Goal: Answer question/provide support: Share knowledge or assist other users

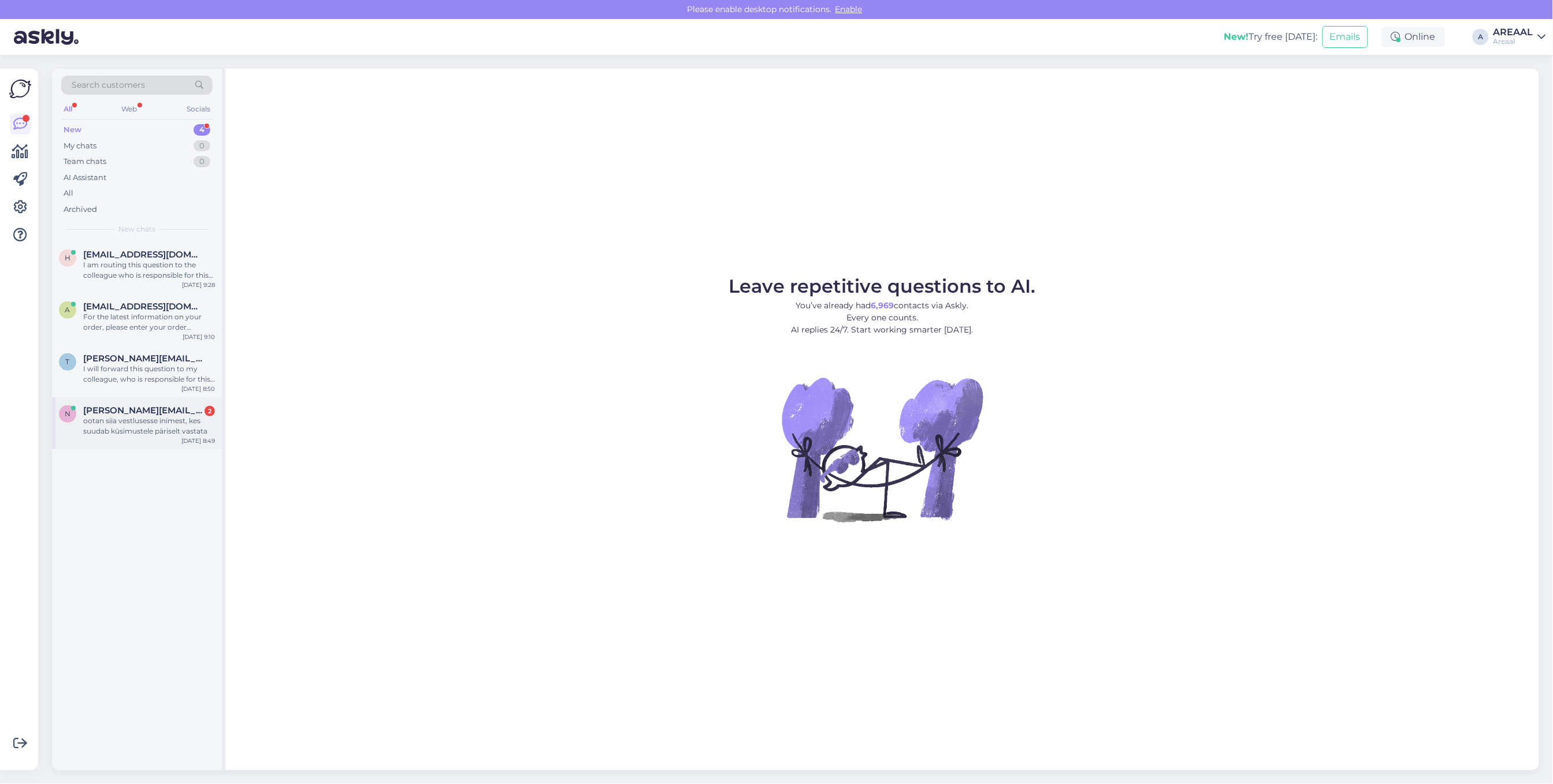
click at [194, 423] on div "ootan siia vestlusesse inimest, kes suudab küsimustele päriselt vastata" at bounding box center [149, 426] width 132 height 21
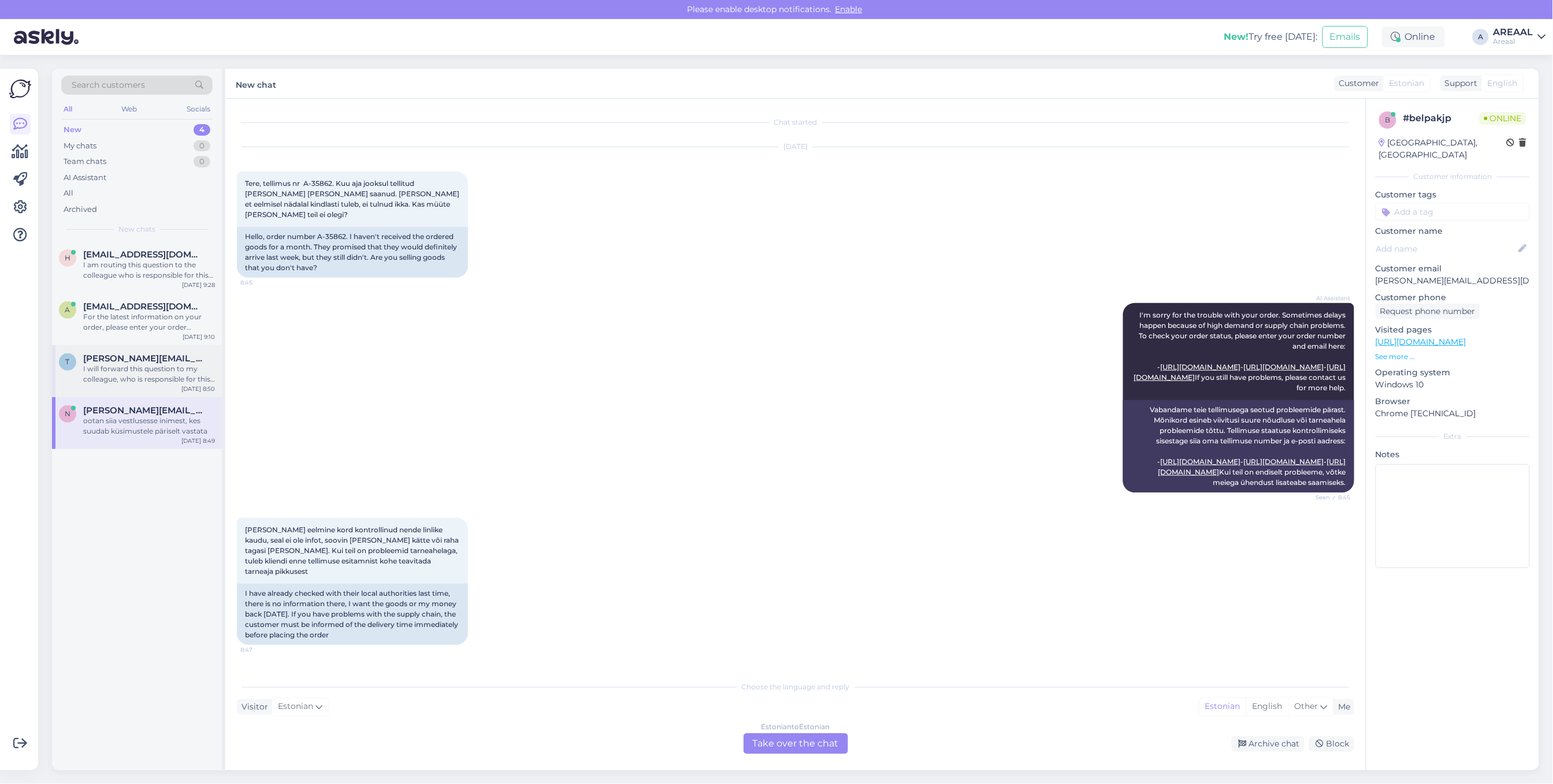
click at [171, 371] on div "I will forward this question to my colleague, who is responsible for this. The …" at bounding box center [149, 374] width 132 height 21
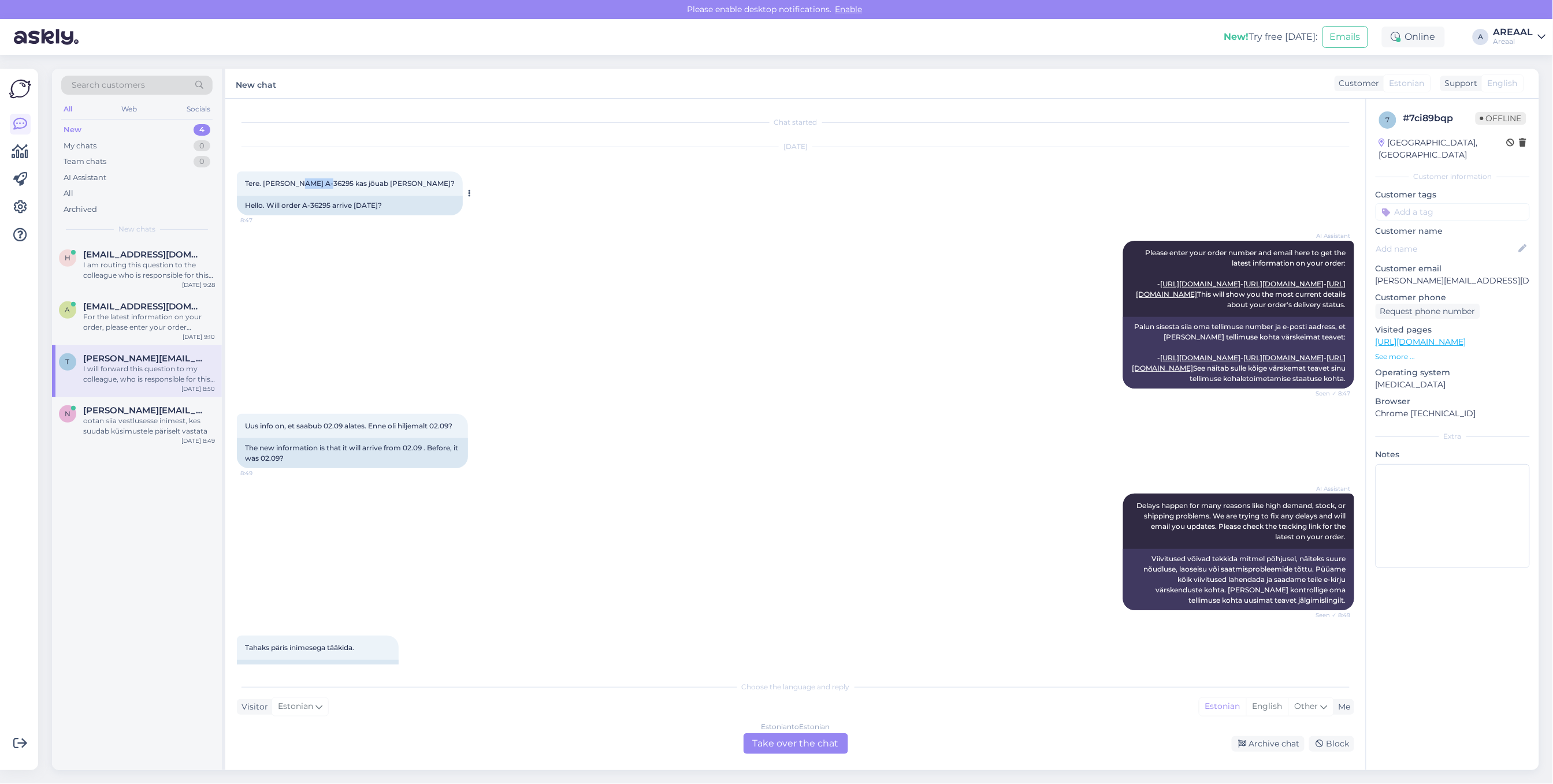
drag, startPoint x: 323, startPoint y: 182, endPoint x: 296, endPoint y: 188, distance: 27.7
click at [296, 188] on div "Tere. Tellimus A-36295 kas jõuab täna? 8:47" at bounding box center [350, 184] width 226 height 24
copy span "A-36295"
drag, startPoint x: 571, startPoint y: 254, endPoint x: 520, endPoint y: 248, distance: 51.4
click at [571, 254] on div "AI Assistant Please enter your order number and email here to get the latest in…" at bounding box center [795, 315] width 1117 height 173
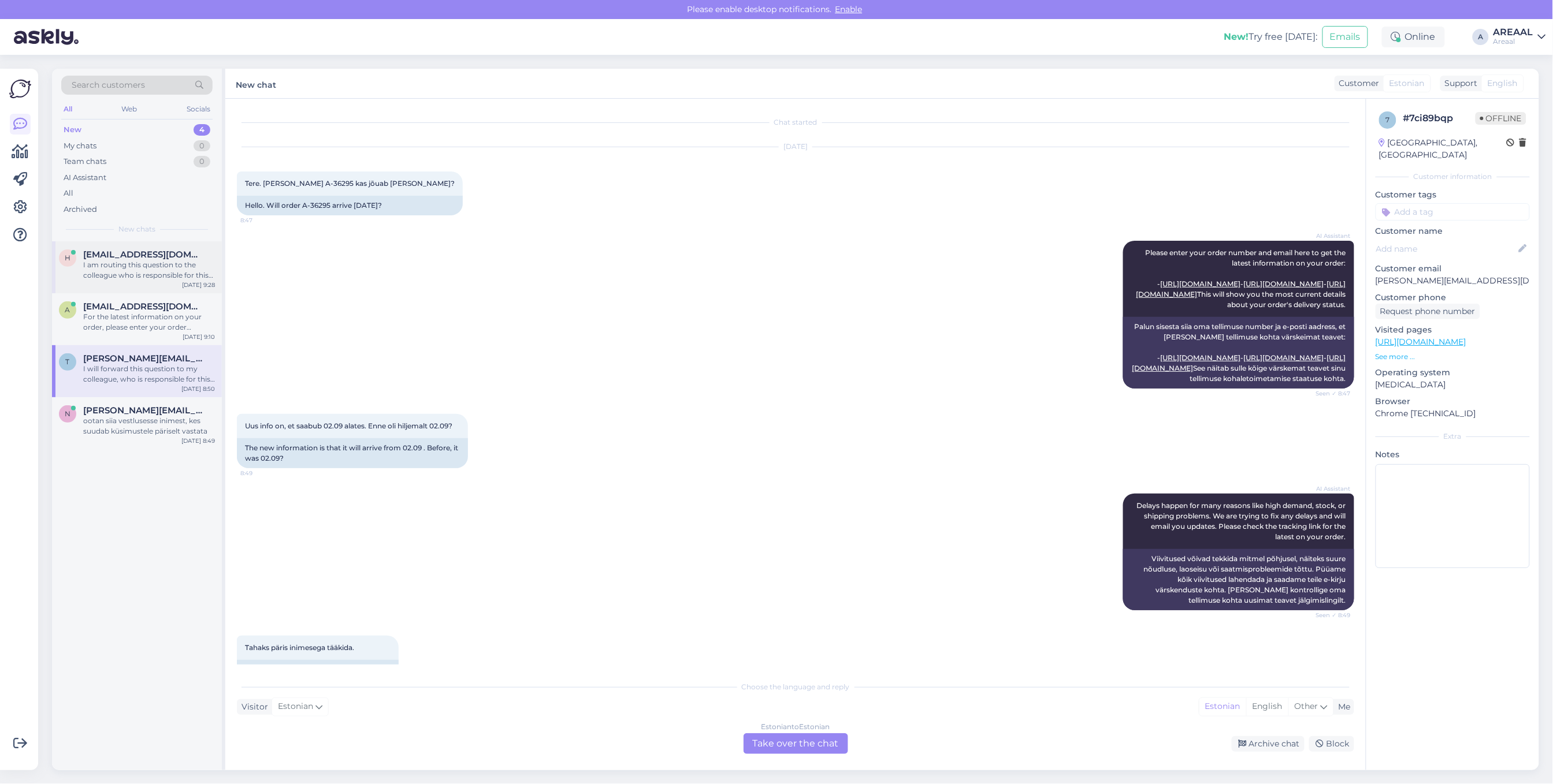
click at [152, 273] on div "I am routing this question to the colleague who is responsible for this topic. …" at bounding box center [149, 270] width 132 height 21
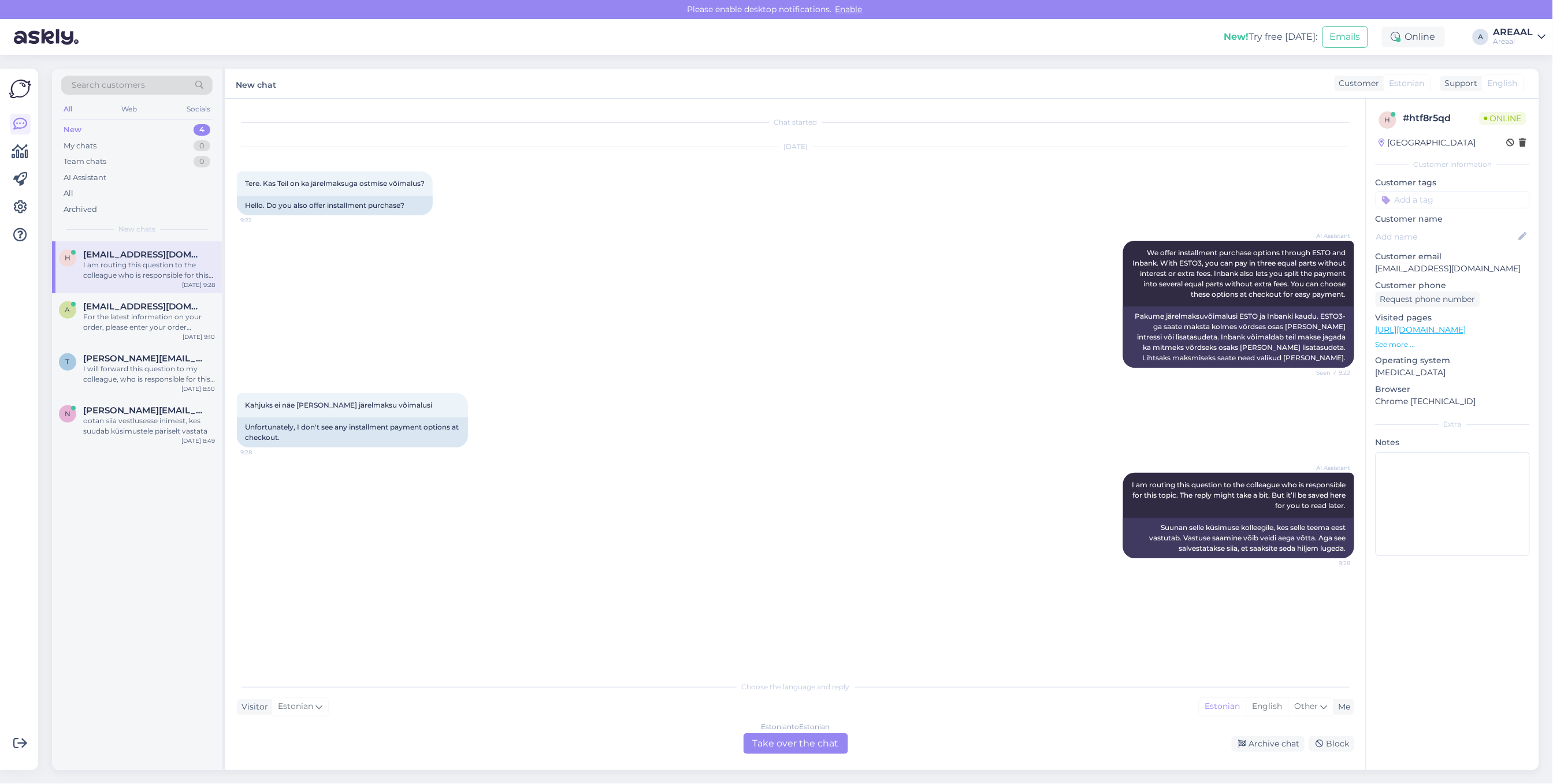
click at [782, 749] on div "Estonian to Estonian Take over the chat" at bounding box center [796, 743] width 104 height 21
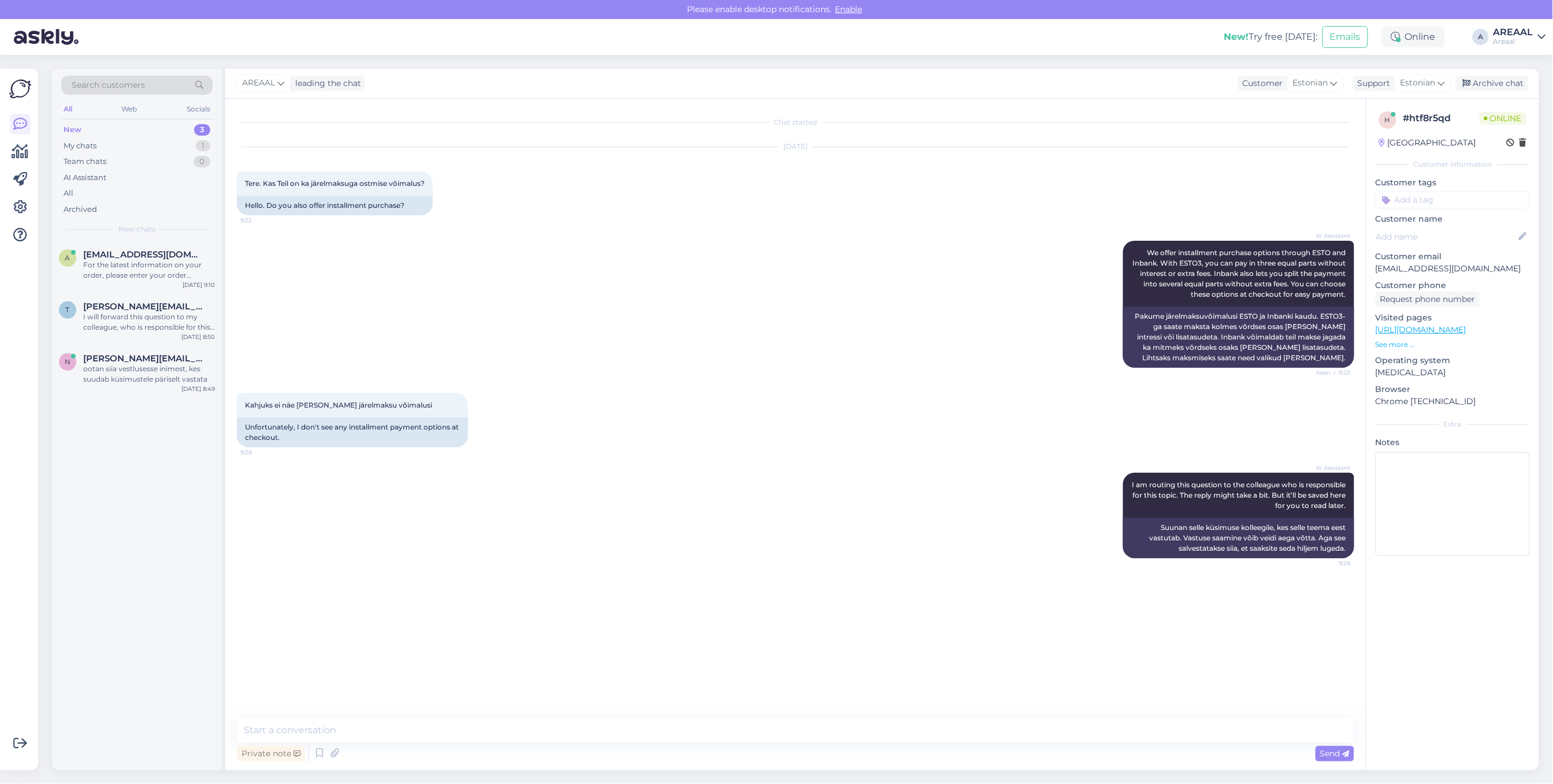
click at [790, 735] on textarea at bounding box center [795, 730] width 1117 height 24
type textarea "Hetkel ei ole võimalik, vabandame."
click at [1491, 82] on div "Archive chat" at bounding box center [1493, 84] width 73 height 16
click at [44, 272] on div "Get more Your checklist to get more value from Askly. Close Connect FB and IG m…" at bounding box center [22, 420] width 45 height 730
click at [127, 256] on span "[EMAIL_ADDRESS][DOMAIN_NAME]" at bounding box center [143, 255] width 120 height 11
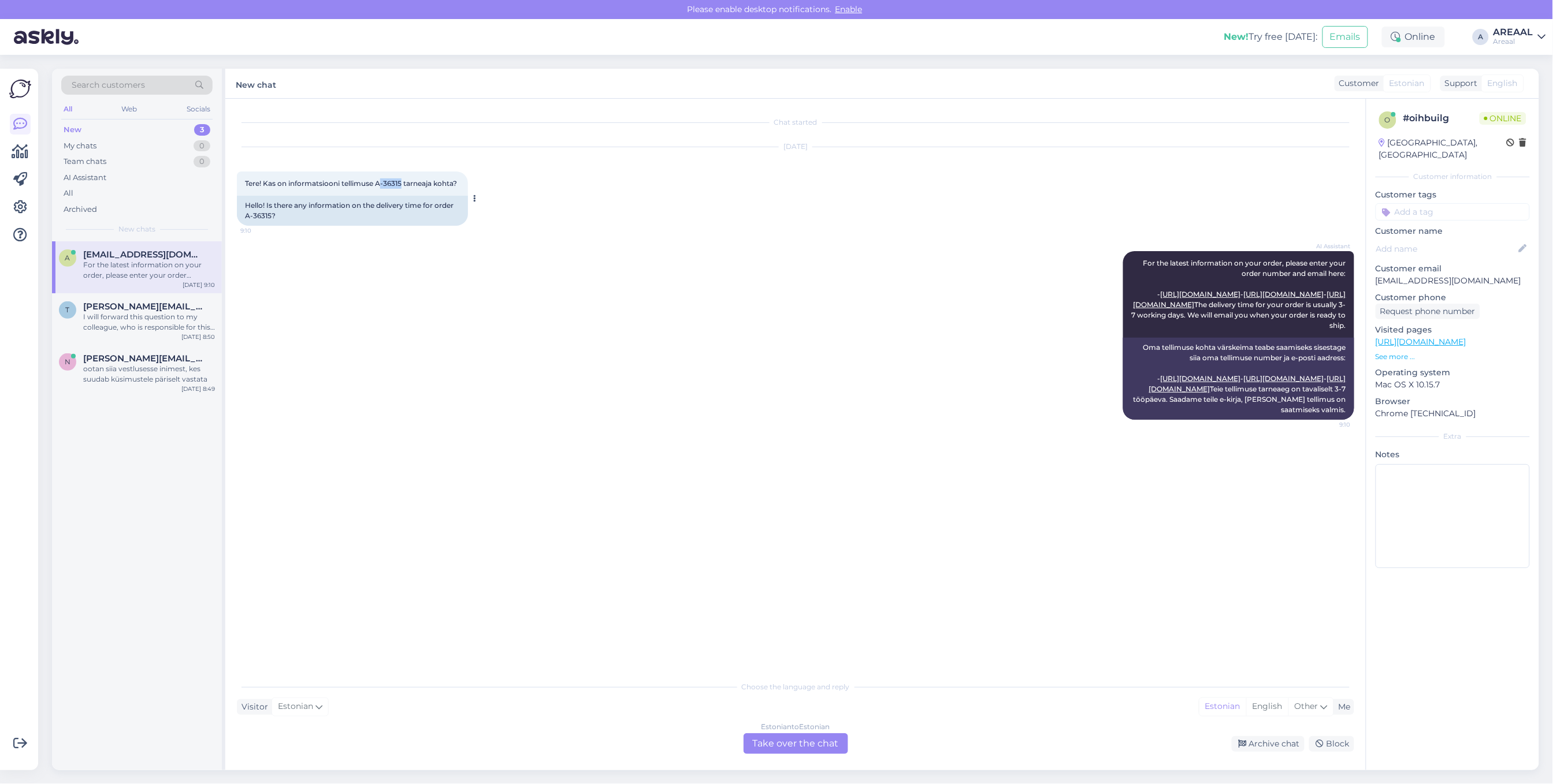
copy span "-36315"
copy span "A-36315"
drag, startPoint x: 403, startPoint y: 179, endPoint x: 535, endPoint y: 187, distance: 132.2
click at [377, 185] on span "Tere! Kas on informatsiooni tellimuse A-36315 tarneaja kohta?" at bounding box center [351, 183] width 212 height 9
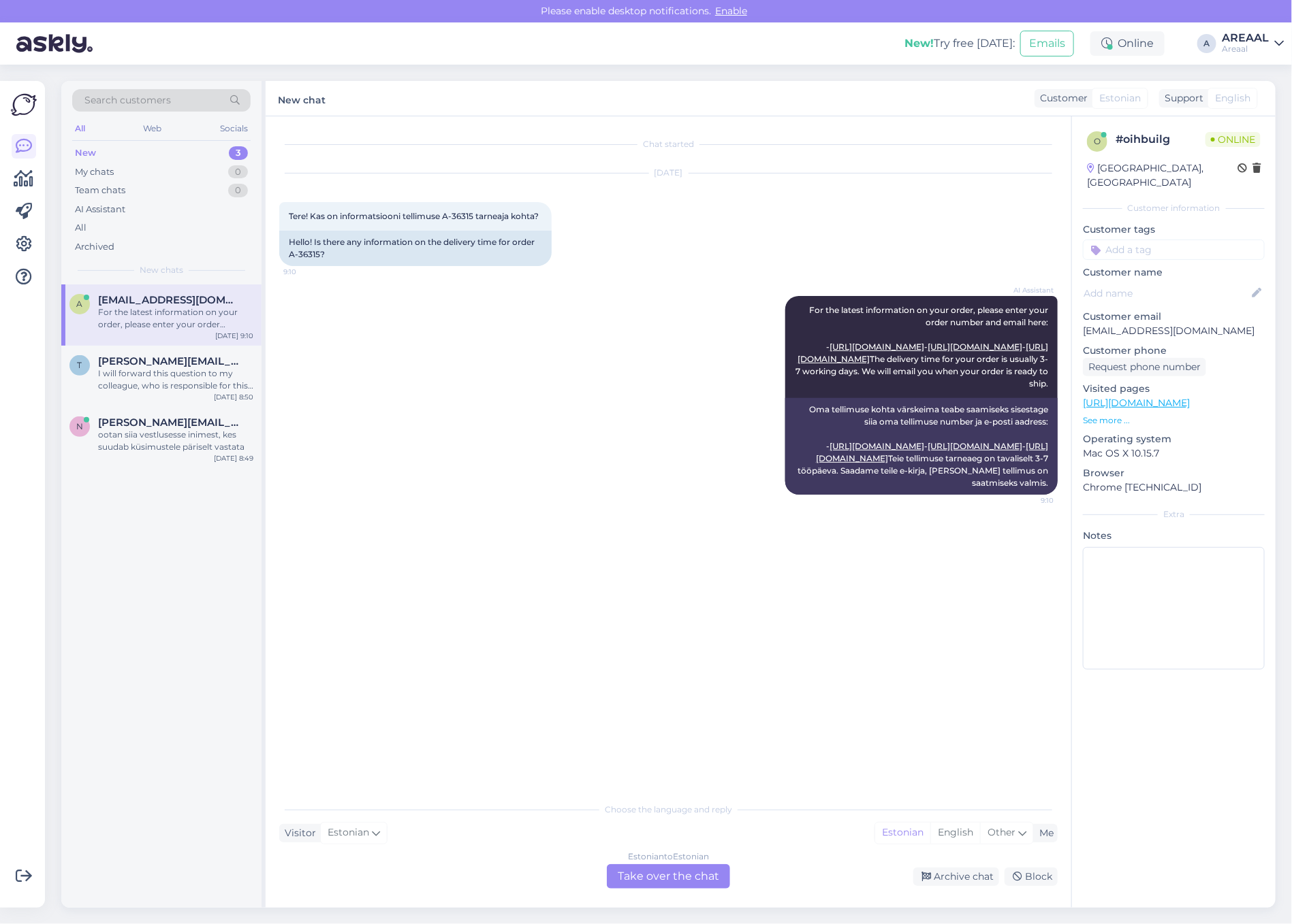
click at [642, 883] on div "Estonian to Estonian Take over the chat" at bounding box center [668, 876] width 123 height 24
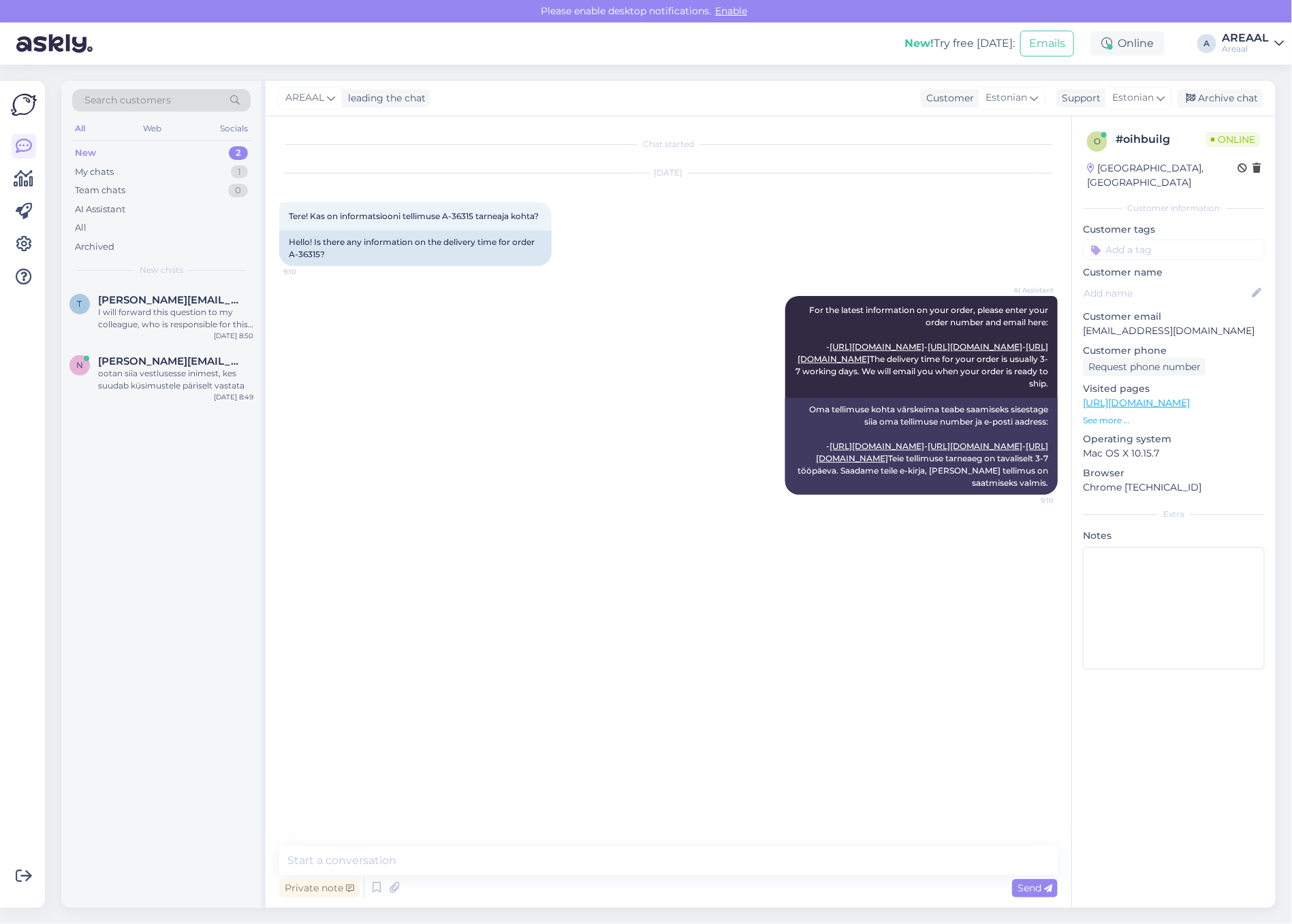
click at [642, 872] on textarea at bounding box center [668, 861] width 778 height 29
click at [638, 867] on textarea "Orienteeruv tarneaeg vahemi" at bounding box center [668, 861] width 778 height 29
type textarea "Orienteeruv tarneaeg vahemikus [DATE]-[DATE]"
click at [690, 419] on div "AI Assistant For the latest information on your order, please enter your order …" at bounding box center [668, 395] width 778 height 228
click at [1225, 103] on div "Archive chat" at bounding box center [1220, 99] width 86 height 19
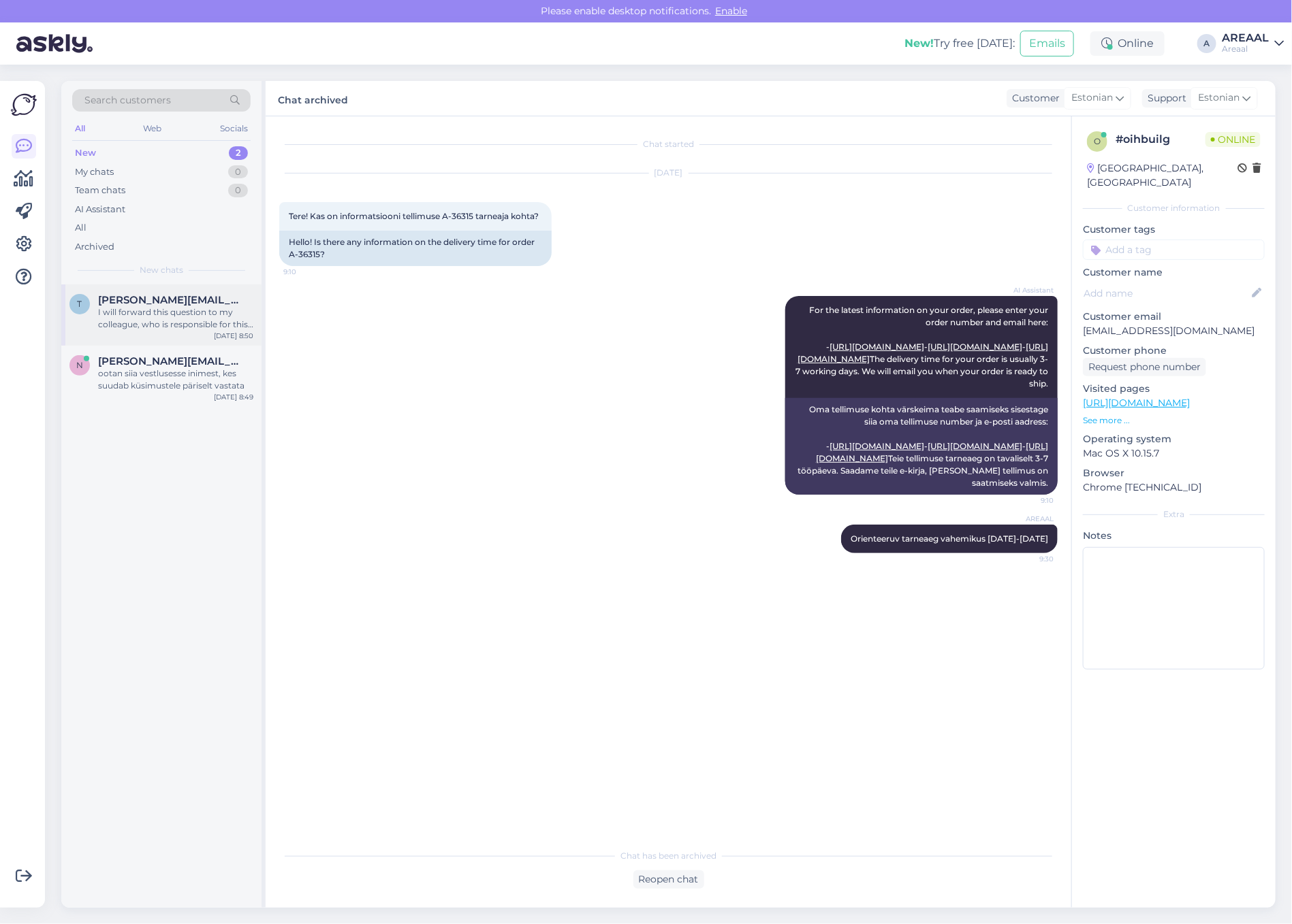
click at [204, 325] on div "I will forward this question to my colleague, who is responsible for this. The …" at bounding box center [175, 318] width 155 height 24
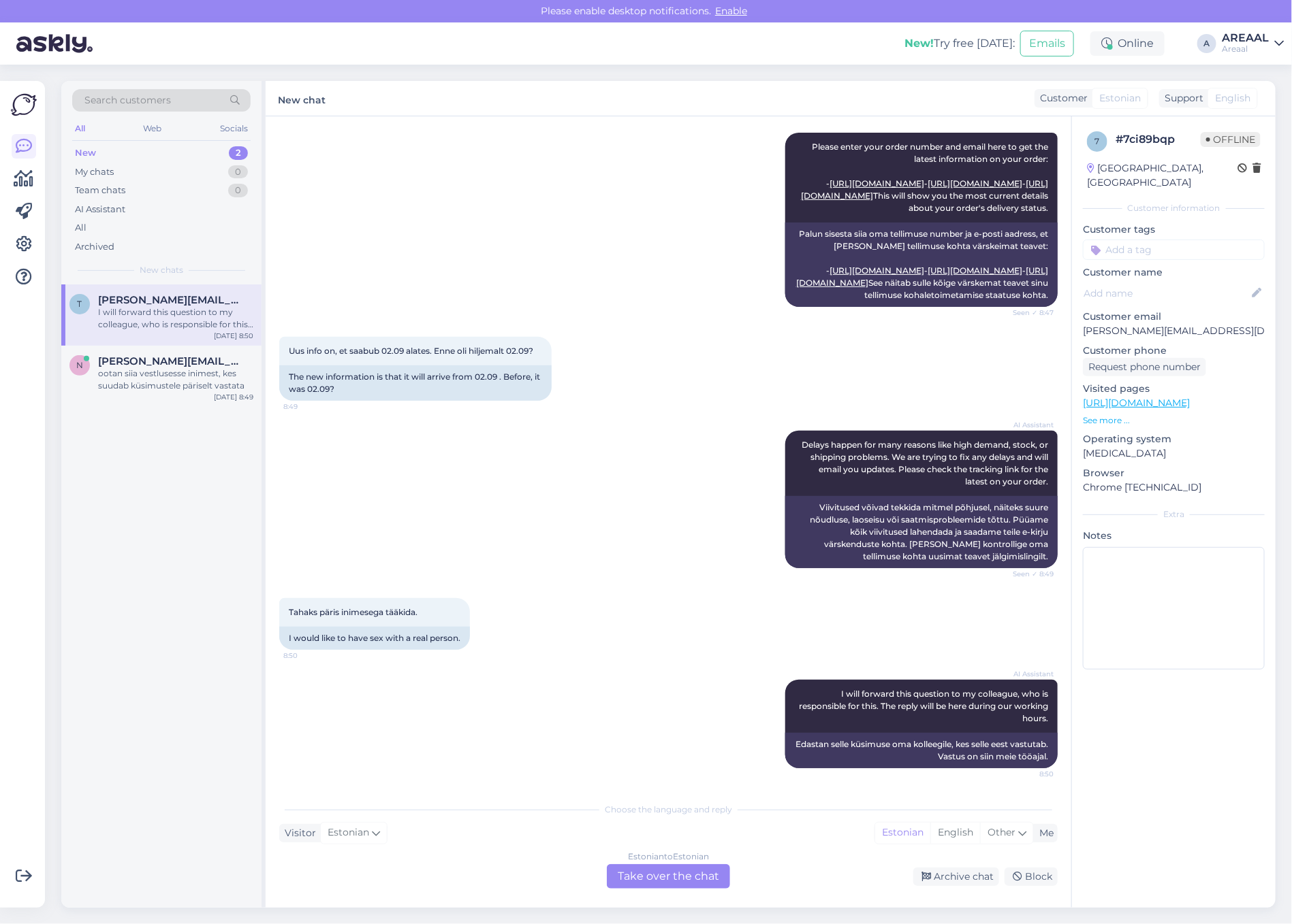
drag, startPoint x: 562, startPoint y: 531, endPoint x: 555, endPoint y: 518, distance: 14.8
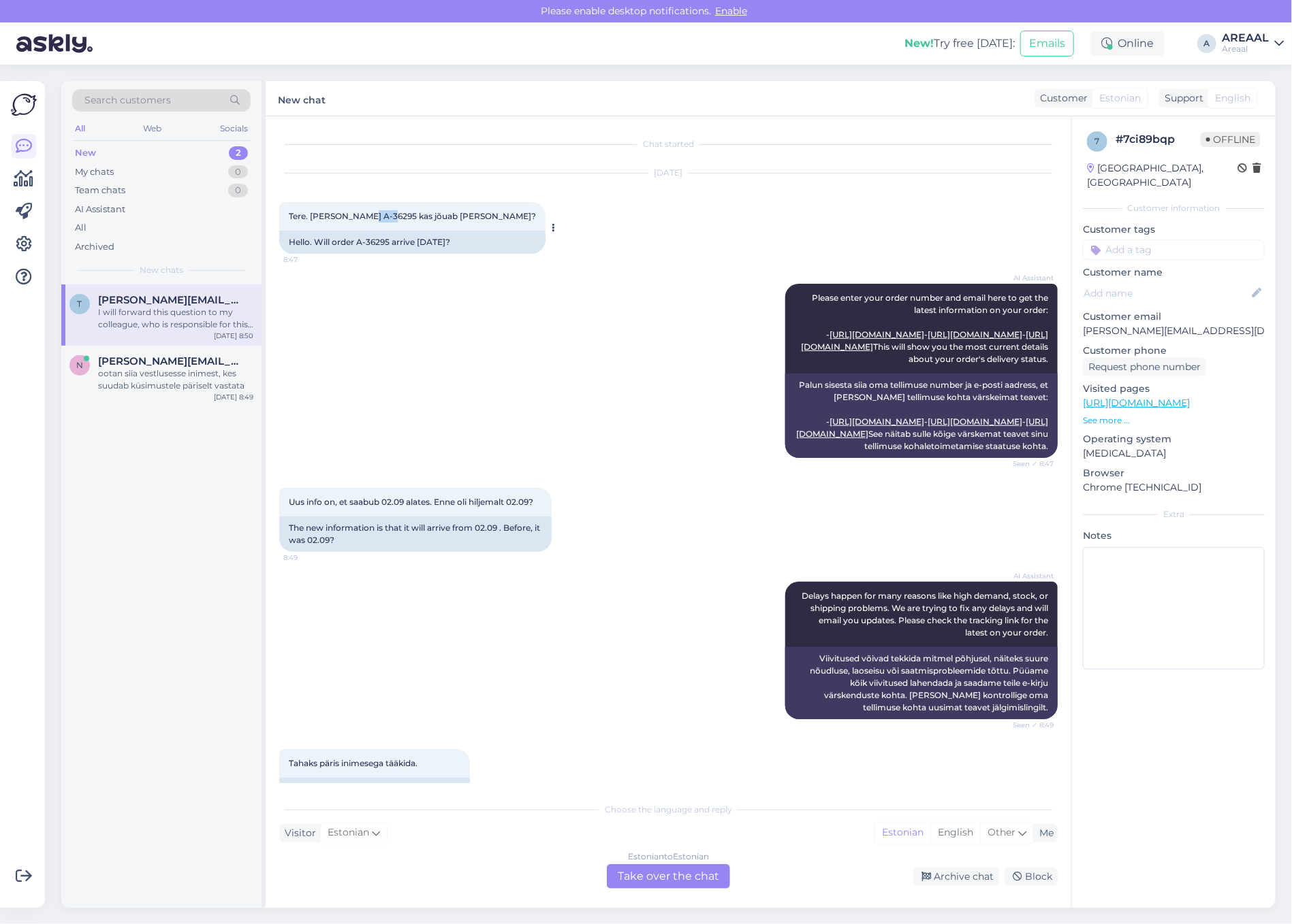
copy span "6295"
copy span "A-36295"
drag, startPoint x: 382, startPoint y: 216, endPoint x: 348, endPoint y: 220, distance: 34.2
click at [348, 220] on span "Tere. [PERSON_NAME] A-36295 kas jõuab [PERSON_NAME]?" at bounding box center [412, 216] width 247 height 10
click at [690, 872] on div "Estonian to Estonian Take over the chat" at bounding box center [668, 876] width 123 height 24
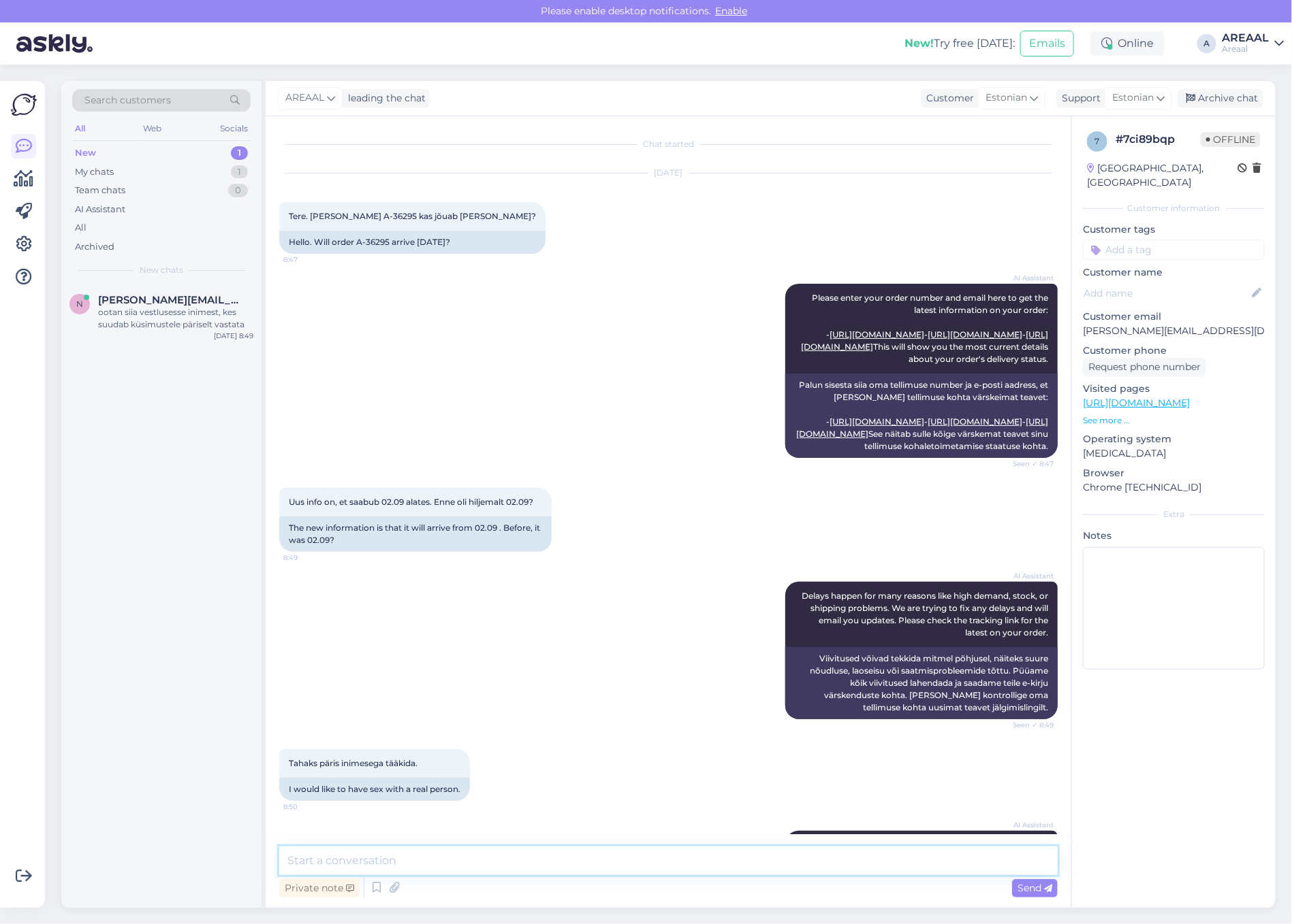
click at [669, 859] on textarea at bounding box center [668, 861] width 778 height 29
type textarea "Orienteeruv tellimuse tarneaeg vahemikus 02.09-06.09"
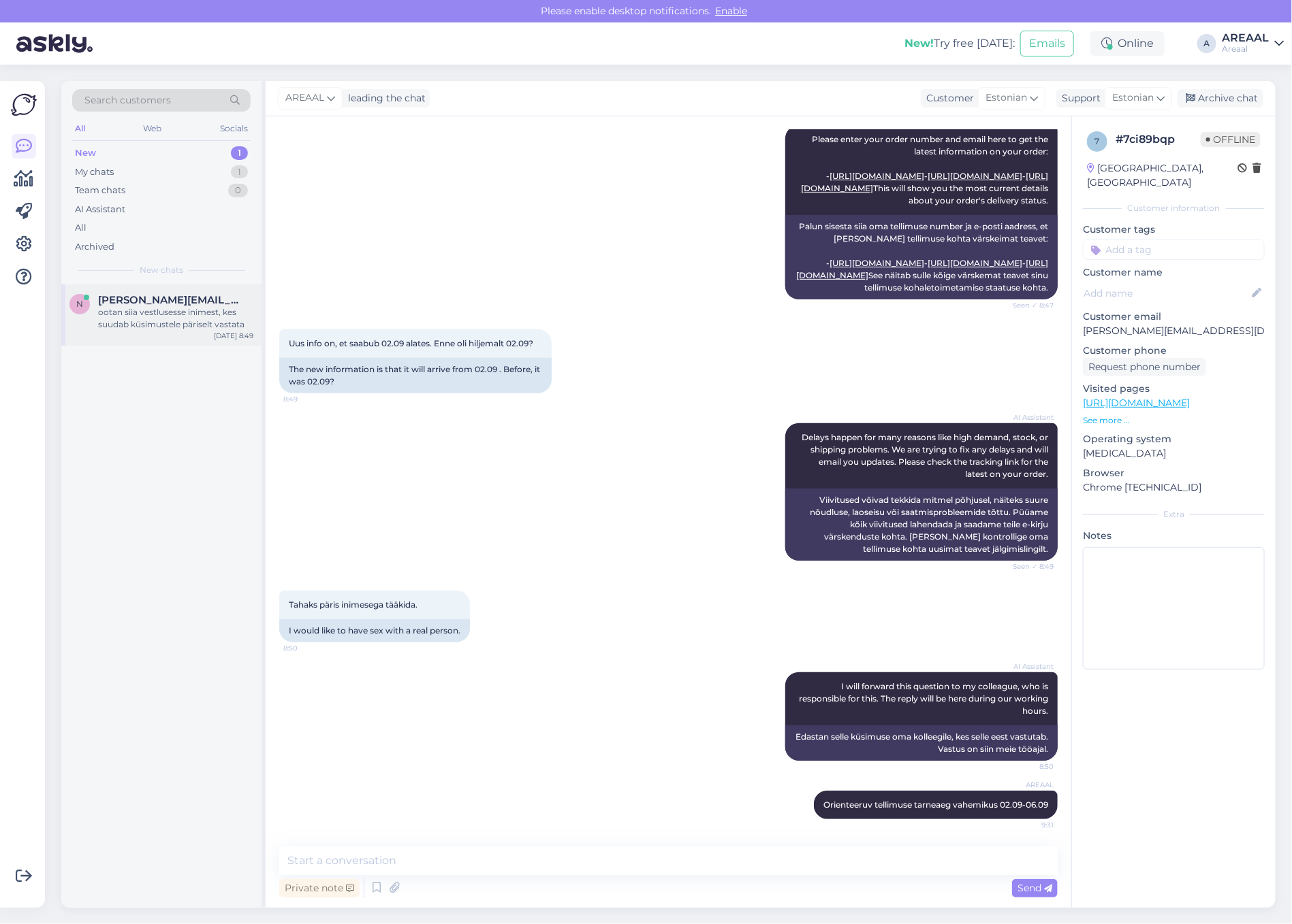
click at [148, 314] on div "ootan siia vestlusesse inimest, kes suudab küsimustele päriselt vastata" at bounding box center [175, 318] width 155 height 24
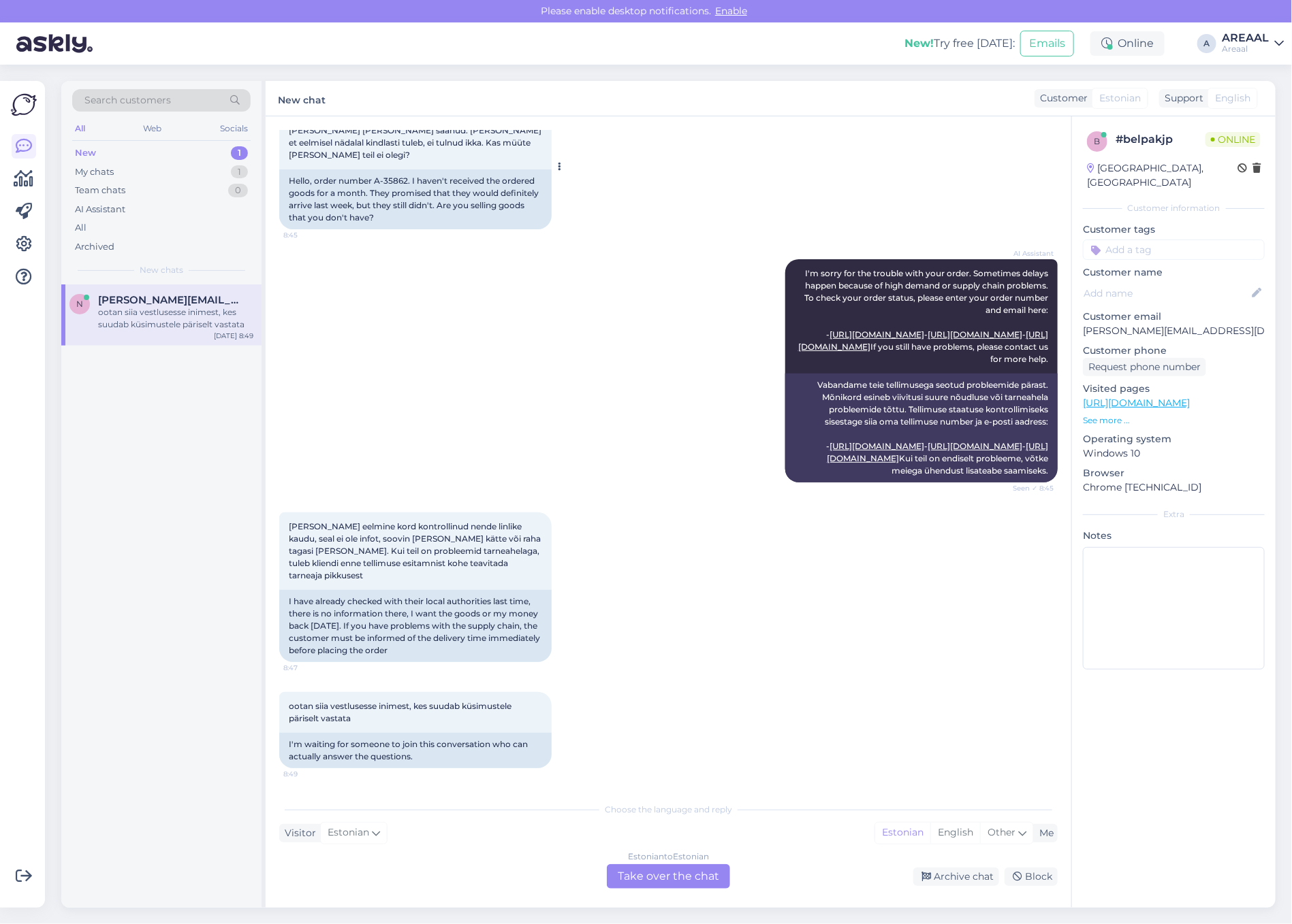
scroll to position [0, 0]
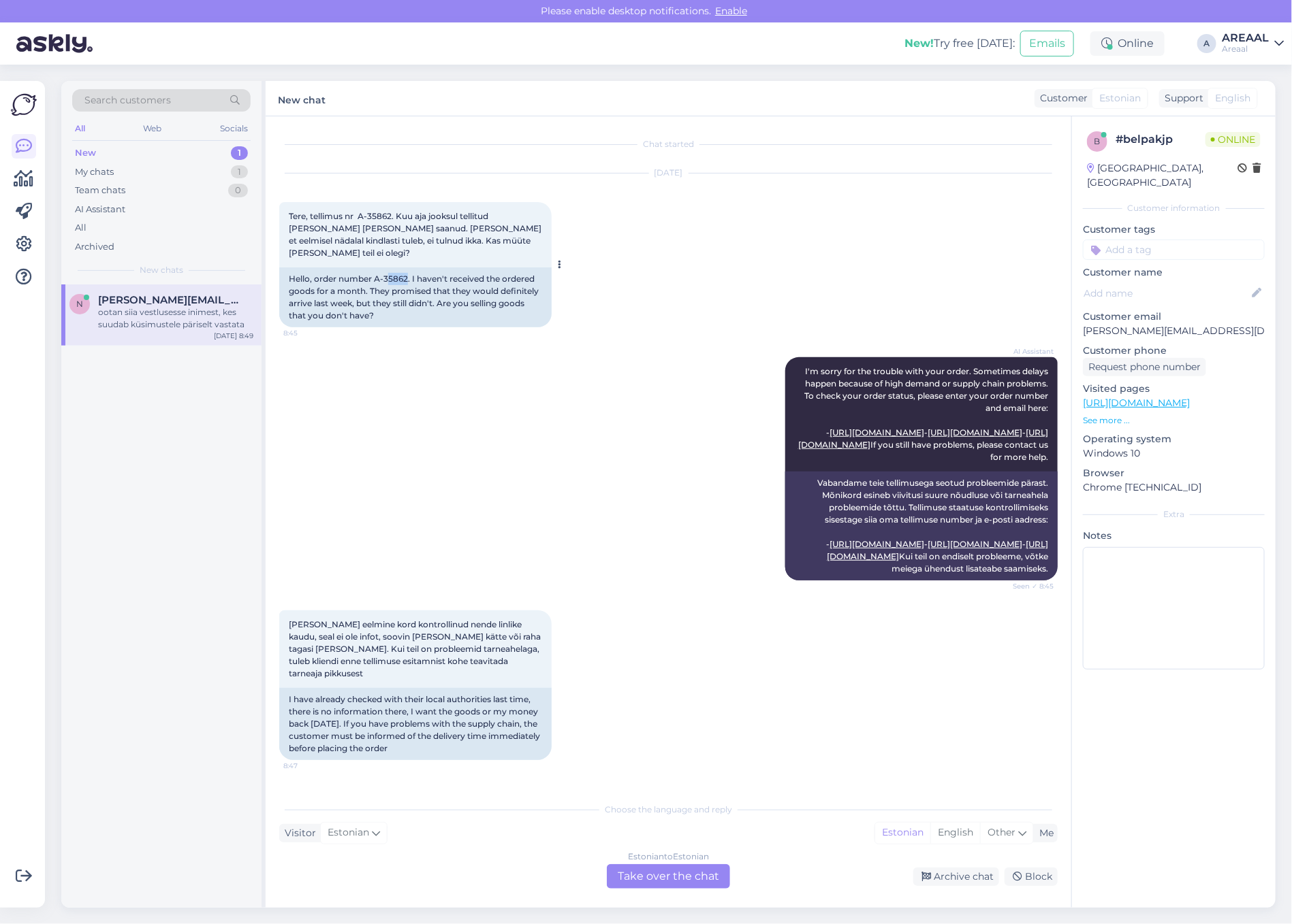
copy div "5862"
copy div "-35862"
copy div ". I haven't received the ordered goods for a month. T"
drag, startPoint x: 406, startPoint y: 261, endPoint x: 374, endPoint y: 273, distance: 34.2
click at [374, 273] on div "Hello, order number A-35862. I haven't received the ordered goods for a month. …" at bounding box center [415, 297] width 272 height 60
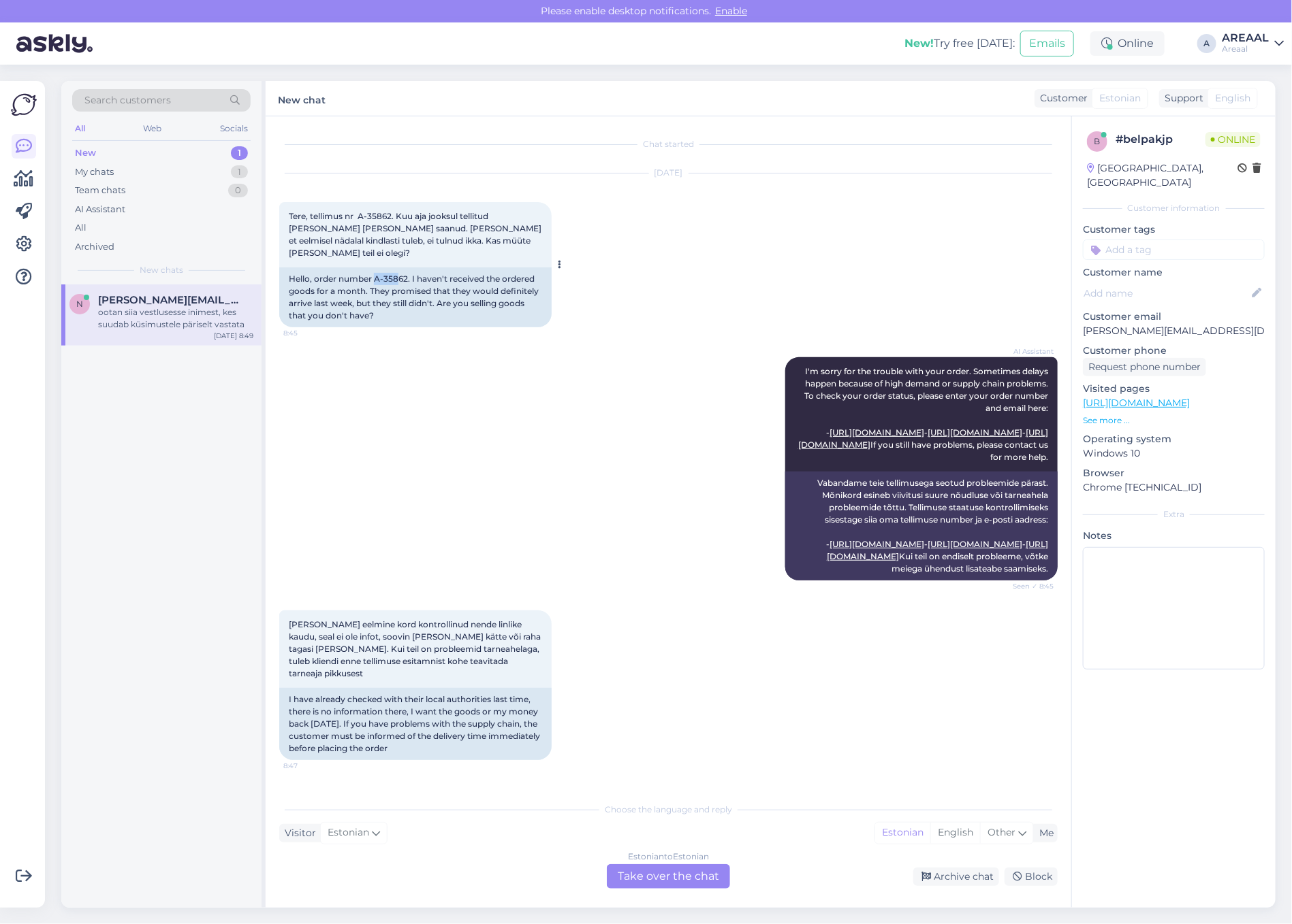
copy div "A-358"
copy div "A-3586"
drag, startPoint x: 373, startPoint y: 266, endPoint x: 406, endPoint y: 266, distance: 33.0
click at [406, 267] on div "Hello, order number A-35862. I haven't received the ordered goods for a month. …" at bounding box center [415, 297] width 272 height 60
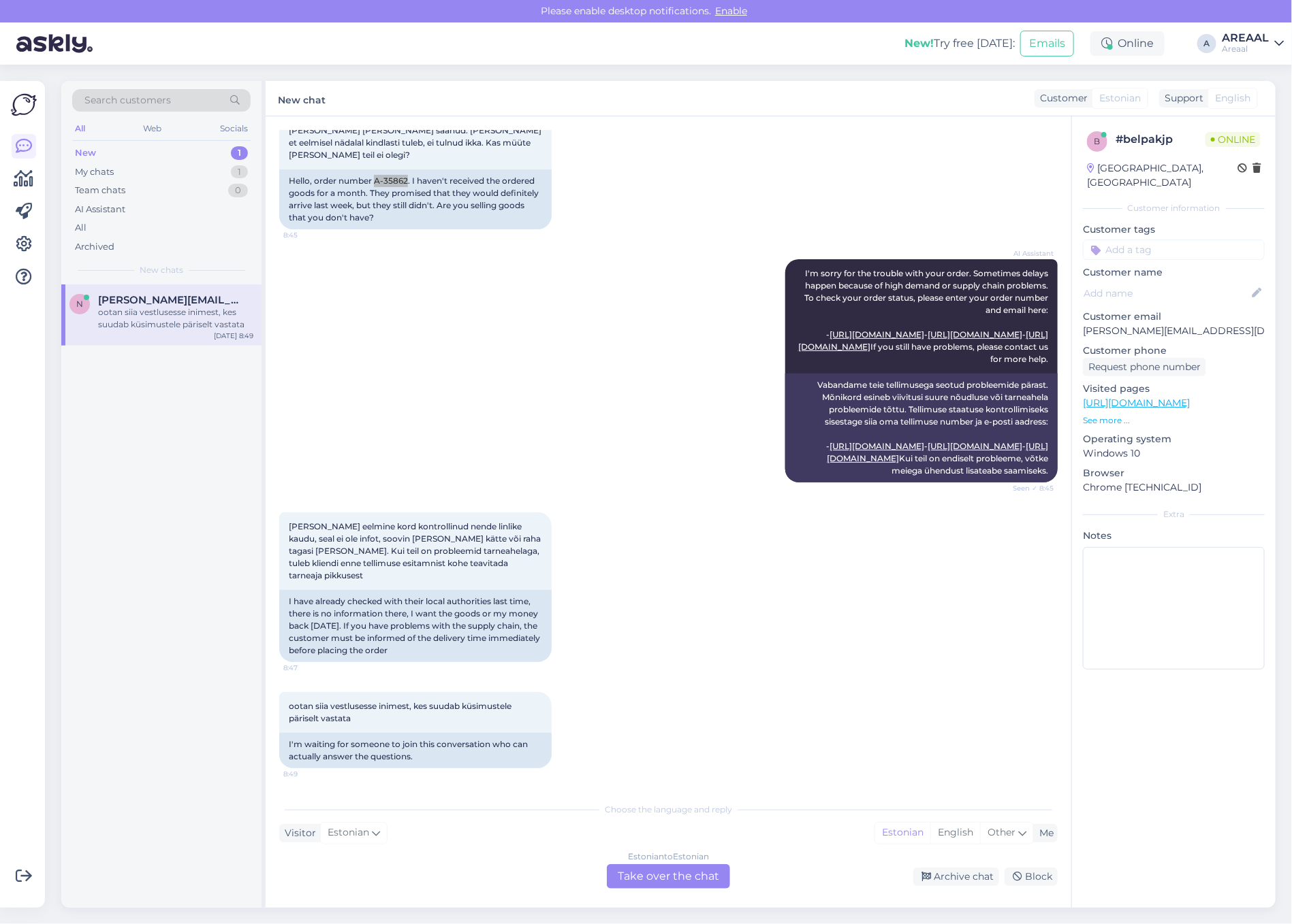
scroll to position [133, 0]
click at [652, 873] on div "Estonian to Estonian Take over the chat" at bounding box center [668, 876] width 123 height 24
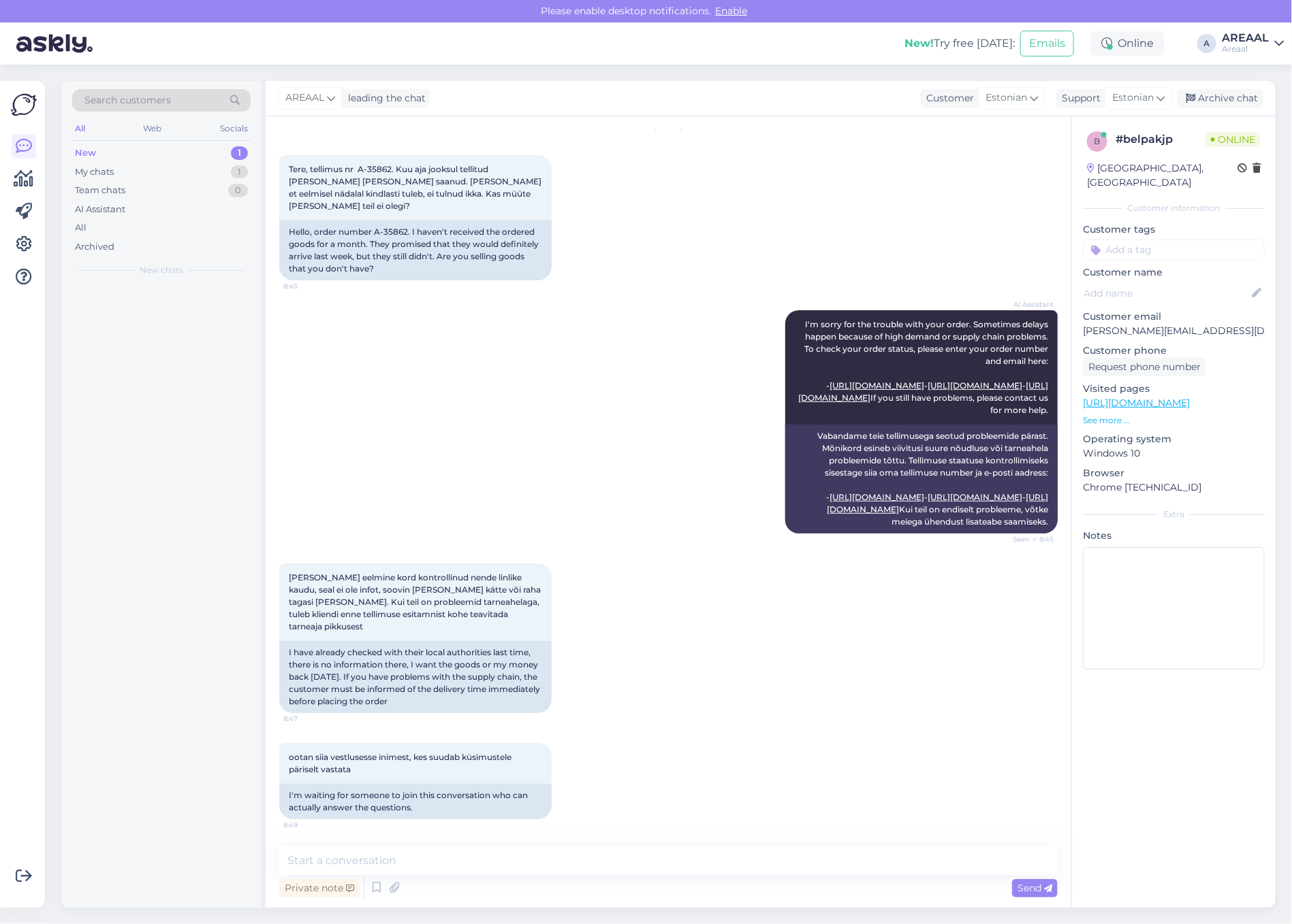
scroll to position [83, 0]
click at [652, 870] on textarea at bounding box center [668, 861] width 778 height 29
type textarea "Tere! Näen, et ei ole antud tell"
click at [768, 871] on textarea at bounding box center [668, 861] width 778 height 29
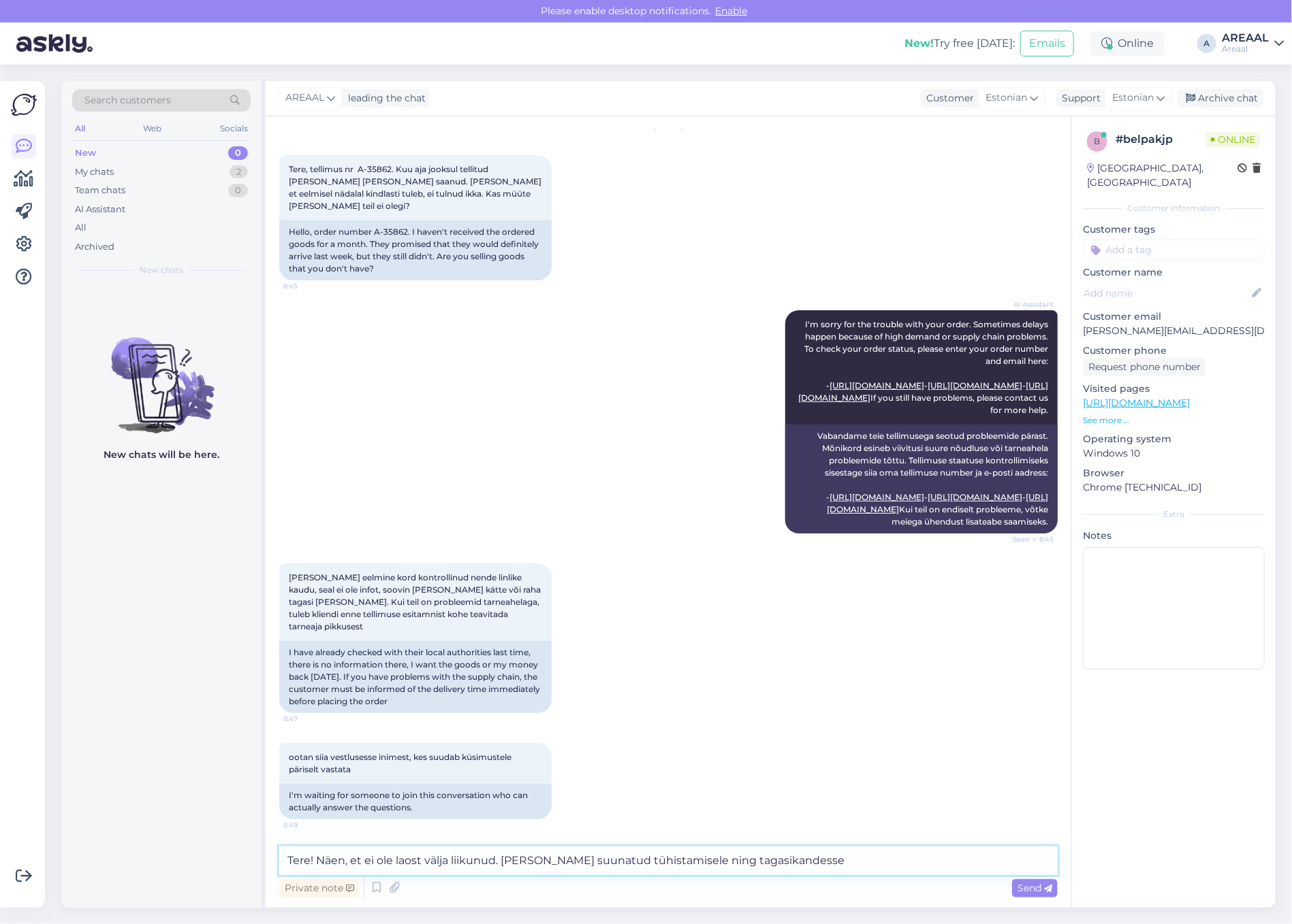
type textarea "Tere! Näen, et ei ole laost välja liikunud. Tellimus suunatud tühistamisele nin…"
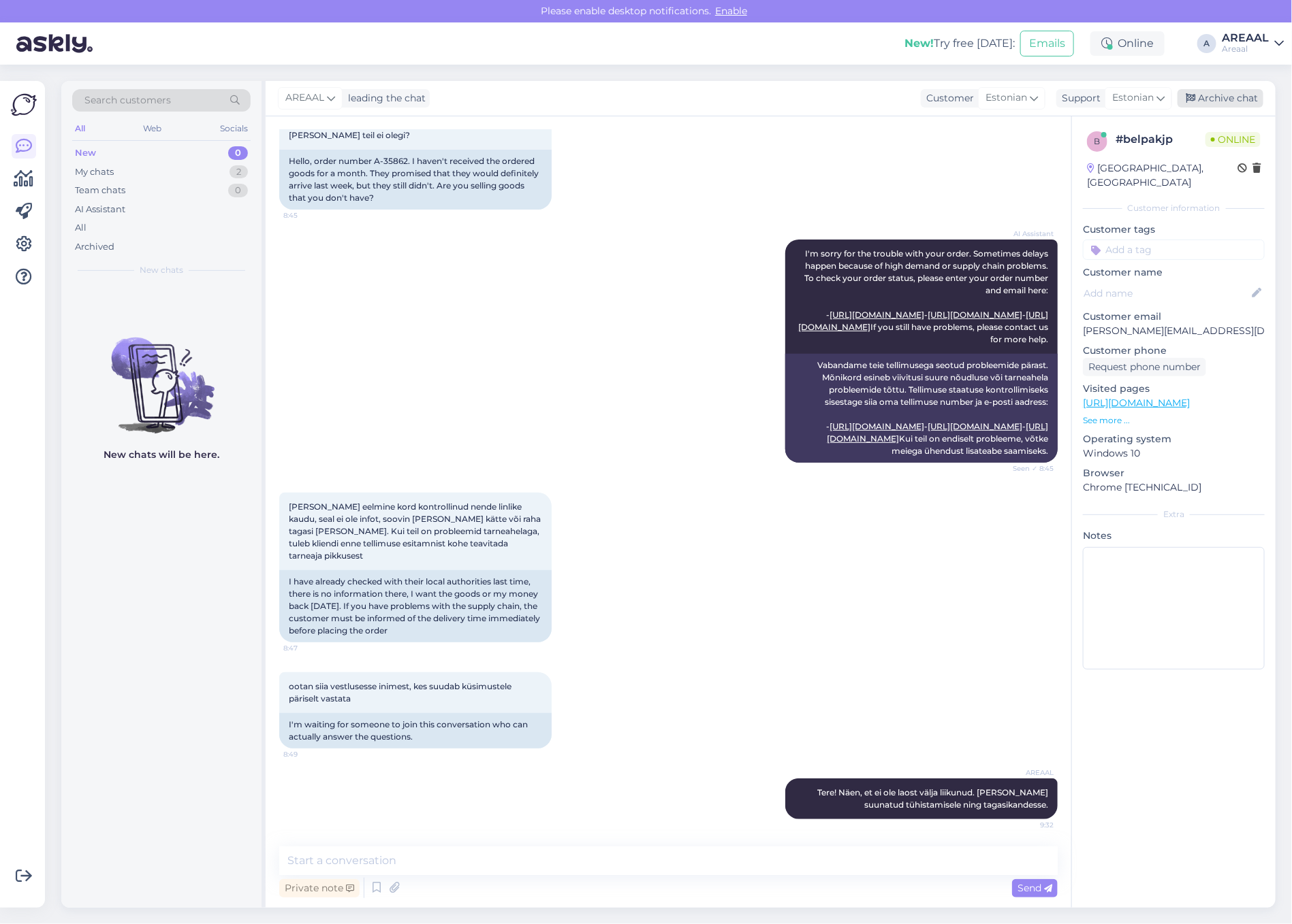
click at [1207, 99] on div "Archive chat" at bounding box center [1220, 99] width 86 height 19
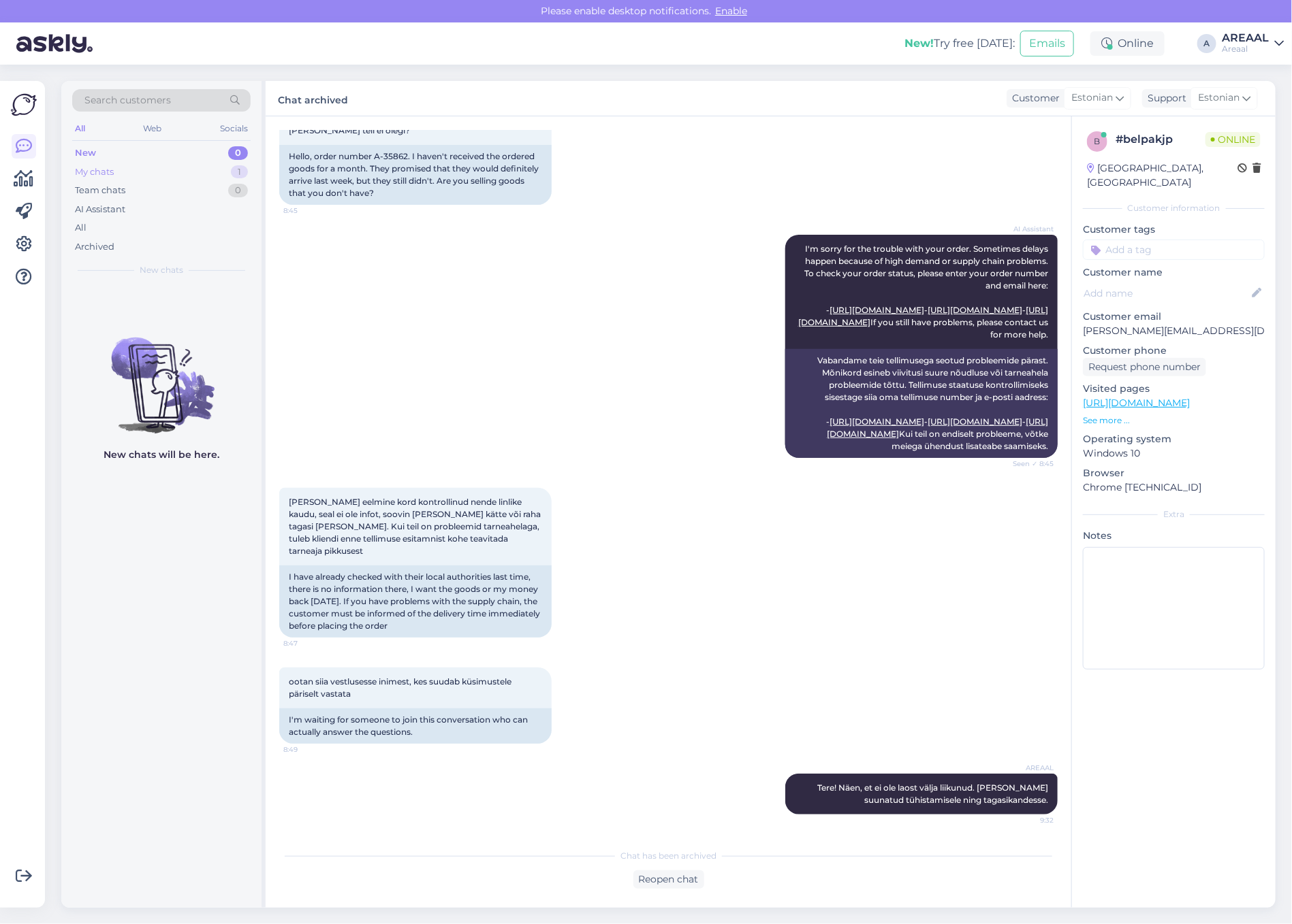
click at [212, 171] on div "My chats 1" at bounding box center [162, 172] width 179 height 19
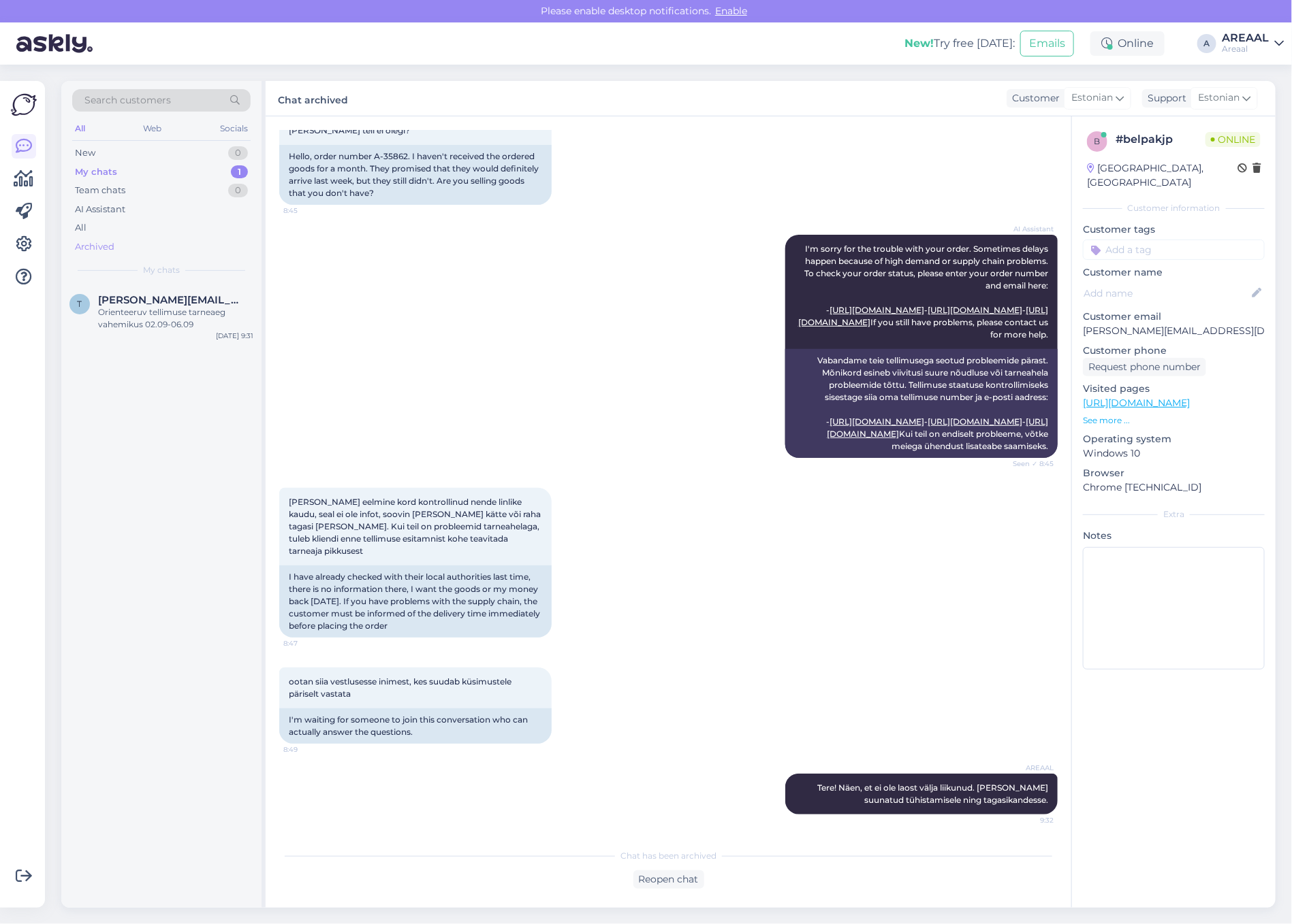
click at [188, 338] on div "t tervo.sadilov@gmail.com Orienteeruv tellimuse tarneaeg vahemikus 02.09-06.09 …" at bounding box center [161, 314] width 200 height 62
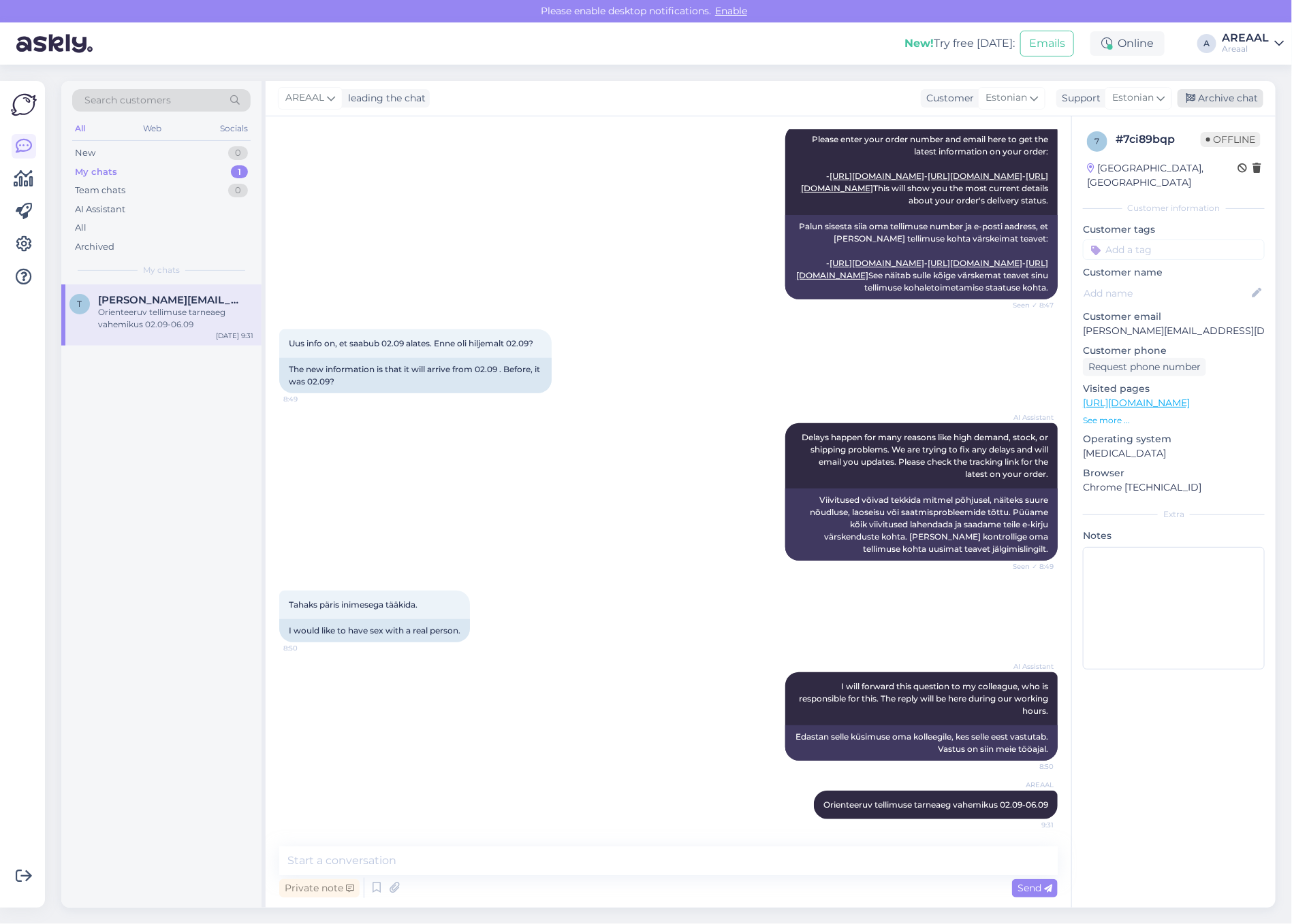
click at [1236, 94] on div "Archive chat" at bounding box center [1220, 99] width 86 height 19
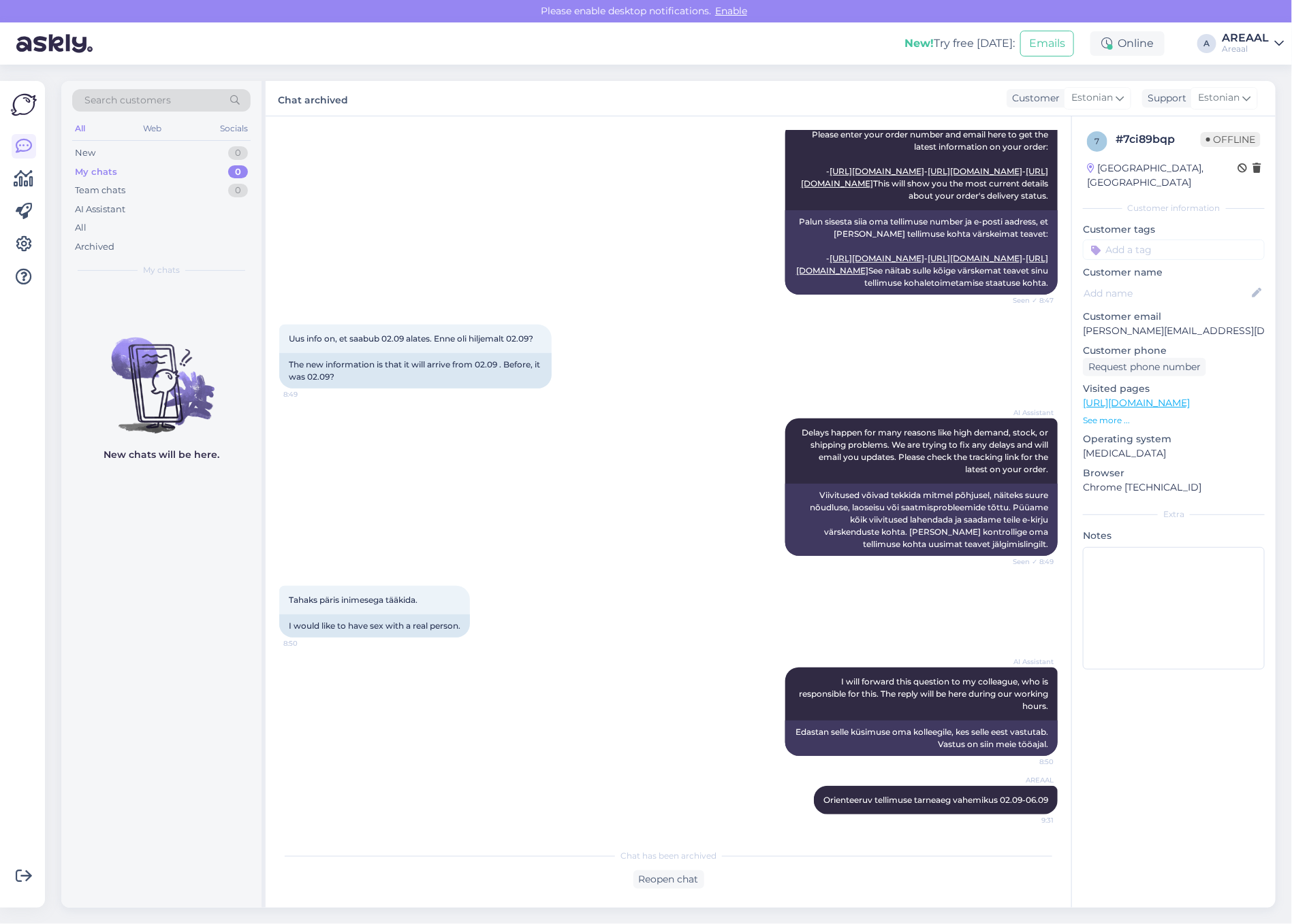
click at [1237, 44] on div "Areaal" at bounding box center [1245, 49] width 47 height 11
click at [1253, 111] on button "Open" at bounding box center [1253, 105] width 38 height 21
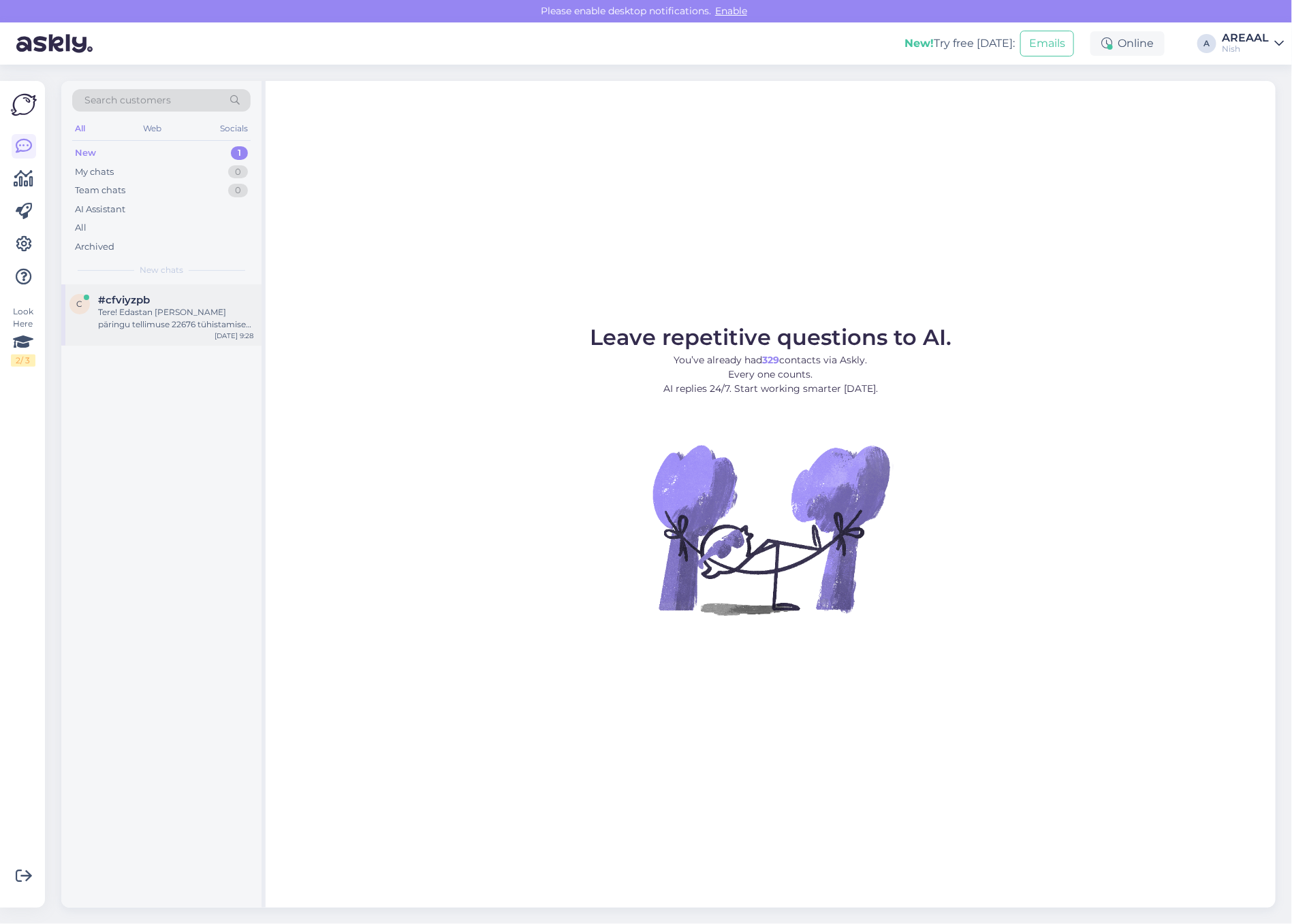
click at [131, 309] on div "Tere! Edastan Teie päringu tellimuse 22676 tühistamise kinnituse kohta kolleegi…" at bounding box center [175, 318] width 155 height 24
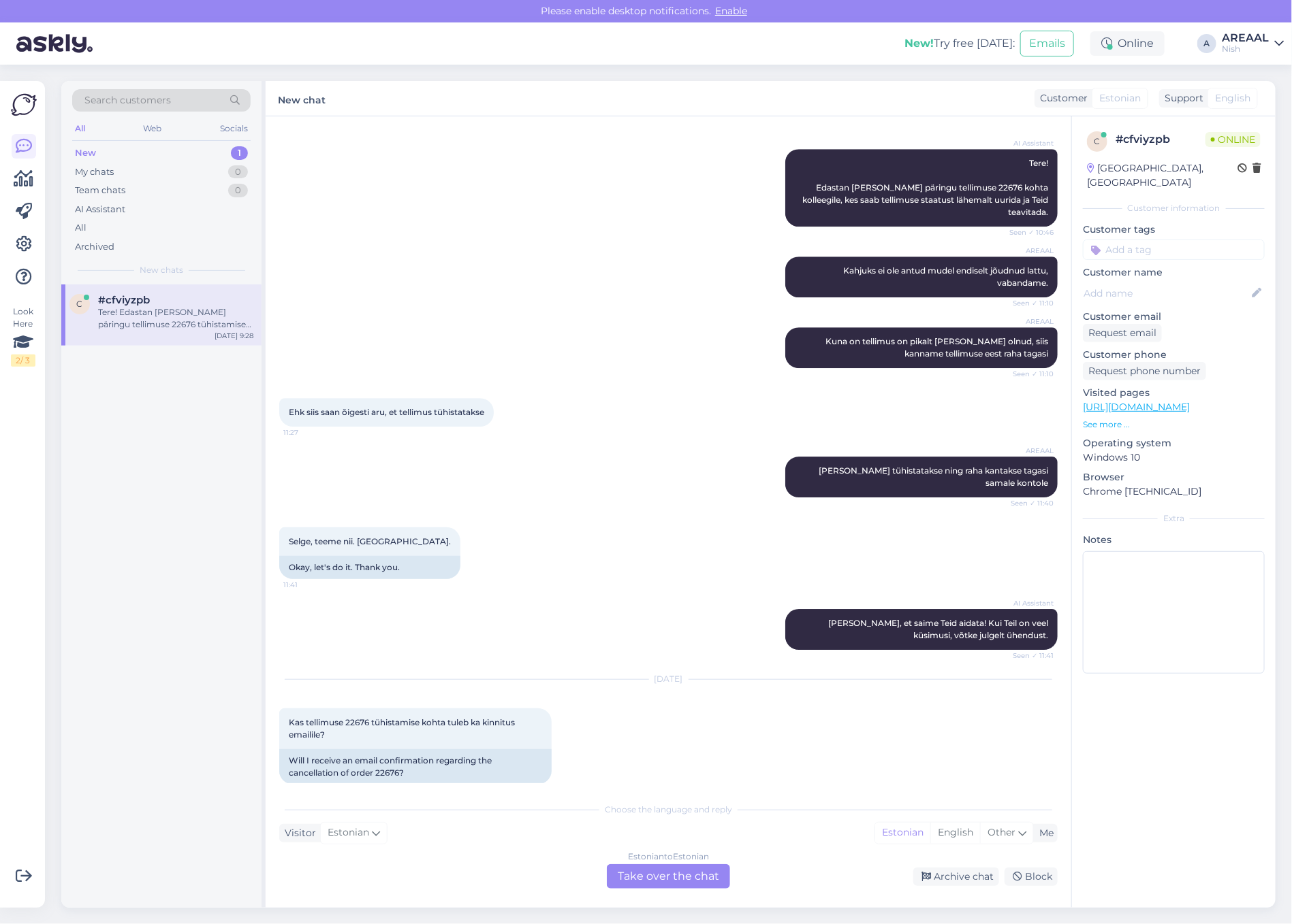
scroll to position [2083, 0]
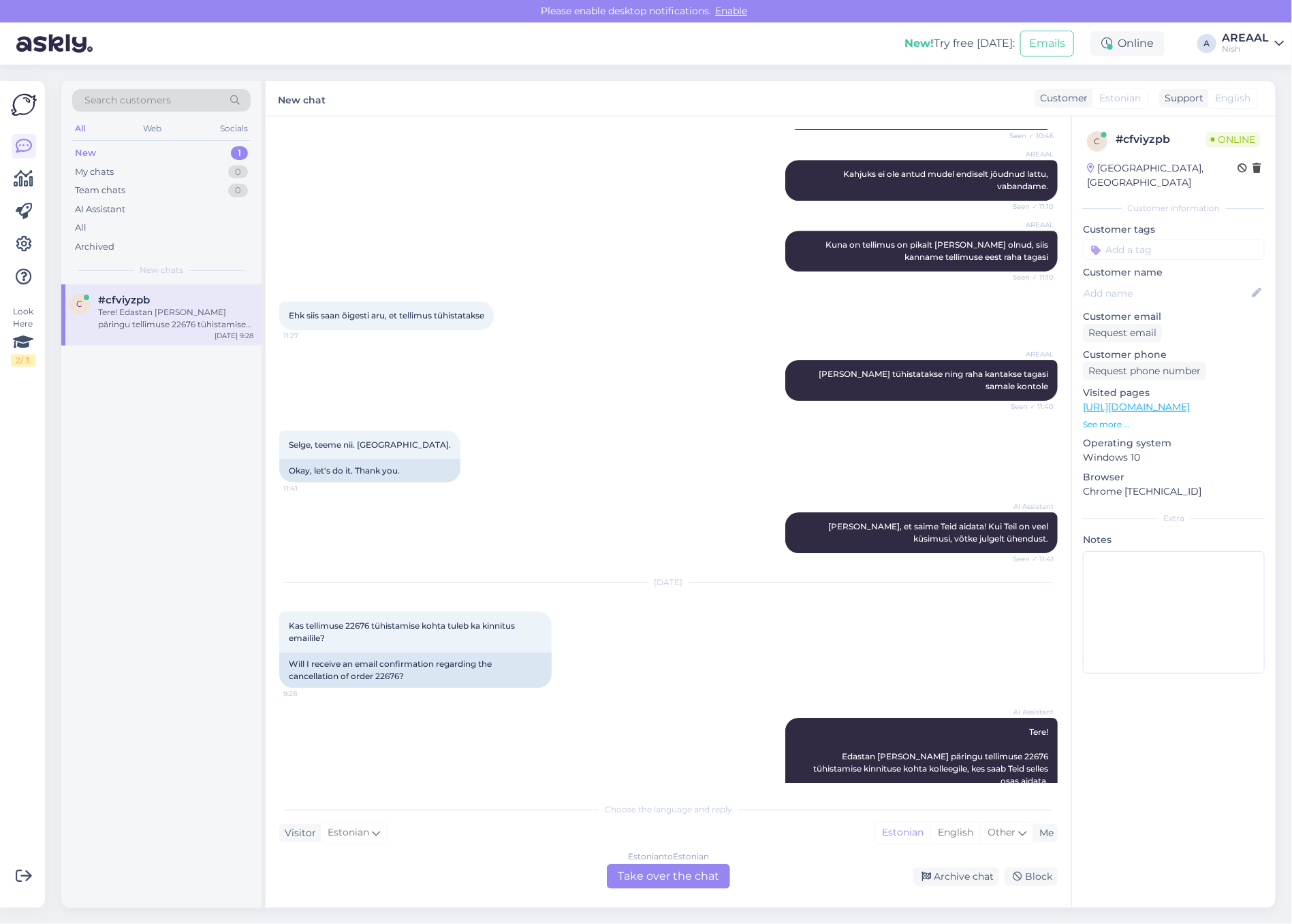
click at [659, 875] on div "Estonian to Estonian Take over the chat" at bounding box center [668, 876] width 123 height 24
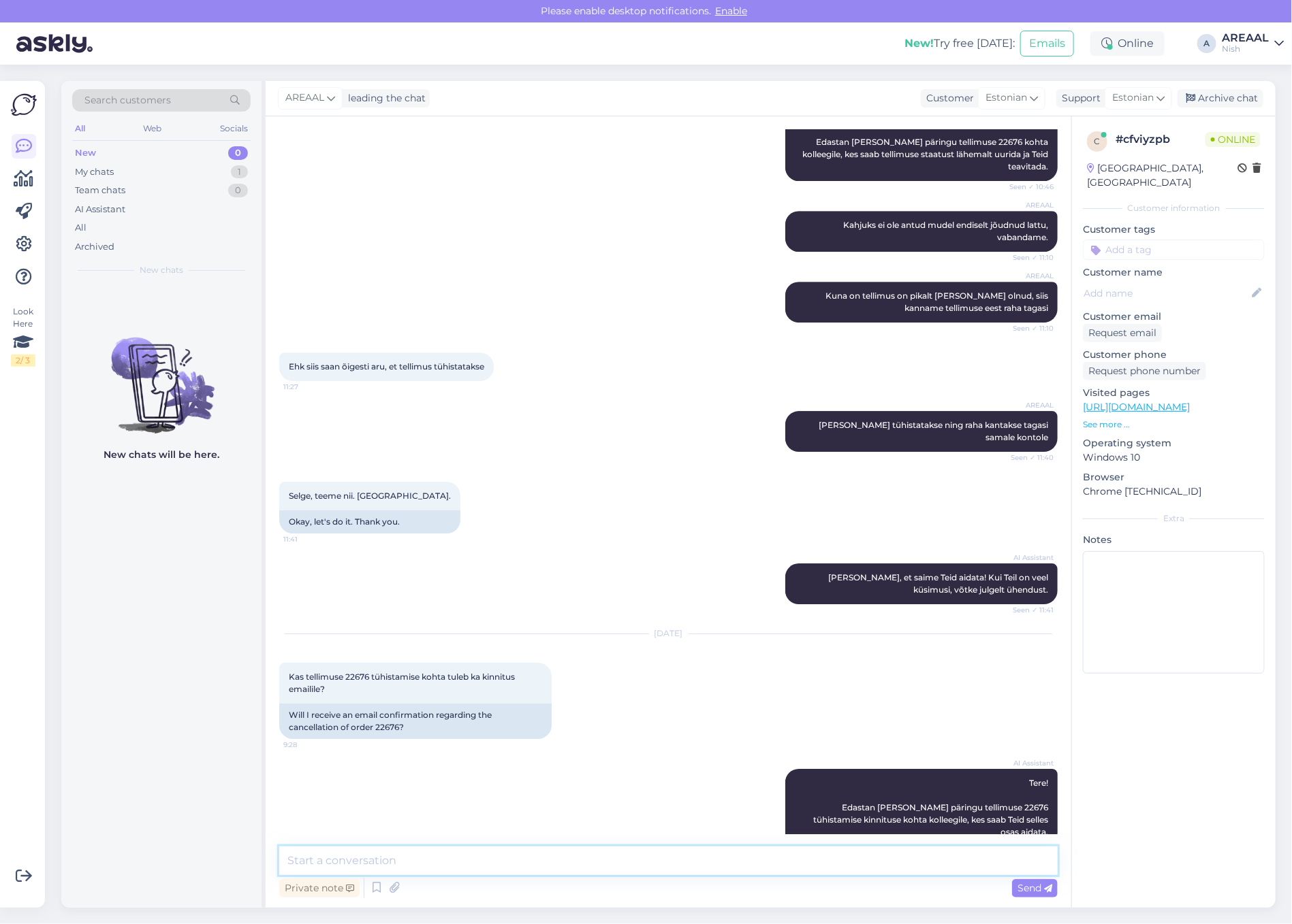
click at [643, 853] on textarea at bounding box center [668, 861] width 778 height 29
type textarea "Teie tellimus on tühistatud ning raha kantakse tagasi samale kontole."
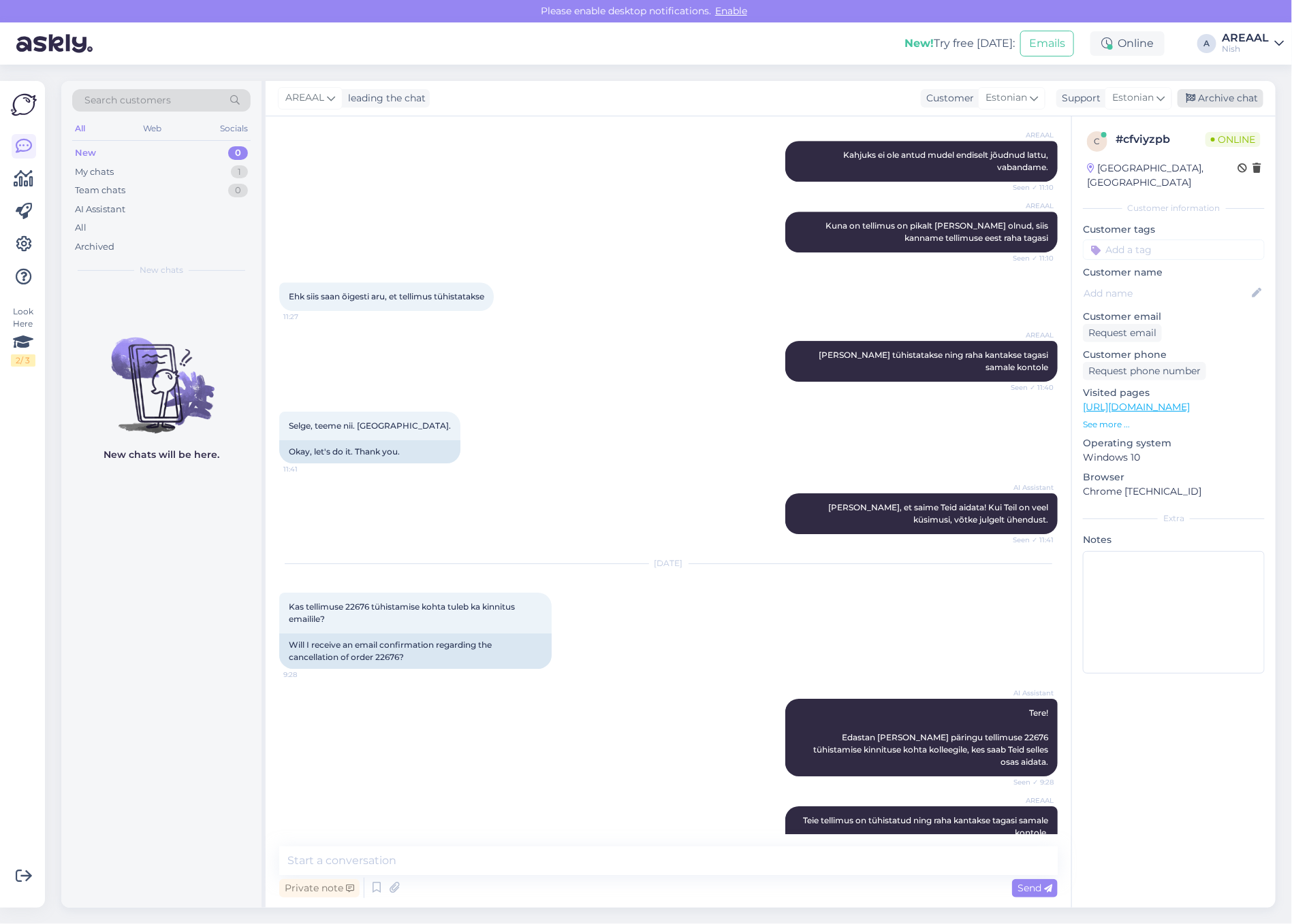
click at [1225, 100] on div "Archive chat" at bounding box center [1220, 99] width 86 height 19
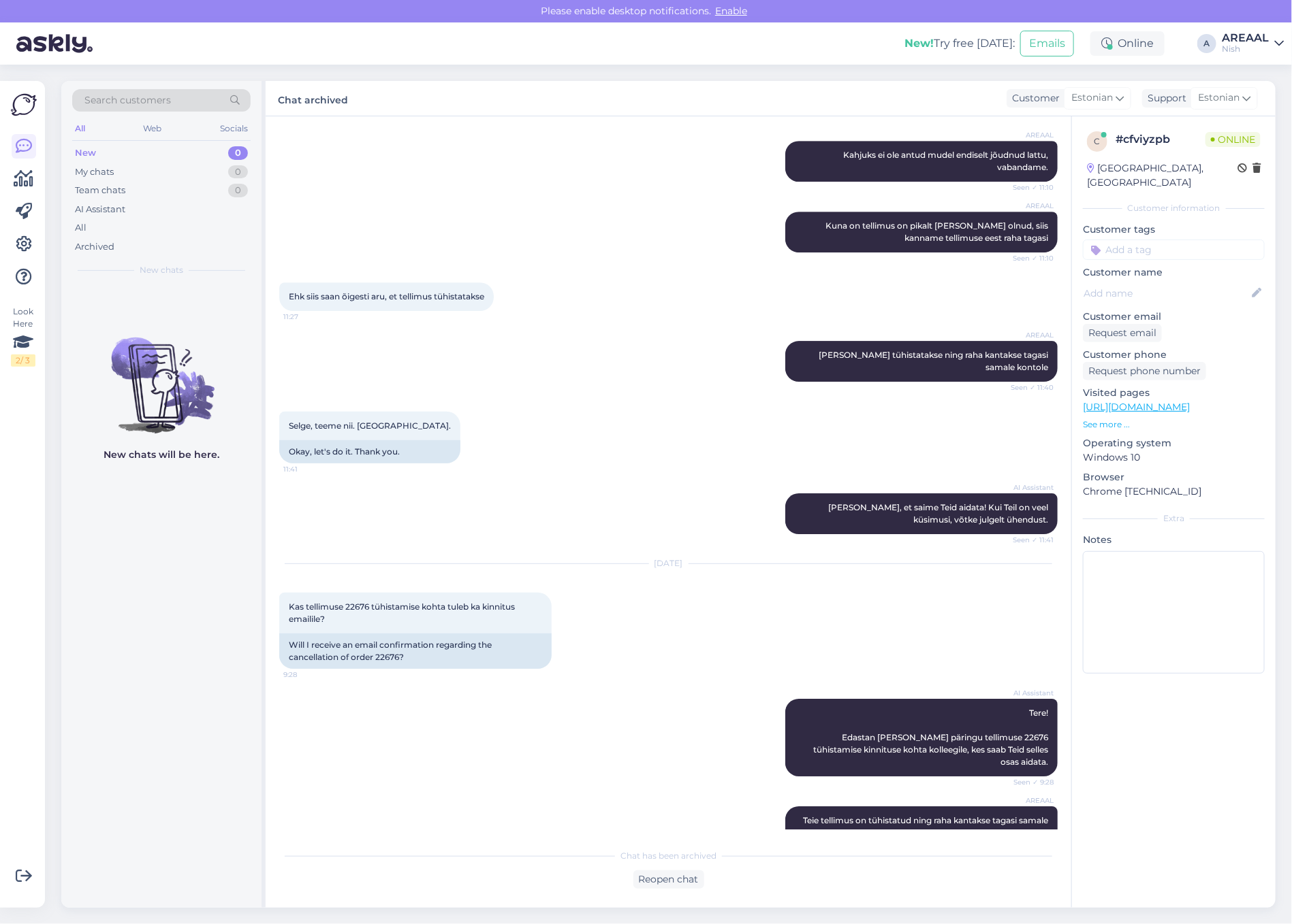
click at [1243, 46] on div "Nish" at bounding box center [1245, 49] width 47 height 11
click at [1248, 69] on button "Open" at bounding box center [1253, 76] width 38 height 21
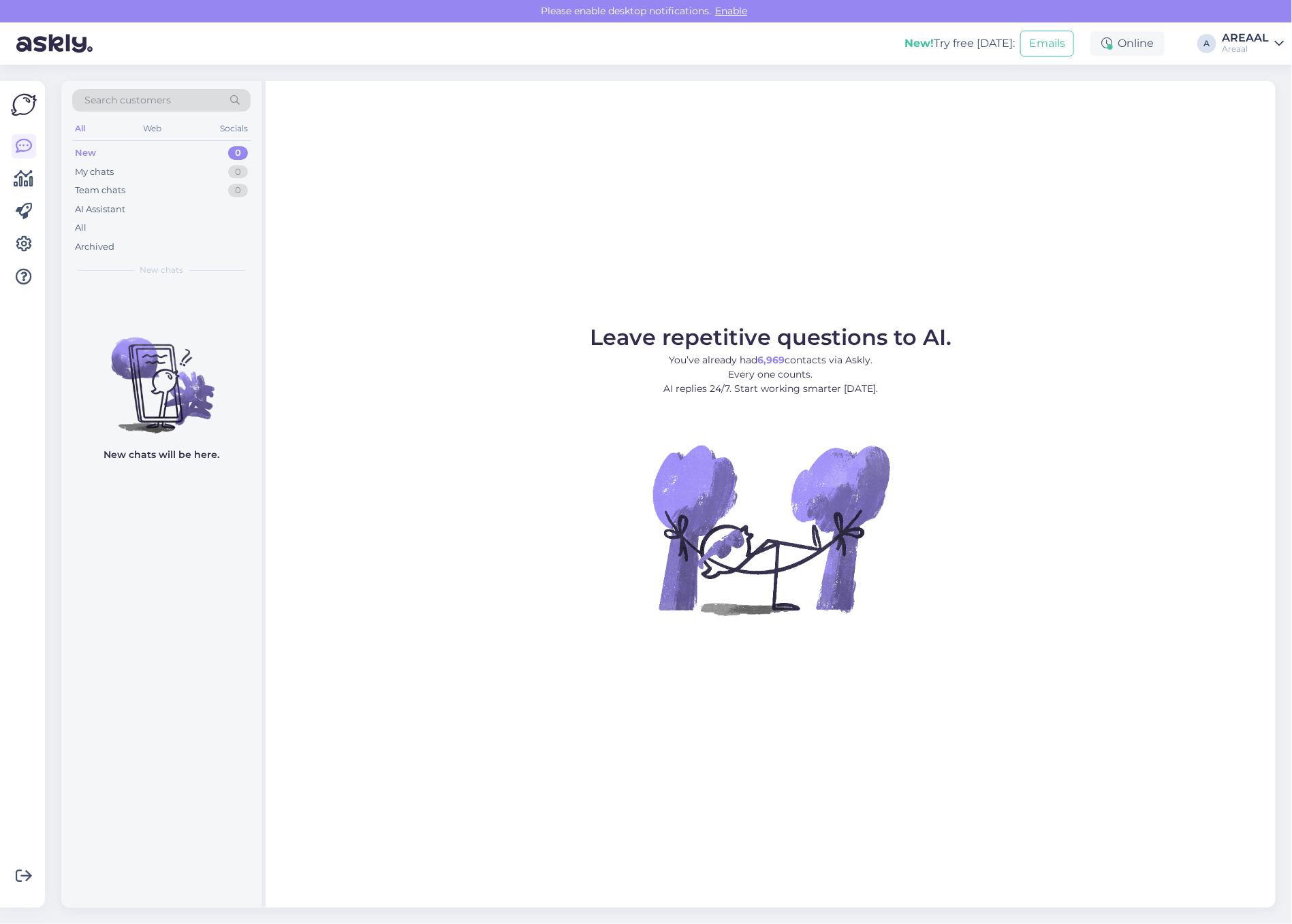
click at [1029, 235] on div "Leave repetitive questions to AI. You’ve already had 6,969 contacts via Askly. …" at bounding box center [770, 494] width 1009 height 827
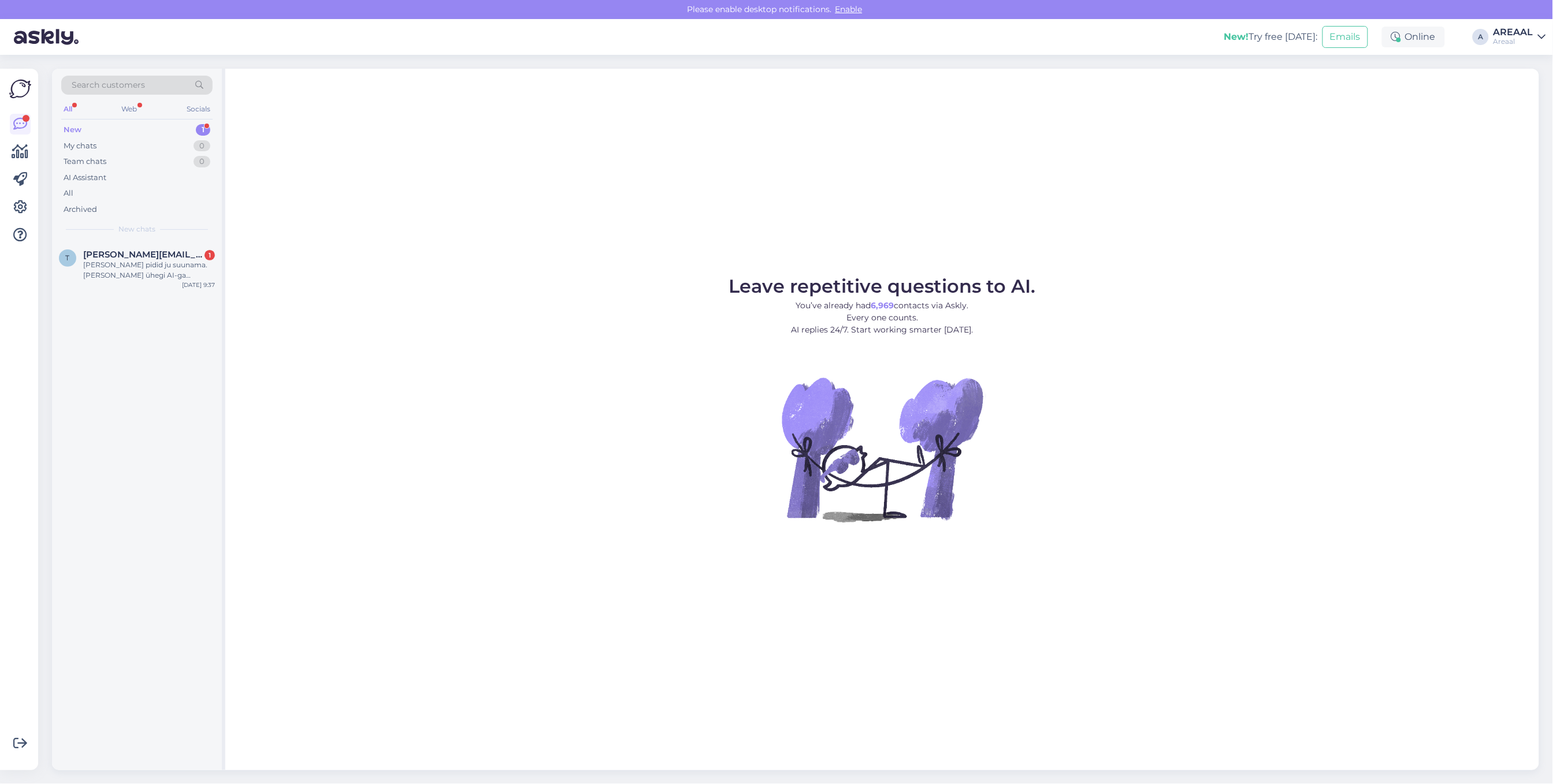
click at [507, 176] on div "Leave repetitive questions to AI. You’ve already had 6,969 contacts via Askly. …" at bounding box center [882, 419] width 1314 height 702
click at [532, 147] on div "Leave repetitive questions to AI. You’ve already had 6,969 contacts via Askly. …" at bounding box center [882, 419] width 1314 height 702
click at [188, 267] on div "[PERSON_NAME] pidid ju suunama. [PERSON_NAME] ühegi AI-ga rohkem rääkida." at bounding box center [149, 270] width 132 height 21
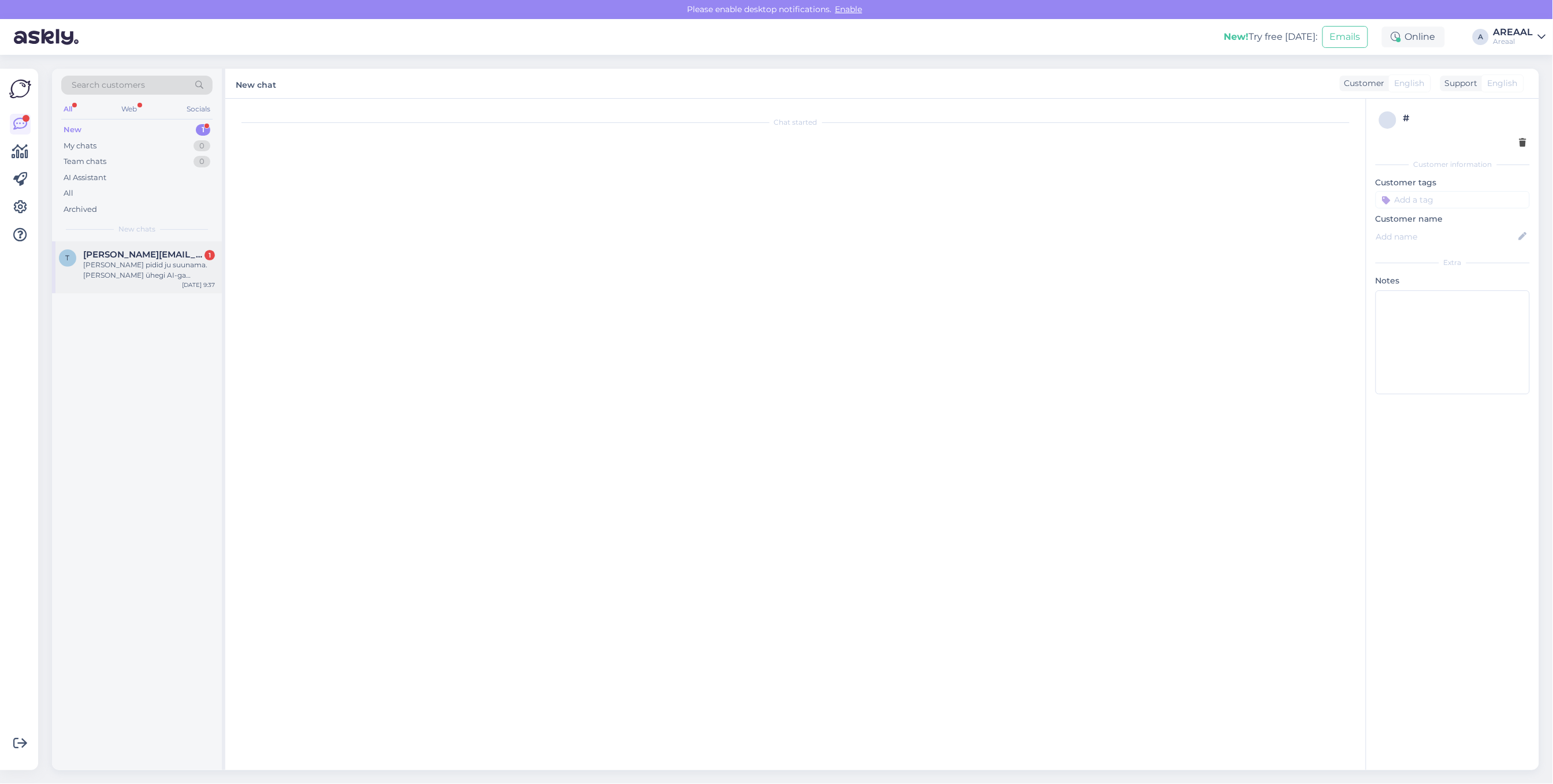
scroll to position [761, 0]
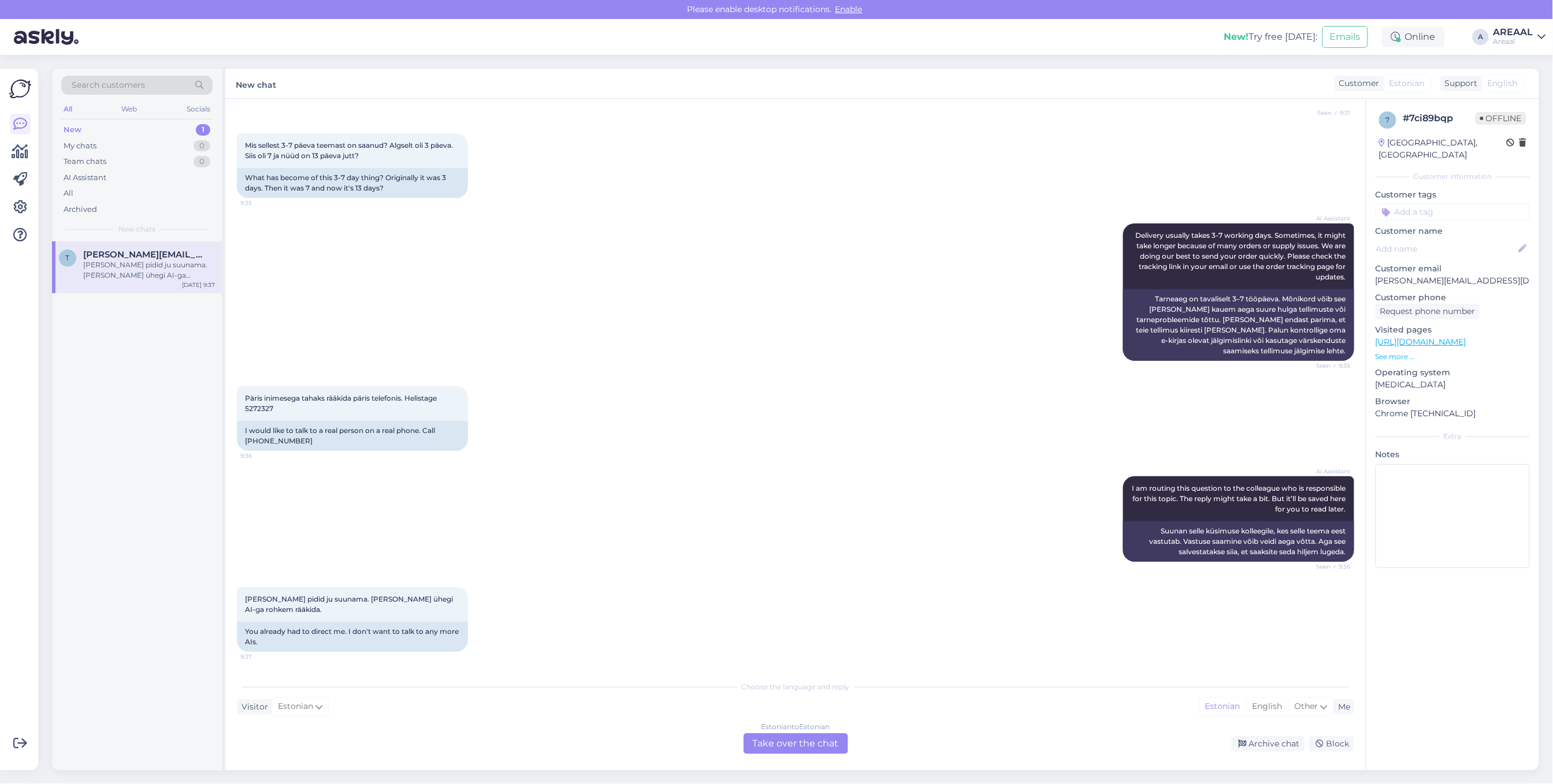
click at [796, 746] on div "Estonian to Estonian Take over the chat" at bounding box center [796, 743] width 104 height 21
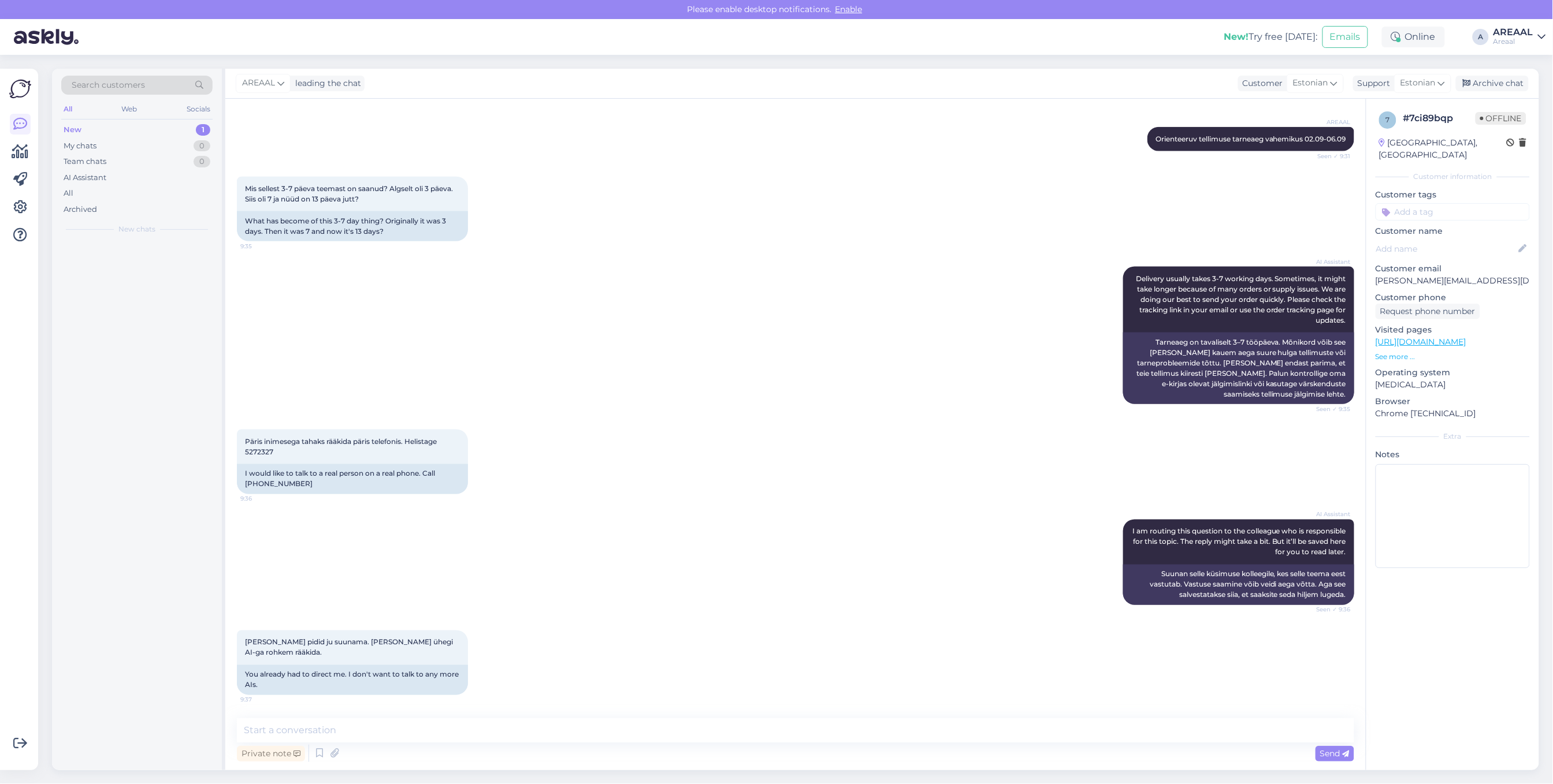
scroll to position [718, 0]
drag, startPoint x: 1170, startPoint y: 738, endPoint x: 1168, endPoint y: 729, distance: 9.2
click at [1168, 731] on textarea at bounding box center [795, 730] width 1117 height 24
click at [1168, 729] on textarea at bounding box center [795, 730] width 1117 height 24
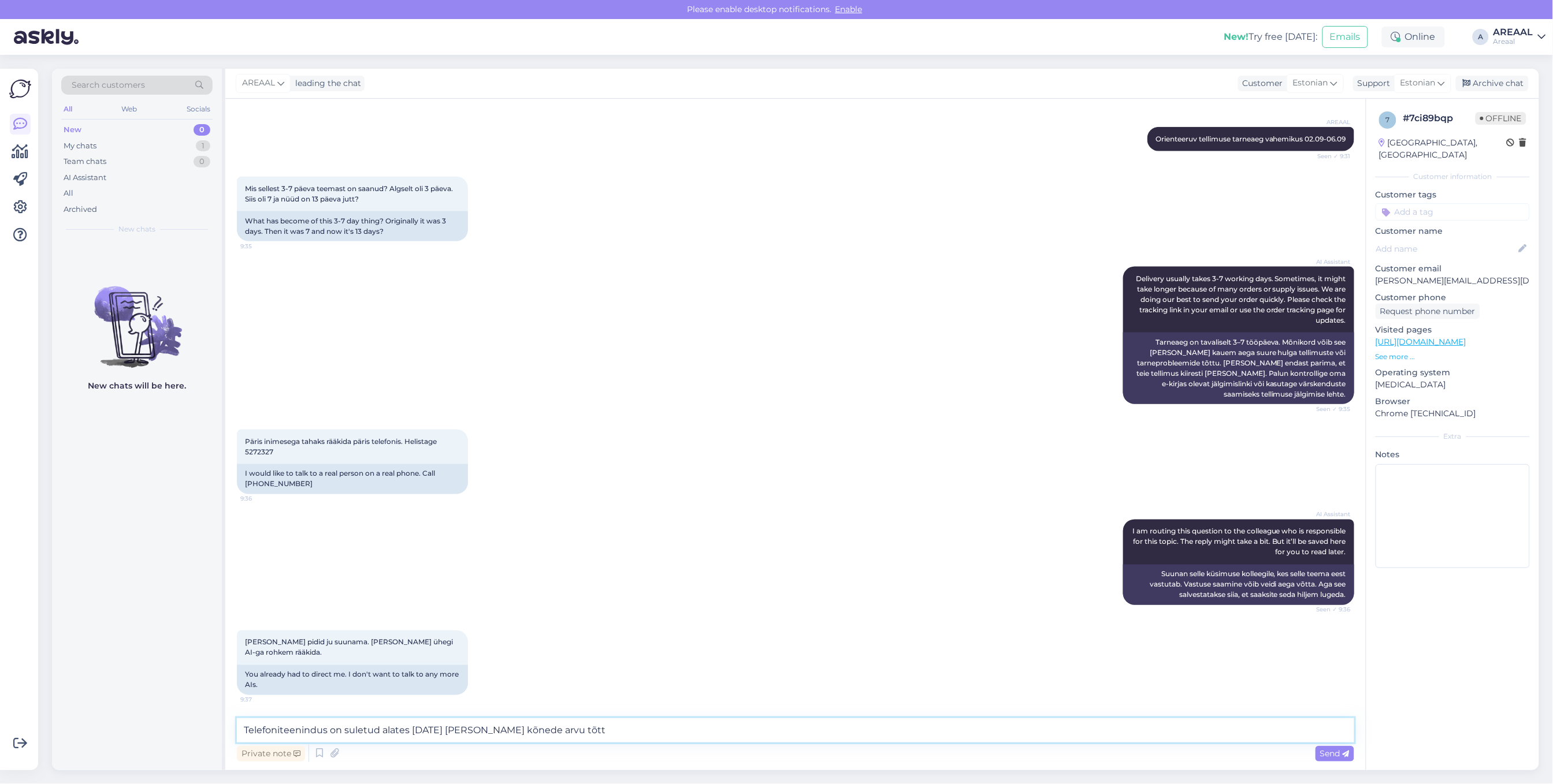
type textarea "Telefoniteenindus on suletud alates 2025 jaanuarist madala kõnede arvu tõttu"
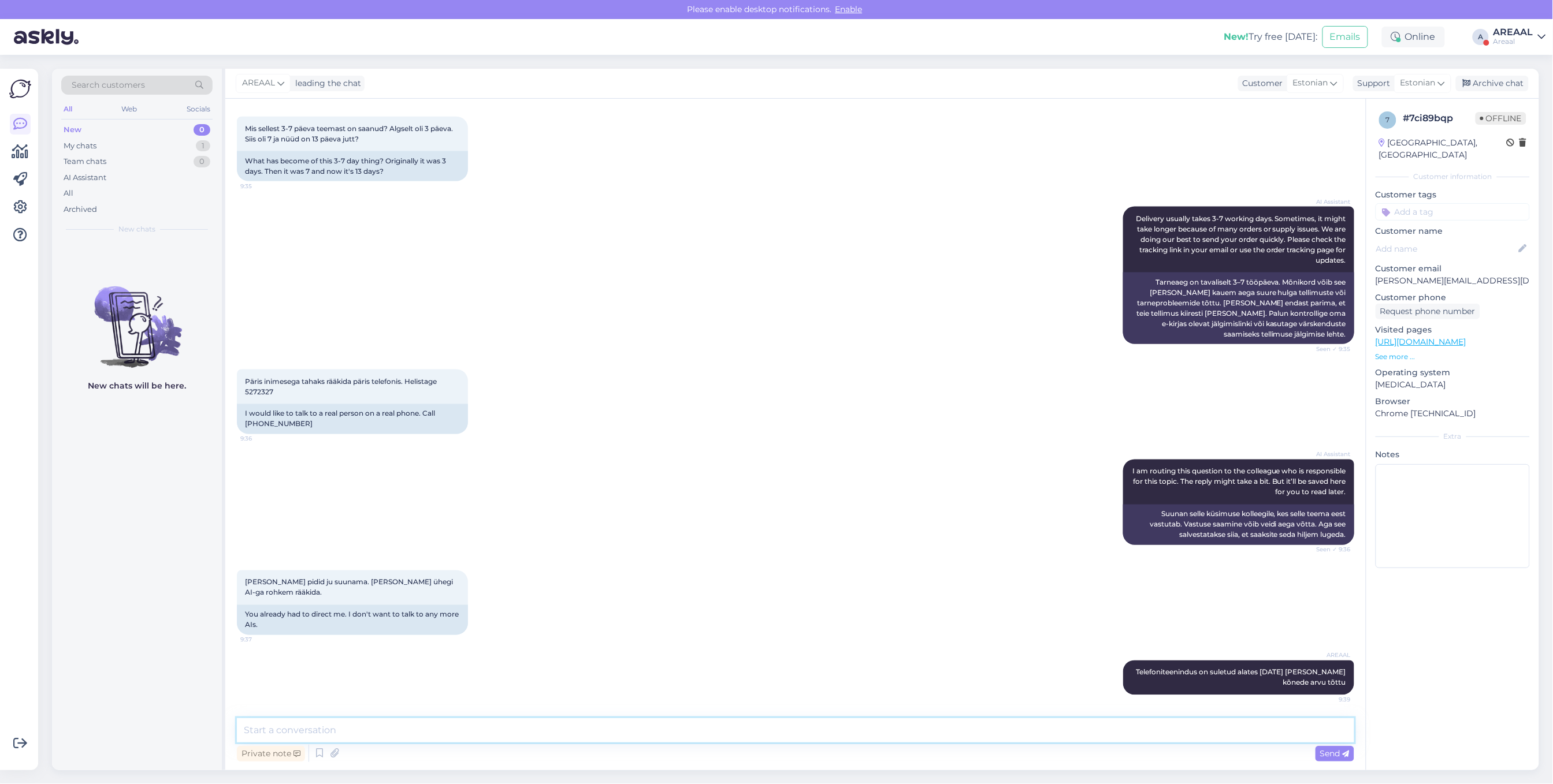
click at [990, 729] on textarea at bounding box center [795, 730] width 1117 height 24
paste textarea "Meie tarnetingimustes kehtib 7 tööpäevane tarneaeg ainult laosolevatele toodete…"
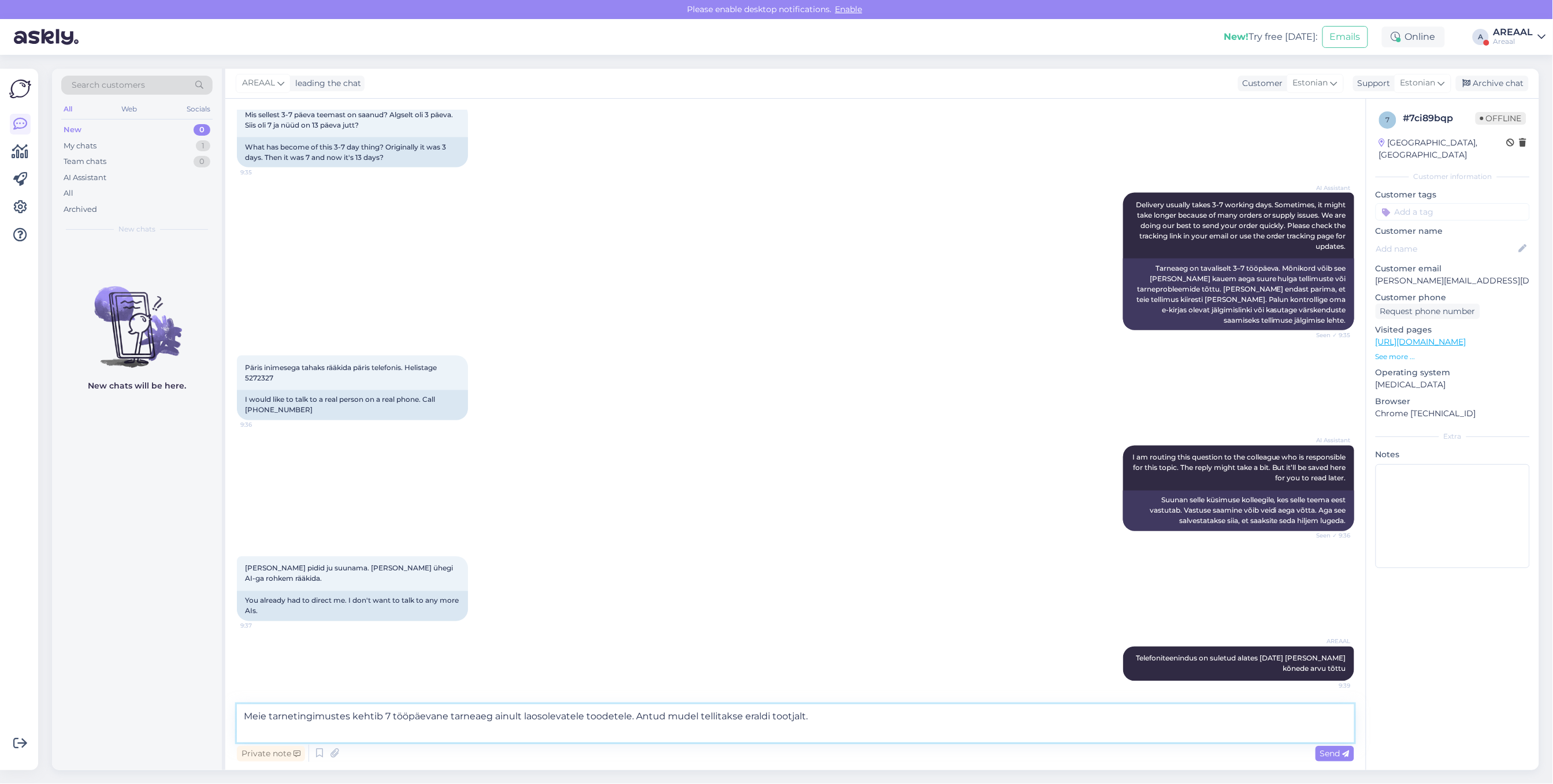
type textarea "Meie tarnetingimustes kehtib 7 tööpäevane tarneaeg ainult laosolevatele toodete…"
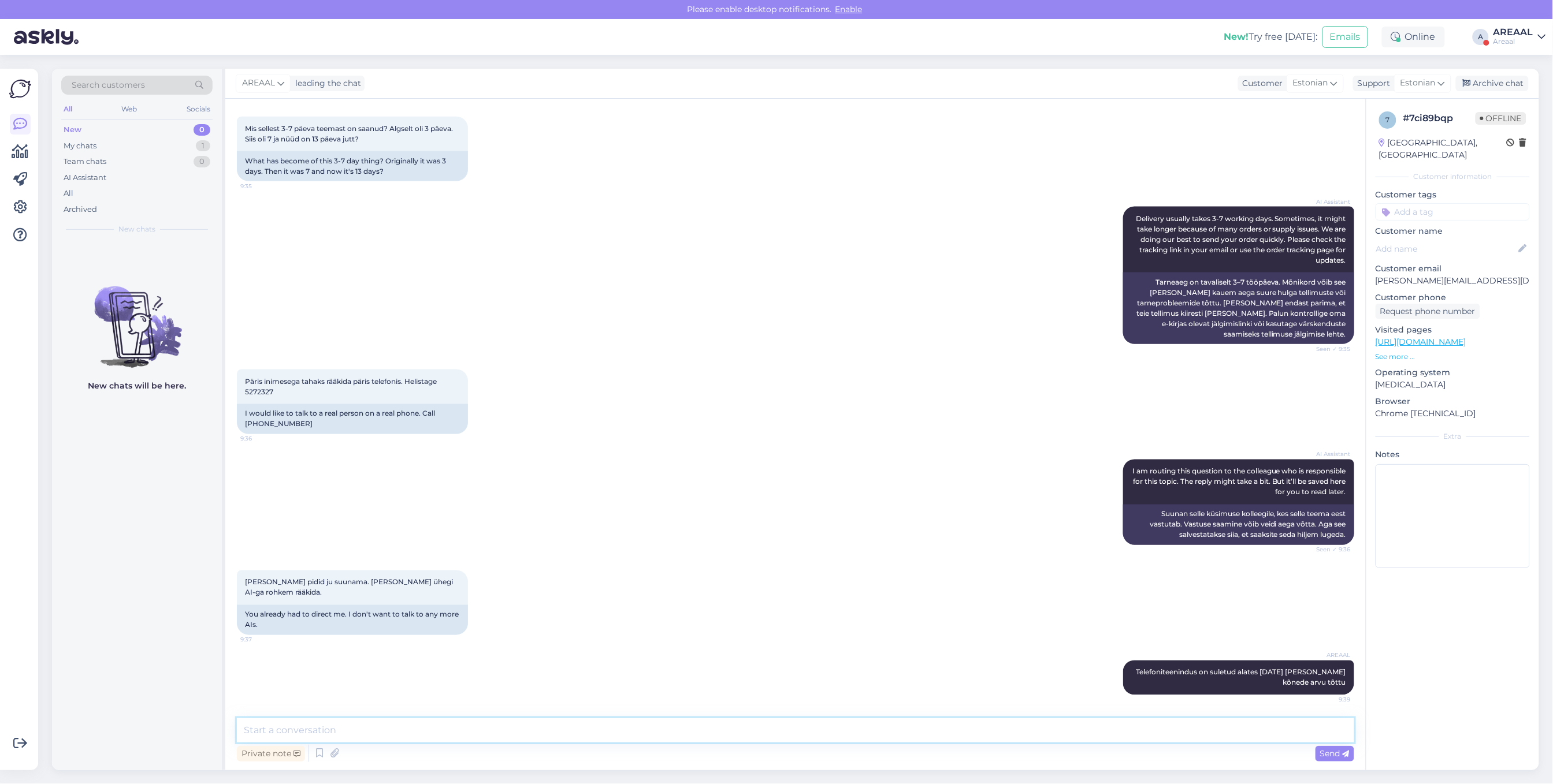
scroll to position [849, 0]
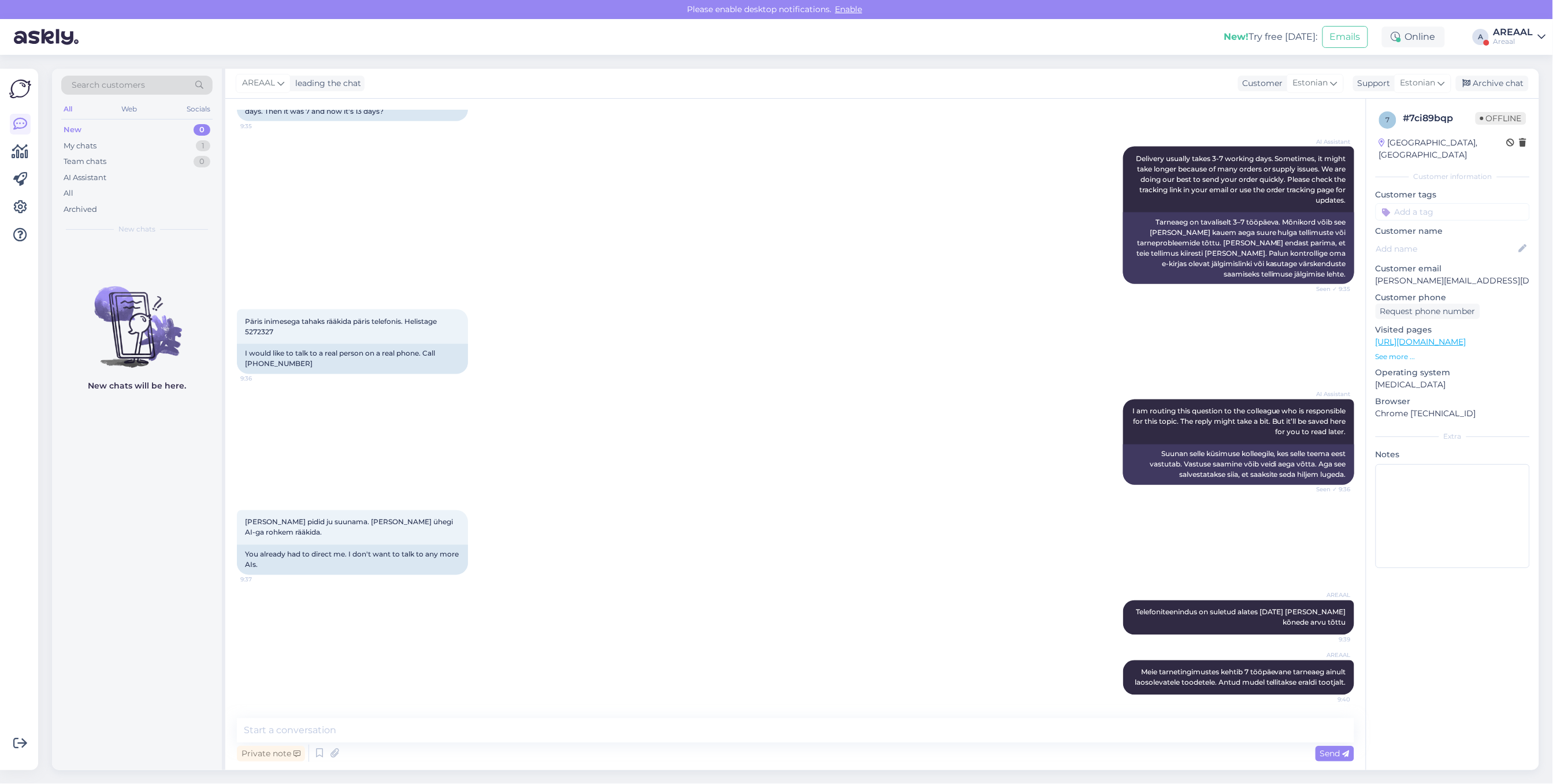
click at [1036, 751] on div "Private note Send" at bounding box center [795, 753] width 1117 height 22
click at [1039, 739] on textarea at bounding box center [795, 730] width 1117 height 24
paste textarea "Kodulehel on kohaletoimetamise info all lisatud: Tarneajad on esialgsed ning se…"
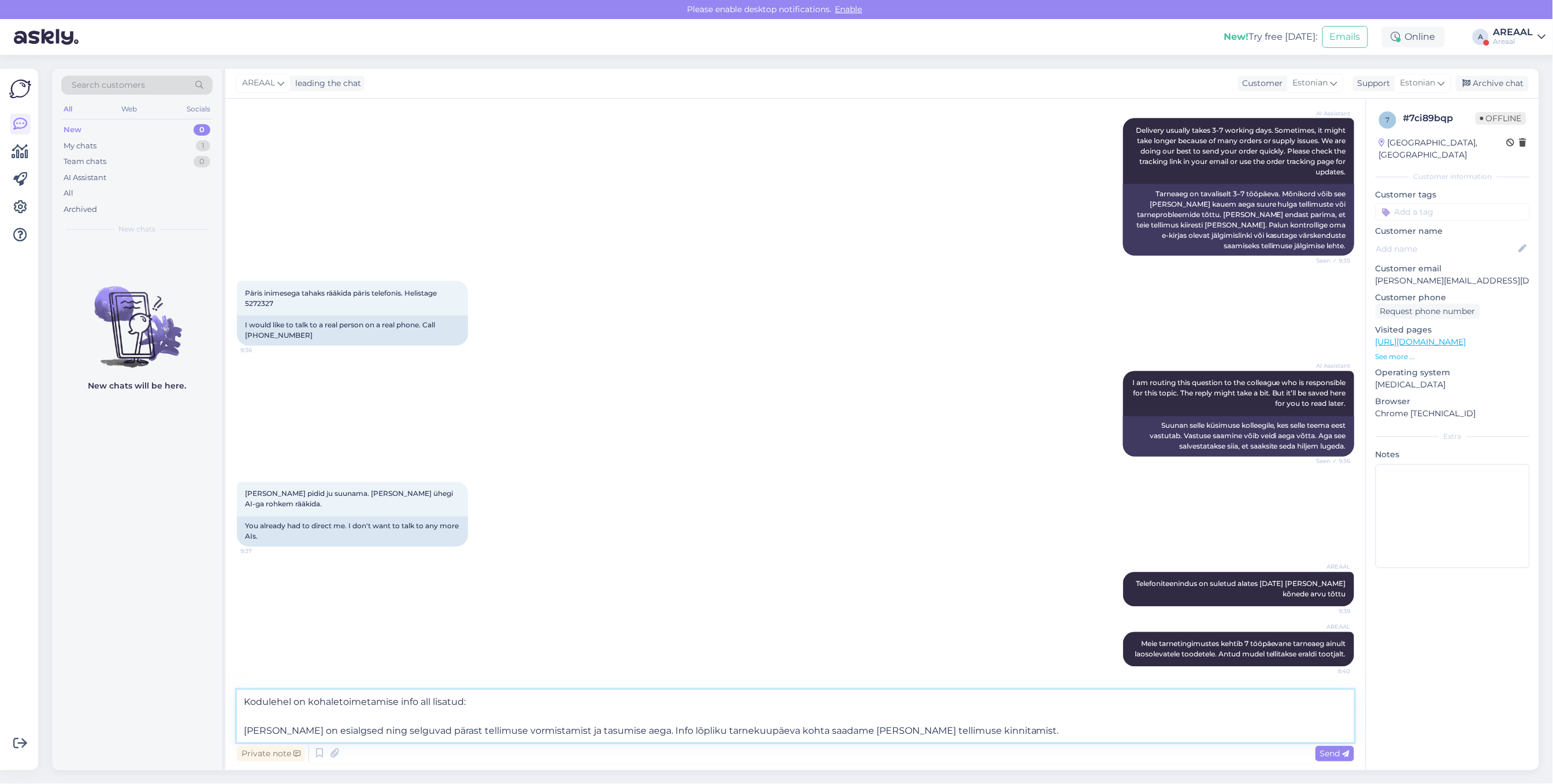
click at [432, 705] on textarea "Kodulehel on kohaletoimetamise info all lisatud: Tarneajad on esialgsed ning se…" at bounding box center [795, 716] width 1117 height 52
type textarea "Kodulehel on kohaletoimetamise info alla lisatud: Tarneajad on esialgsed ning s…"
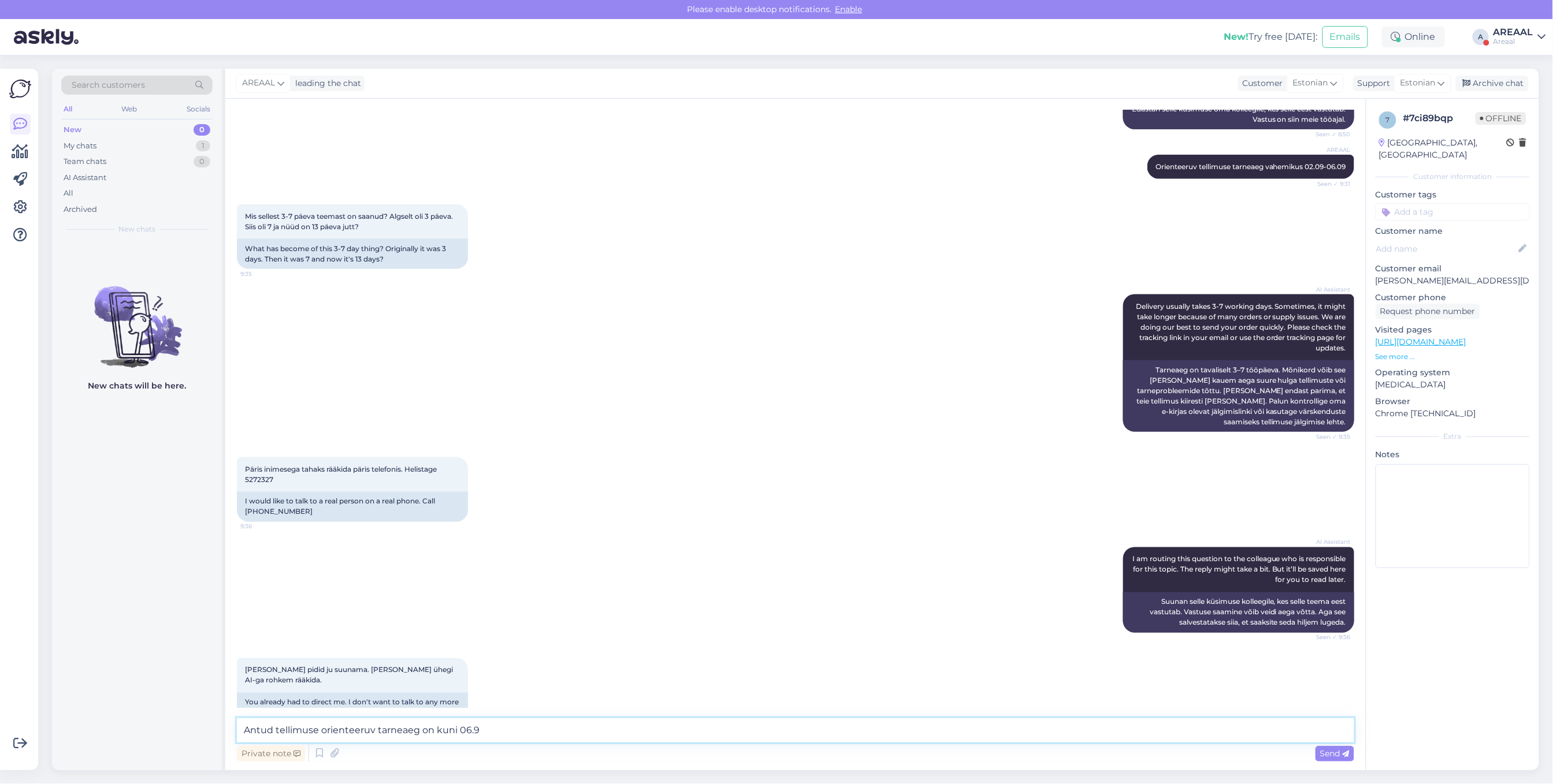
scroll to position [940, 0]
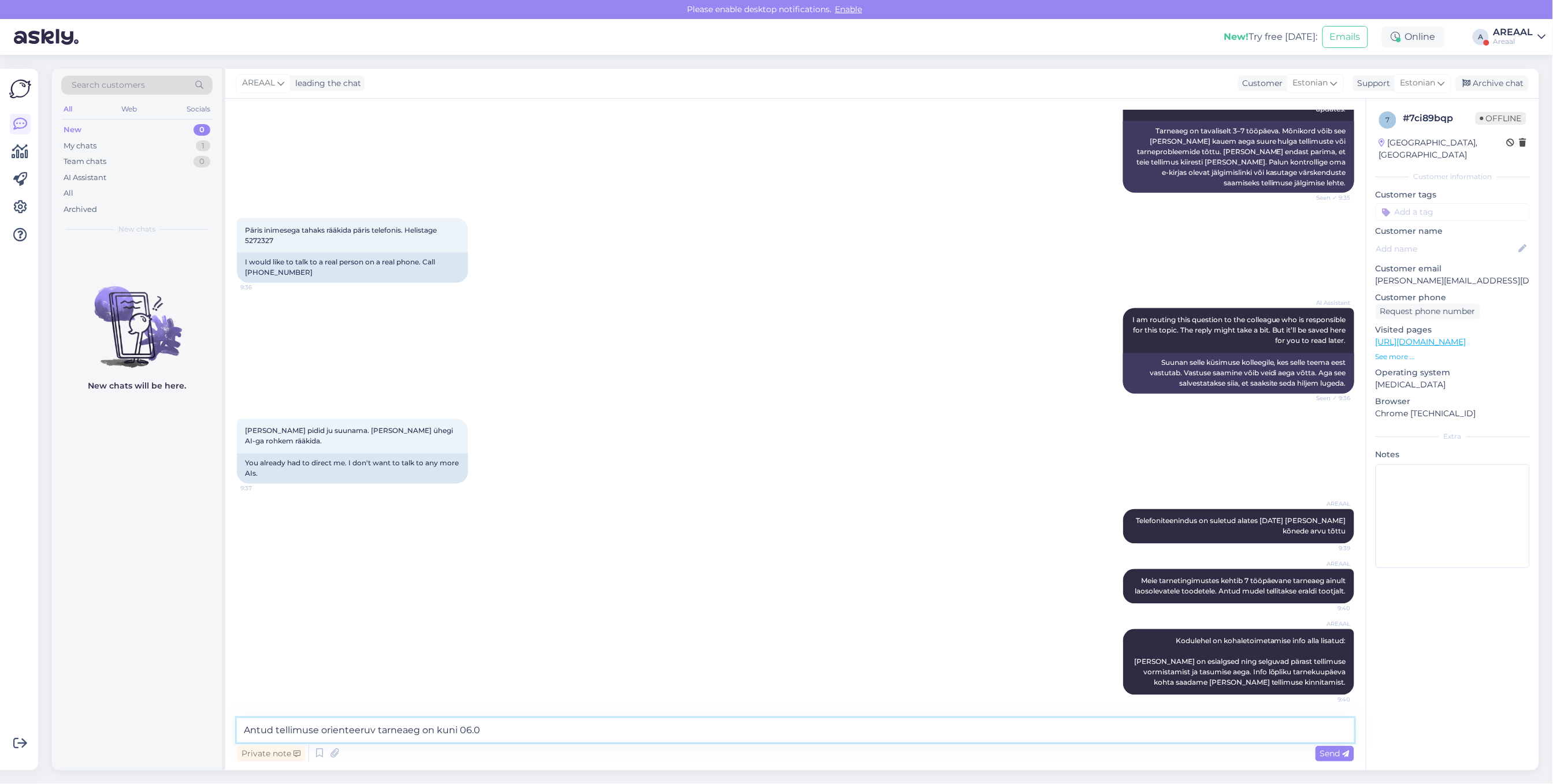
type textarea "Antud tellimuse orienteeruv tarneaeg on kuni 06.09"
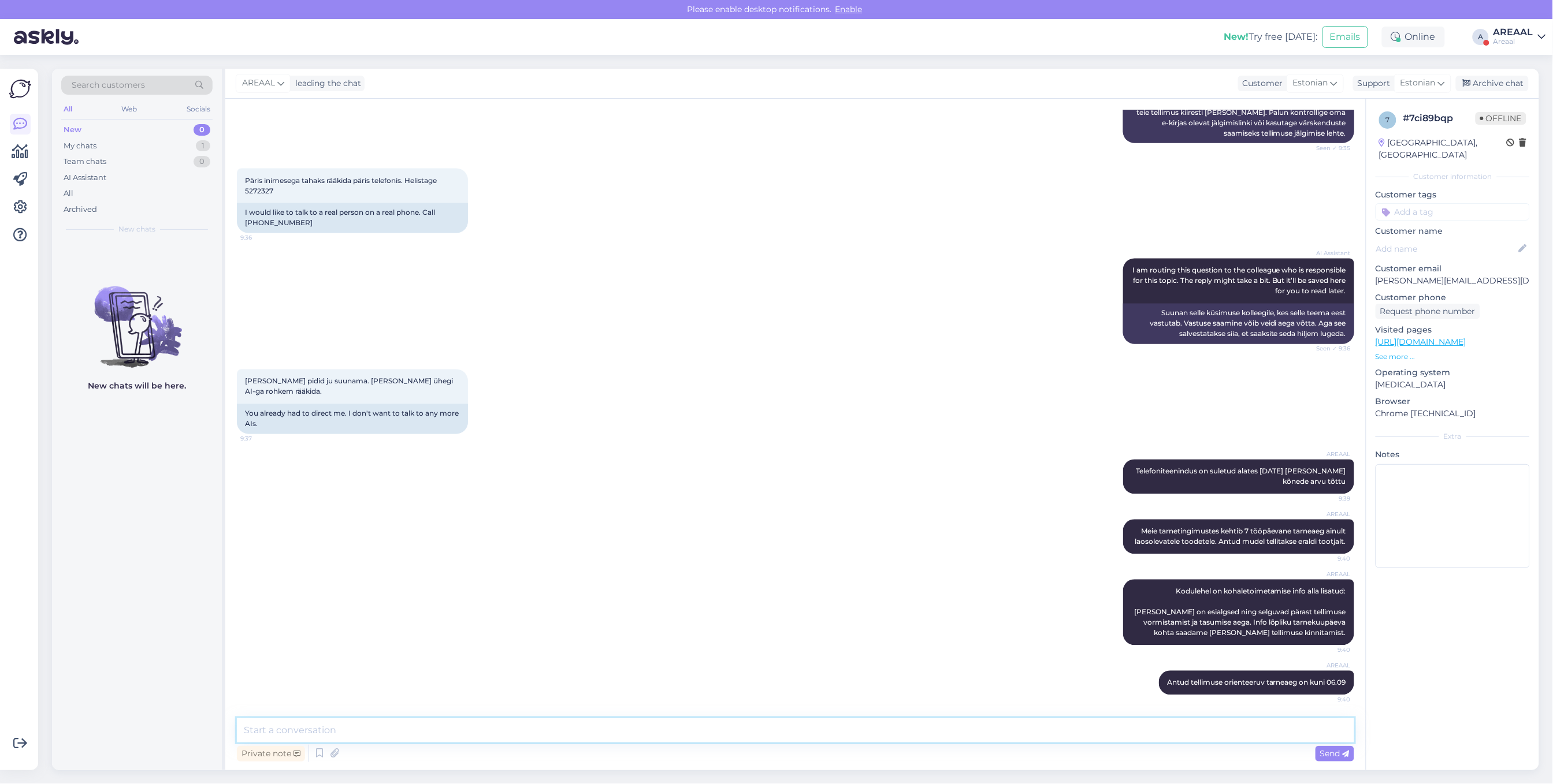
scroll to position [556, 0]
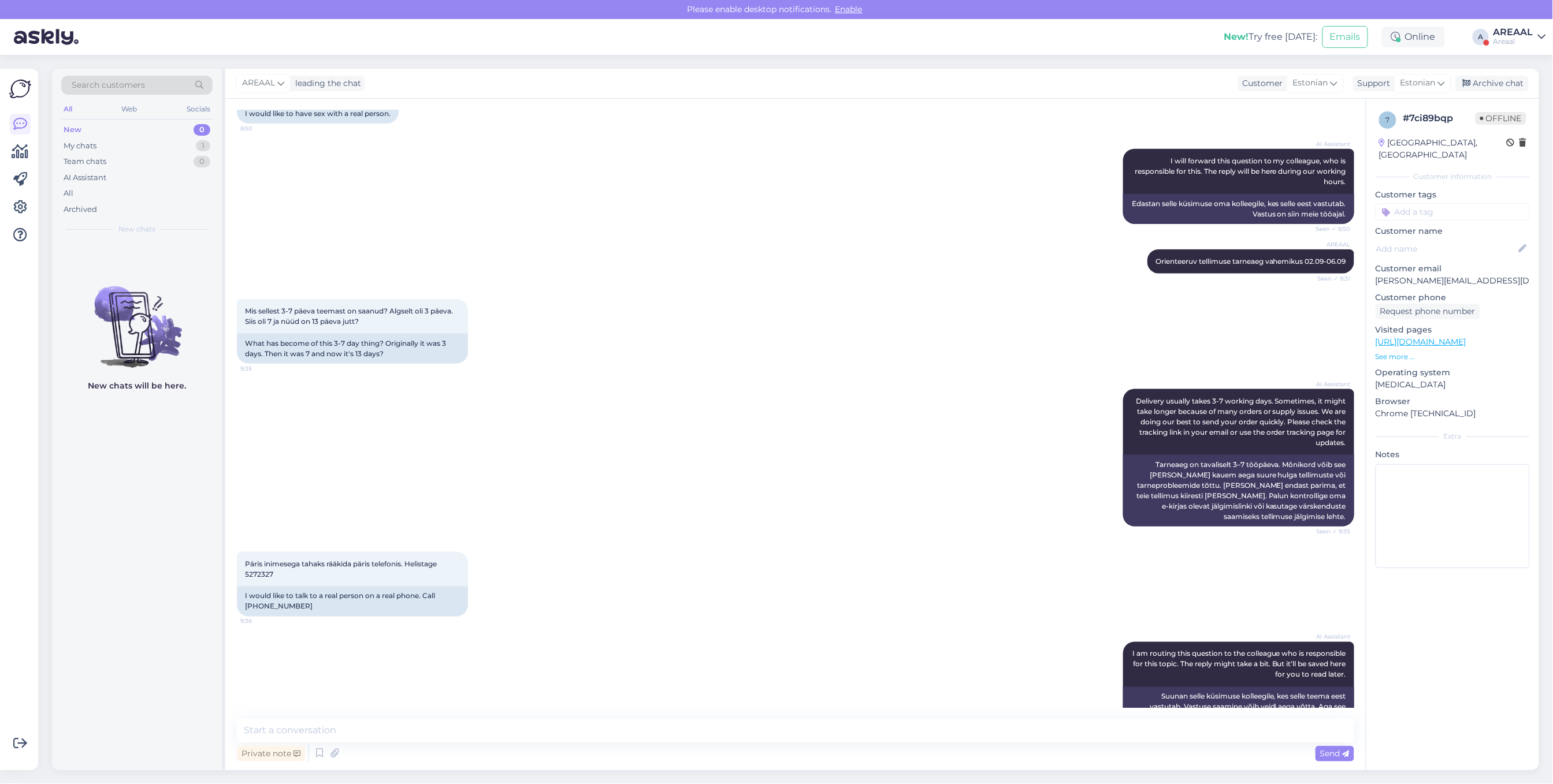
click at [761, 376] on div "Mis sellest 3-7 päeva teemast on saanud? Algselt oli 3 päeva. Siis oli 7 ja nüü…" at bounding box center [795, 331] width 1117 height 90
click at [746, 361] on div "Mis sellest 3-7 päeva teemast on saanud? Algselt oli 3 päeva. Siis oli 7 ja nüü…" at bounding box center [795, 331] width 1117 height 90
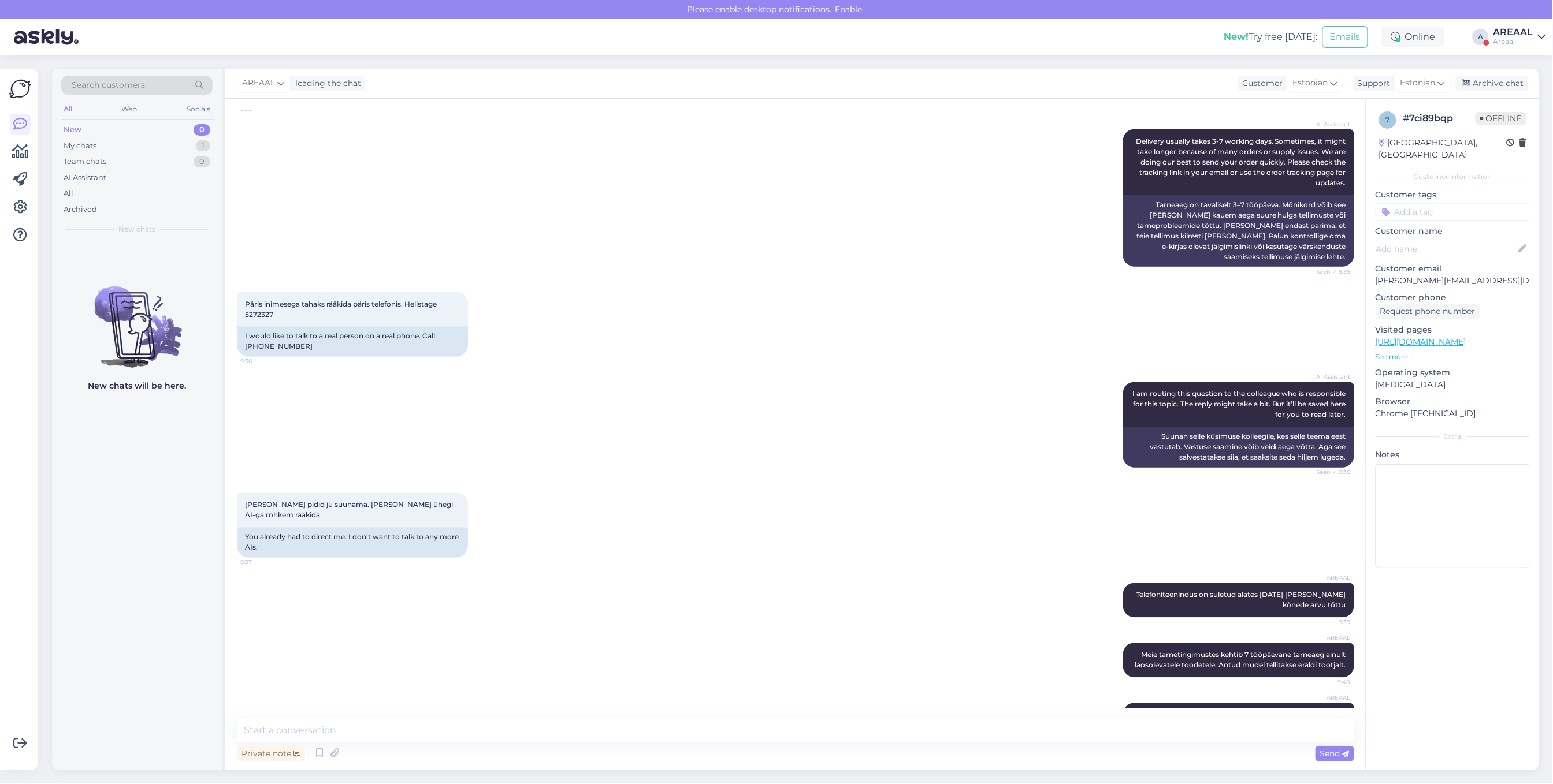
scroll to position [989, 0]
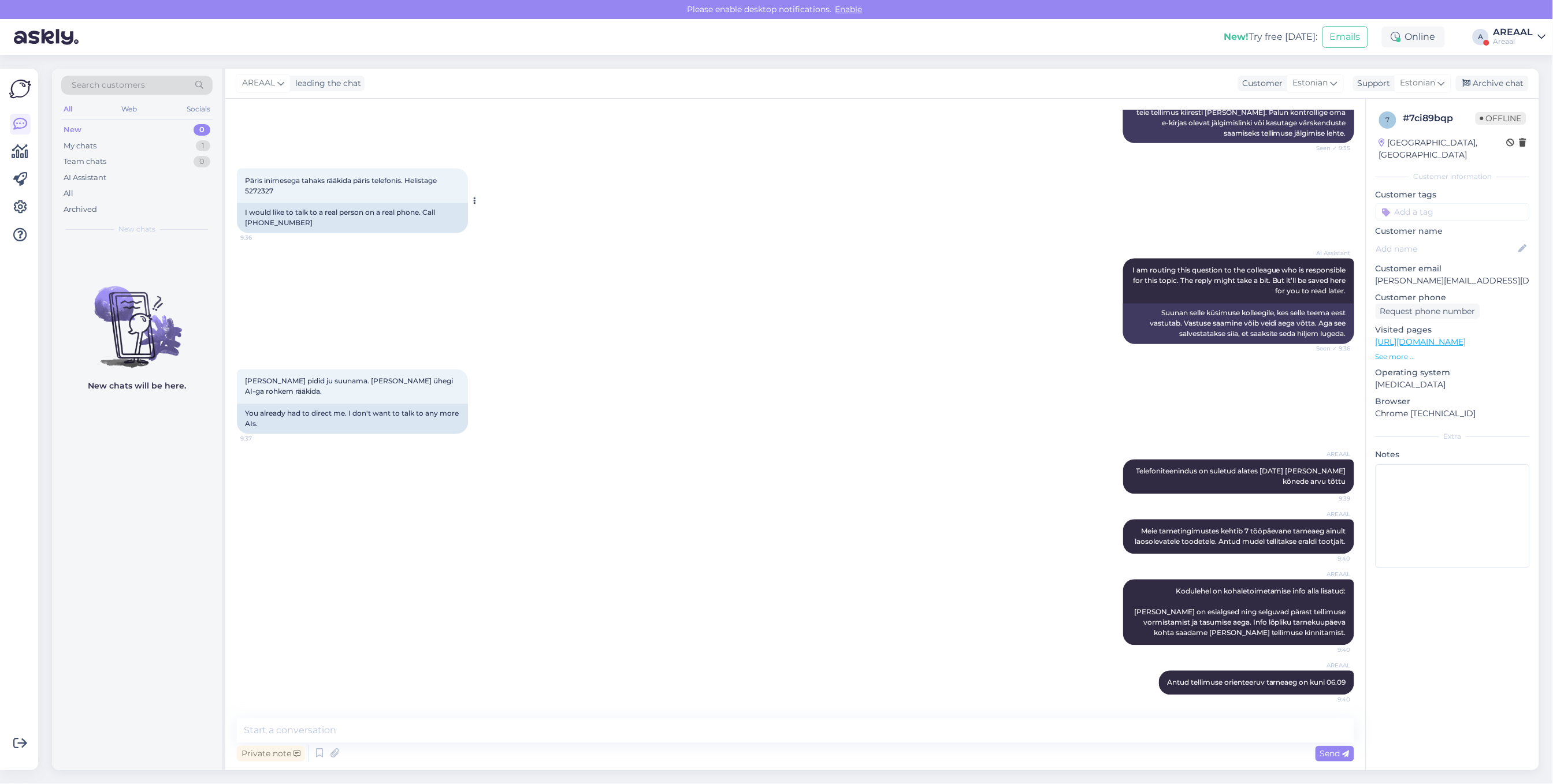
click at [248, 188] on span "Päris inimesega tahaks rääkida päris telefonis. Helistage 5272327" at bounding box center [341, 185] width 193 height 19
copy div "5272327 9:36"
click at [599, 720] on textarea at bounding box center [795, 730] width 1117 height 24
type textarea "Kui tarneaeg ei ole sobilik, siis andke teada ja kanname raha tagasi"
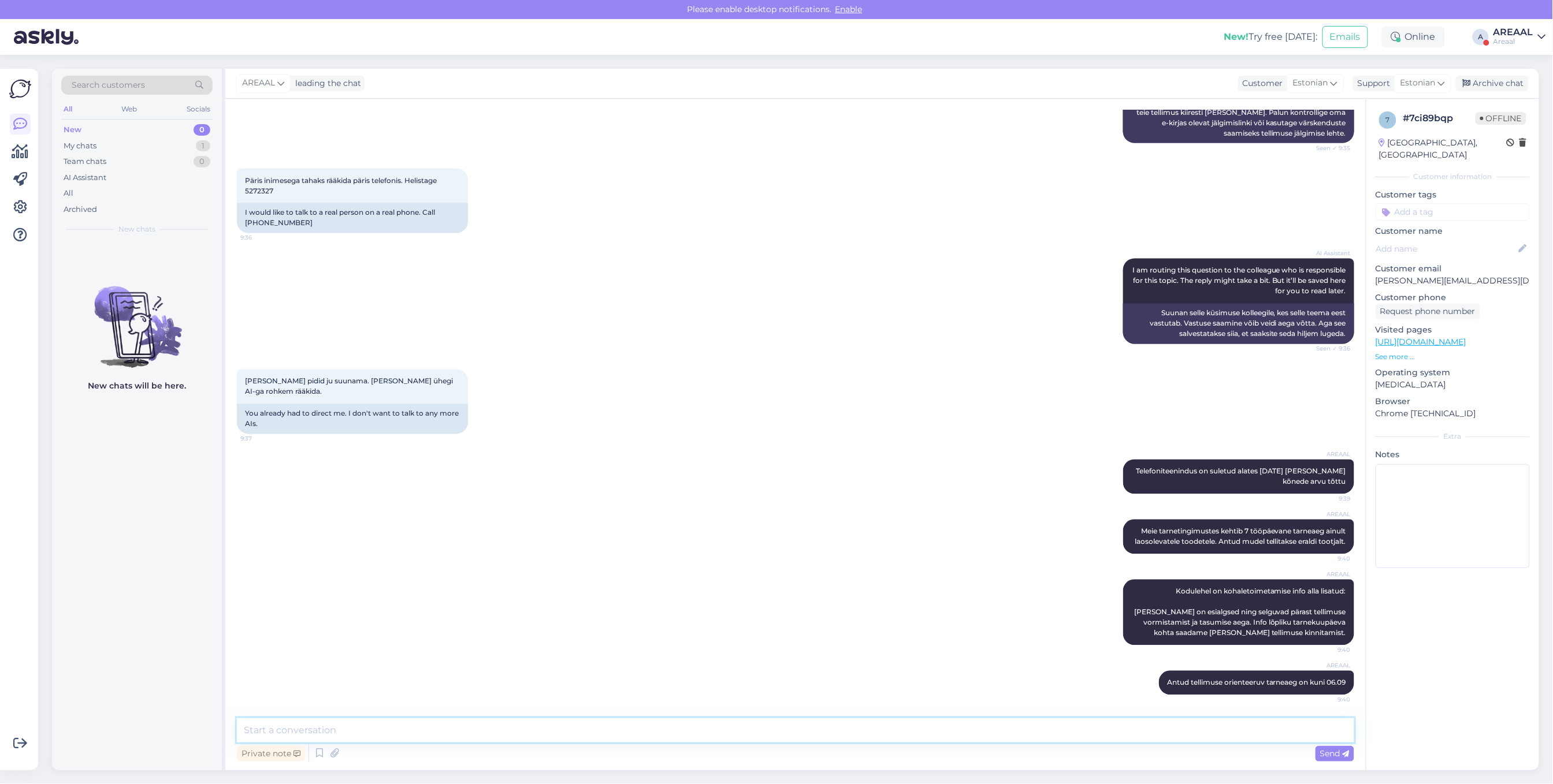
scroll to position [1049, 0]
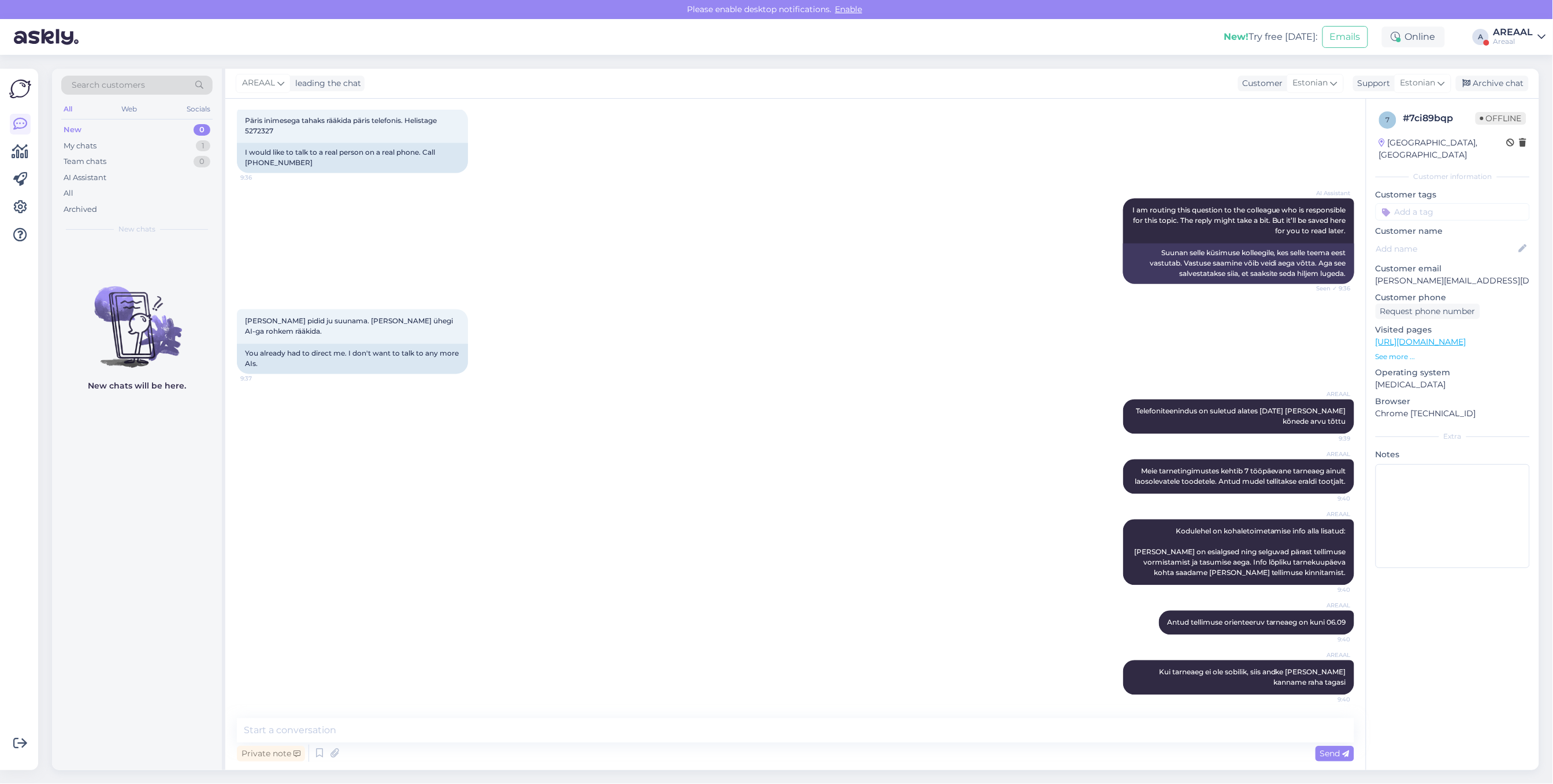
click at [1046, 449] on div "AREAAL Meie tarnetingimustes kehtib 7 tööpäevane tarneaeg ainult laosolevatele …" at bounding box center [795, 477] width 1117 height 60
click at [1047, 447] on div "AREAAL Meie tarnetingimustes kehtib 7 tööpäevane tarneaeg ainult laosolevatele …" at bounding box center [795, 477] width 1117 height 60
drag, startPoint x: 1010, startPoint y: 433, endPoint x: 1010, endPoint y: 440, distance: 7.0
click at [1010, 440] on div "Chat started Sep 2 2025 Tere. Tellimus A-36295 kas jõuab täna? 8:47 Hello. Will…" at bounding box center [801, 409] width 1128 height 598
click at [899, 361] on div "Juba pidid ju suunama. Ei taha ühegi AI-ga rohkem rääkida. 9:37 You already had…" at bounding box center [795, 342] width 1117 height 90
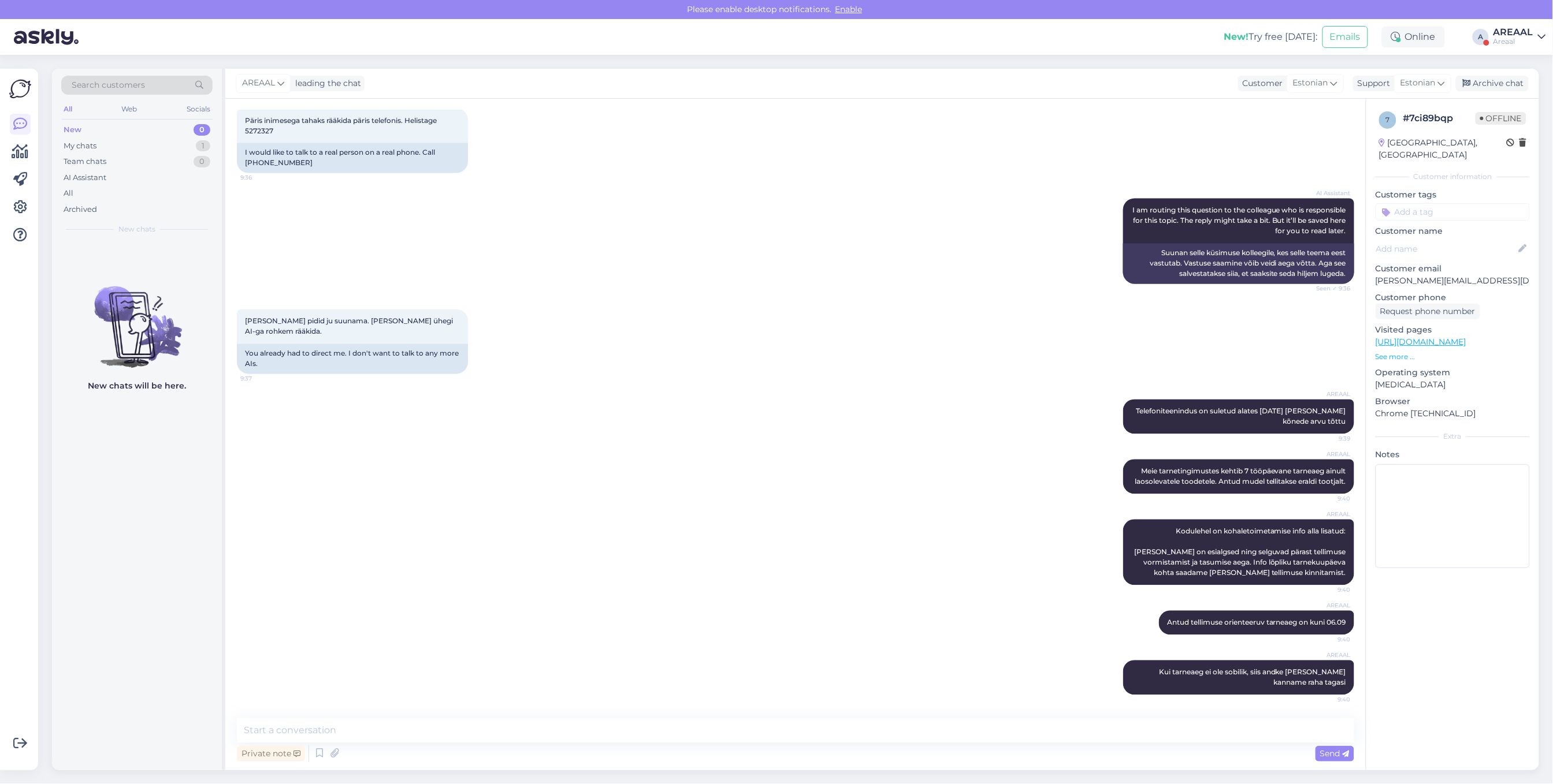
drag, startPoint x: 898, startPoint y: 365, endPoint x: 898, endPoint y: 373, distance: 8.0
click at [898, 371] on div "Juba pidid ju suunama. Ei taha ühegi AI-ga rohkem rääkida. 9:37 You already had…" at bounding box center [795, 342] width 1117 height 90
click at [1507, 82] on div "Archive chat" at bounding box center [1493, 84] width 73 height 16
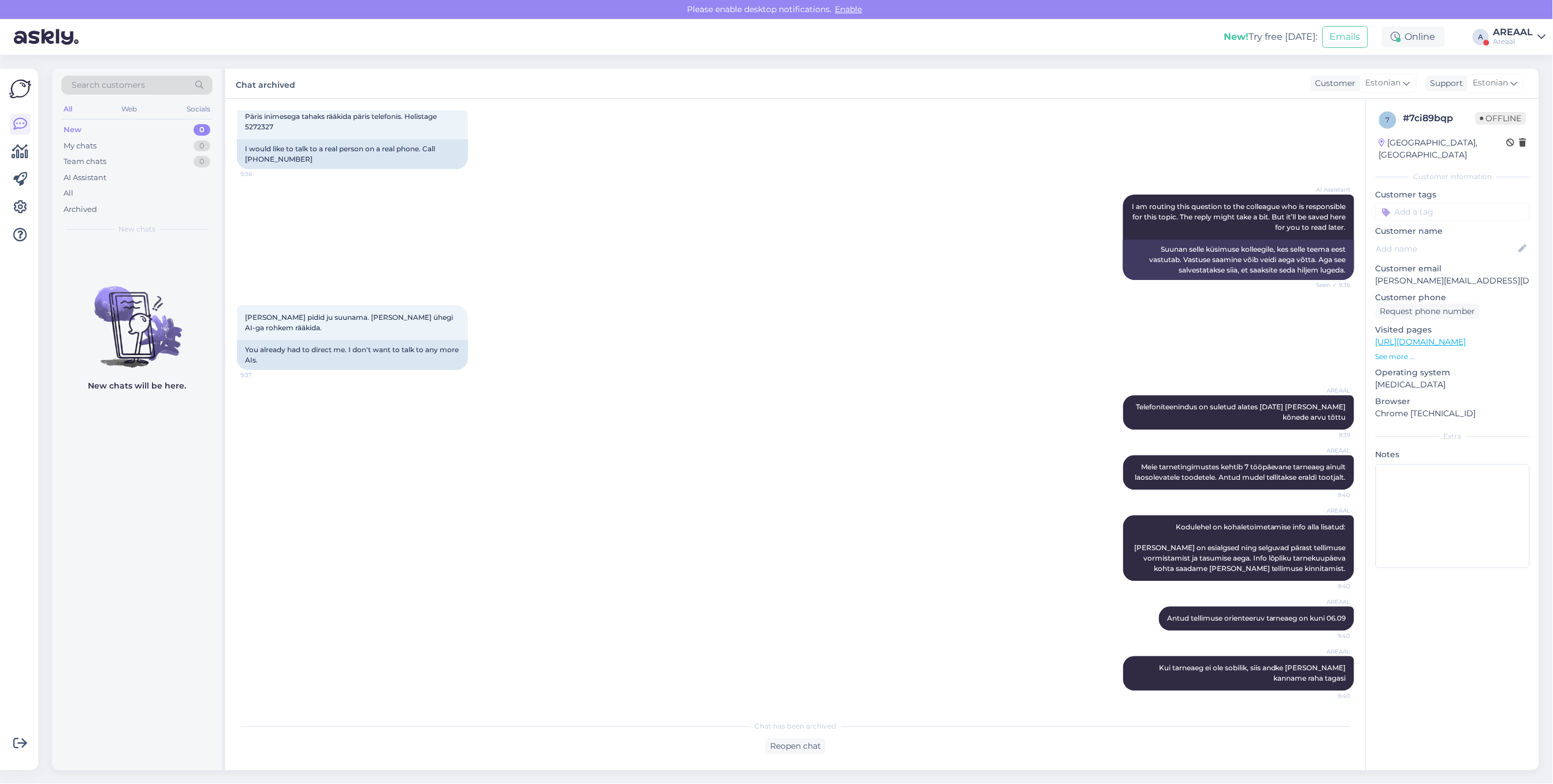
click at [1519, 30] on div "AREAAL" at bounding box center [1514, 32] width 40 height 9
drag, startPoint x: 1526, startPoint y: 77, endPoint x: 1526, endPoint y: 84, distance: 7.0
click at [1526, 77] on div "Nish Open" at bounding box center [1476, 89] width 142 height 25
click at [1528, 85] on button "Open" at bounding box center [1520, 89] width 32 height 18
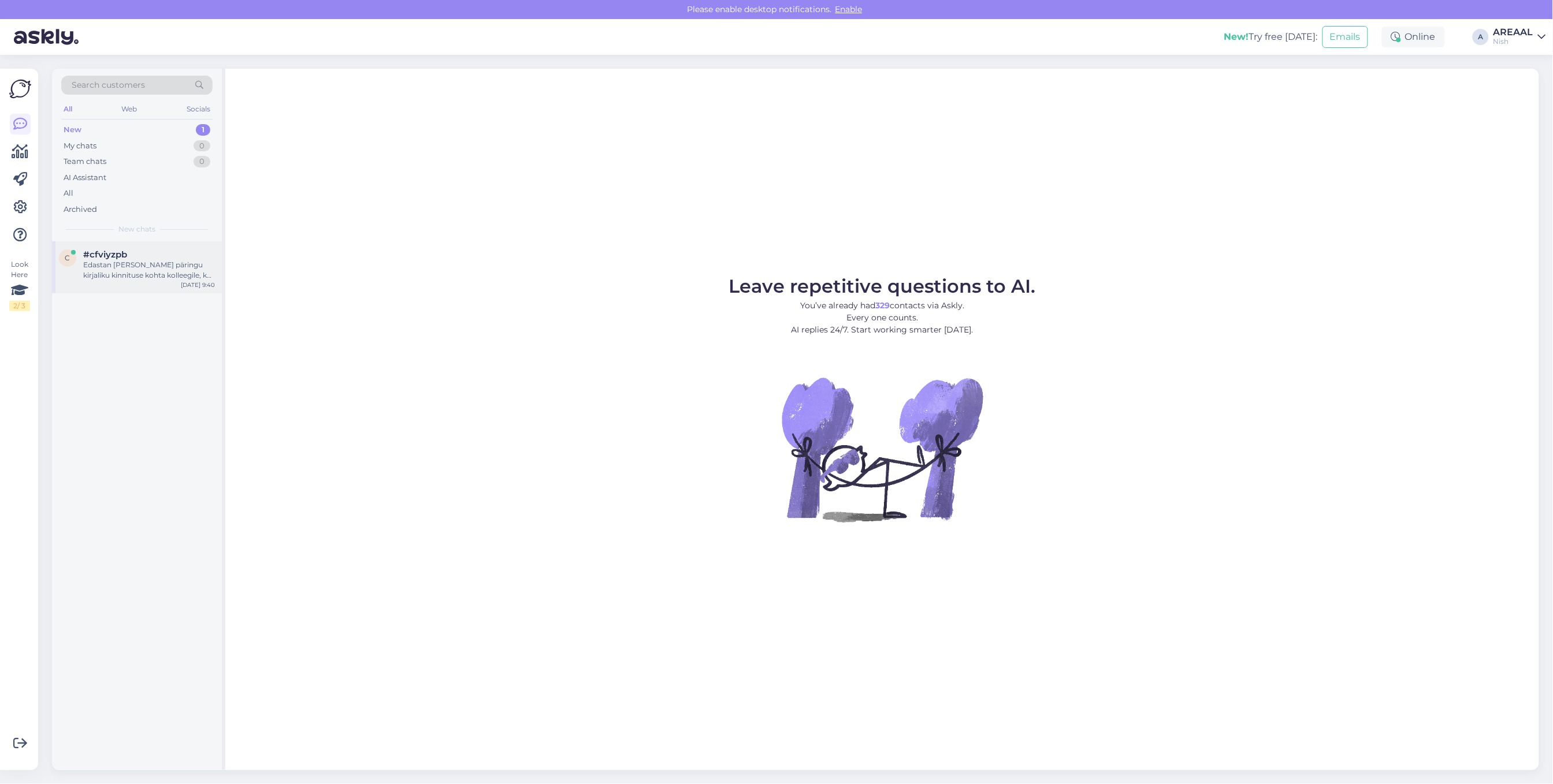
click at [143, 284] on div "c #cfviyzpb Edastan Teie päringu kirjaliku kinnituse kohta kolleegile, kes saab…" at bounding box center [137, 267] width 170 height 52
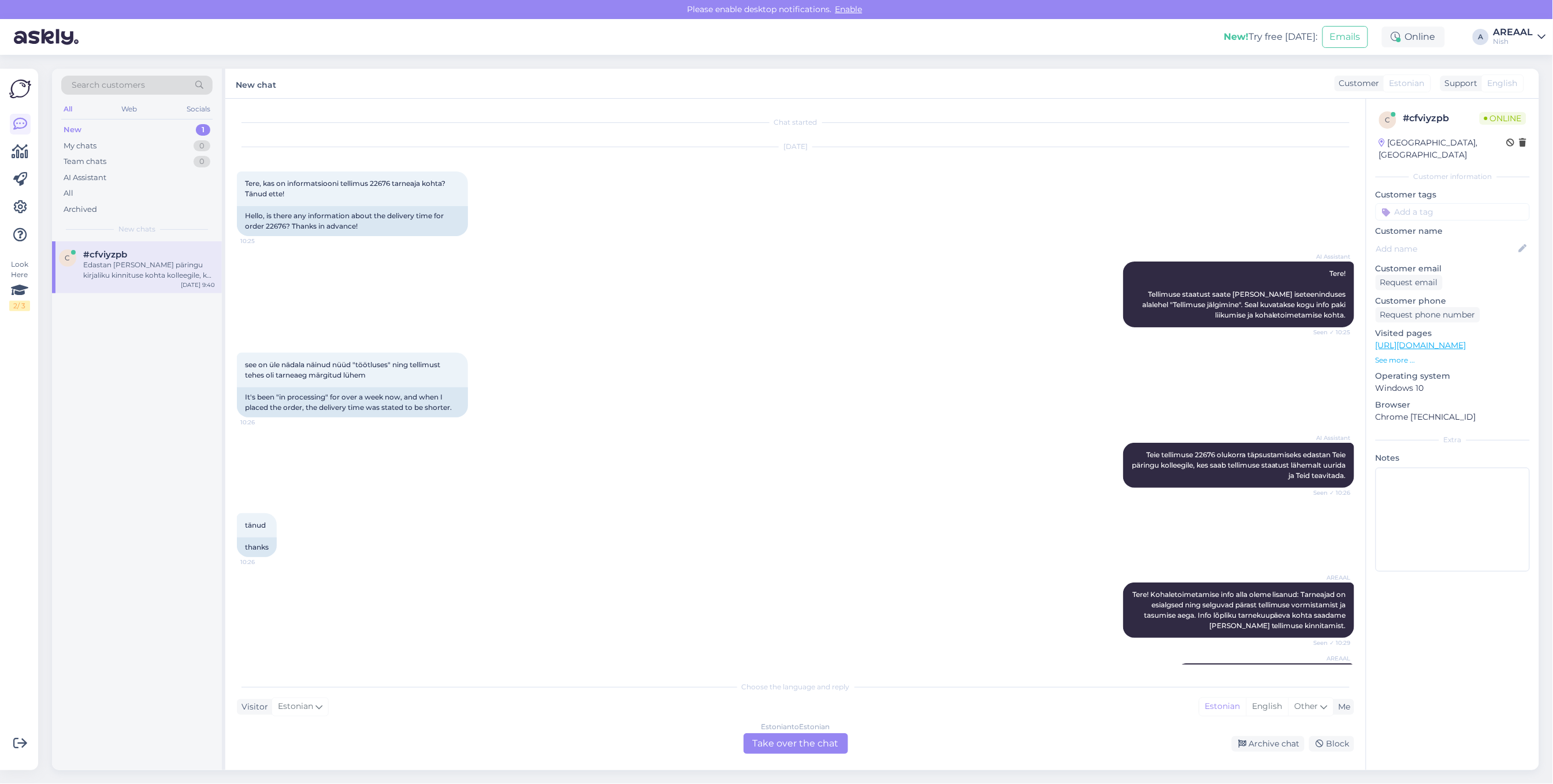
scroll to position [1956, 0]
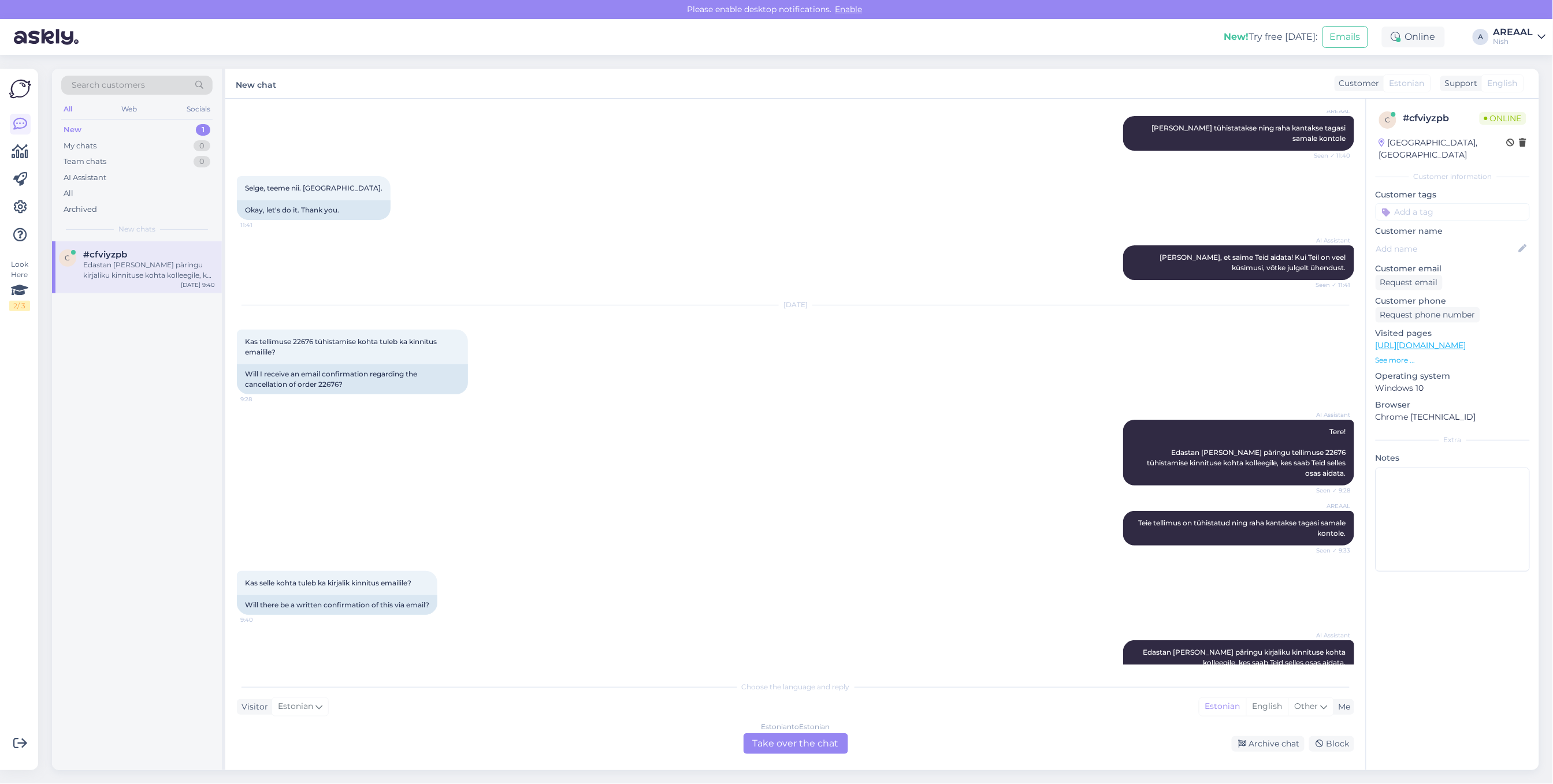
click at [754, 726] on div "Choose the language and reply Visitor Estonian Me Estonian English Other Estoni…" at bounding box center [795, 715] width 1117 height 79
click at [759, 732] on div "Choose the language and reply Visitor Estonian Me Estonian English Other Estoni…" at bounding box center [795, 715] width 1117 height 79
click at [771, 735] on div "Estonian to Estonian Take over the chat" at bounding box center [796, 743] width 104 height 21
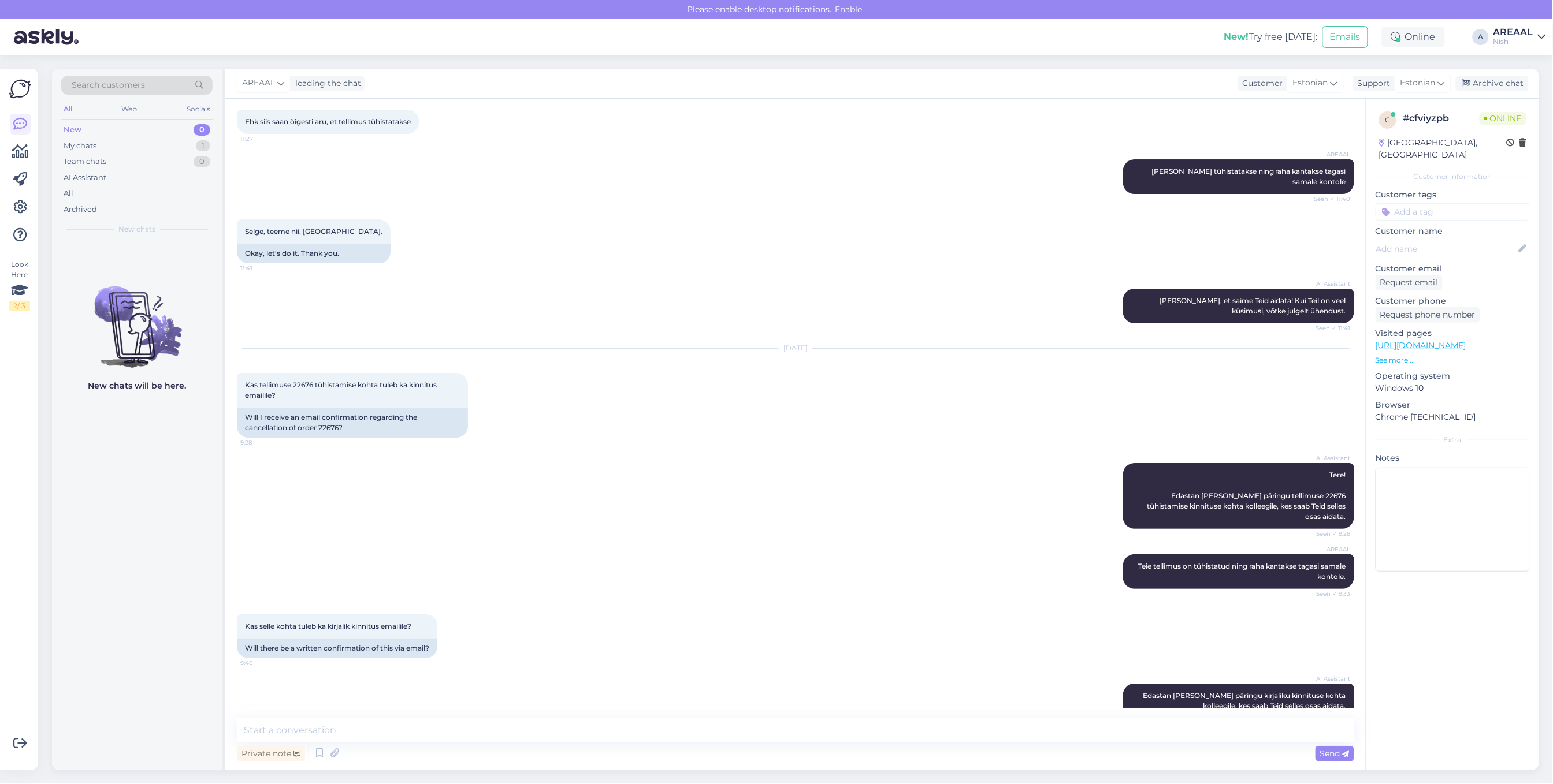
click at [771, 730] on textarea at bounding box center [795, 730] width 1117 height 24
type textarea "Kui soovite kirjalikku kinnitust, siis saatke kiri info@ohuniisutid.ee"
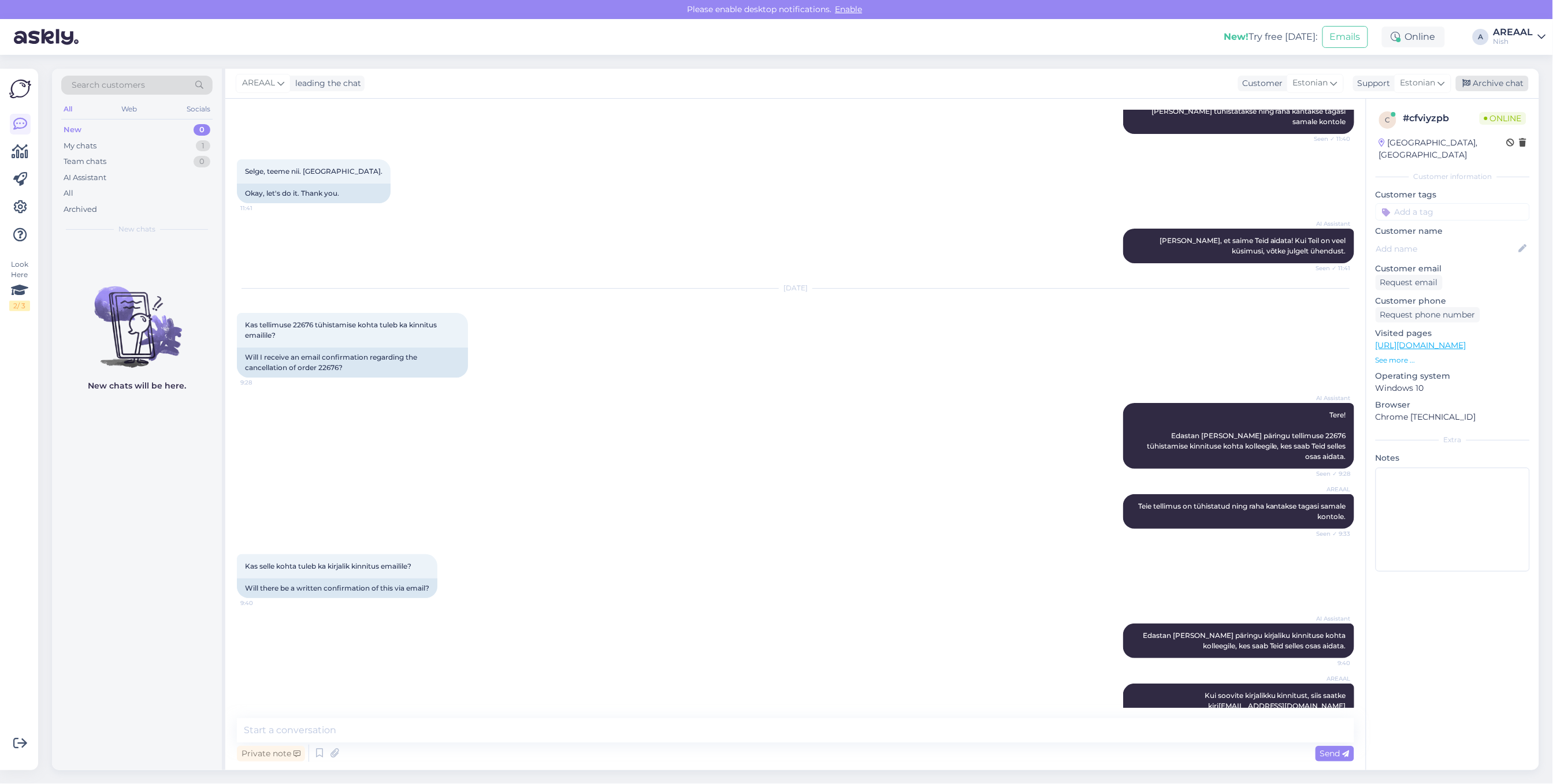
click at [1516, 79] on div "Archive chat" at bounding box center [1493, 84] width 73 height 16
click at [1511, 42] on div "Nish" at bounding box center [1514, 41] width 40 height 9
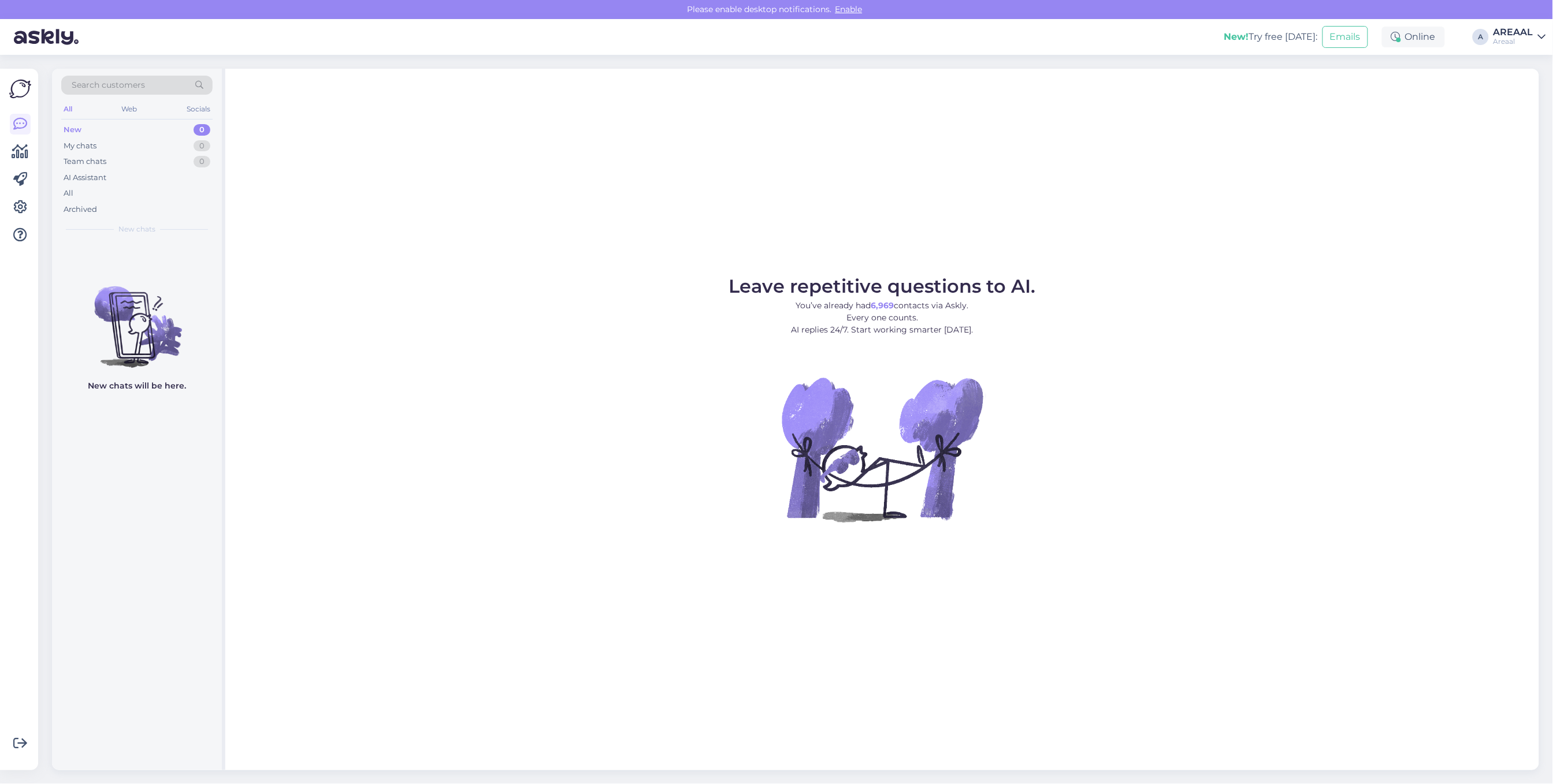
click at [627, 313] on figure "Leave repetitive questions to AI. You’ve already had 6,969 contacts via Askly. …" at bounding box center [882, 416] width 1293 height 276
click at [84, 197] on div "All" at bounding box center [137, 193] width 152 height 16
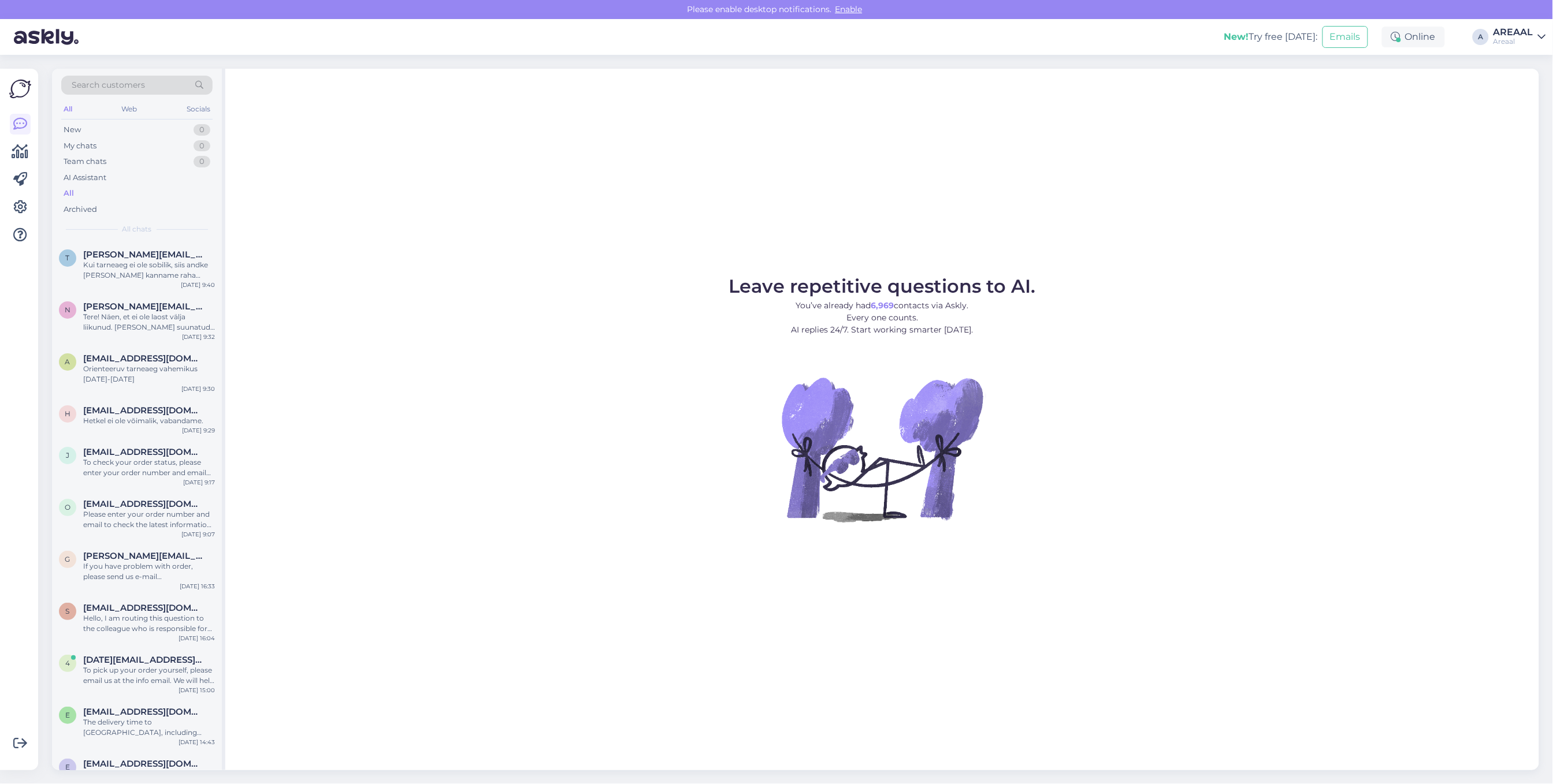
click at [435, 237] on div "Leave repetitive questions to AI. You’ve already had 6,969 contacts via Askly. …" at bounding box center [882, 419] width 1314 height 702
click at [162, 289] on div "t tervo.sadilov@gmail.com Kui tarneaeg ei ole sobilik, siis andke teada ja kann…" at bounding box center [137, 267] width 170 height 52
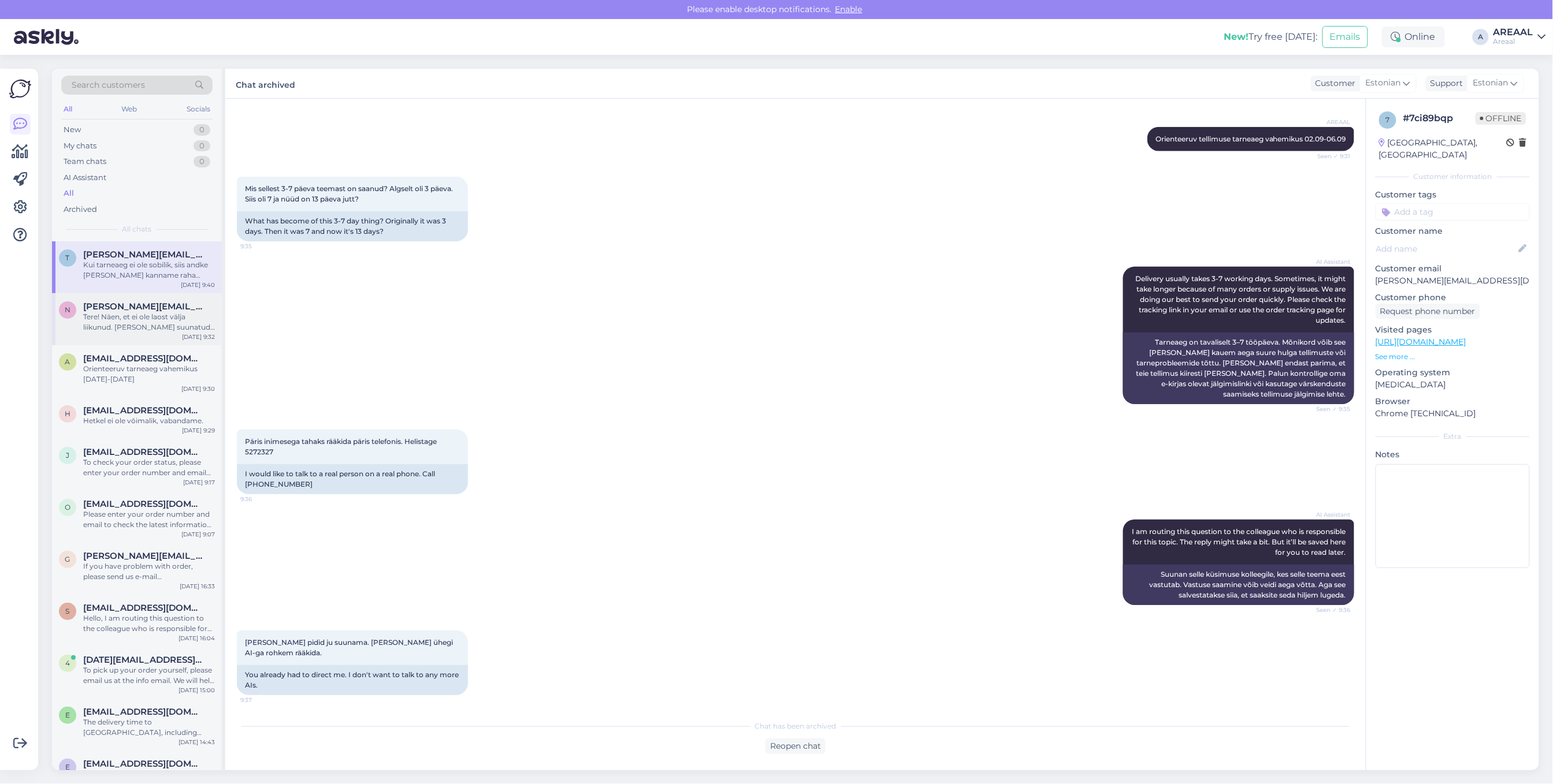
click at [154, 308] on span "nadezda.vitkovski@gmail.com" at bounding box center [143, 306] width 120 height 11
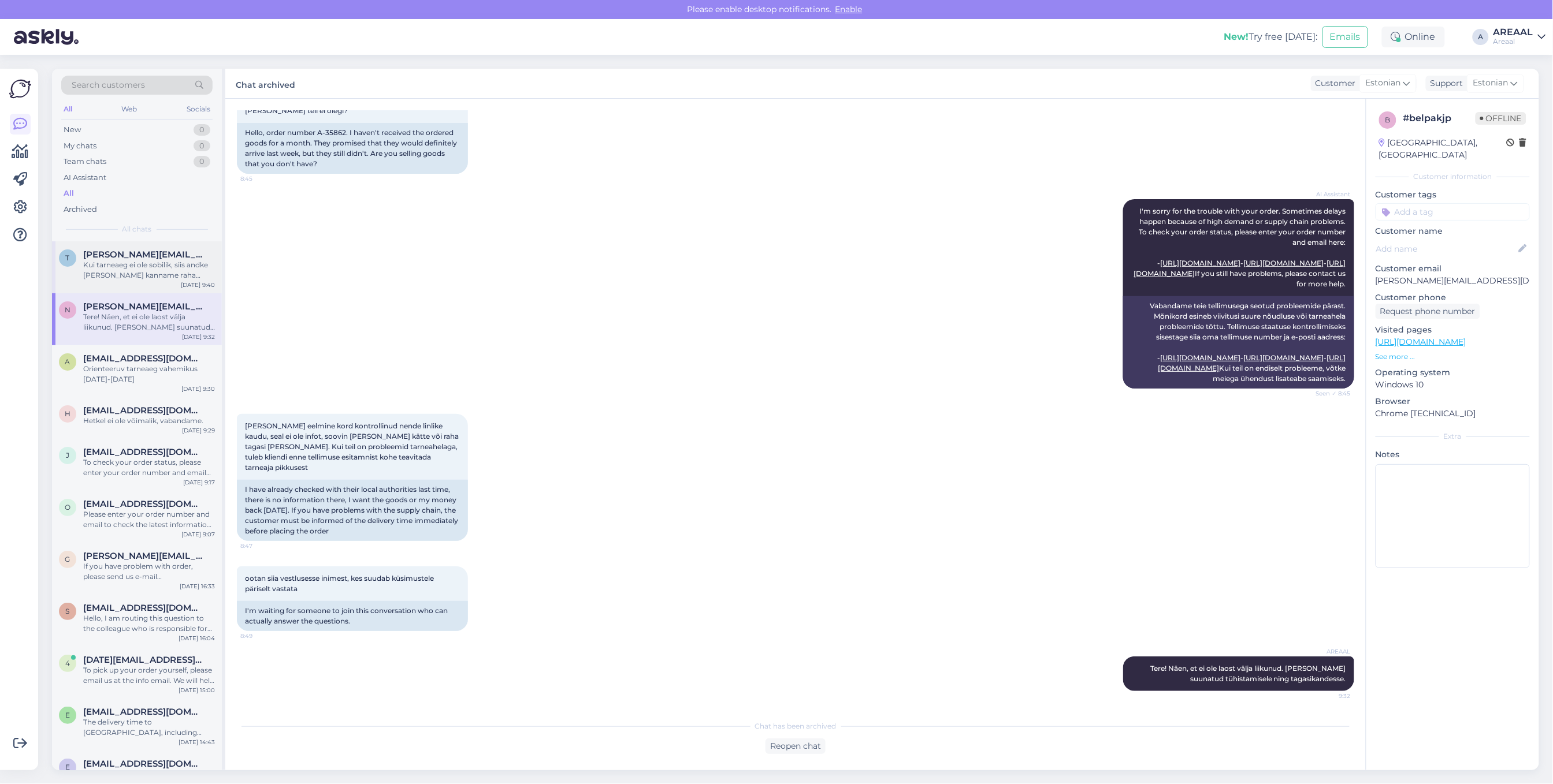
click at [145, 265] on div "Kui tarneaeg ei ole sobilik, siis andke teada ja kanname raha tagasi" at bounding box center [149, 270] width 132 height 21
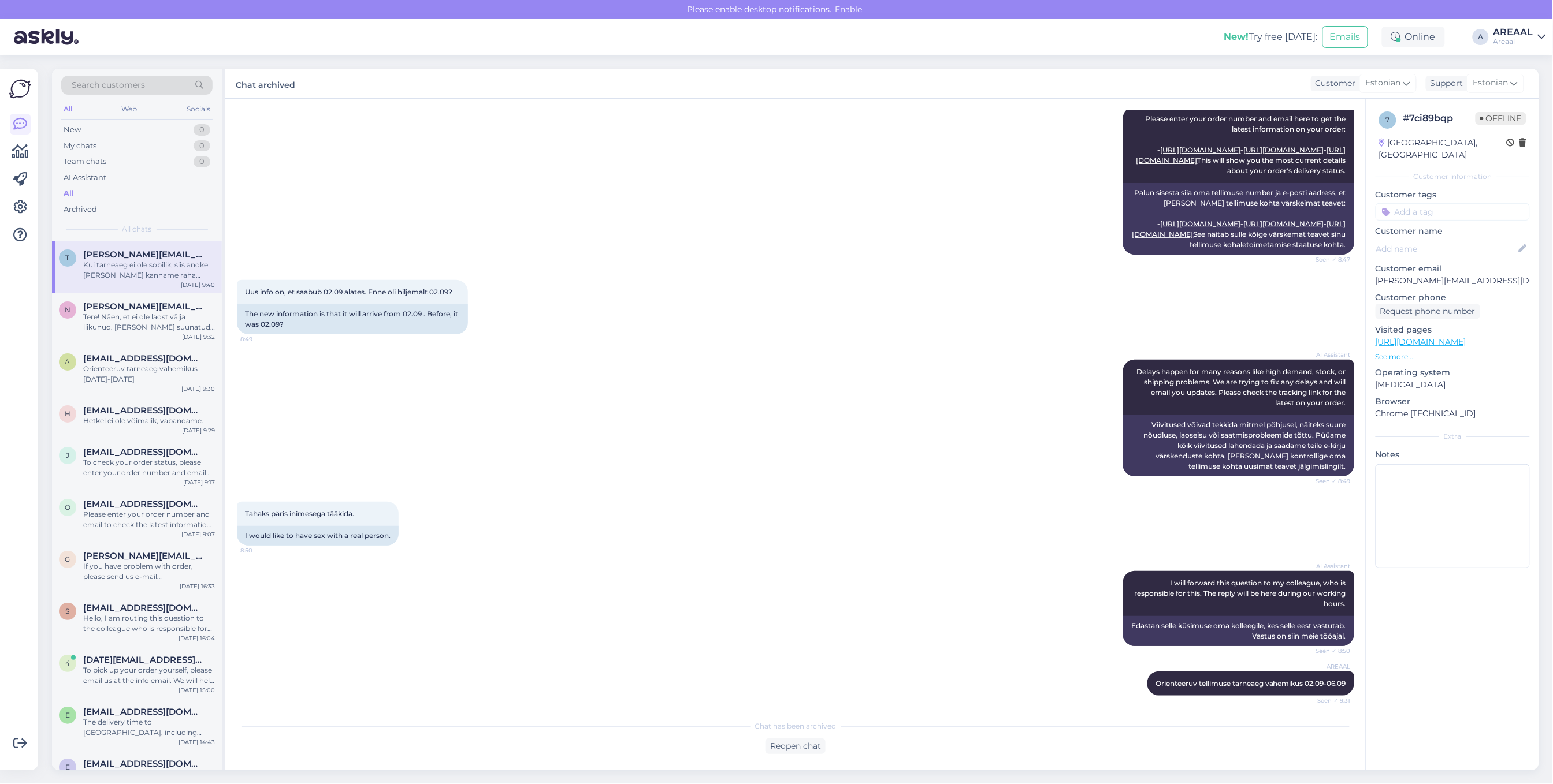
scroll to position [1054, 0]
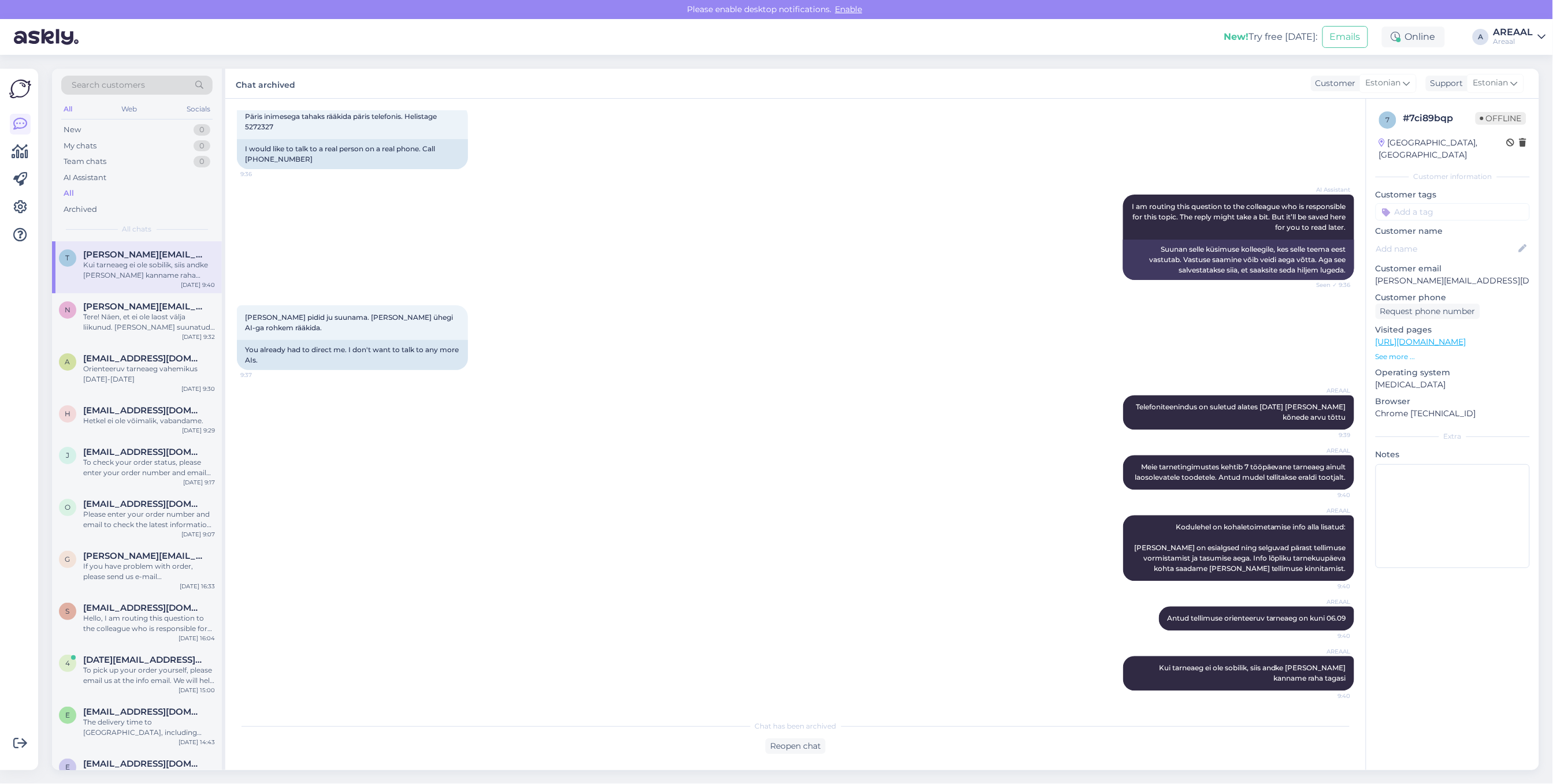
click at [564, 278] on div "AI Assistant I am routing this question to the colleague who is responsible for…" at bounding box center [795, 237] width 1117 height 111
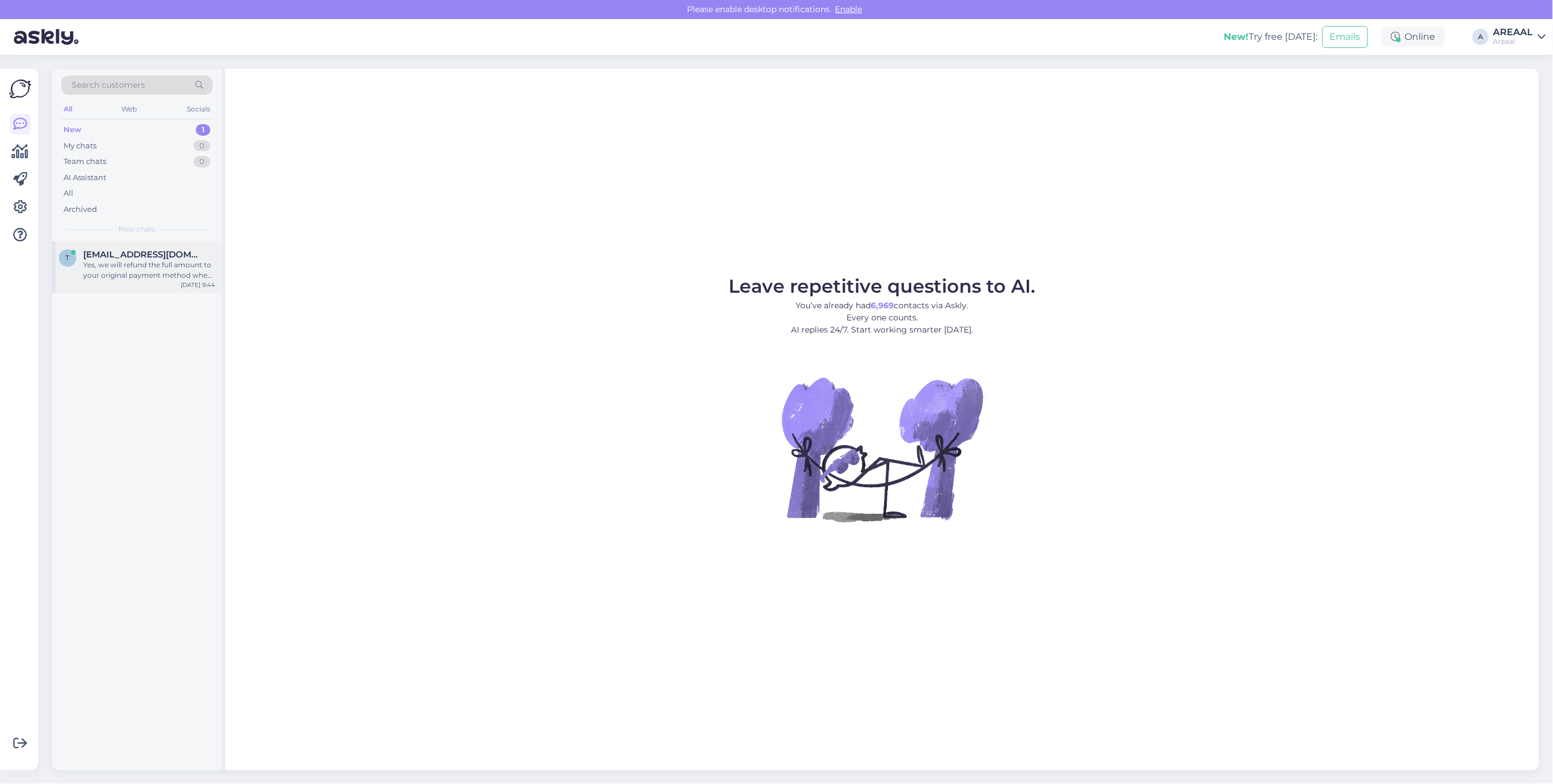
click at [150, 265] on div "Yes, we will refund the full amount to your original payment method when we pro…" at bounding box center [149, 270] width 132 height 21
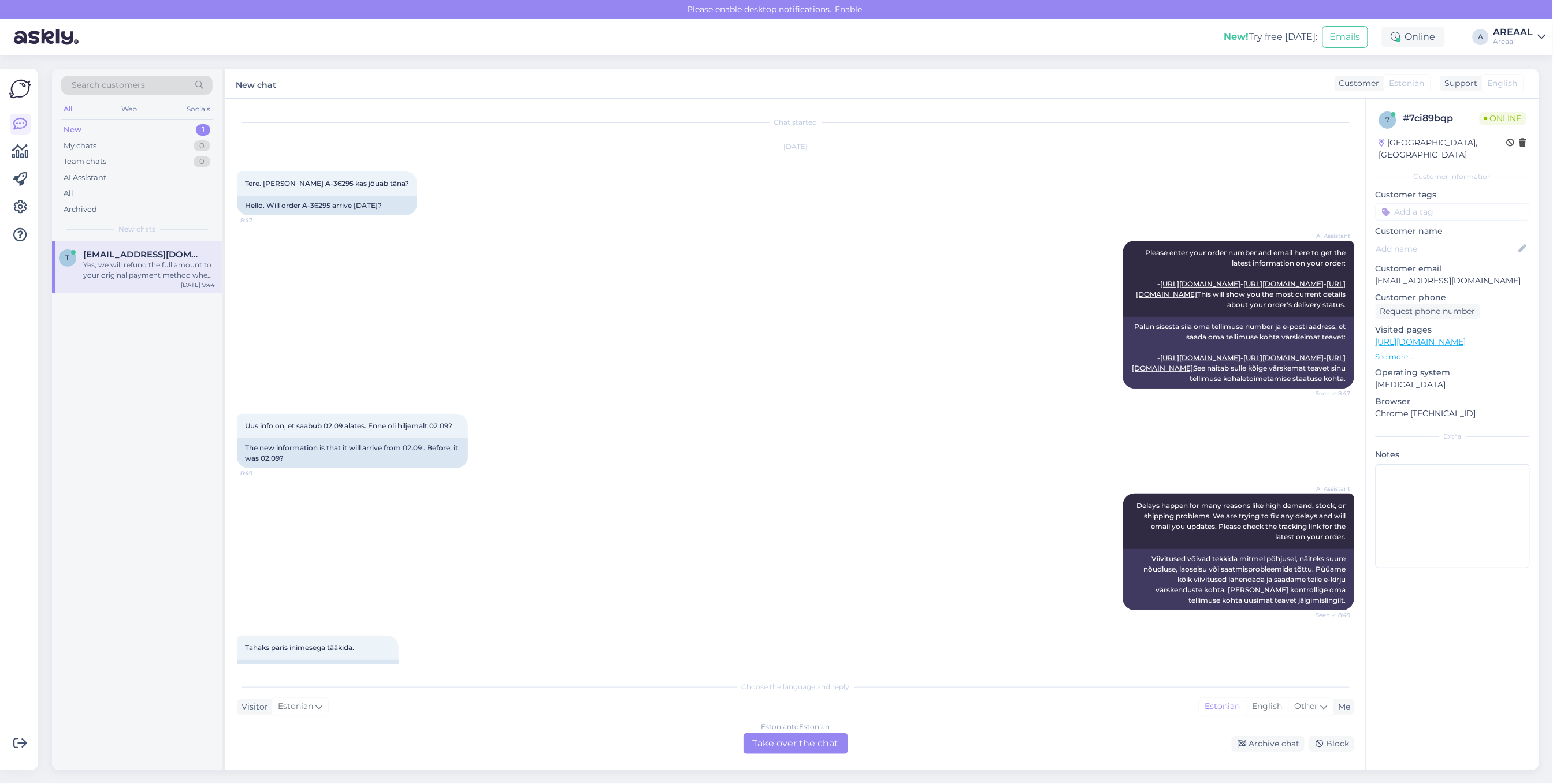
scroll to position [1294, 0]
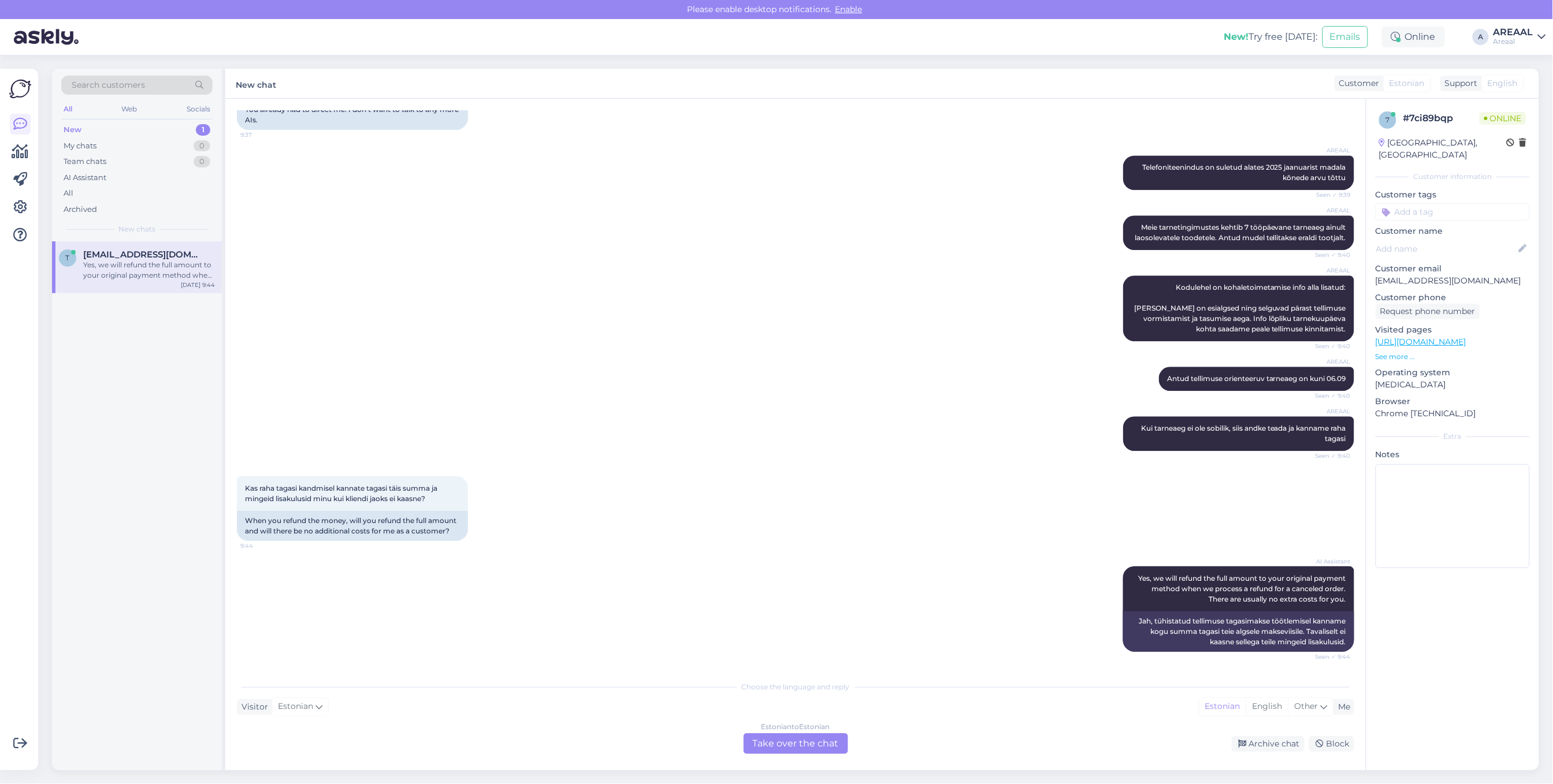
click at [374, 401] on div "AREAAL Antud tellimuse orienteeruv tarneaeg on kuni 06.09 Seen ✓ 9:40" at bounding box center [795, 378] width 1117 height 49
click at [672, 330] on div "AREAAL Kodulehel on kohaletoimetamise info alla lisatud: Tarneajad on esialgsed…" at bounding box center [795, 308] width 1117 height 92
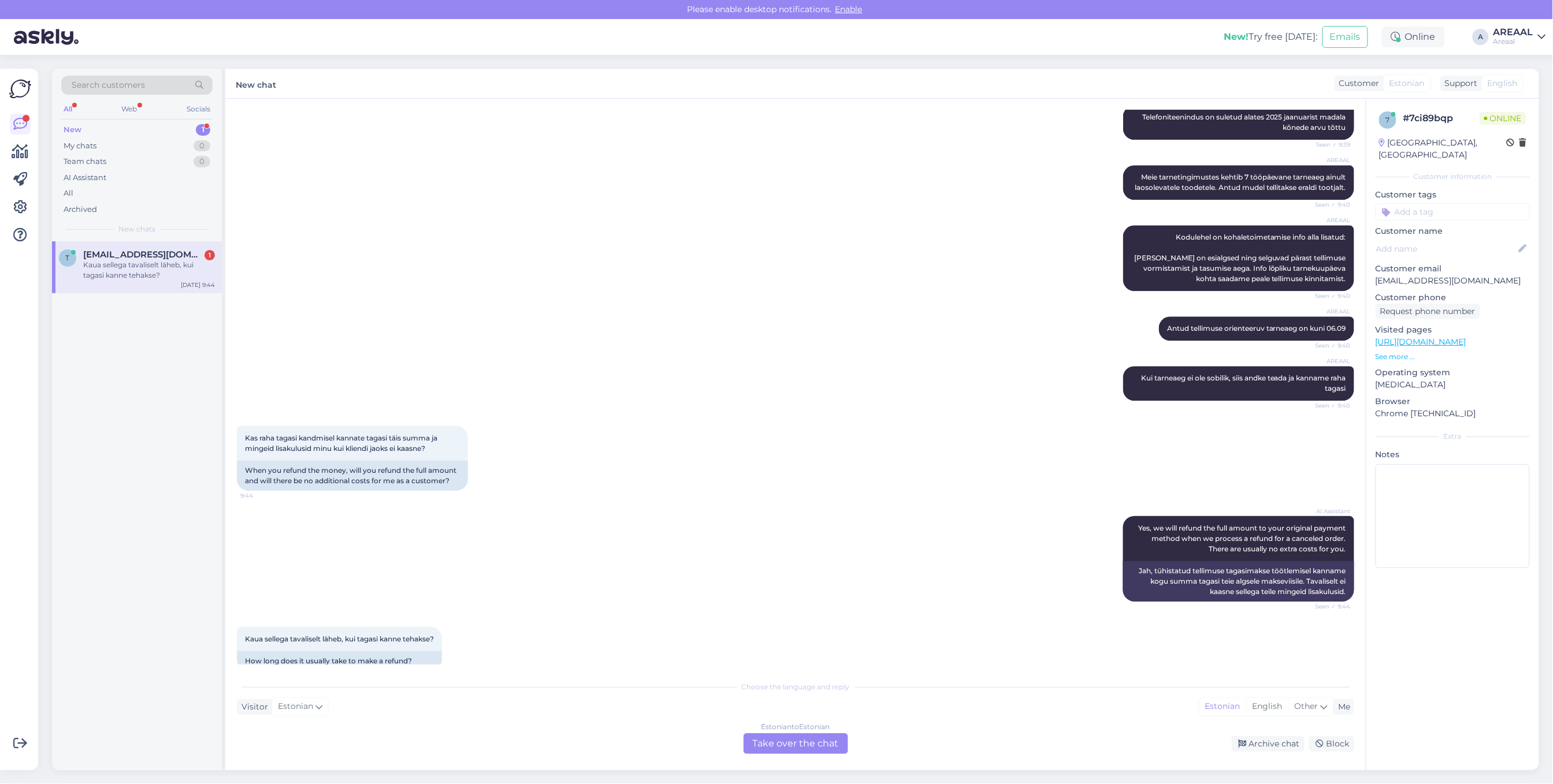
scroll to position [1363, 0]
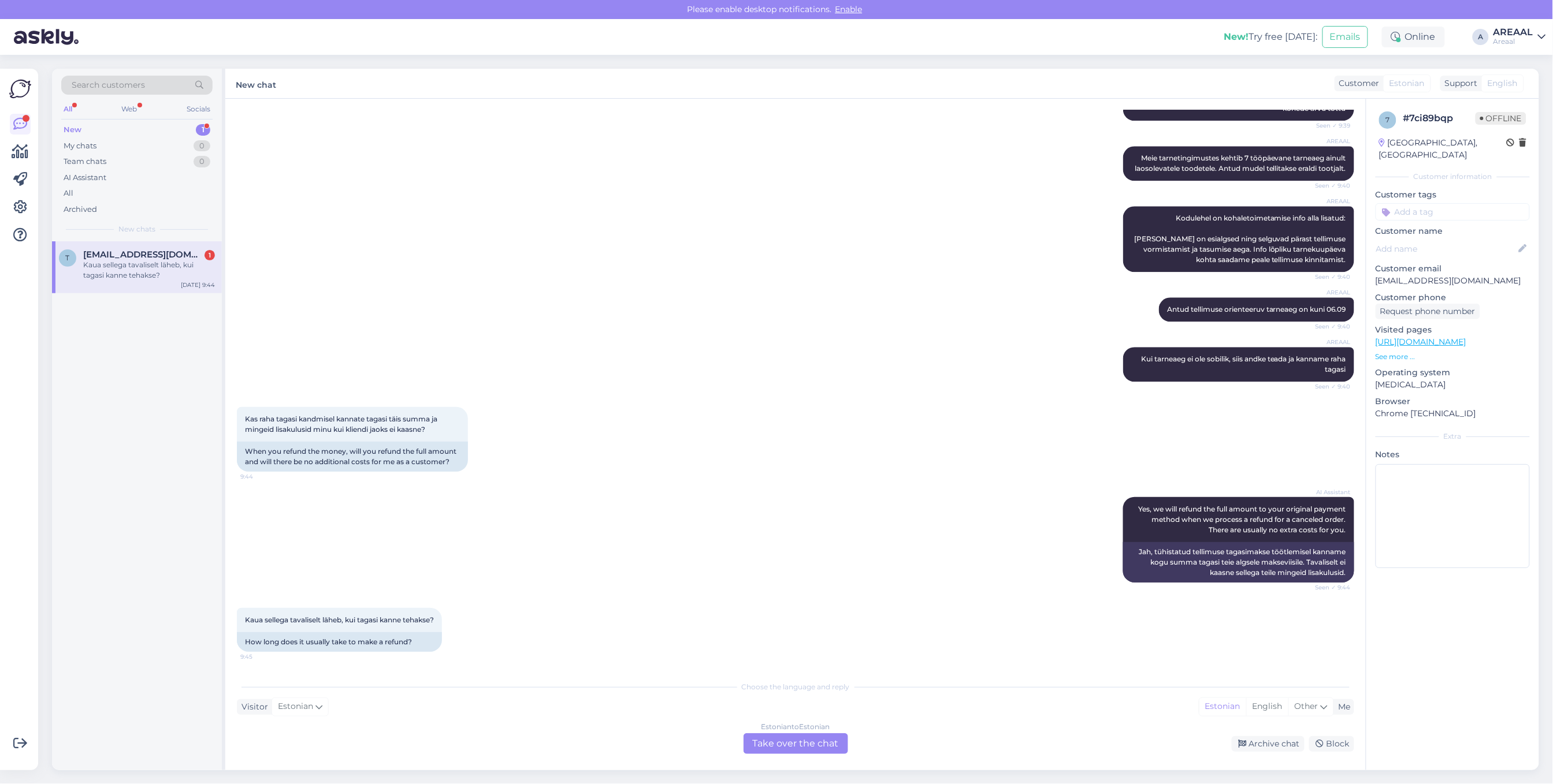
click at [599, 306] on div "AREAAL Antud tellimuse orienteeruv tarneaeg on kuni 06.09 Seen ✓ 9:40" at bounding box center [795, 309] width 1117 height 49
click at [794, 763] on div "Chat started Sep 2 2025 Tere. Tellimus A-36295 kas jõuab täna? 8:47 Hello. Will…" at bounding box center [796, 434] width 1141 height 672
click at [792, 745] on div "Estonian to Estonian Take over the chat" at bounding box center [796, 743] width 104 height 21
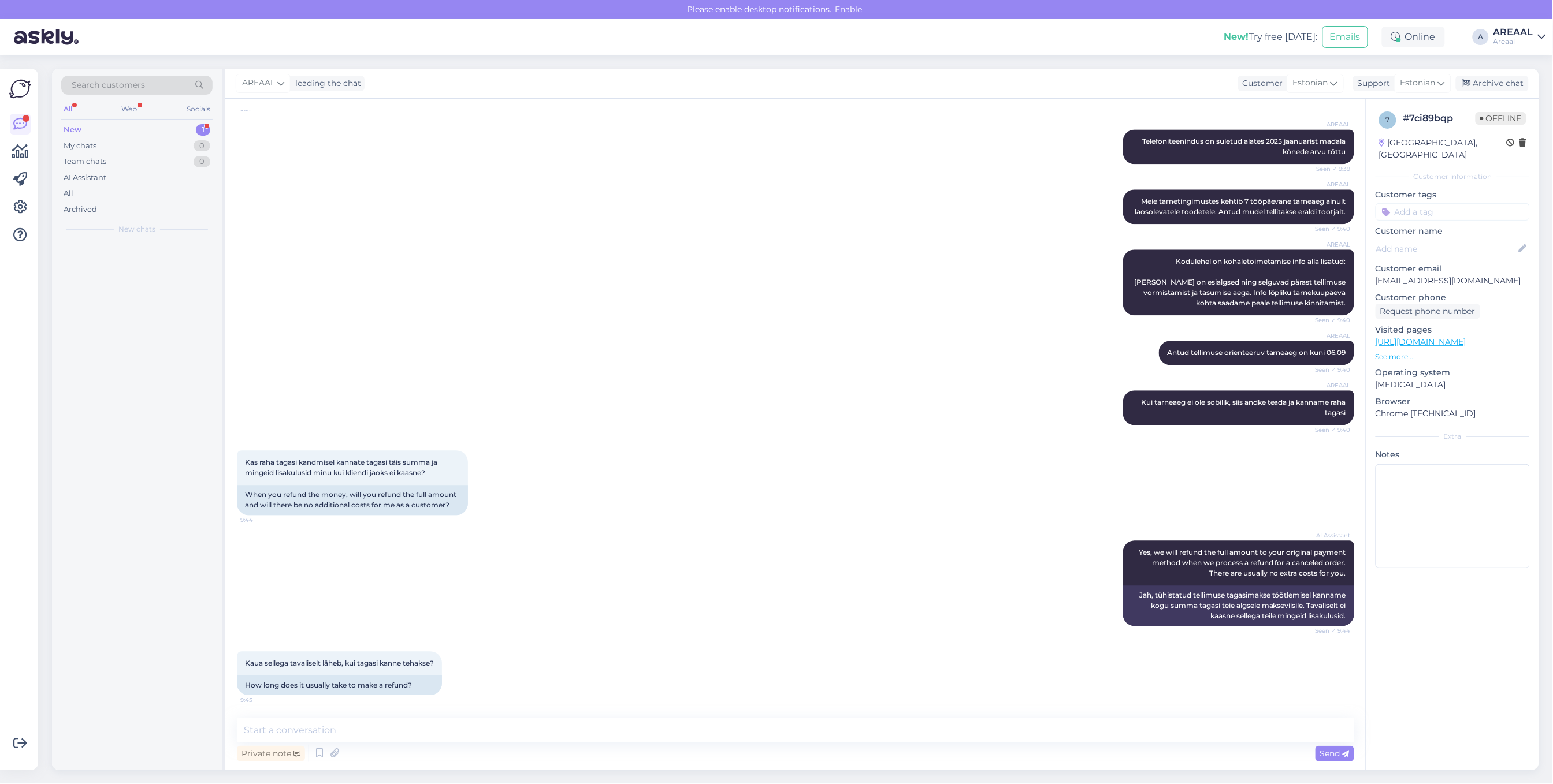
scroll to position [1320, 0]
click at [792, 740] on div "Private note Send" at bounding box center [795, 741] width 1117 height 46
click at [792, 738] on textarea at bounding box center [795, 730] width 1117 height 24
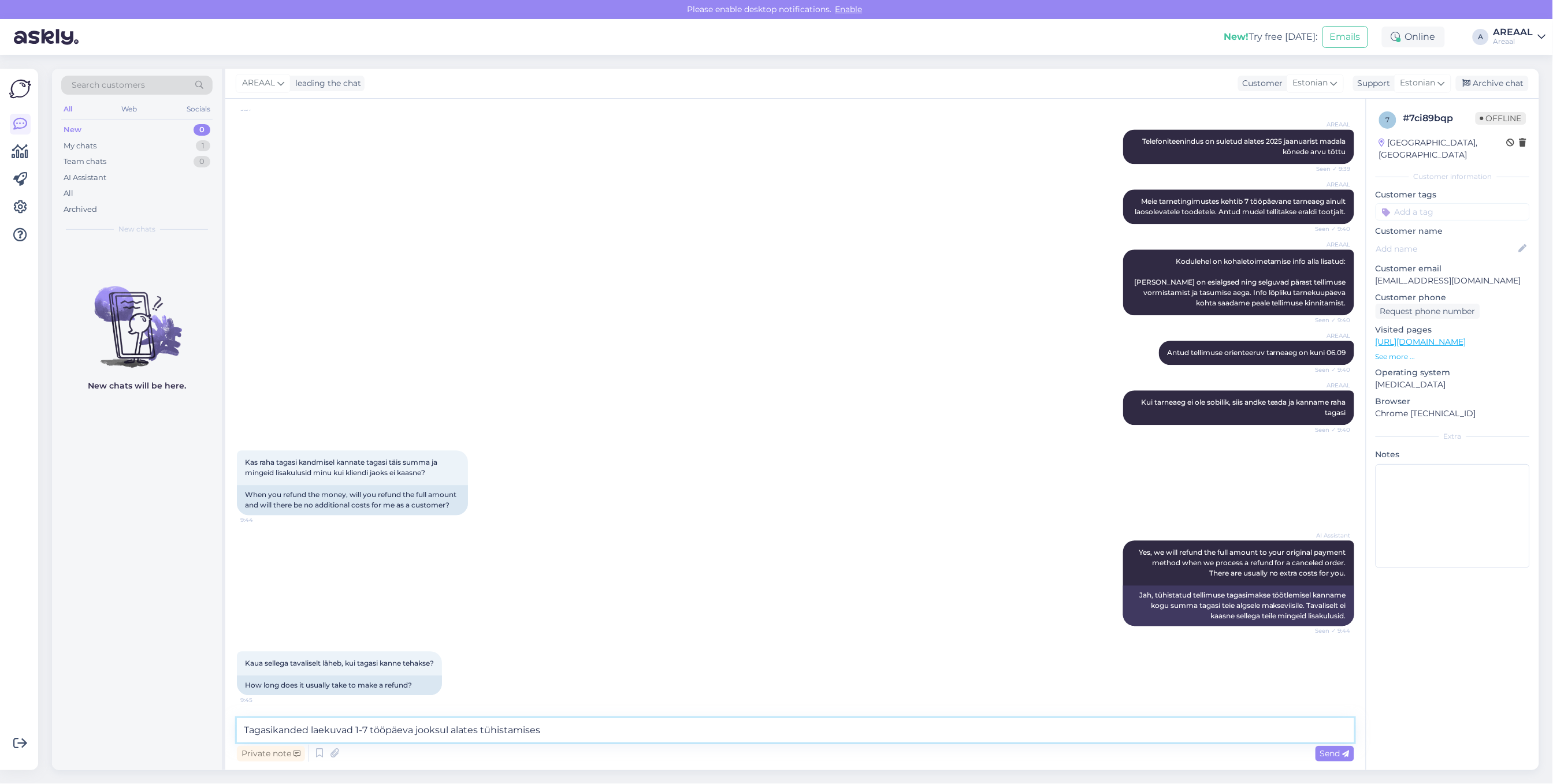
type textarea "Tagasikanded laekuvad 1-7 tööpäeva jooksul alates tühistamisest"
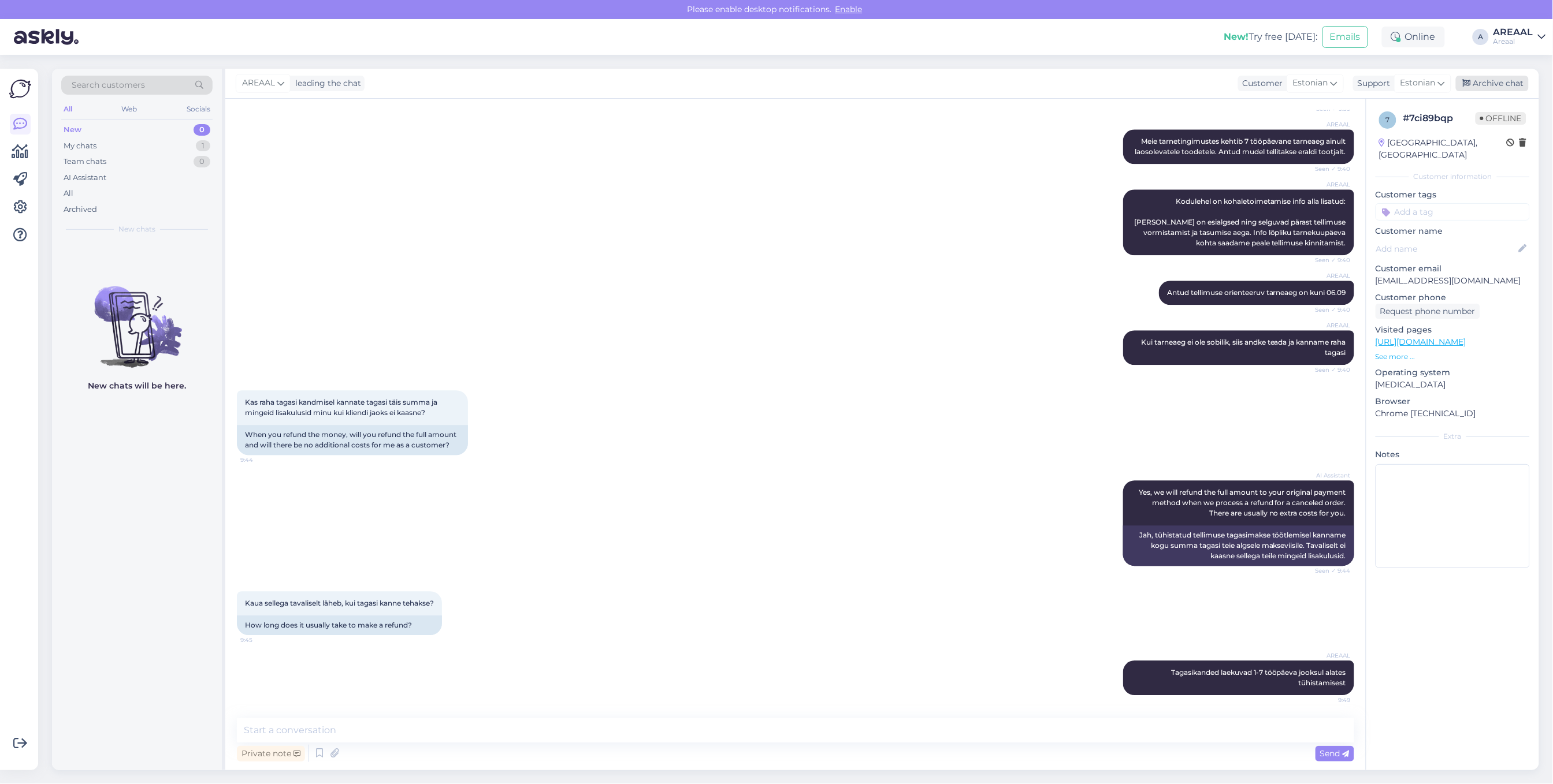
click at [1485, 84] on div "Archive chat" at bounding box center [1493, 84] width 73 height 16
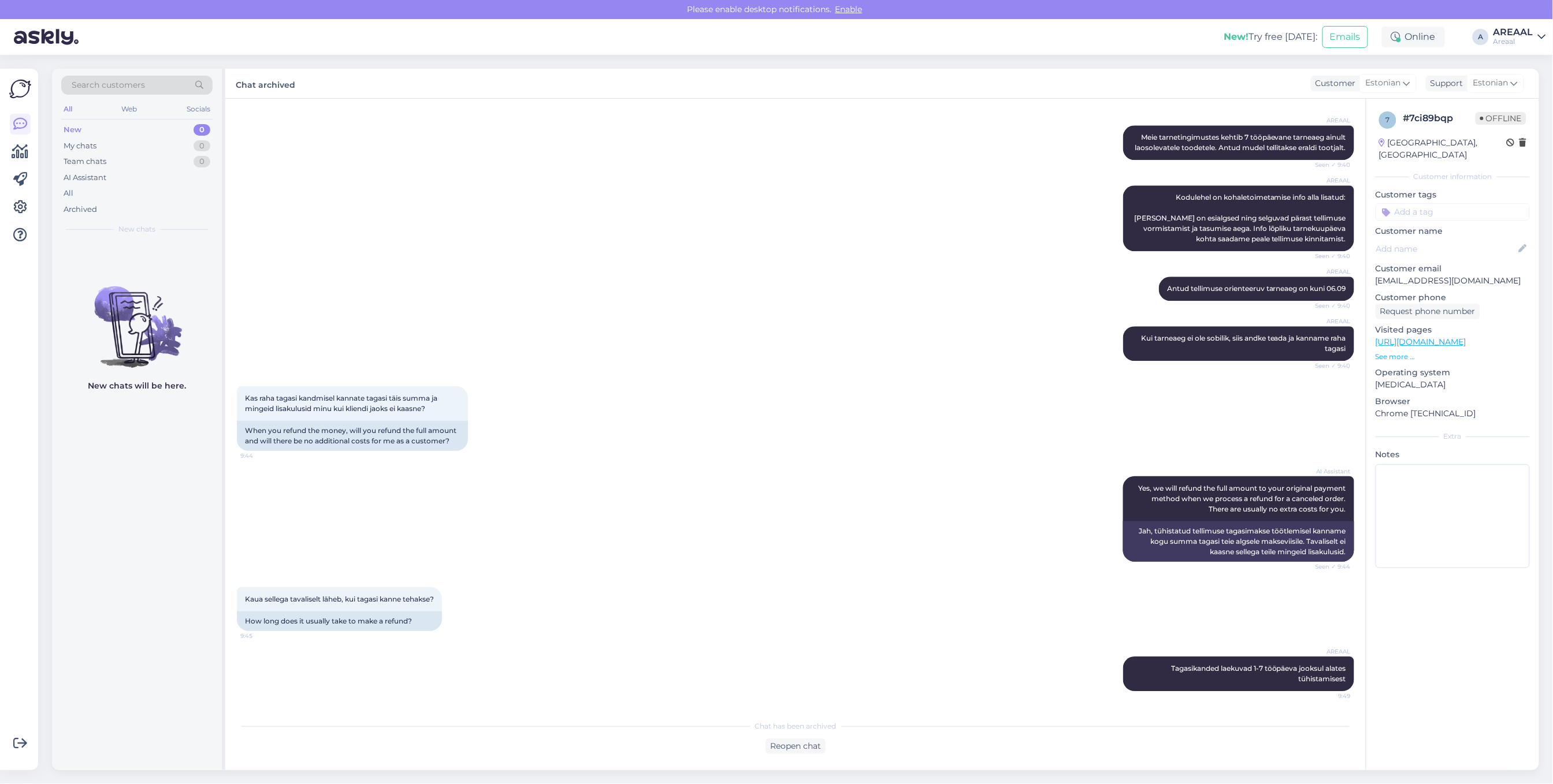
click at [790, 391] on div "Kas raha tagasi kandmisel kannate tagasi täis summa ja mingeid lisakulusid minu…" at bounding box center [795, 418] width 1117 height 90
click at [431, 448] on div "When you refund the money, will you refund the full amount and will there be no…" at bounding box center [352, 436] width 231 height 30
click at [935, 624] on div "Kaua sellega tavaliselt läheb, kui tagasi kanne tehakse? 9:45 How long does it …" at bounding box center [795, 609] width 1117 height 69
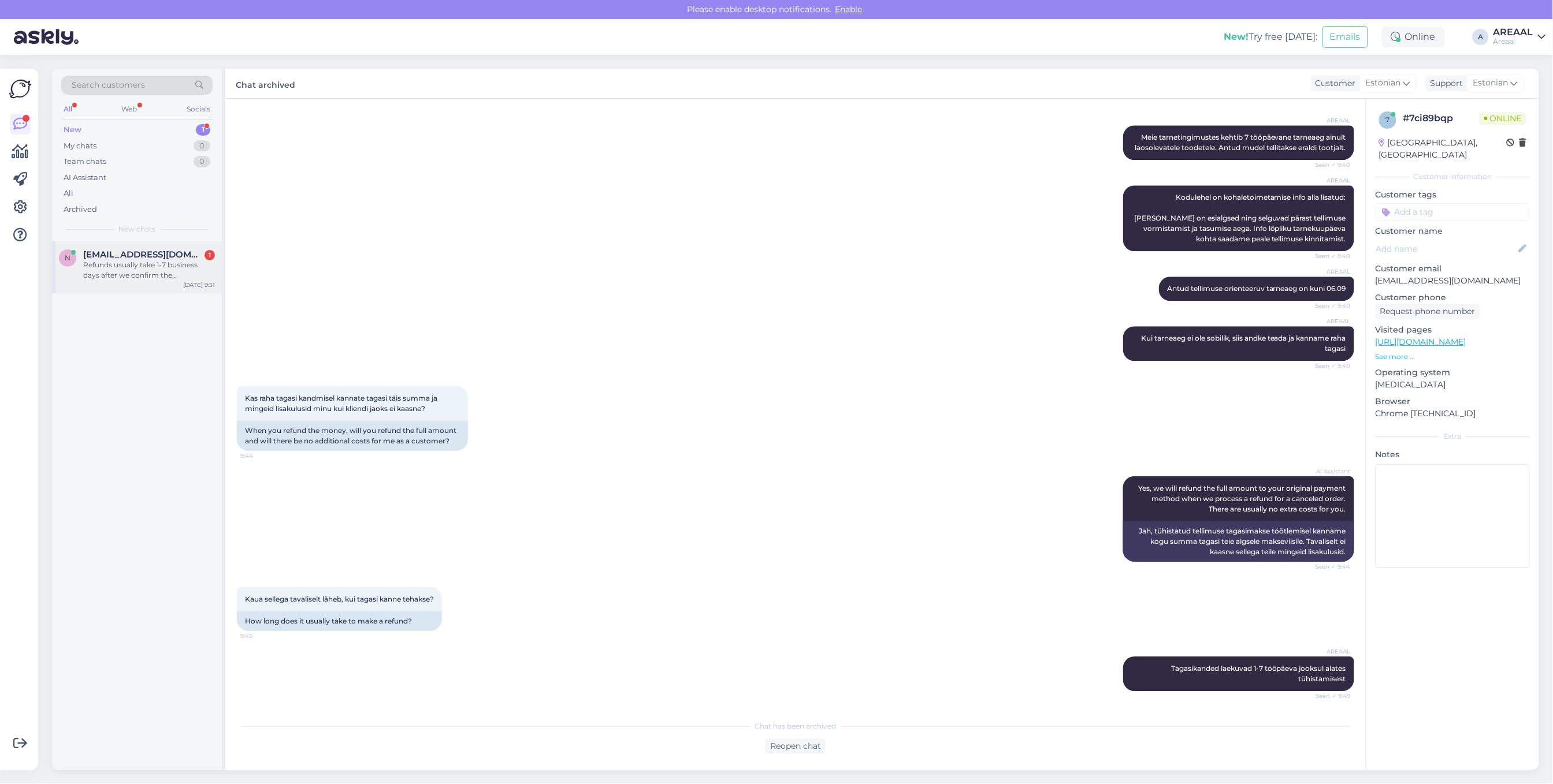
click at [133, 271] on div "Refunds usually take 1-7 business days after we confirm the cancellation. If yo…" at bounding box center [149, 270] width 132 height 21
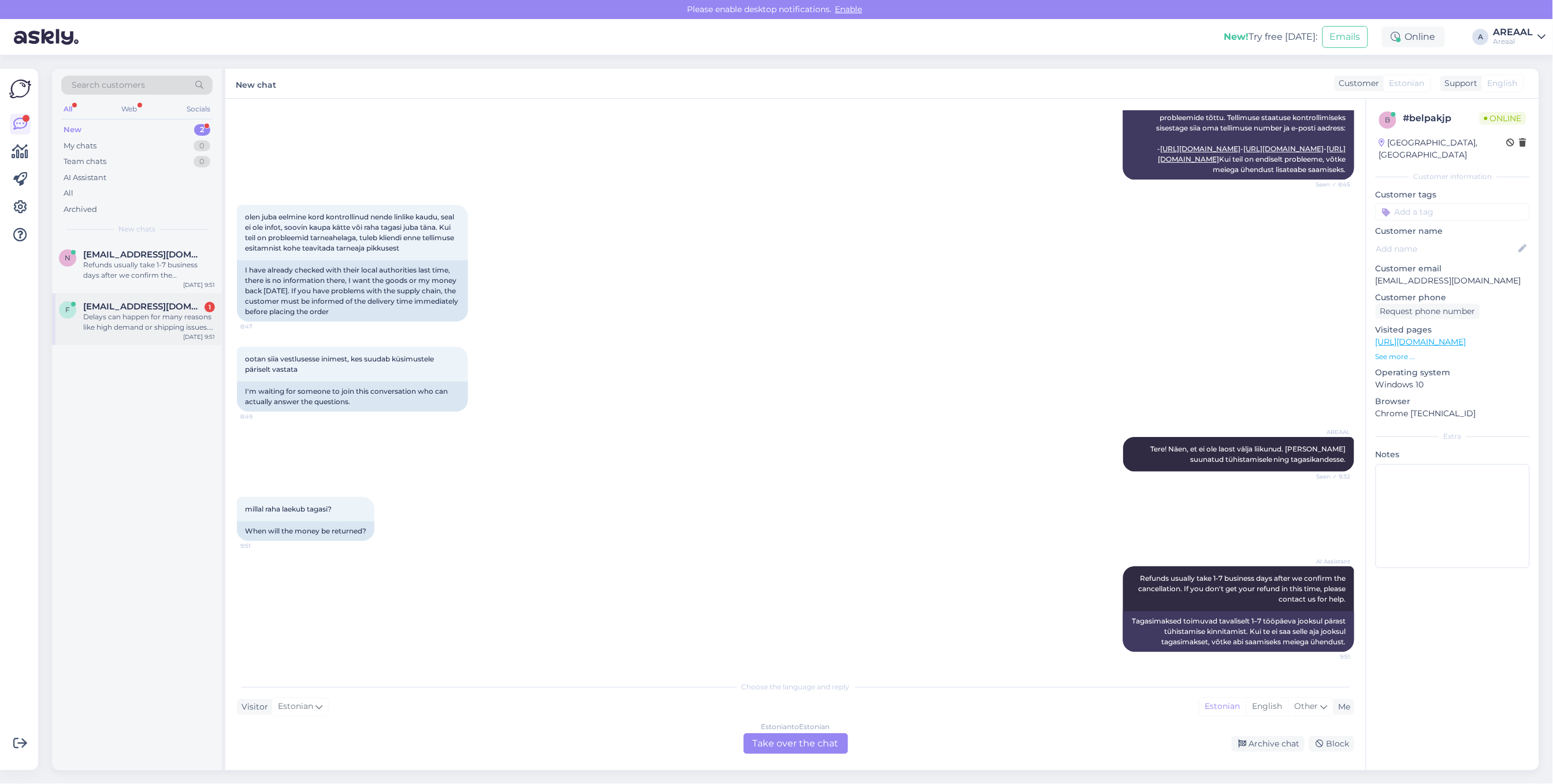
click at [155, 327] on div "Delays can happen for many reasons like high demand or shipping issues. We are …" at bounding box center [149, 322] width 132 height 21
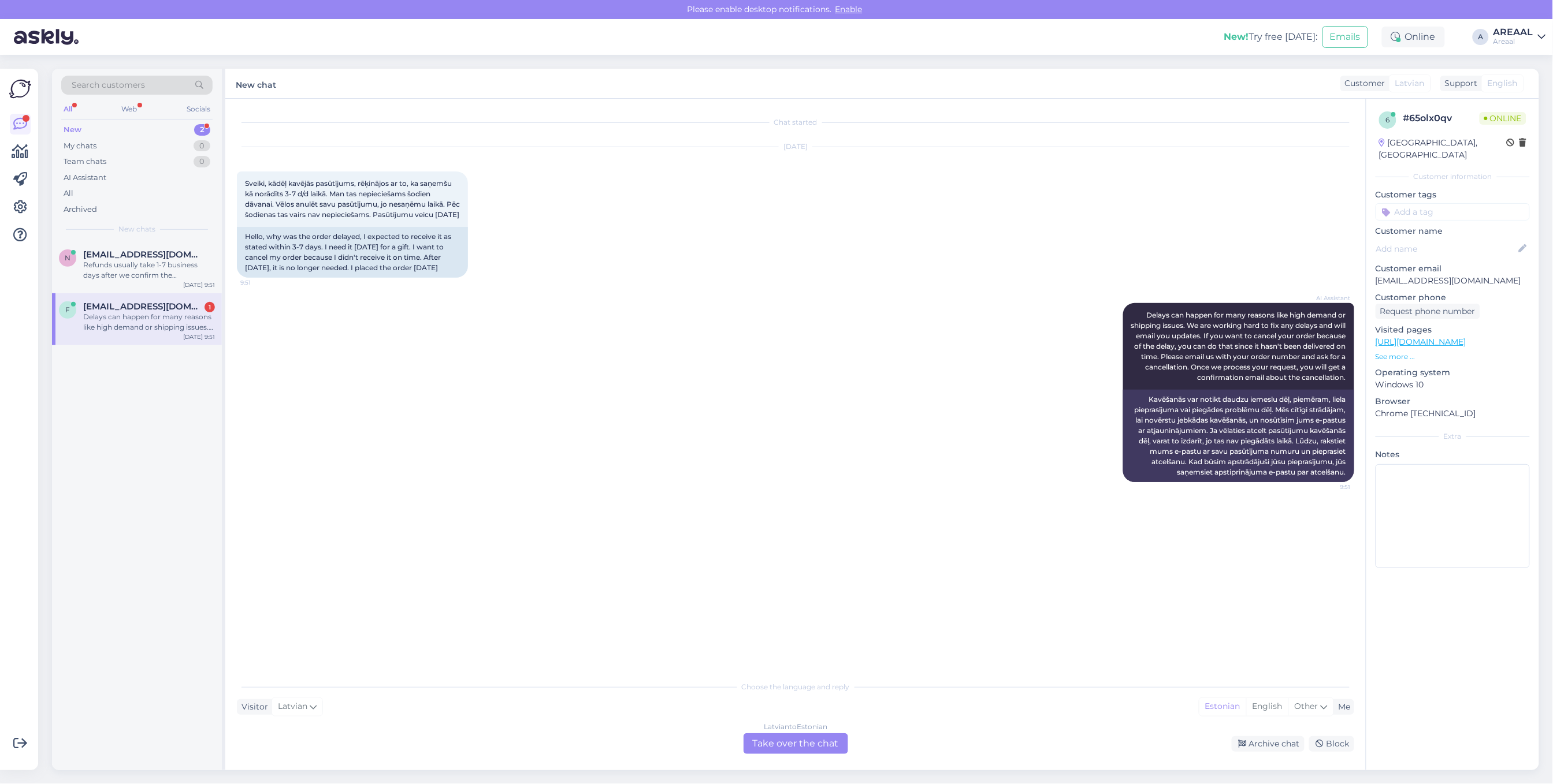
click at [1417, 275] on p "[EMAIL_ADDRESS][DOMAIN_NAME]" at bounding box center [1453, 280] width 155 height 12
copy p "[EMAIL_ADDRESS][DOMAIN_NAME]"
click at [978, 590] on div "Chat started Sep 2 2025 Sveiki, kādēļ kavējās pasūtījums, rēķinājos ar to, ka s…" at bounding box center [801, 387] width 1128 height 554
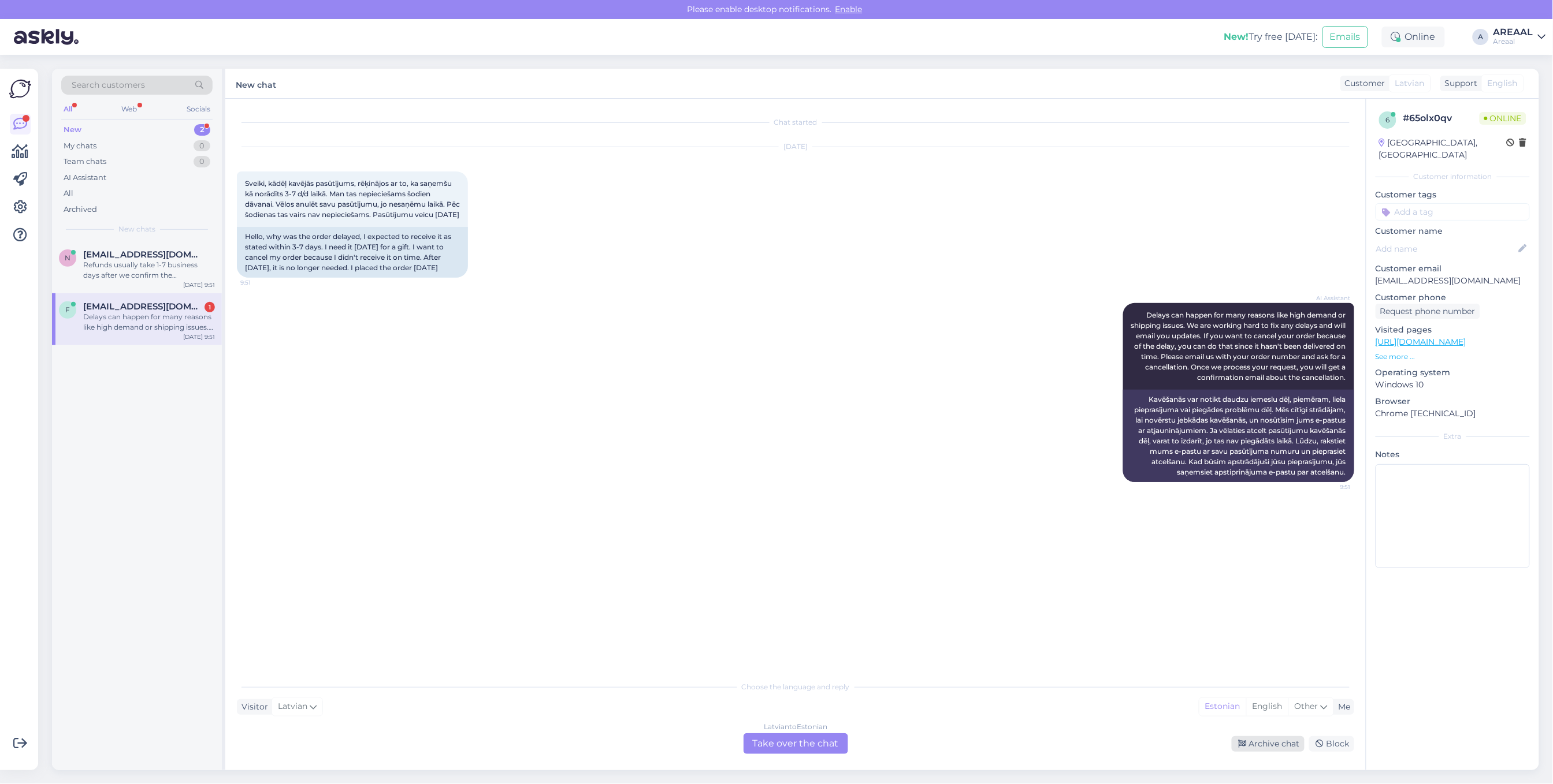
click at [1270, 747] on div "Archive chat" at bounding box center [1268, 744] width 73 height 16
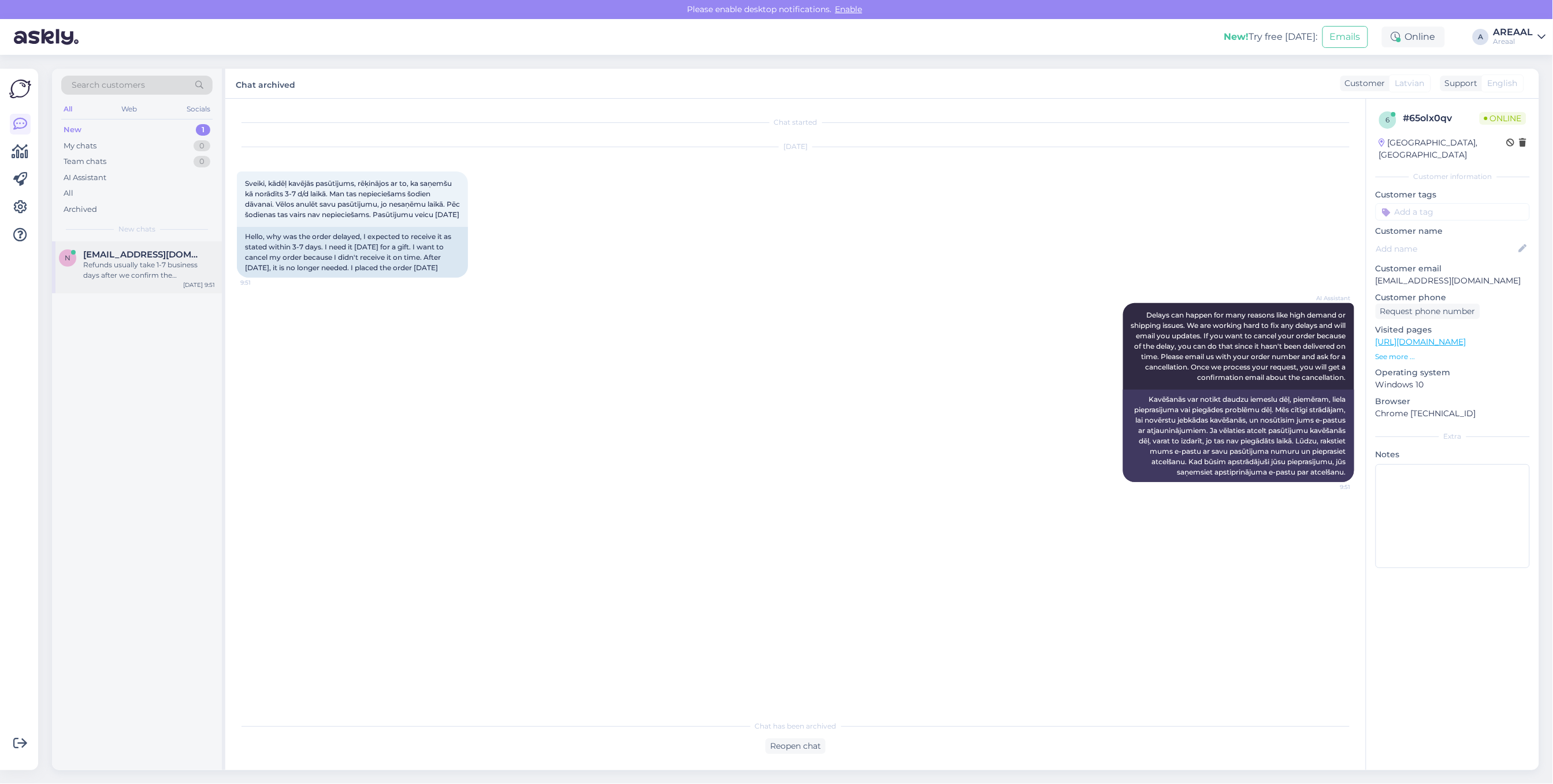
click at [61, 265] on div "n nadezda.vitkovski@gmail.com Refunds usually take 1-7 business days after we c…" at bounding box center [137, 265] width 156 height 31
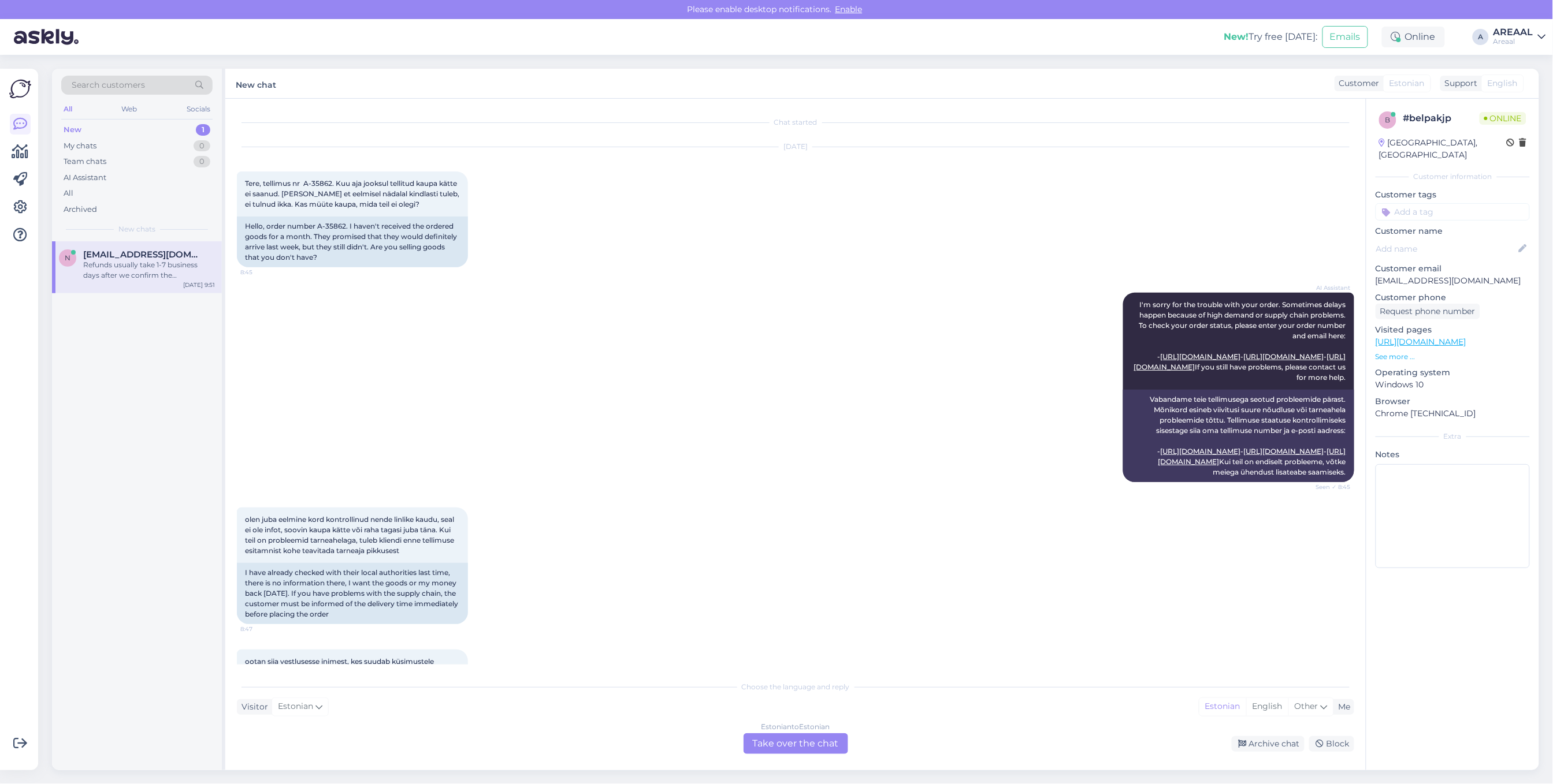
scroll to position [353, 0]
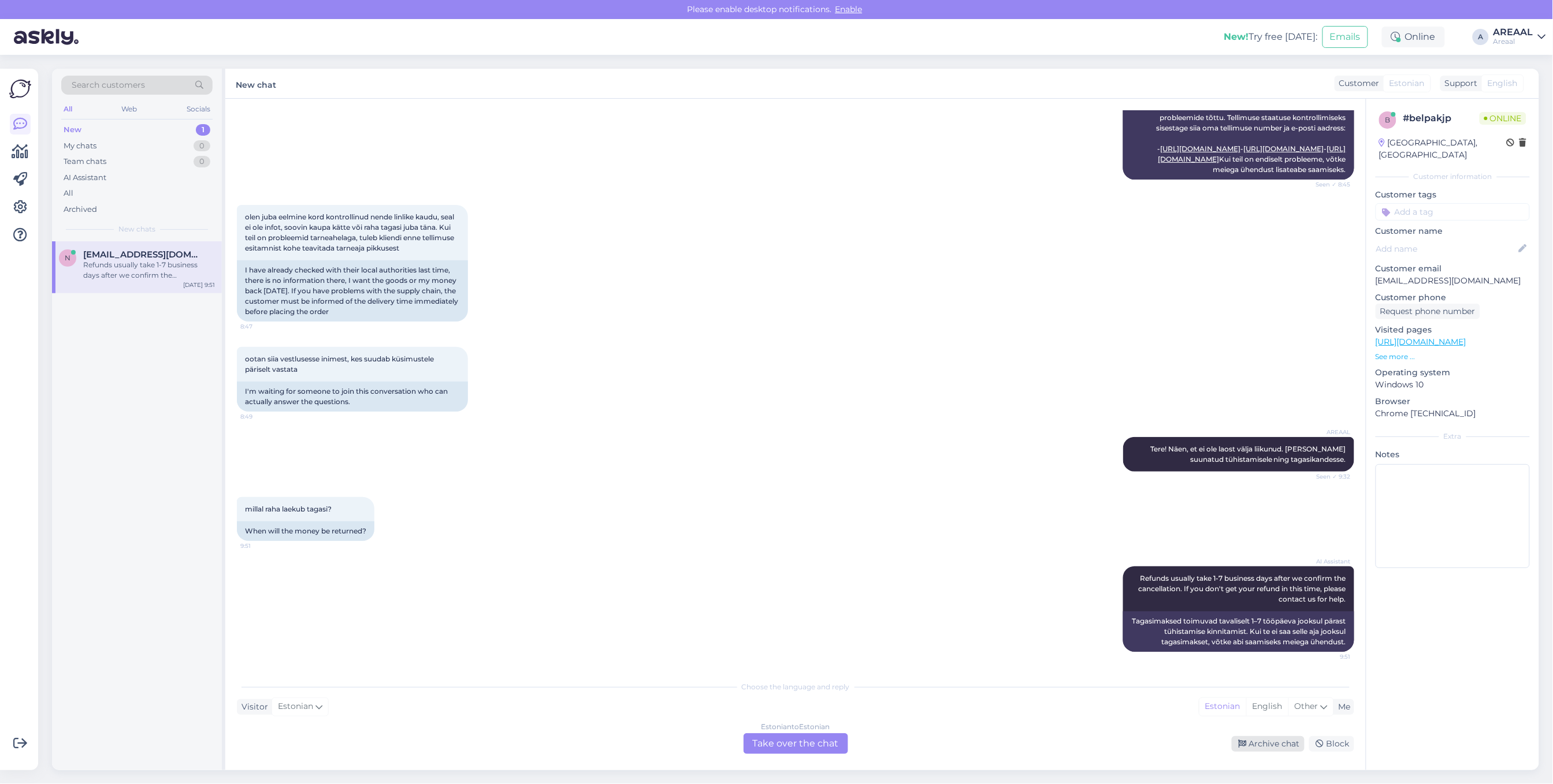
click at [1265, 740] on div "Archive chat" at bounding box center [1268, 744] width 73 height 16
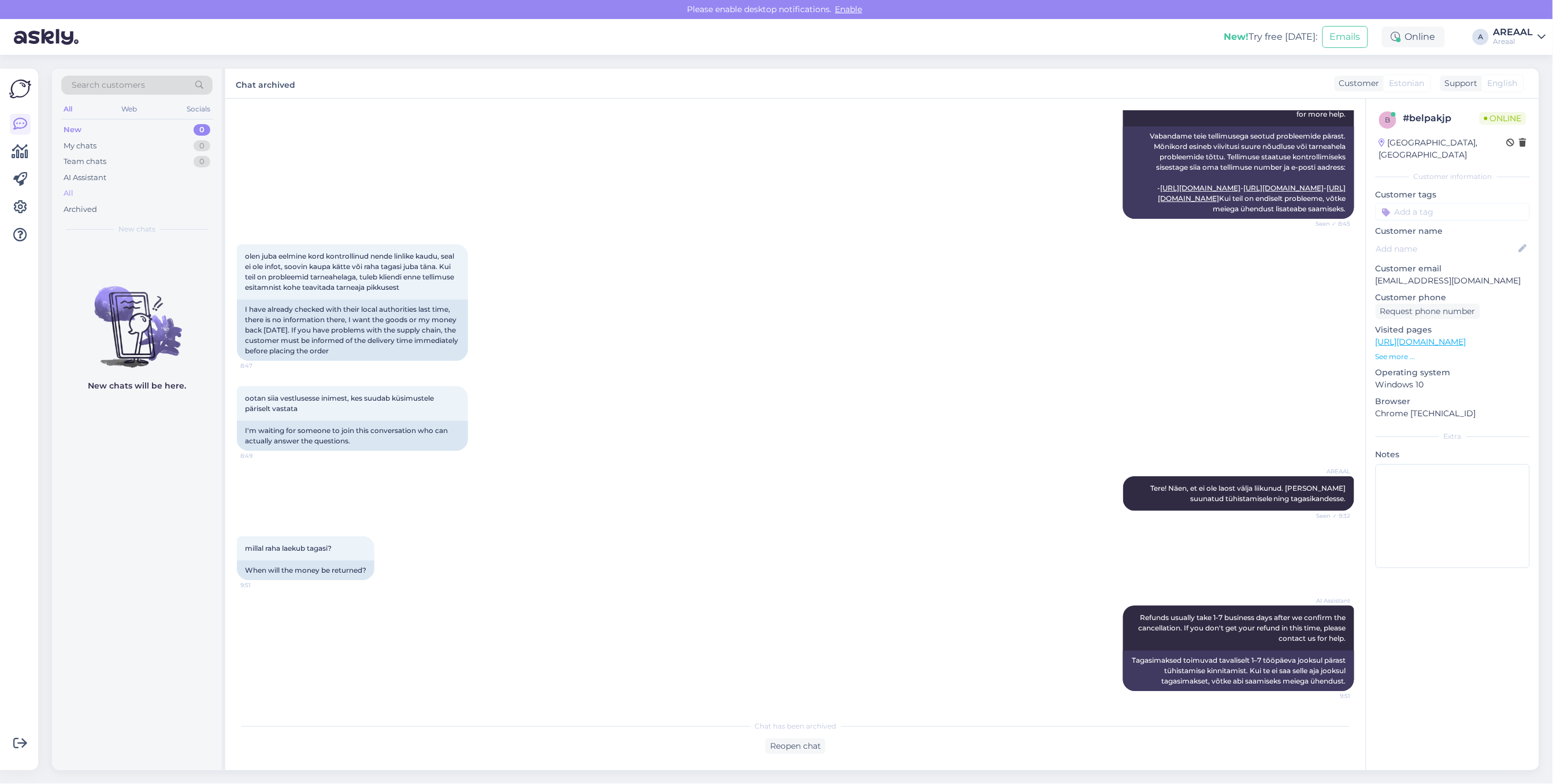
click at [96, 190] on div "All" at bounding box center [137, 193] width 152 height 16
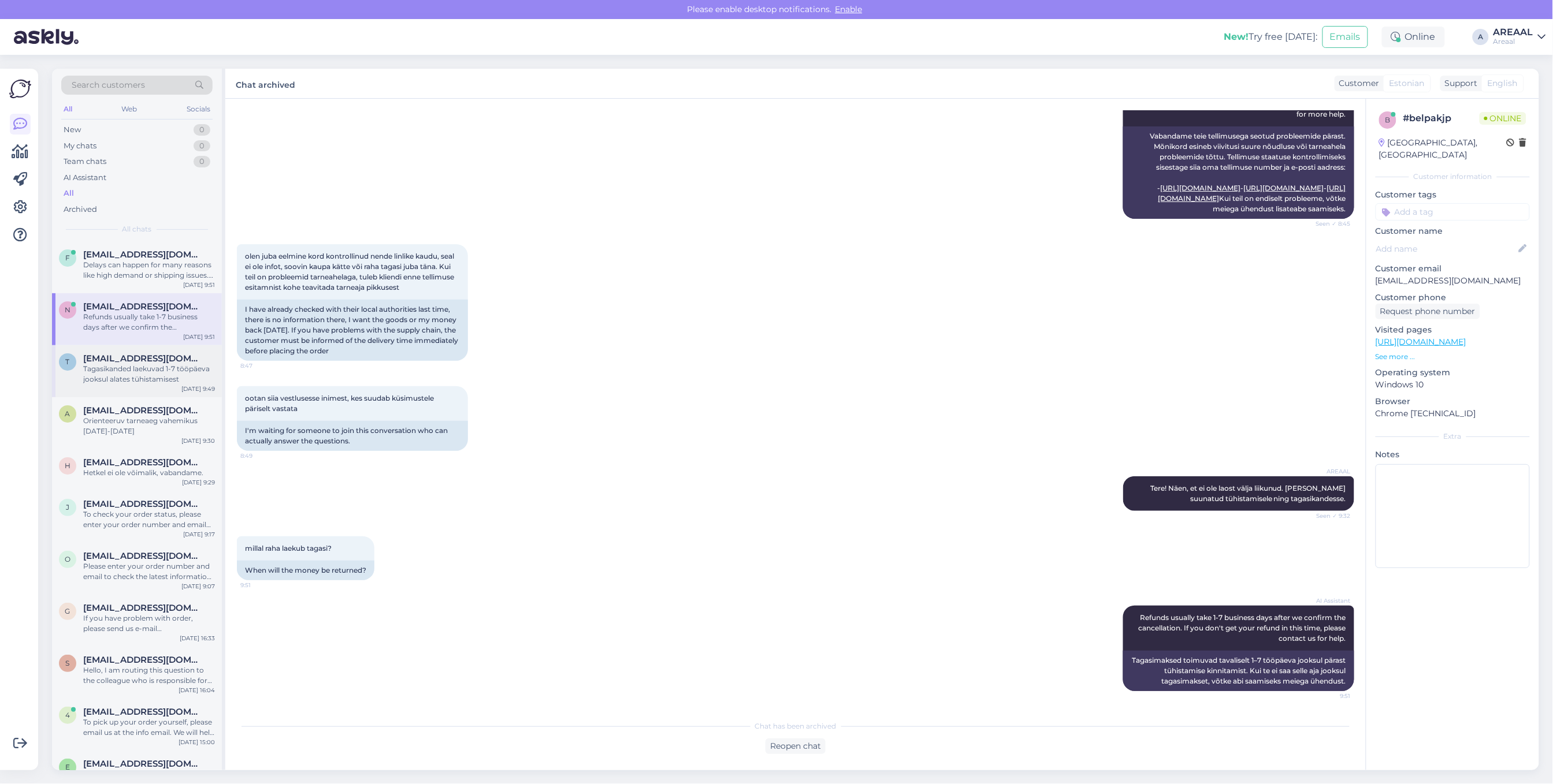
click at [159, 365] on div "Tagasikanded laekuvad 1-7 tööpäeva jooksul alates tühistamisest" at bounding box center [149, 374] width 132 height 21
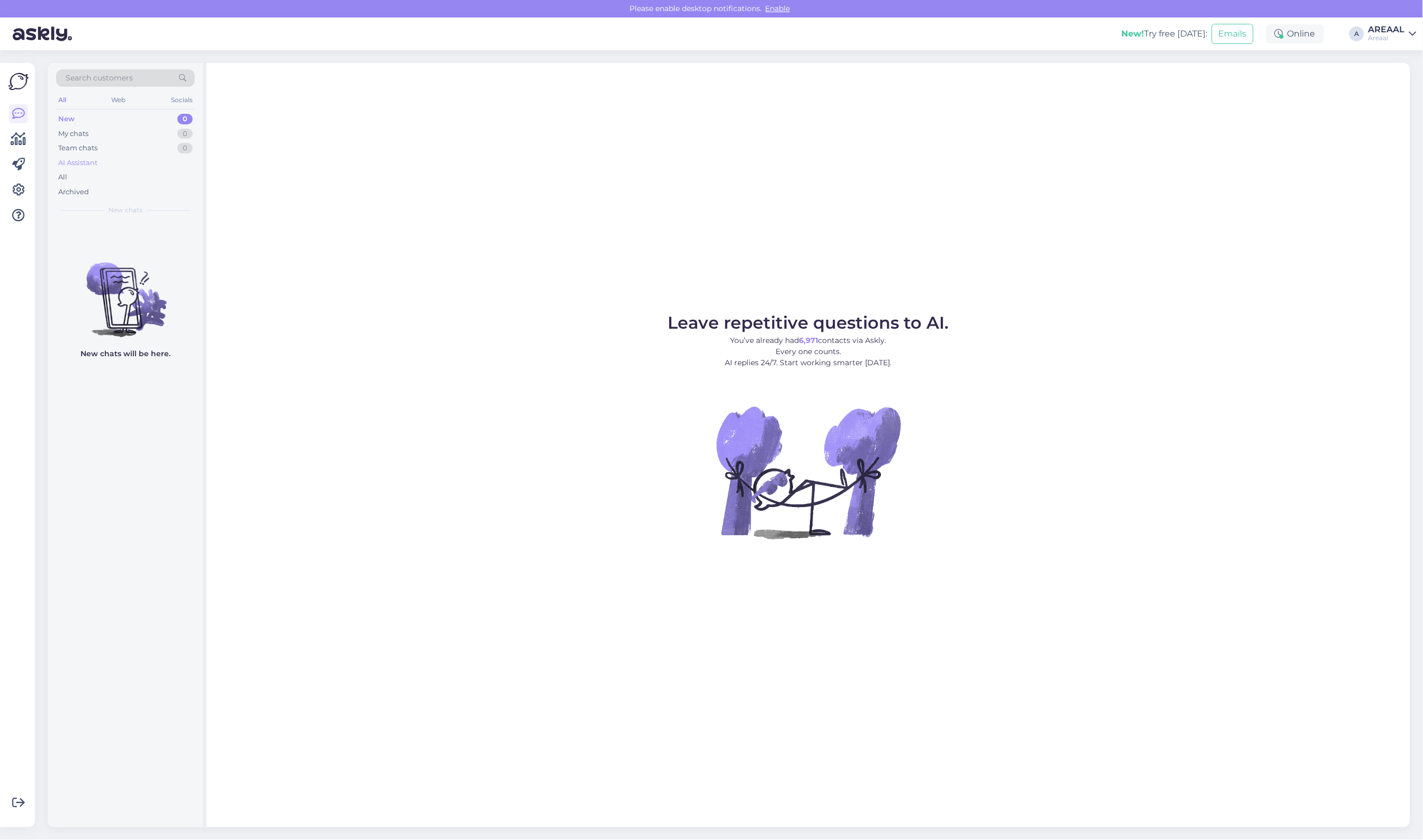
click at [152, 167] on div "AI Assistant" at bounding box center [126, 163] width 139 height 15
click at [136, 182] on div "All" at bounding box center [126, 177] width 139 height 15
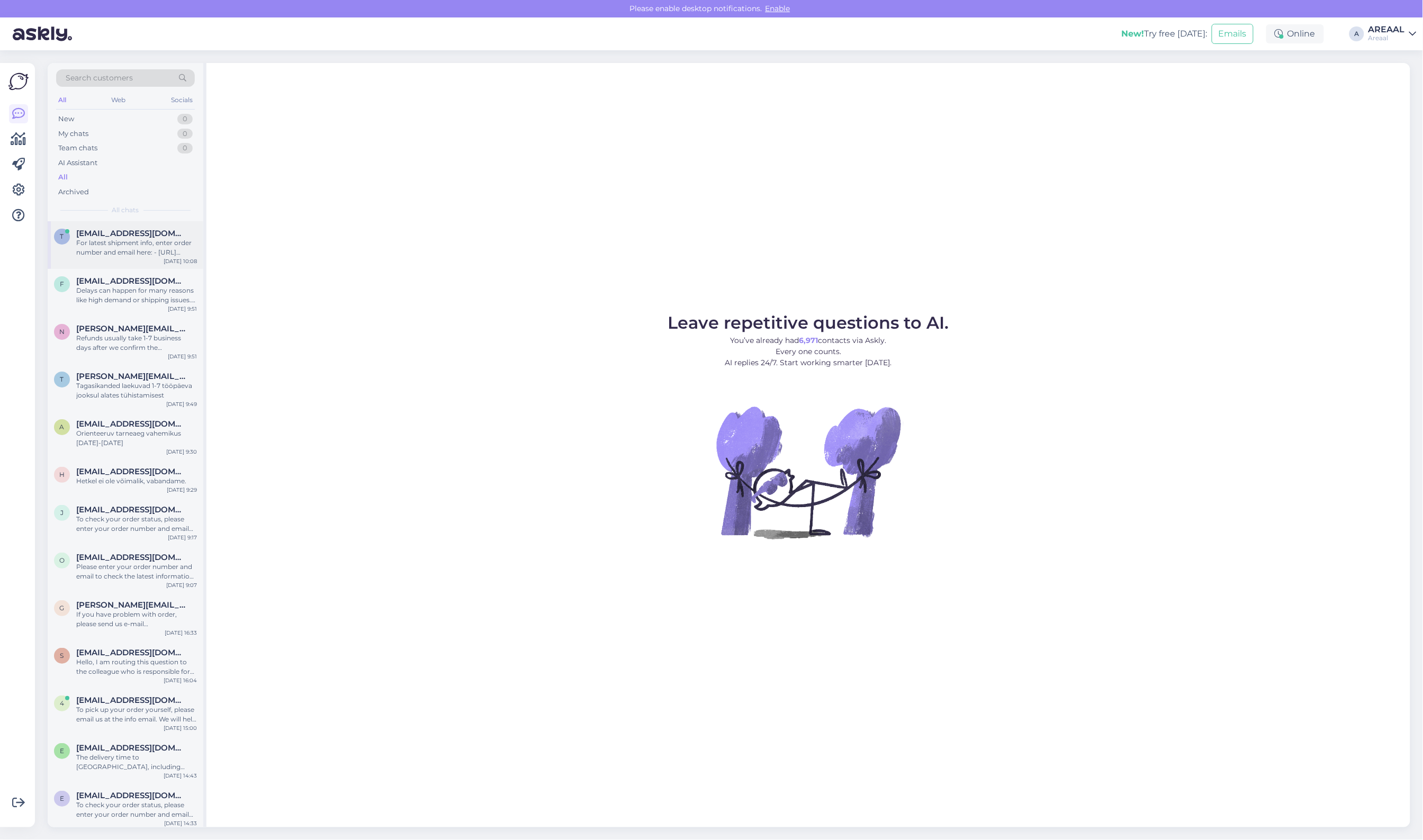
click at [139, 248] on div "For latest shipment info, enter order number and email here: - [URL][DOMAIN_NAM…" at bounding box center [136, 247] width 121 height 19
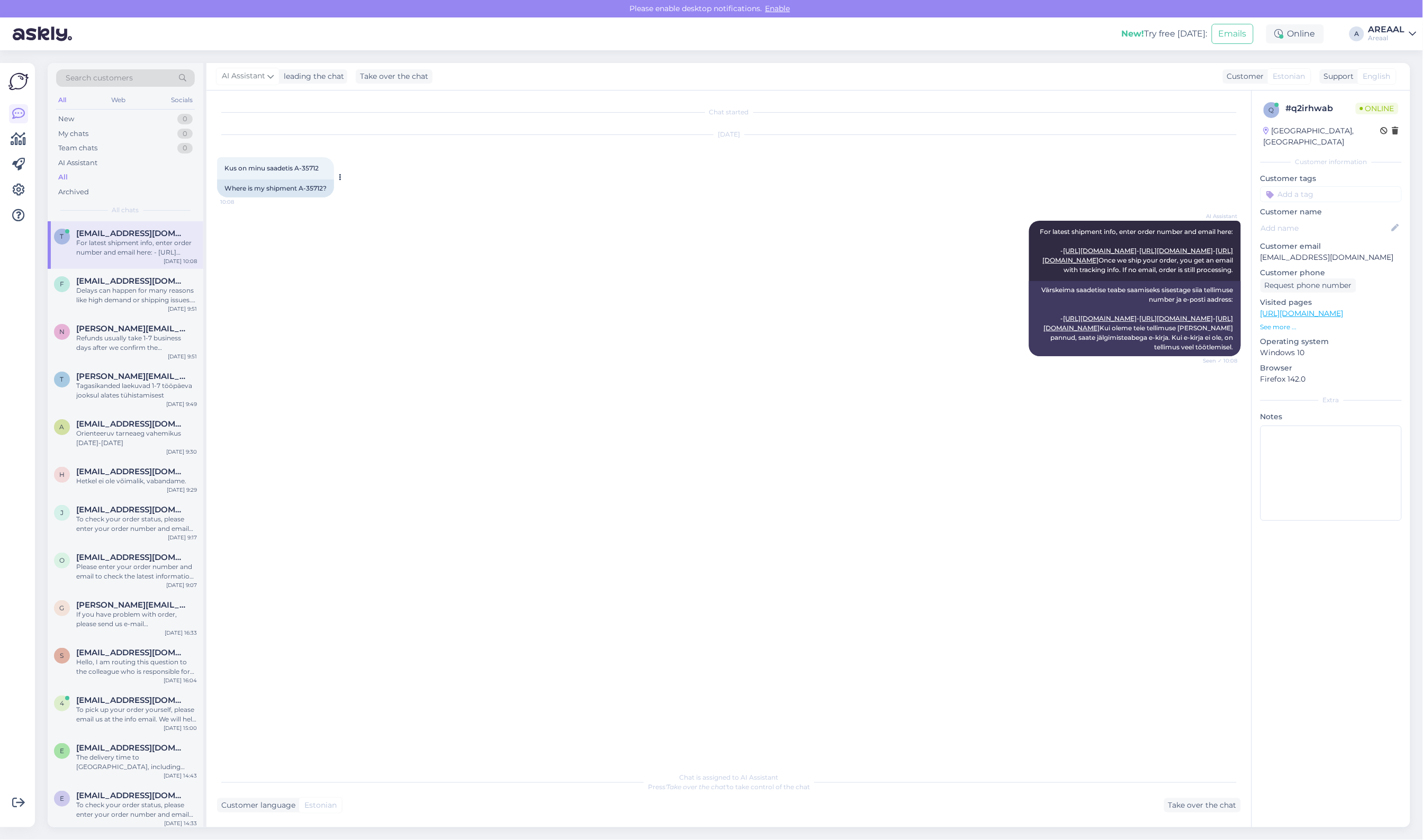
drag, startPoint x: 327, startPoint y: 163, endPoint x: 294, endPoint y: 169, distance: 33.5
click at [294, 169] on div "Kus on minu saadetis A-35712 10:08" at bounding box center [275, 169] width 117 height 22
copy span "A-35712"
click at [493, 295] on div "AI Assistant For latest shipment info, enter order number and email here: - [UR…" at bounding box center [729, 289] width 1024 height 159
click at [140, 292] on div "Delays can happen for many reasons like high demand or shipping issues. We are …" at bounding box center [136, 295] width 121 height 19
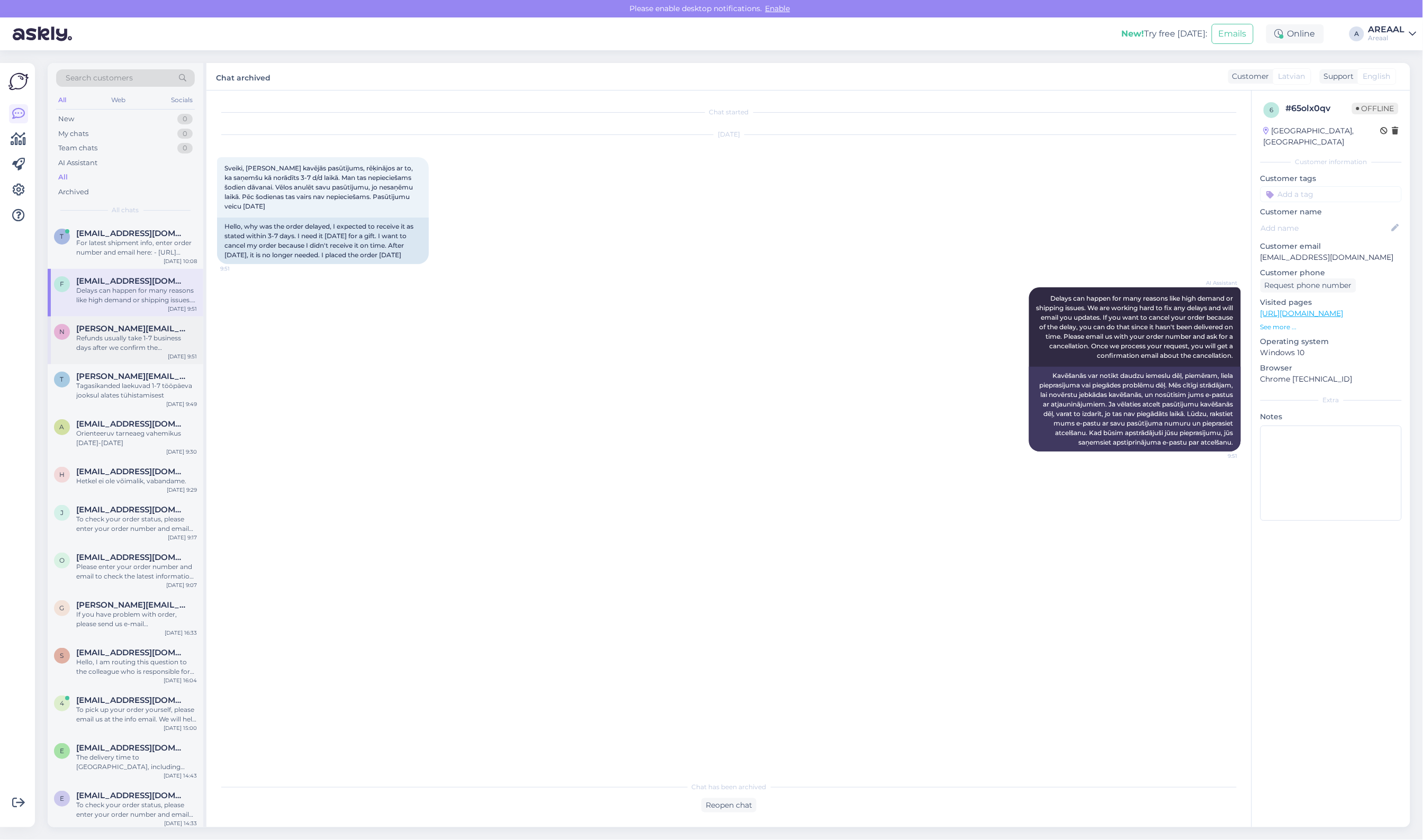
click at [130, 355] on div "n [PERSON_NAME][EMAIL_ADDRESS][DOMAIN_NAME] Refunds usually take 1-7 business d…" at bounding box center [125, 340] width 155 height 48
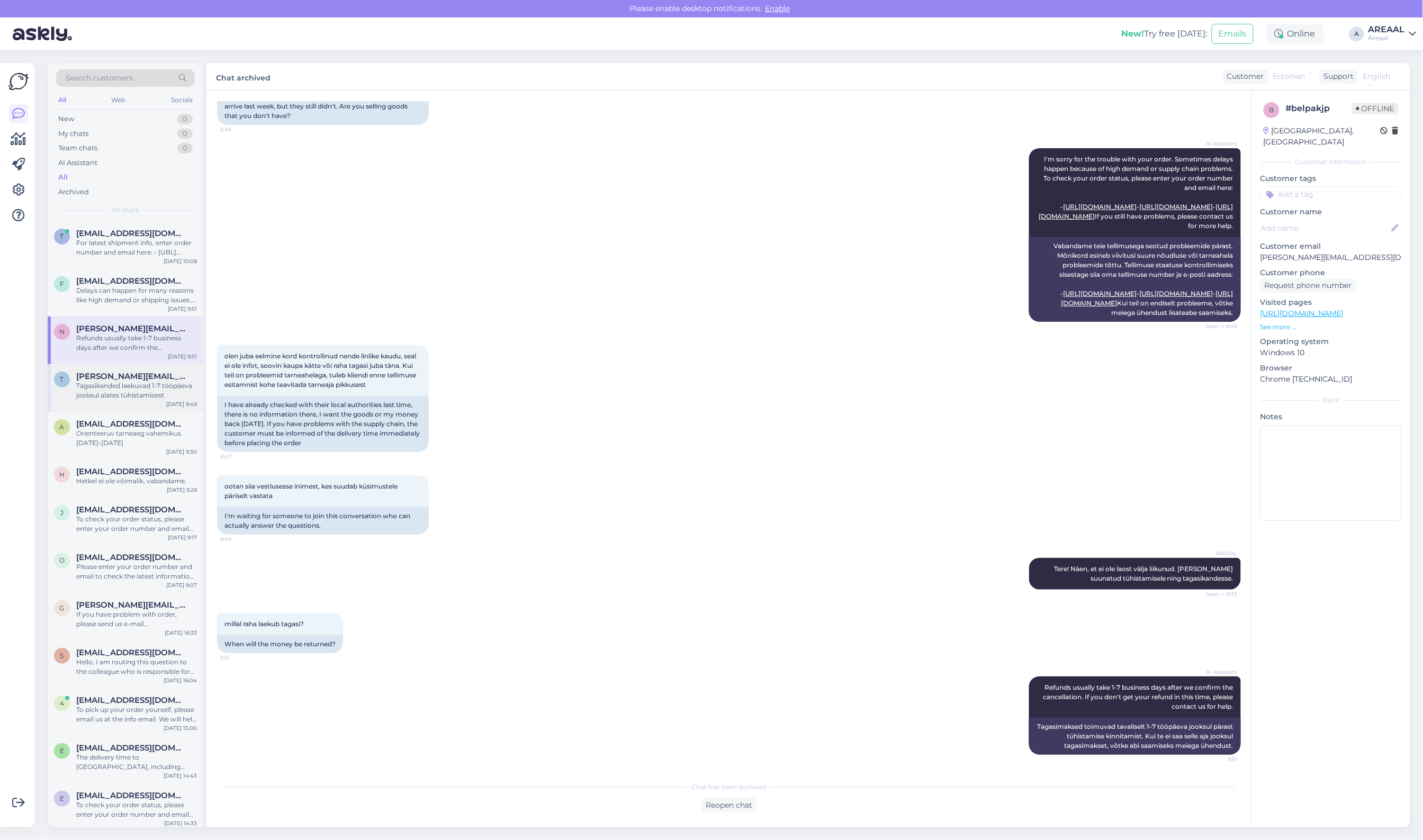
click at [131, 394] on div "Tagasikanded laekuvad 1-7 tööpäeva jooksul alates tühistamisest" at bounding box center [136, 390] width 121 height 19
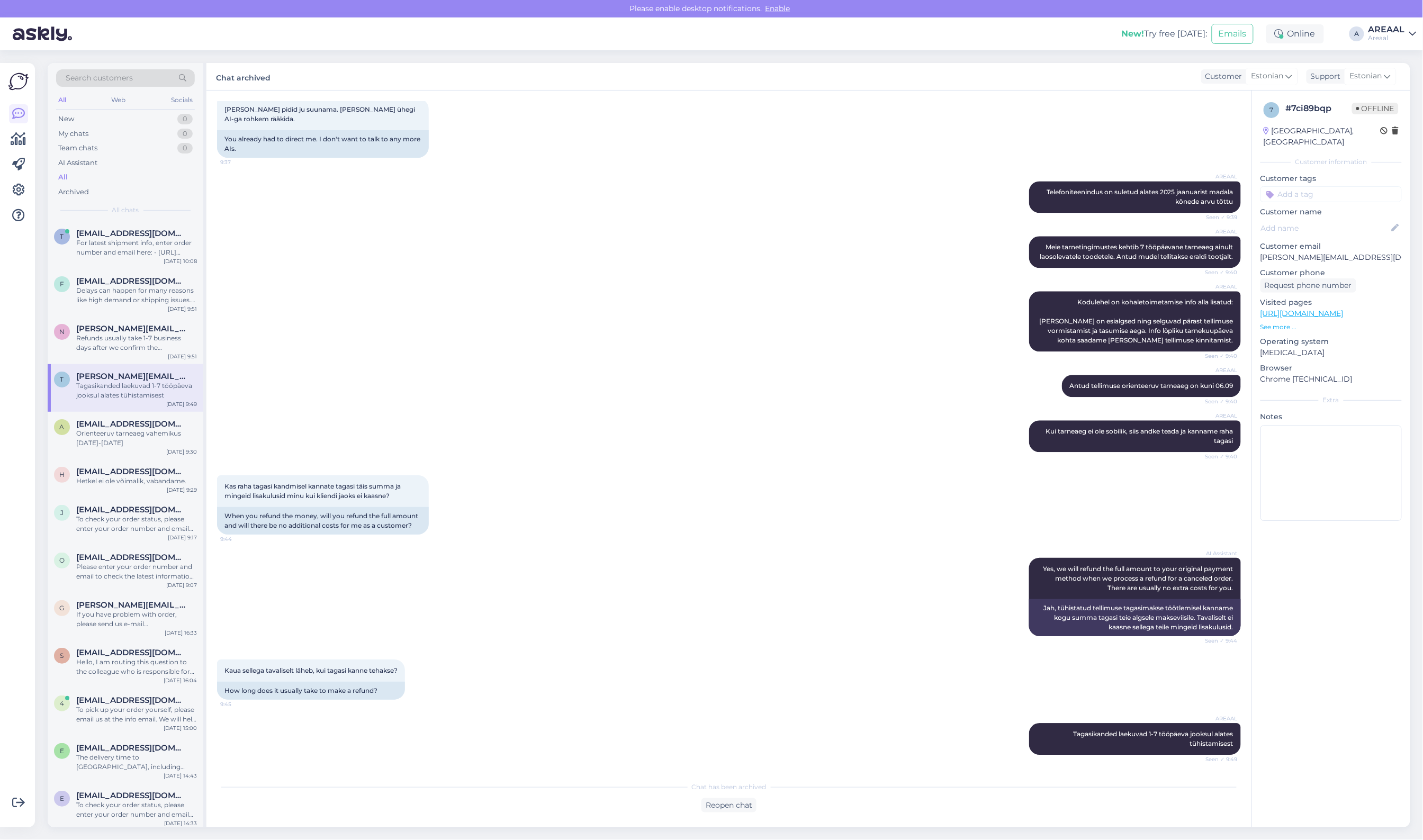
drag, startPoint x: 628, startPoint y: 273, endPoint x: 609, endPoint y: 217, distance: 59.1
click at [626, 275] on div "AREAAL Meie tarnetingimustes kehtib 7 tööpäevane tarneaeg ainult laosolevatele …" at bounding box center [729, 252] width 1024 height 55
click at [123, 271] on div "f [EMAIL_ADDRESS][DOMAIN_NAME] Delays can happen for many reasons like high dem…" at bounding box center [125, 292] width 155 height 48
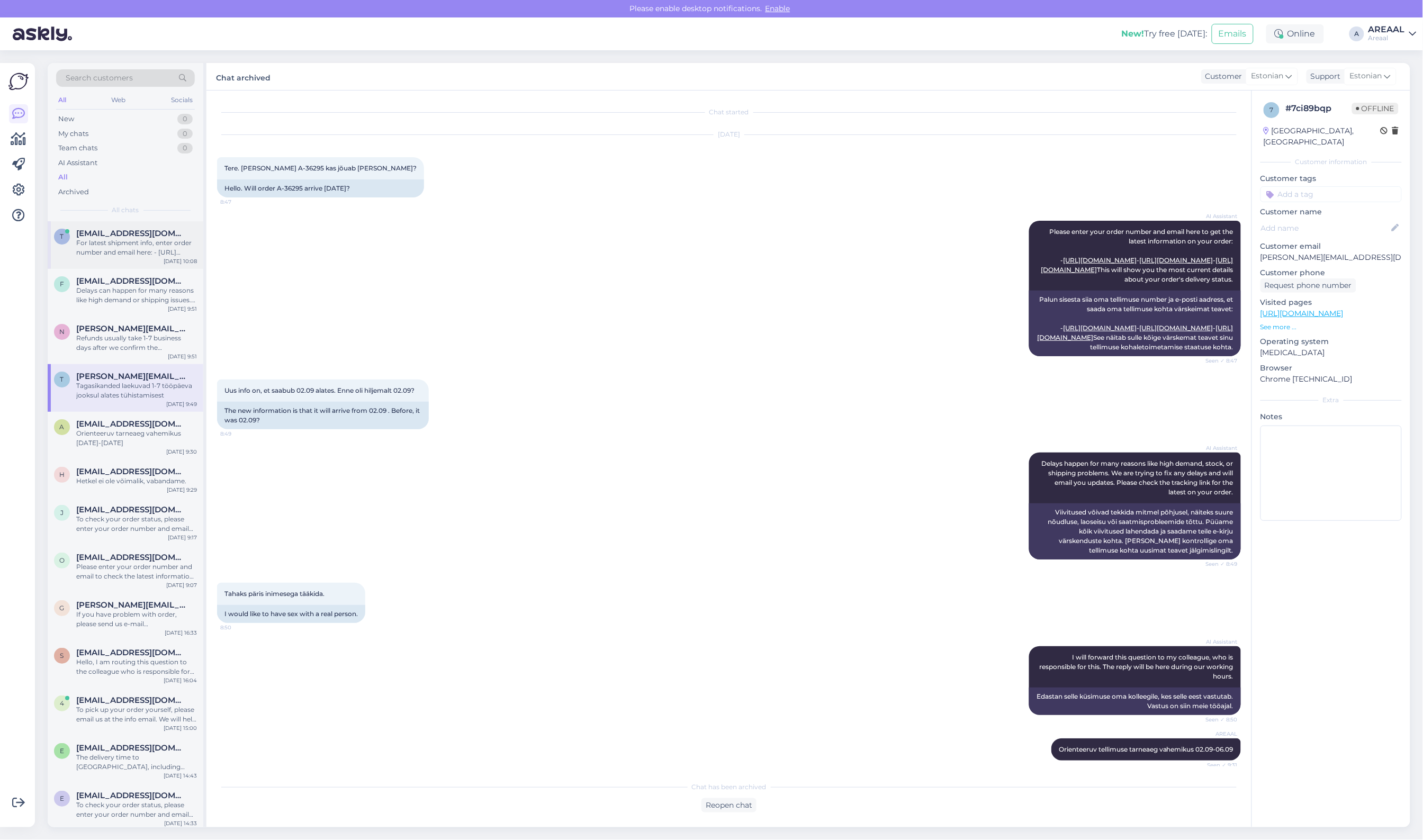
click at [123, 253] on div "For latest shipment info, enter order number and email here: - [URL][DOMAIN_NAM…" at bounding box center [136, 247] width 121 height 19
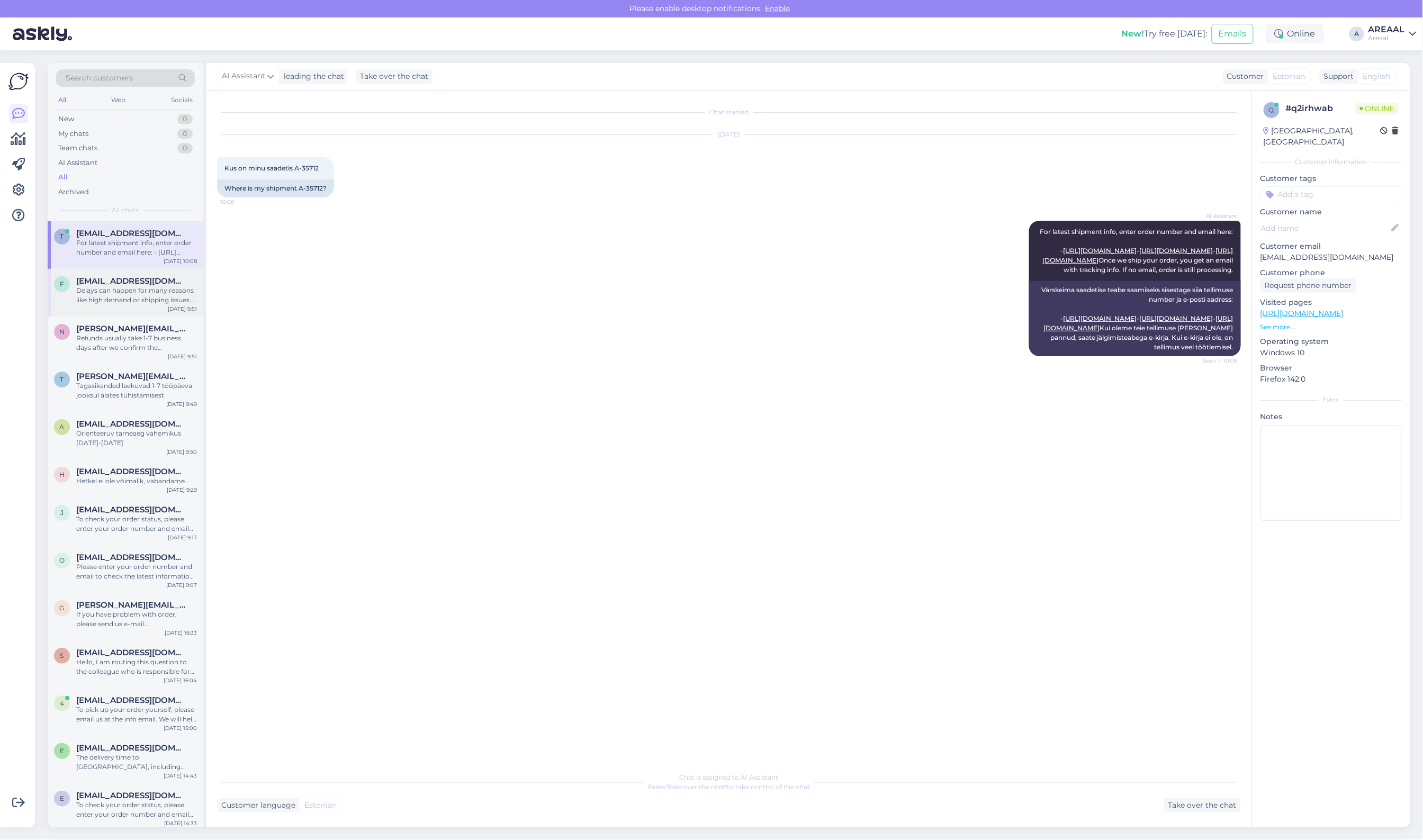
click at [118, 295] on div "Delays can happen for many reasons like high demand or shipping issues. We are …" at bounding box center [136, 295] width 121 height 19
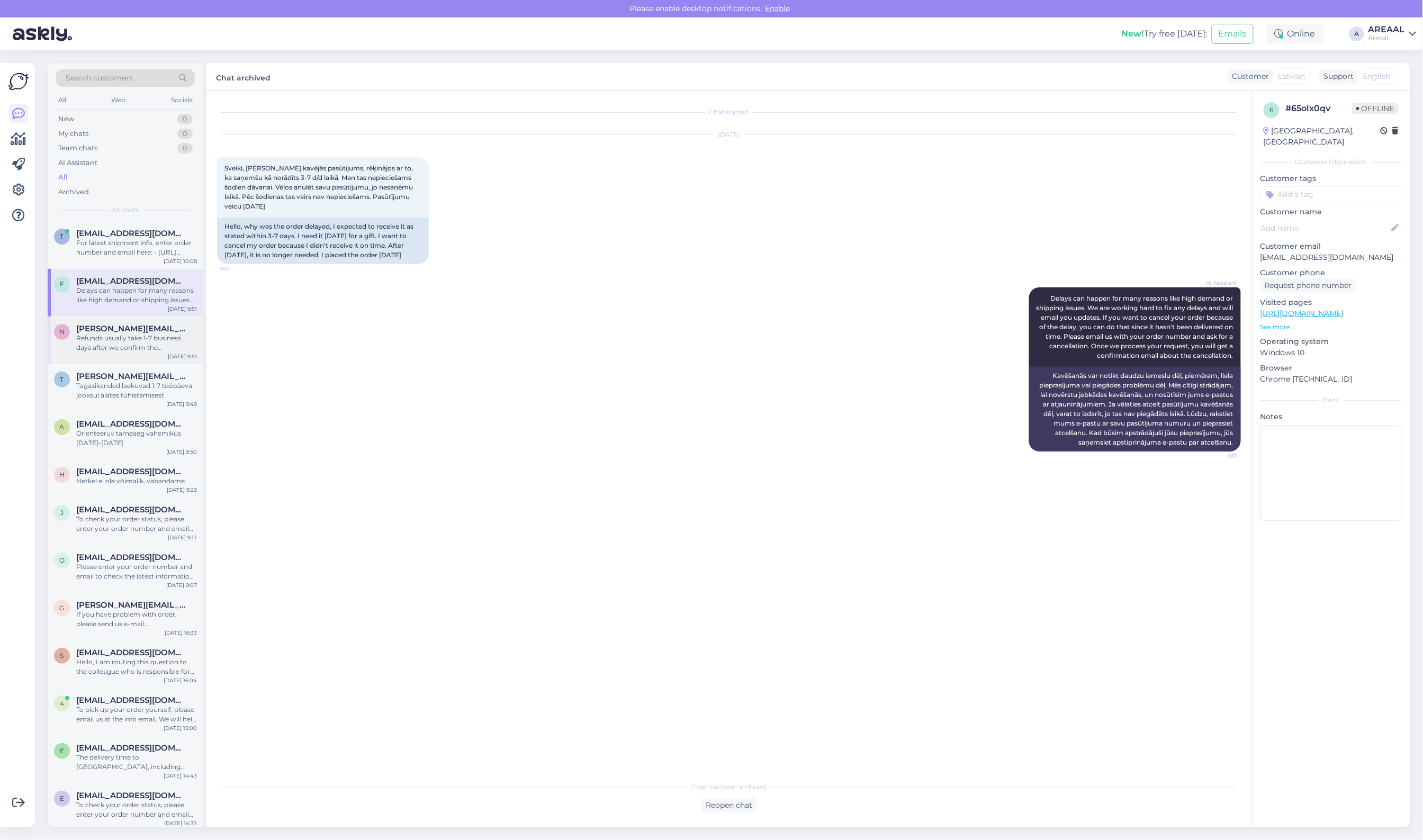
click at [133, 332] on span "[PERSON_NAME][EMAIL_ADDRESS][DOMAIN_NAME]" at bounding box center [131, 329] width 110 height 10
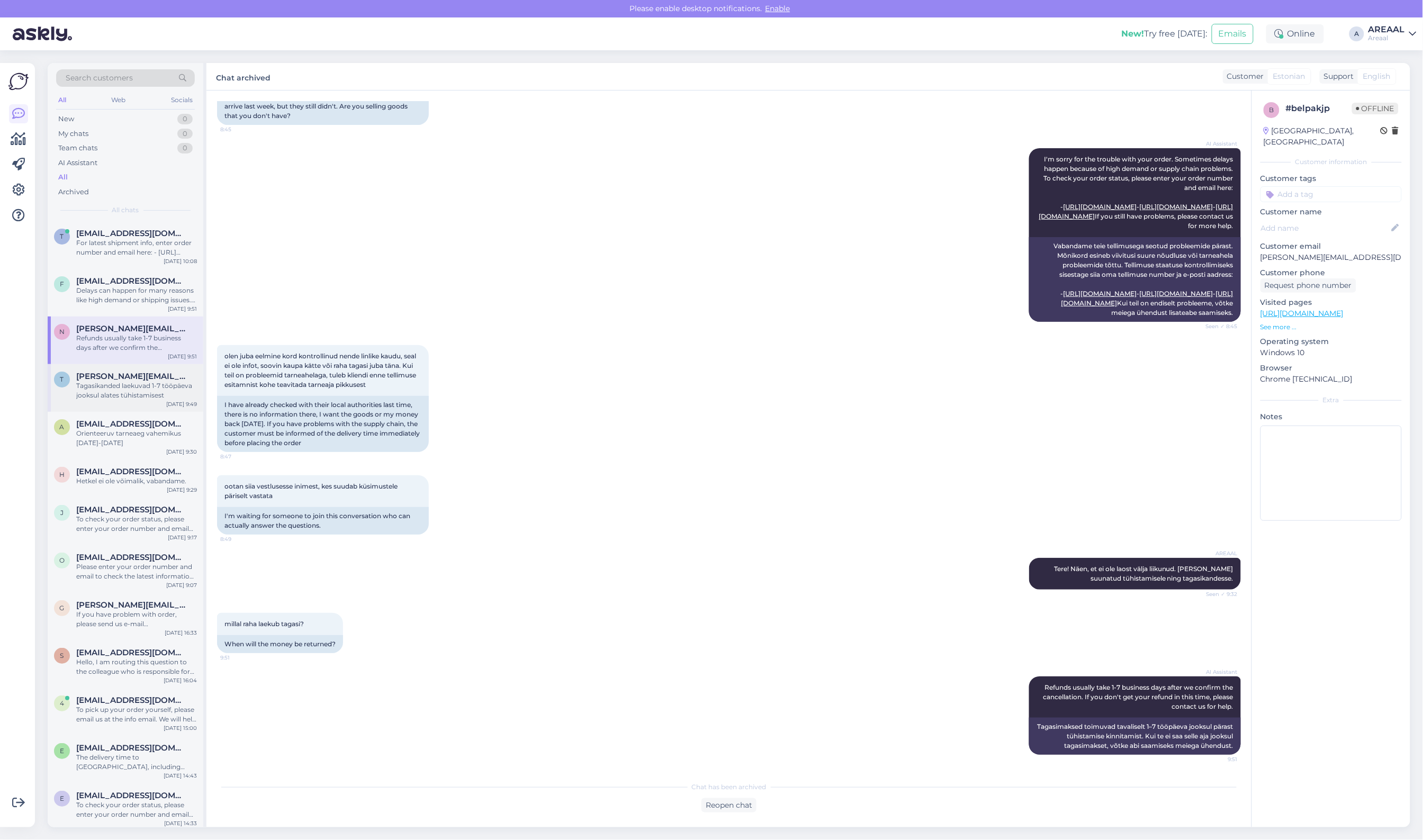
click at [140, 388] on div "Tagasikanded laekuvad 1-7 tööpäeva jooksul alates tühistamisest" at bounding box center [136, 390] width 121 height 19
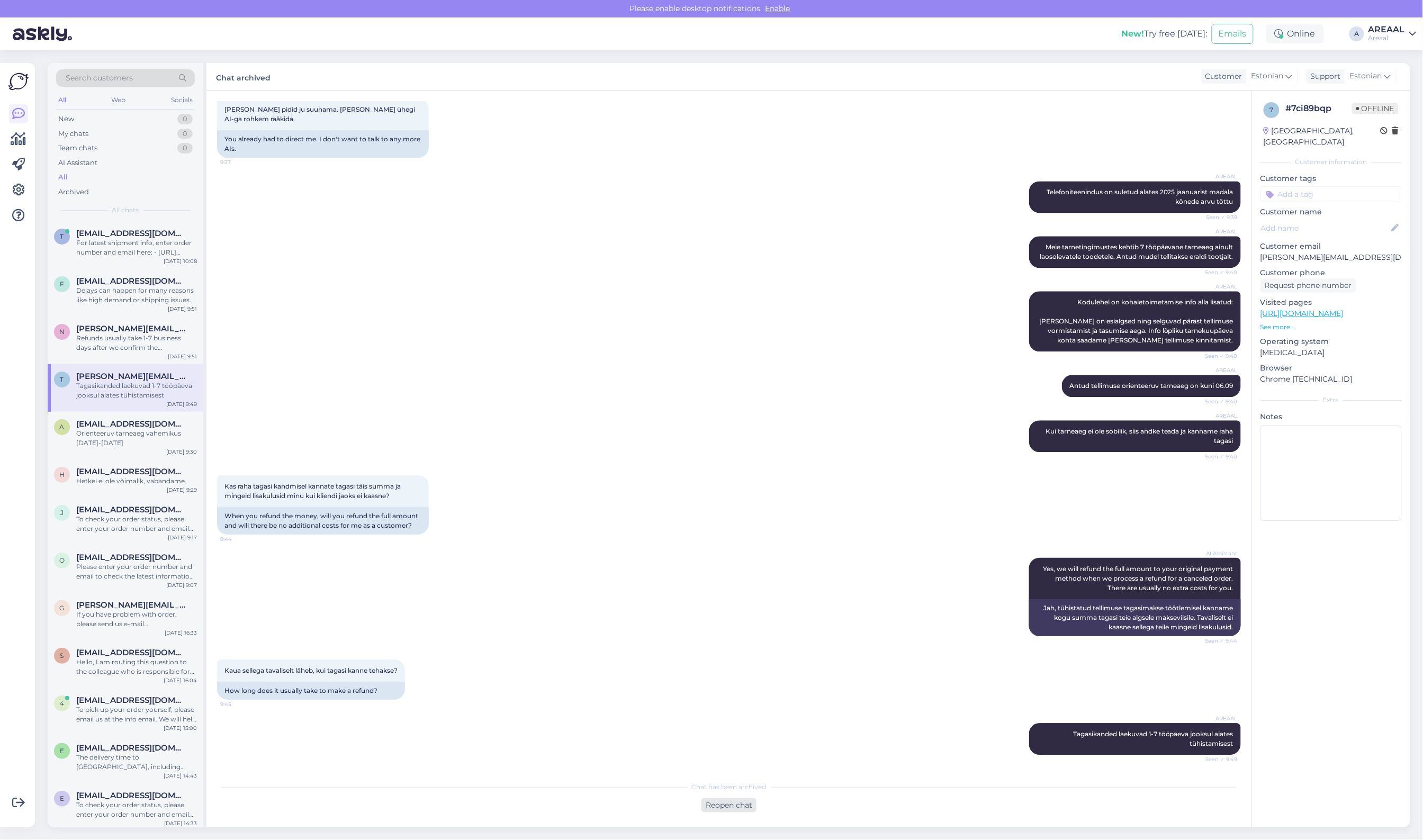
click at [741, 810] on div "Reopen chat" at bounding box center [729, 806] width 55 height 14
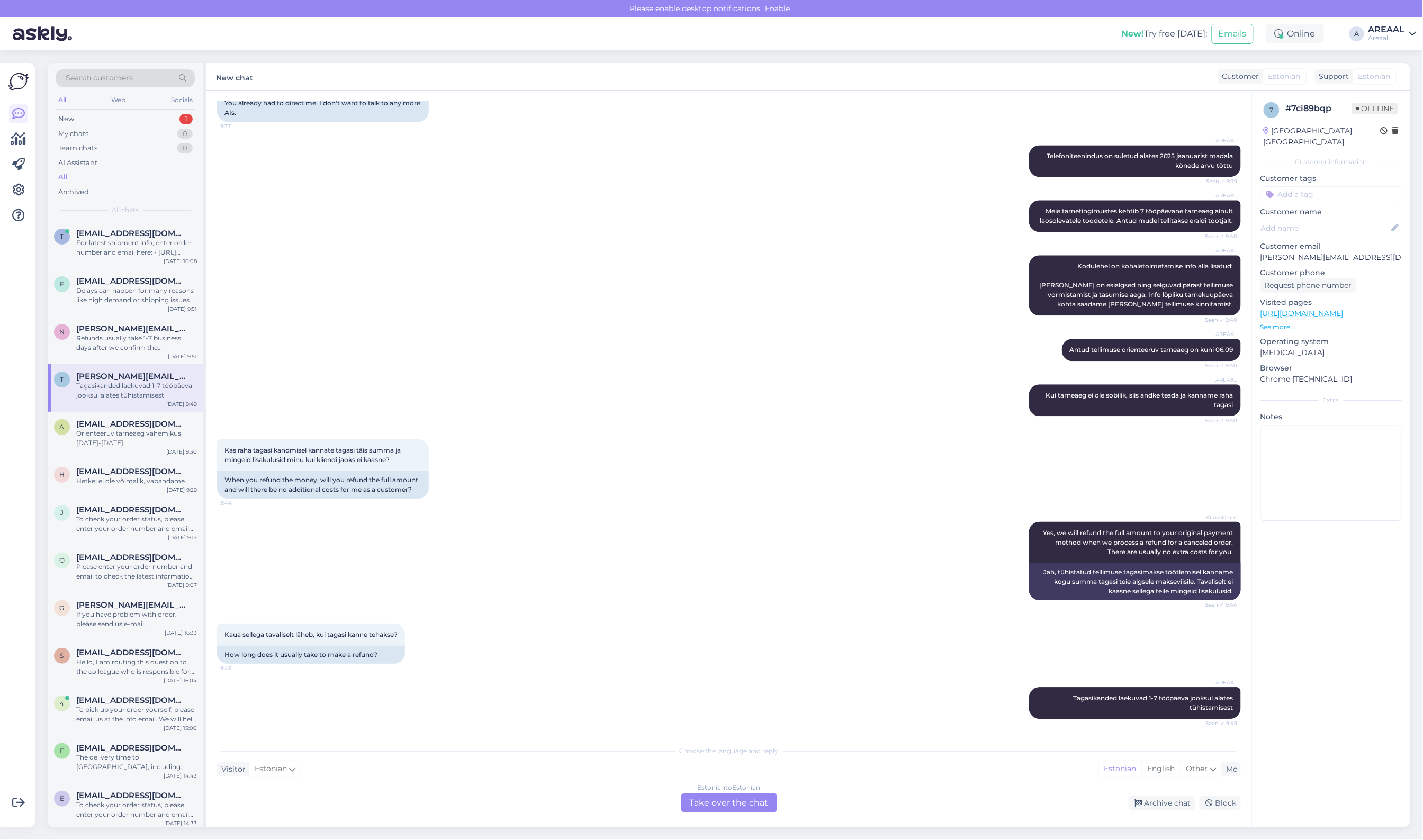
click at [719, 795] on div "Estonian to Estonian Take over the chat" at bounding box center [729, 803] width 96 height 19
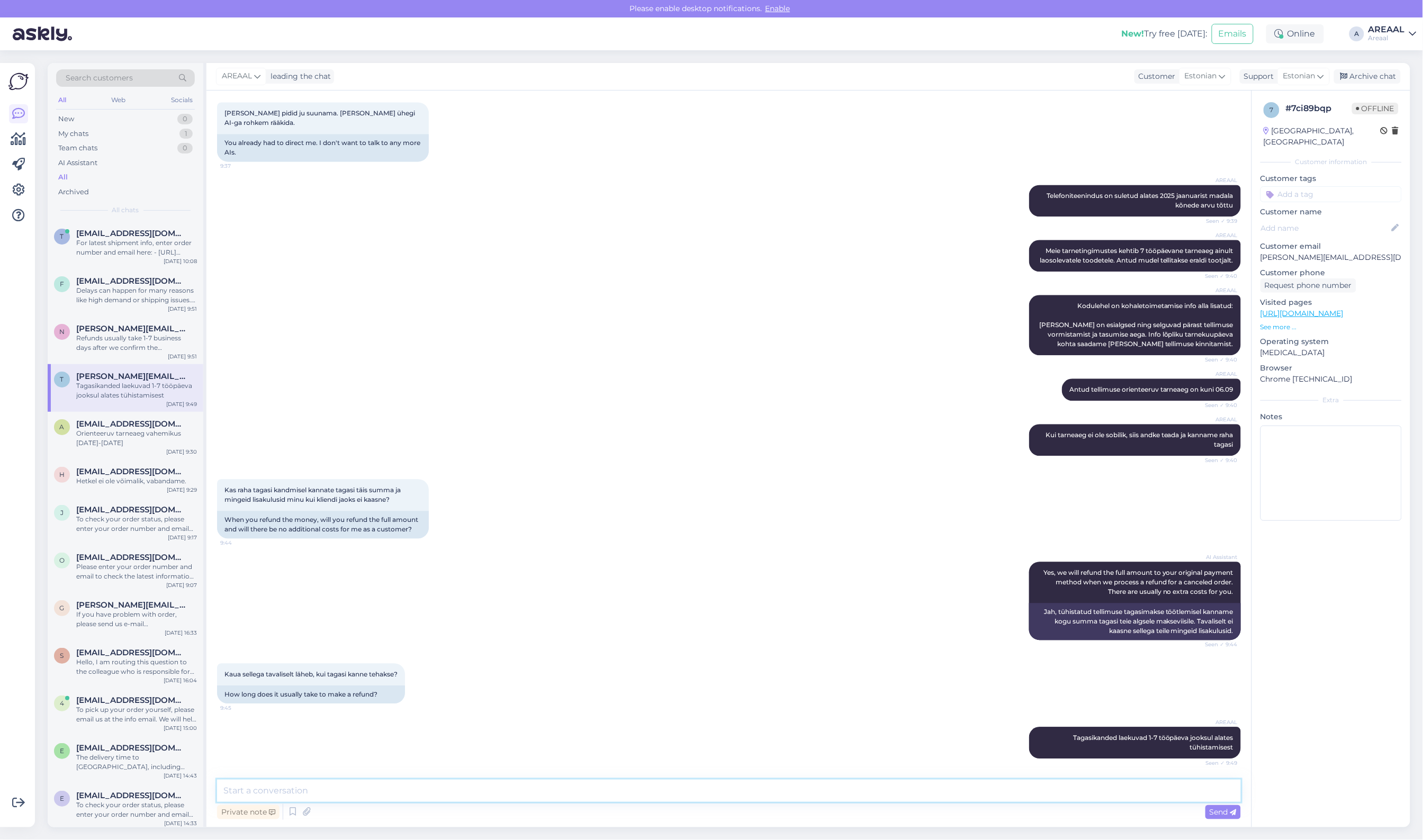
click at [716, 798] on textarea at bounding box center [729, 791] width 1024 height 22
type textarea "Kas soovite tellimuse tühistada või jätta aktiivseks?"
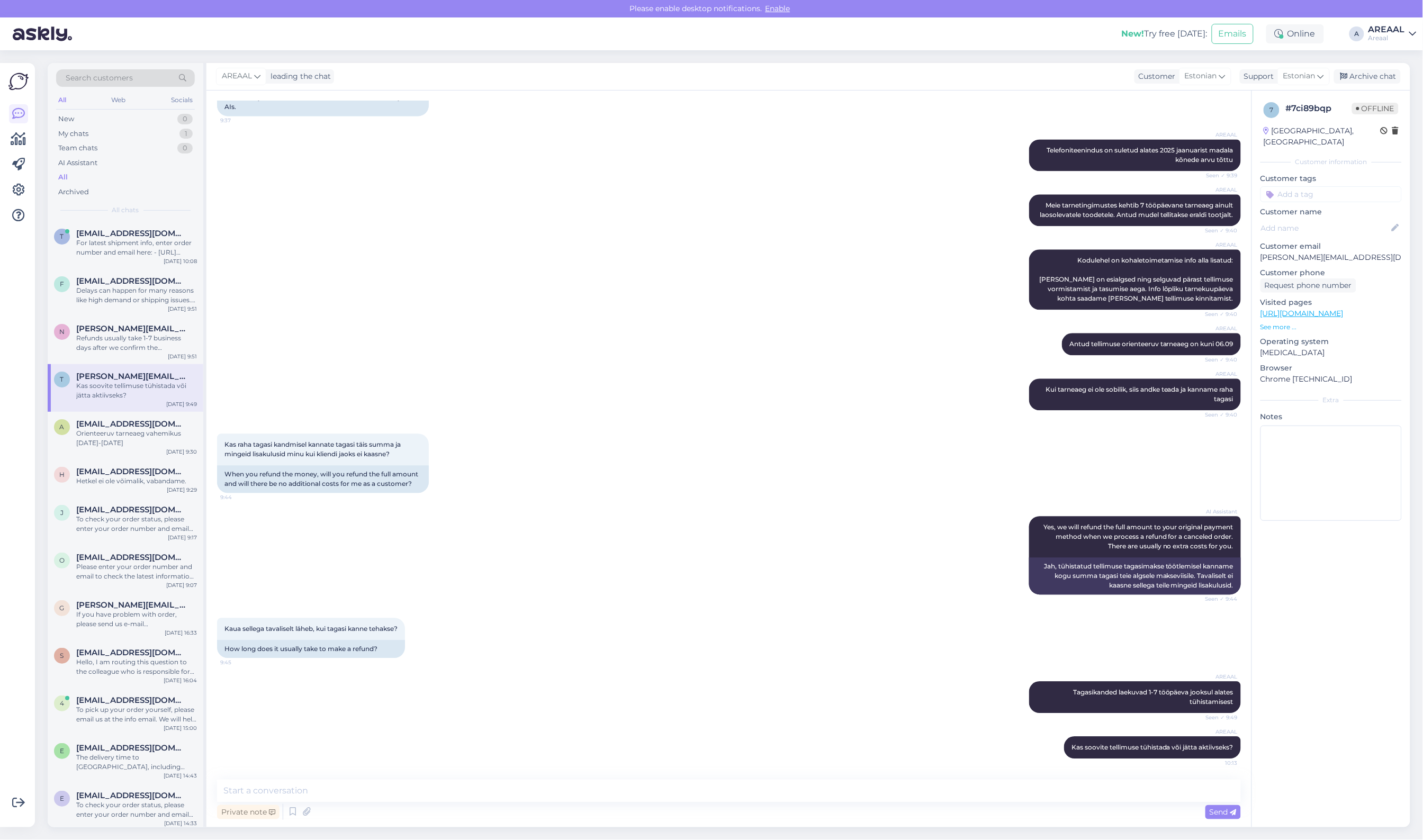
click at [933, 229] on div "AREAAL Meie tarnetingimustes kehtib 7 tööpäevane tarneaeg ainult laosolevatele …" at bounding box center [729, 210] width 1024 height 55
click at [157, 326] on span "nadezda.vitkovski@gmail.com" at bounding box center [131, 329] width 110 height 10
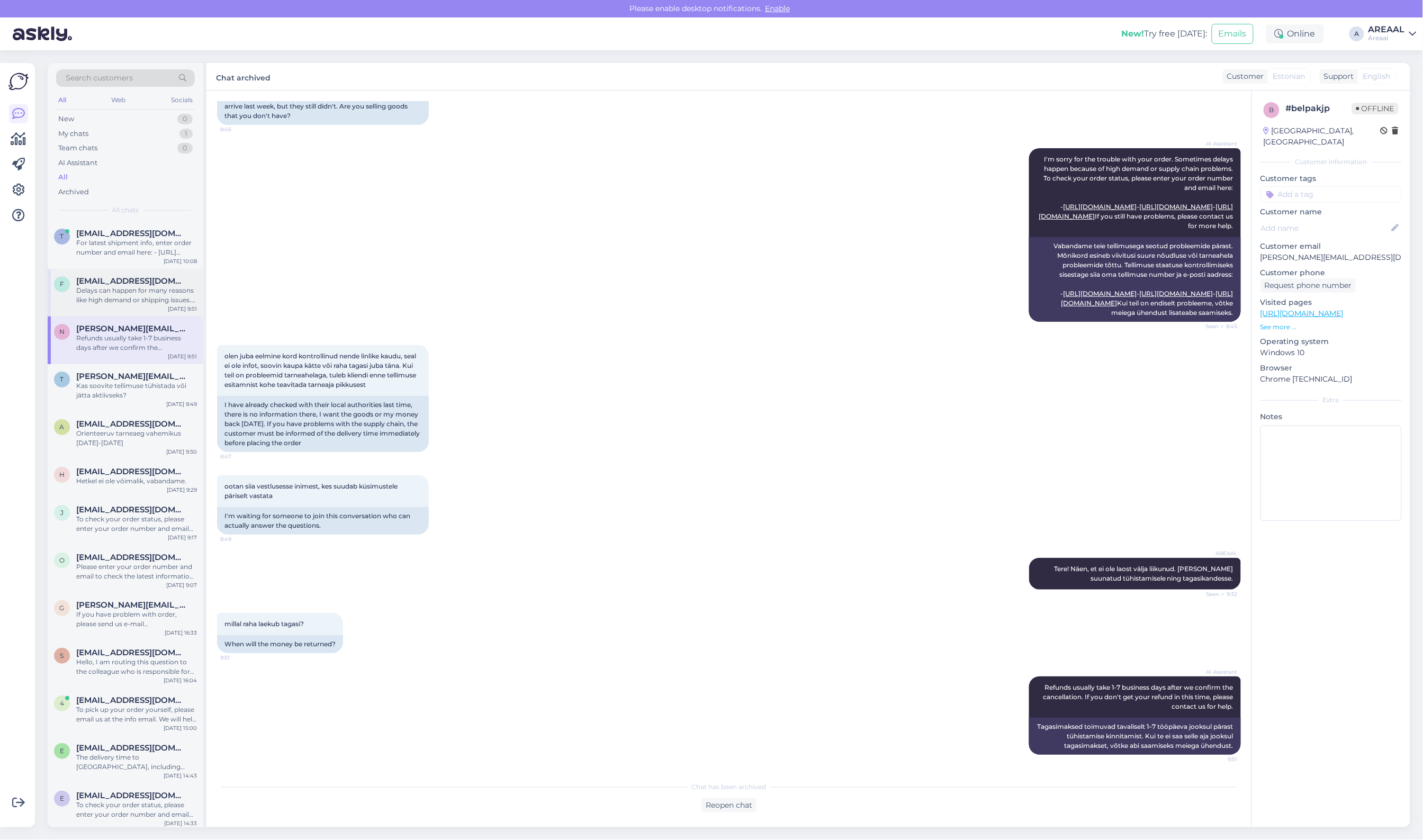
click at [150, 300] on div "Delays can happen for many reasons like high demand or shipping issues. We are …" at bounding box center [136, 295] width 121 height 19
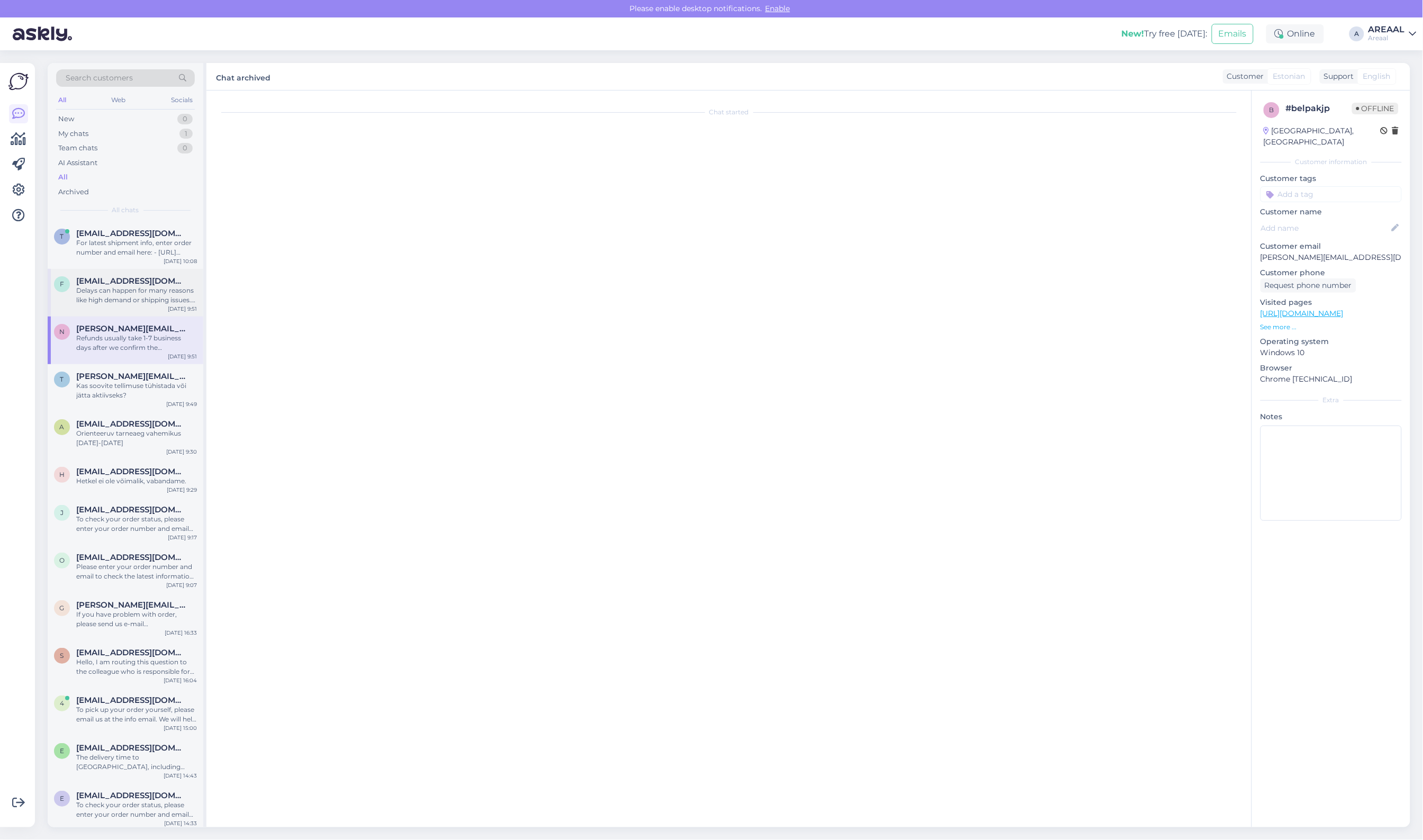
scroll to position [0, 0]
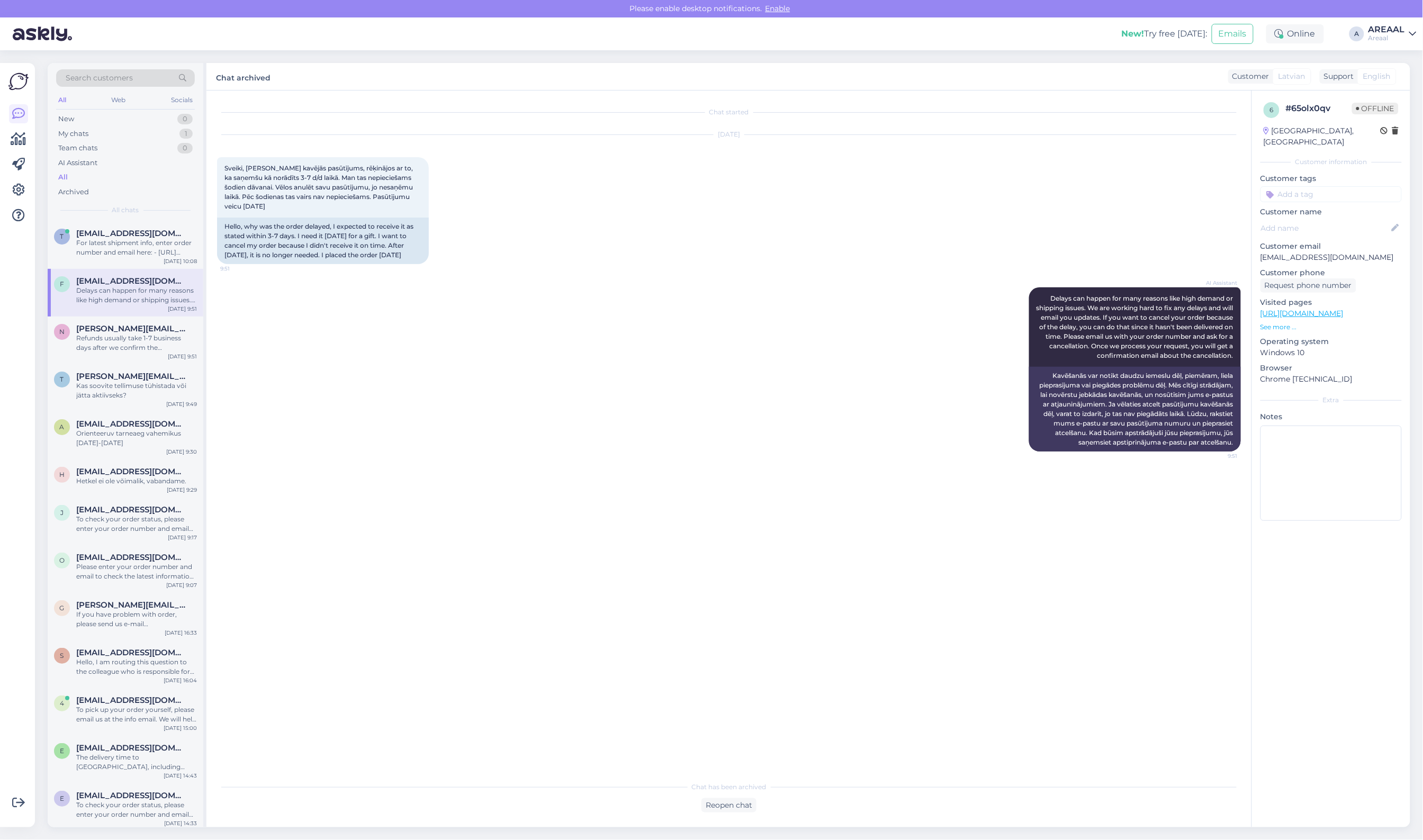
click at [883, 296] on div "AI Assistant Delays can happen for many reasons like high demand or shipping is…" at bounding box center [729, 370] width 1024 height 188
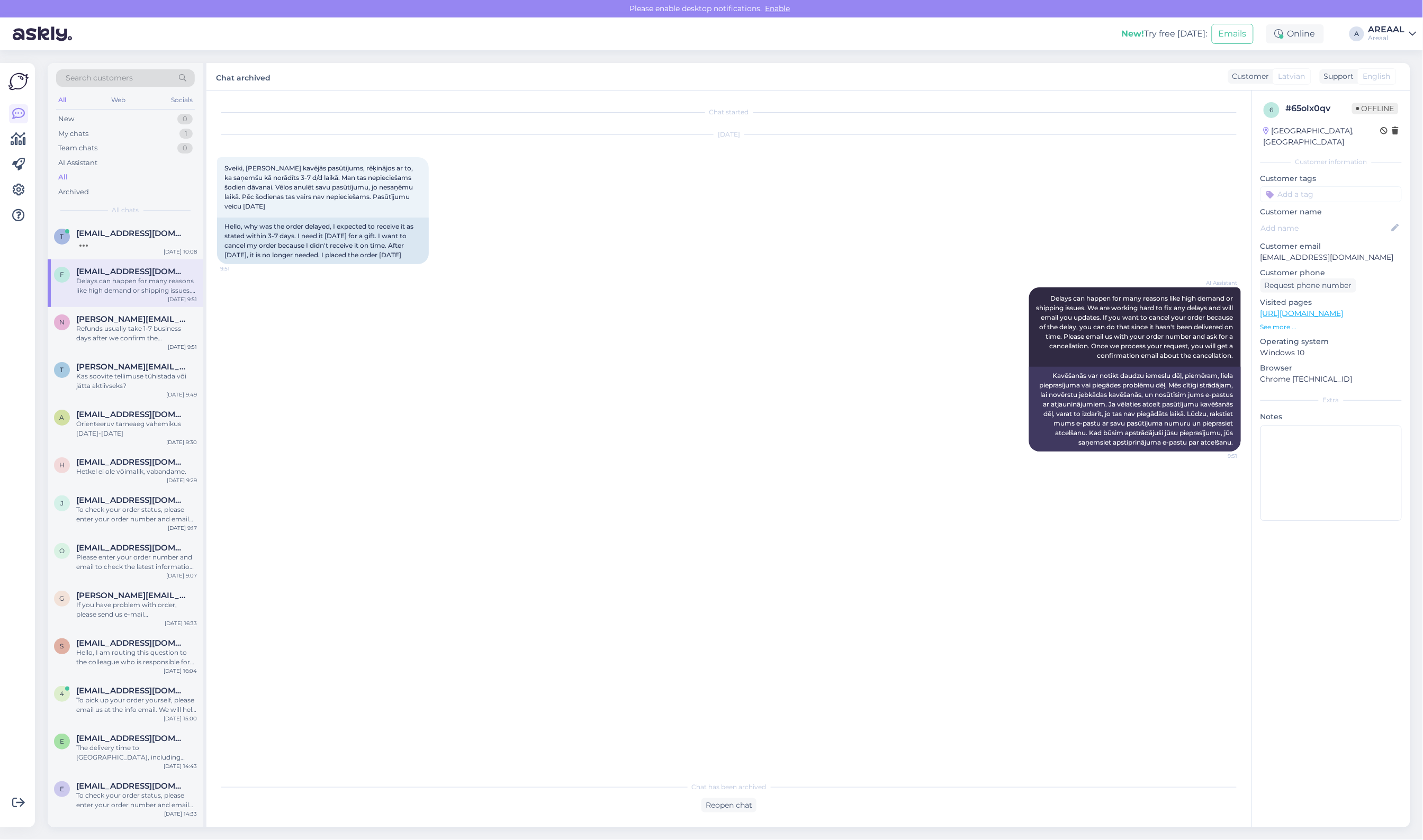
click at [1104, 811] on div "Reopen chat" at bounding box center [729, 806] width 1024 height 14
click at [459, 329] on div "AI Assistant Delays can happen for many reasons like high demand or shipping is…" at bounding box center [729, 370] width 1024 height 188
click at [519, 387] on div "AI Assistant Delays can happen for many reasons like high demand or shipping is…" at bounding box center [729, 370] width 1024 height 188
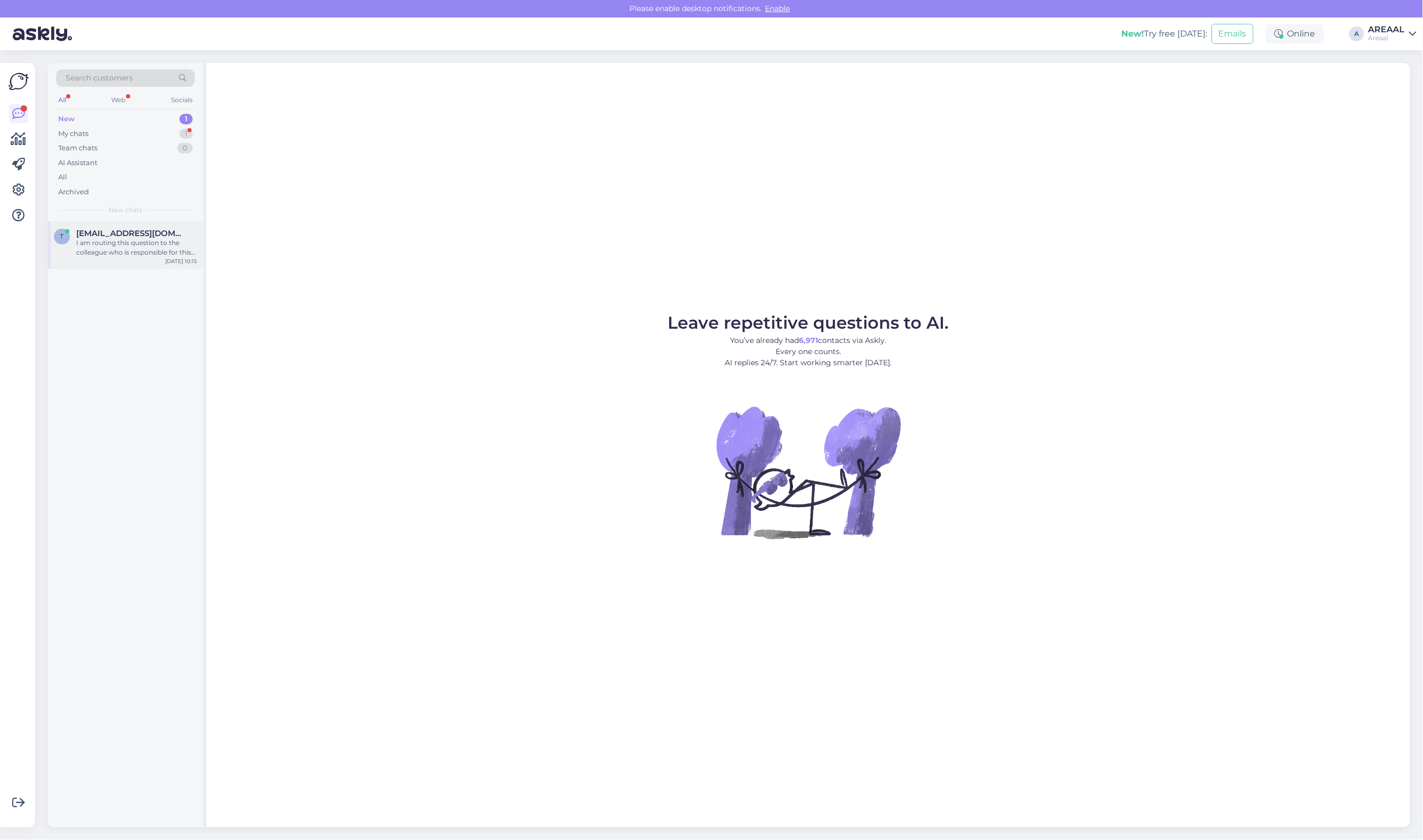
click at [138, 230] on span "[EMAIL_ADDRESS][DOMAIN_NAME]" at bounding box center [131, 233] width 110 height 10
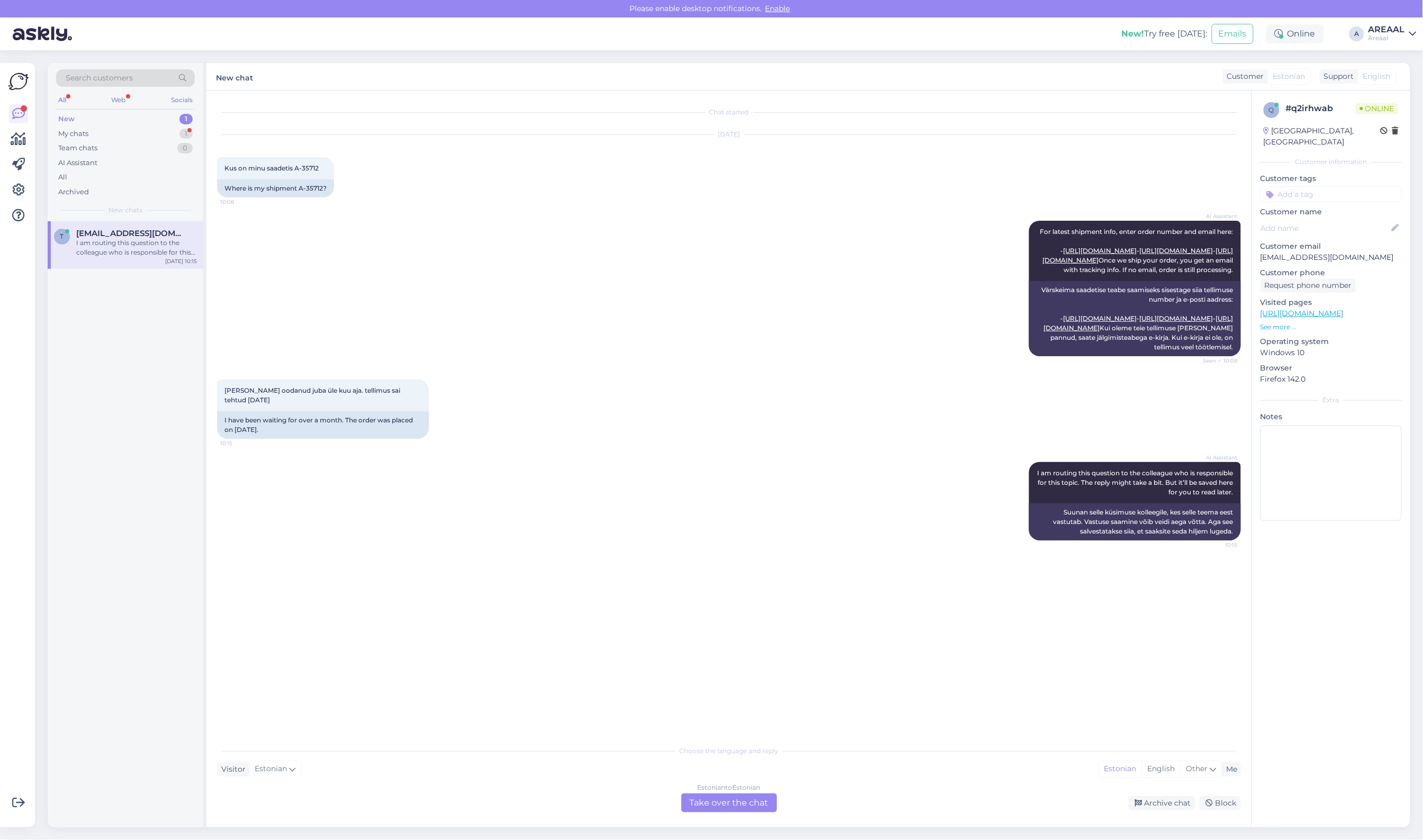
click at [745, 808] on div "Estonian to Estonian Take over the chat" at bounding box center [729, 803] width 96 height 19
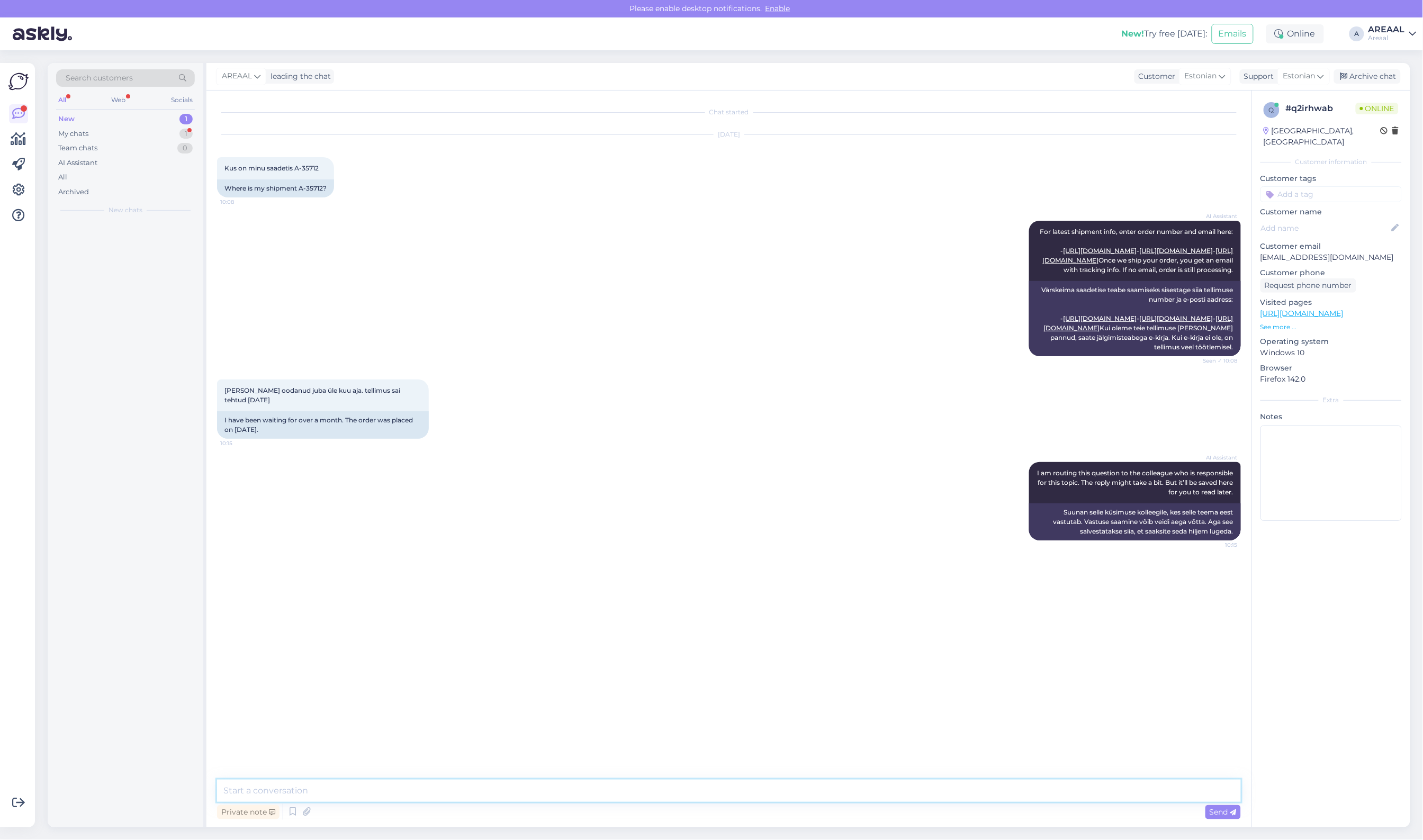
click at [744, 793] on textarea at bounding box center [729, 791] width 1024 height 22
type textarea "Tellimuse tarne toimub vahemikus 03.09-04.09"
drag, startPoint x: 1393, startPoint y: 73, endPoint x: 1386, endPoint y: 74, distance: 7.1
click at [1393, 73] on div "Archive chat" at bounding box center [1368, 77] width 67 height 14
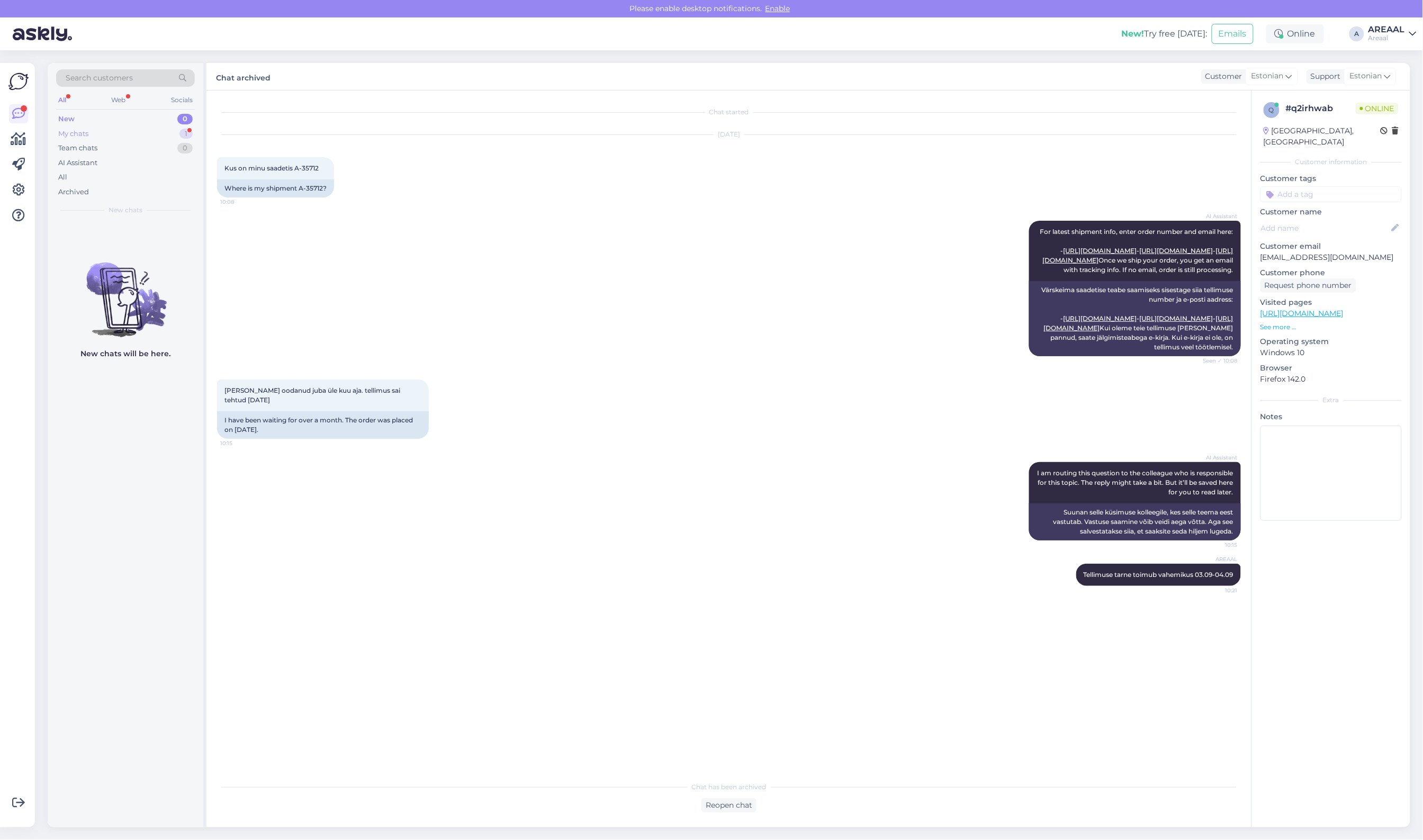
click at [155, 140] on div "My chats 1" at bounding box center [126, 134] width 139 height 15
click at [163, 257] on div "t [PERSON_NAME][EMAIL_ADDRESS][DOMAIN_NAME] 1 Kas see on [PERSON_NAME], et [PER…" at bounding box center [125, 245] width 155 height 48
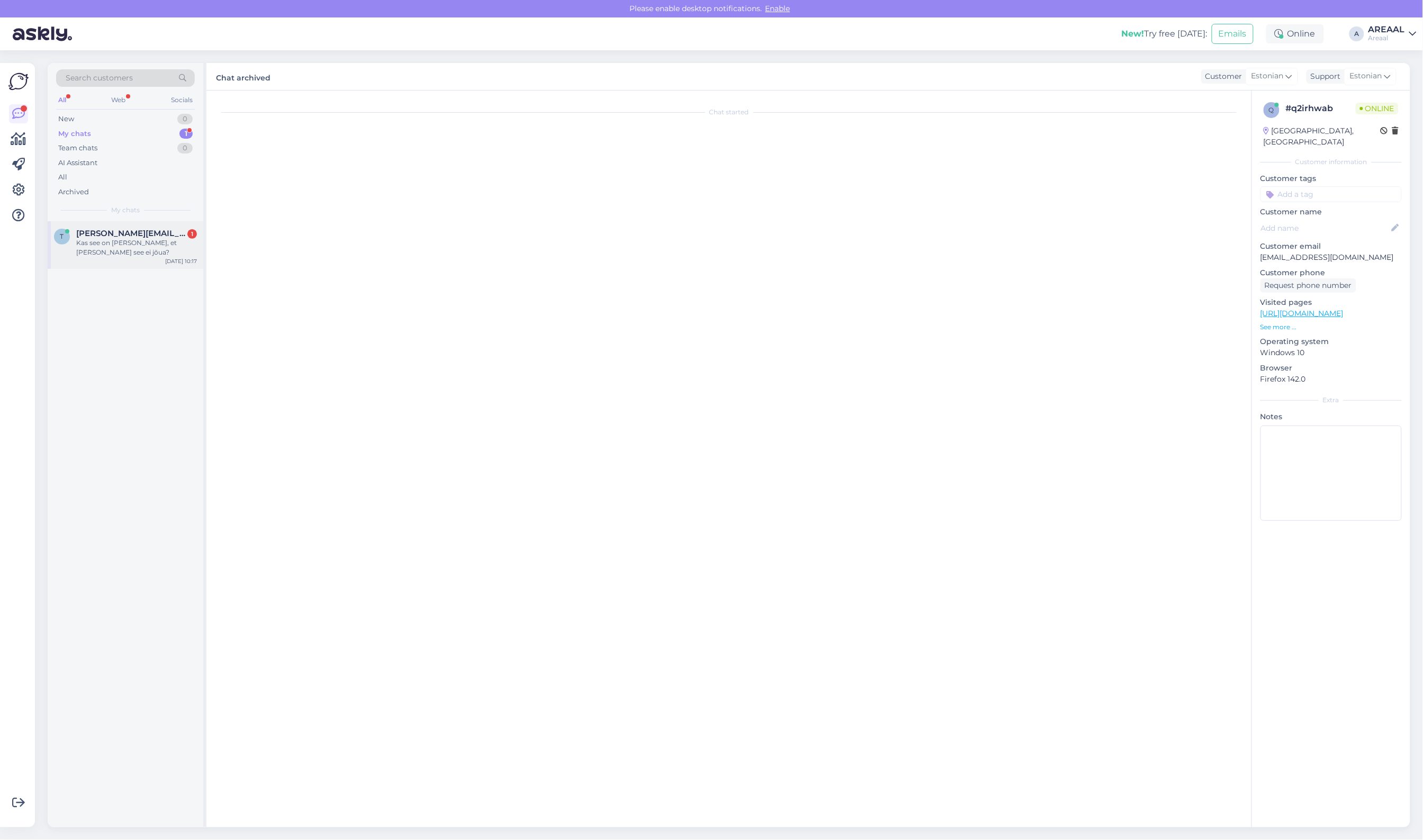
scroll to position [1235, 0]
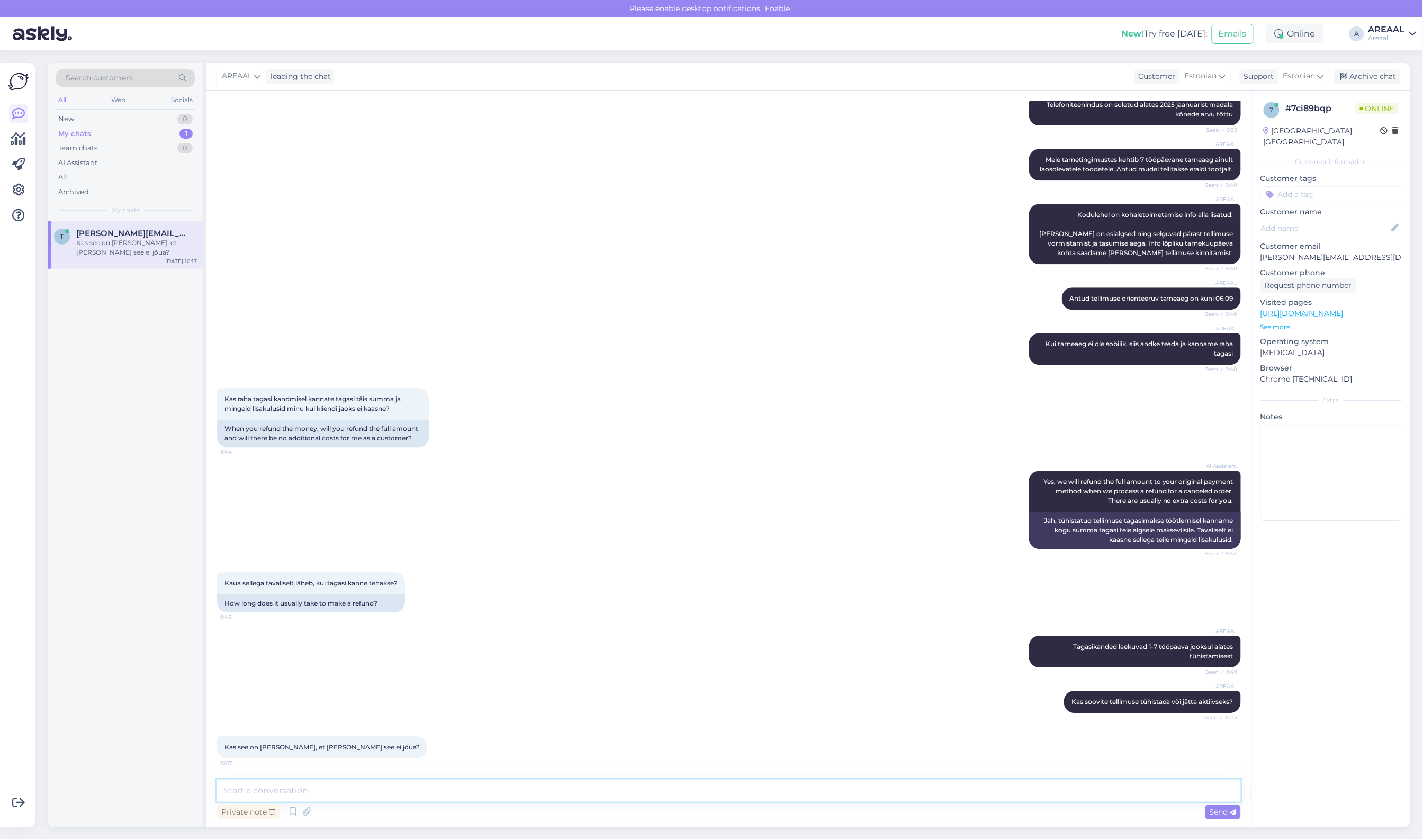
click at [521, 798] on textarea at bounding box center [729, 791] width 1024 height 22
type textarea "Tänaseks ei jõua"
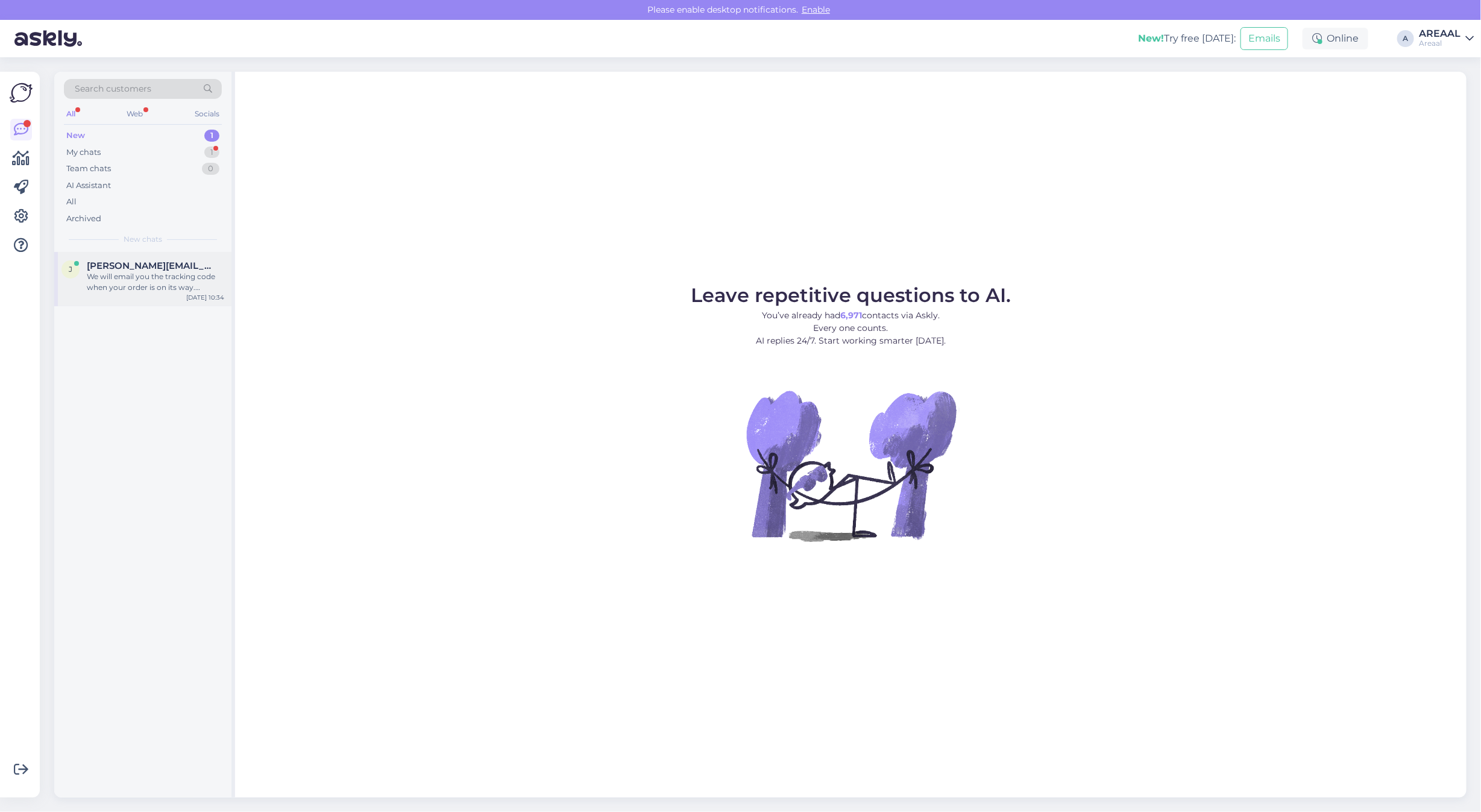
click at [115, 275] on div "We will email you the tracking code when your order is on its way. Delivery usu…" at bounding box center [155, 281] width 137 height 22
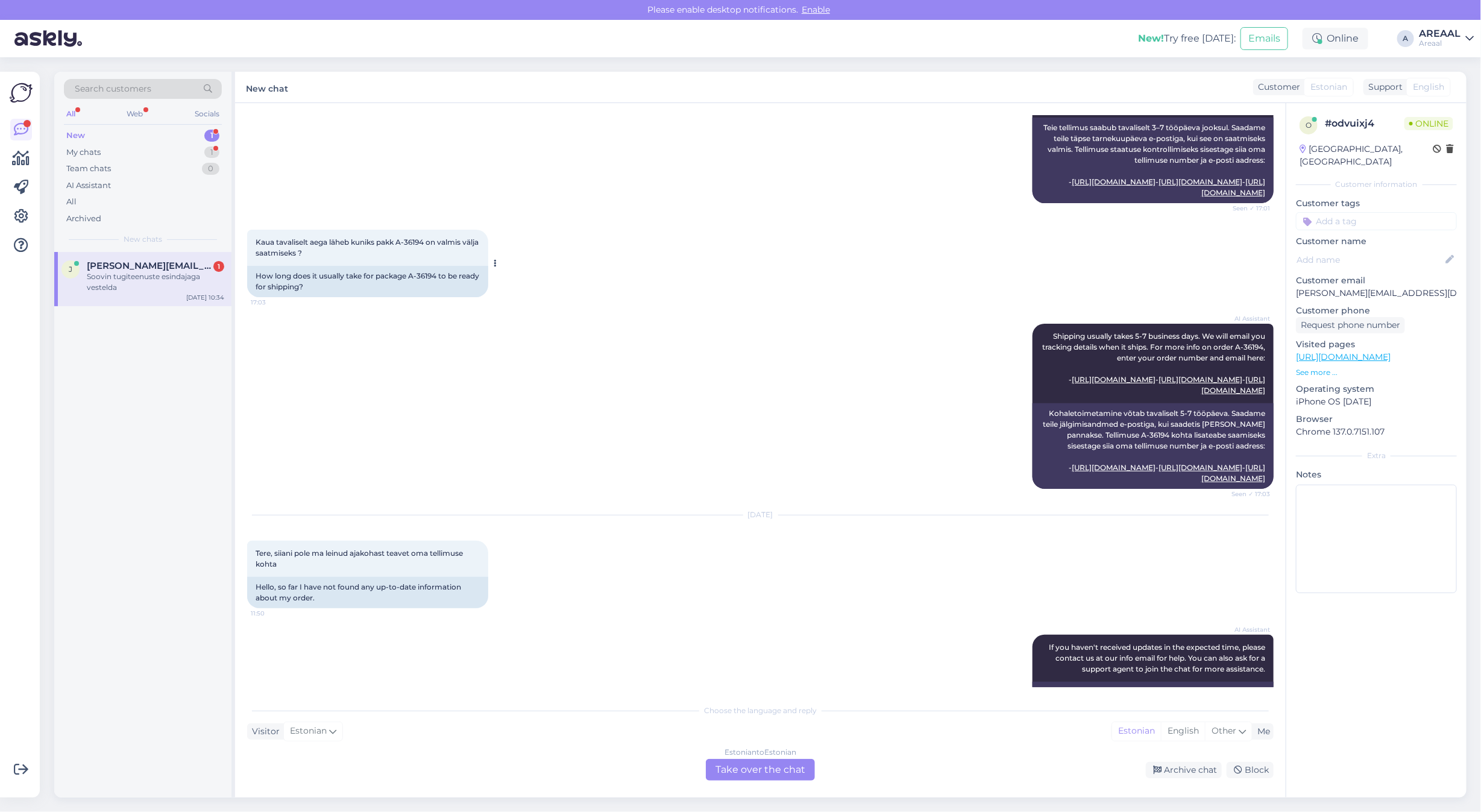
scroll to position [487, 0]
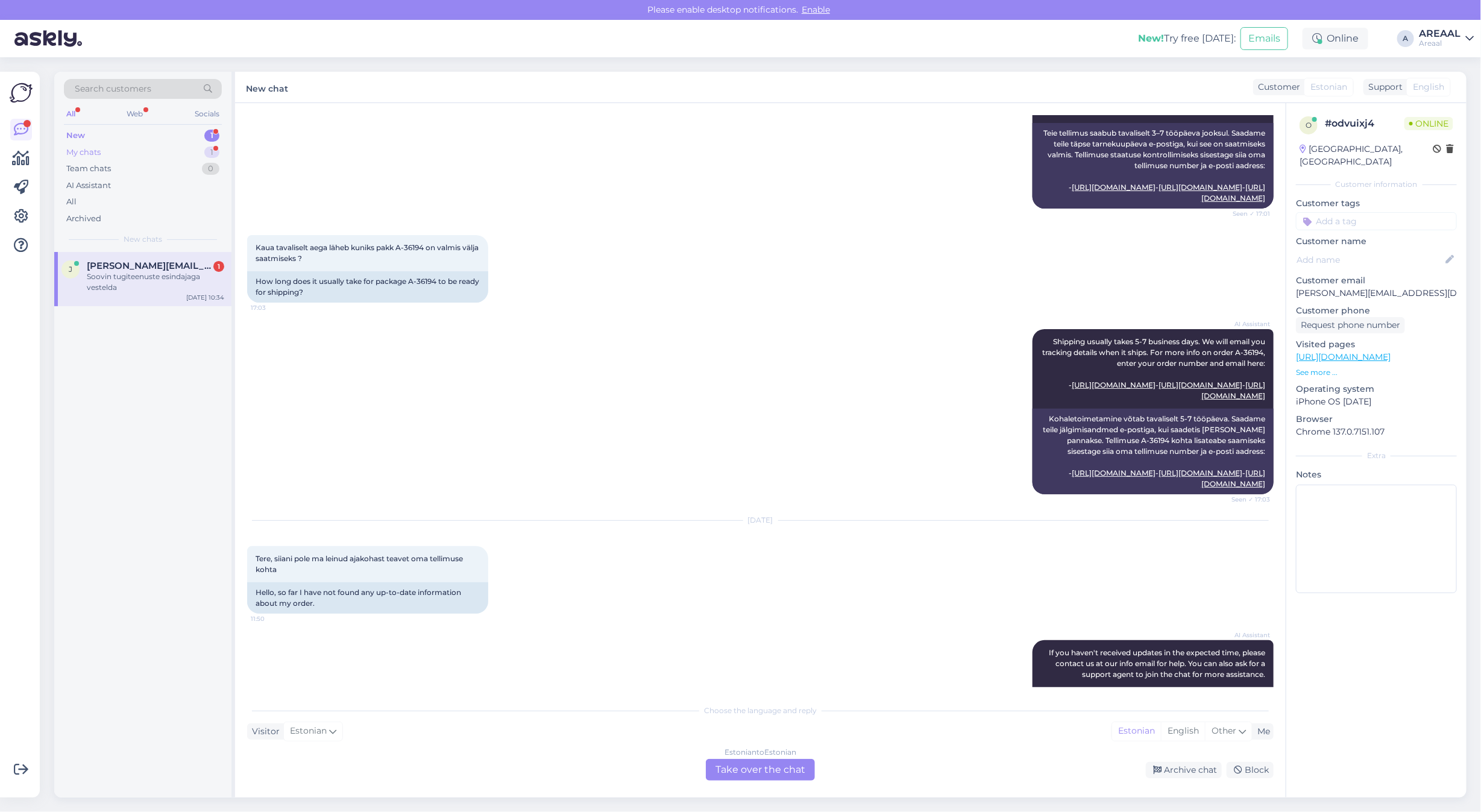
click at [182, 145] on div "My chats 1" at bounding box center [143, 152] width 158 height 17
click at [163, 302] on div "t tervo.sadilov@gmail.com 1 Ok üks küsimus veel. Nagu ma aru saan, siis päris t…" at bounding box center [143, 278] width 177 height 54
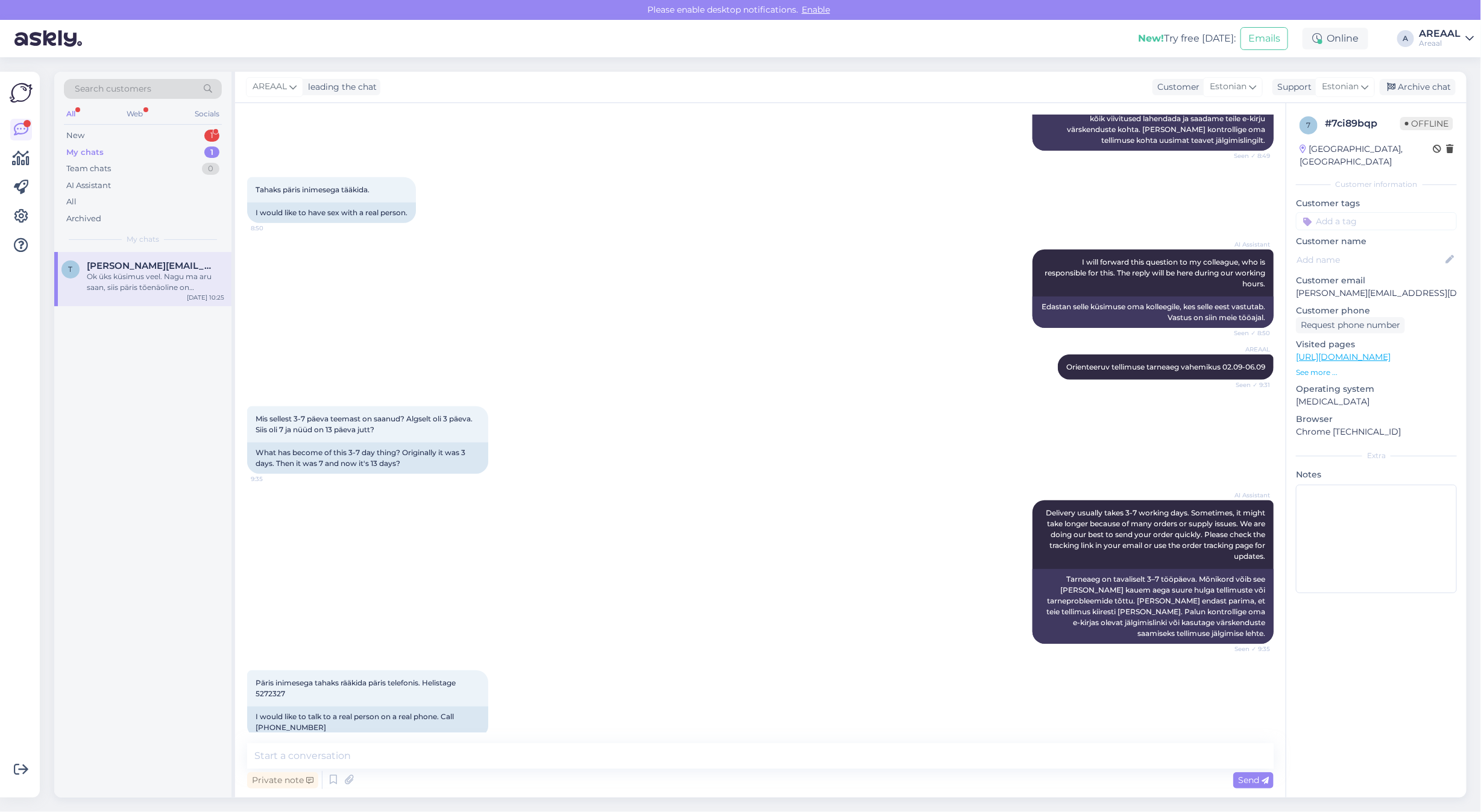
scroll to position [1686, 0]
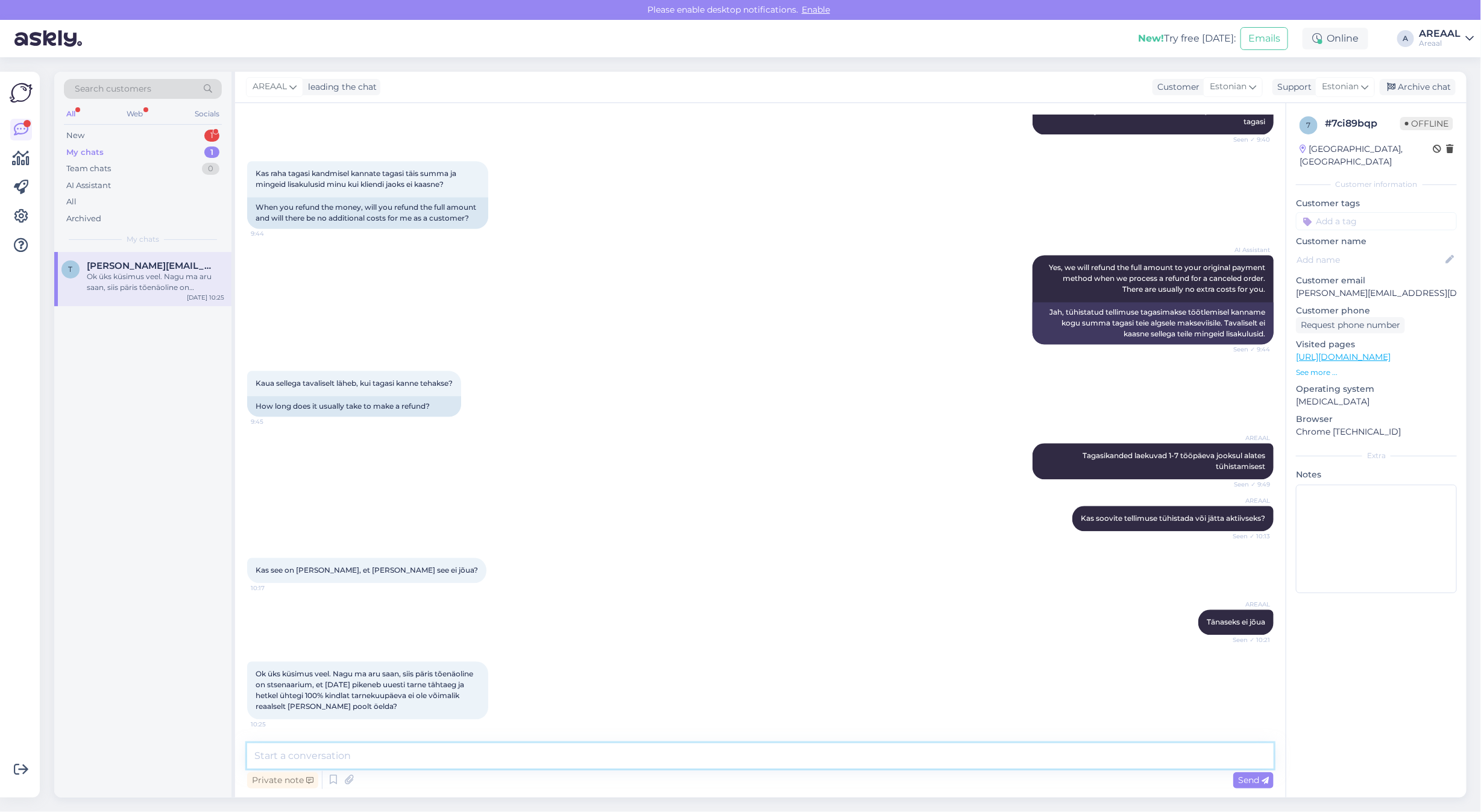
click at [587, 755] on textarea at bounding box center [760, 755] width 1026 height 25
type textarea "Kaup on tellitud lattu ning ootame jõudmist käesoleva nädala jooksul. Tarne toi…"
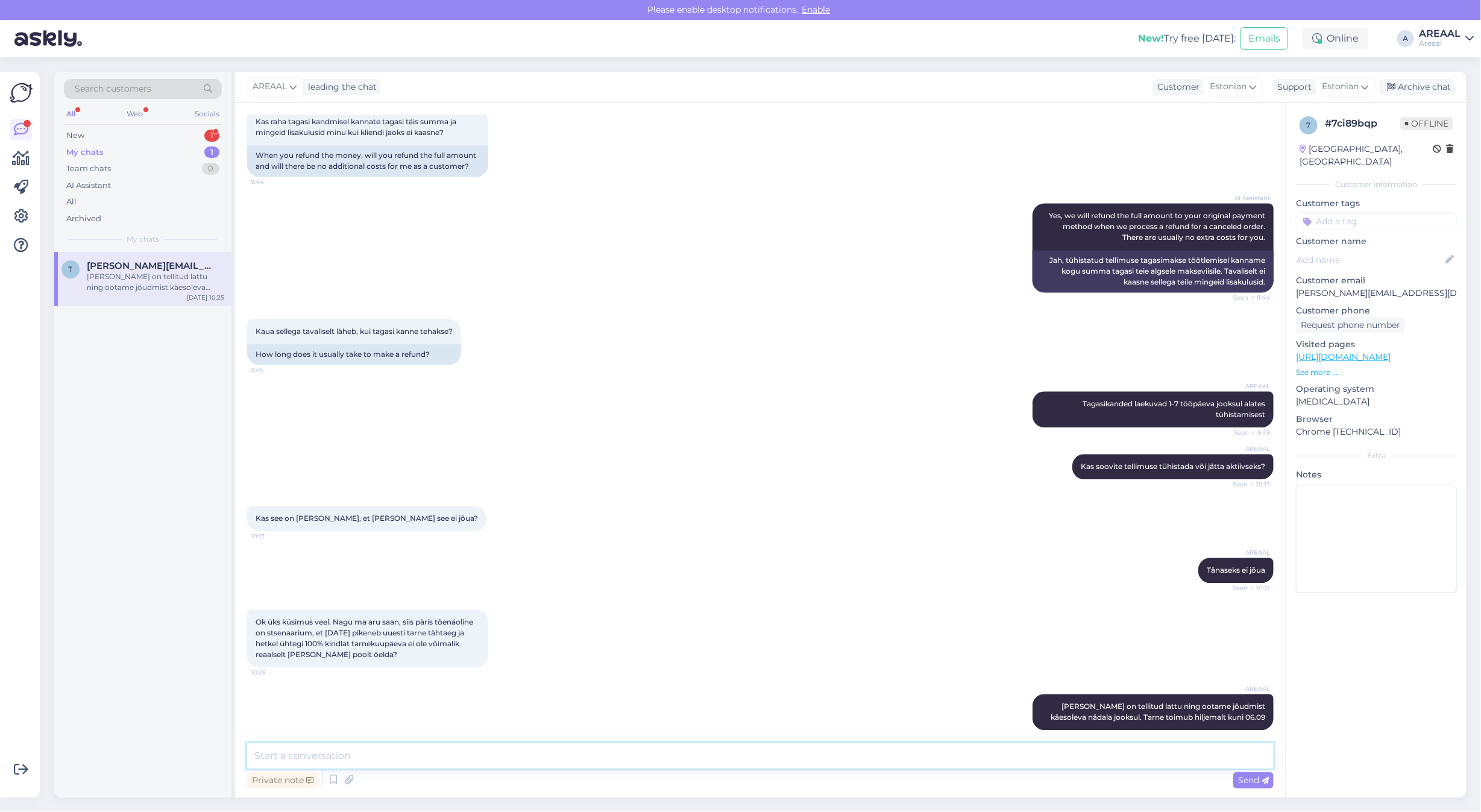
scroll to position [1749, 0]
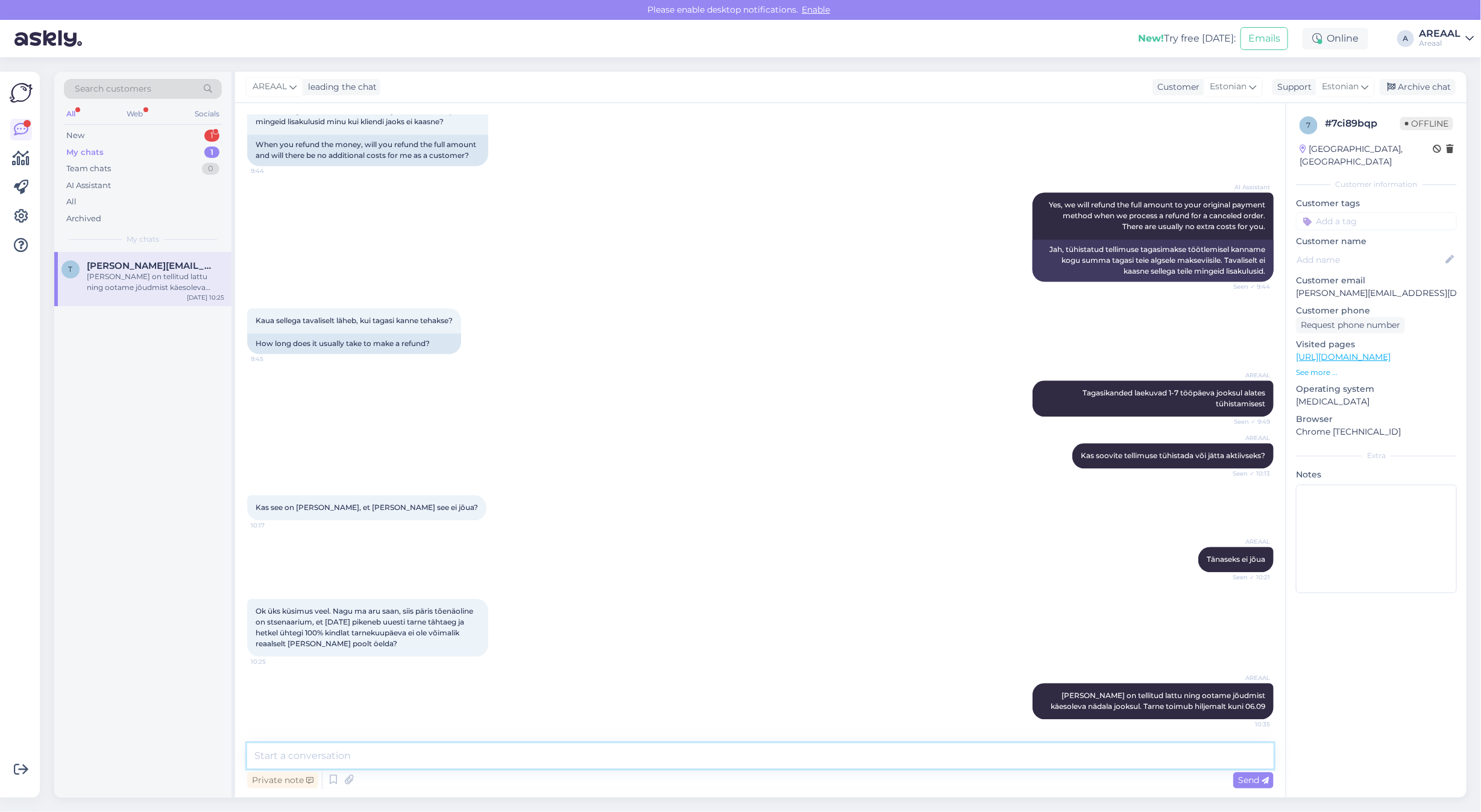
click at [600, 743] on textarea at bounding box center [760, 755] width 1026 height 25
type textarea "Hetkel ei oska öelda täpset kuupäeva"
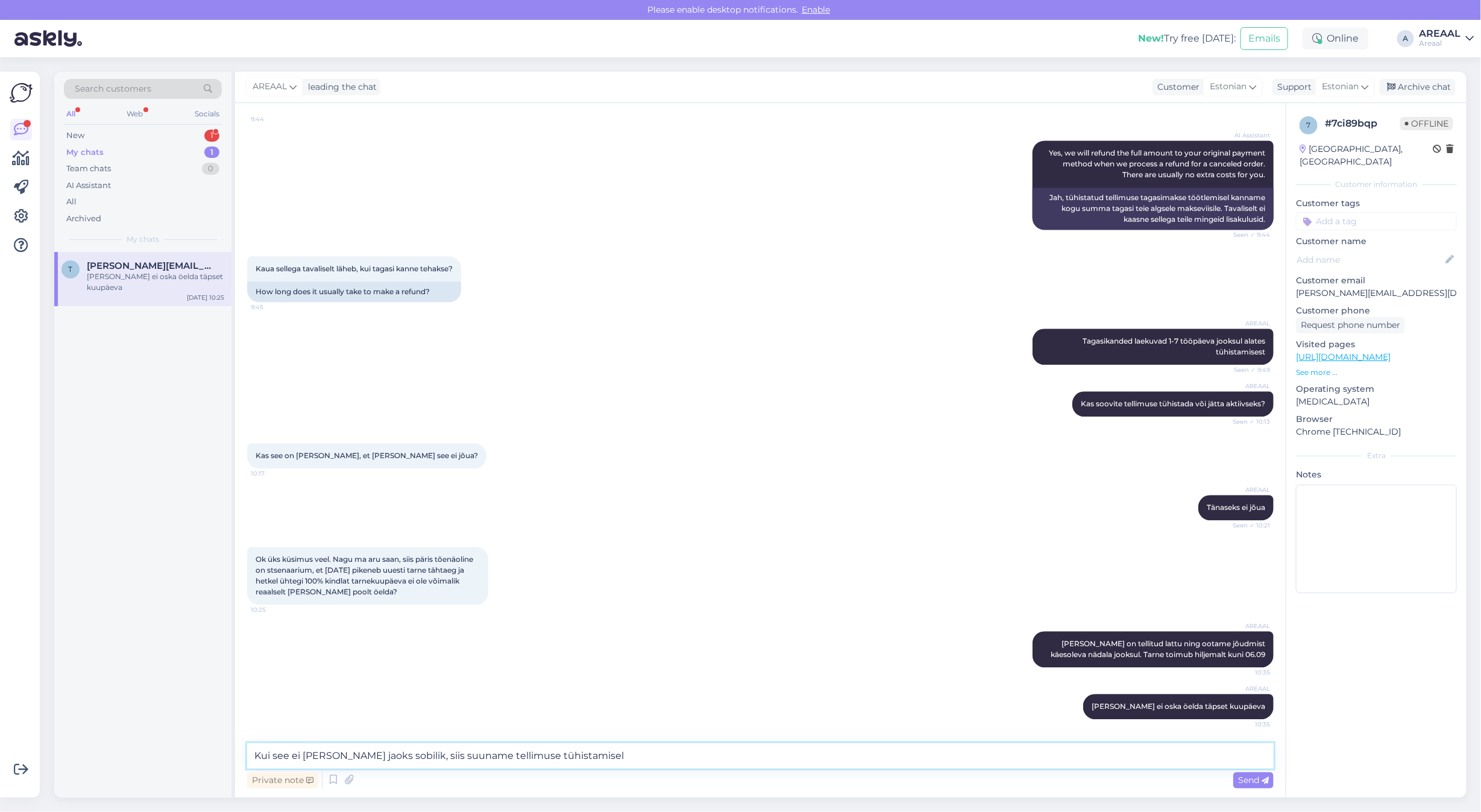
type textarea "Kui see ei [PERSON_NAME] jaoks sobilik, siis suuname tellimuse tühistamisele"
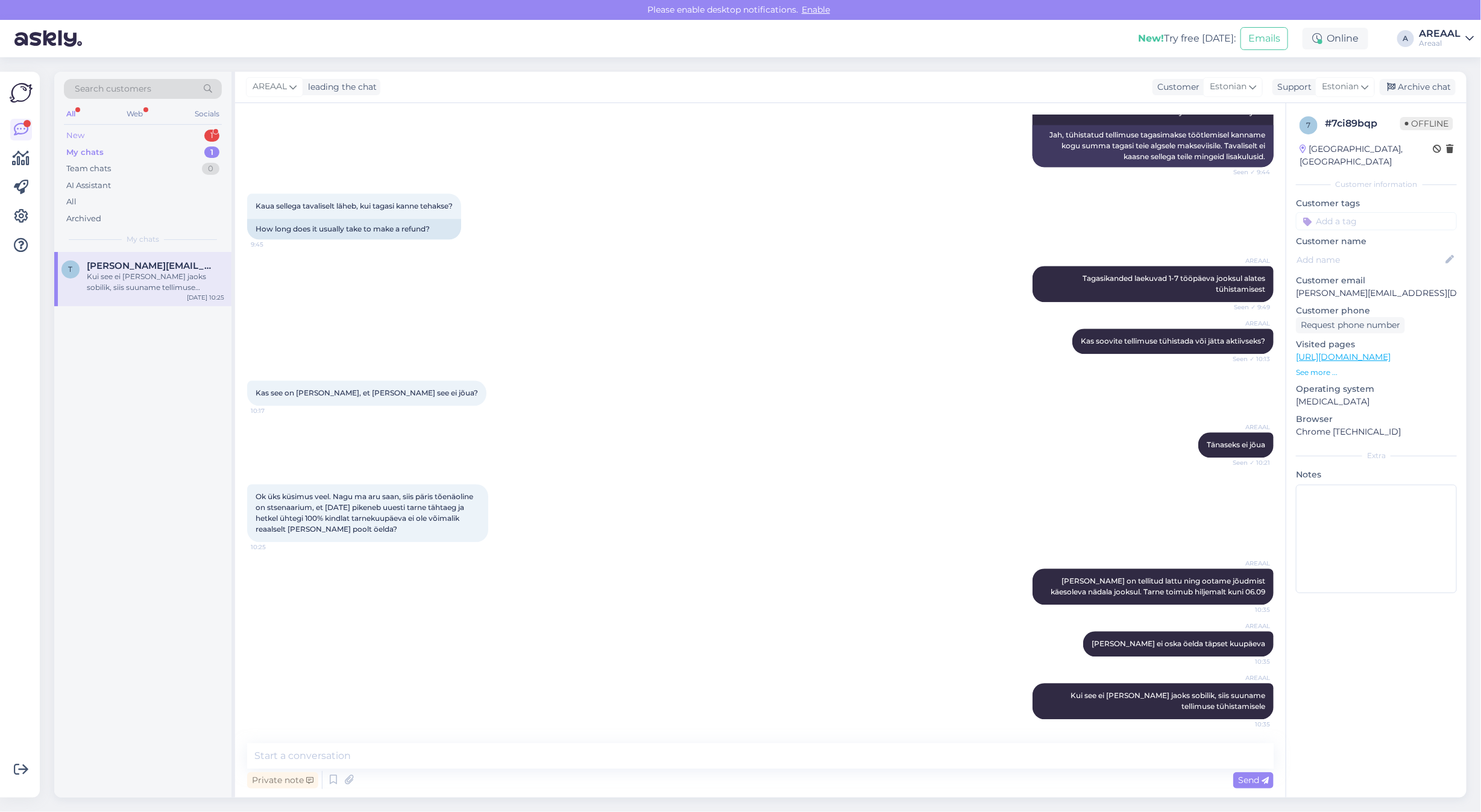
click at [196, 130] on div "New 1" at bounding box center [143, 135] width 158 height 17
click at [175, 281] on div "Soovin tugiteenuste esindajaga vestelda" at bounding box center [155, 281] width 137 height 22
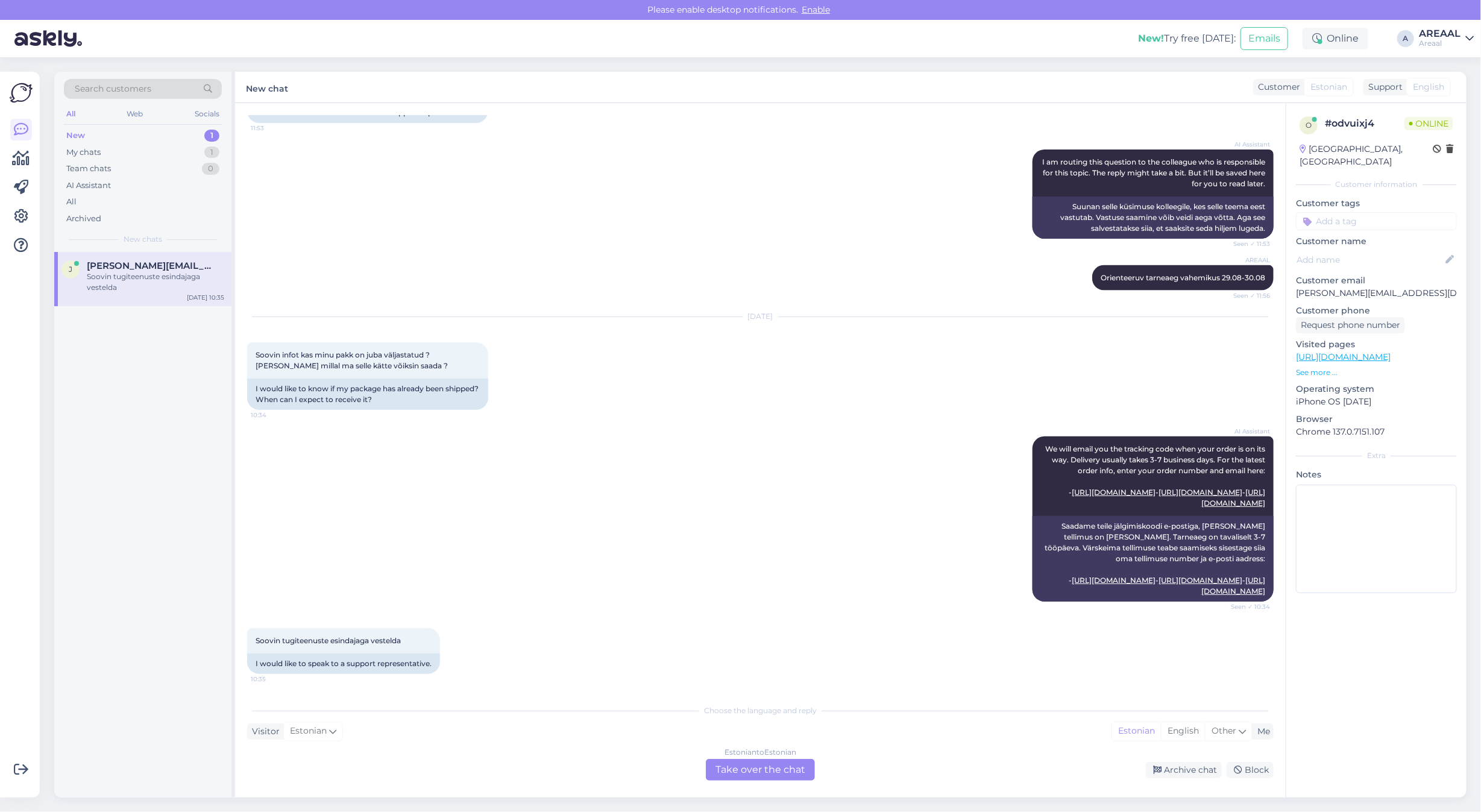
click at [750, 781] on div "Estonian to Estonian Take over the chat" at bounding box center [760, 769] width 109 height 22
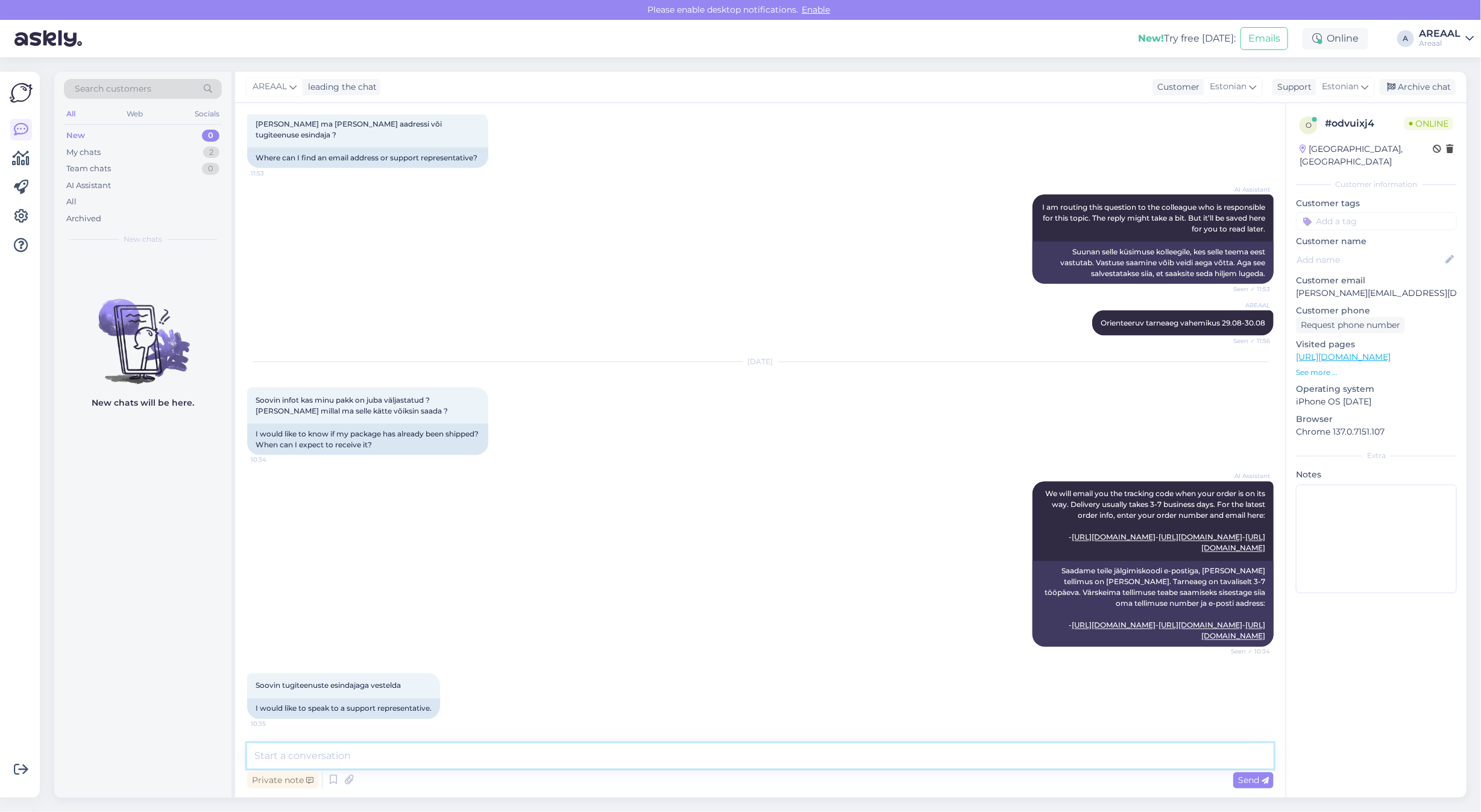
click at [720, 755] on textarea at bounding box center [760, 755] width 1026 height 25
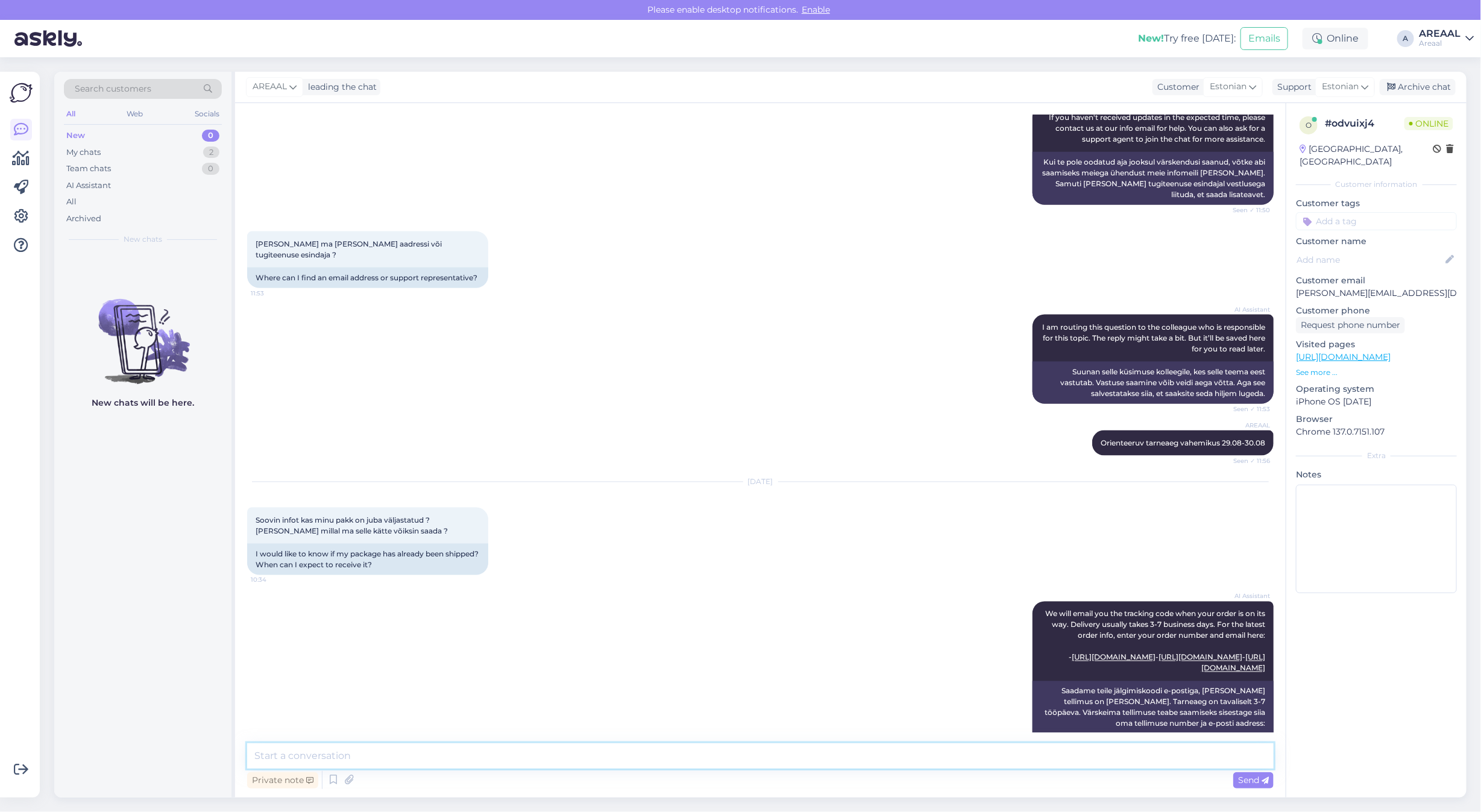
scroll to position [592, 0]
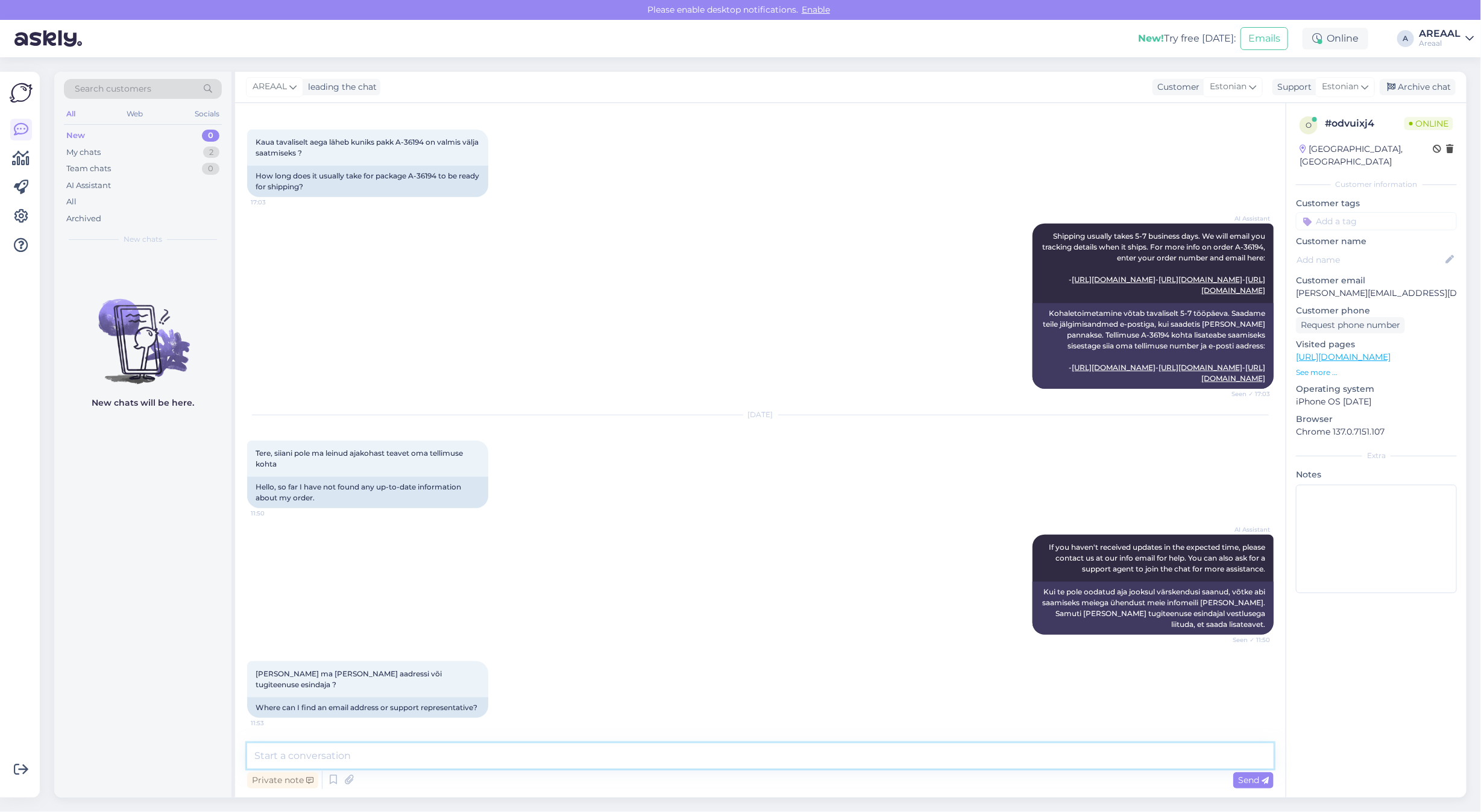
click at [429, 763] on textarea at bounding box center [760, 755] width 1026 height 25
type textarea "Tarne toimub vahemikus 03.09-04.09'"
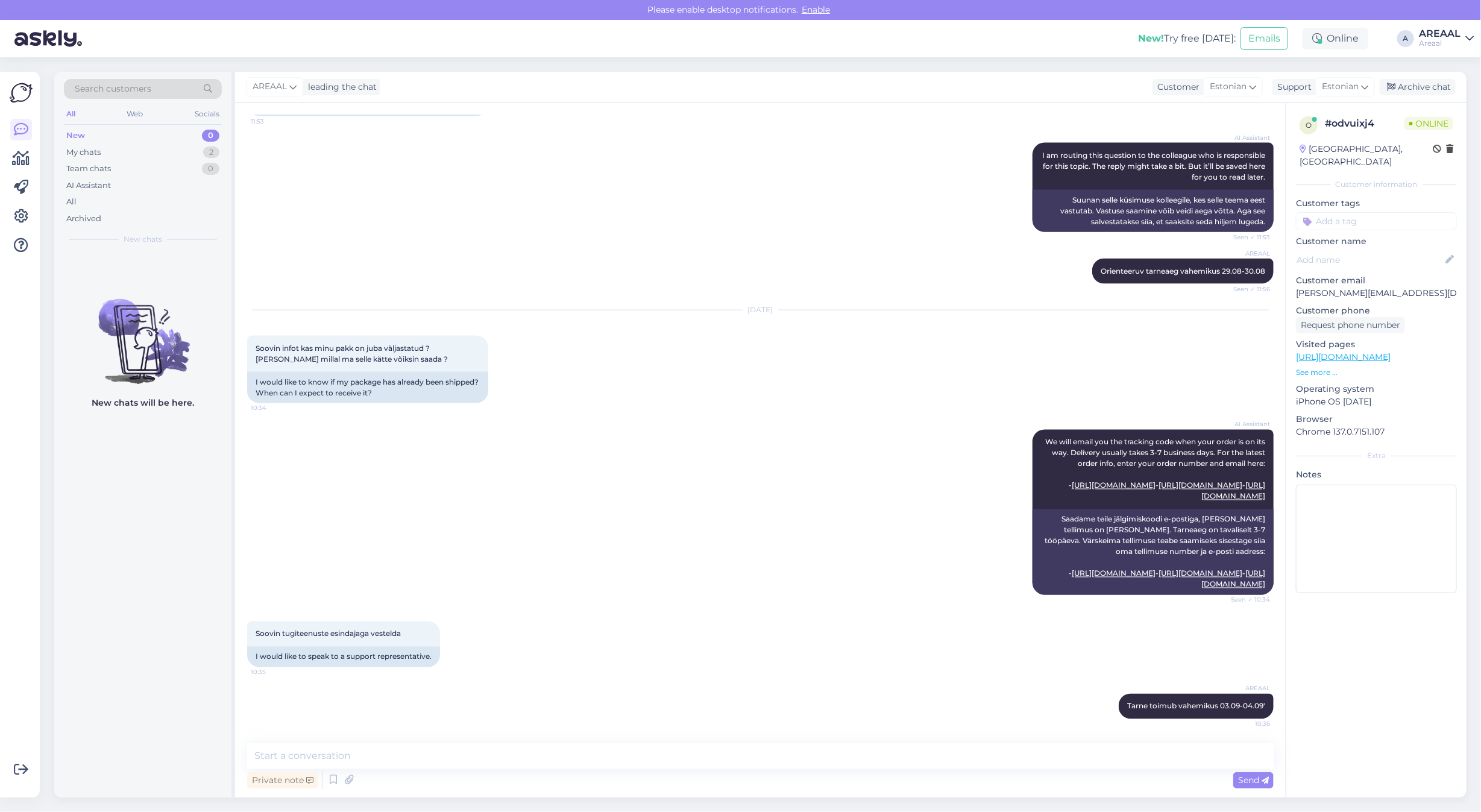
click at [422, 299] on div "Sep 2 2025 Soovin infot kas minu pakk on juba väljastatud ? Ming millal ma sell…" at bounding box center [760, 357] width 1026 height 119
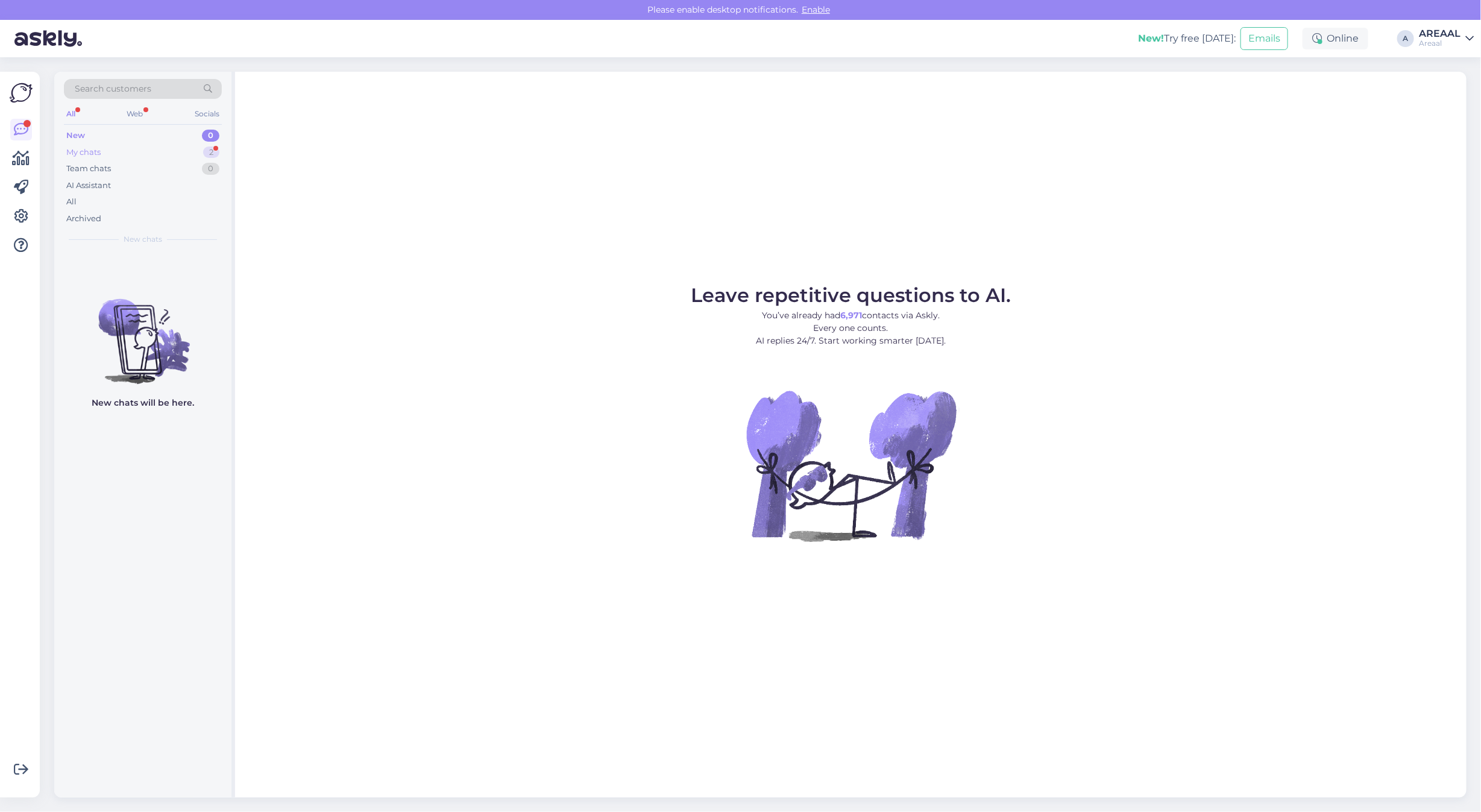
click at [196, 144] on div "My chats 2" at bounding box center [143, 152] width 158 height 17
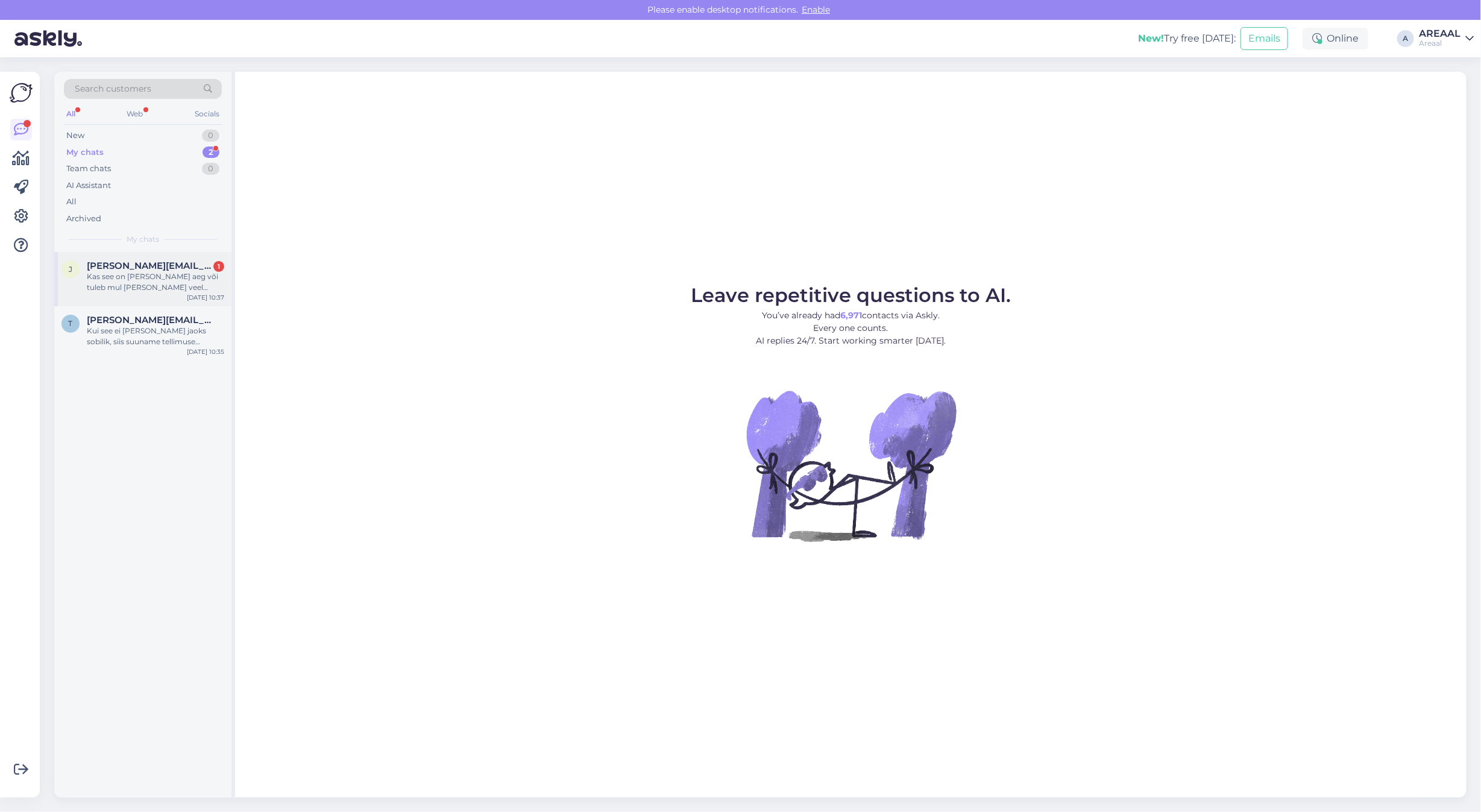
click at [203, 260] on div "[PERSON_NAME][EMAIL_ADDRESS][DOMAIN_NAME] 1" at bounding box center [155, 266] width 137 height 11
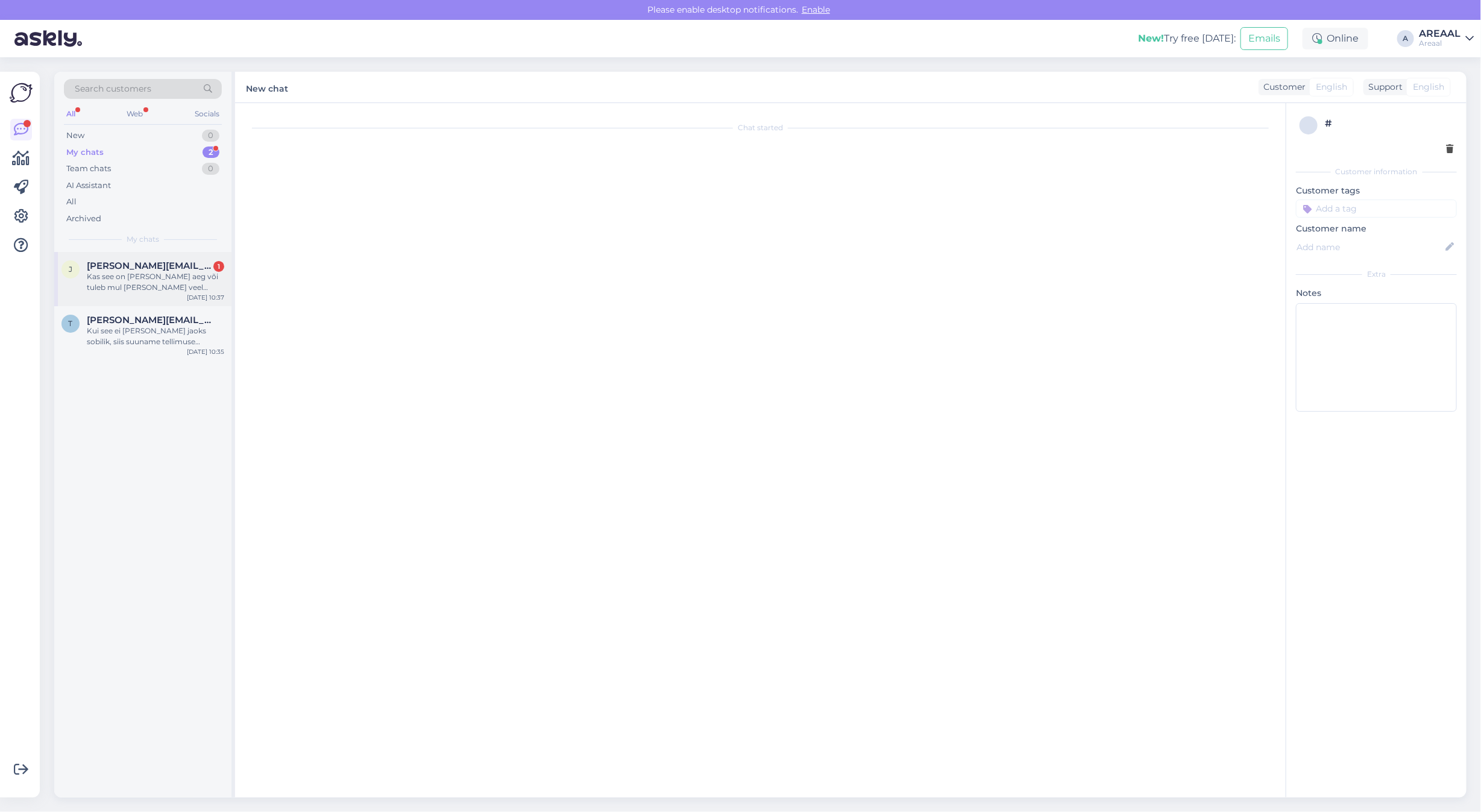
scroll to position [1384, 0]
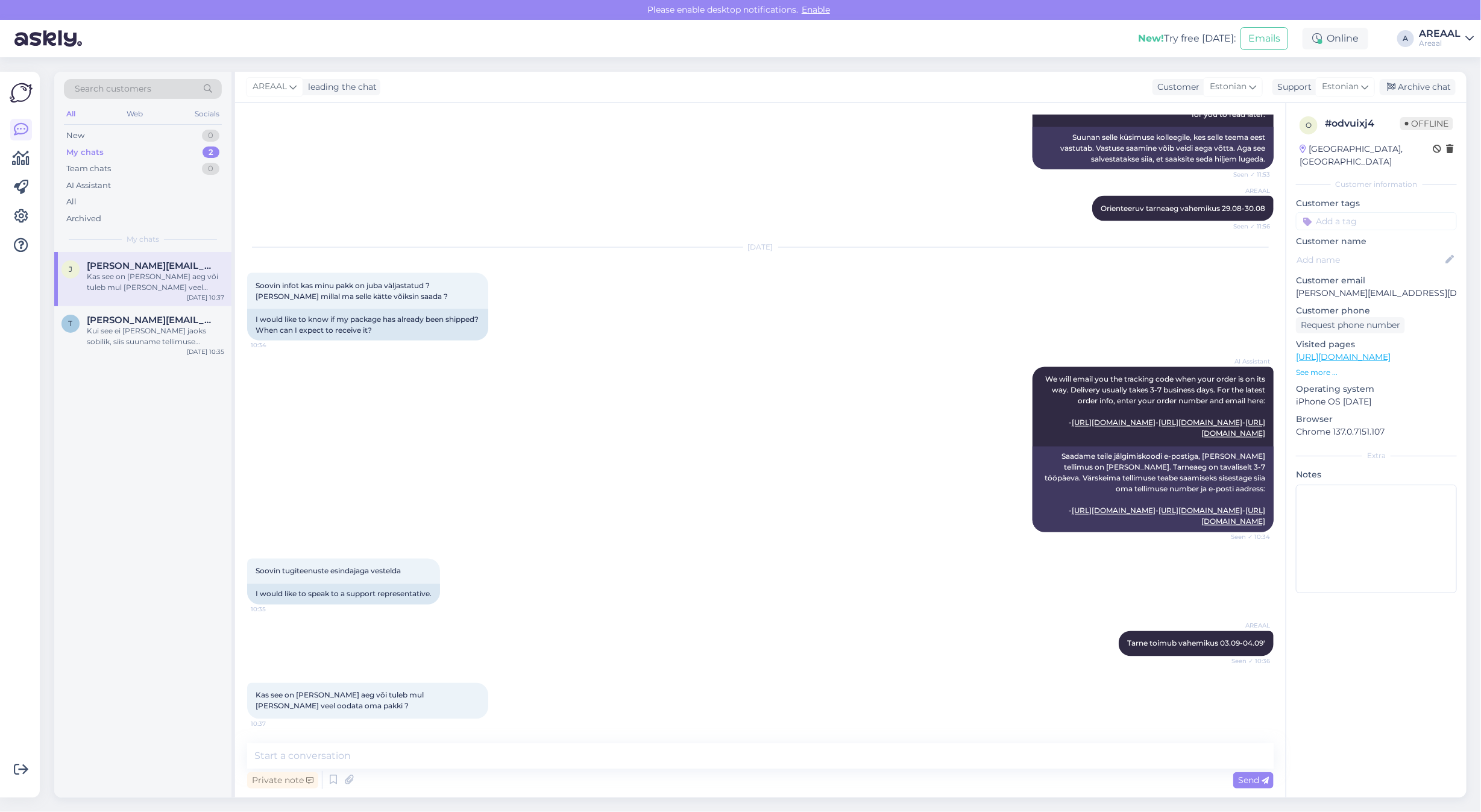
click at [561, 769] on div "Private note Send" at bounding box center [760, 779] width 1026 height 23
click at [561, 759] on textarea at bounding box center [760, 755] width 1026 height 25
type textarea "Tarne on planeeritud kuupäevadeks 03.09-04.09"
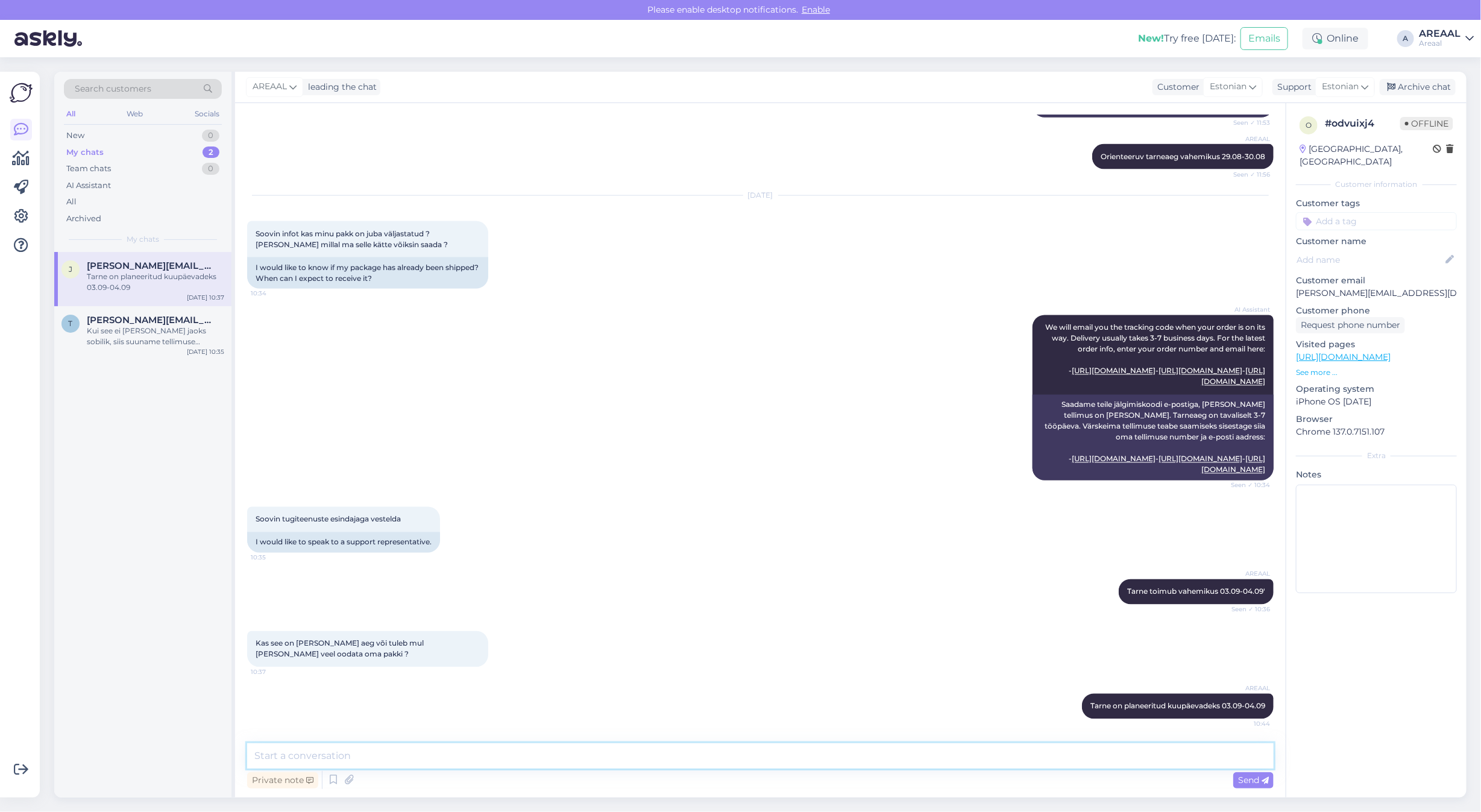
scroll to position [1435, 0]
click at [198, 343] on div "Kui see ei [PERSON_NAME] jaoks sobilik, siis suuname tellimuse tühistamisele" at bounding box center [155, 336] width 137 height 22
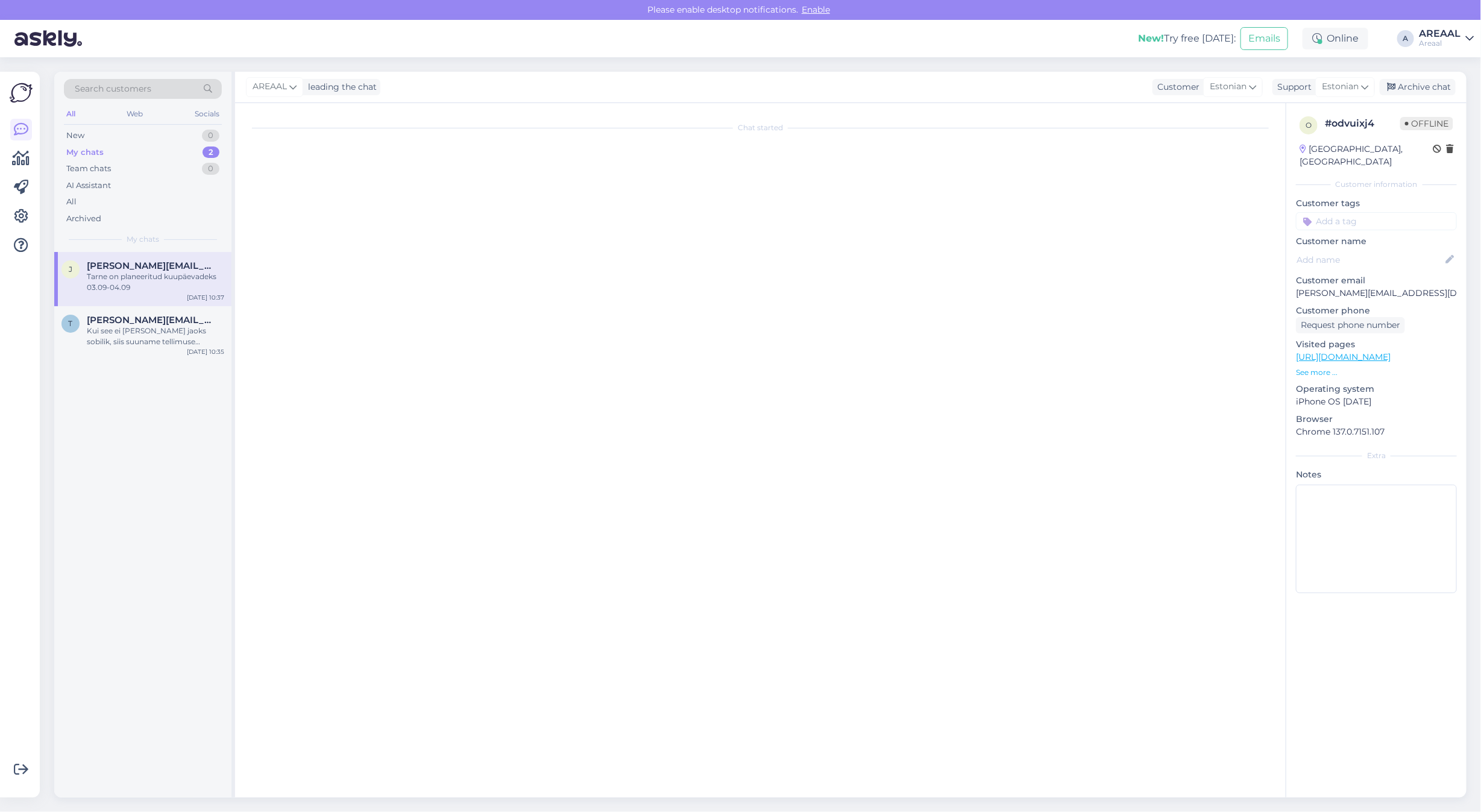
scroll to position [1863, 0]
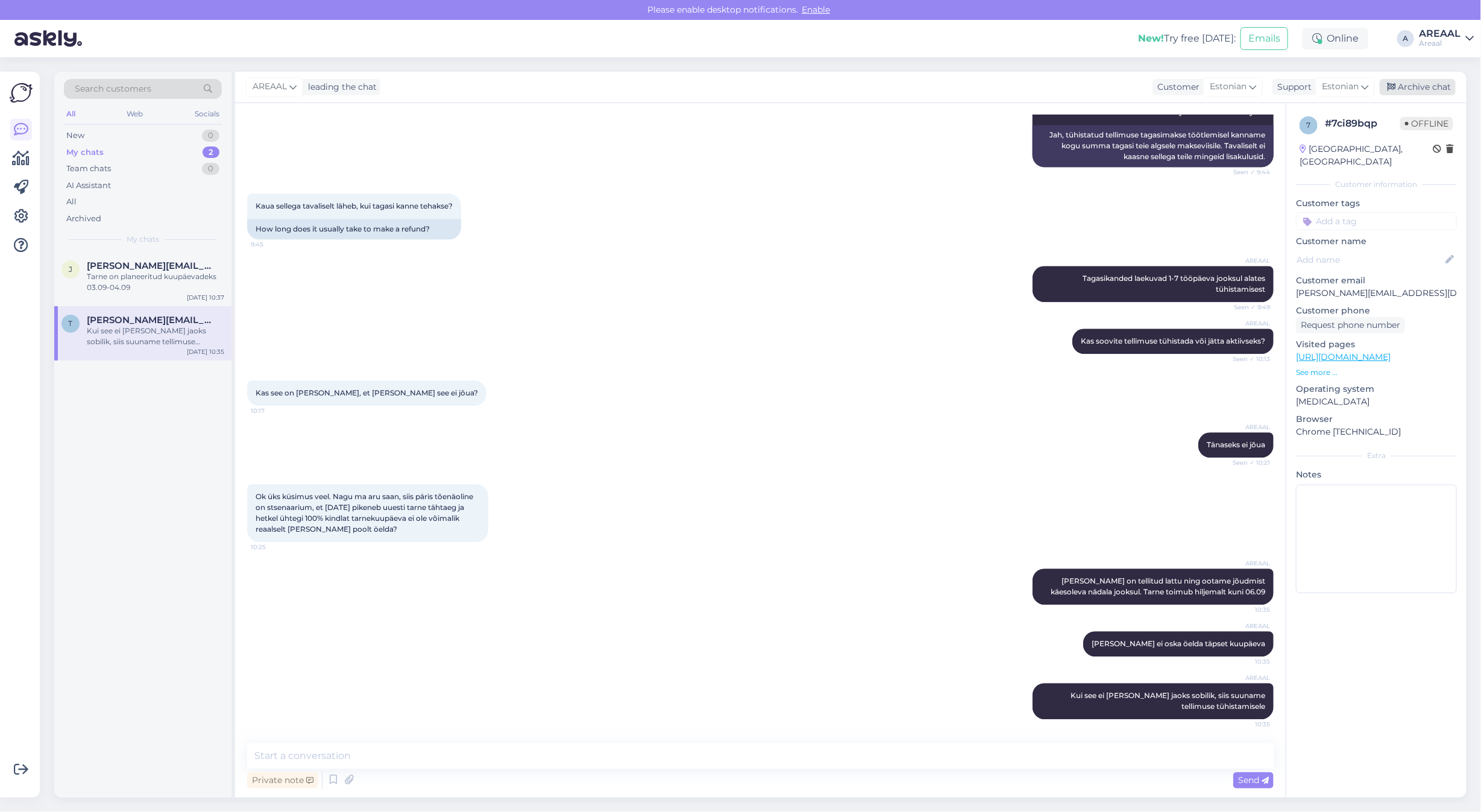
click at [1456, 87] on div "Archive chat" at bounding box center [1418, 87] width 76 height 16
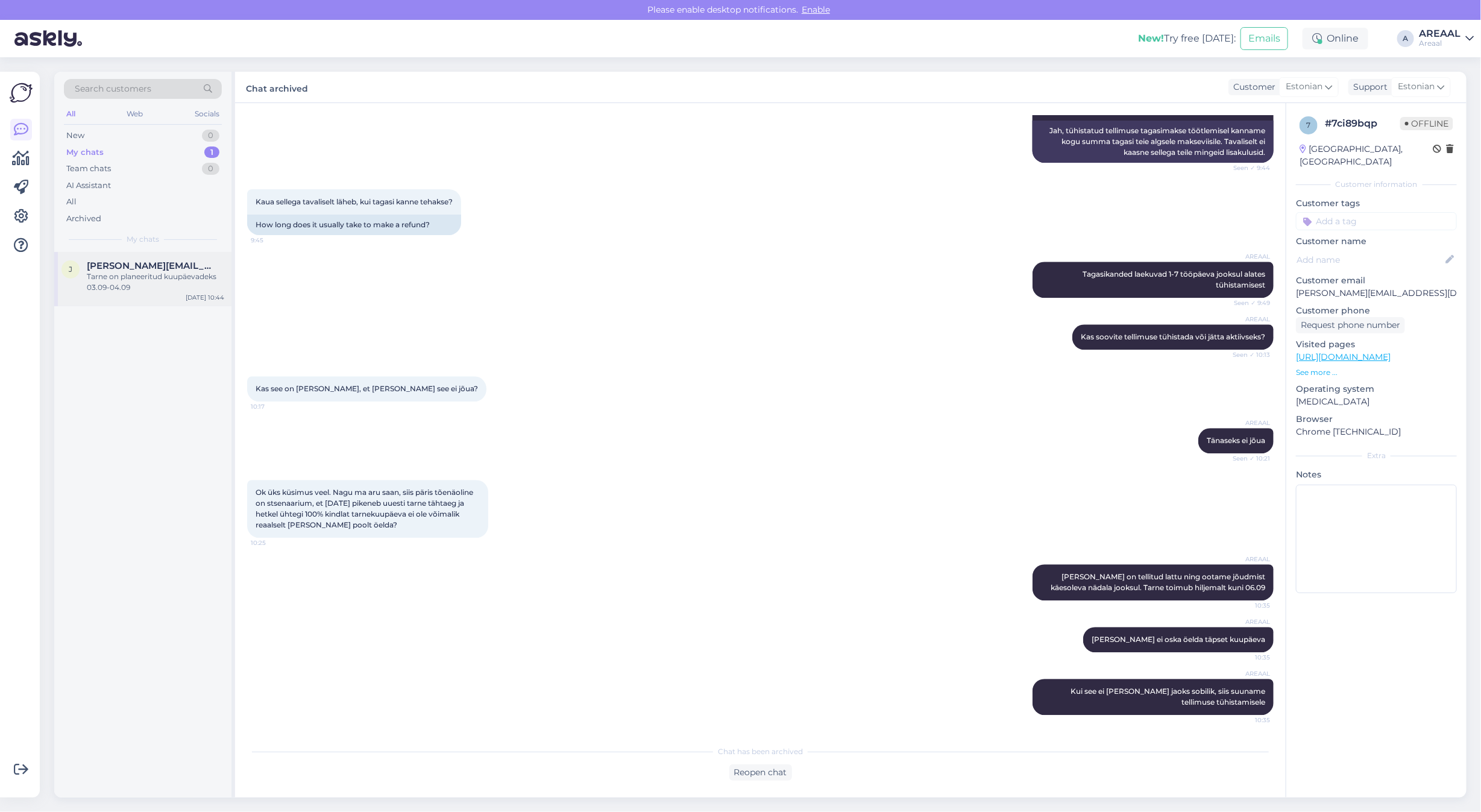
click at [110, 272] on div "Tarne on planeeritud kuupäevadeks 03.09-04.09" at bounding box center [155, 281] width 137 height 22
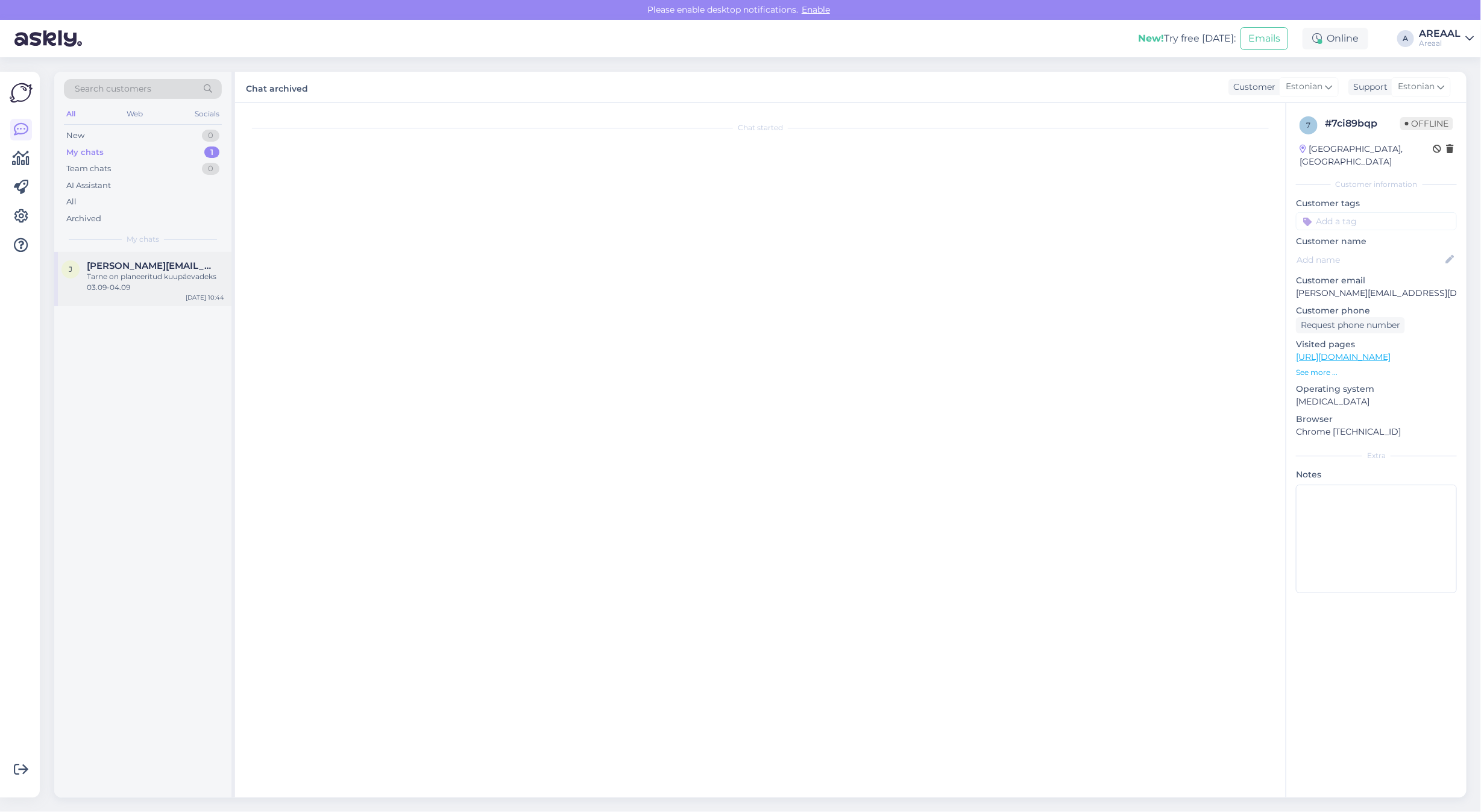
scroll to position [1435, 0]
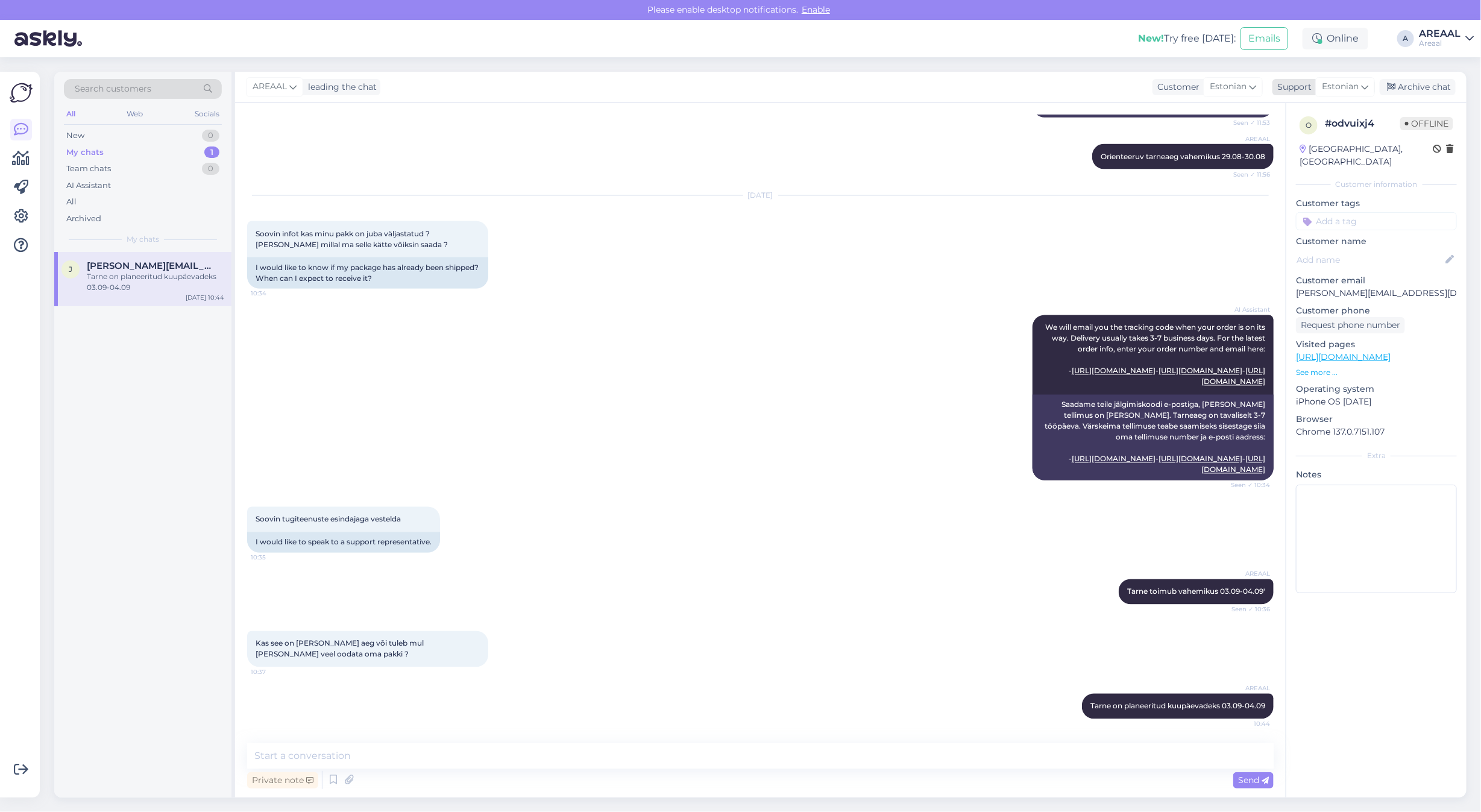
click at [1431, 83] on div "Archive chat" at bounding box center [1418, 87] width 76 height 16
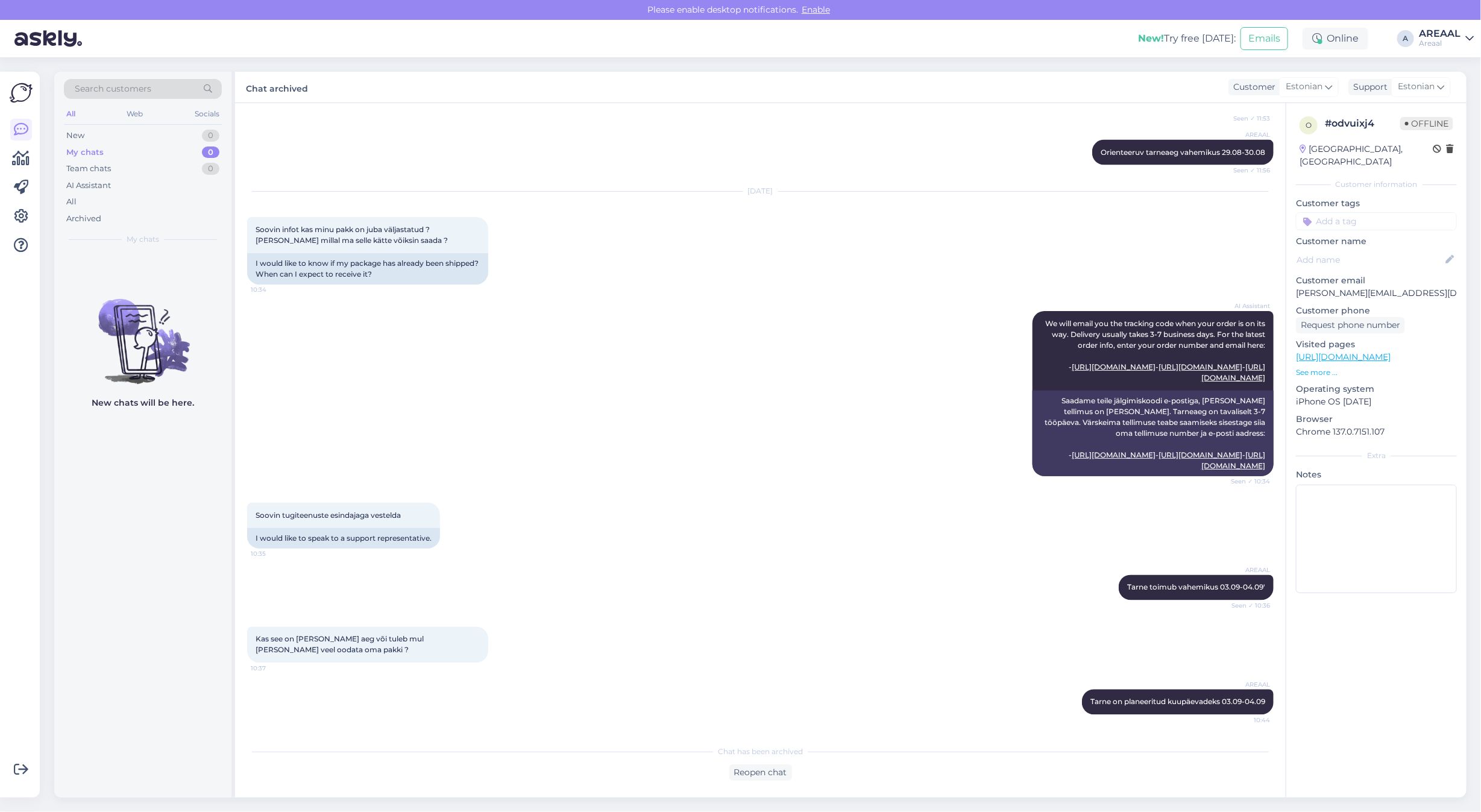
click at [615, 368] on div "AI Assistant We will email you the tracking code when your order is on its way.…" at bounding box center [760, 393] width 1026 height 192
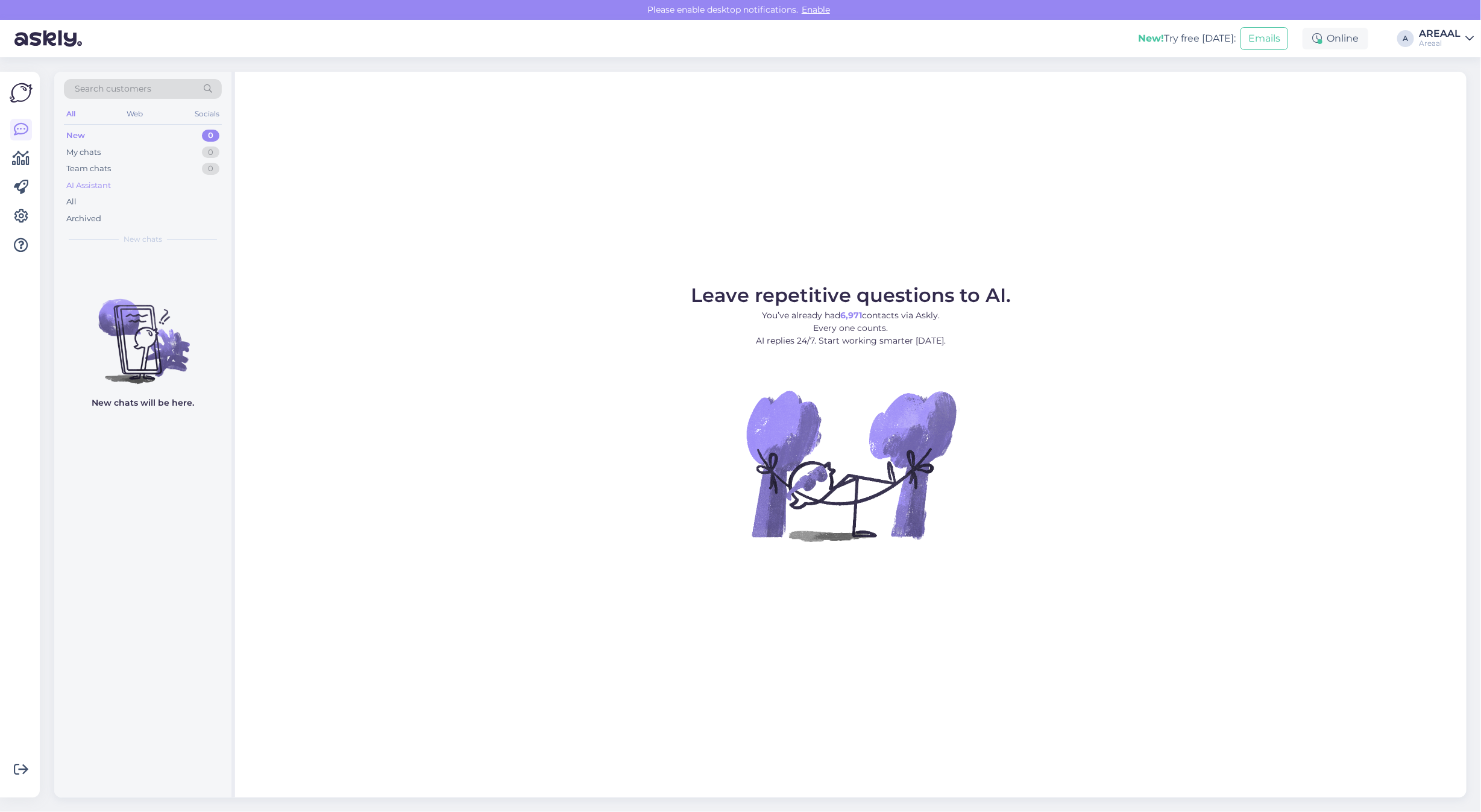
click at [188, 193] on div "AI Assistant" at bounding box center [143, 185] width 158 height 17
click at [191, 203] on div "All" at bounding box center [143, 202] width 158 height 17
click at [140, 201] on div "All" at bounding box center [143, 202] width 158 height 17
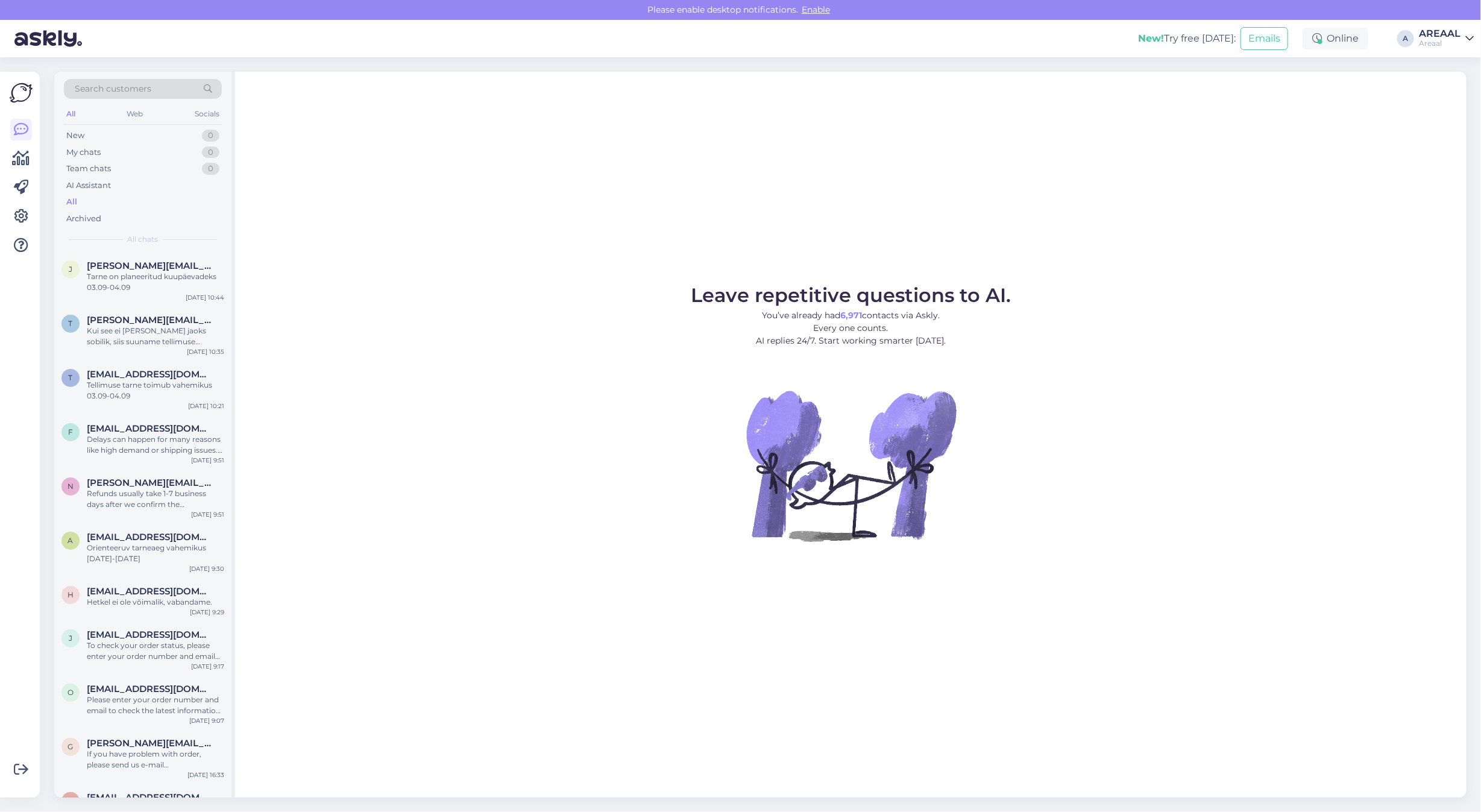
click at [722, 315] on p "You’ve already had 6,971 contacts via Askly. Every one counts. AI replies 24/7.…" at bounding box center [850, 328] width 320 height 38
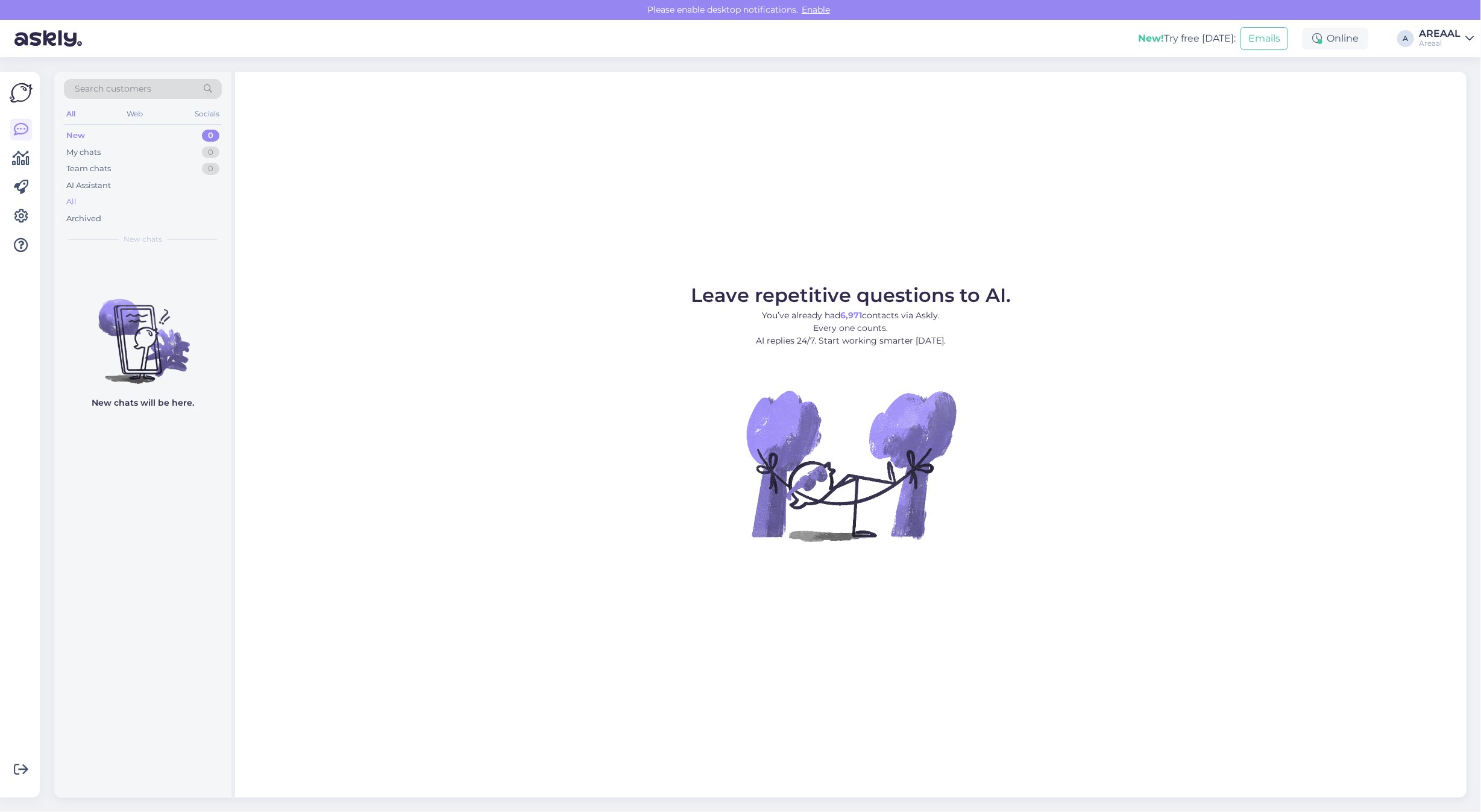
click at [116, 206] on div "All" at bounding box center [143, 202] width 158 height 17
click at [158, 278] on div "Most products arrive in 3-7 working days. This can change depending on the prod…" at bounding box center [155, 281] width 137 height 22
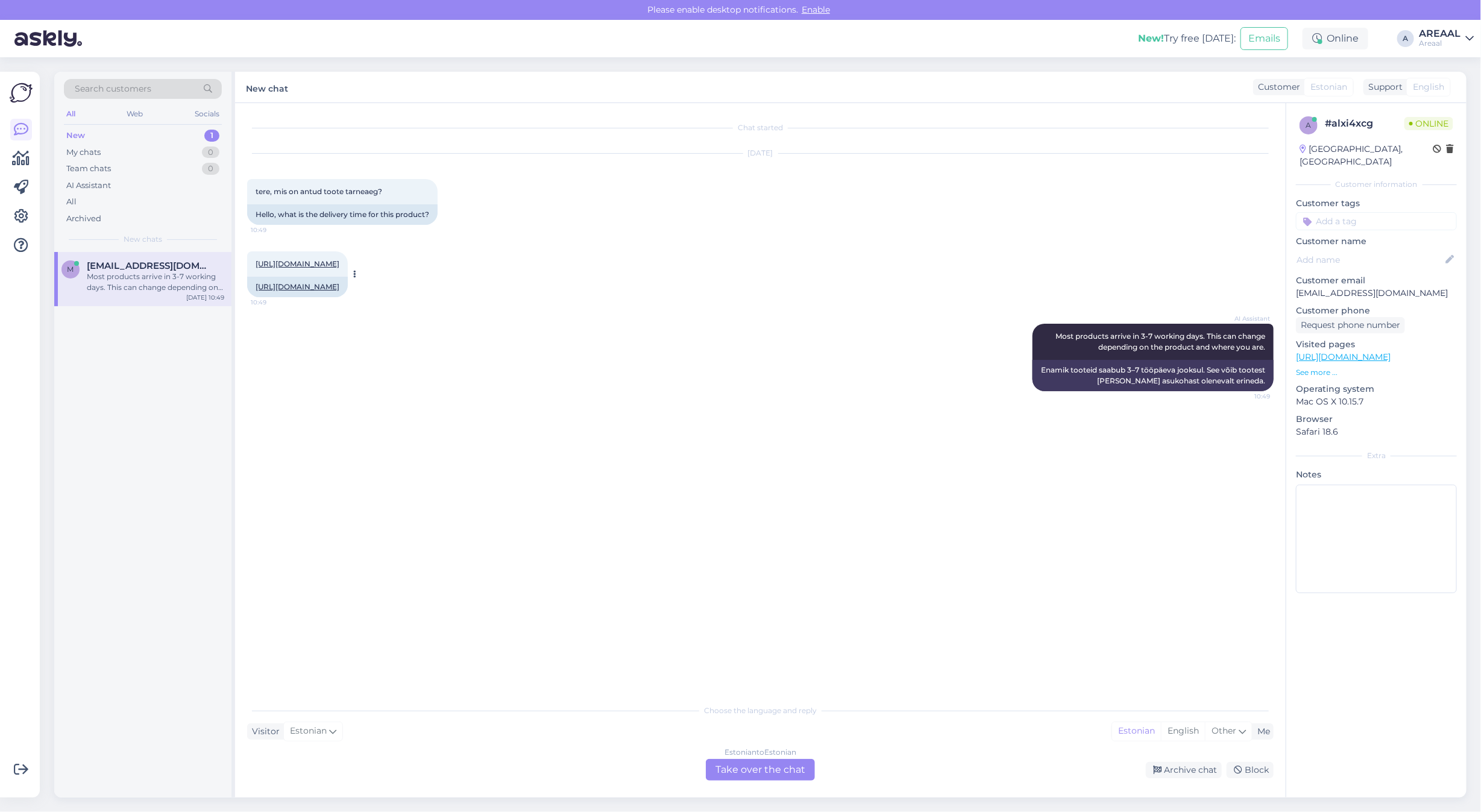
click at [321, 268] on link "https://areaal.ee/beurer-mg280/?gad_source=1&gad_campaignid=19877572245&gbraid=…" at bounding box center [297, 263] width 84 height 9
click at [620, 302] on div "https://areaal.ee/beurer-mg280/?gad_source=1&gad_campaignid=19877572245&gbraid=…" at bounding box center [760, 274] width 1026 height 72
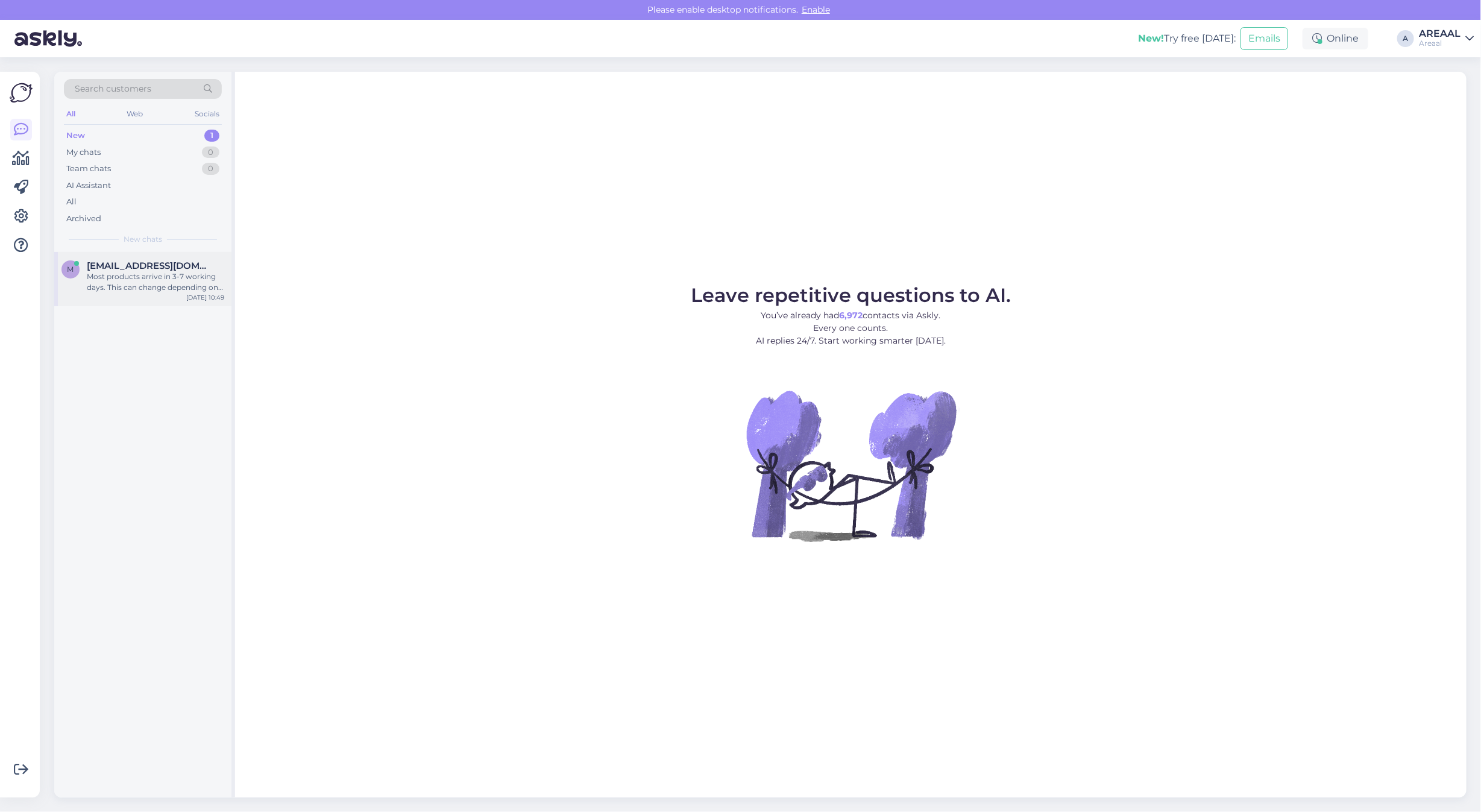
click at [208, 279] on div "Most products arrive in 3-7 working days. This can change depending on the prod…" at bounding box center [155, 281] width 137 height 22
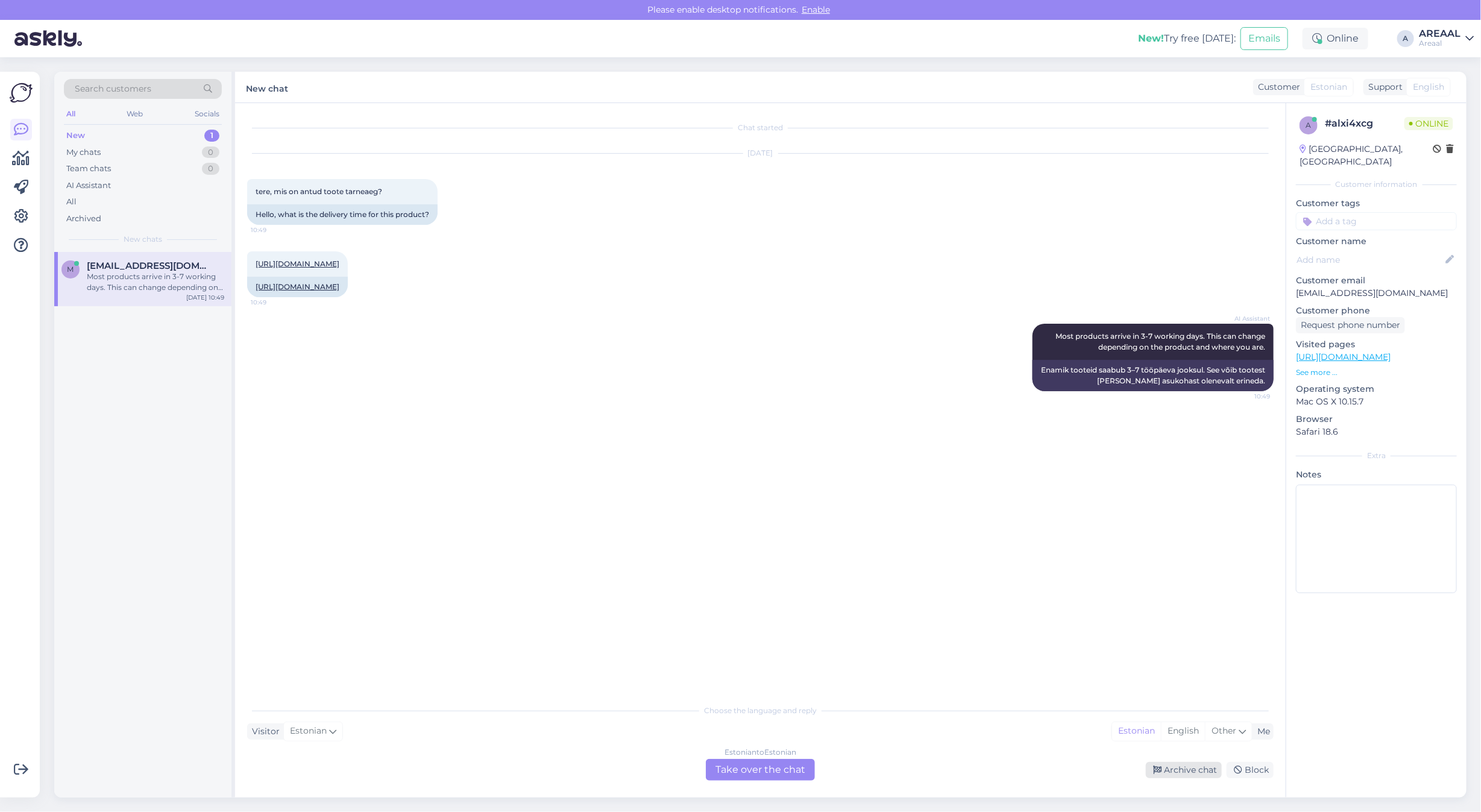
click at [1191, 762] on div "Archive chat" at bounding box center [1184, 770] width 76 height 16
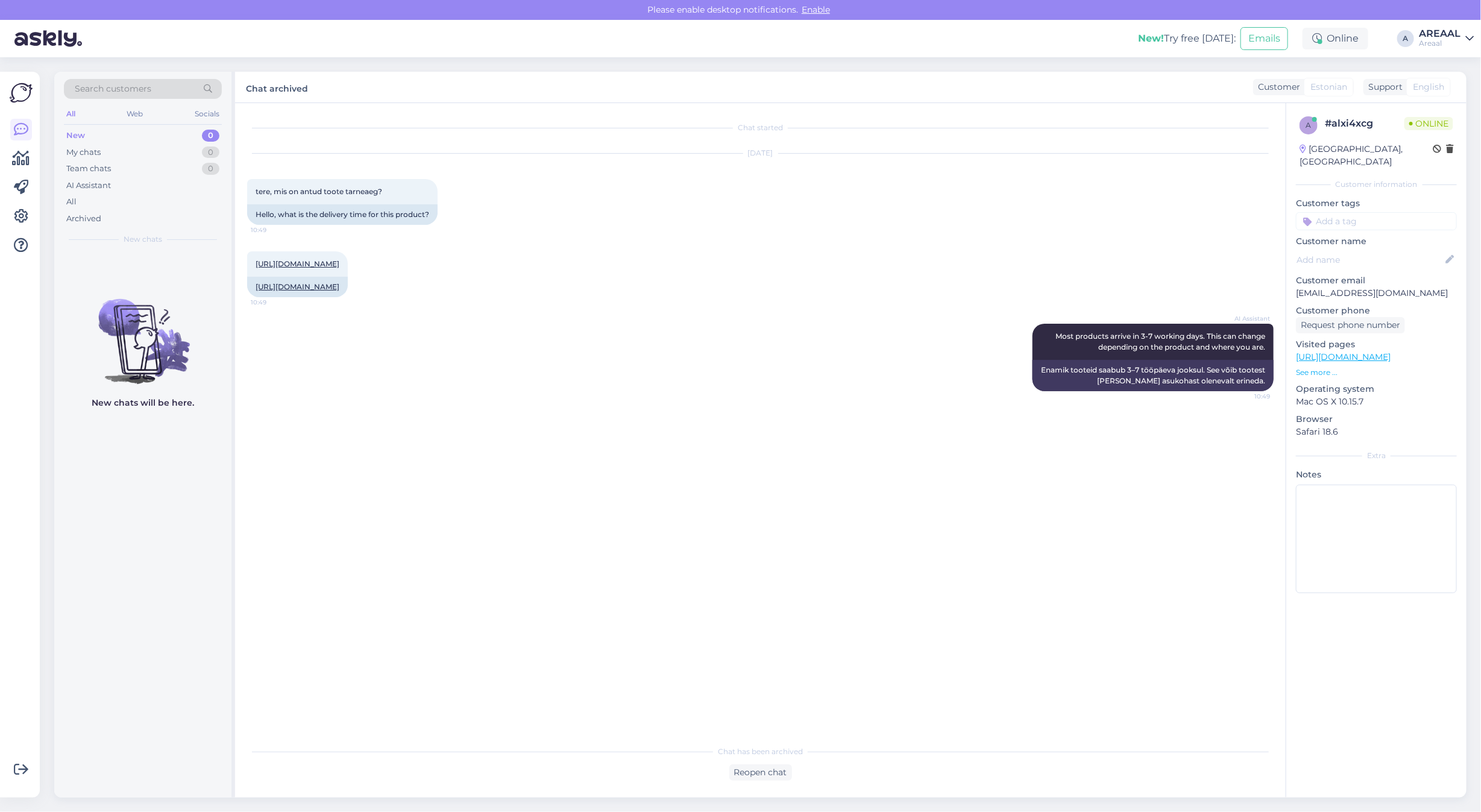
click at [1439, 34] on div "AREAAL" at bounding box center [1440, 34] width 42 height 10
click at [1459, 86] on button "Open" at bounding box center [1447, 93] width 34 height 19
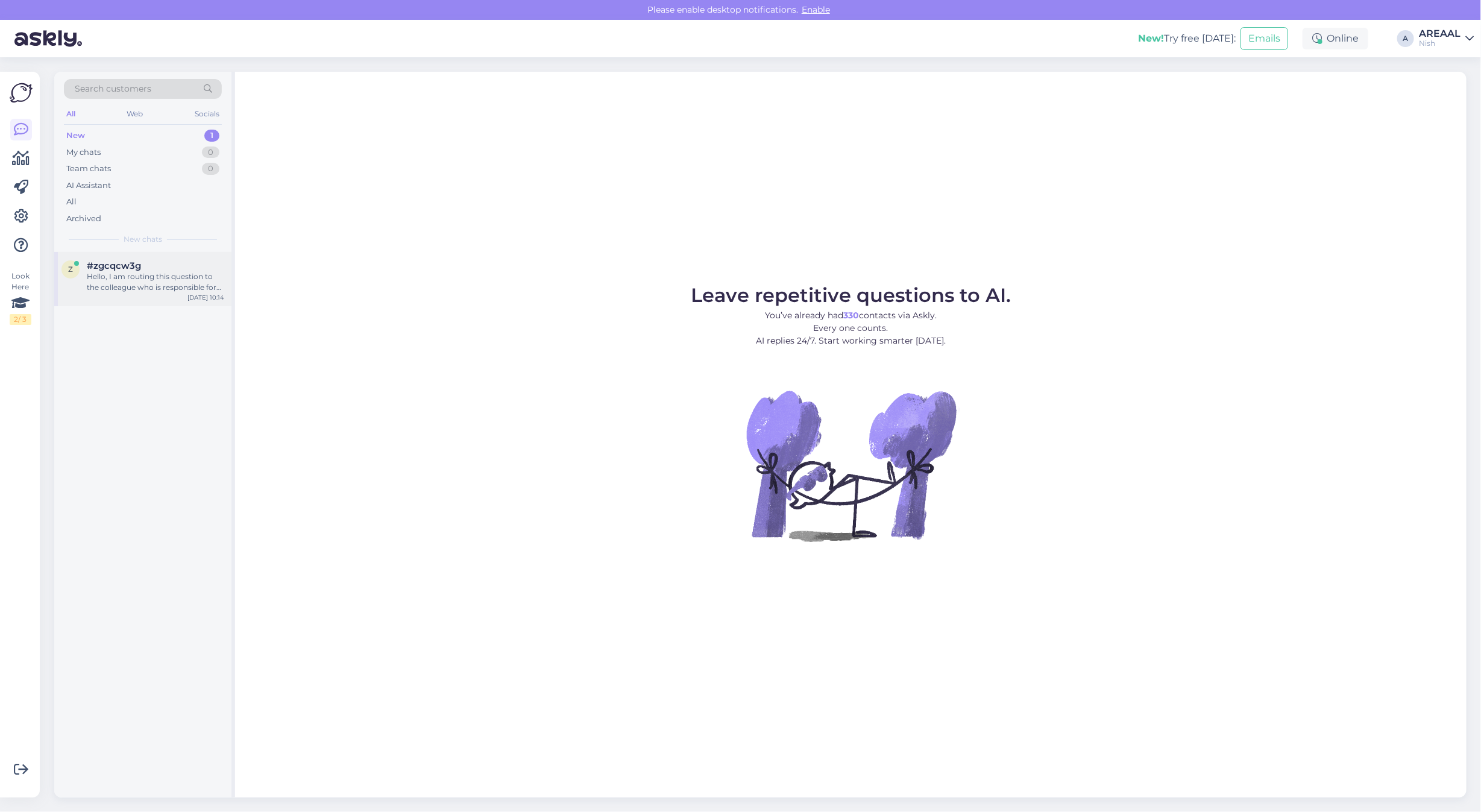
click at [149, 253] on div "z #zgcqcw3g Hello, I am routing this question to the colleague who is responsib…" at bounding box center [143, 278] width 177 height 54
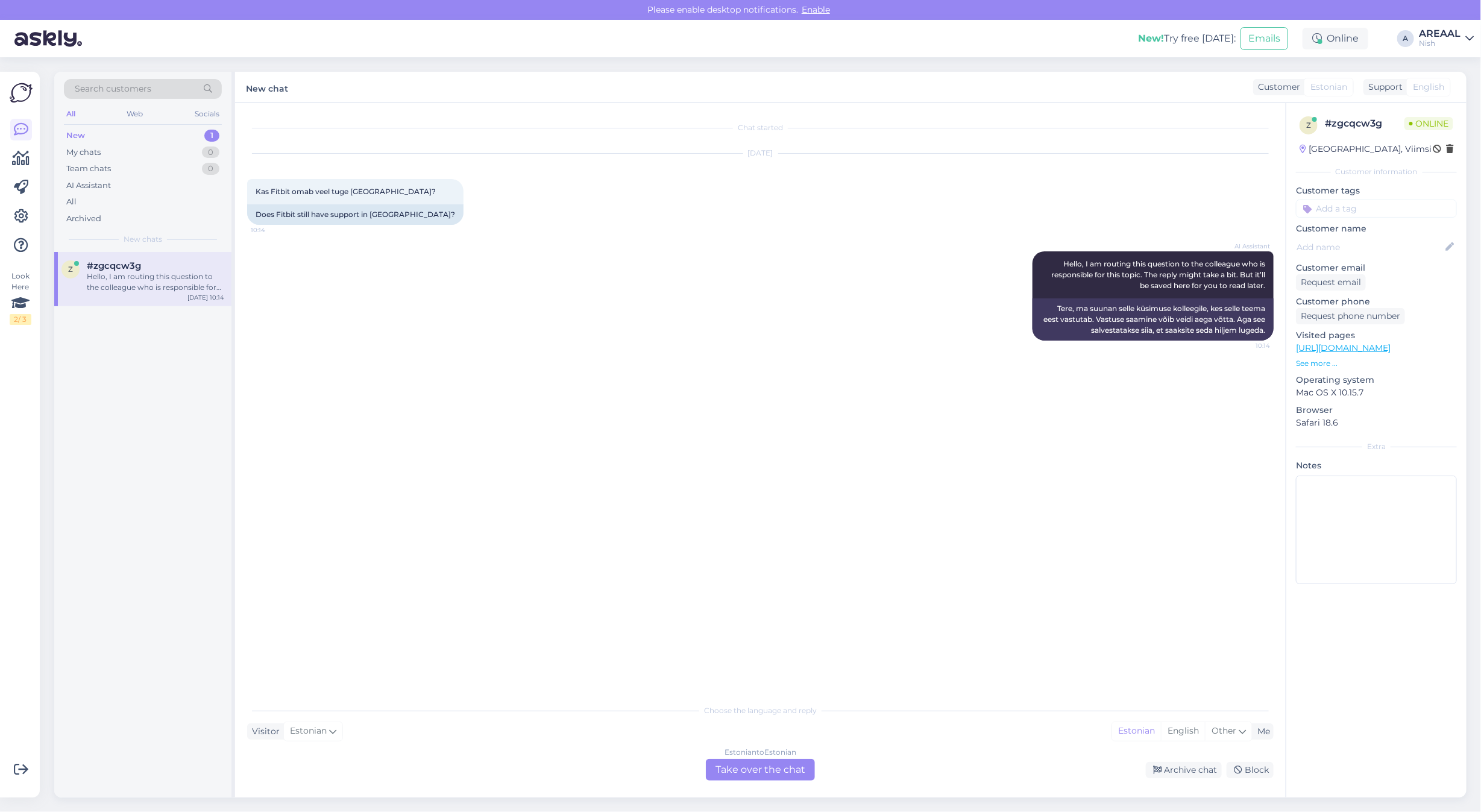
click at [767, 761] on div "Estonian to Estonian Take over the chat" at bounding box center [760, 769] width 109 height 22
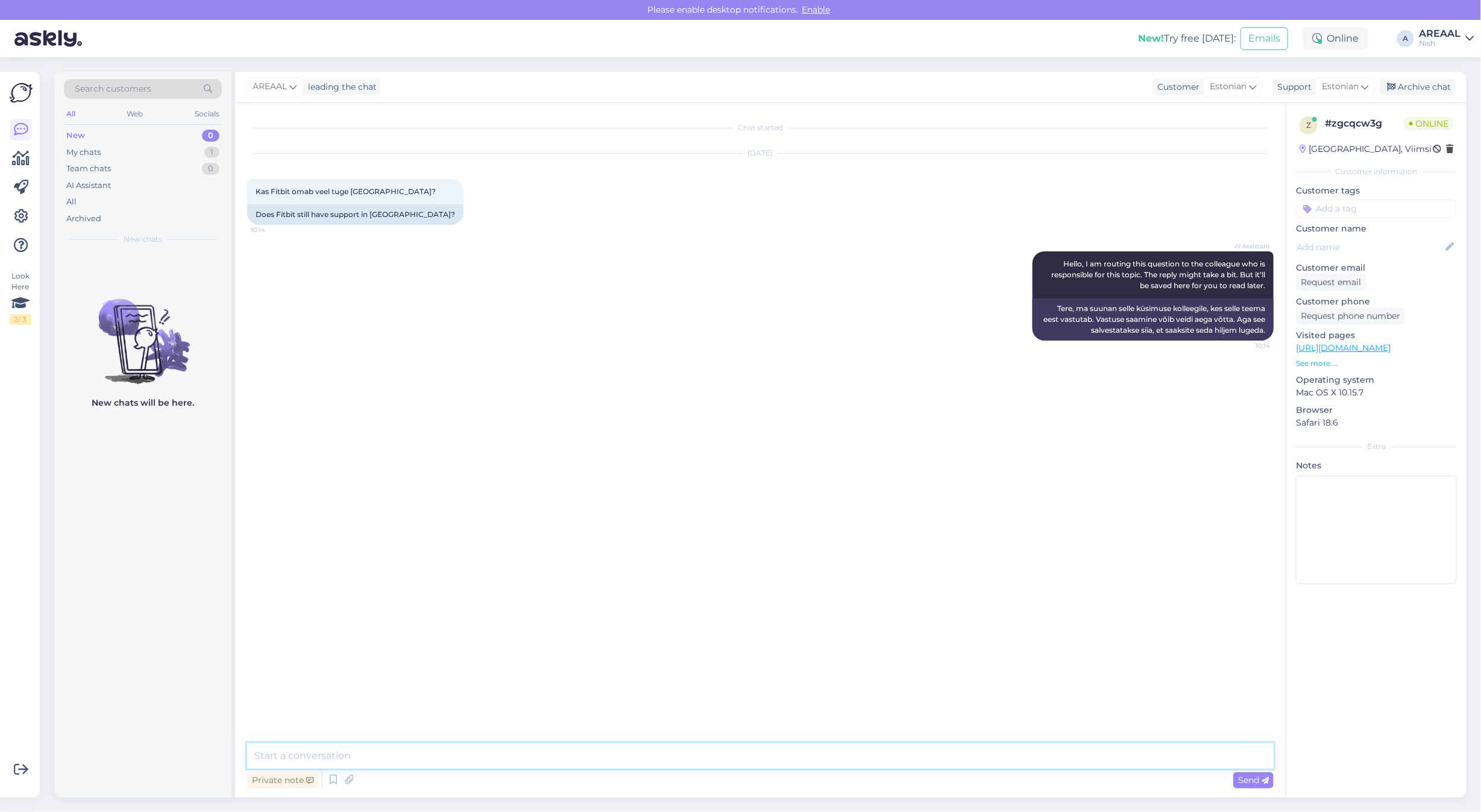
click at [767, 757] on textarea at bounding box center [760, 755] width 1026 height 25
type textarea "J"
click at [863, 760] on textarea at bounding box center [760, 755] width 1026 height 25
paste textarea "https://support.google.com/fitbit/?hl=en#topic=14236398"
type textarea "Fitbiti tuge teostab Google - https://support.google.com/fitbit/?hl=en#topic=14…"
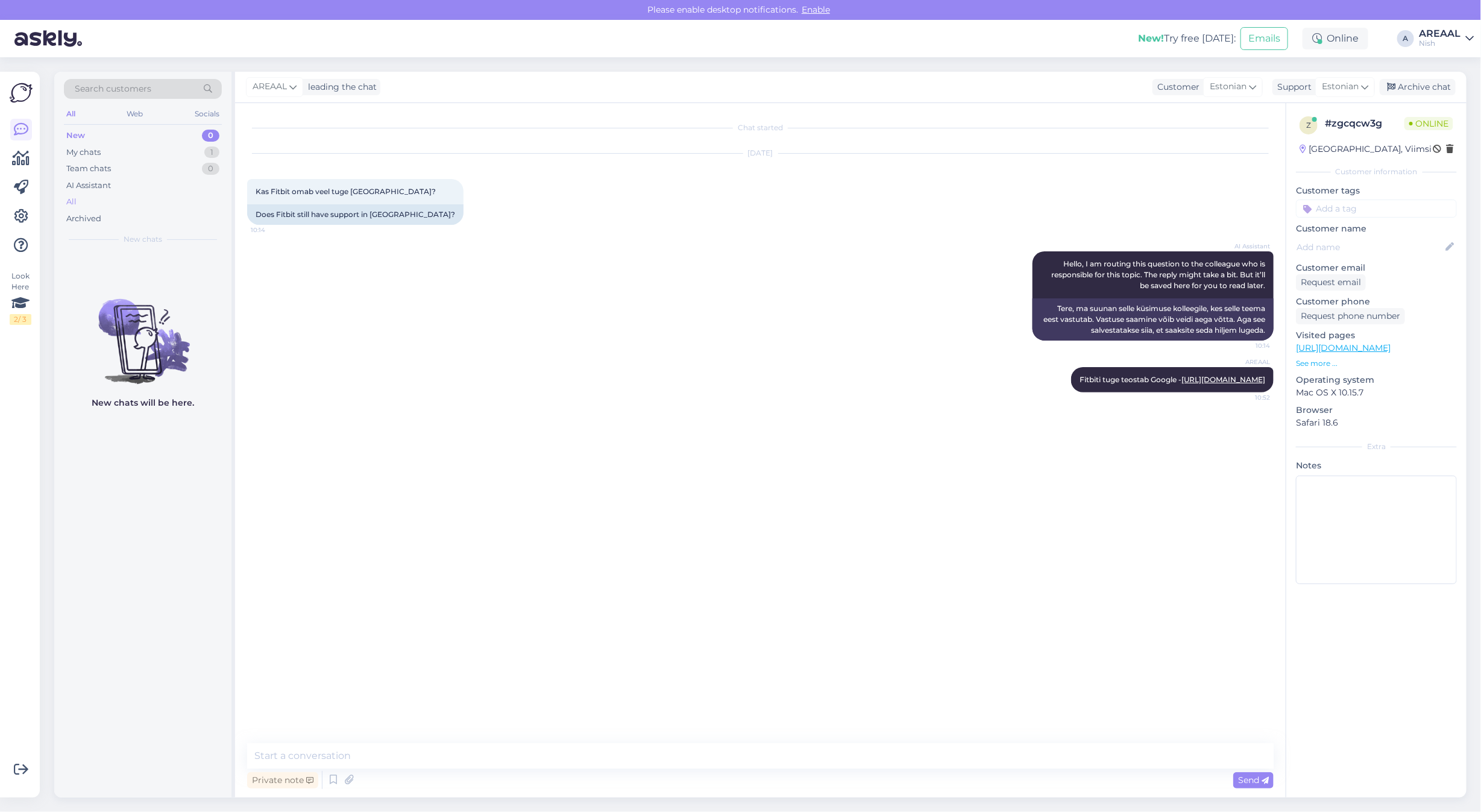
click at [155, 196] on div "All" at bounding box center [143, 202] width 158 height 17
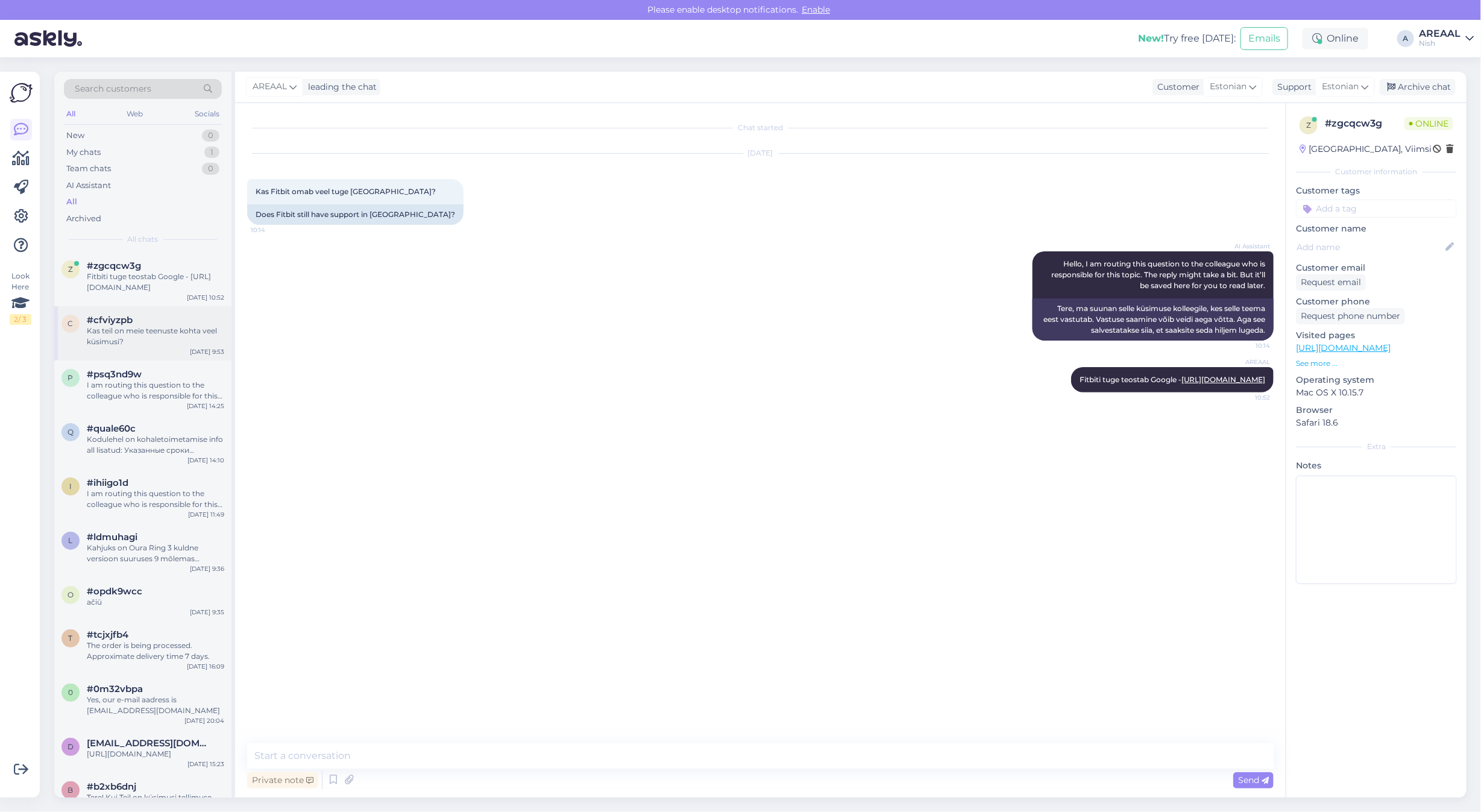
click at [169, 322] on div "#cfviyzpb" at bounding box center [155, 319] width 137 height 11
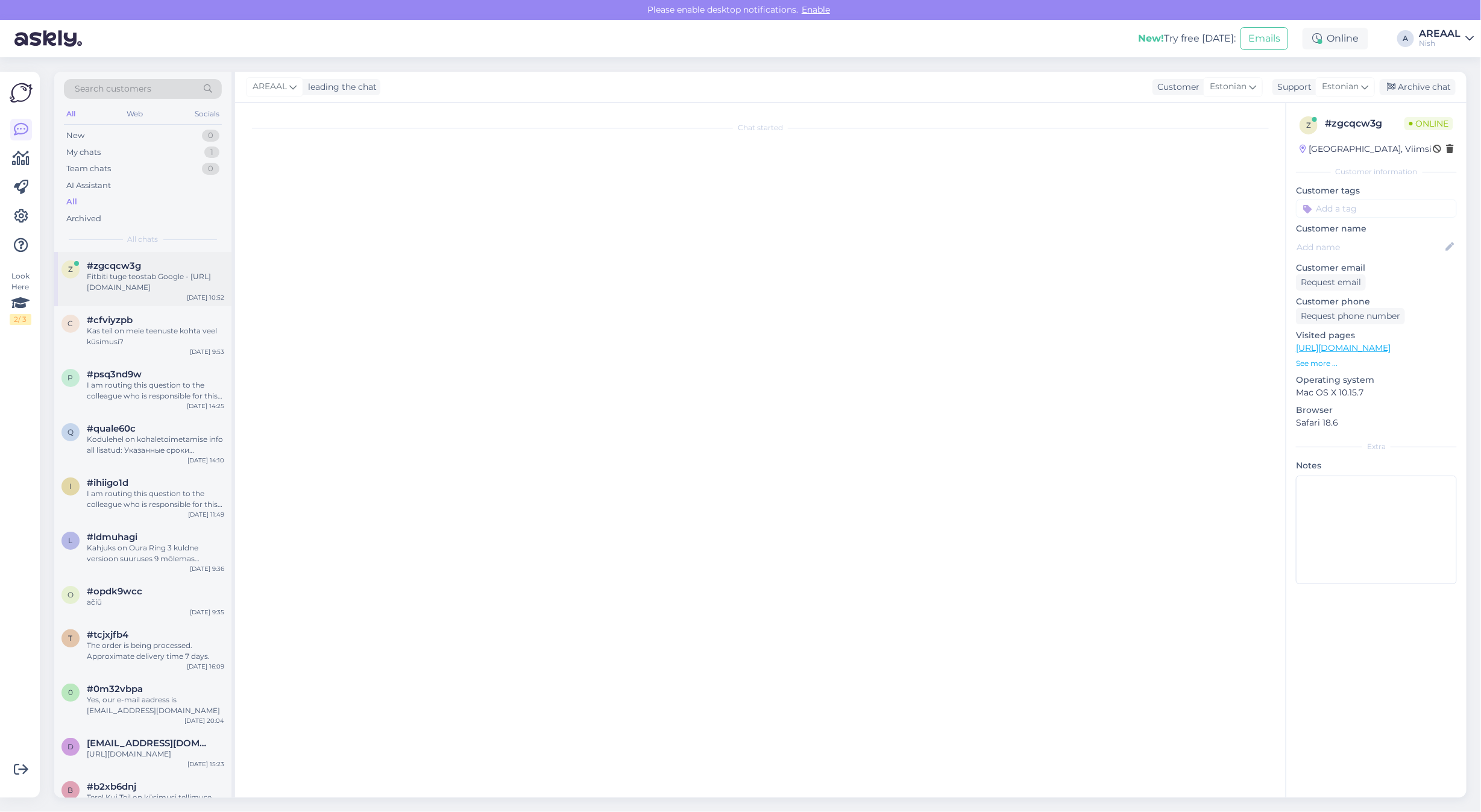
scroll to position [2204, 0]
click at [161, 268] on div "#zgcqcw3g" at bounding box center [155, 266] width 137 height 11
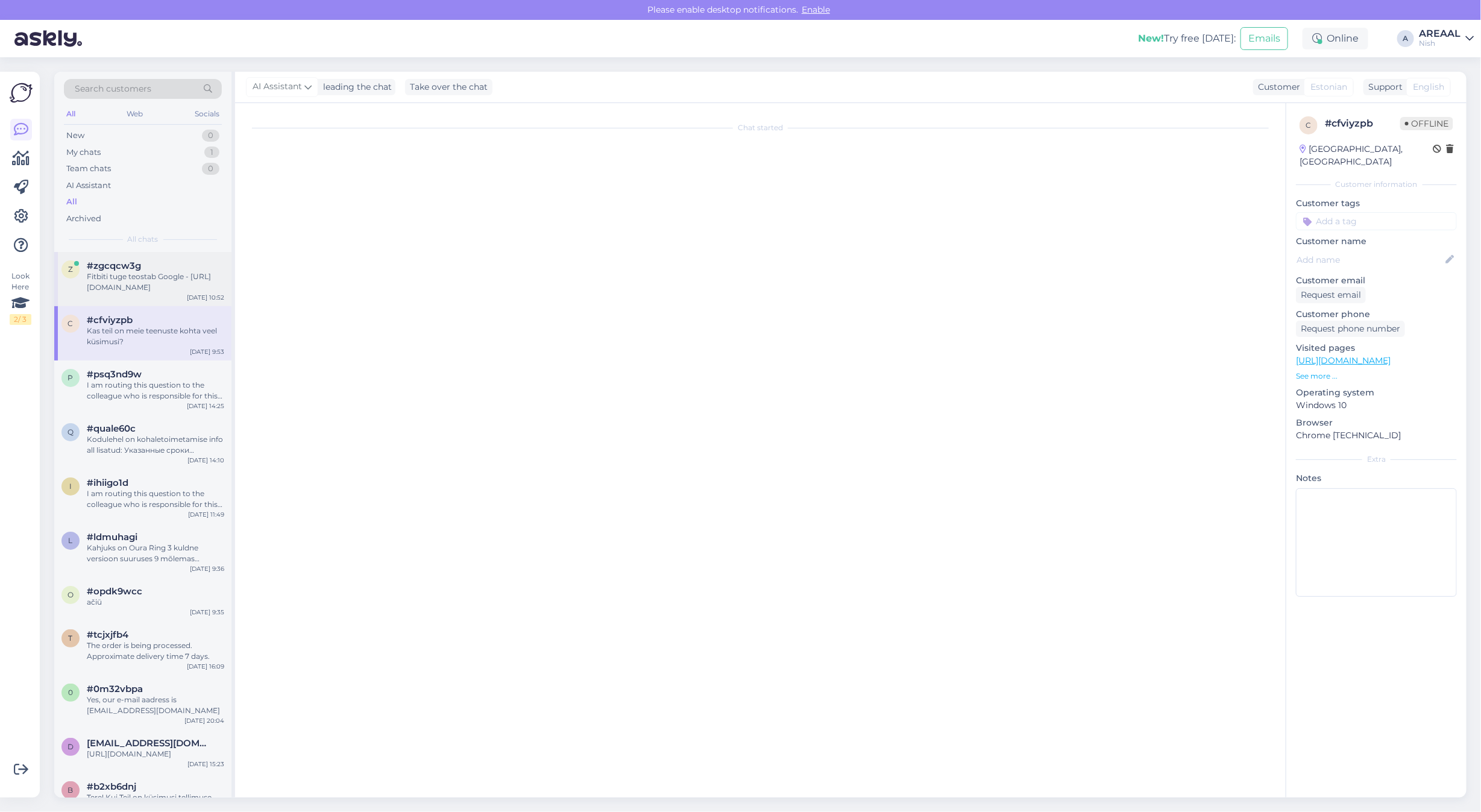
scroll to position [0, 0]
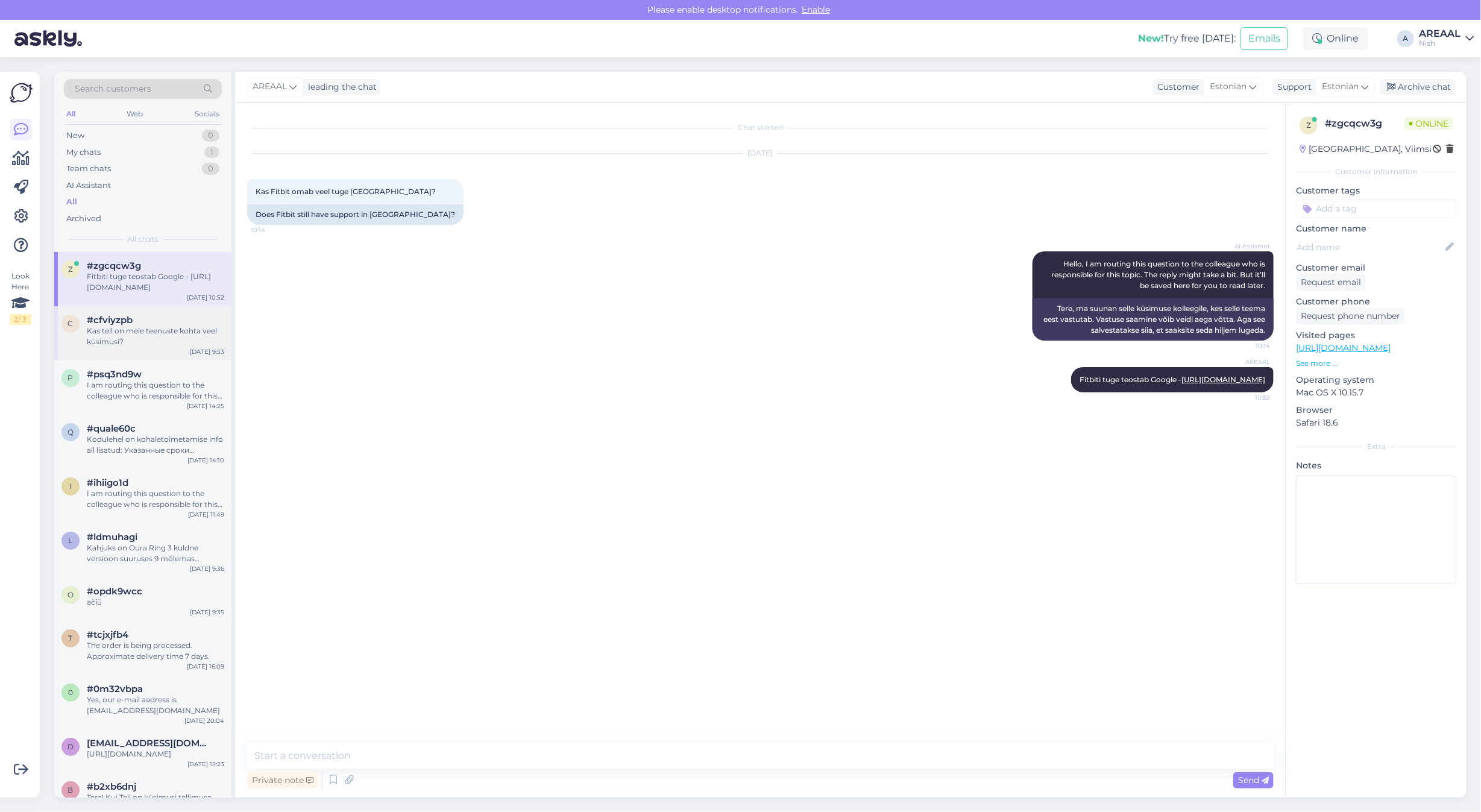
click at [158, 327] on div "Kas teil on meie teenuste kohta veel küsimusi?" at bounding box center [155, 336] width 137 height 22
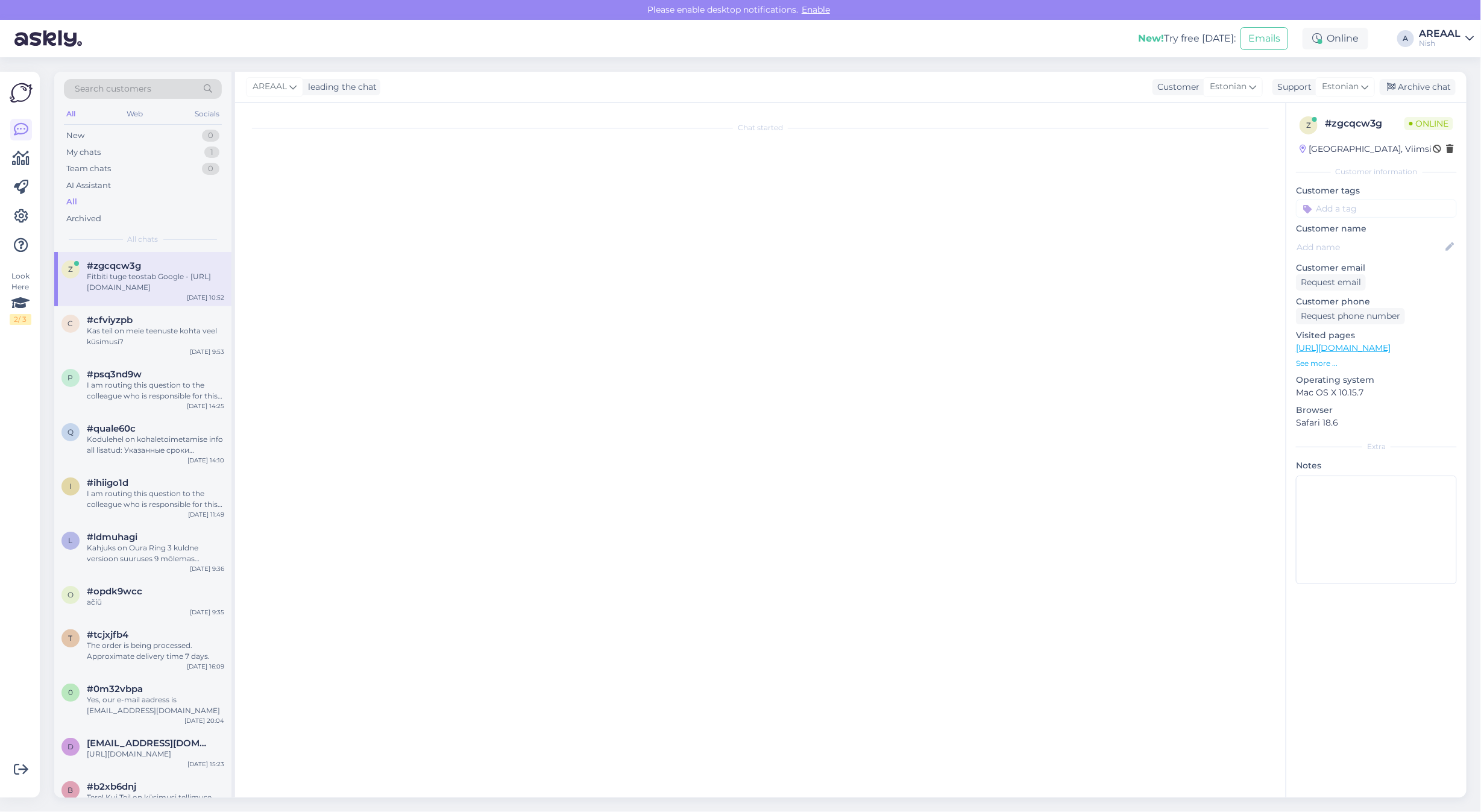
scroll to position [2204, 0]
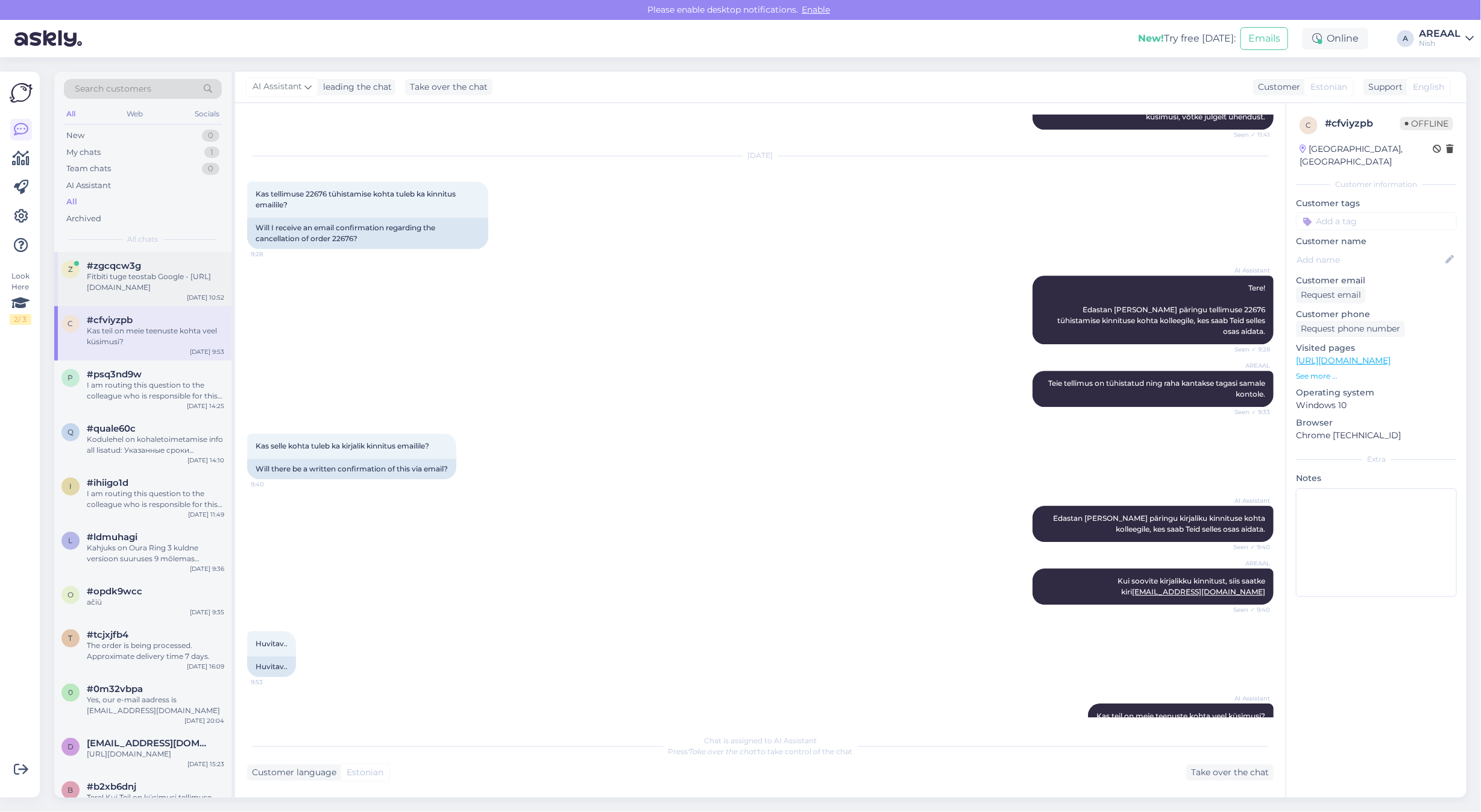
click at [191, 300] on div "z #zgcqcw3g Fitbiti tuge teostab Google - https://support.google.com/fitbit/?hl…" at bounding box center [143, 278] width 177 height 54
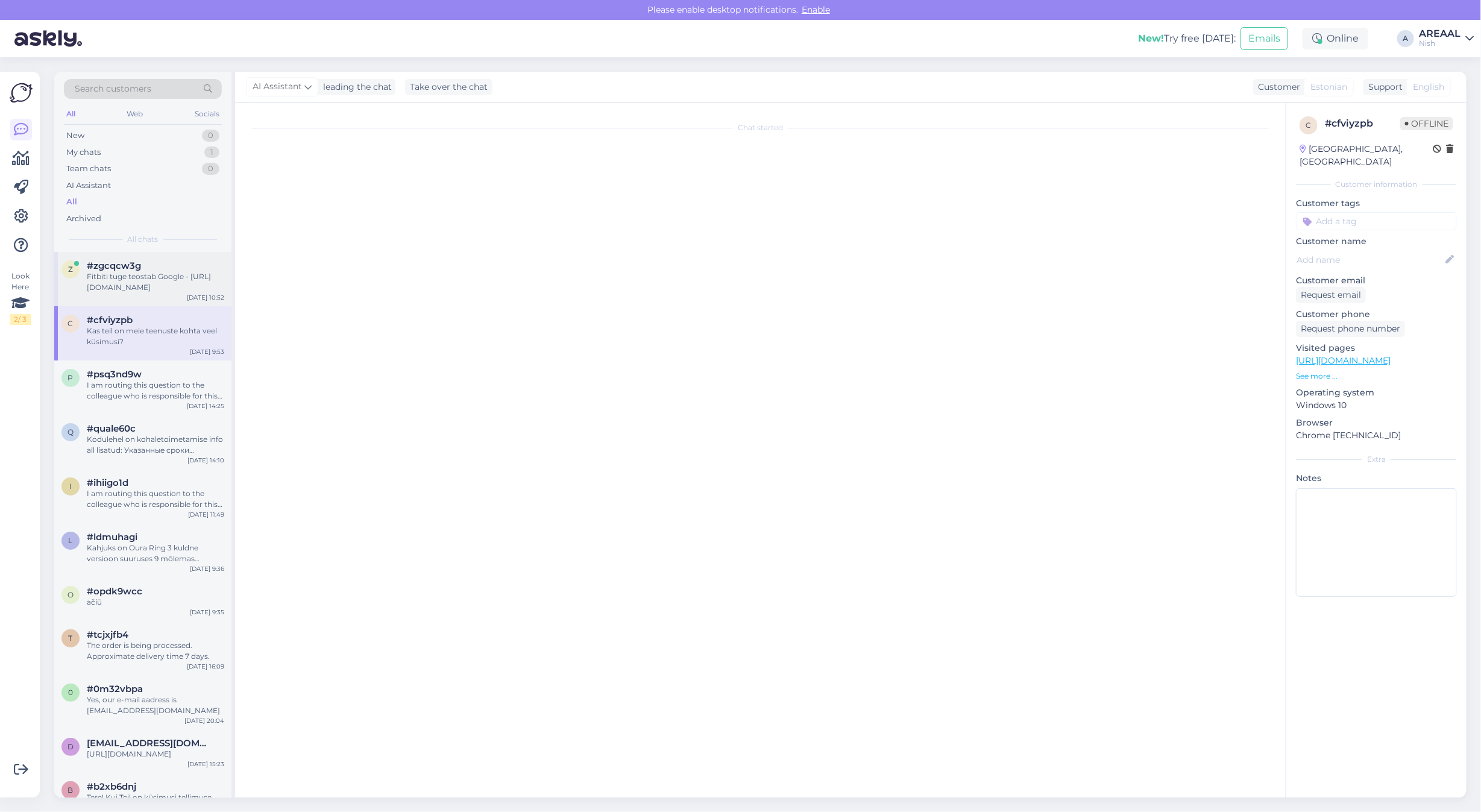
scroll to position [0, 0]
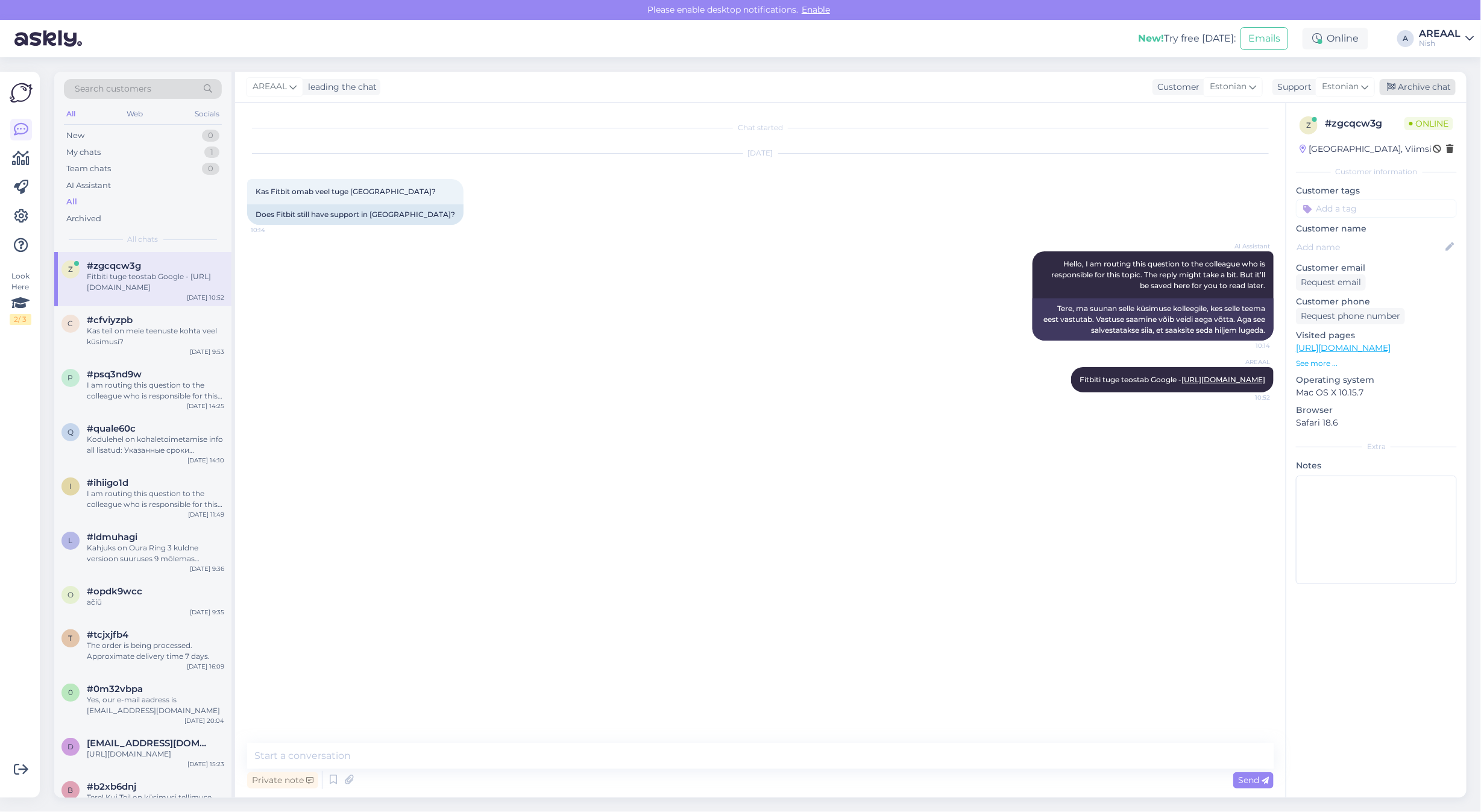
click at [1429, 88] on div "Archive chat" at bounding box center [1418, 87] width 76 height 16
click at [736, 259] on div "AI Assistant Hello, I am routing this question to the colleague who is responsi…" at bounding box center [760, 296] width 1026 height 116
click at [1430, 29] on div "AREAAL" at bounding box center [1440, 34] width 42 height 10
click at [1444, 56] on div "Areaal Open" at bounding box center [1400, 67] width 148 height 26
click at [1450, 63] on button "Open" at bounding box center [1447, 67] width 34 height 19
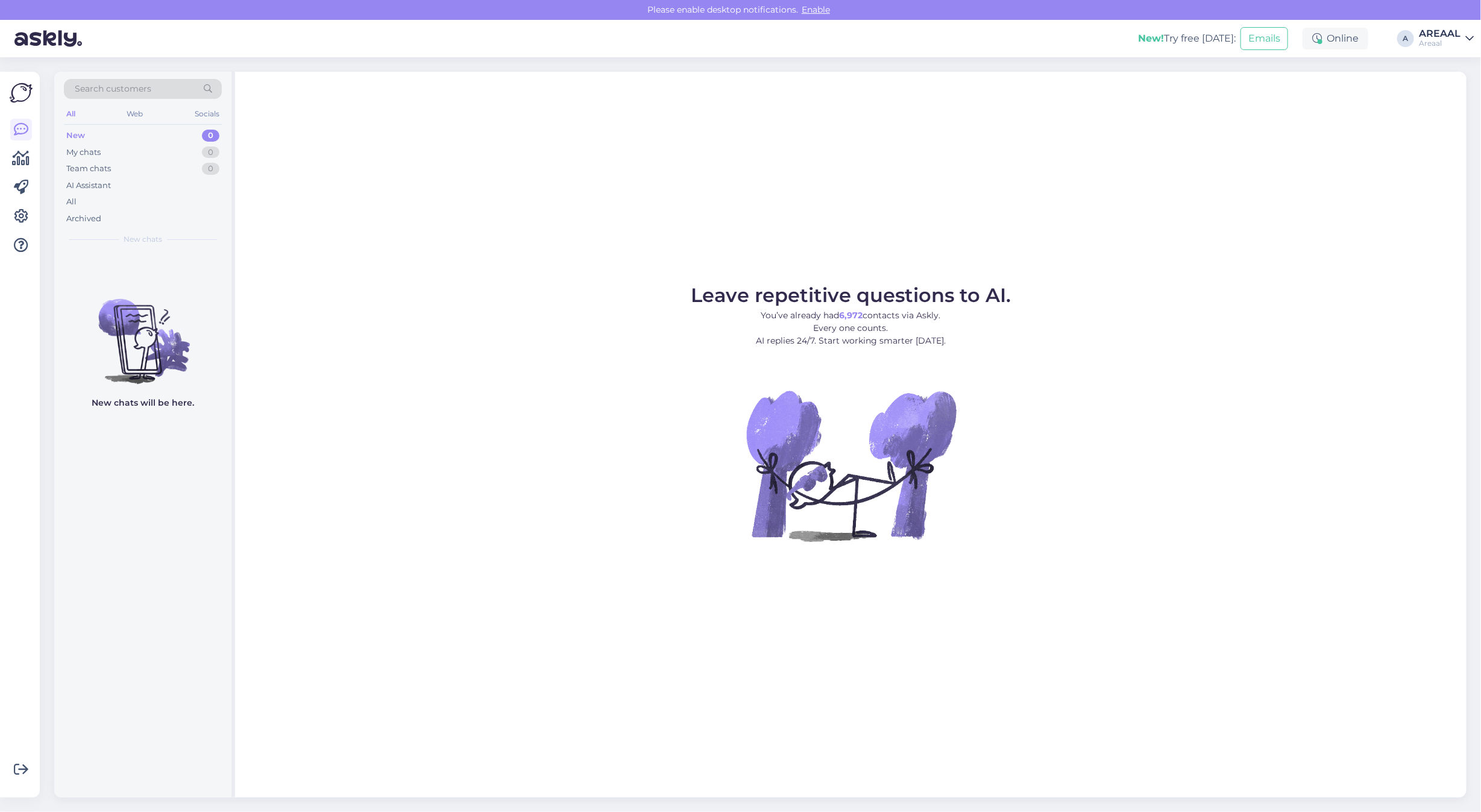
click at [824, 402] on img at bounding box center [851, 465] width 217 height 217
drag, startPoint x: 257, startPoint y: 269, endPoint x: 205, endPoint y: 274, distance: 52.2
click at [256, 269] on div "Leave repetitive questions to AI. You’ve already had 6,973 contacts via Askly. …" at bounding box center [850, 434] width 1231 height 725
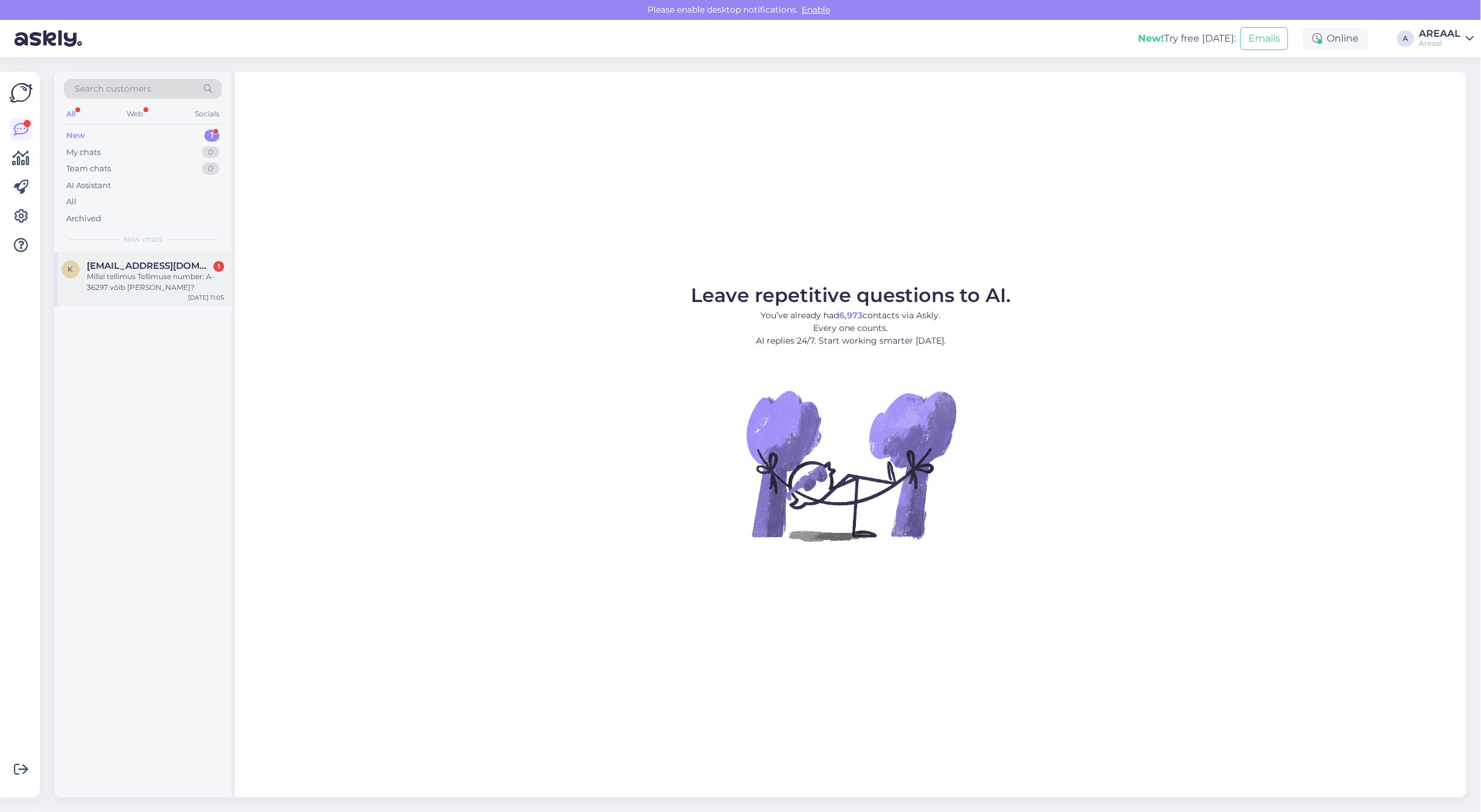
click at [167, 280] on div "Millal tellimus Tellimuse number: A-36297 võib jõuda kohale?" at bounding box center [155, 281] width 137 height 22
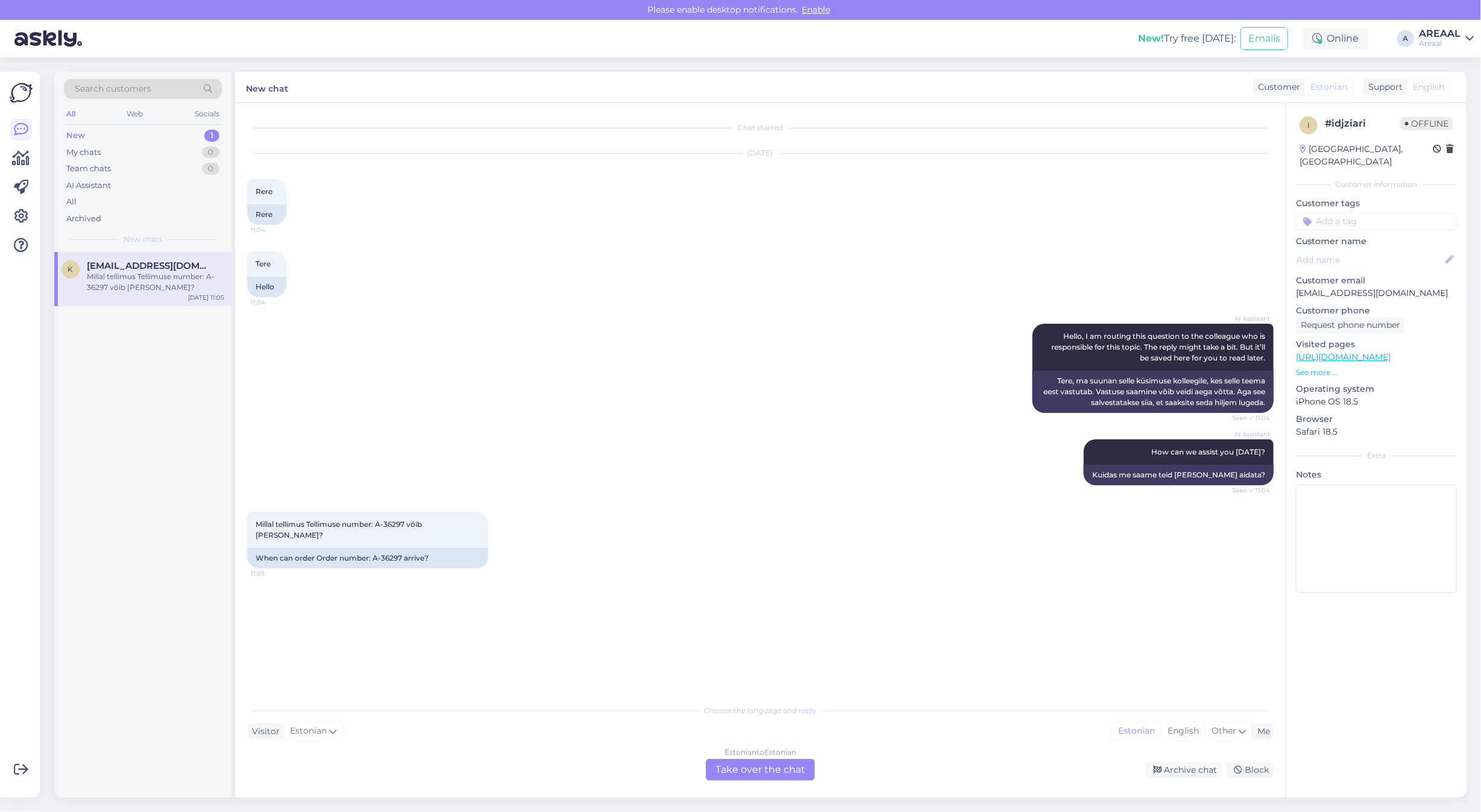
click at [756, 774] on div "Estonian to Estonian Take over the chat" at bounding box center [760, 769] width 109 height 22
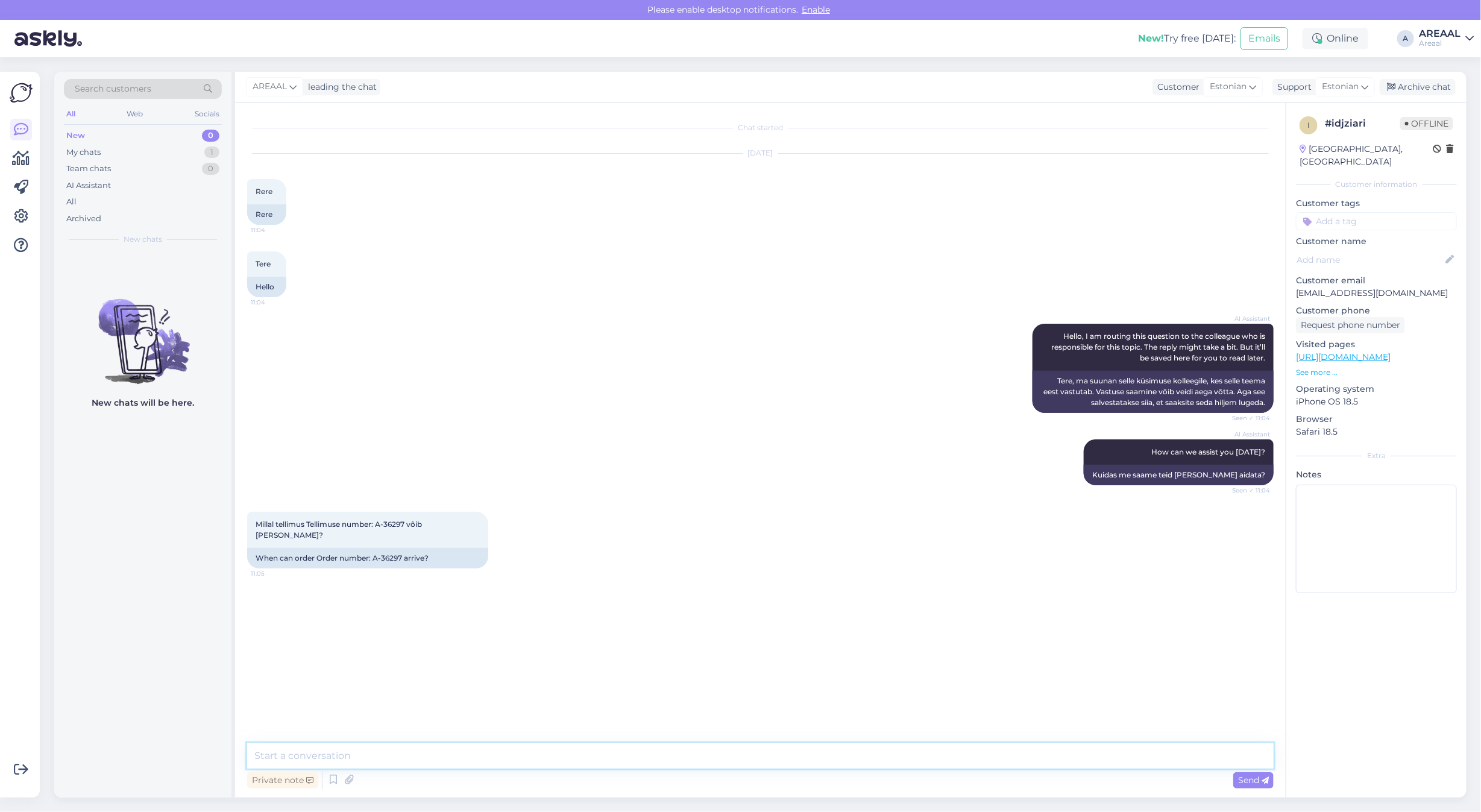
click at [761, 761] on textarea at bounding box center [760, 755] width 1026 height 25
type textarea "Orienteeruv tarneaeg 2-3 nädalat alates tellimuse vormistamisest"
click at [601, 288] on div "Tere 11:04 Hello" at bounding box center [760, 274] width 1026 height 72
click at [1444, 79] on div "Archive chat" at bounding box center [1418, 87] width 76 height 16
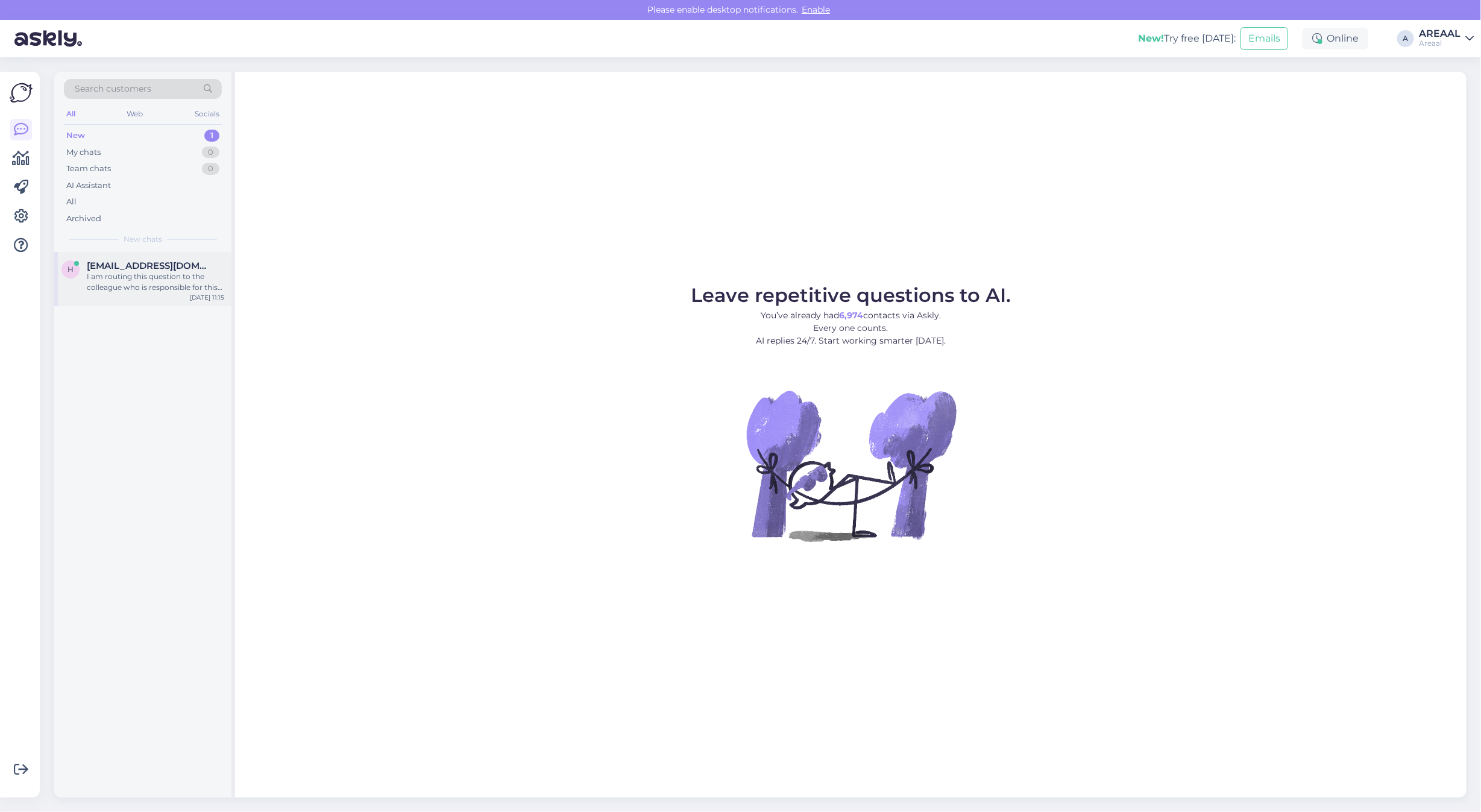
click at [173, 278] on div "I am routing this question to the colleague who is responsible for this topic. …" at bounding box center [155, 281] width 137 height 22
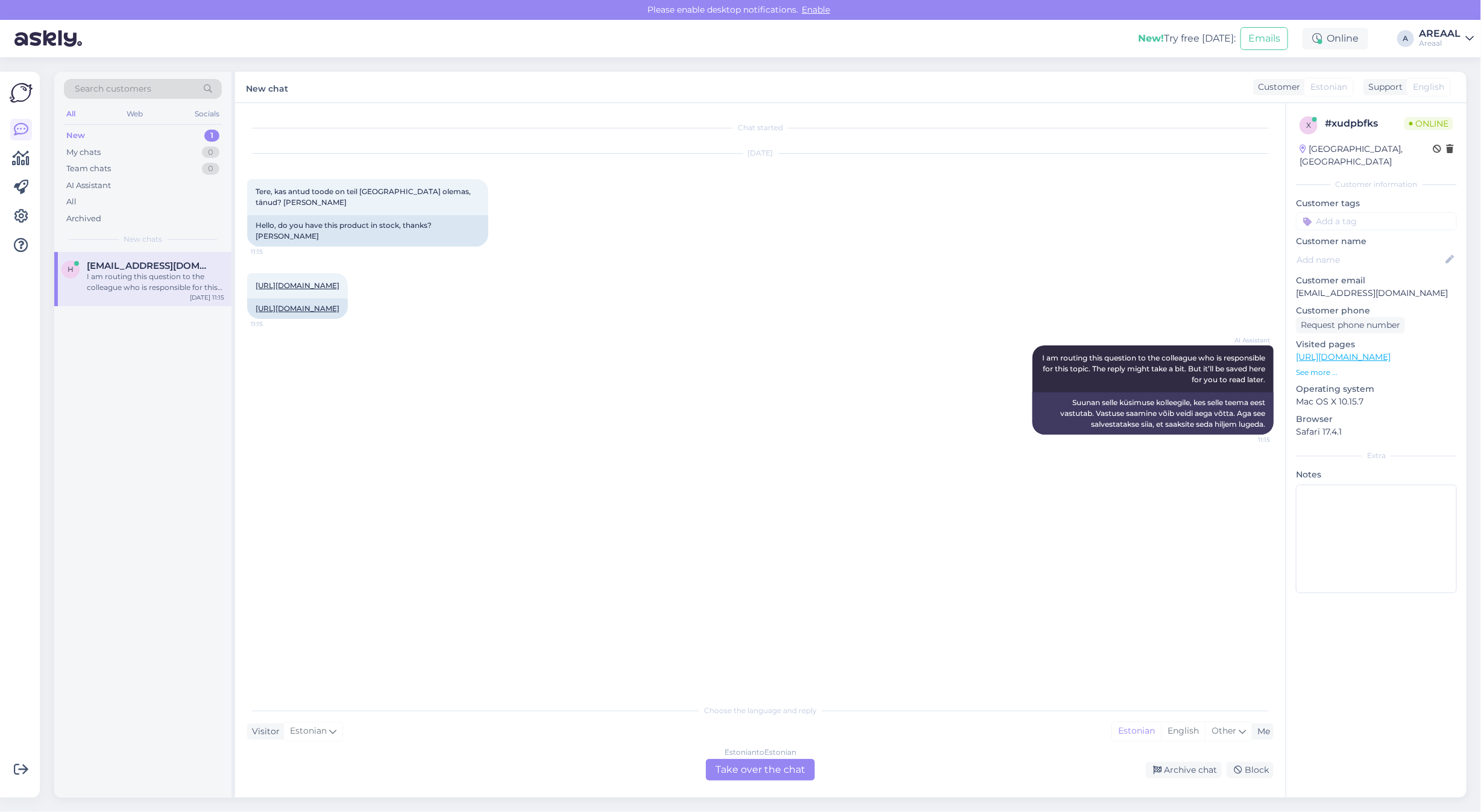
click at [751, 784] on div "Chat started [DATE] Tere, kas antud toode on teil laos olemas, tänud? [PERSON_N…" at bounding box center [760, 450] width 1050 height 694
click at [335, 281] on link "[URL][DOMAIN_NAME]" at bounding box center [297, 285] width 84 height 9
click at [751, 764] on div "Estonian to Estonian Take over the chat" at bounding box center [760, 769] width 109 height 22
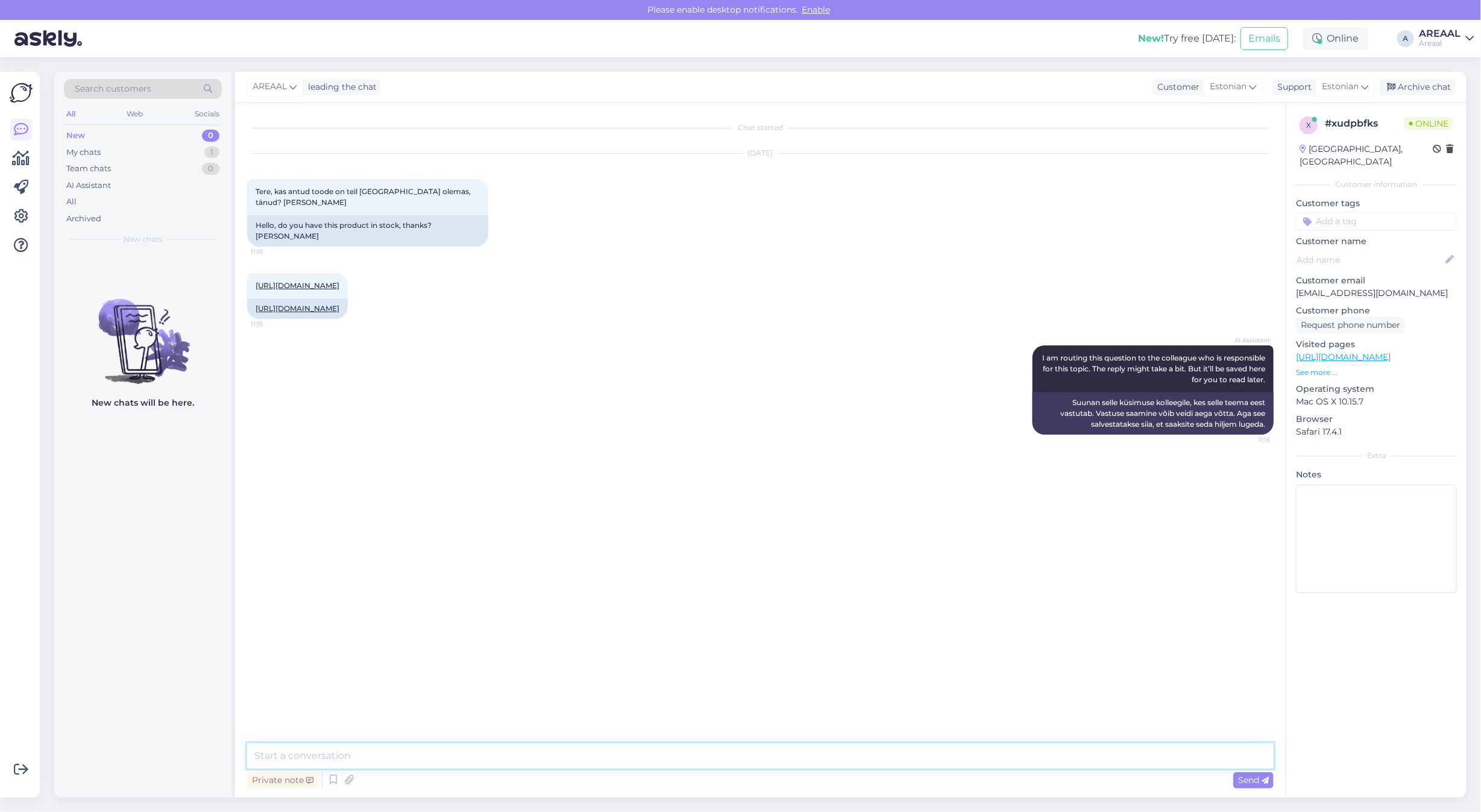
drag, startPoint x: 751, startPoint y: 764, endPoint x: 741, endPoint y: 747, distance: 19.7
click at [741, 747] on textarea at bounding box center [760, 755] width 1026 height 25
type textarea "Toode on laos olemas"
click at [752, 345] on div "AI Assistant I am routing this question to the colleague who is responsible for…" at bounding box center [760, 390] width 1026 height 116
click at [913, 357] on div "AI Assistant I am routing this question to the colleague who is responsible for…" at bounding box center [760, 390] width 1026 height 116
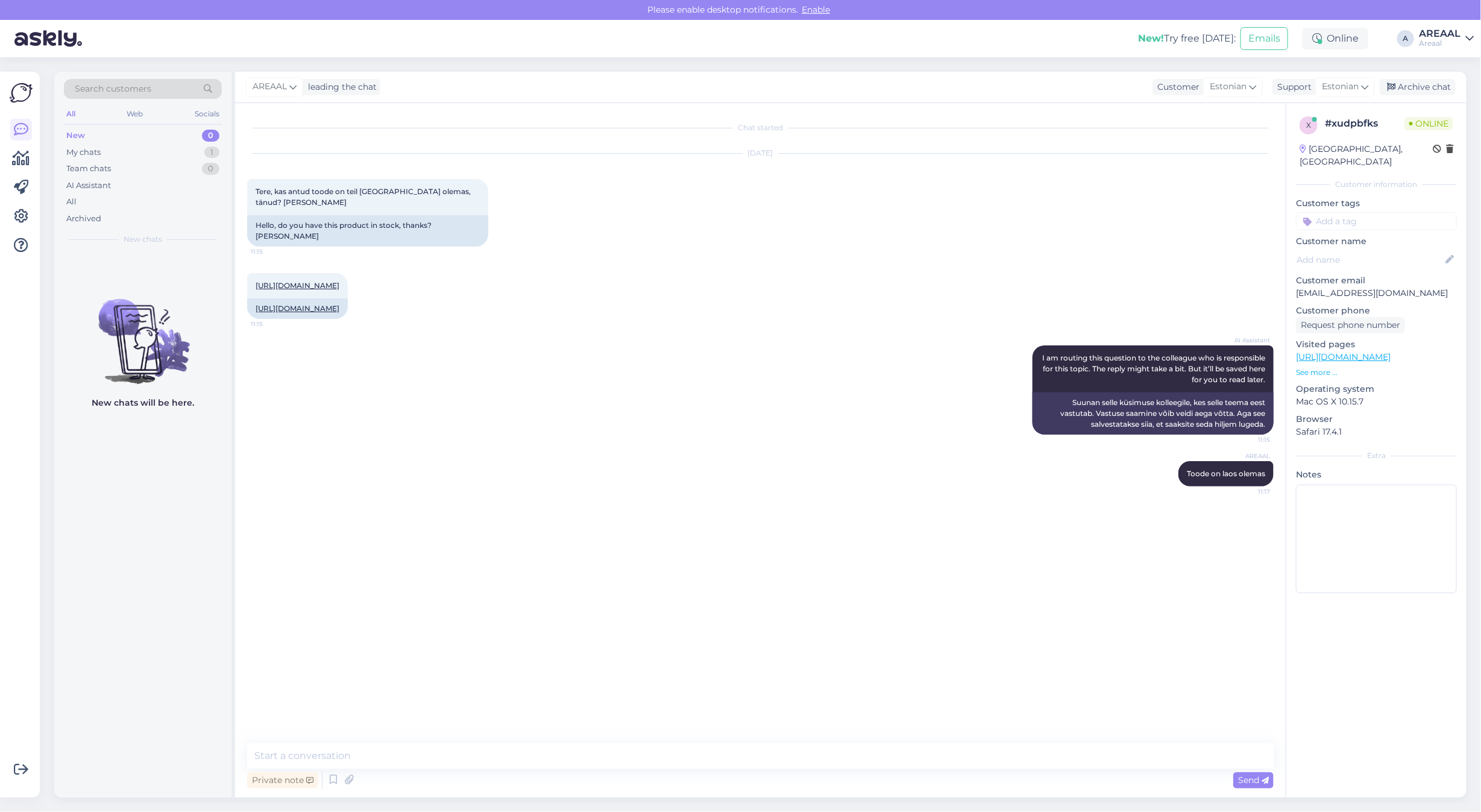
drag, startPoint x: 784, startPoint y: 267, endPoint x: 776, endPoint y: 259, distance: 11.3
click at [781, 264] on div "https://areaal.ee/suntesaator-casio-61-klahvi-valge/ 11:15 https://areaal.ee/su…" at bounding box center [760, 296] width 1026 height 72
click at [1424, 85] on div "Archive chat" at bounding box center [1418, 87] width 76 height 16
click at [160, 194] on div "All" at bounding box center [143, 202] width 158 height 17
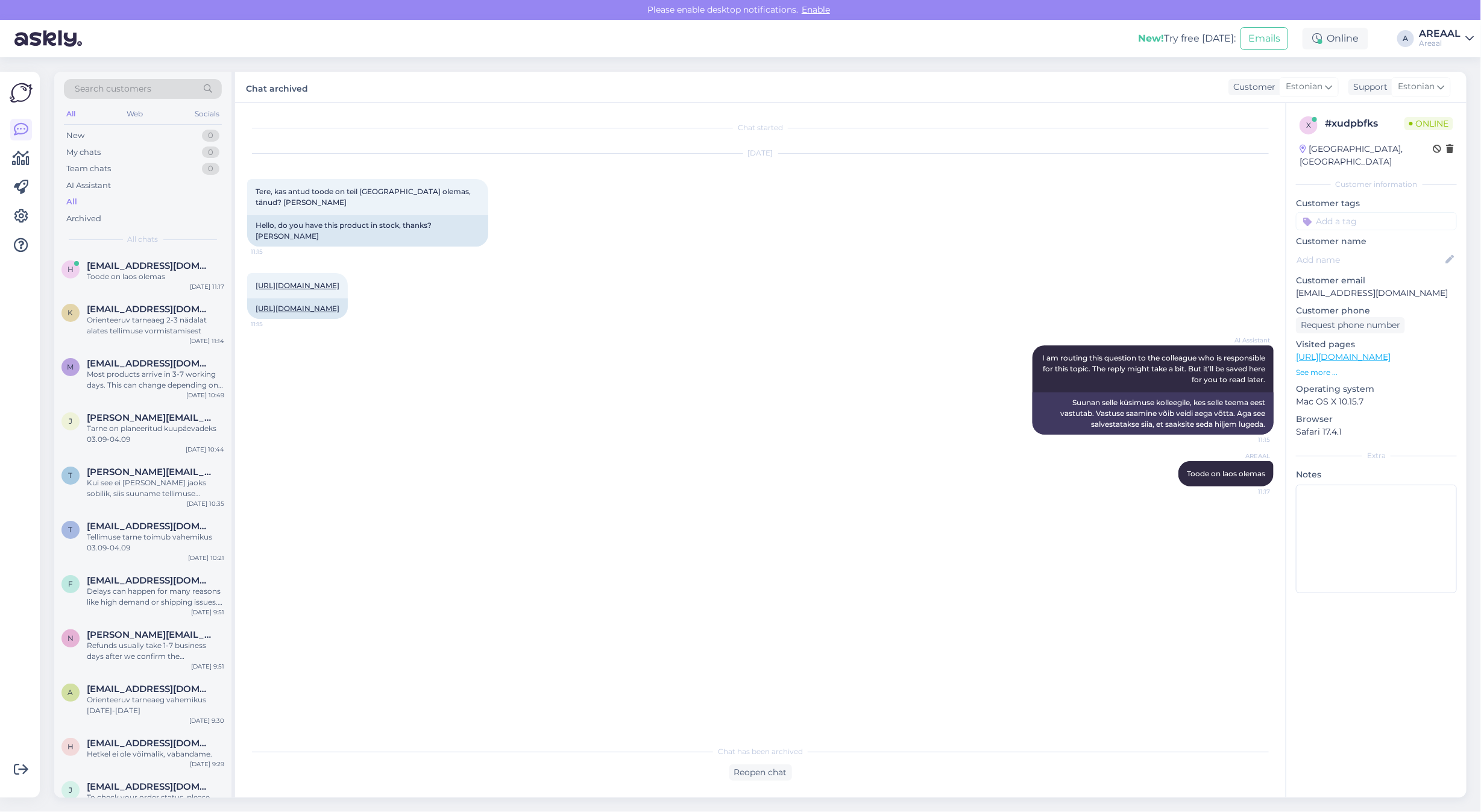
click at [699, 448] on div "AREAAL Toode on laos olemas 11:17" at bounding box center [760, 473] width 1026 height 51
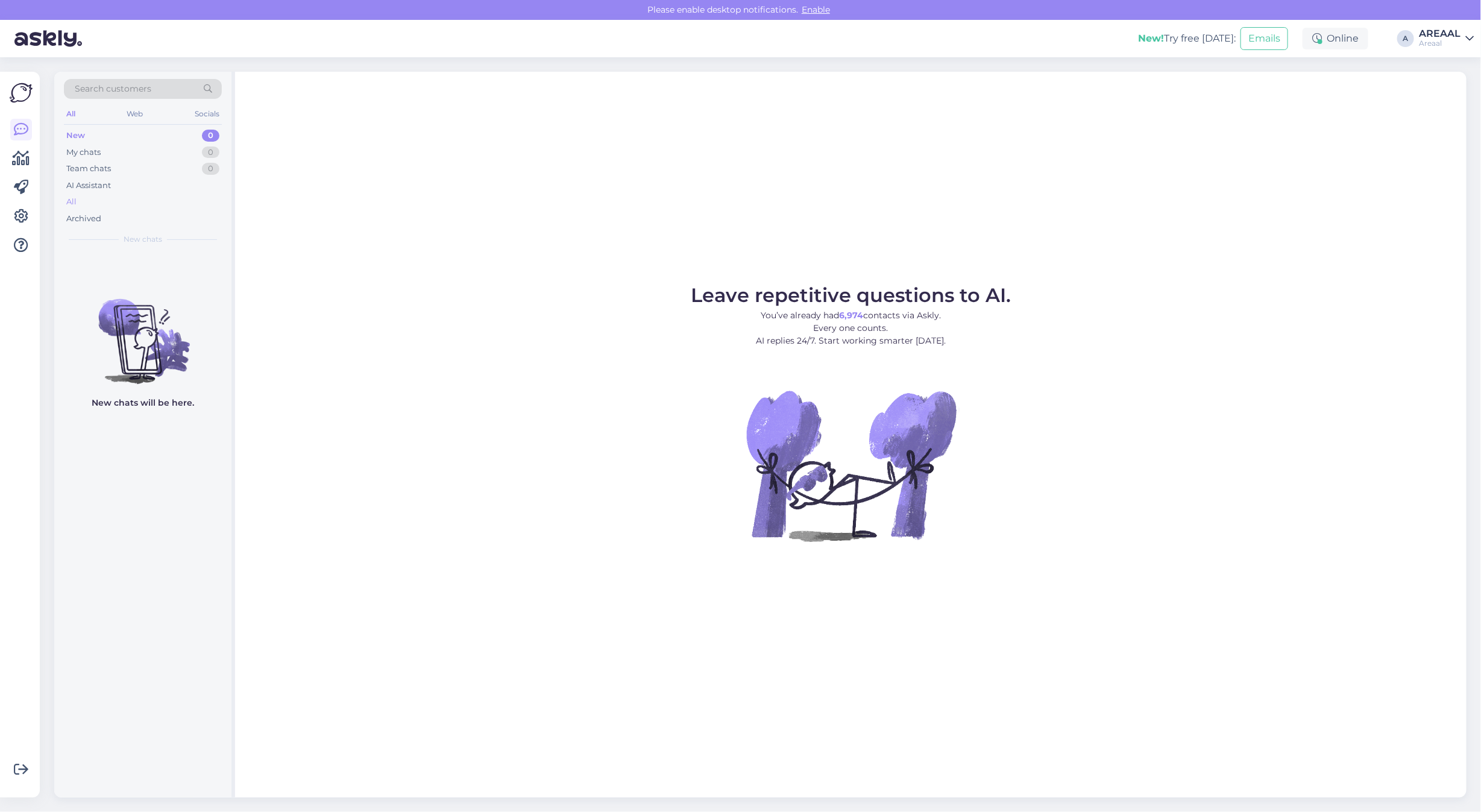
click at [142, 208] on div "All" at bounding box center [143, 202] width 158 height 17
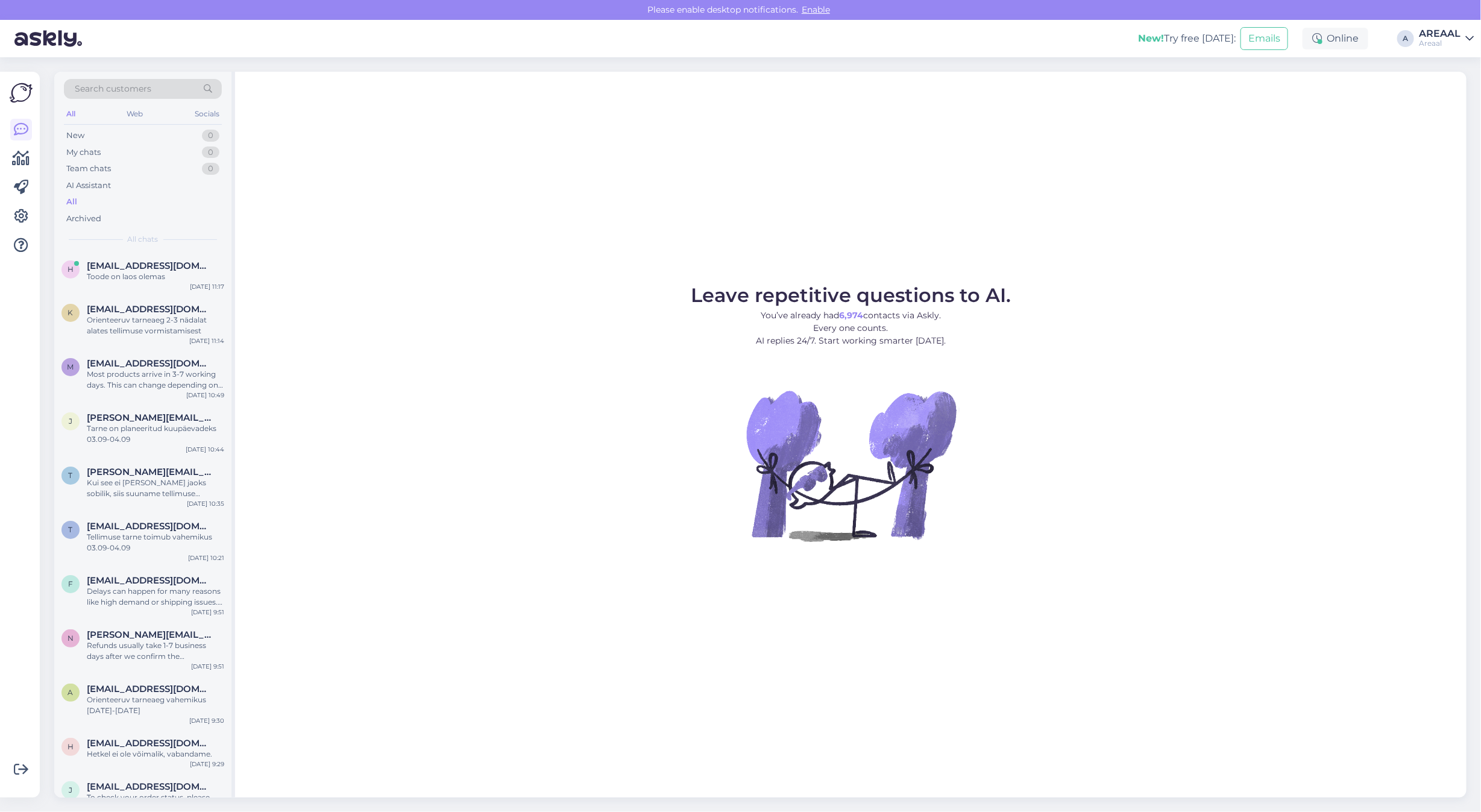
click at [183, 241] on div "All chats" at bounding box center [143, 239] width 158 height 11
click at [443, 302] on figure "Leave repetitive questions to AI. You’ve already had 6,974 contacts via Askly. …" at bounding box center [850, 430] width 1209 height 288
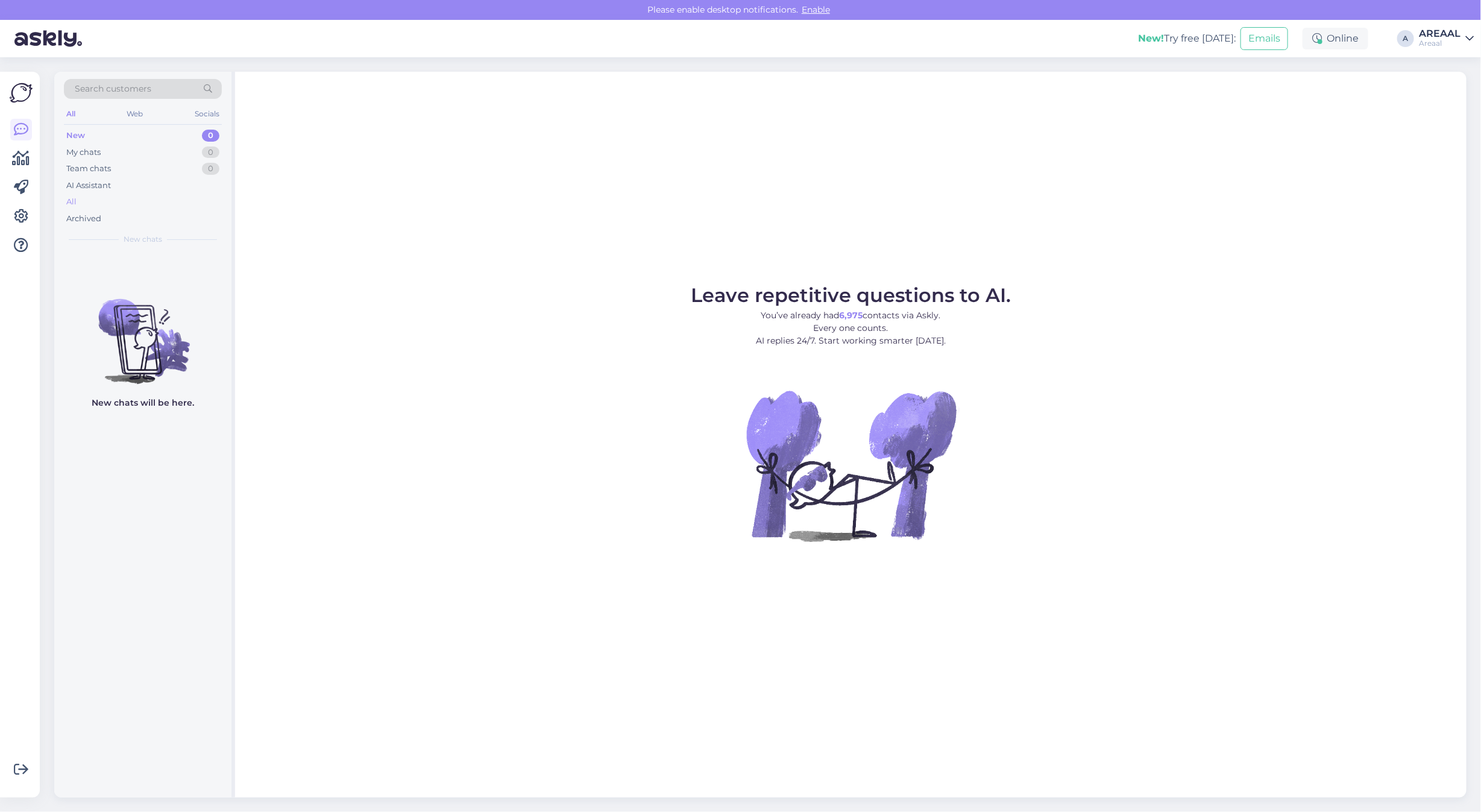
click at [108, 203] on div "All" at bounding box center [143, 202] width 158 height 17
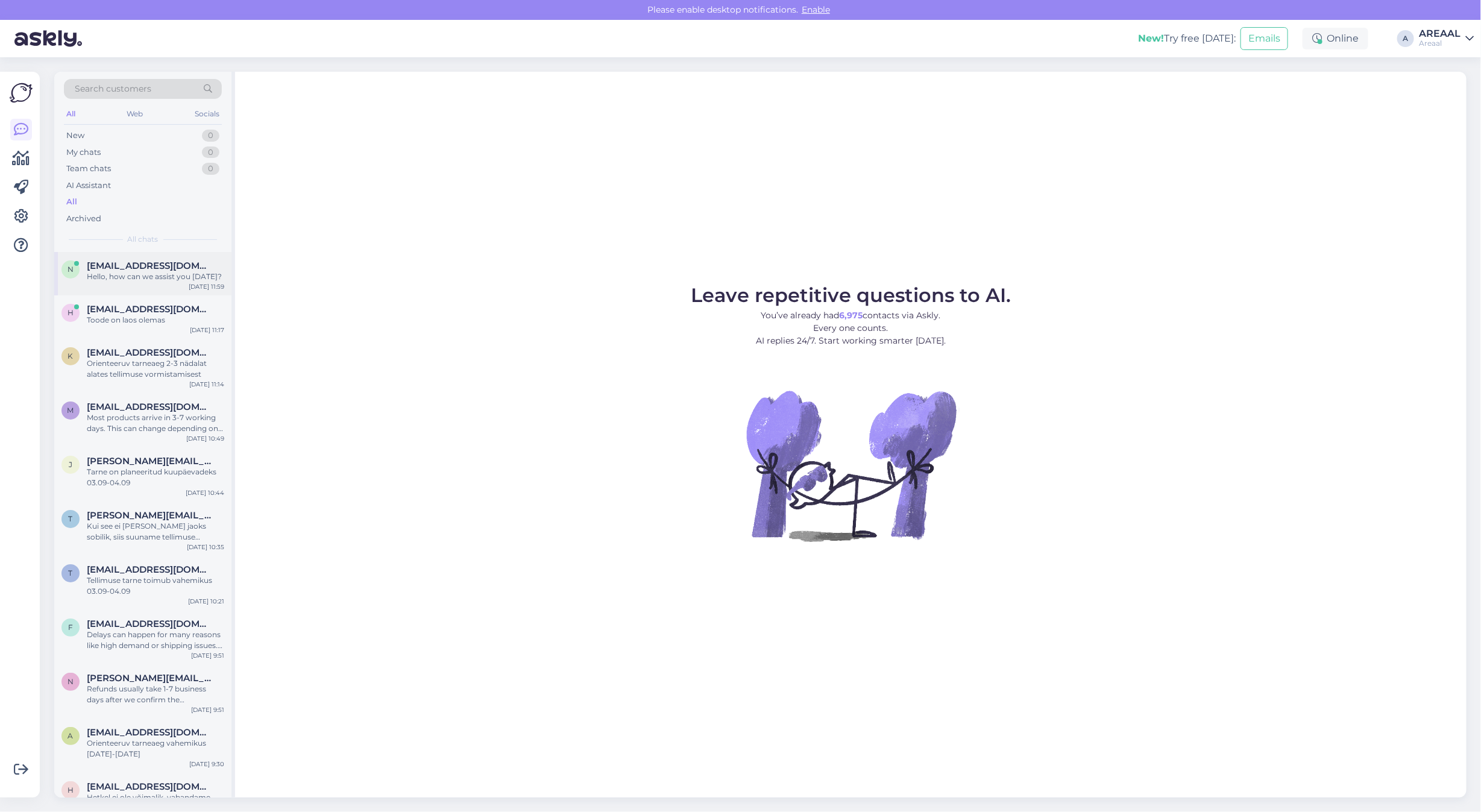
click at [167, 282] on div "n neti96post@gmail.com Hello, how can we assist you today? Sep 2 11:59" at bounding box center [143, 273] width 177 height 43
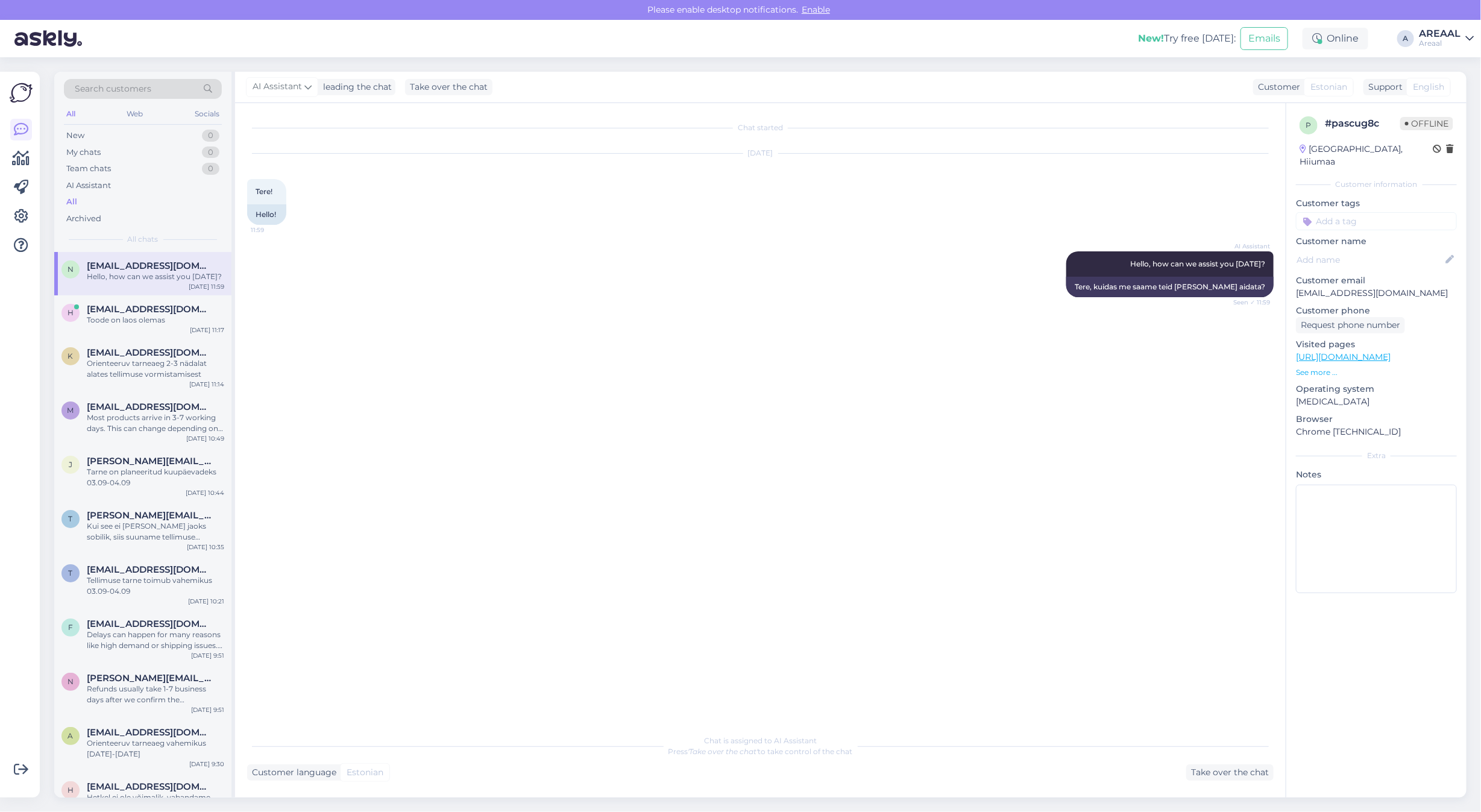
click at [1336, 287] on p "[EMAIL_ADDRESS][DOMAIN_NAME]" at bounding box center [1376, 293] width 161 height 13
copy p "[EMAIL_ADDRESS][DOMAIN_NAME]"
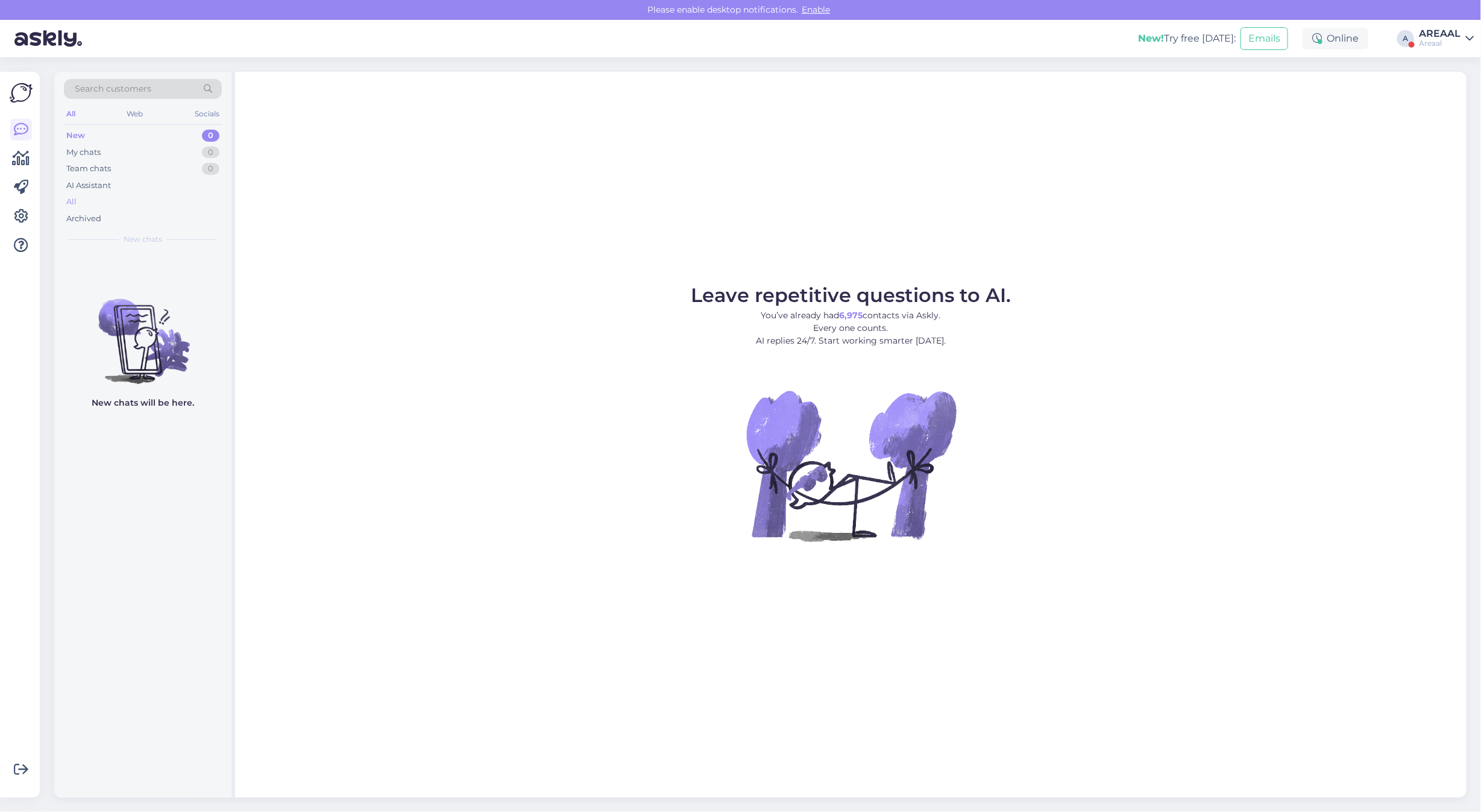
click at [112, 209] on div "All" at bounding box center [143, 202] width 158 height 17
click at [140, 196] on div "All" at bounding box center [143, 202] width 158 height 17
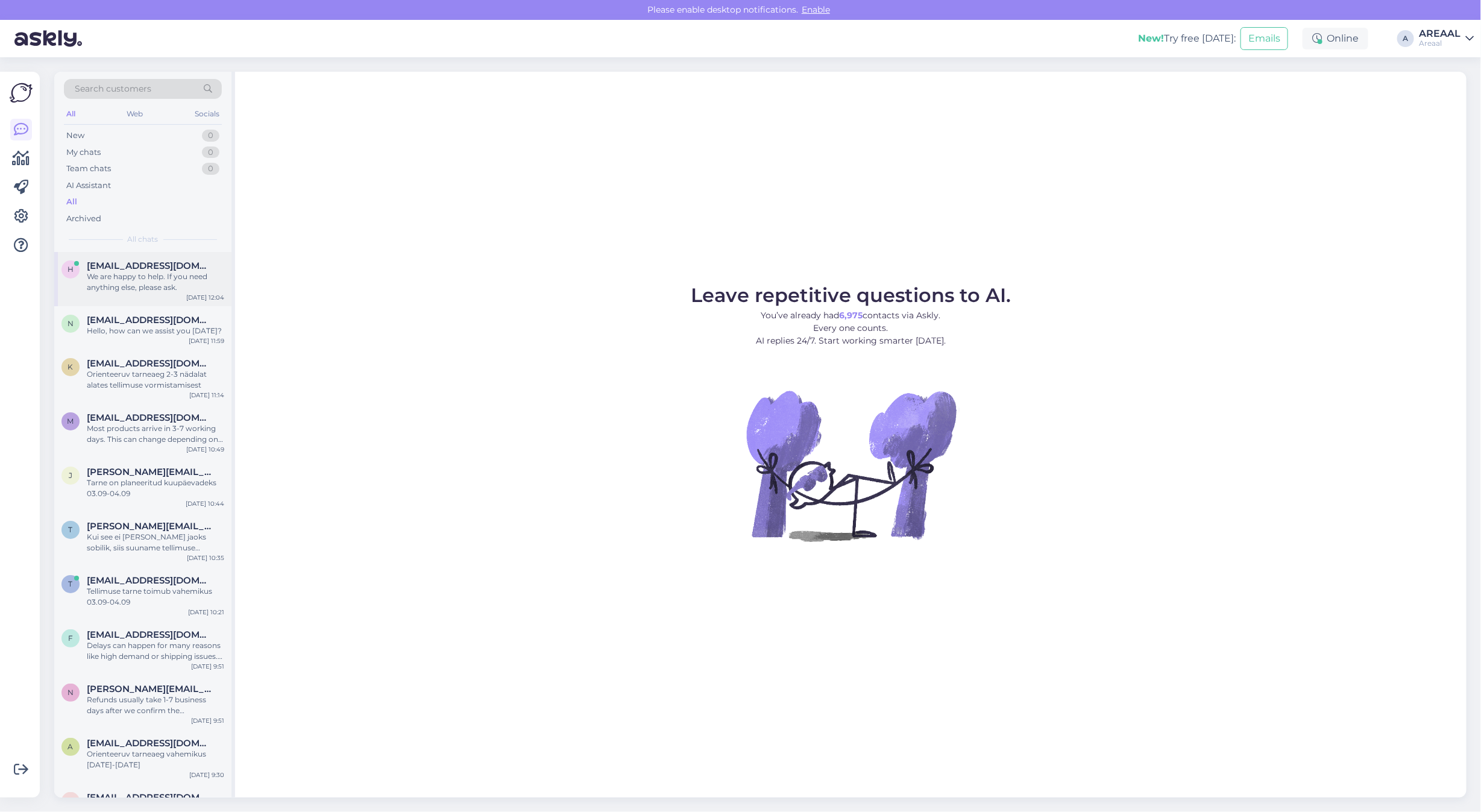
click at [158, 296] on div "h helensyrr@gmail.ee We are happy to help. If you need anything else, please as…" at bounding box center [143, 278] width 177 height 54
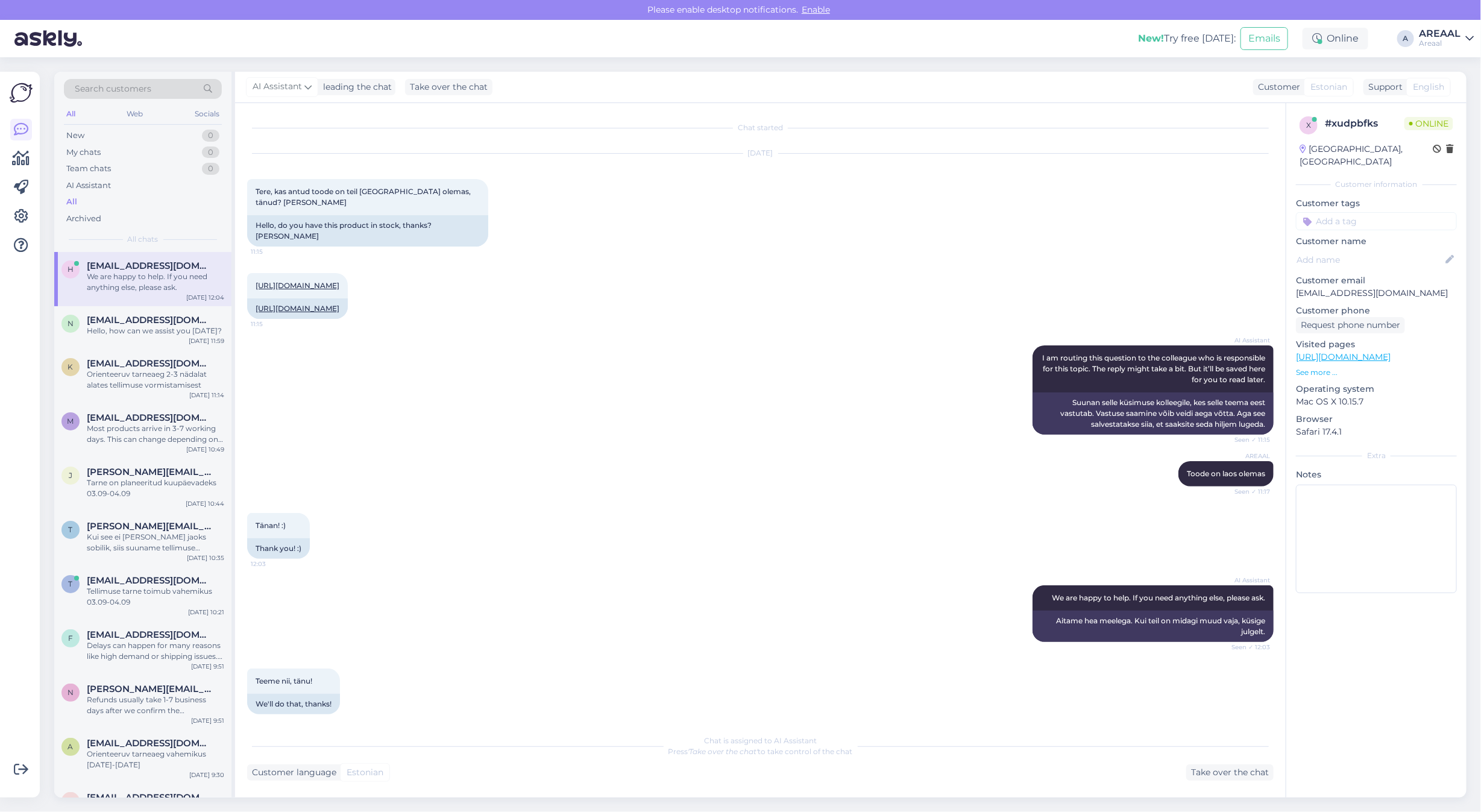
scroll to position [70, 0]
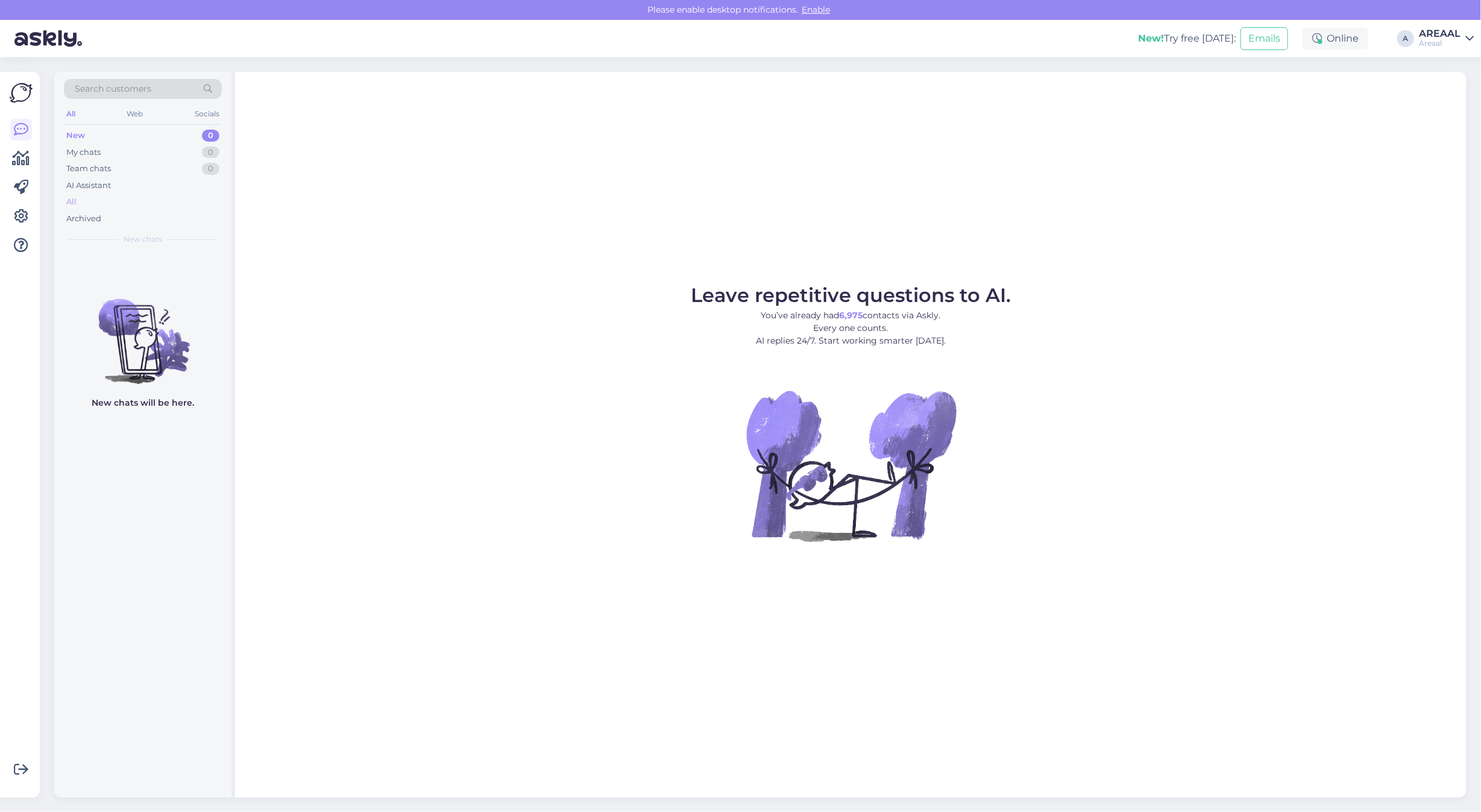
click at [84, 208] on div "All" at bounding box center [143, 202] width 158 height 17
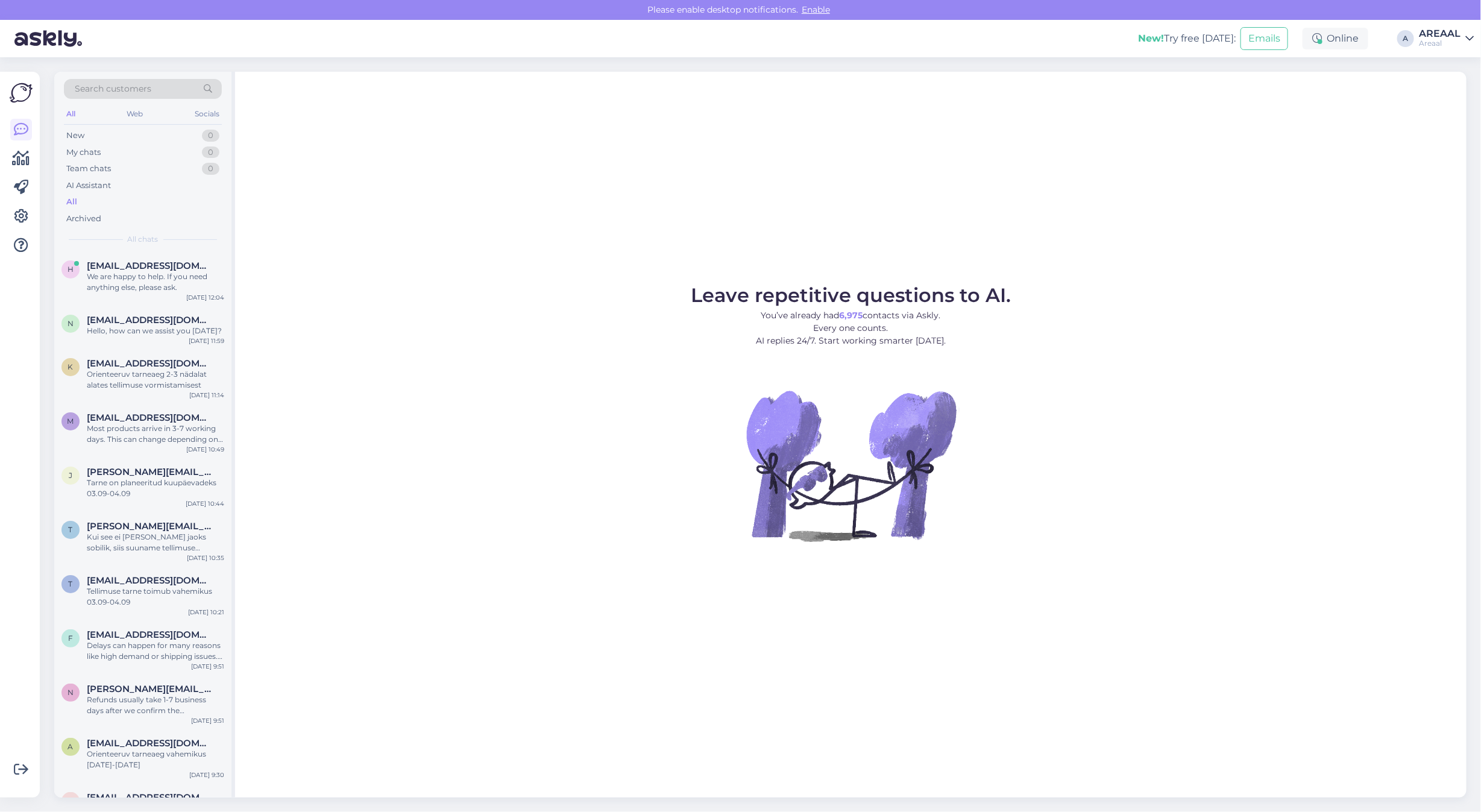
drag, startPoint x: 582, startPoint y: 252, endPoint x: 586, endPoint y: 260, distance: 8.9
click at [582, 253] on div "Leave repetitive questions to AI. You’ve already had 6,975 contacts via Askly. …" at bounding box center [850, 434] width 1231 height 725
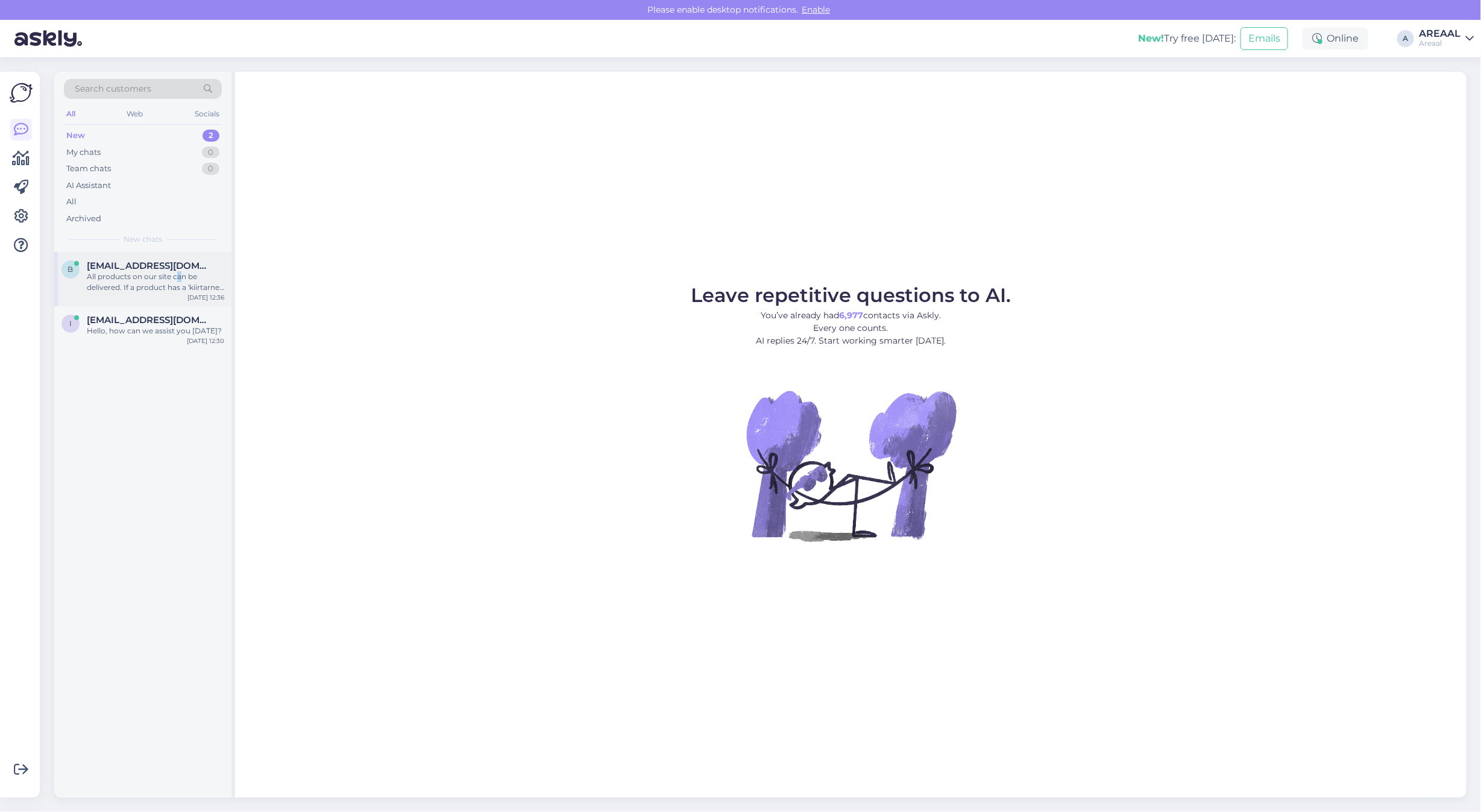
click at [175, 278] on div "All products on our site can be delivered. If a product has a 'kiirtarne' label…" at bounding box center [155, 281] width 137 height 22
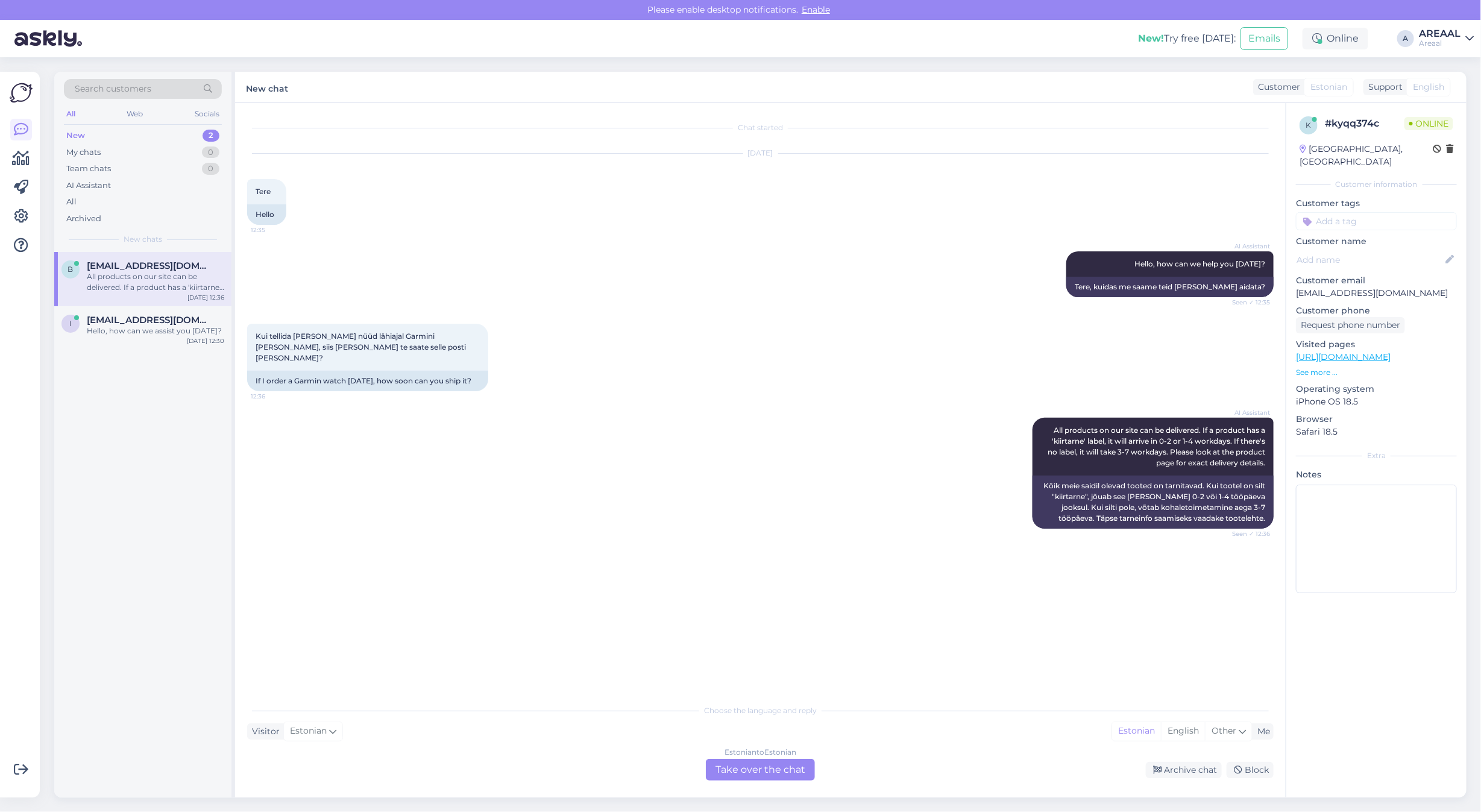
click at [790, 346] on div "Kui tellida täna nüüd lähiajal Garmini kell, siis kui ruttu te saate selle post…" at bounding box center [760, 357] width 1026 height 94
click at [158, 327] on div "Hello, how can we assist you today?" at bounding box center [155, 331] width 137 height 11
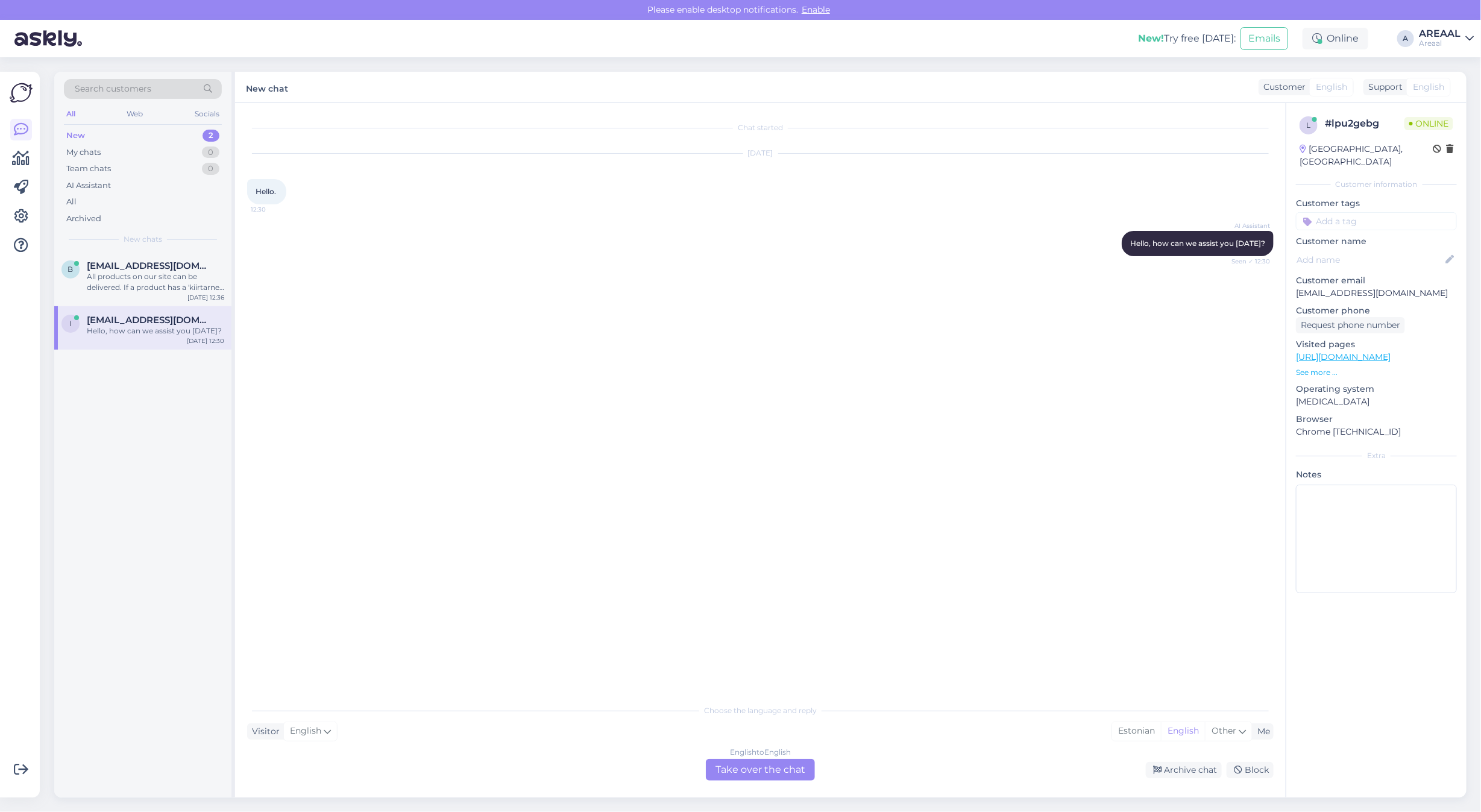
click at [1344, 287] on p "itma@inbox.lv" at bounding box center [1376, 293] width 161 height 13
copy p "itma@inbox.lv"
click at [188, 195] on div "All" at bounding box center [143, 202] width 158 height 17
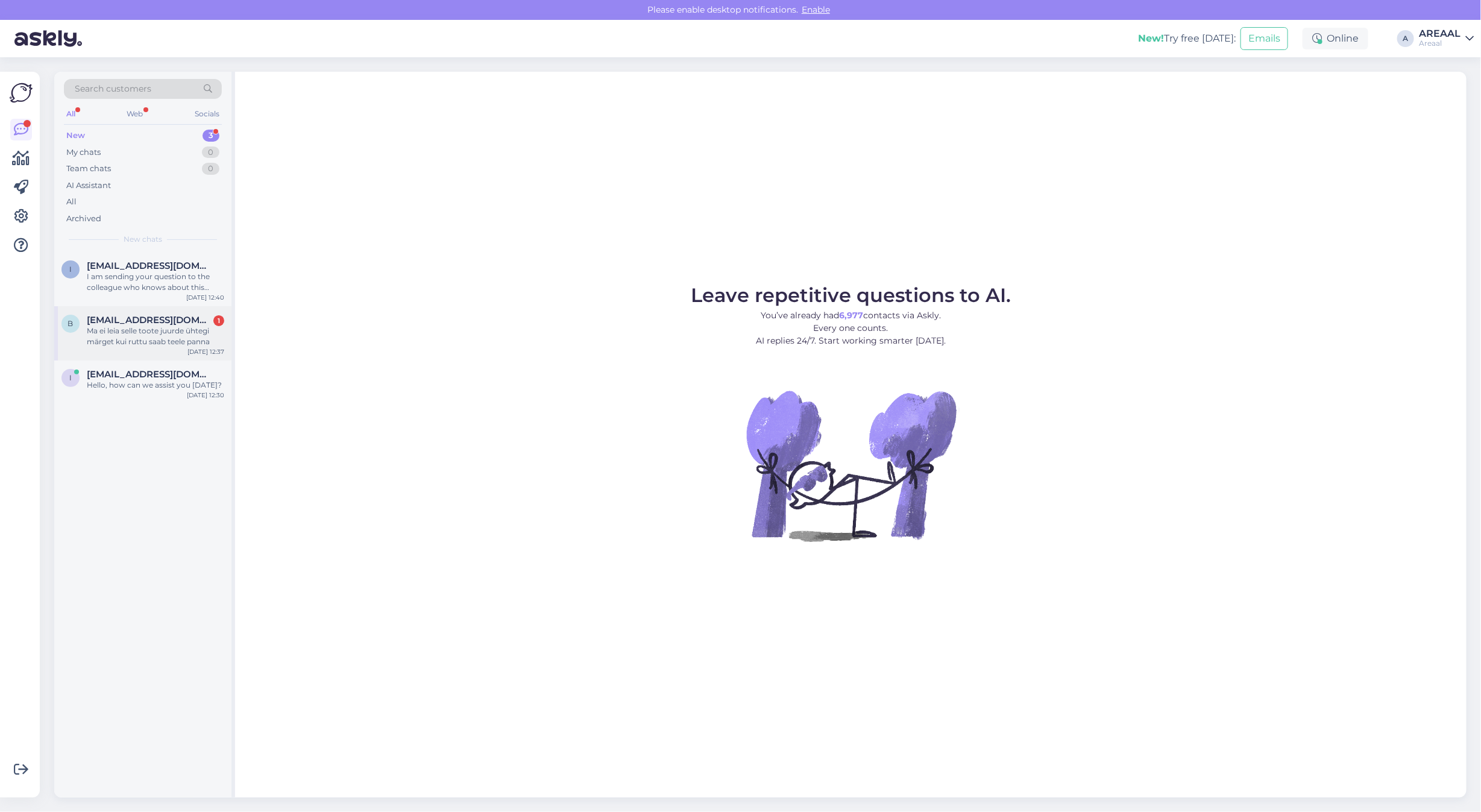
click at [190, 341] on div "Ma ei [PERSON_NAME] toote juurde ühtegi [PERSON_NAME] [PERSON_NAME] saab [PERSO…" at bounding box center [155, 336] width 137 height 22
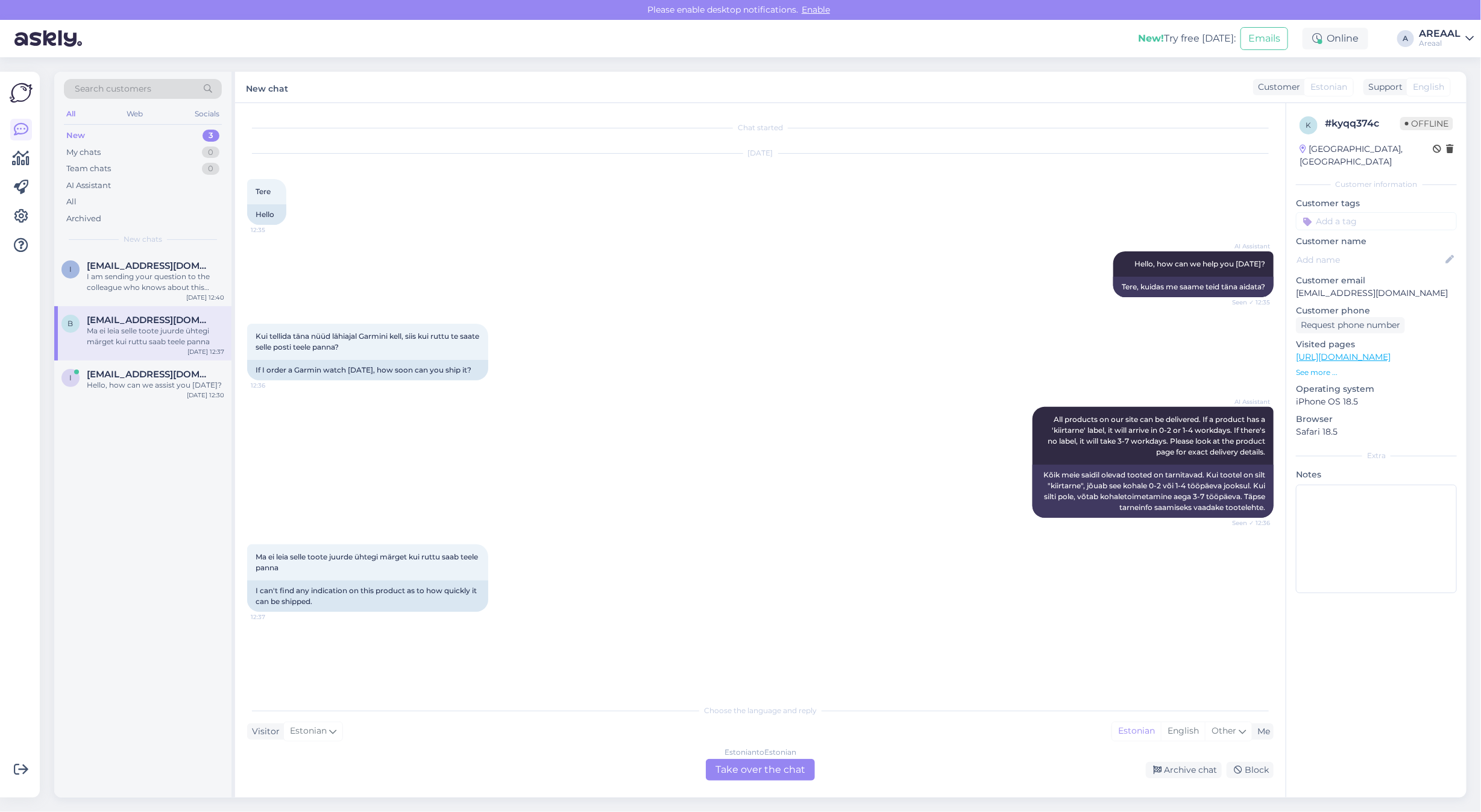
click at [757, 778] on div "Estonian to Estonian Take over the chat" at bounding box center [760, 769] width 109 height 22
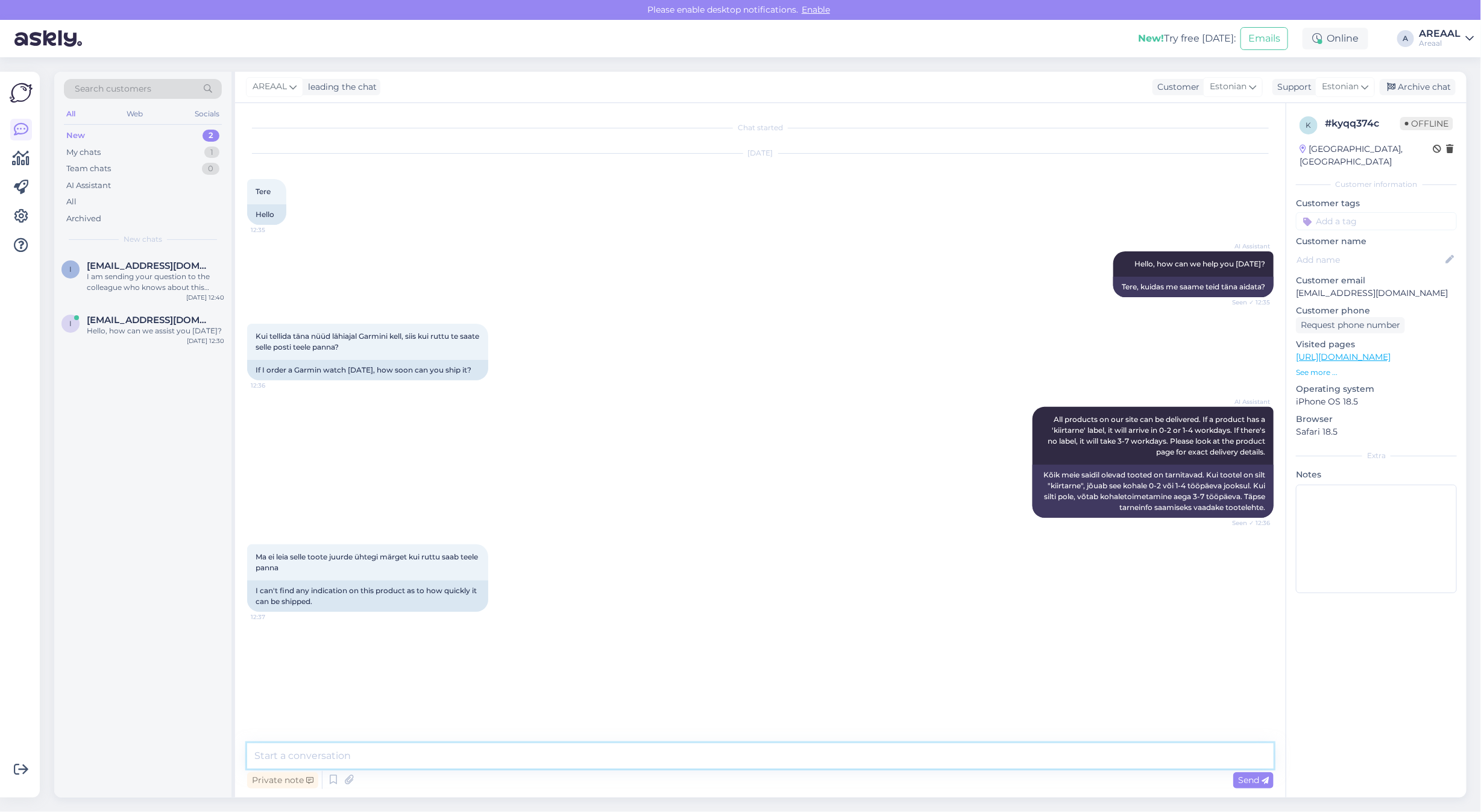
click at [751, 752] on textarea at bounding box center [760, 755] width 1026 height 25
type textarea "Tere! Mis toode?"
click at [152, 260] on span "irena0674@gmail.com" at bounding box center [149, 266] width 125 height 11
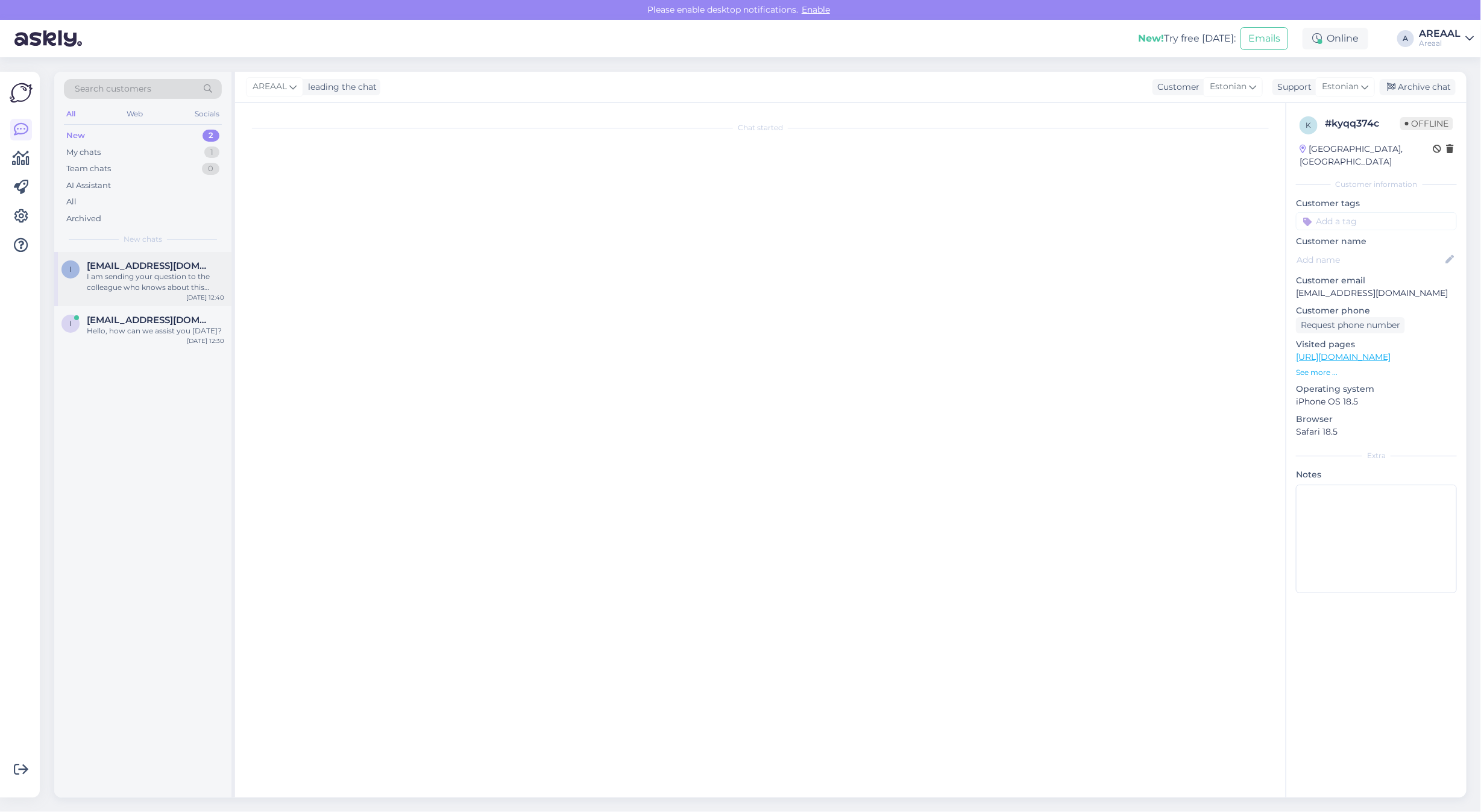
scroll to position [1831, 0]
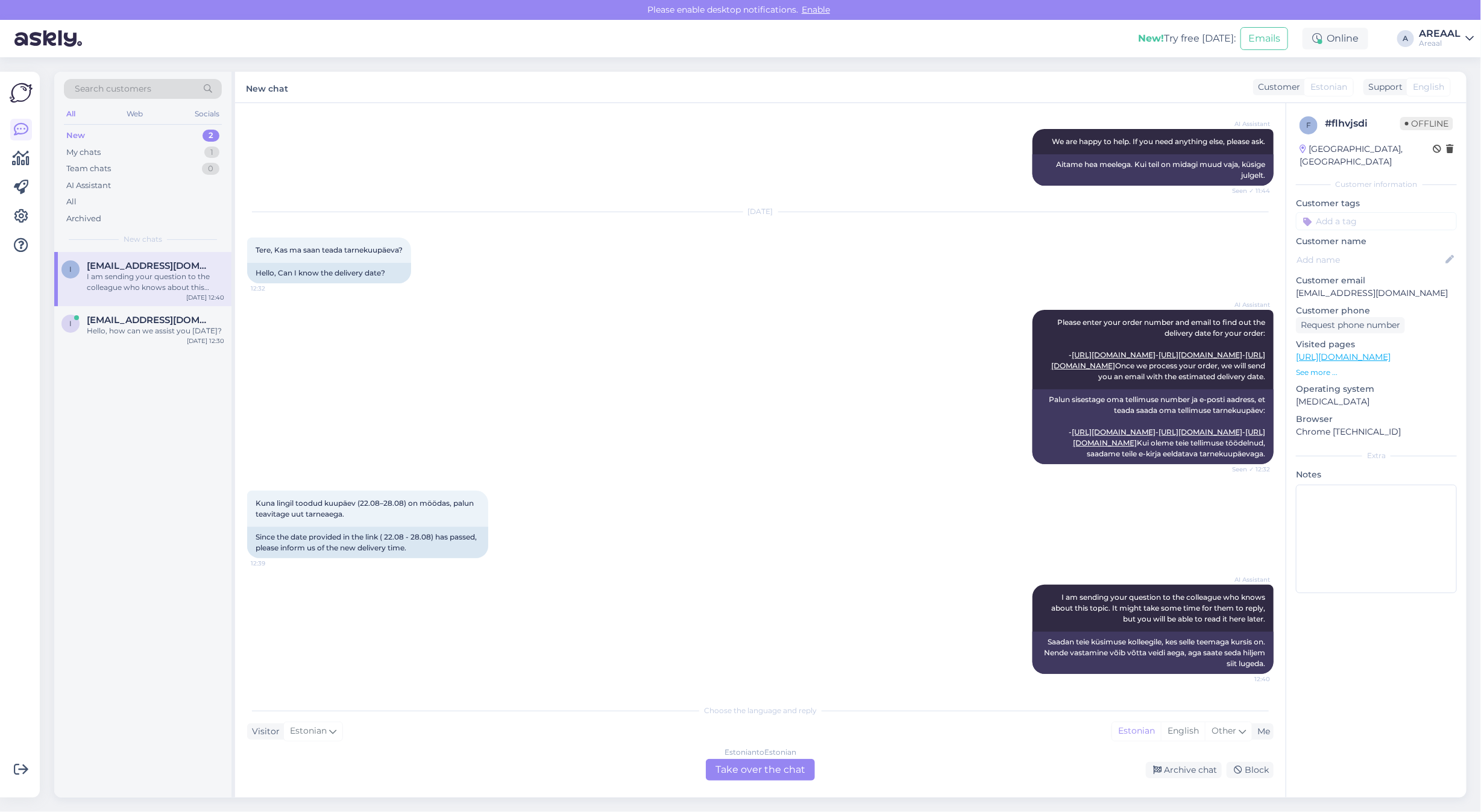
click at [1378, 287] on p "[EMAIL_ADDRESS][DOMAIN_NAME]" at bounding box center [1376, 293] width 161 height 13
click at [1378, 287] on p "irena0674@gmail.com" at bounding box center [1376, 293] width 161 height 13
copy p "irena0674@gmail.com"
click at [778, 764] on div "Estonian to Estonian Take over the chat" at bounding box center [760, 769] width 109 height 22
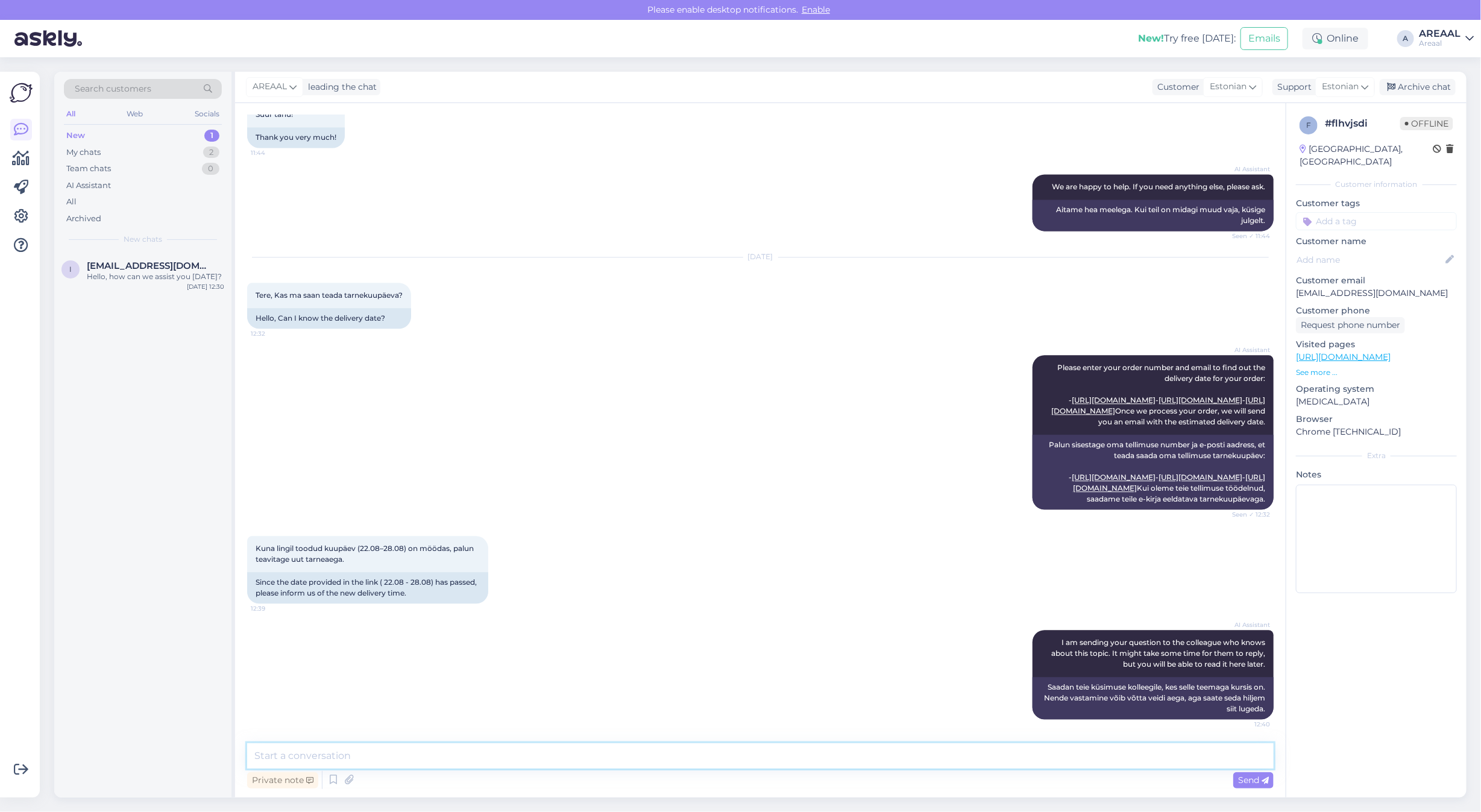
click at [778, 764] on textarea at bounding box center [760, 755] width 1026 height 25
paste textarea "Kahjuks peame teada andma, et hetkel Beurer MG280 jõudmine meie lattu on hiline…"
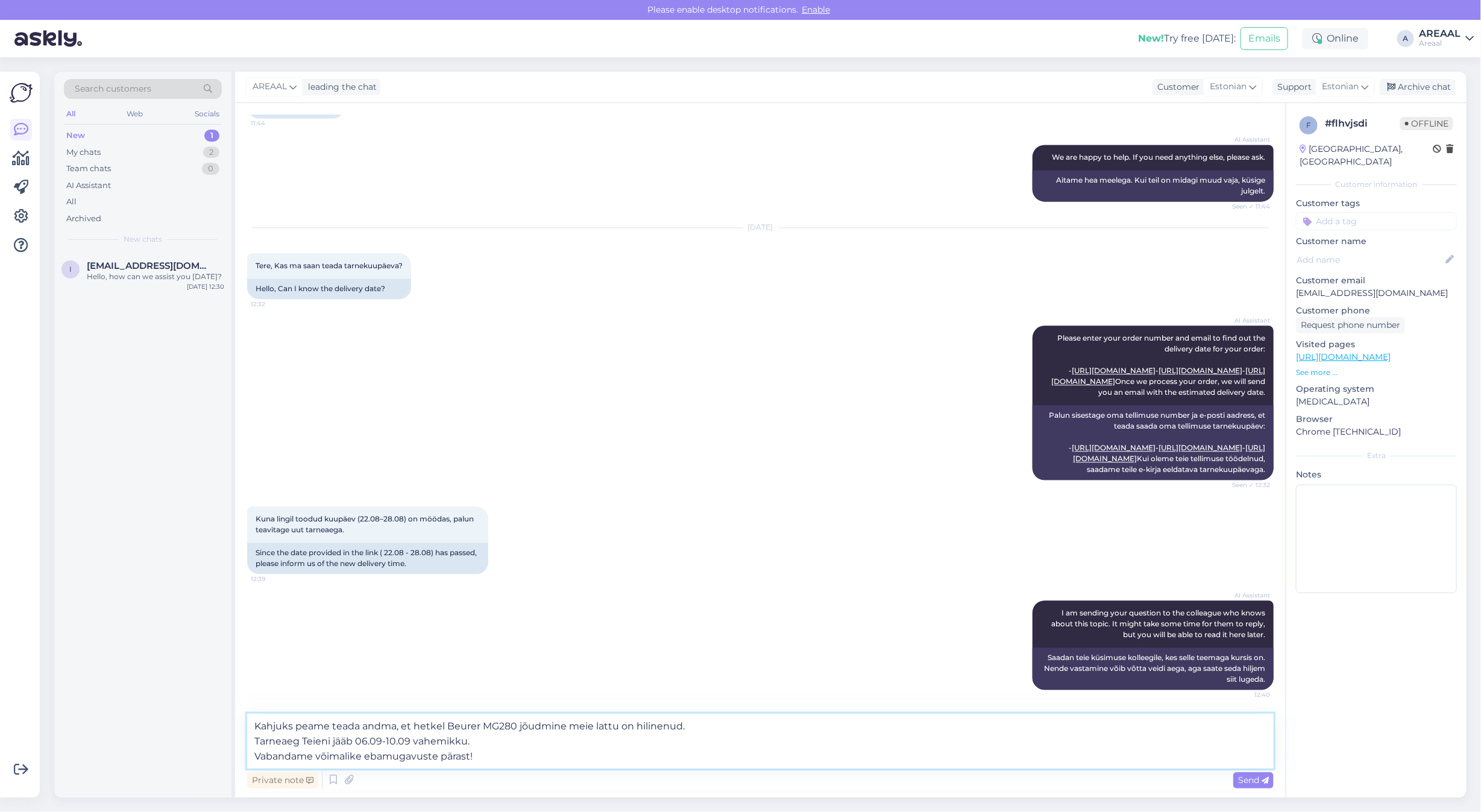
click at [764, 721] on textarea "Kahjuks peame teada andma, et hetkel Beurer MG280 jõudmine meie lattu on hiline…" at bounding box center [760, 740] width 1026 height 54
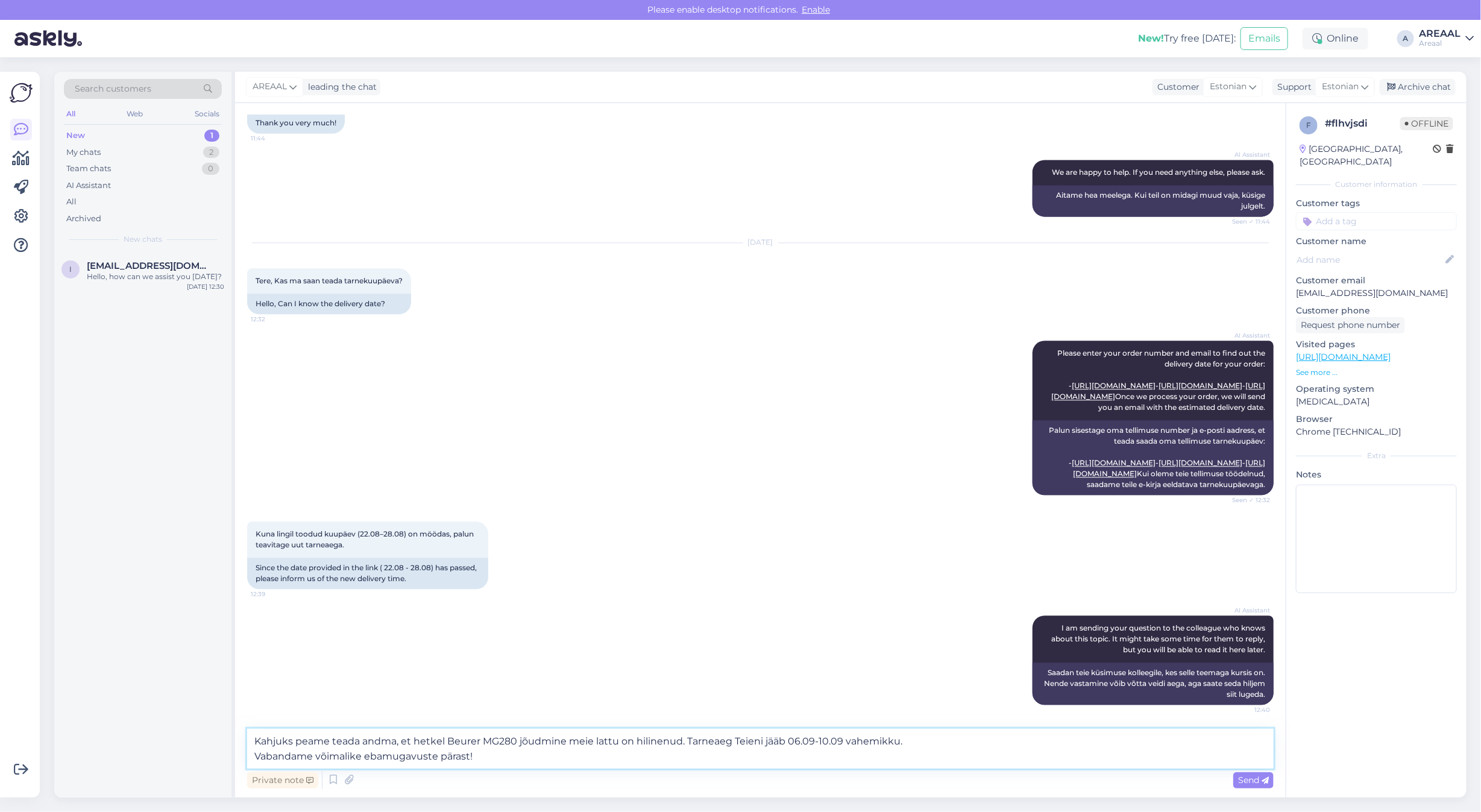
click at [932, 740] on textarea "Kahjuks peame teada andma, et hetkel Beurer MG280 jõudmine meie lattu on hiline…" at bounding box center [760, 748] width 1026 height 40
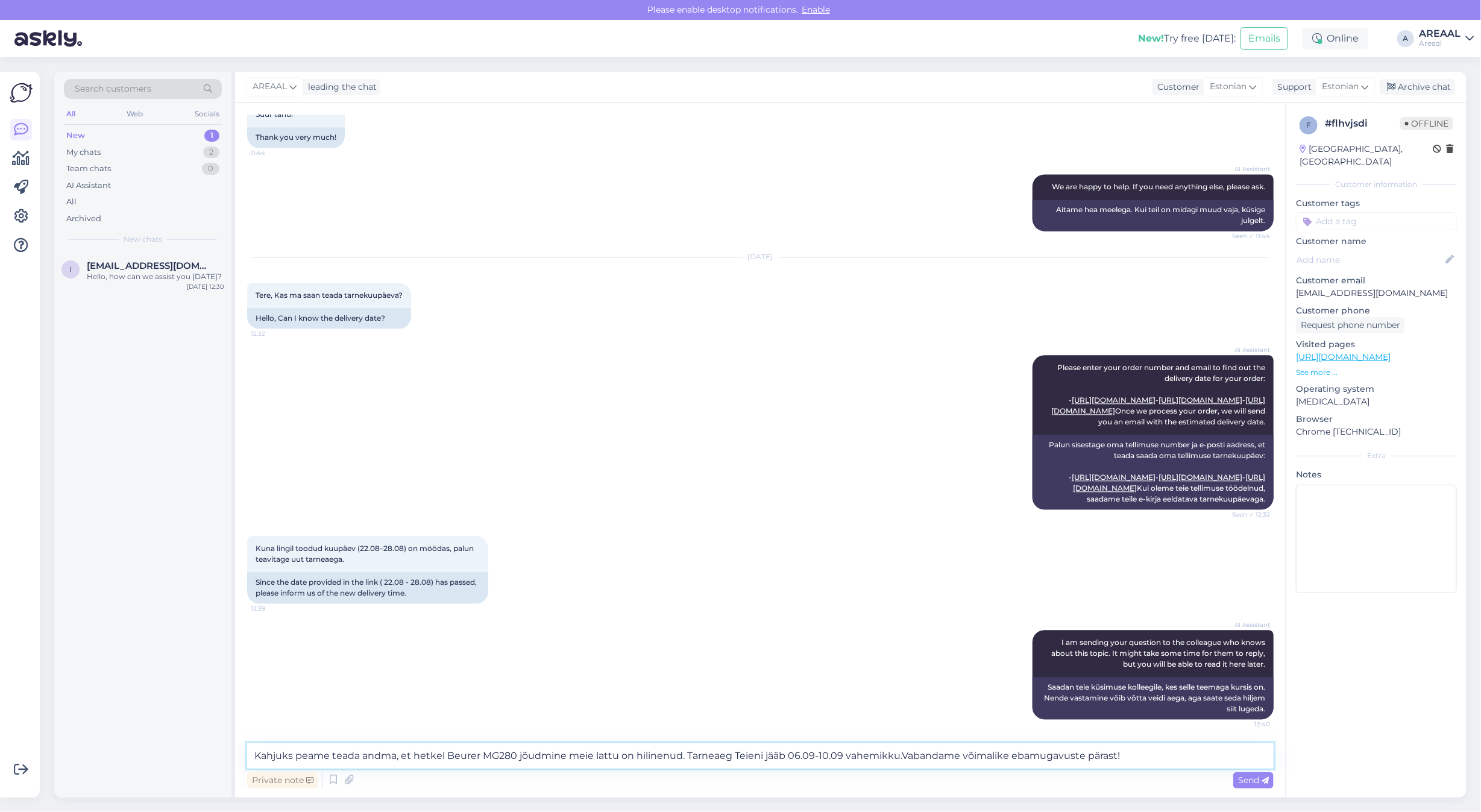
type textarea "Kahjuks peame teada andma, et hetkel Beurer MG280 jõudmine meie lattu on hiline…"
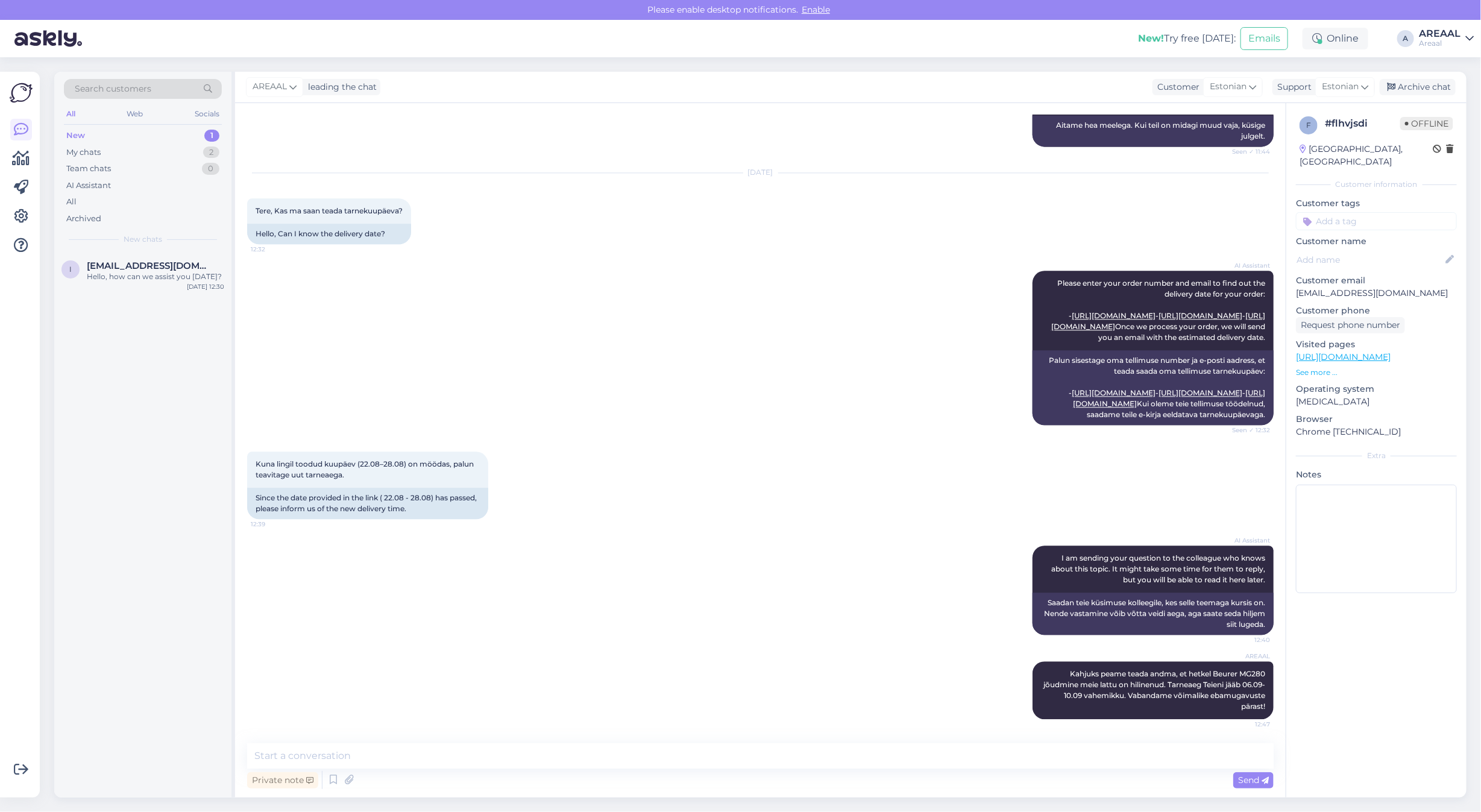
click at [484, 398] on div "AI Assistant Please enter your order number and email to find out the delivery …" at bounding box center [760, 348] width 1026 height 181
click at [1397, 83] on div "Archive chat" at bounding box center [1418, 87] width 76 height 16
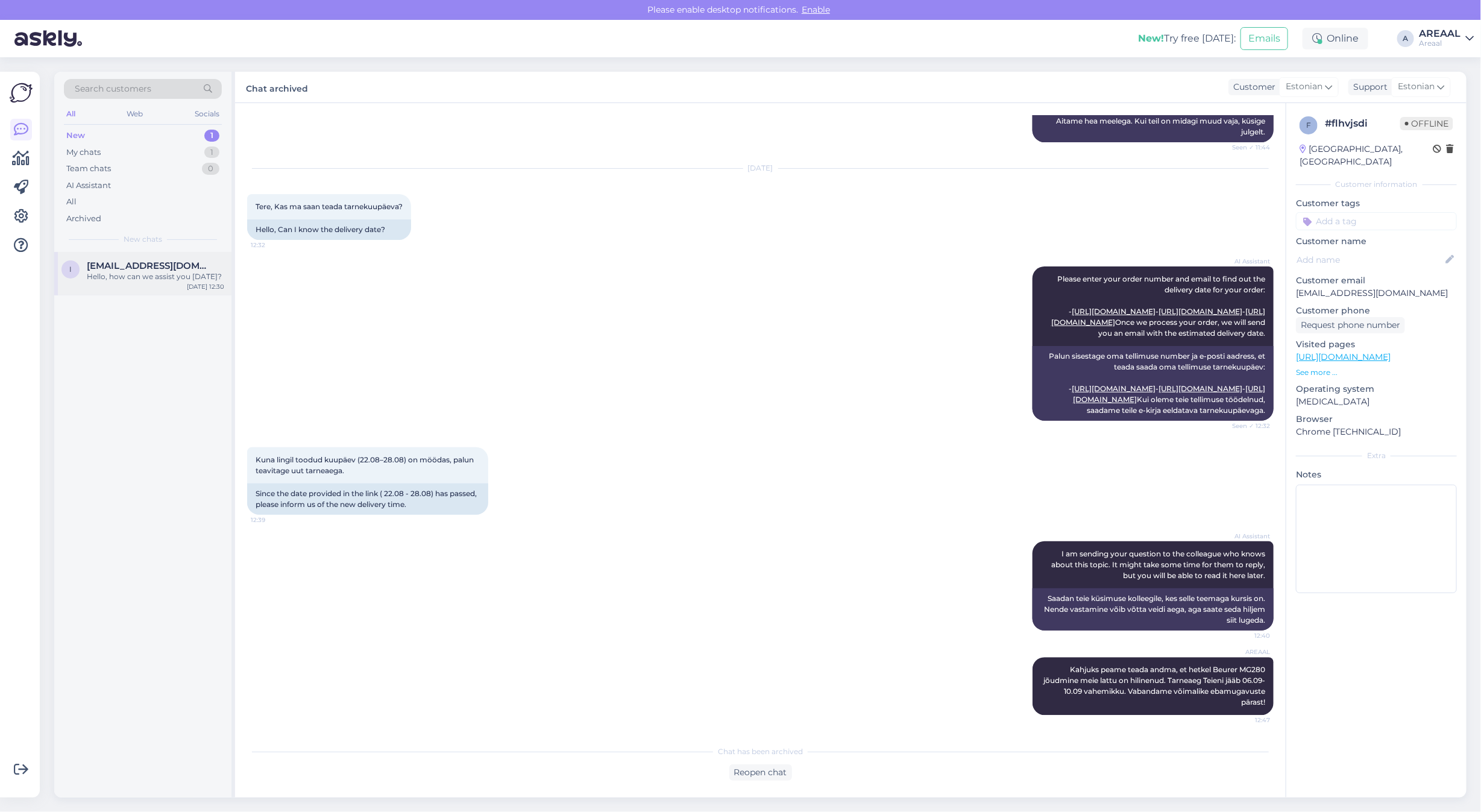
click at [102, 279] on div "Hello, how can we assist you [DATE]?" at bounding box center [155, 276] width 137 height 11
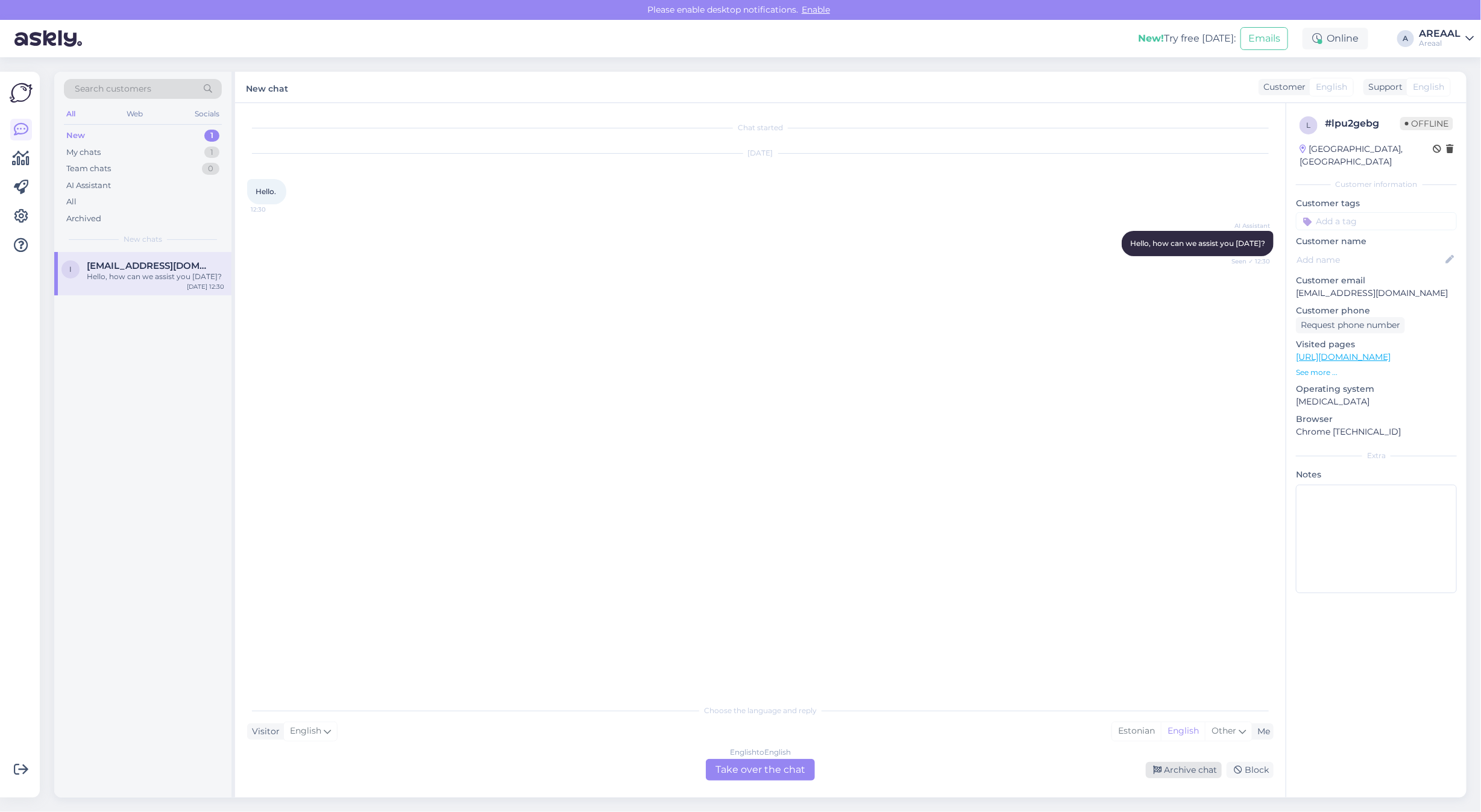
click at [1191, 764] on div "Archive chat" at bounding box center [1184, 770] width 76 height 16
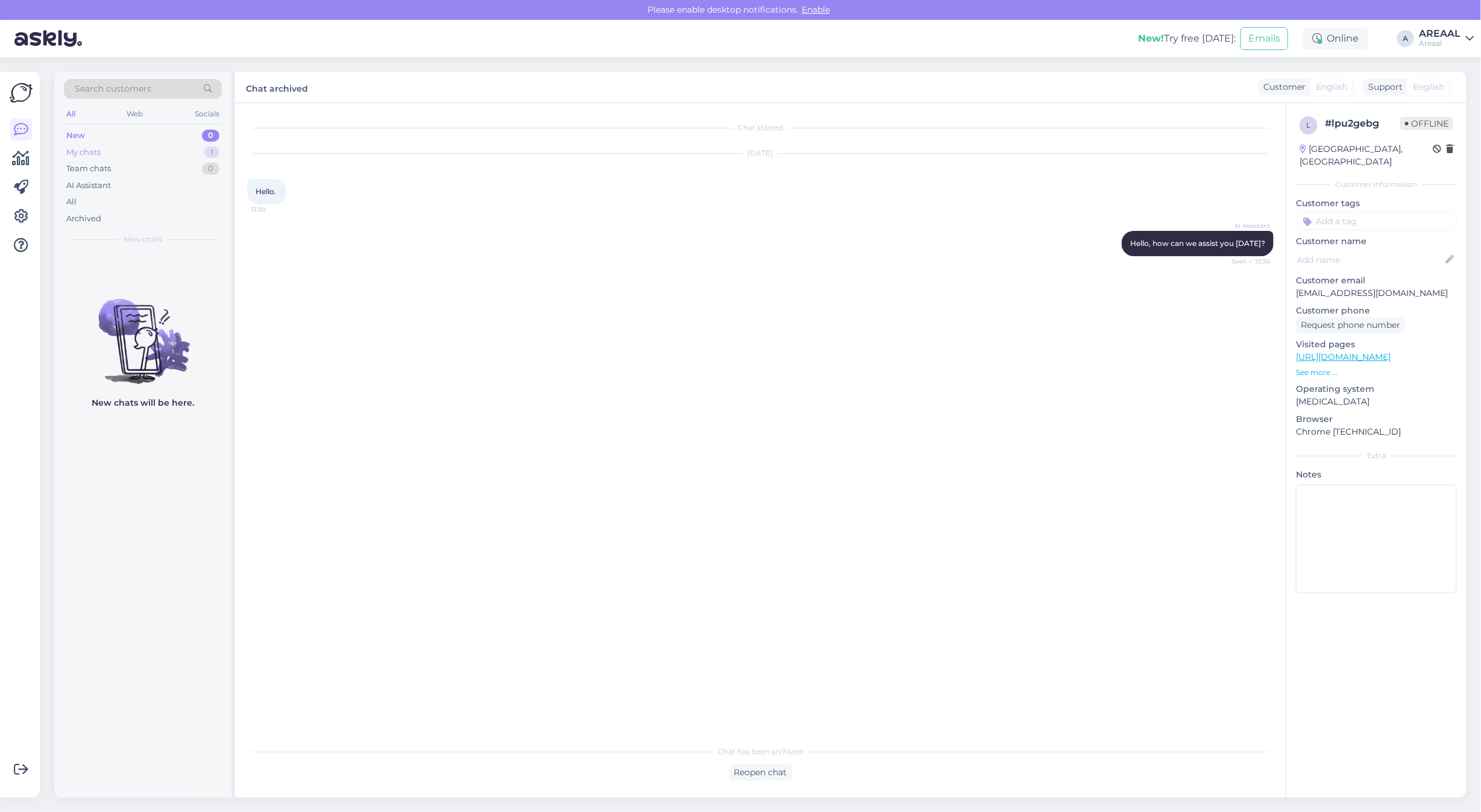
click at [195, 152] on div "My chats 1" at bounding box center [143, 152] width 158 height 17
click at [167, 279] on div "Tere! Mis toode?" at bounding box center [155, 276] width 137 height 11
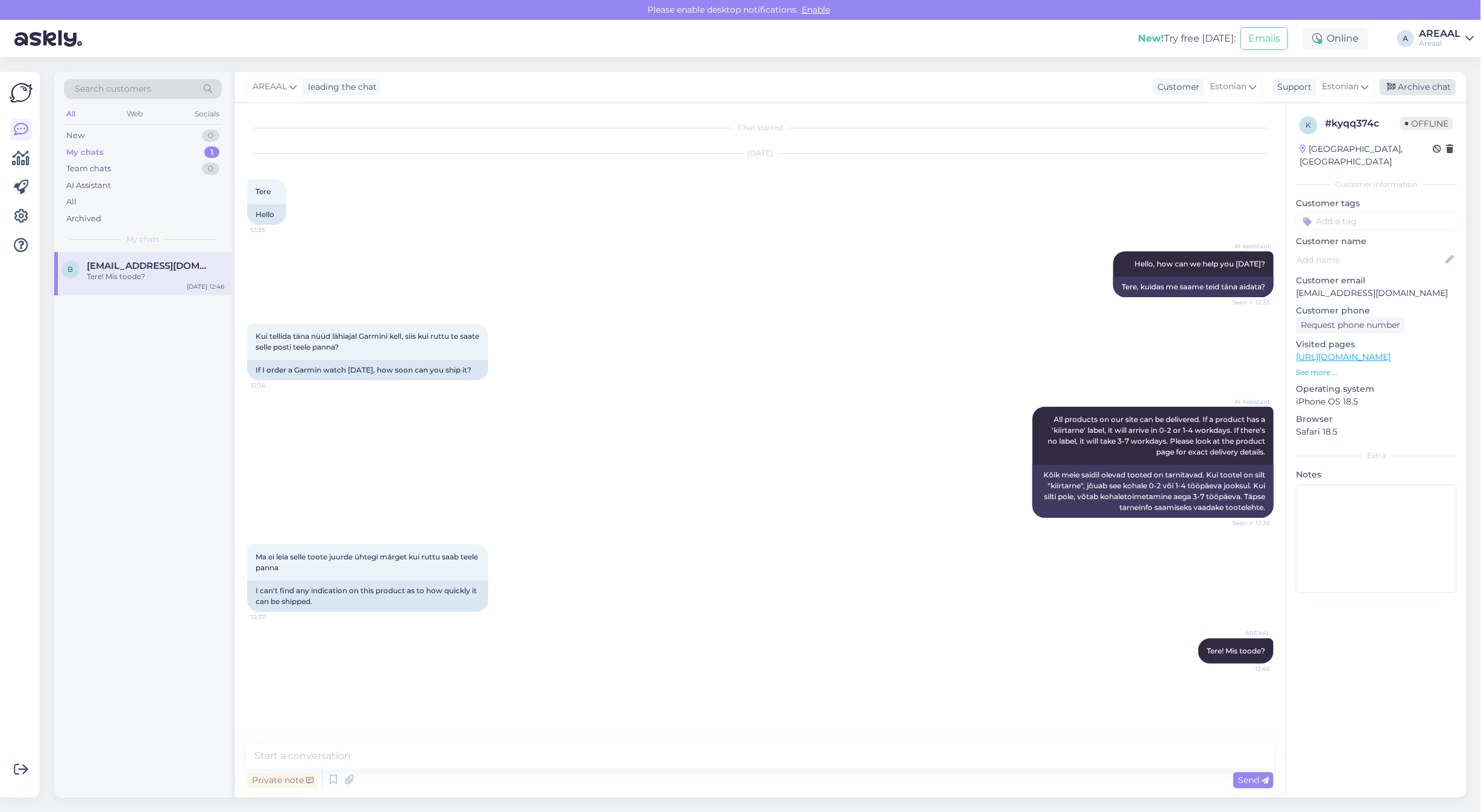
click at [1409, 86] on div "Archive chat" at bounding box center [1418, 87] width 76 height 16
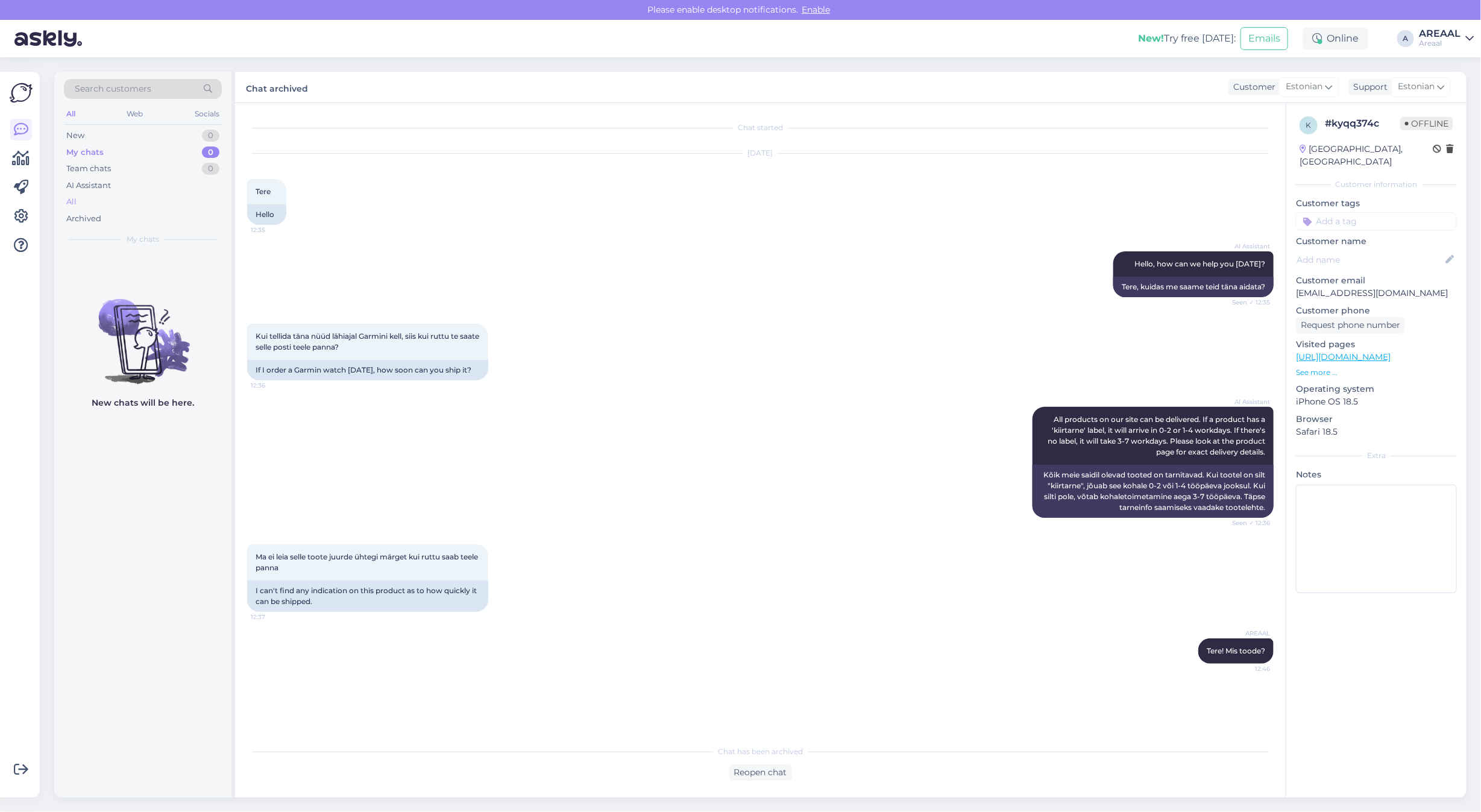
click at [146, 203] on div "All" at bounding box center [143, 202] width 158 height 17
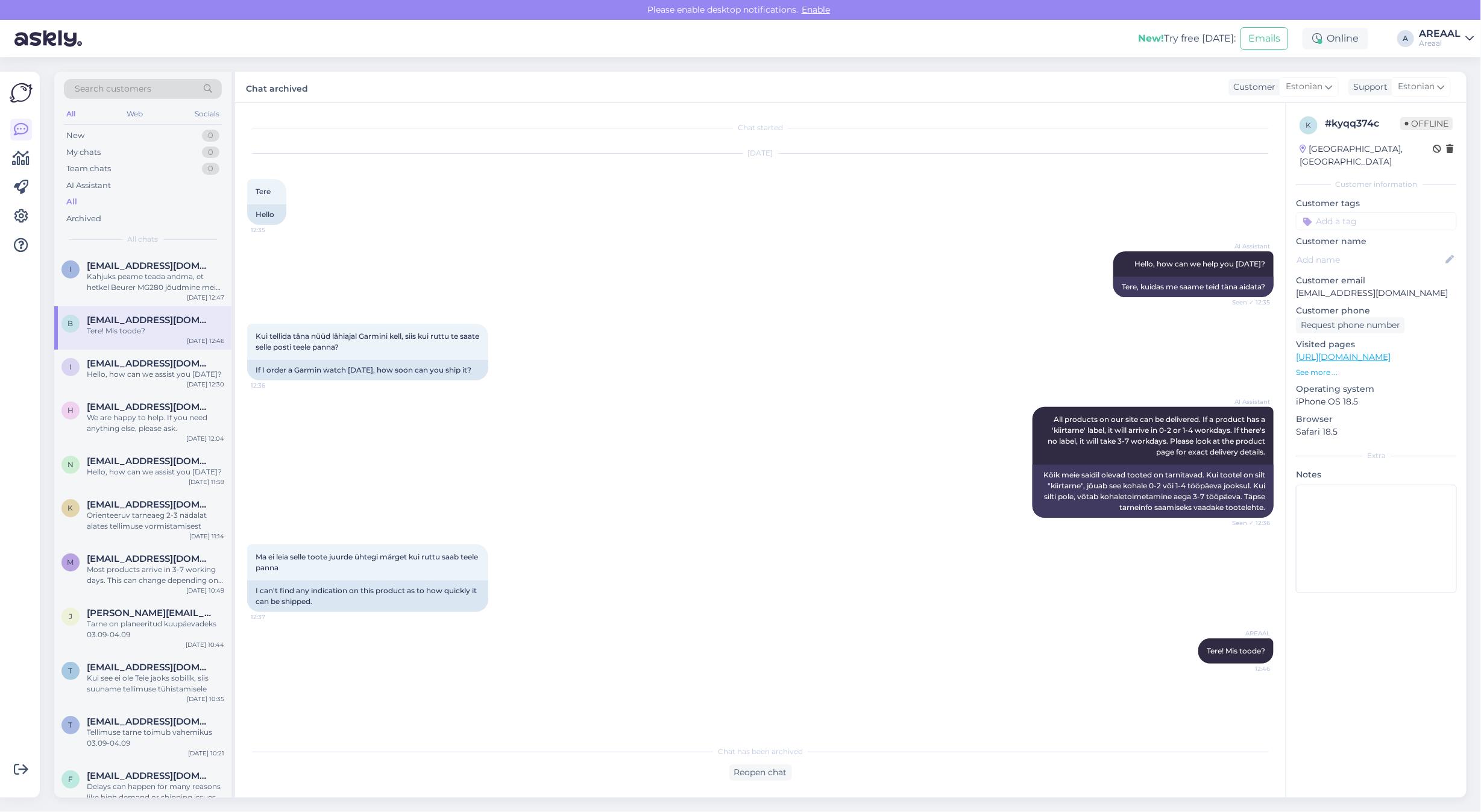
click at [1435, 34] on div "AREAAL" at bounding box center [1440, 34] width 42 height 10
click at [1465, 99] on div "Nish Open" at bounding box center [1400, 93] width 148 height 26
click at [1433, 87] on button "Open" at bounding box center [1447, 93] width 34 height 19
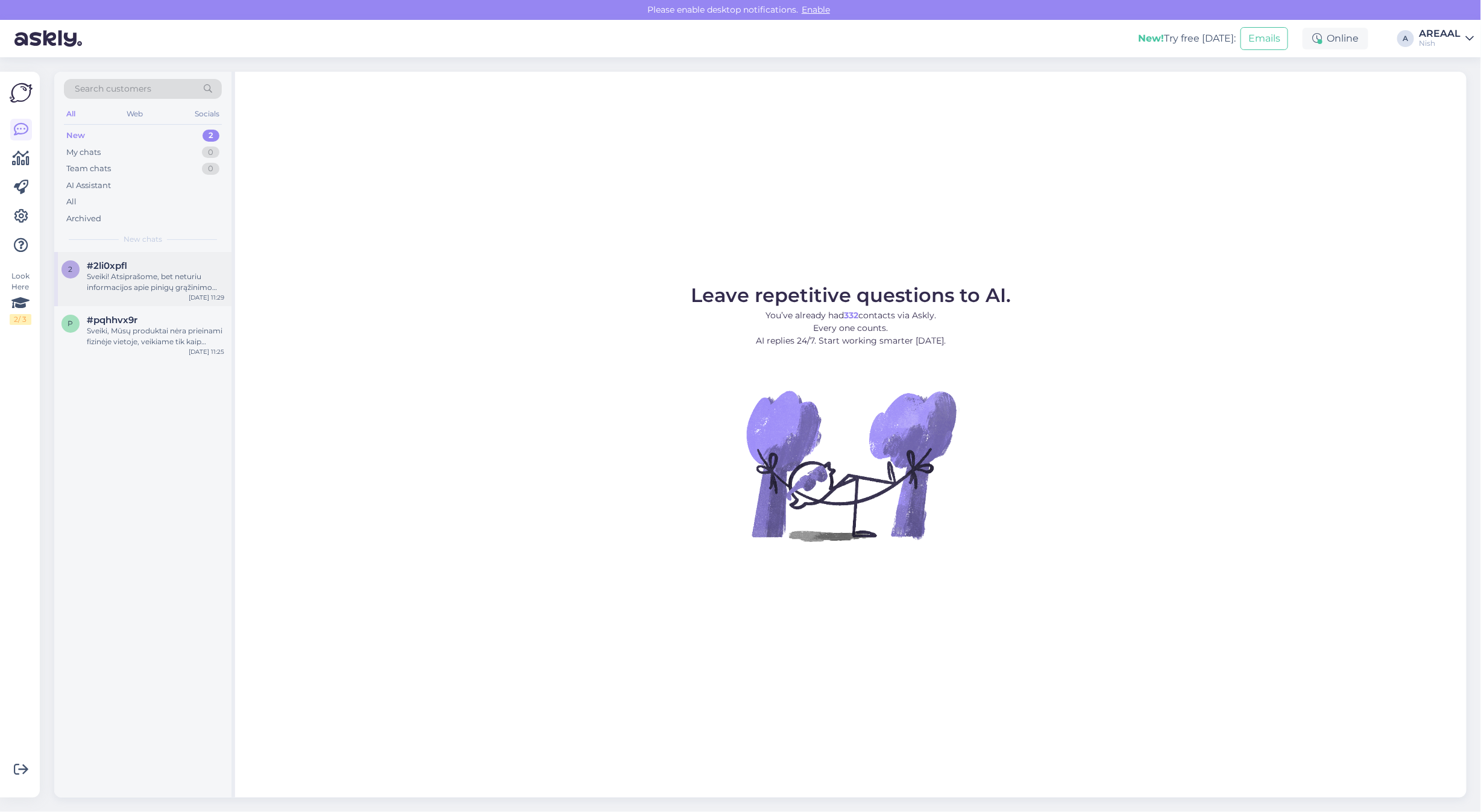
click at [155, 278] on div "Sveiki! Atsiprašome, bet neturiu informacijos apie pinigų grąžinimo eigą. Perdu…" at bounding box center [155, 281] width 137 height 22
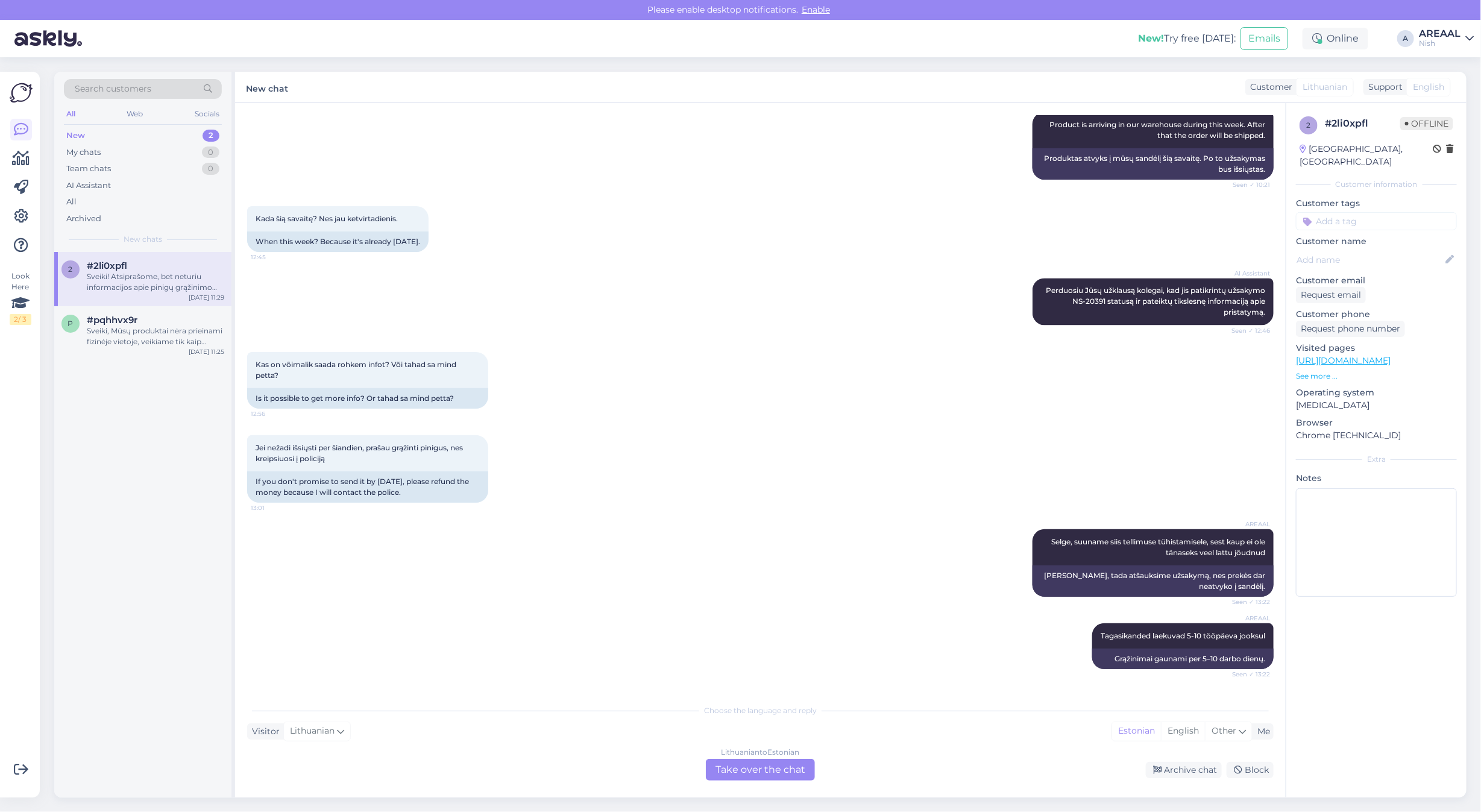
scroll to position [2688, 0]
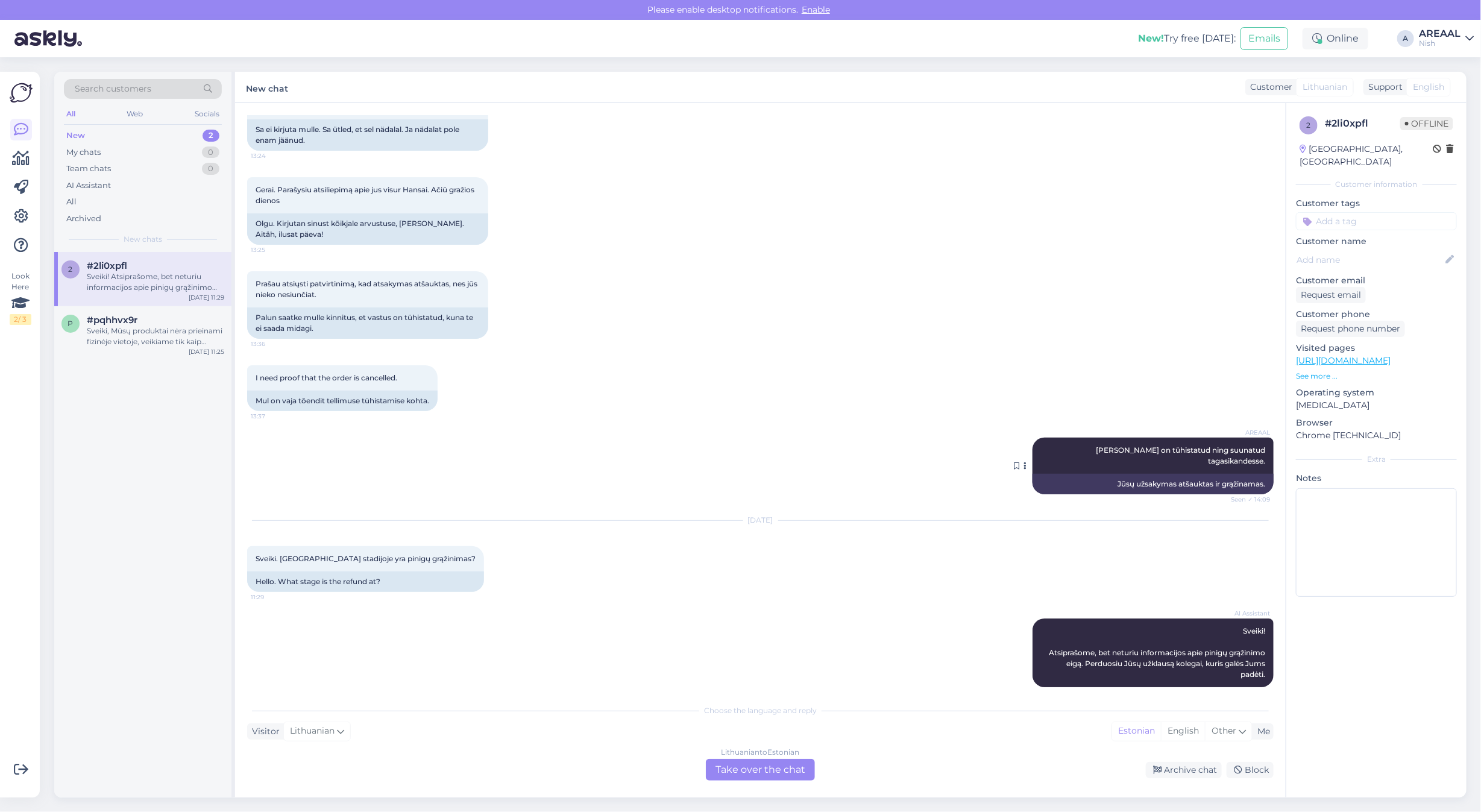
click at [1191, 450] on span "Teie tellimus on tühistatud ning suunatud tagasikandesse." at bounding box center [1181, 455] width 171 height 20
copy div "Teie tellimus on tühistatud ning suunatud tagasikandesse. Seen ✓ 14:09"
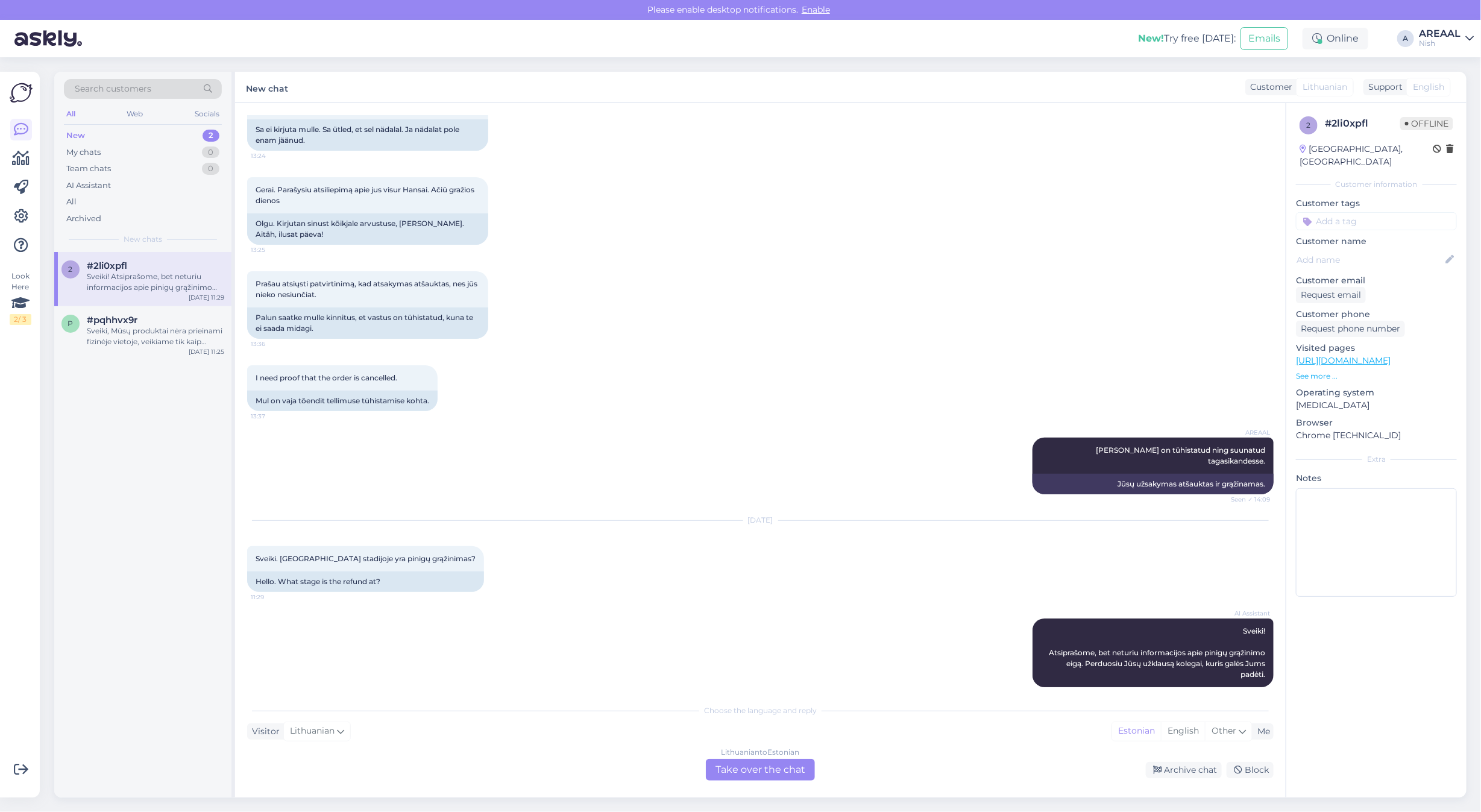
click at [755, 779] on div "Lithuanian to Estonian Take over the chat" at bounding box center [760, 769] width 109 height 22
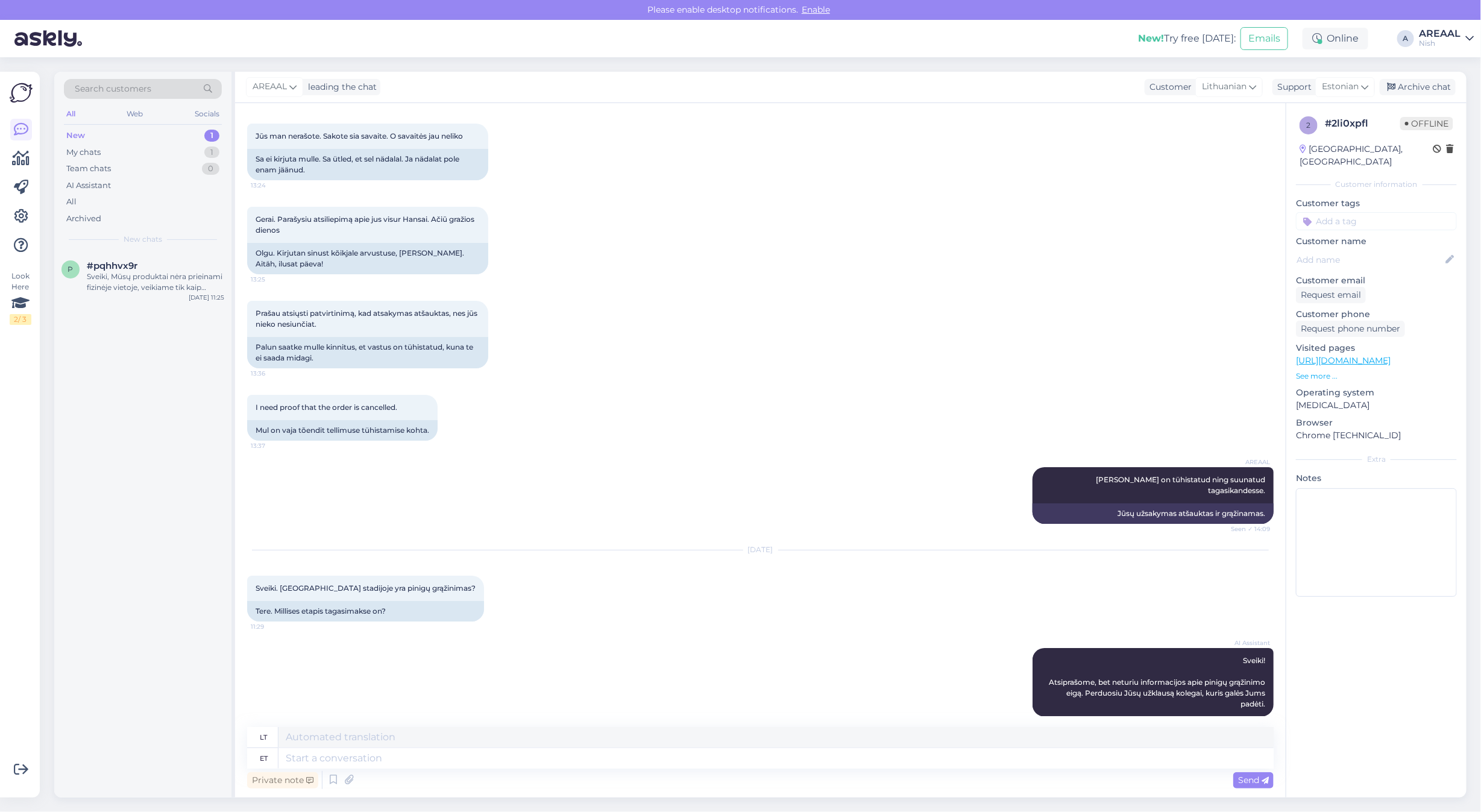
click at [763, 768] on div "Private note Send" at bounding box center [760, 779] width 1026 height 23
drag, startPoint x: 765, startPoint y: 767, endPoint x: 762, endPoint y: 761, distance: 6.7
click at [764, 761] on textarea at bounding box center [776, 758] width 995 height 20
paste textarea "Teie tellimus on tühistatud ning suunatud tagasikandesse."
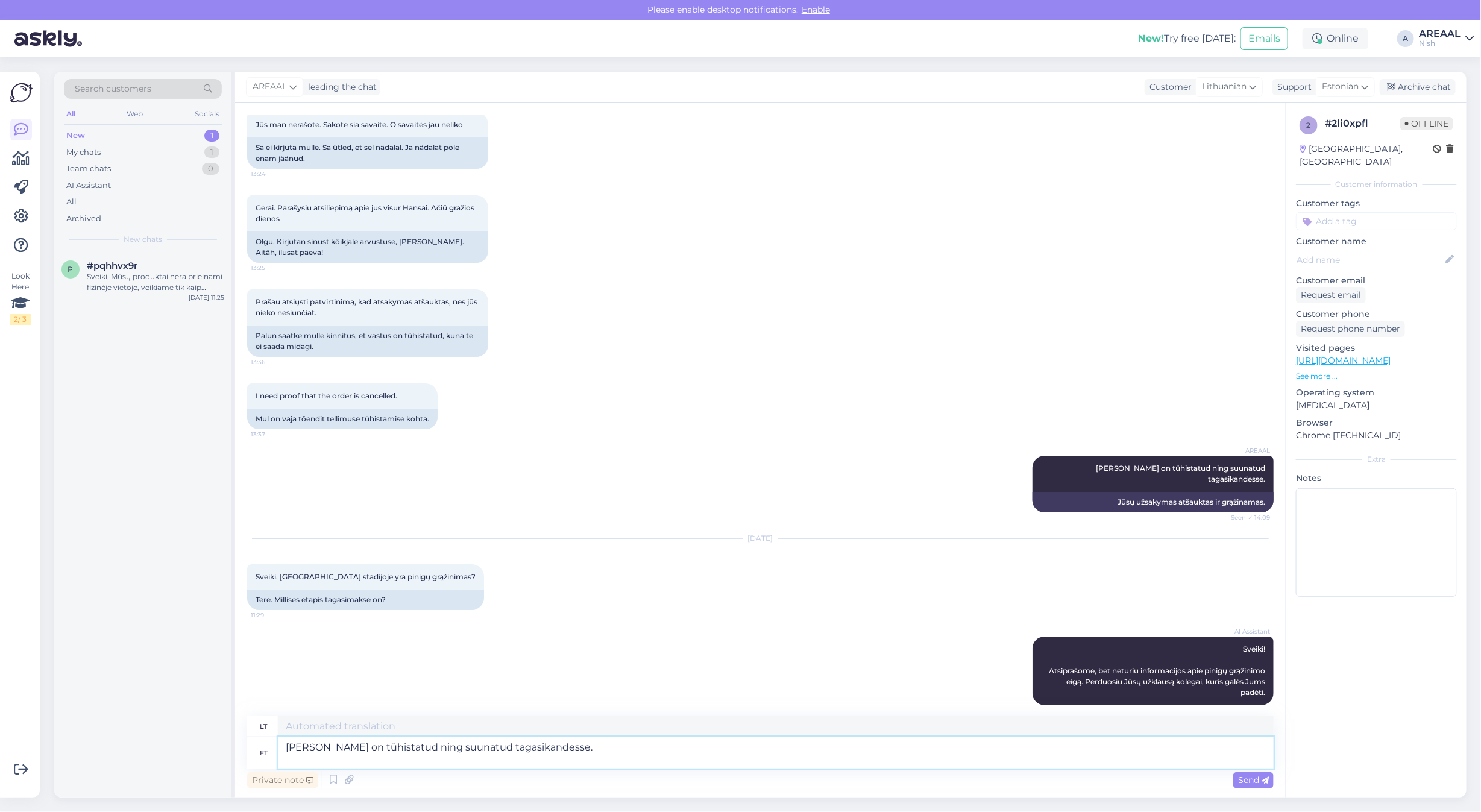
type textarea "Teie tellimus on tühistatud ning suunatud tagasikandesse. T"
type textarea "Jūsų užsakymas atšauktas ir grąžinamas."
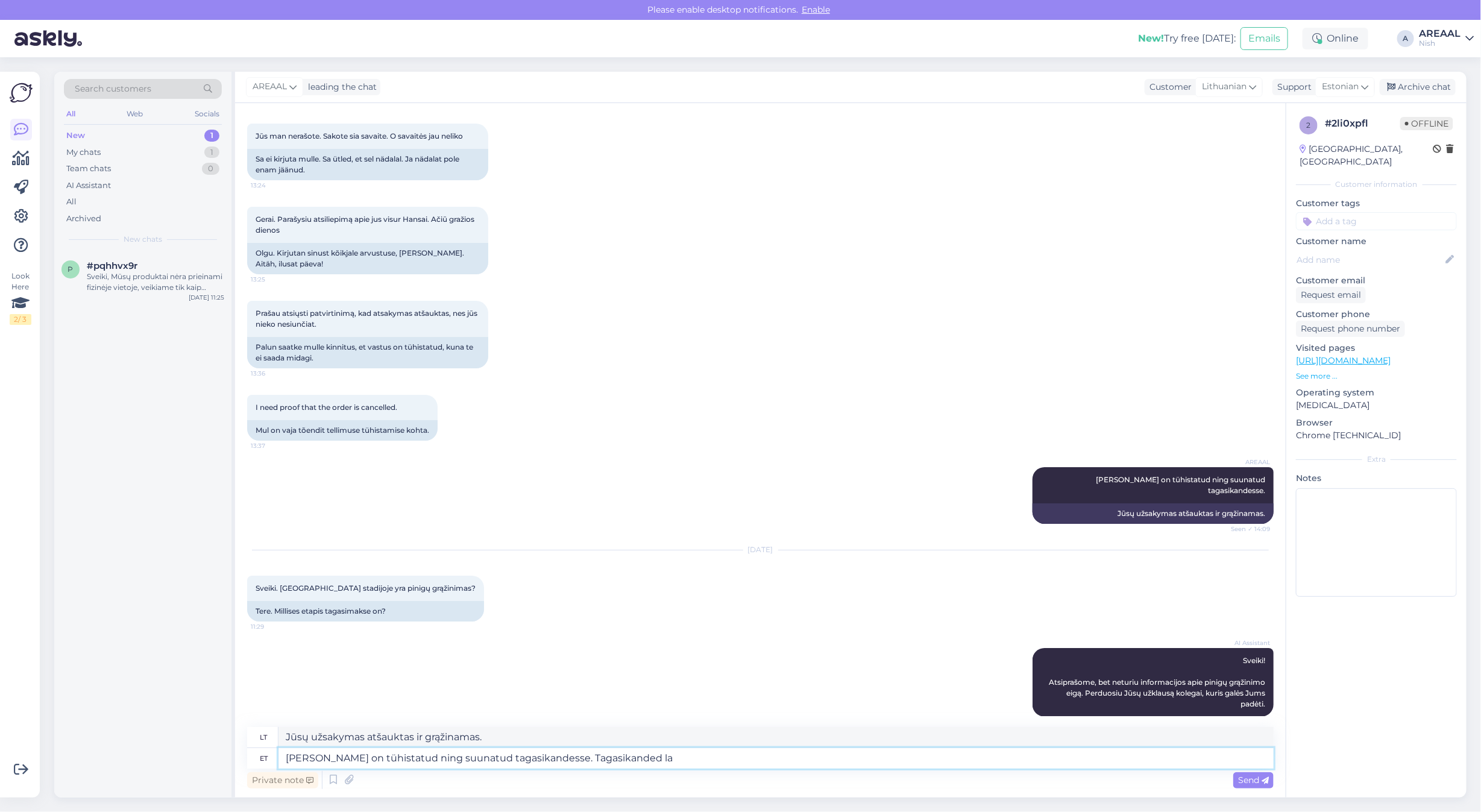
type textarea "Teie tellimus on tühistatud ning suunatud tagasikandesse. Tagasikanded lae"
type textarea "Jūsų užsakymas atšauktas ir grąžinamas. Grąžinimai"
type textarea "Teie tellimus on tühistatud ning suunatud tagasikandesse. Tagasikanded laekuvda"
type textarea "Jūsų užsakymas atšauktas ir grąžinamas. Grąžinimai priimami."
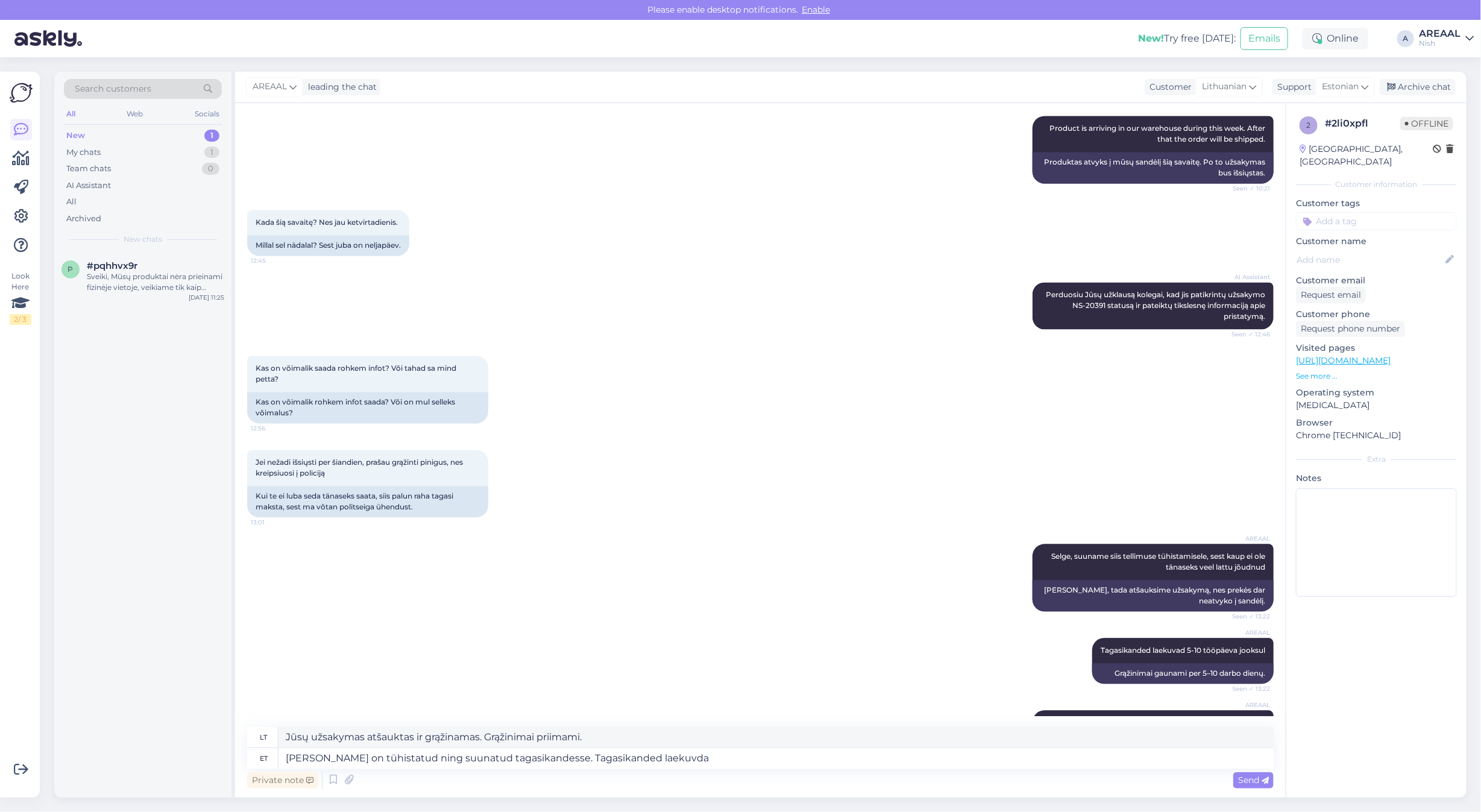
scroll to position [534, 0]
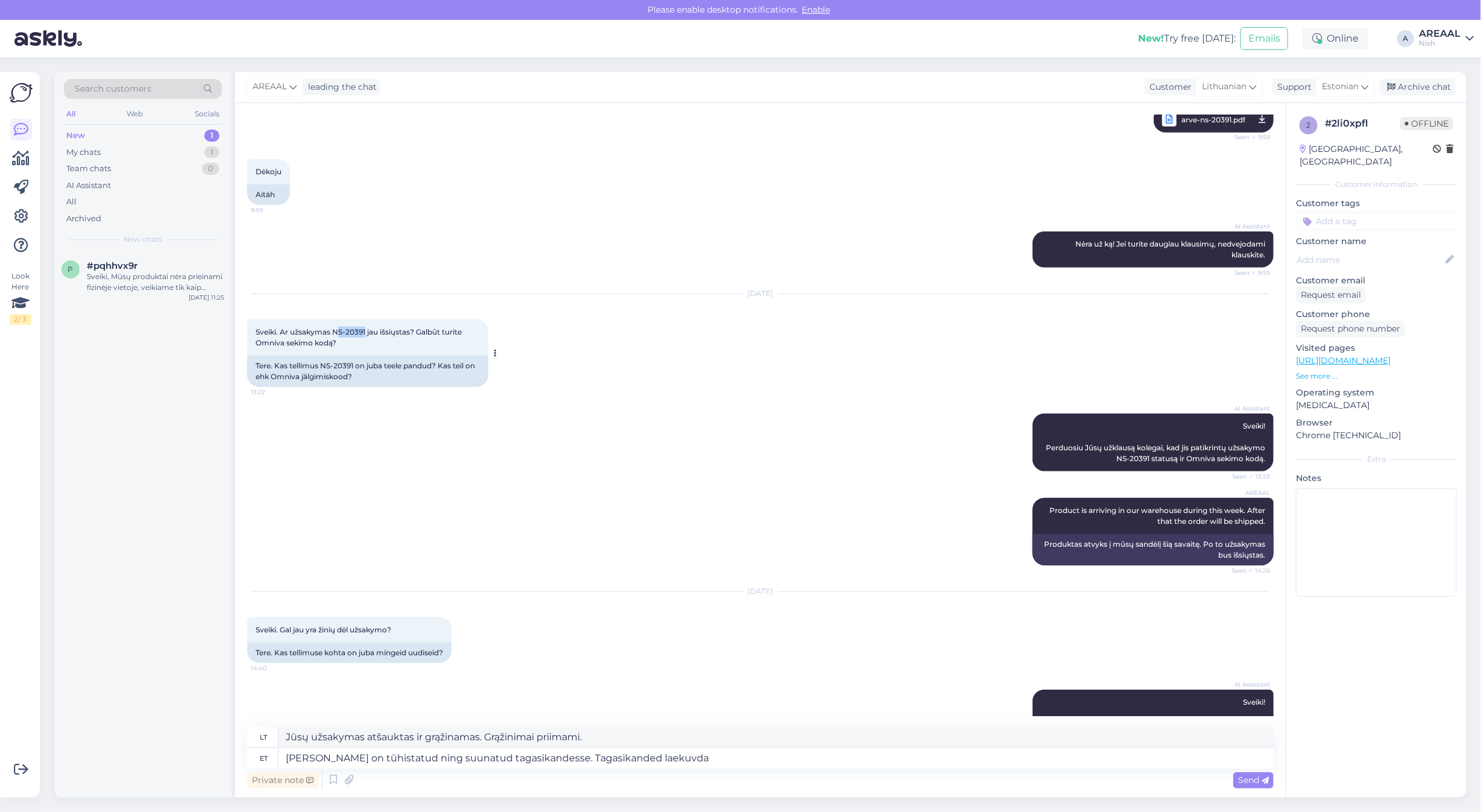
copy span "S-20391"
copy span "NS-20391"
drag, startPoint x: 366, startPoint y: 321, endPoint x: 336, endPoint y: 319, distance: 30.1
click at [333, 327] on span "Sveiki. Ar užsakymas NS-20391 jau išsiųstas? Galbūt turite Omniva sekimo kodą?" at bounding box center [359, 337] width 208 height 20
copy span "NS-20391"
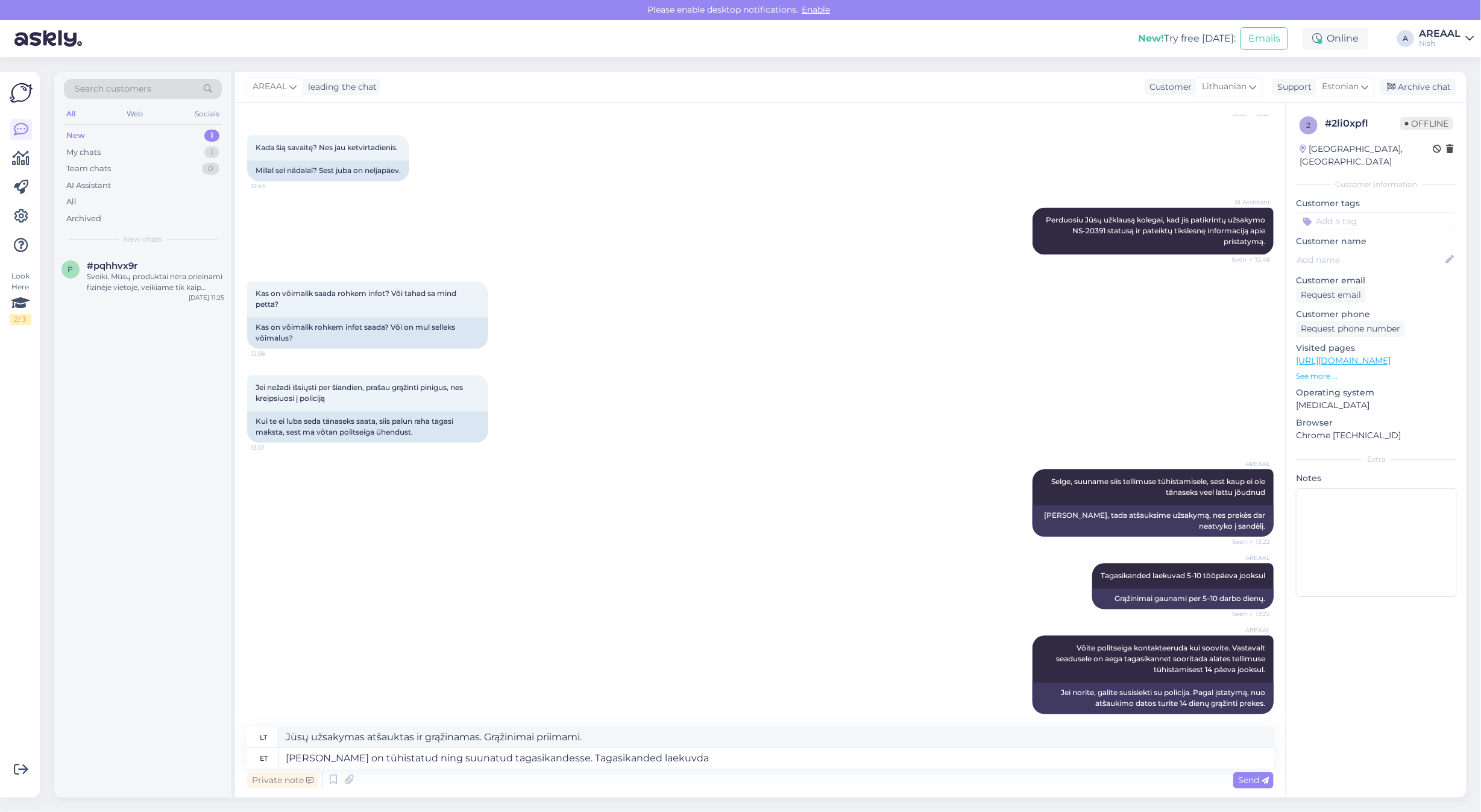
scroll to position [2679, 0]
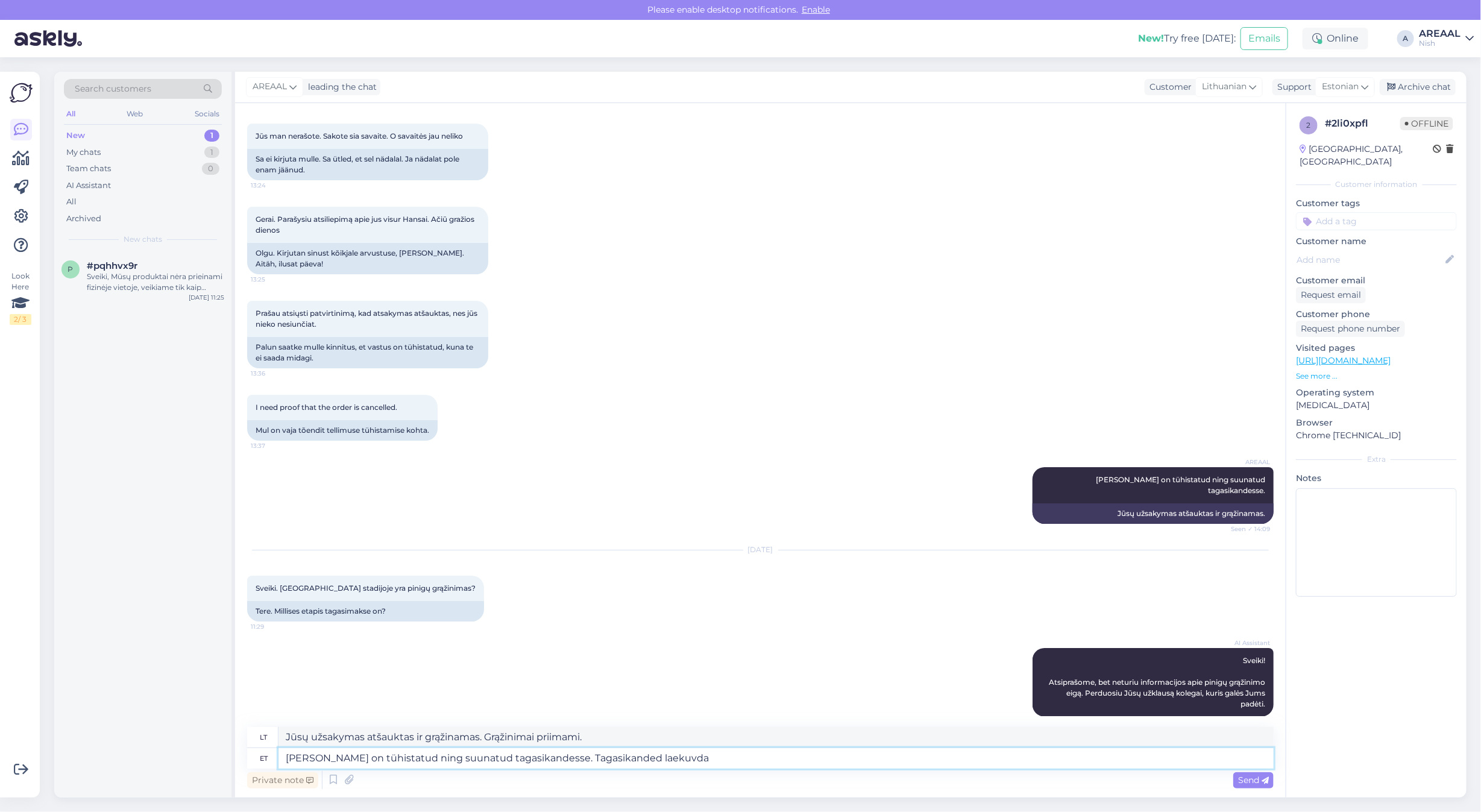
click at [787, 749] on textarea "Teie tellimus on tühistatud ning suunatud tagasikandesse. Tagasikanded laekuvda" at bounding box center [776, 758] width 995 height 20
type textarea "Teie tellimus on tühistatud ning suunatud tagasikandesse. Tagasikanded laekuvad…"
type textarea "Jūsų užsakymas atšauktas ir grąžinamas. Grąžinimai bus apdoroti per 5–10"
type textarea "Teie tellimus on tühistatud ning suunatud tagasikandesse. Tagasikanded laekuvad…"
type textarea "Jūsų užsakymas atšauktas ir grąžinamas. Grąžinimai bus apdoroti per 5–10 darbo …"
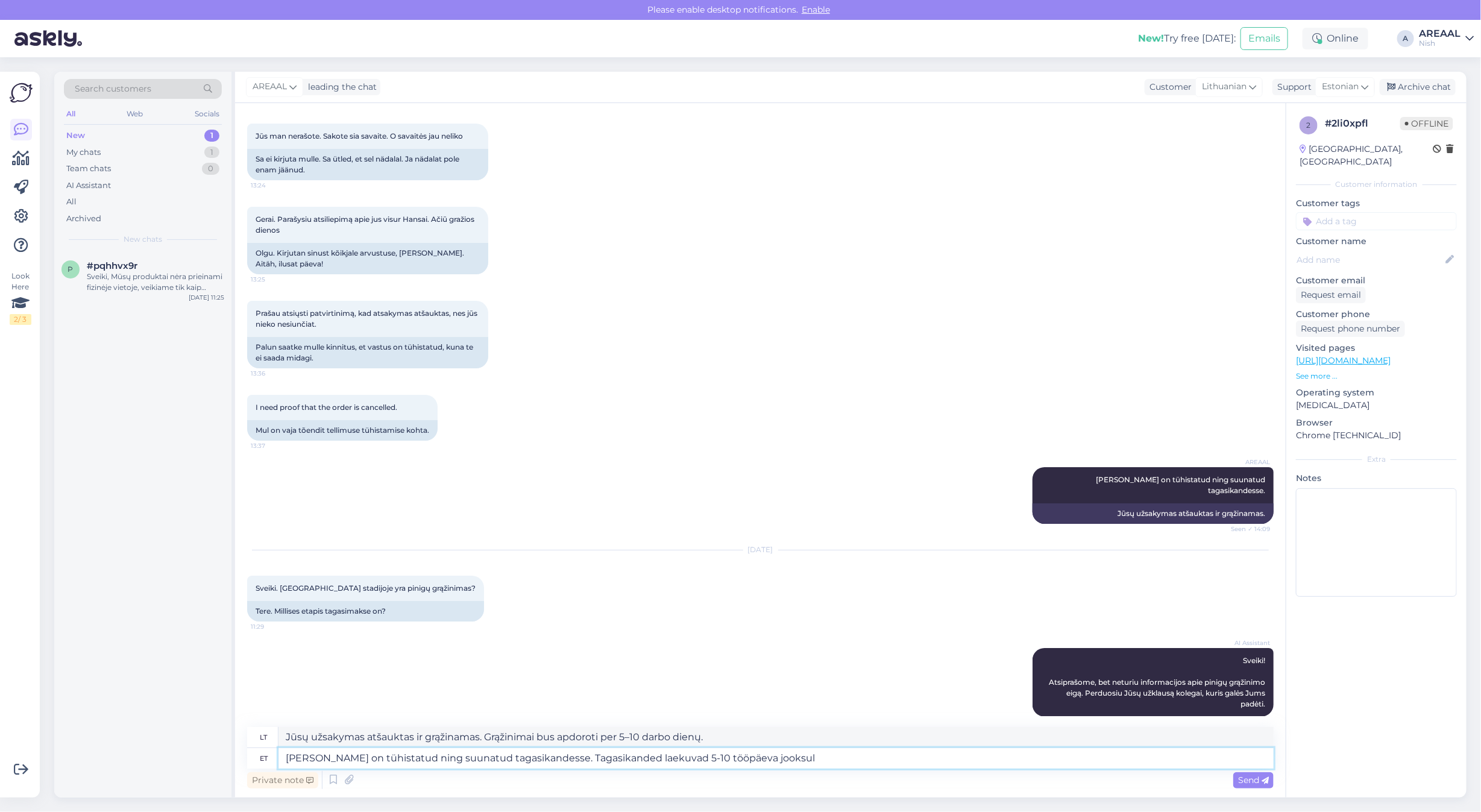
type textarea "Teie tellimus on tühistatud ning suunatud tagasikandesse. Tagasikanded laekuvad…"
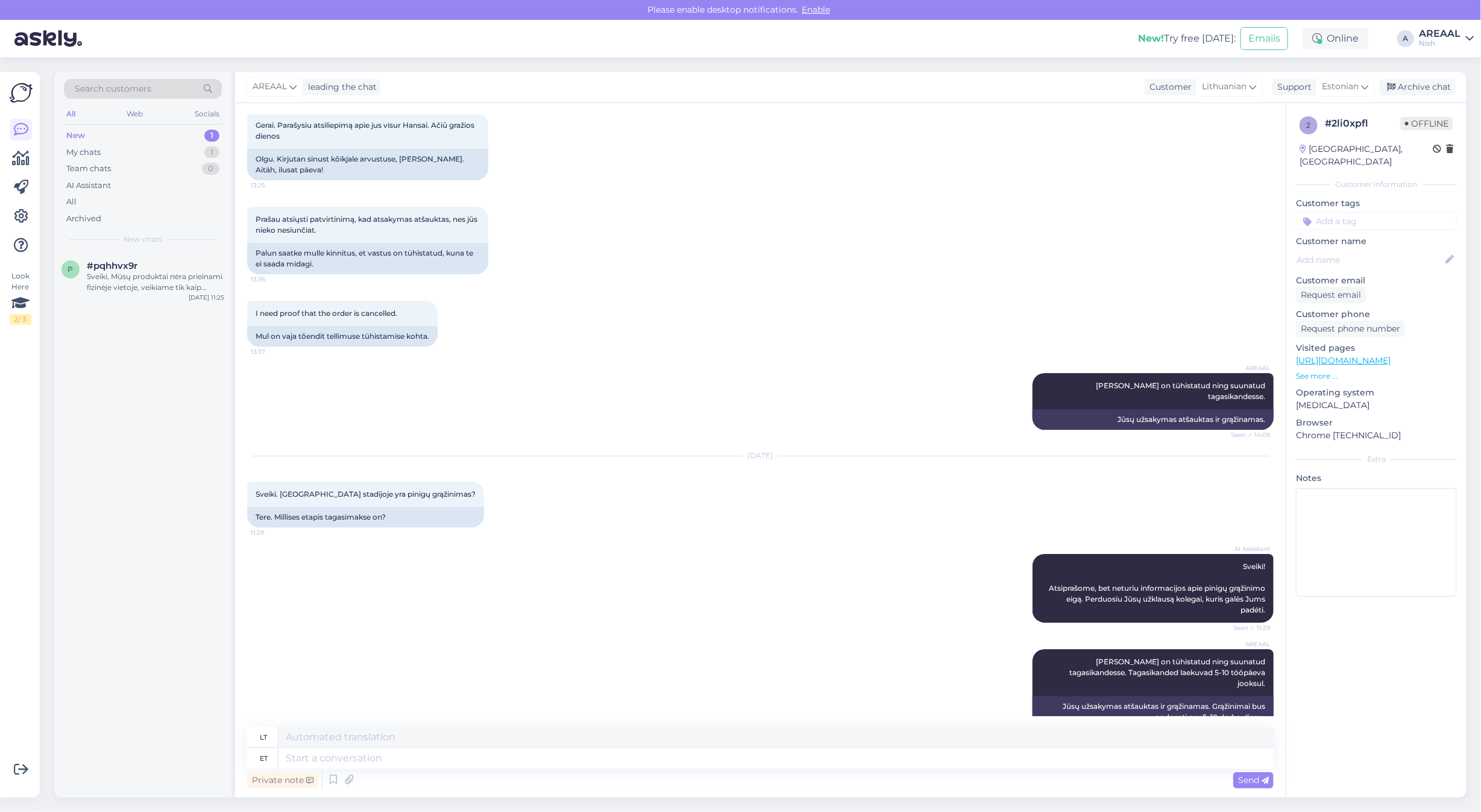
click at [1438, 97] on div "AREAAL leading the chat Customer Lithuanian Support Estonian Archive chat" at bounding box center [850, 87] width 1231 height 31
click at [1441, 95] on div "Archive chat" at bounding box center [1418, 87] width 76 height 16
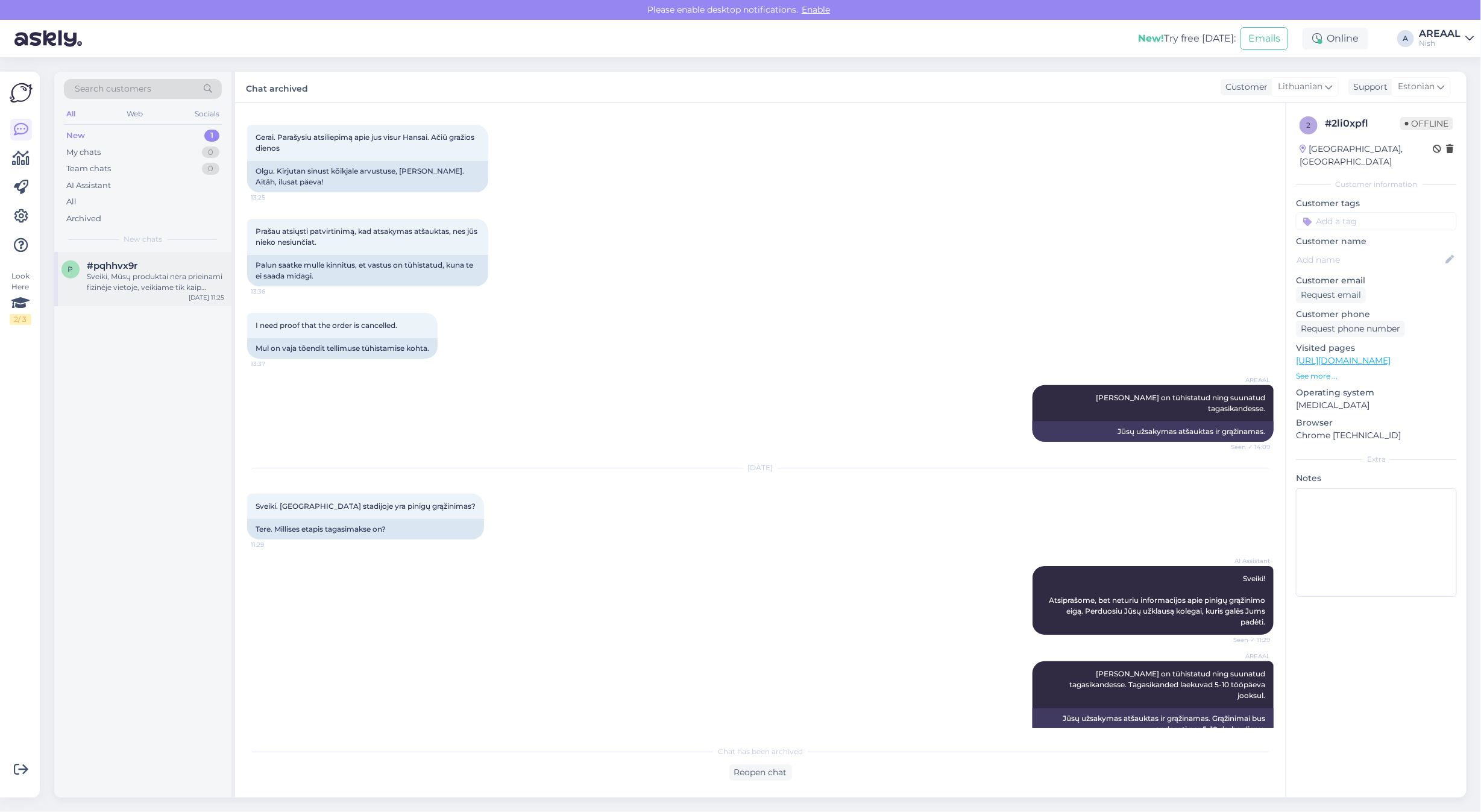
click at [84, 288] on div "p #pqhhvx9r Sveiki, Mūsų produktai nėra prieinami fizinėje vietoje, veikiame ti…" at bounding box center [143, 277] width 163 height 33
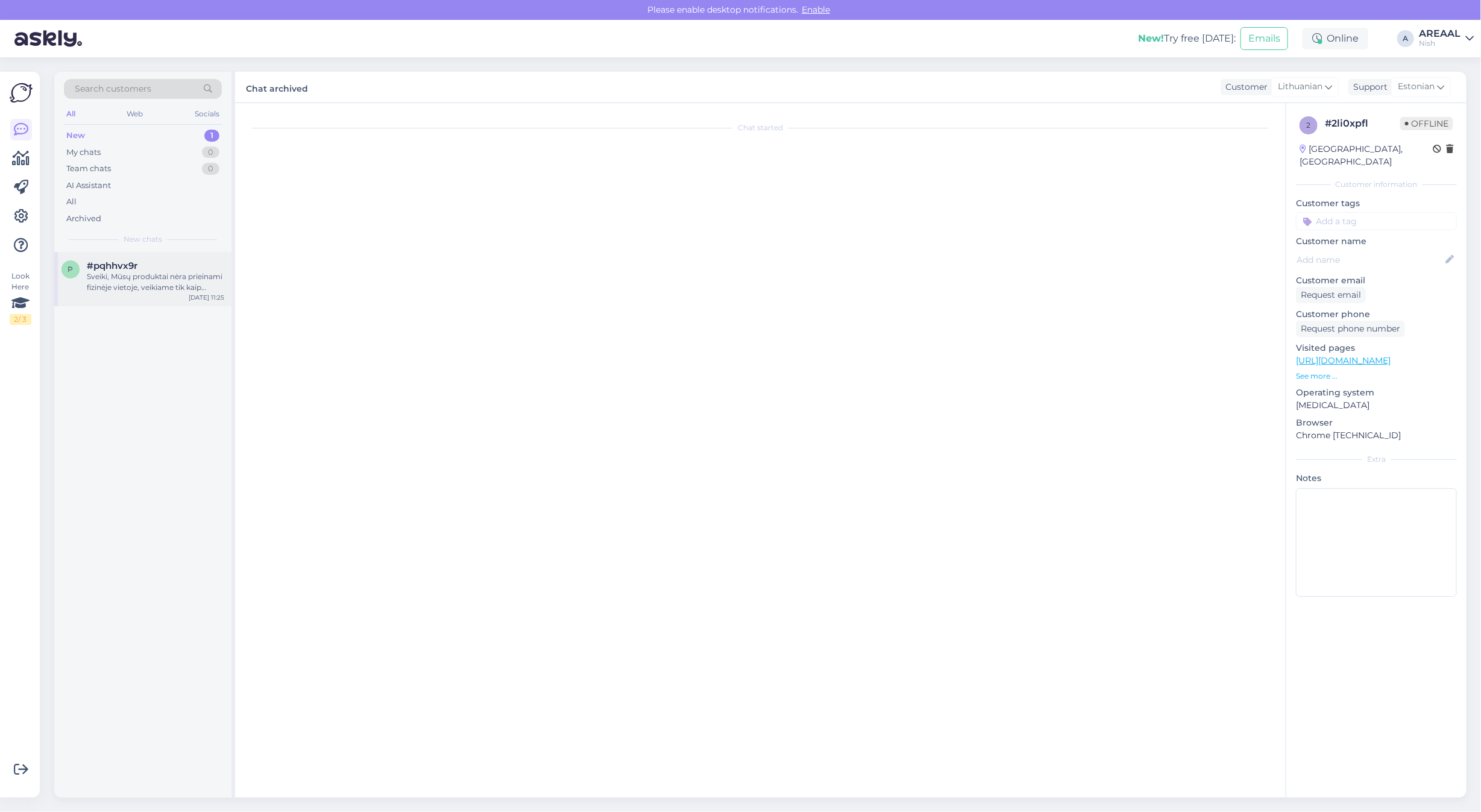
scroll to position [0, 0]
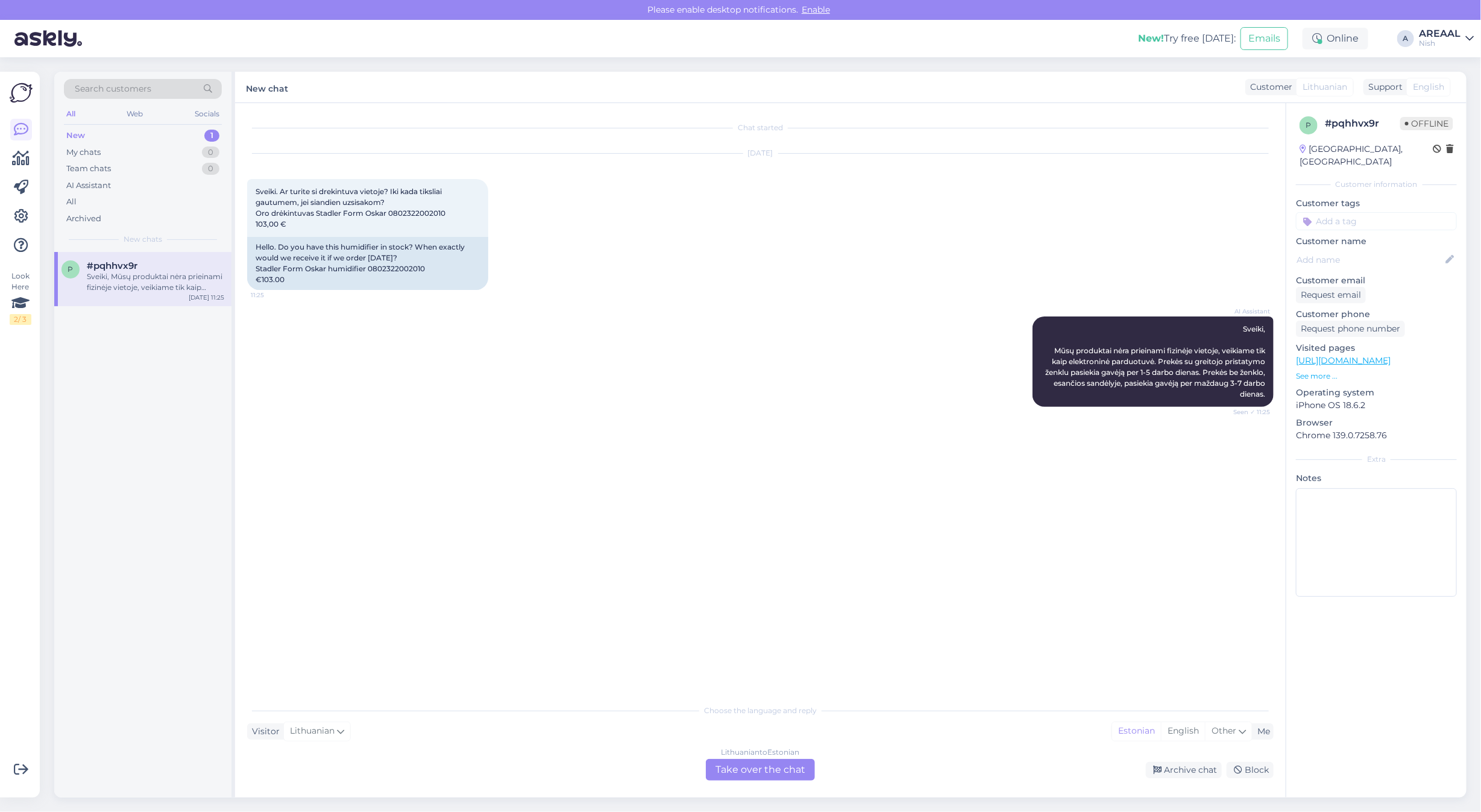
click at [574, 399] on div "AI Assistant Sveiki, Mūsų produktai nėra prieinami fizinėje vietoje, veikiame t…" at bounding box center [760, 361] width 1026 height 117
click at [584, 386] on div "AI Assistant Sveiki, Mūsų produktai nėra prieinami fizinėje vietoje, veikiame t…" at bounding box center [760, 361] width 1026 height 117
click at [1431, 86] on span "English" at bounding box center [1428, 87] width 31 height 13
click at [1173, 758] on div "Choose the language and reply Visitor Lithuanian Me Estonian English Other Lith…" at bounding box center [760, 739] width 1026 height 83
click at [1173, 778] on div "Archive chat" at bounding box center [1184, 770] width 76 height 16
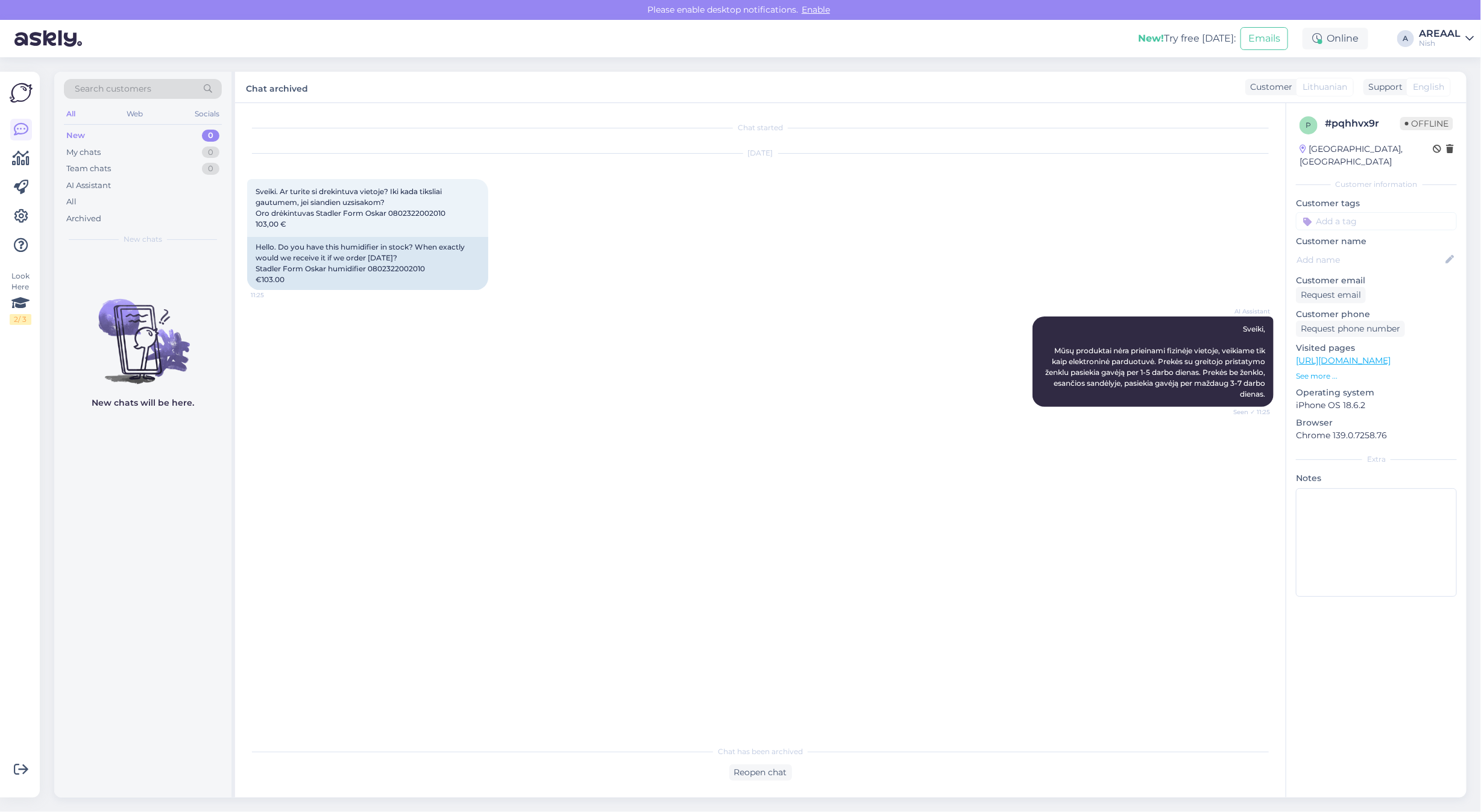
click at [1450, 41] on div "Nish" at bounding box center [1440, 43] width 42 height 10
click at [1444, 66] on button "Open" at bounding box center [1447, 67] width 34 height 19
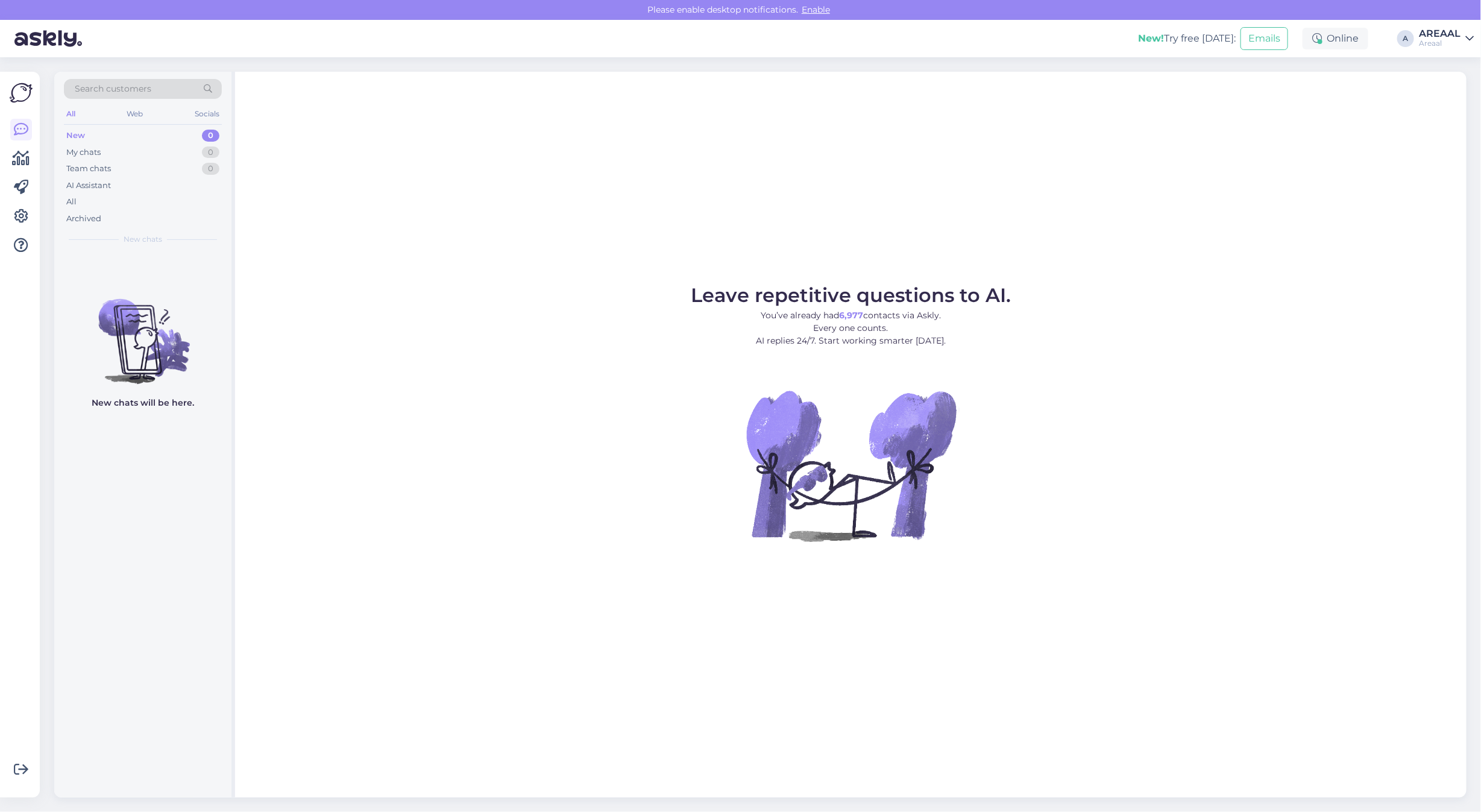
click at [997, 472] on figure "Leave repetitive questions to AI. You’ve already had 6,977 contacts via Askly. …" at bounding box center [850, 430] width 1209 height 288
click at [187, 202] on div "All" at bounding box center [143, 202] width 158 height 17
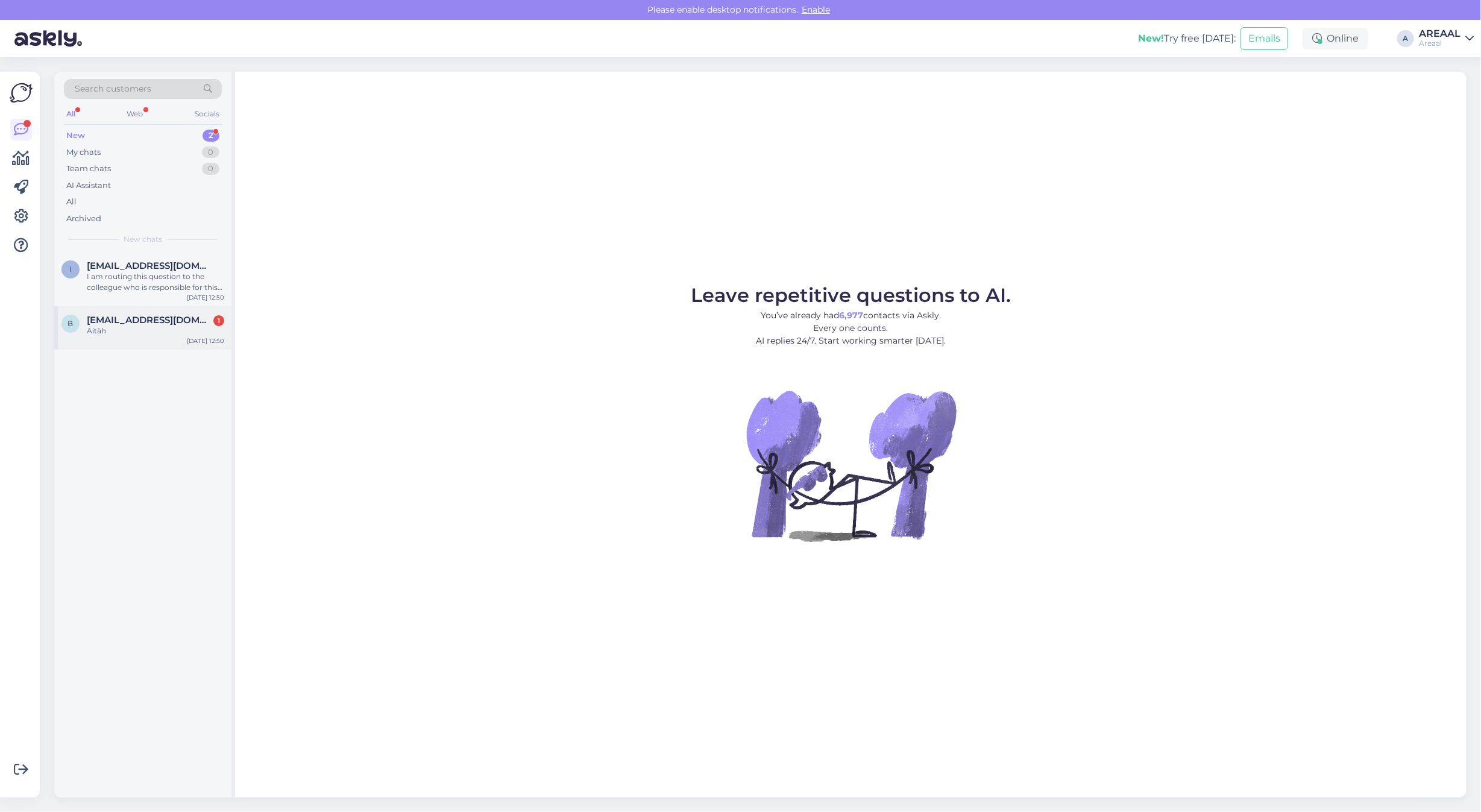
click at [164, 336] on div "Aitäh" at bounding box center [155, 331] width 137 height 11
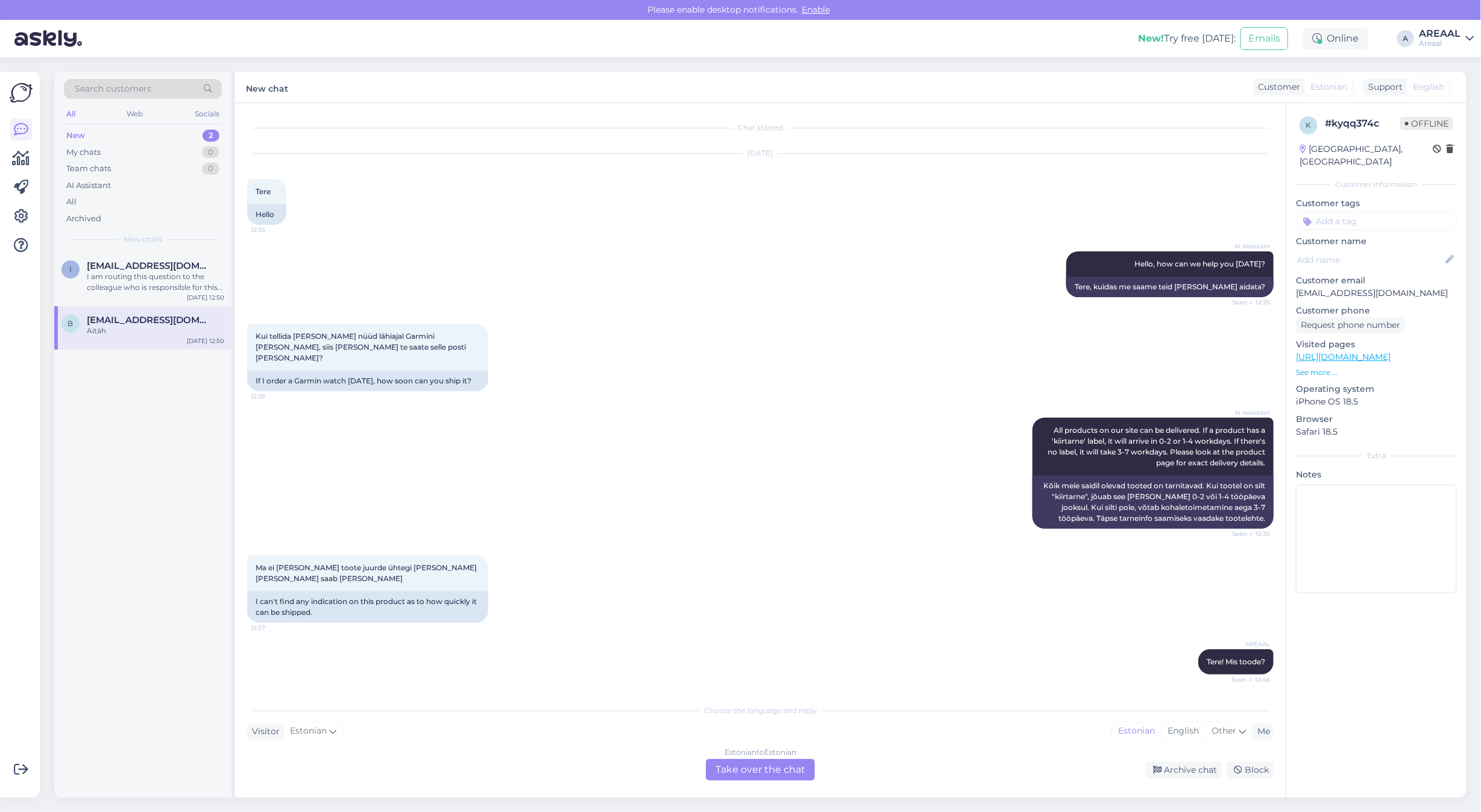
scroll to position [270, 0]
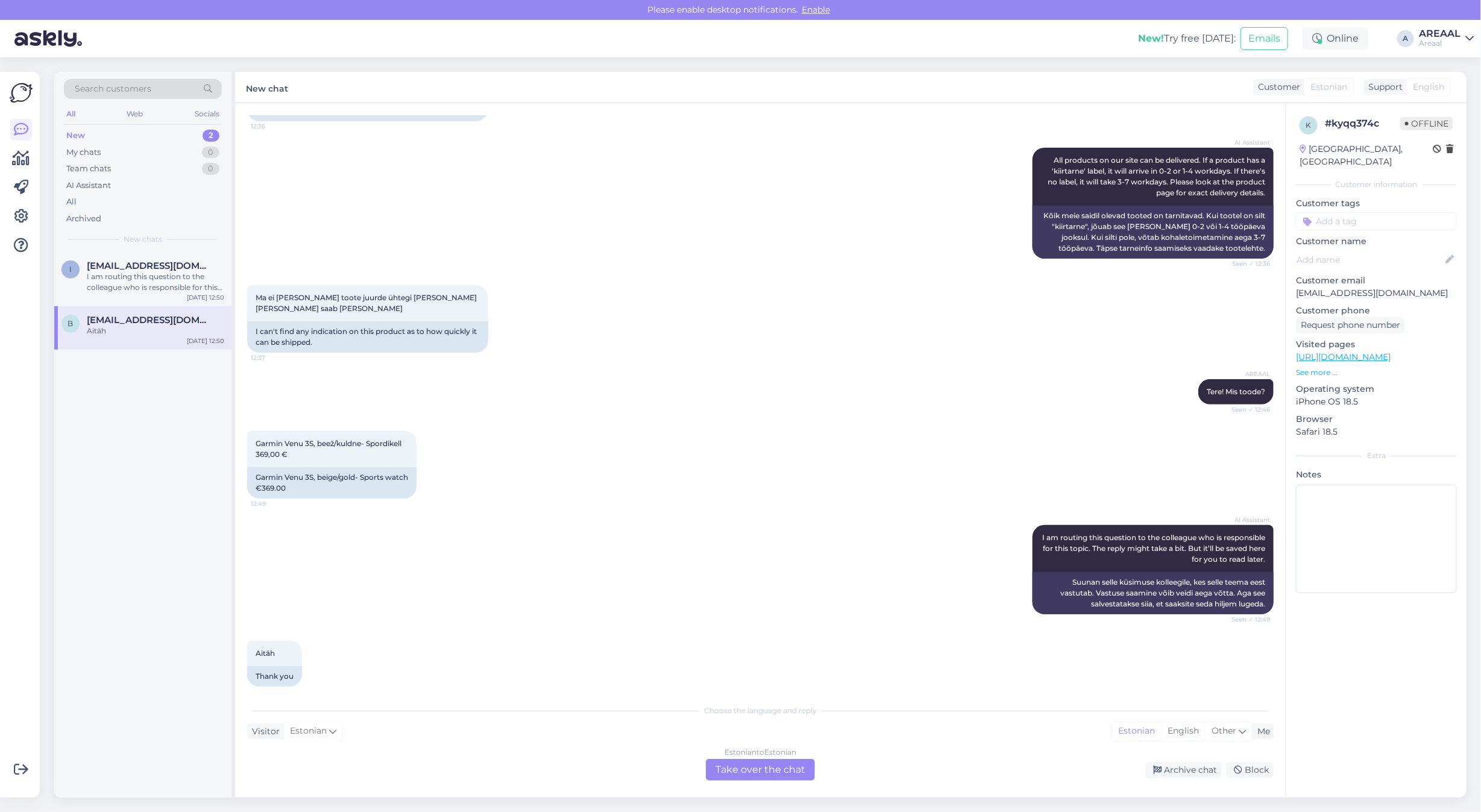
drag, startPoint x: 739, startPoint y: 767, endPoint x: 739, endPoint y: 775, distance: 8.0
click at [739, 770] on div "Estonian to Estonian Take over the chat" at bounding box center [760, 769] width 109 height 22
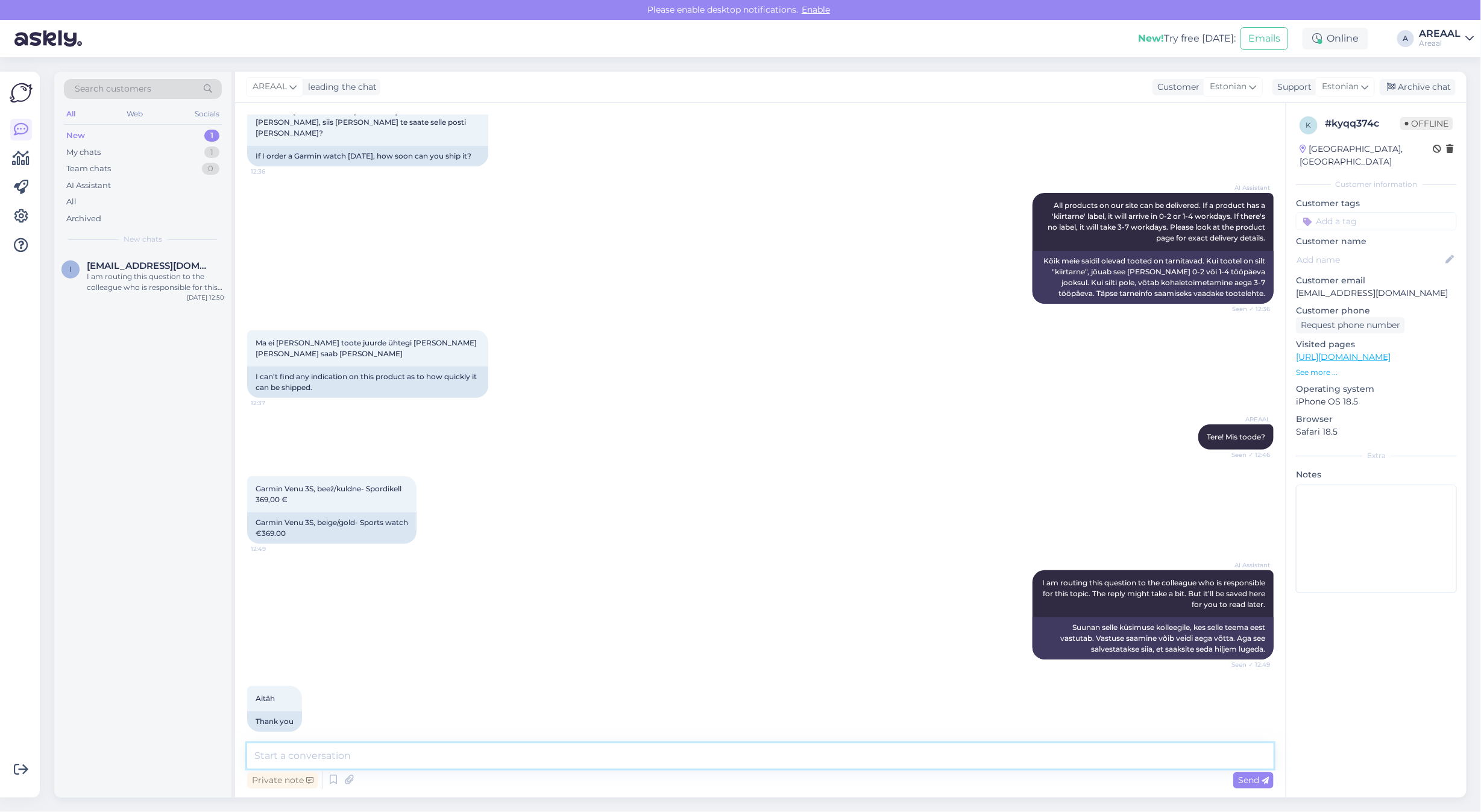
click at [736, 744] on textarea at bounding box center [760, 755] width 1026 height 25
type textarea "Orienteeruv tarneaeg 1-2 nädalat"
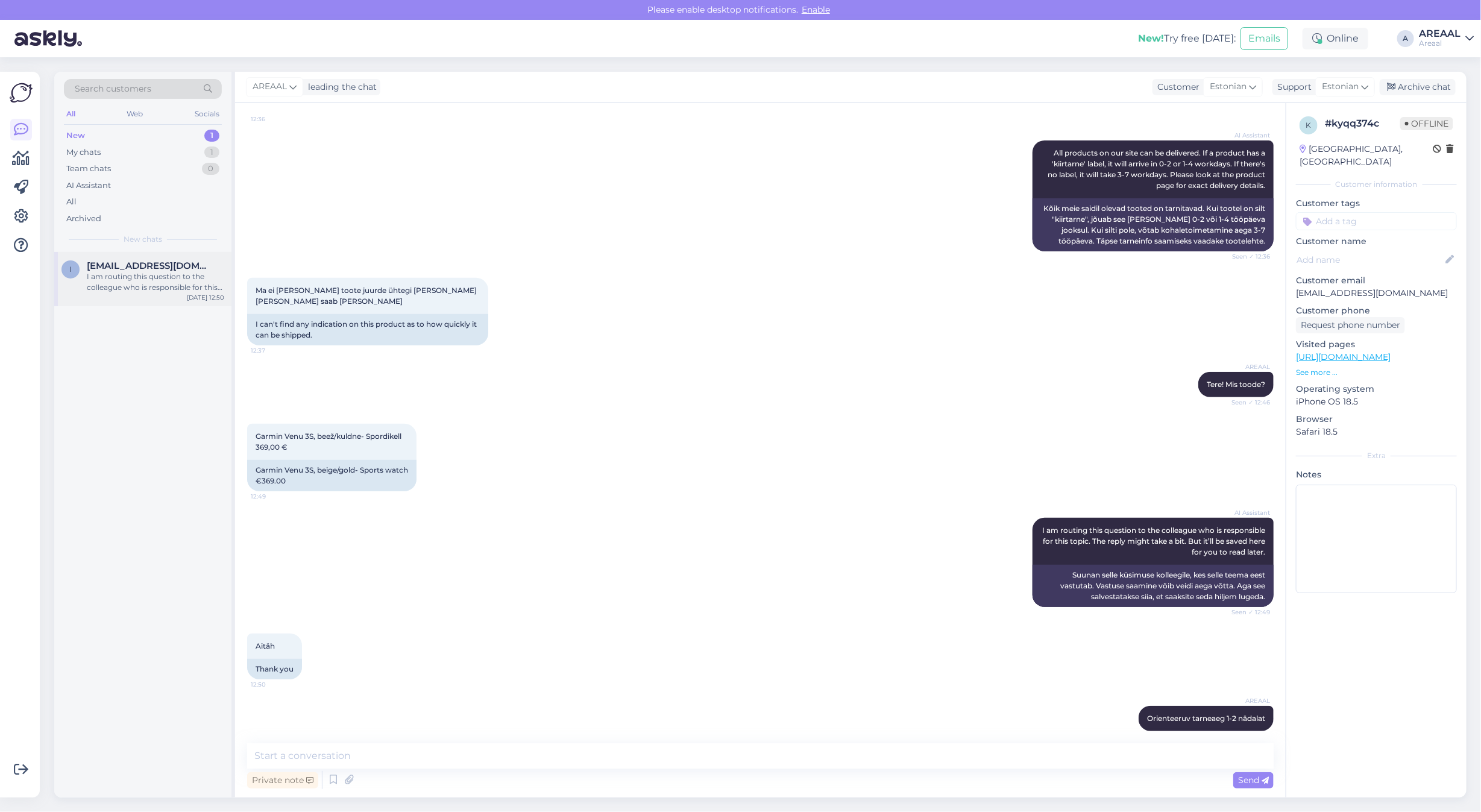
click at [164, 284] on div "I am routing this question to the colleague who is responsible for this topic. …" at bounding box center [155, 281] width 137 height 22
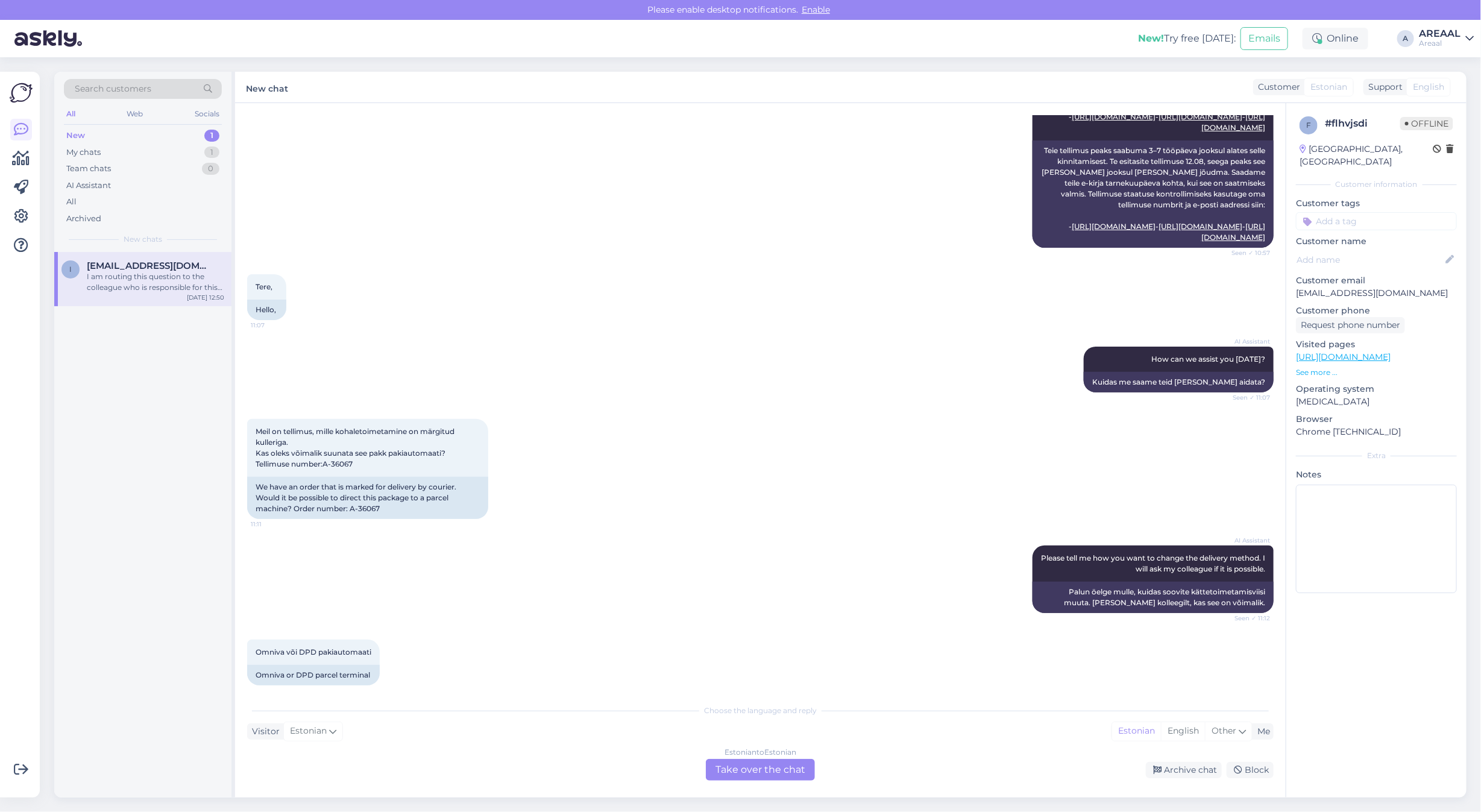
scroll to position [2104, 0]
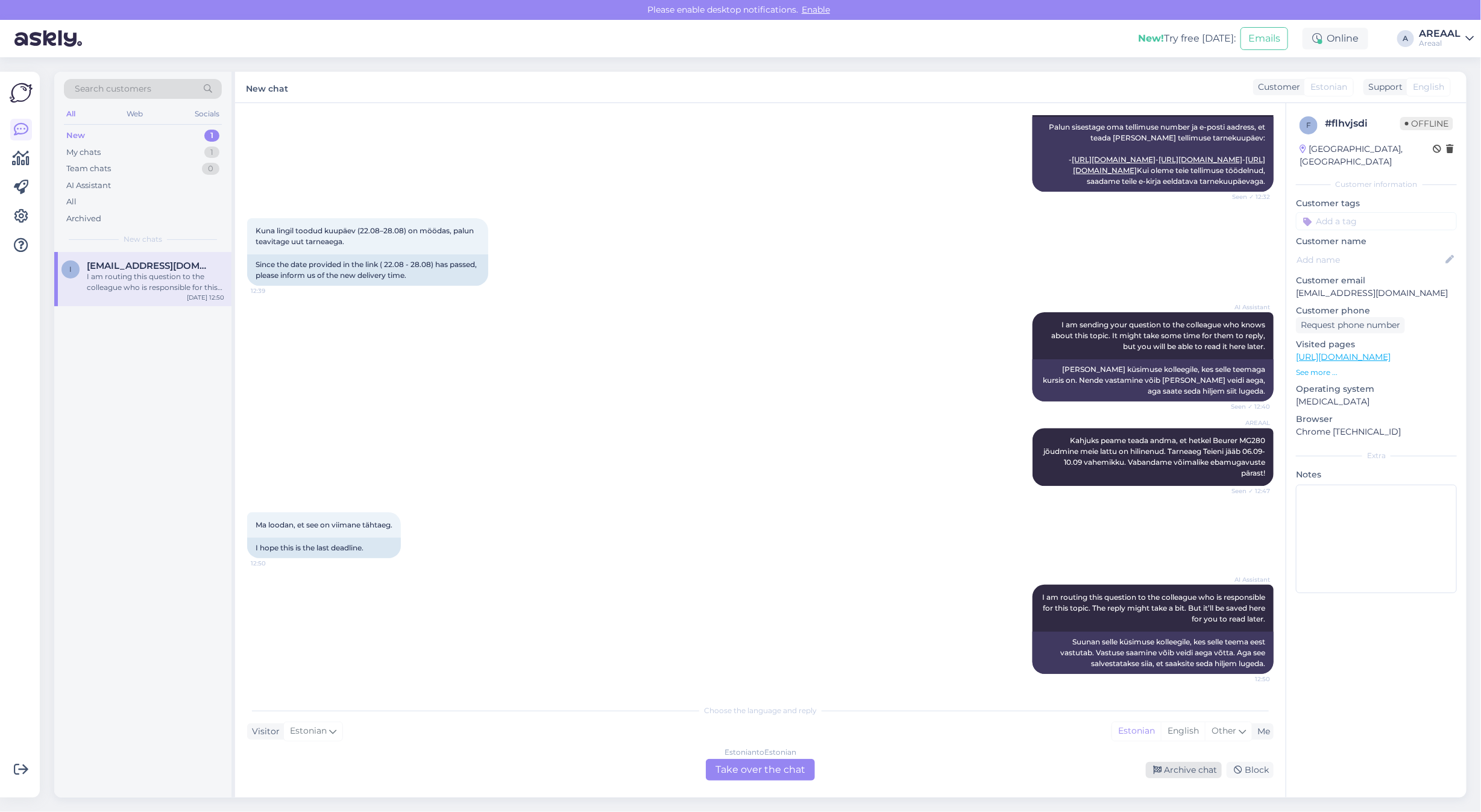
click at [1176, 767] on div "Archive chat" at bounding box center [1184, 770] width 76 height 16
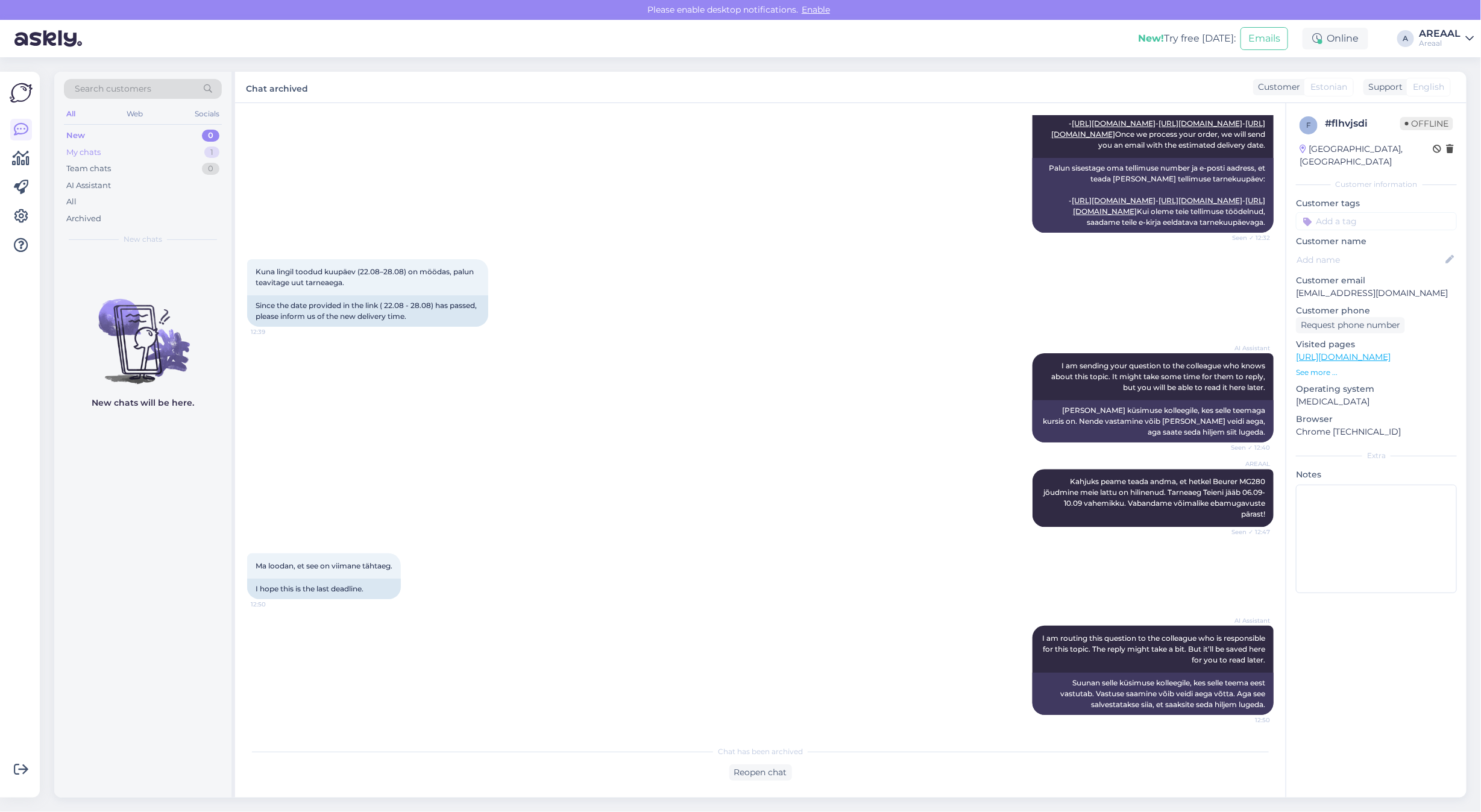
click at [215, 155] on div "1" at bounding box center [212, 152] width 15 height 12
click at [197, 278] on div "Orienteeruv tarneaeg 1-2 nädalat" at bounding box center [155, 276] width 137 height 11
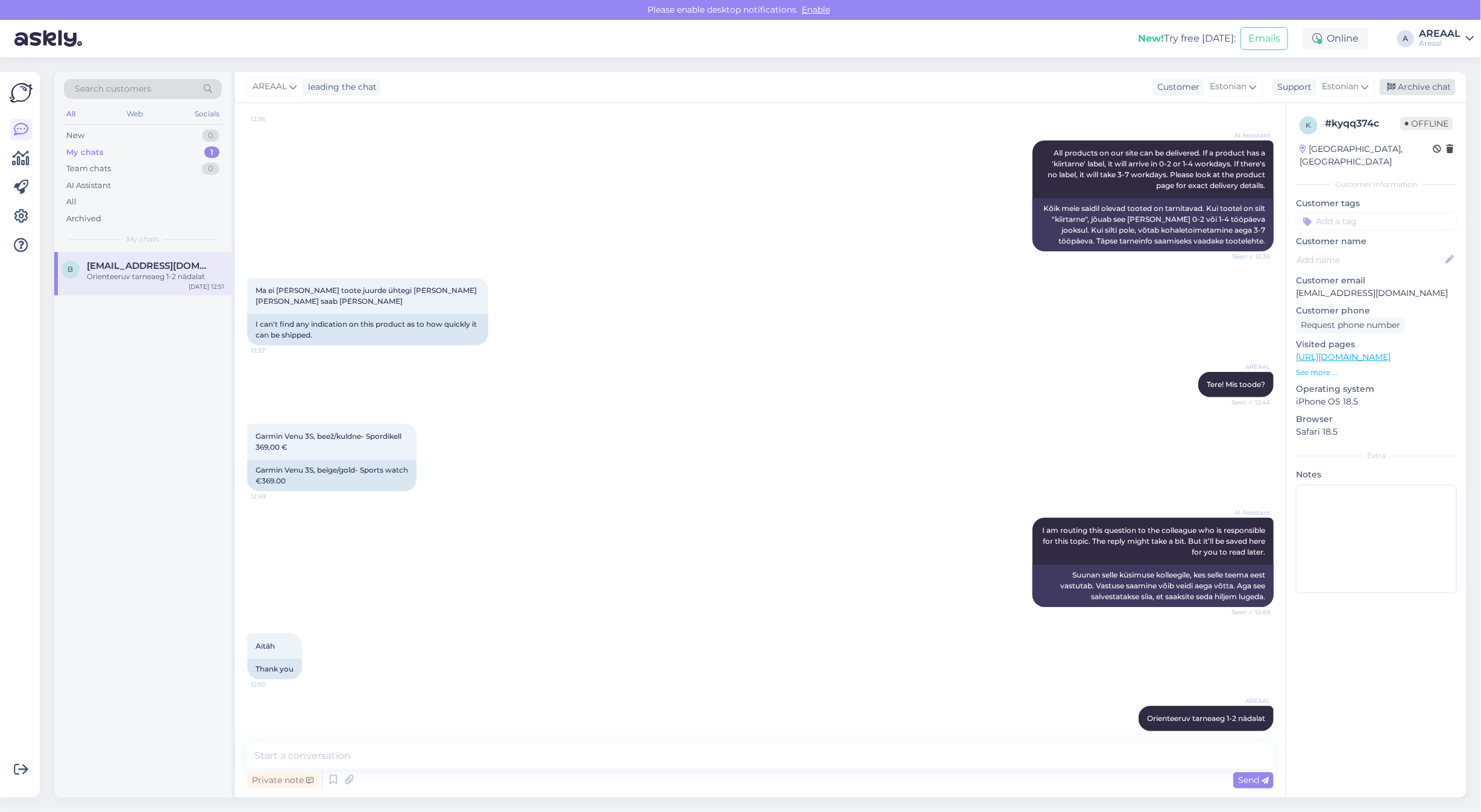
click at [1424, 83] on div "Archive chat" at bounding box center [1418, 87] width 76 height 16
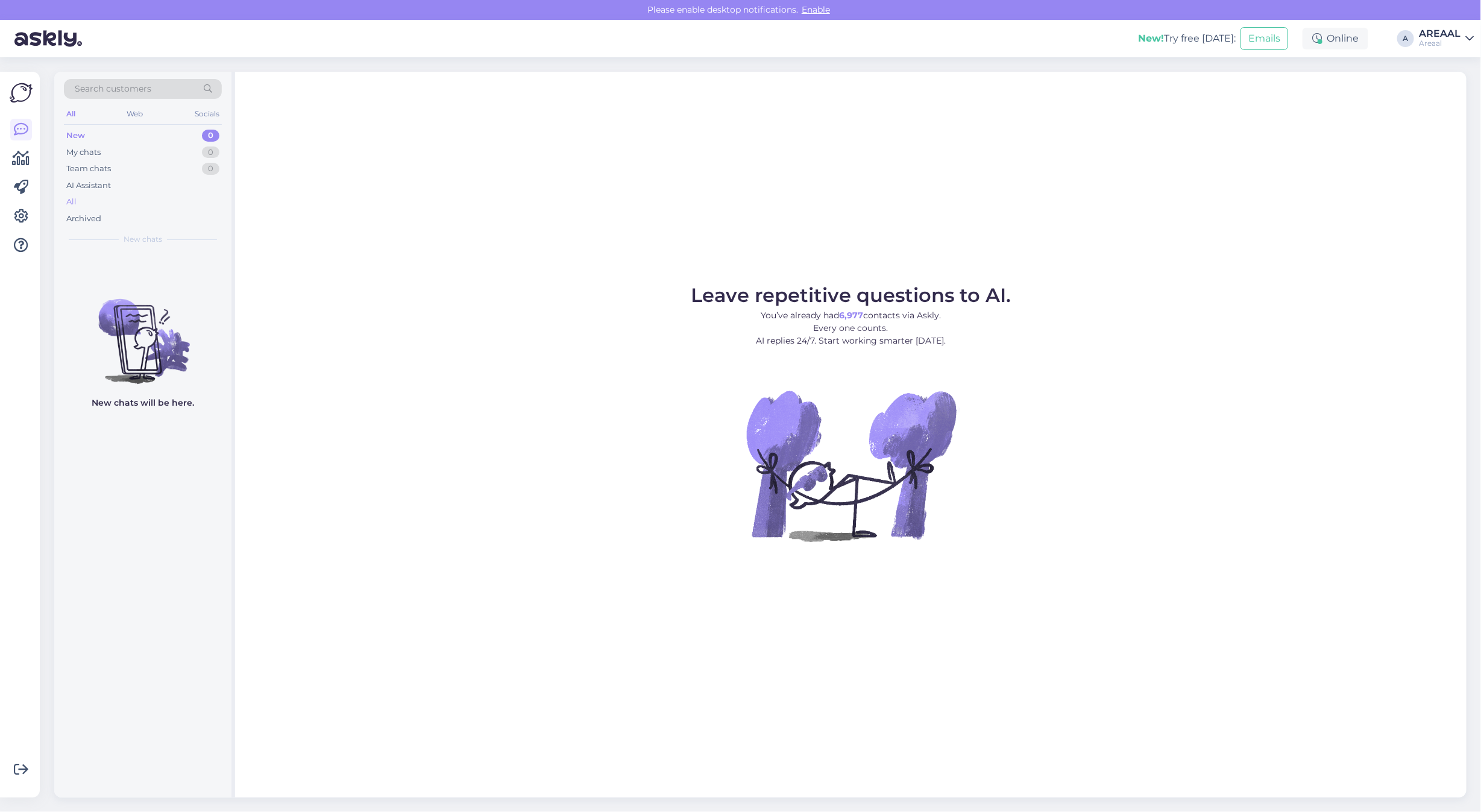
click at [140, 208] on div "All" at bounding box center [143, 202] width 158 height 17
click at [181, 199] on div "All" at bounding box center [143, 202] width 158 height 17
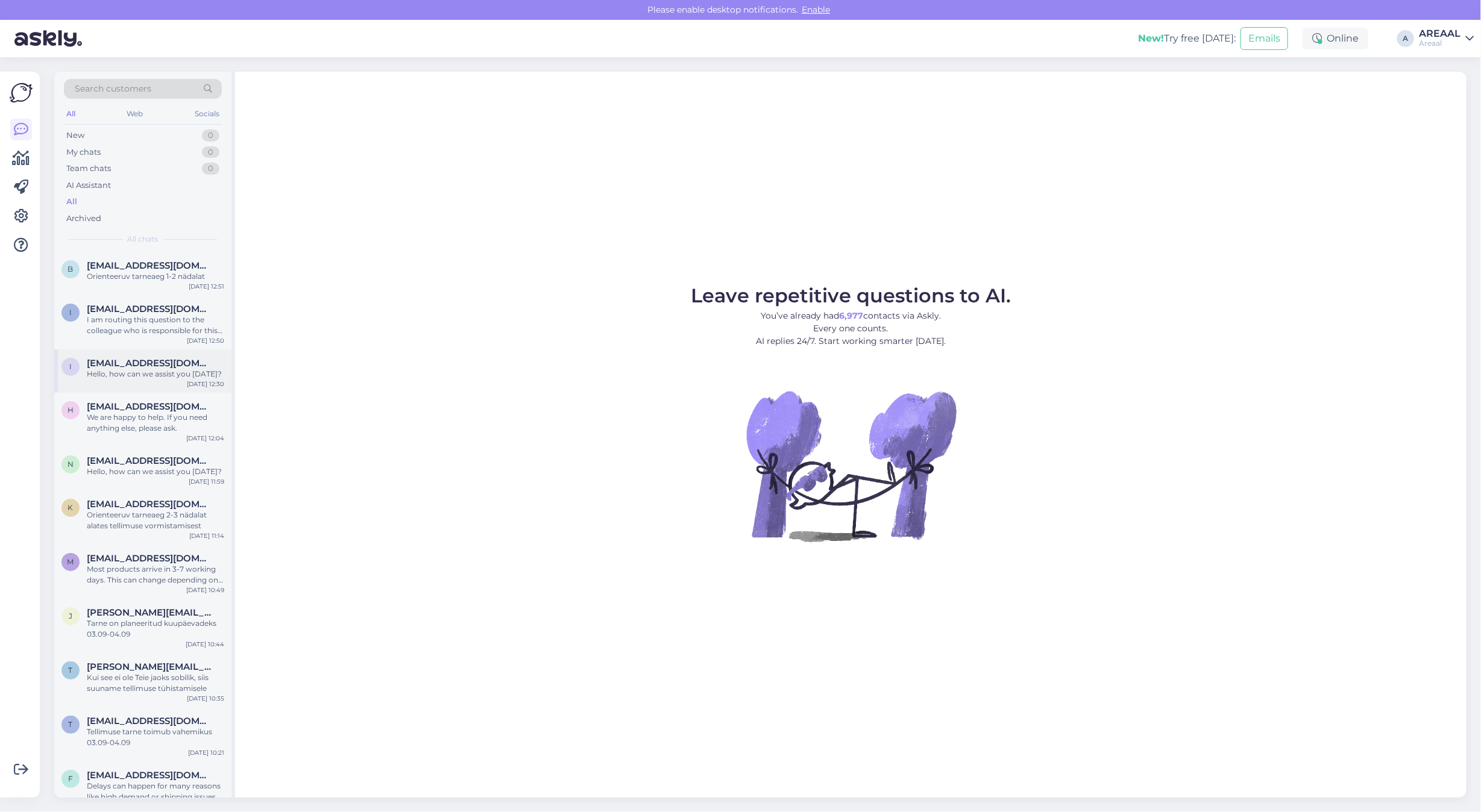
click at [155, 389] on div "i itma@inbox.lv Hello, how can we assist you today? Sep 2 12:30" at bounding box center [143, 371] width 177 height 43
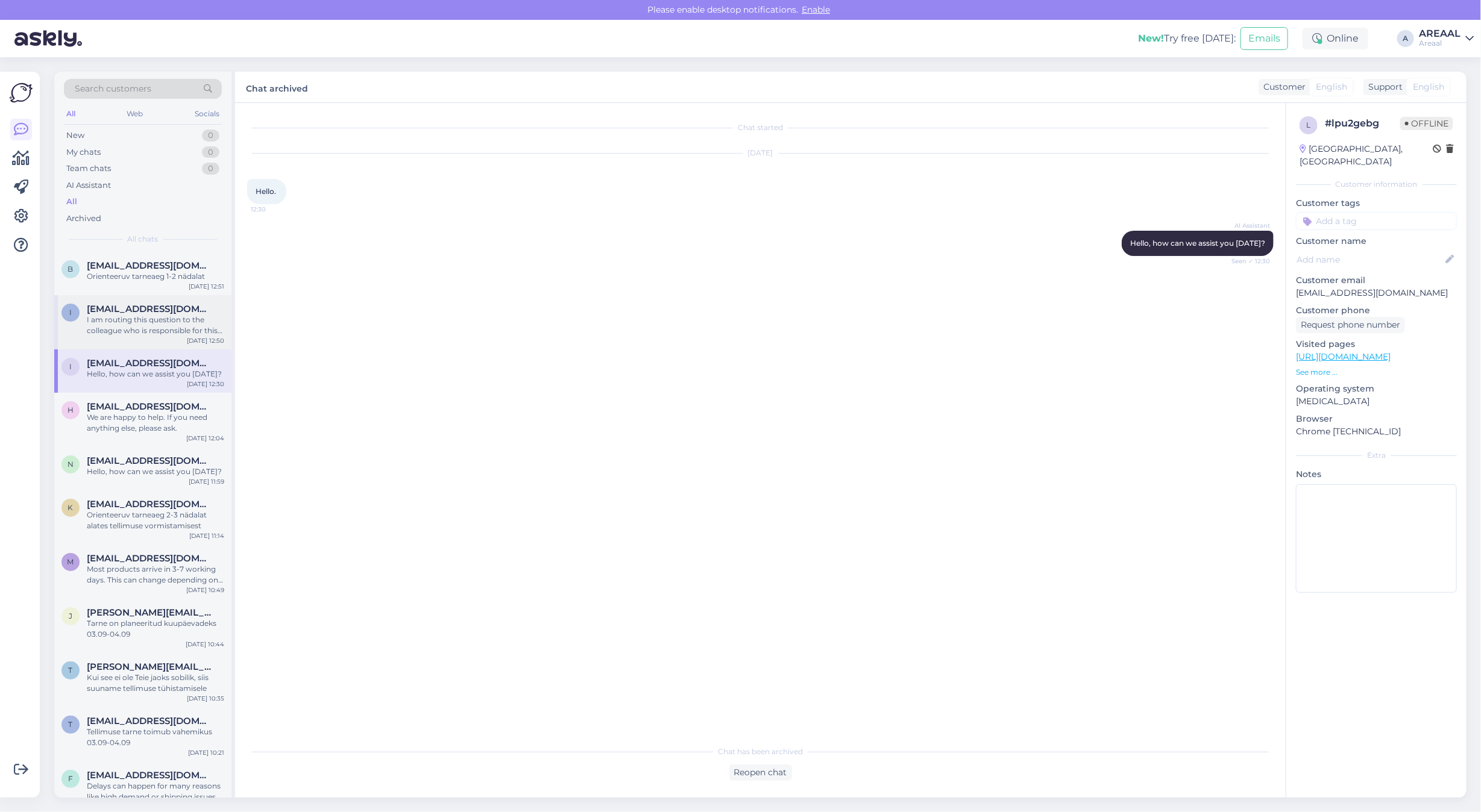
click at [151, 327] on div "I am routing this question to the colleague who is responsible for this topic. …" at bounding box center [155, 325] width 137 height 22
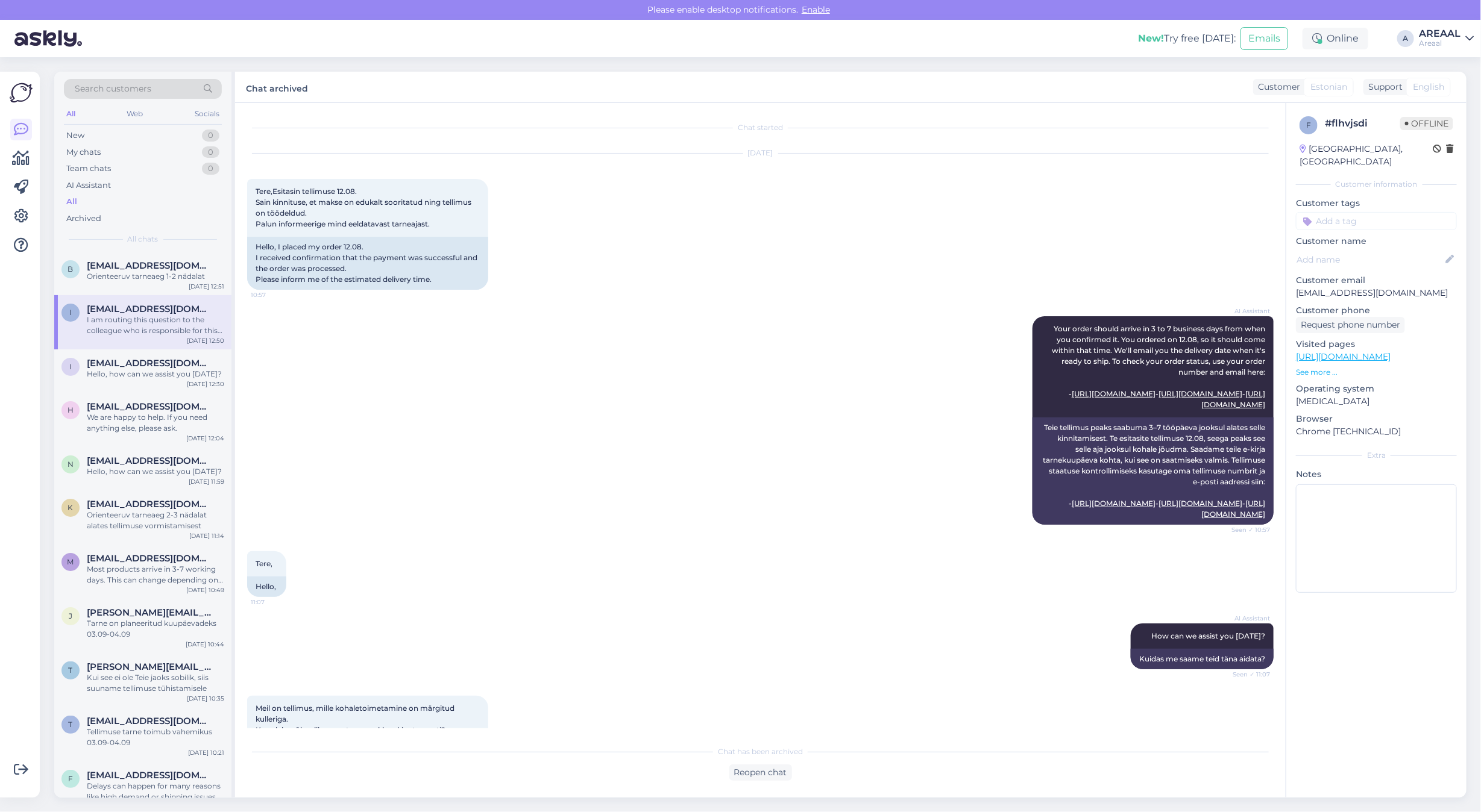
scroll to position [2062, 0]
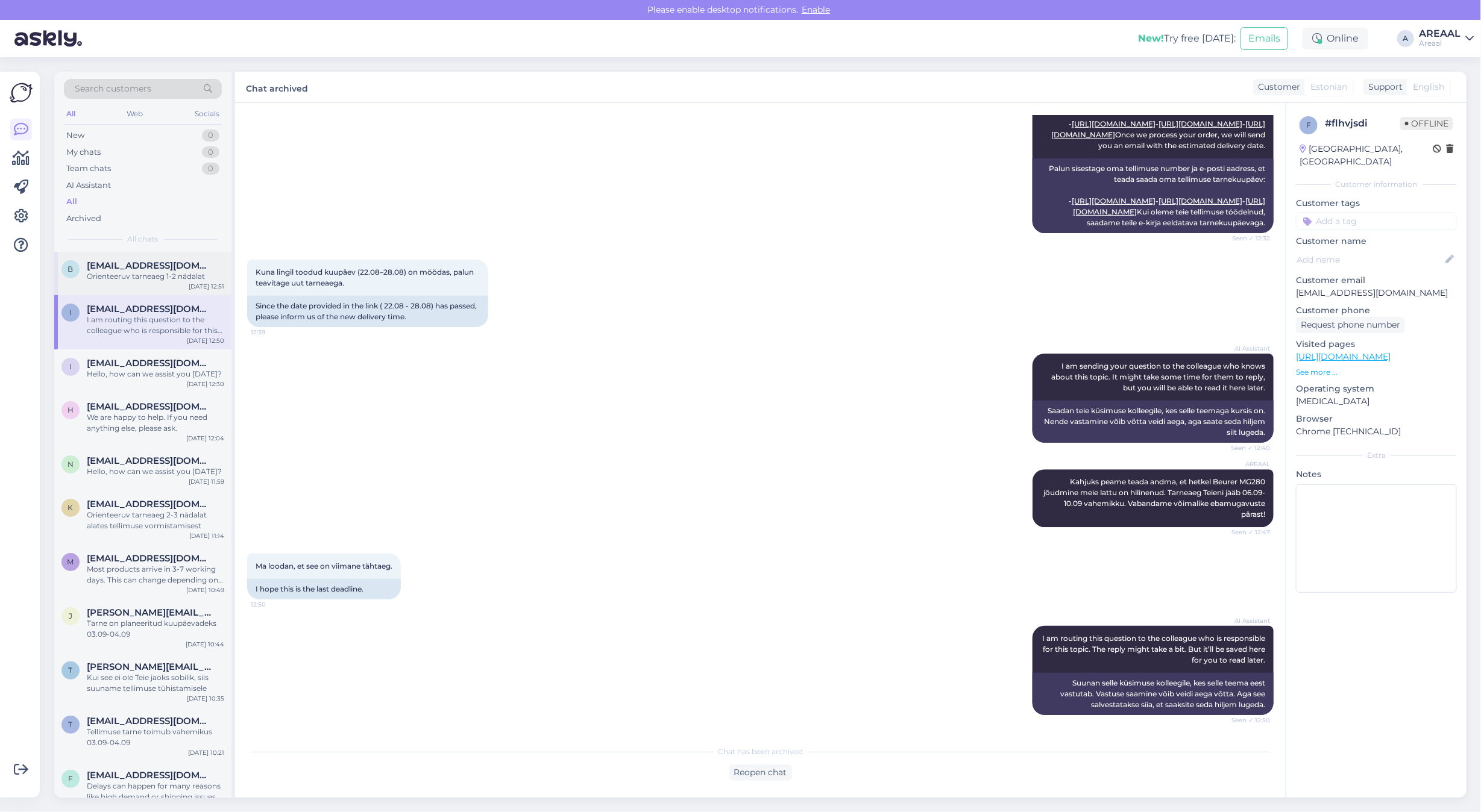
click at [130, 262] on span "[EMAIL_ADDRESS][DOMAIN_NAME]" at bounding box center [149, 266] width 125 height 11
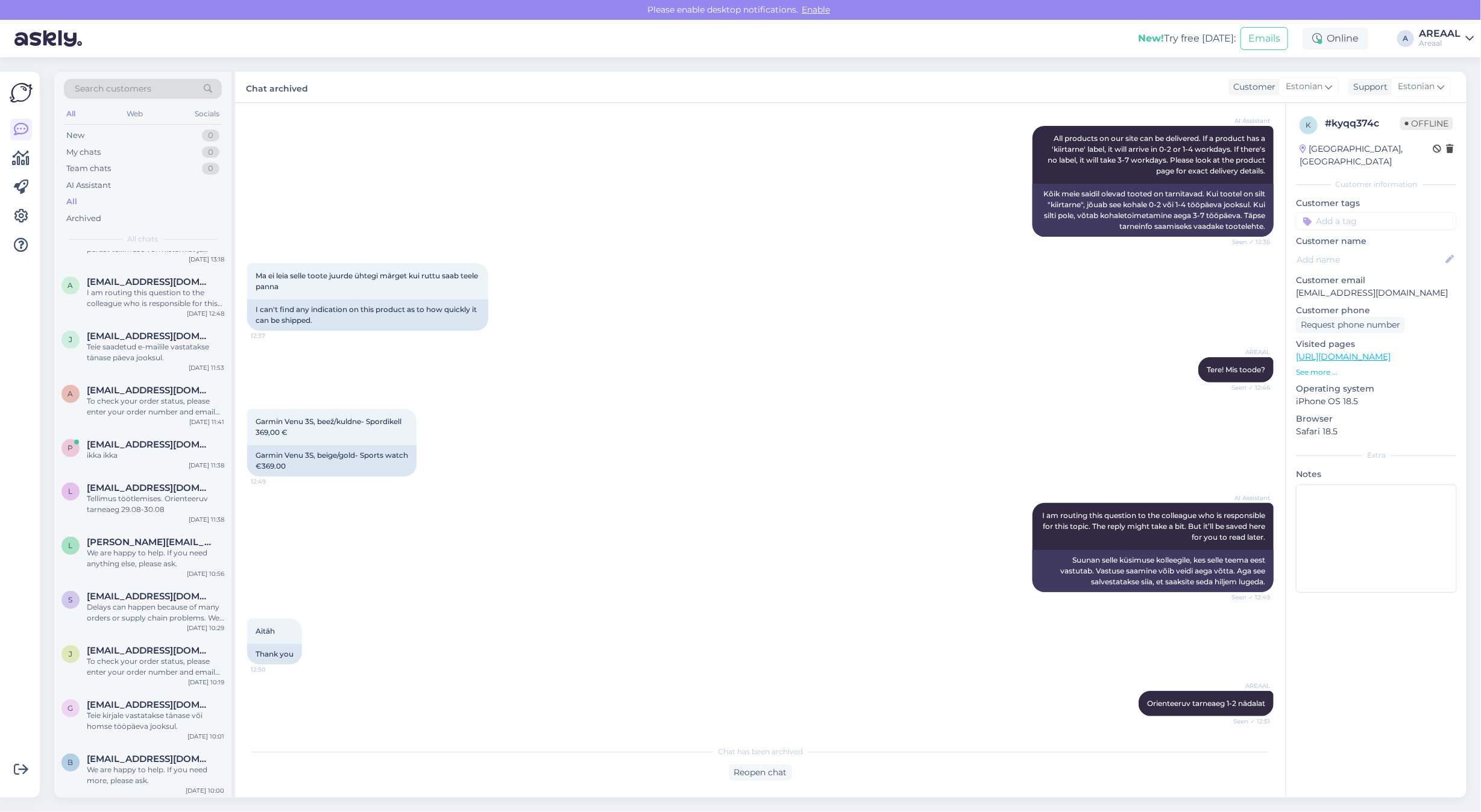
scroll to position [6854, 0]
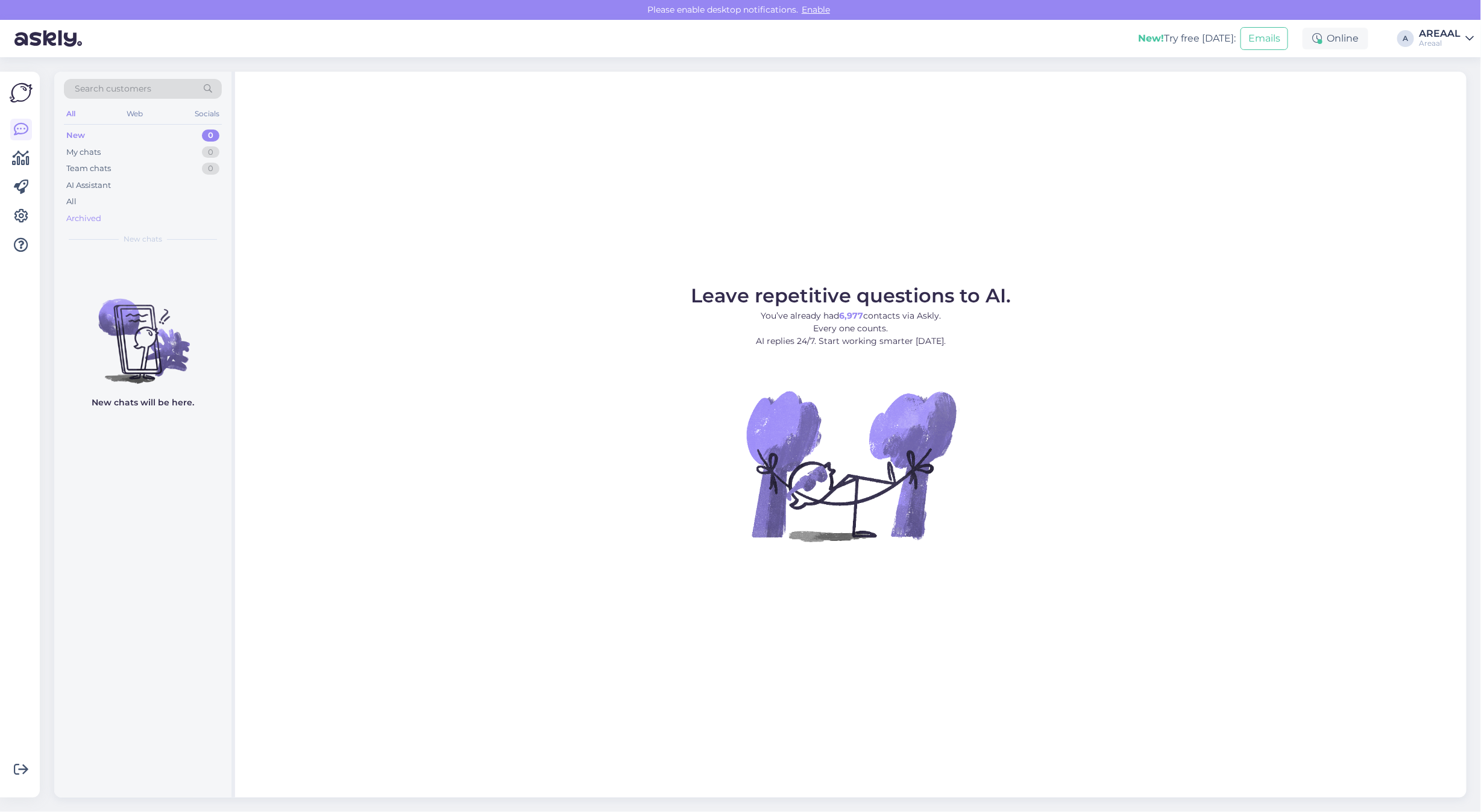
click at [125, 217] on div "Archived" at bounding box center [143, 219] width 158 height 17
click at [118, 202] on div "All" at bounding box center [143, 202] width 158 height 17
click at [194, 205] on div "All" at bounding box center [143, 202] width 158 height 17
click at [100, 205] on div "All" at bounding box center [143, 202] width 158 height 17
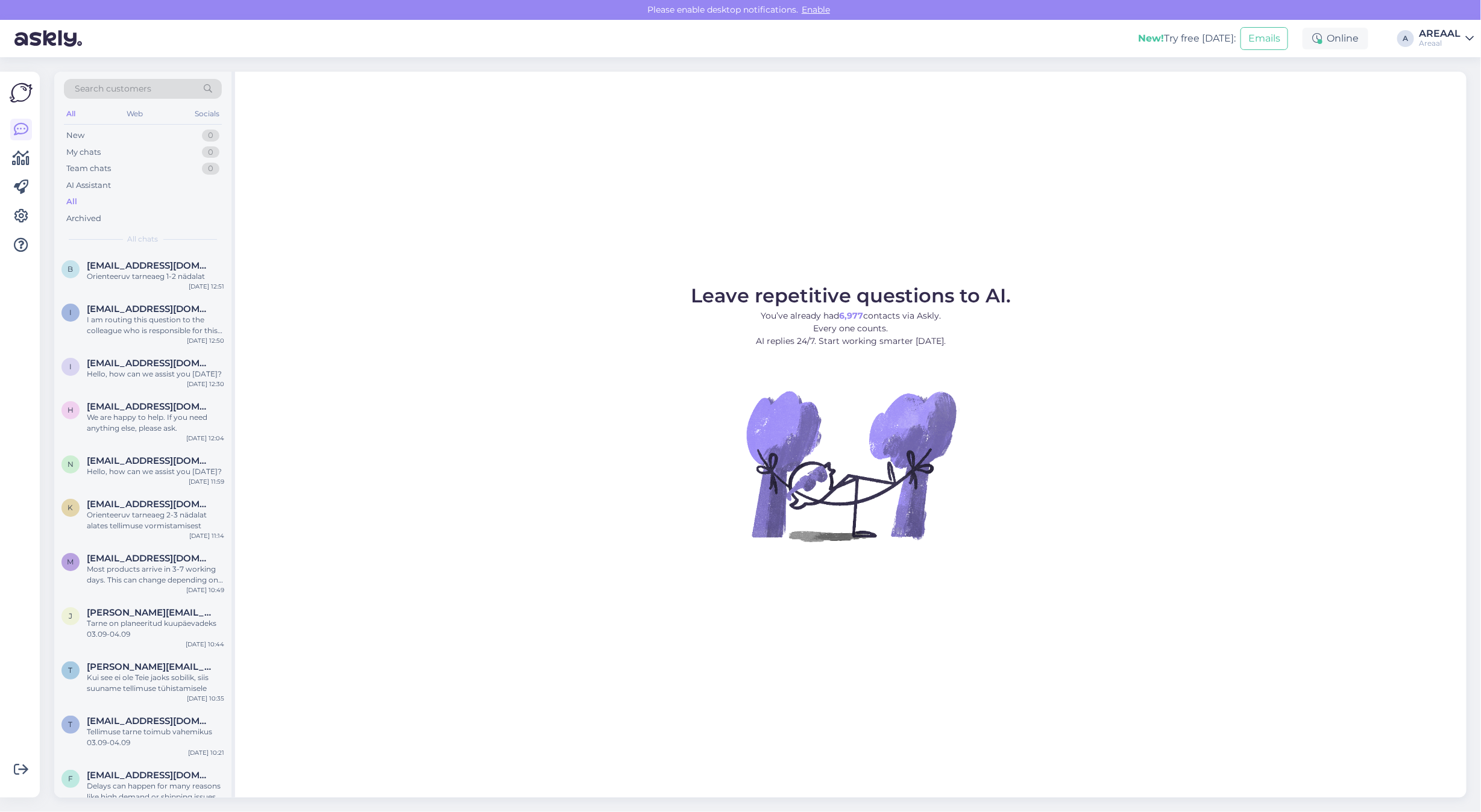
click at [809, 371] on img at bounding box center [851, 466] width 217 height 217
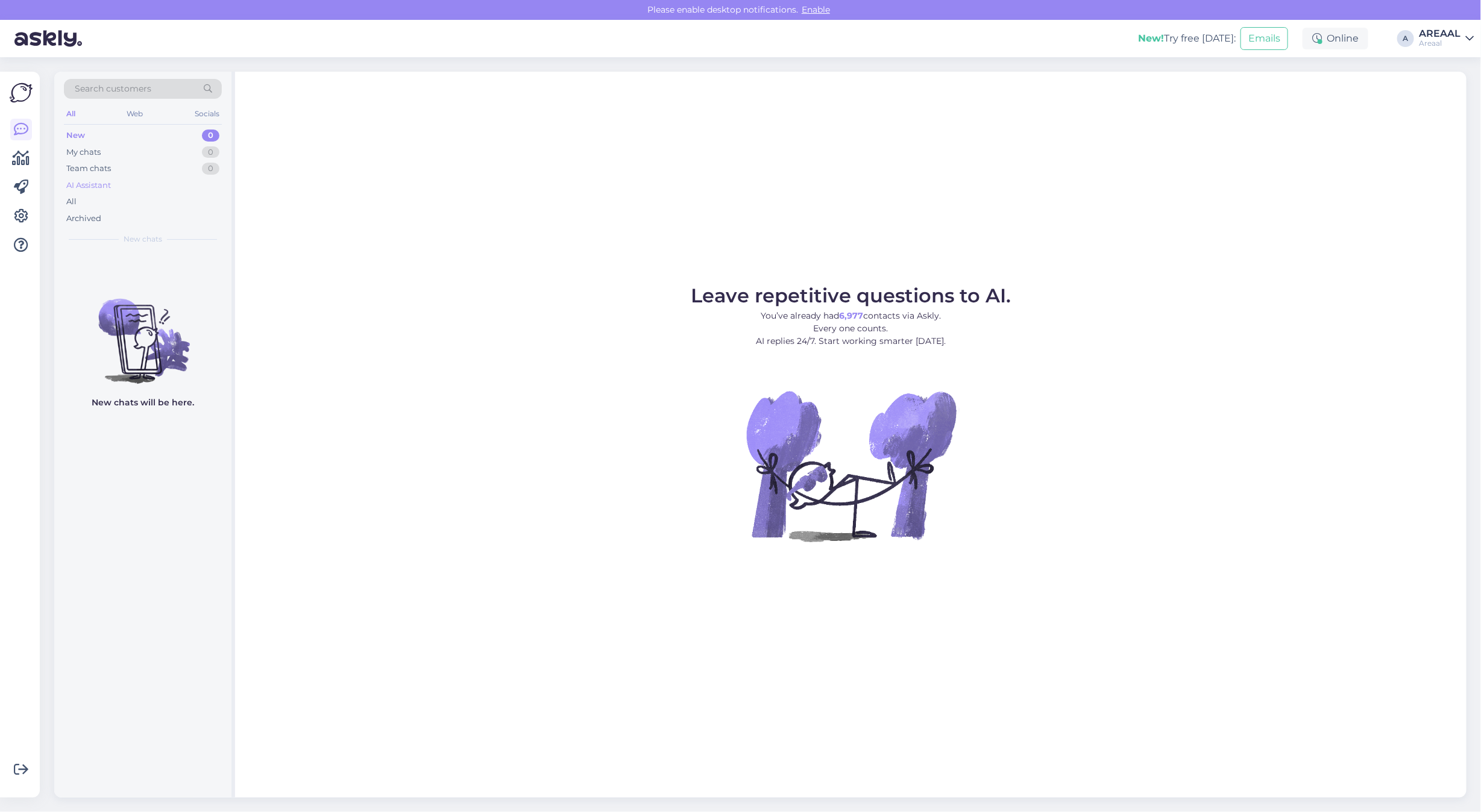
click at [186, 191] on div "AI Assistant" at bounding box center [143, 185] width 158 height 17
click at [184, 202] on div "All" at bounding box center [143, 202] width 158 height 17
click at [69, 207] on div "All" at bounding box center [72, 202] width 10 height 12
click at [151, 202] on div "All" at bounding box center [143, 202] width 158 height 17
click at [220, 196] on div "All" at bounding box center [143, 202] width 158 height 17
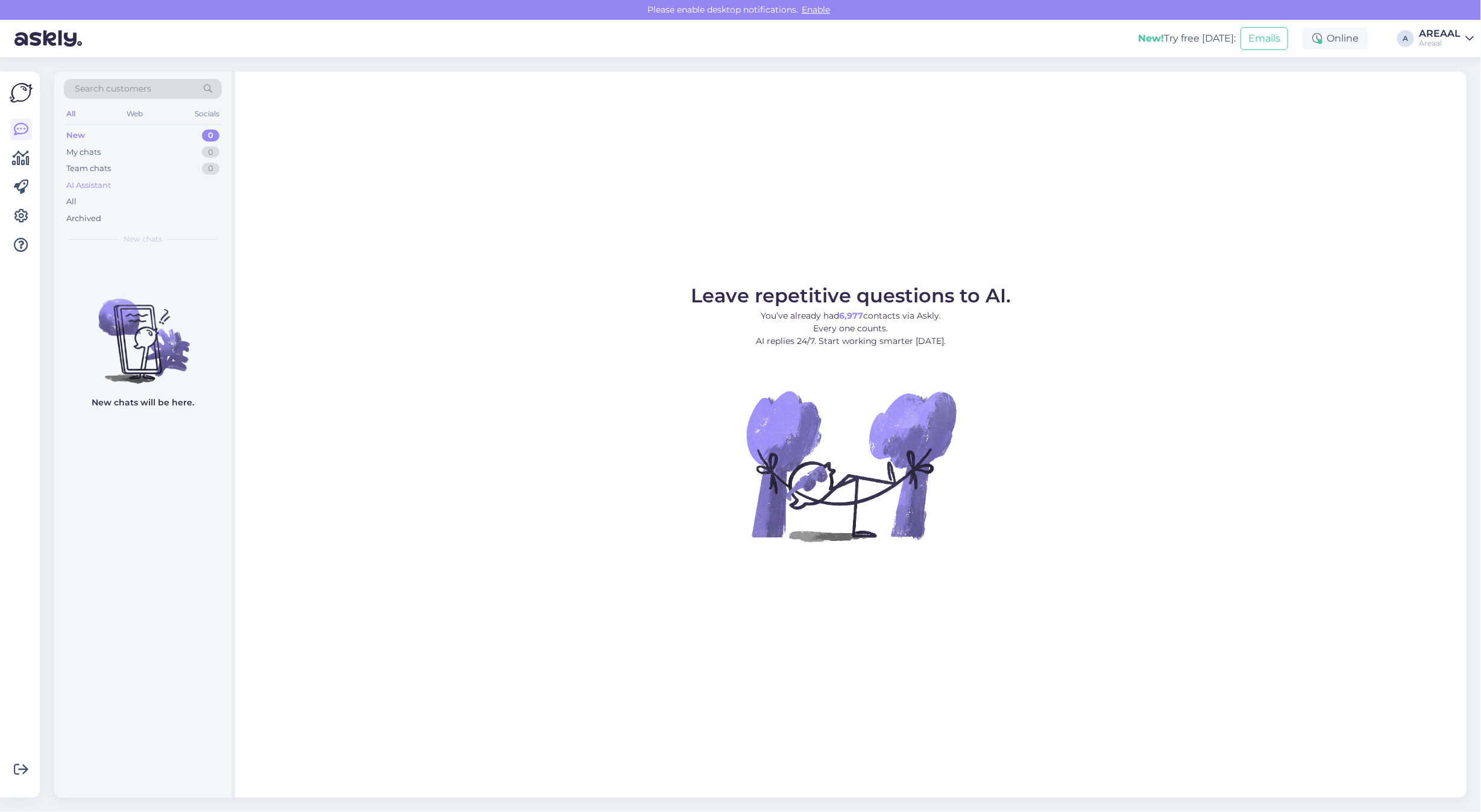
click at [97, 192] on div "AI Assistant" at bounding box center [143, 185] width 158 height 17
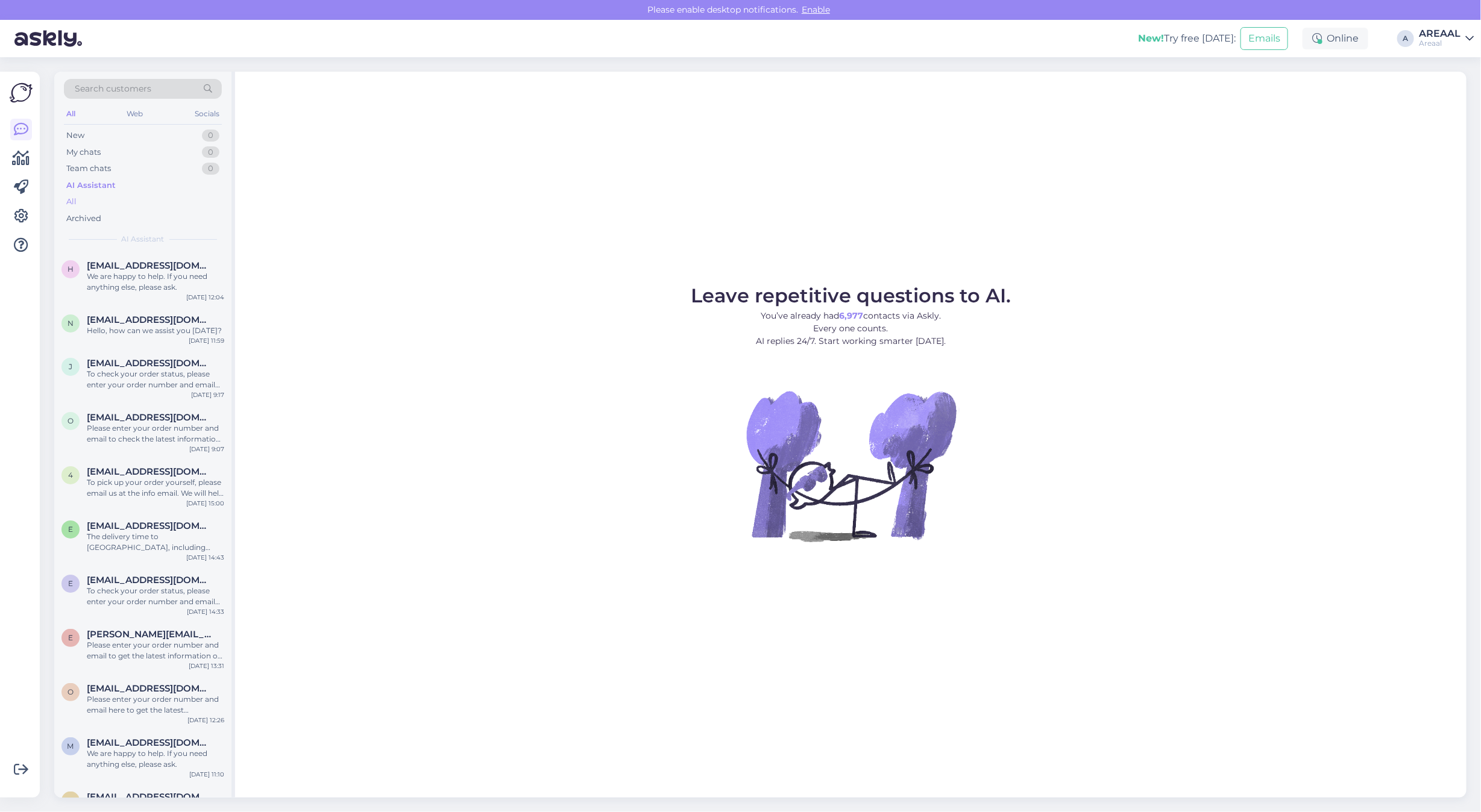
click at [110, 203] on div "All" at bounding box center [143, 202] width 158 height 17
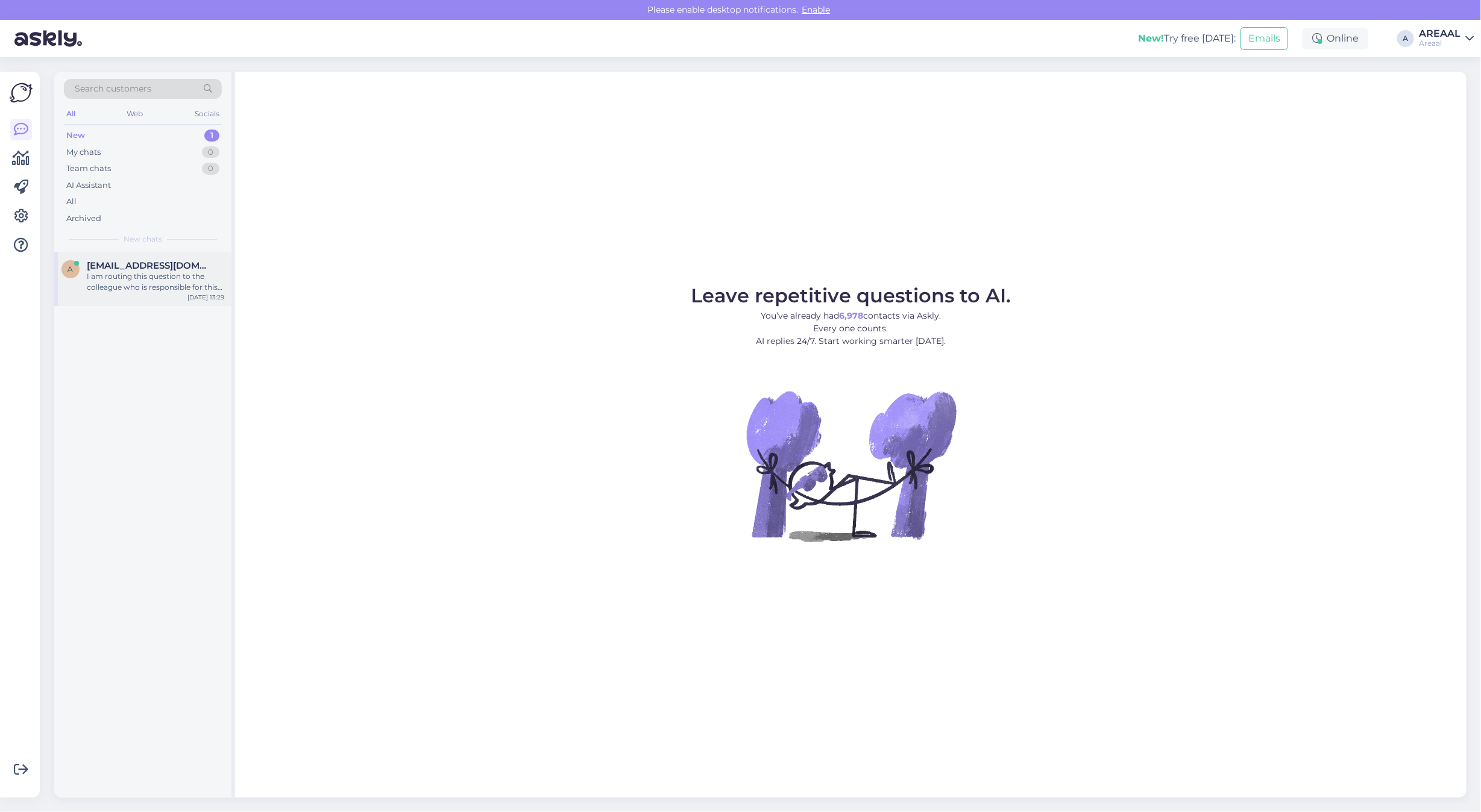
click at [188, 280] on div "I am routing this question to the colleague who is responsible for this topic. …" at bounding box center [155, 281] width 137 height 22
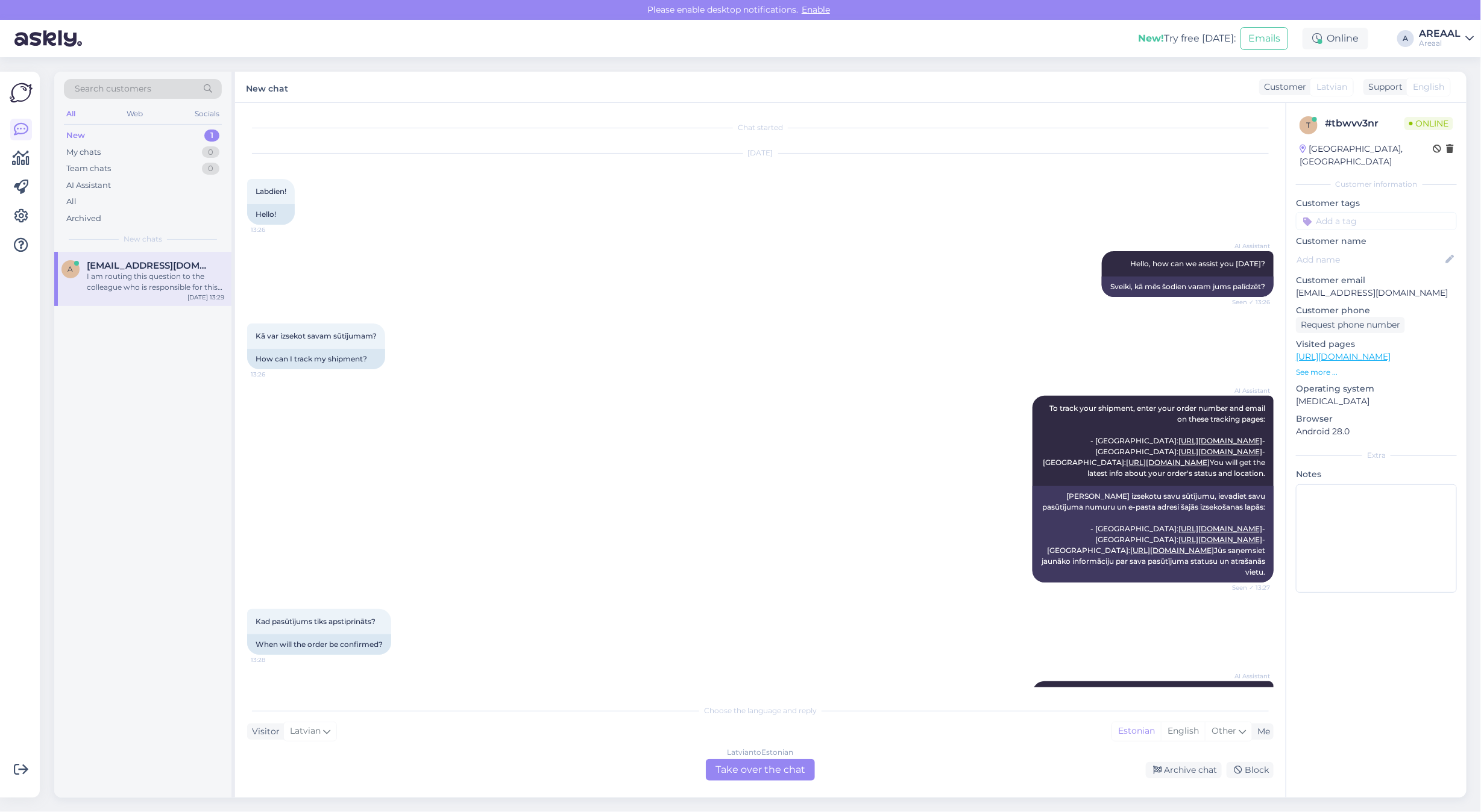
click at [1385, 287] on p "[EMAIL_ADDRESS][DOMAIN_NAME]" at bounding box center [1376, 293] width 161 height 13
copy p "[EMAIL_ADDRESS][DOMAIN_NAME]"
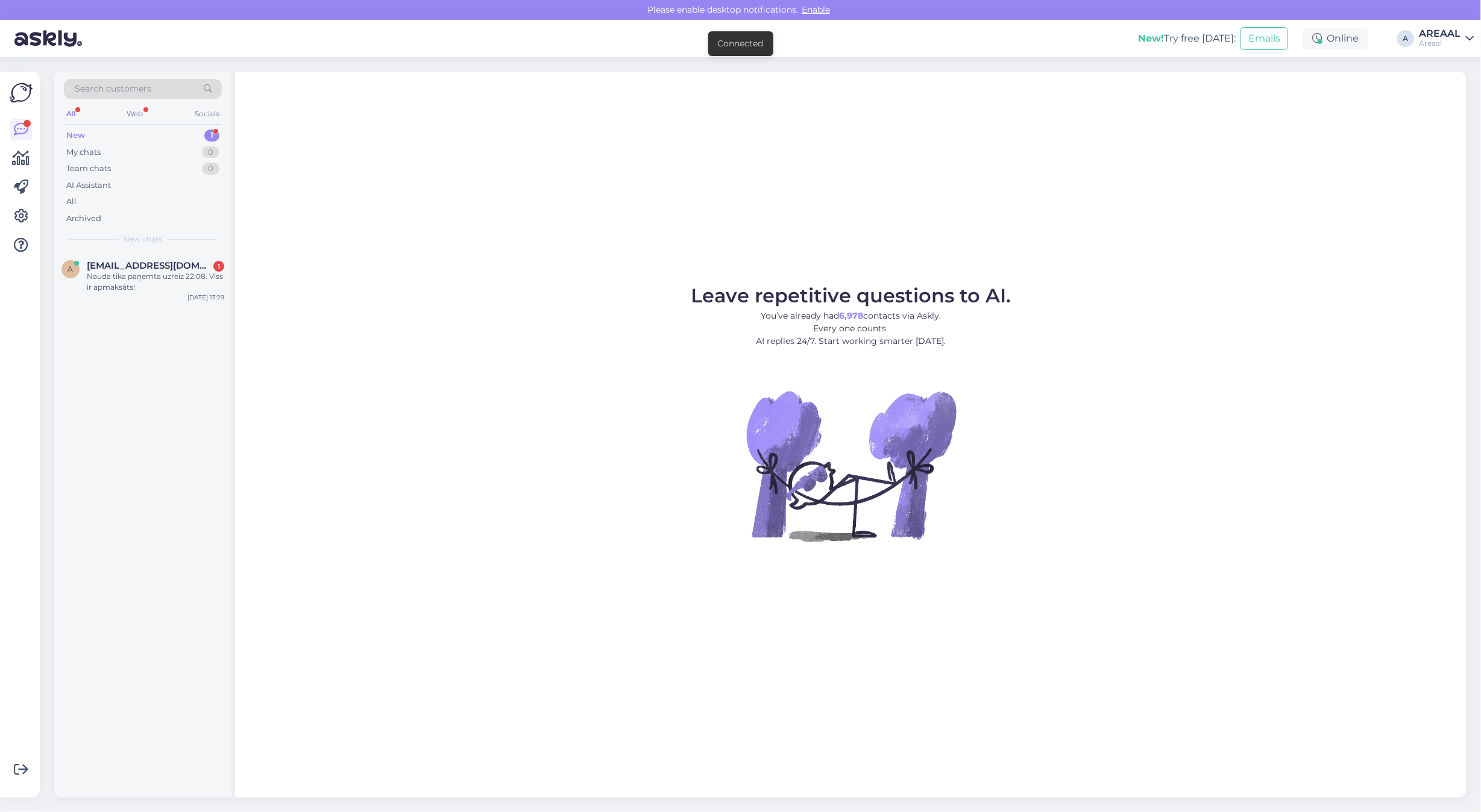
click at [384, 192] on div "Leave repetitive questions to AI. You’ve already had 6,978 contacts via Askly. …" at bounding box center [850, 434] width 1231 height 726
click at [324, 224] on div "Leave repetitive questions to AI. You’ve already had 6,978 contacts via Askly. …" at bounding box center [850, 434] width 1231 height 726
click at [480, 232] on div "Leave repetitive questions to AI. You’ve already had 6,978 contacts via Askly. …" at bounding box center [850, 434] width 1231 height 726
click at [481, 252] on div "Leave repetitive questions to AI. You’ve already had 6,978 contacts via Askly. …" at bounding box center [850, 434] width 1231 height 726
click at [197, 271] on div "Kad tiks atsūtīts apstiprinājums par piegādes datumu? Tā kā deadline ir šodien.." at bounding box center [155, 281] width 137 height 22
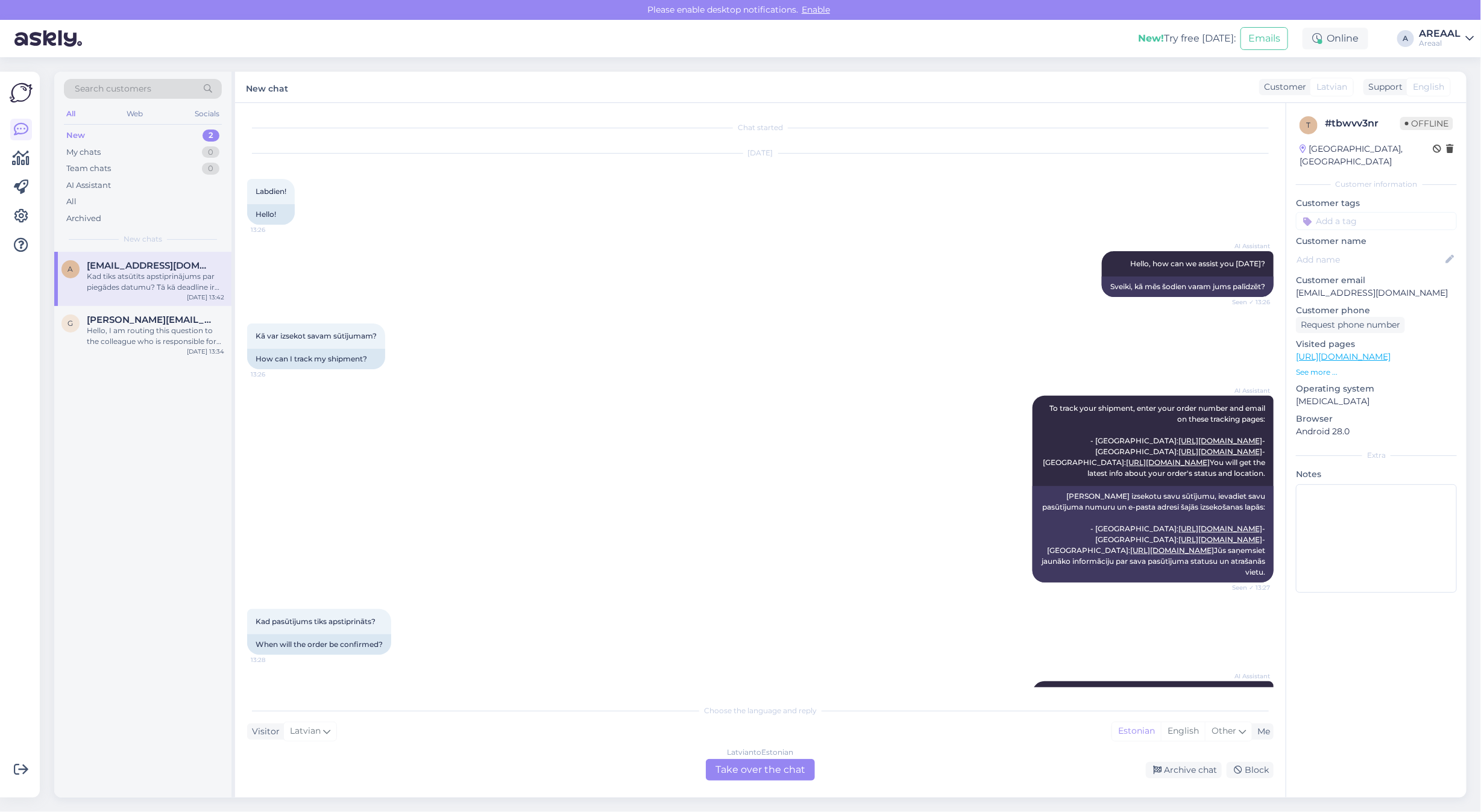
scroll to position [503, 0]
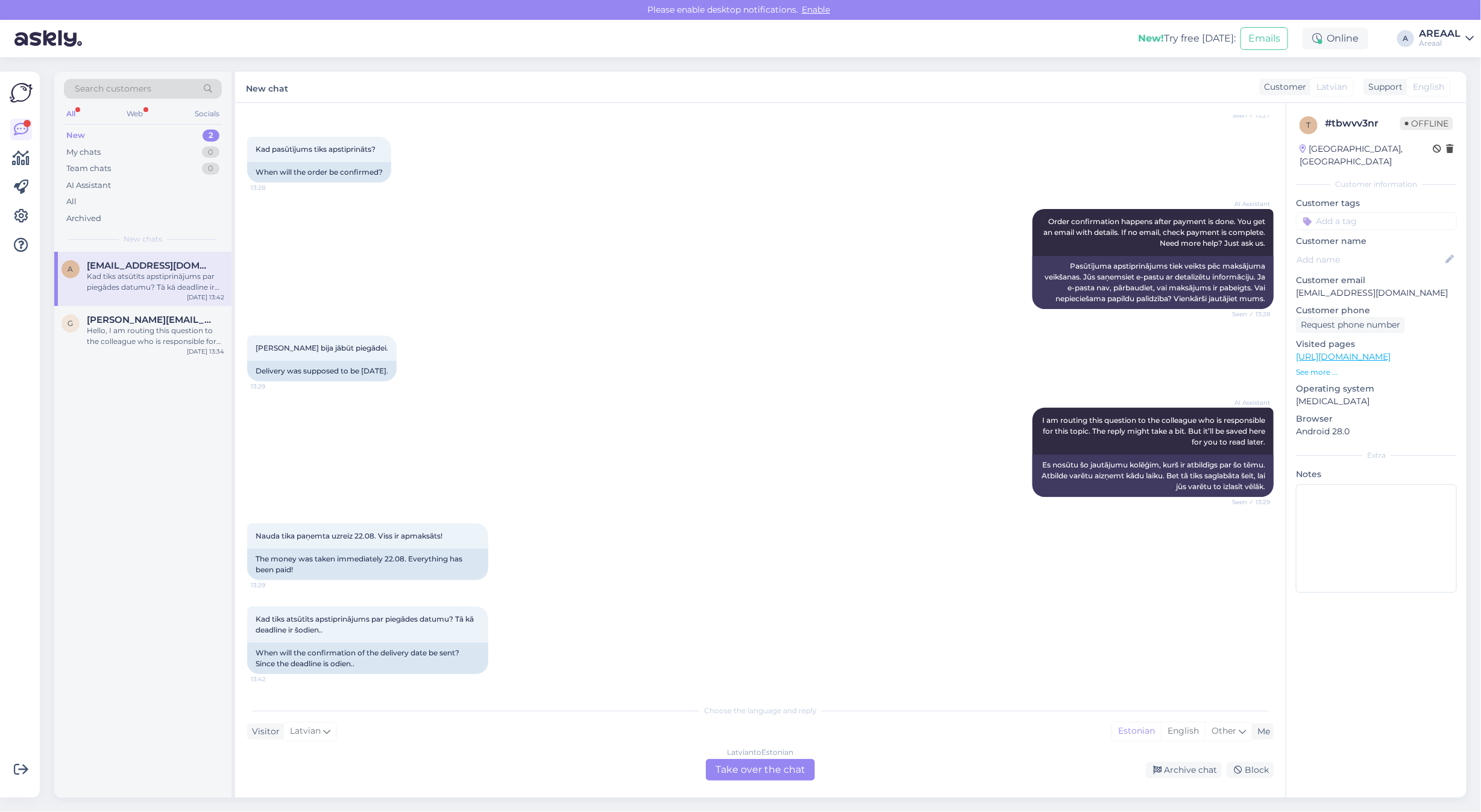
click at [737, 767] on div "Latvian to Estonian Take over the chat" at bounding box center [760, 769] width 109 height 22
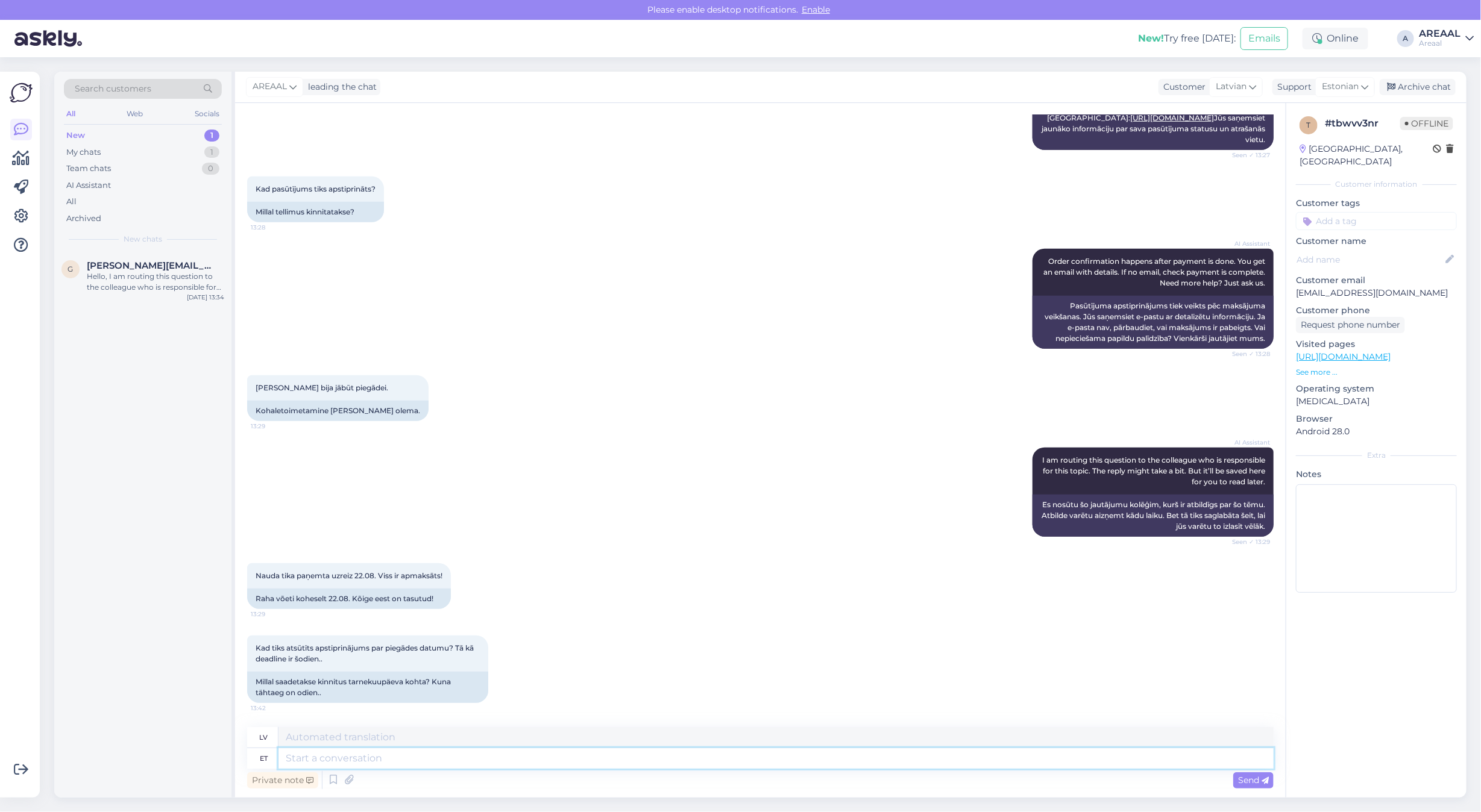
click at [743, 761] on textarea at bounding box center [776, 758] width 995 height 20
type textarea "W"
type textarea "We"
type textarea "Mēs"
type textarea "We will re"
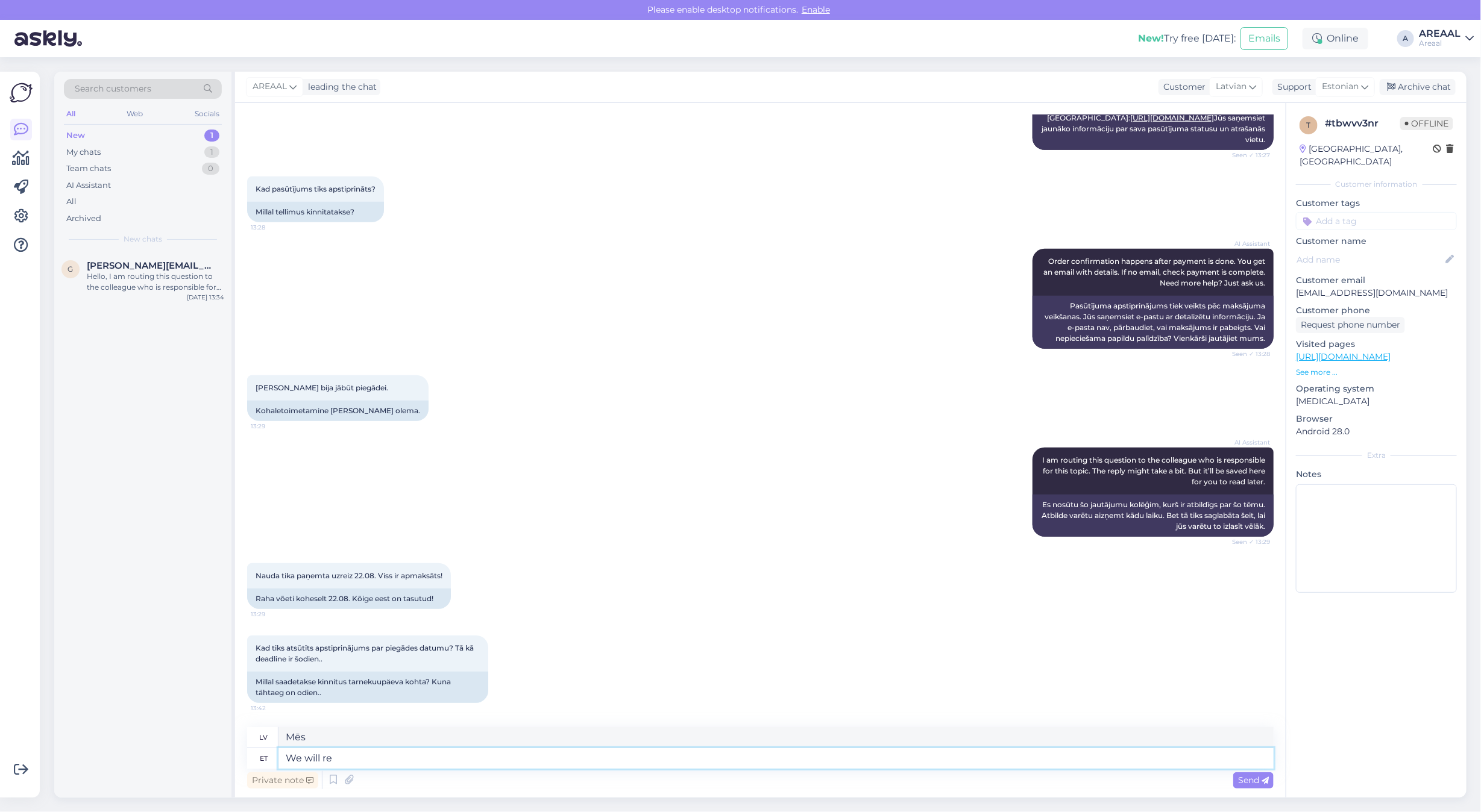
type textarea "Mēs to darīsim"
type textarea "We will cancel and"
type textarea "Mēs atcelsim"
type textarea "We will cancel and ref"
type textarea "Mēs atcelsim un"
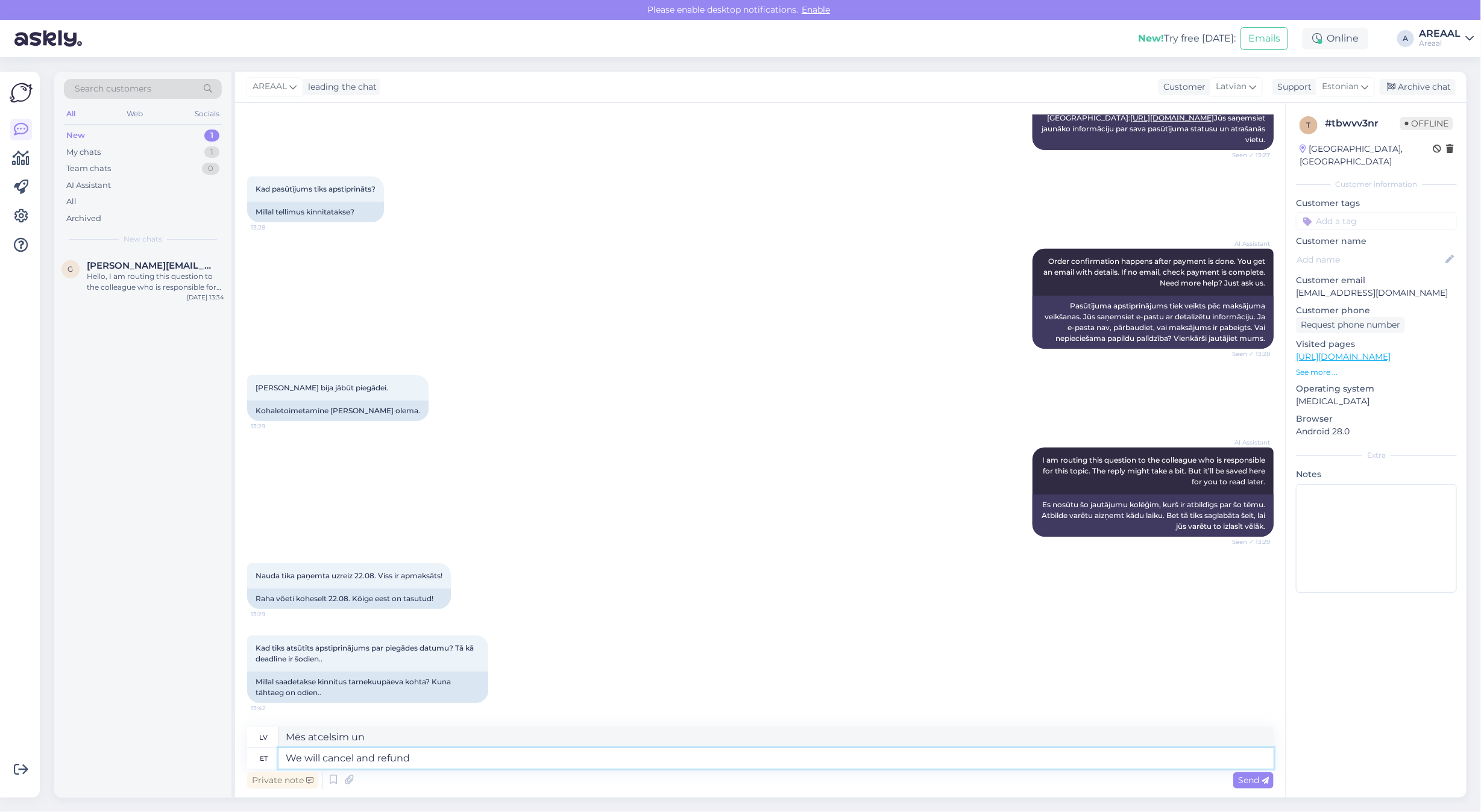
type textarea "We will cancel and refund"
type textarea "Mēs atcelsim un atmaksāsim naudu."
type textarea "We will cancel and refund the"
type textarea "Mēs atcelsim un atmaksāsim naudu"
type textarea "We will cancel and refund the order is"
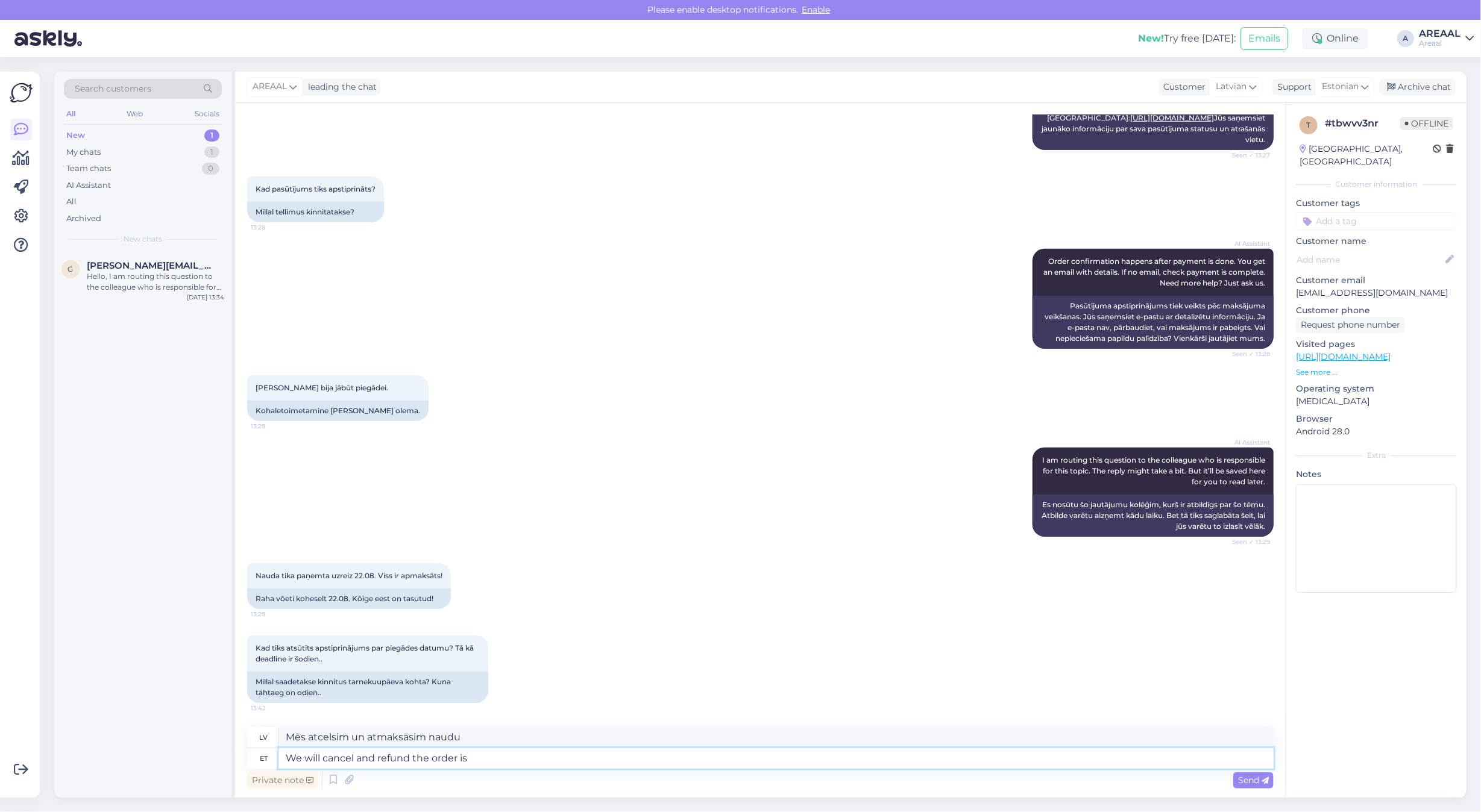
type textarea "Mēs atcelsim pasūtījumu un atmaksāsim naudu"
type textarea "We will cancel and refund the order if is"
type textarea "Mēs atcelsim pasūtījumu un atmaksāsim tā vērtību, ja tas ir"
type textarea "We will cancel and refund the order if it hasn't ar"
type textarea "Mēs atcelsim pasūtījumu un atmaksāsim naudu, ja tas netiks izdarīts."
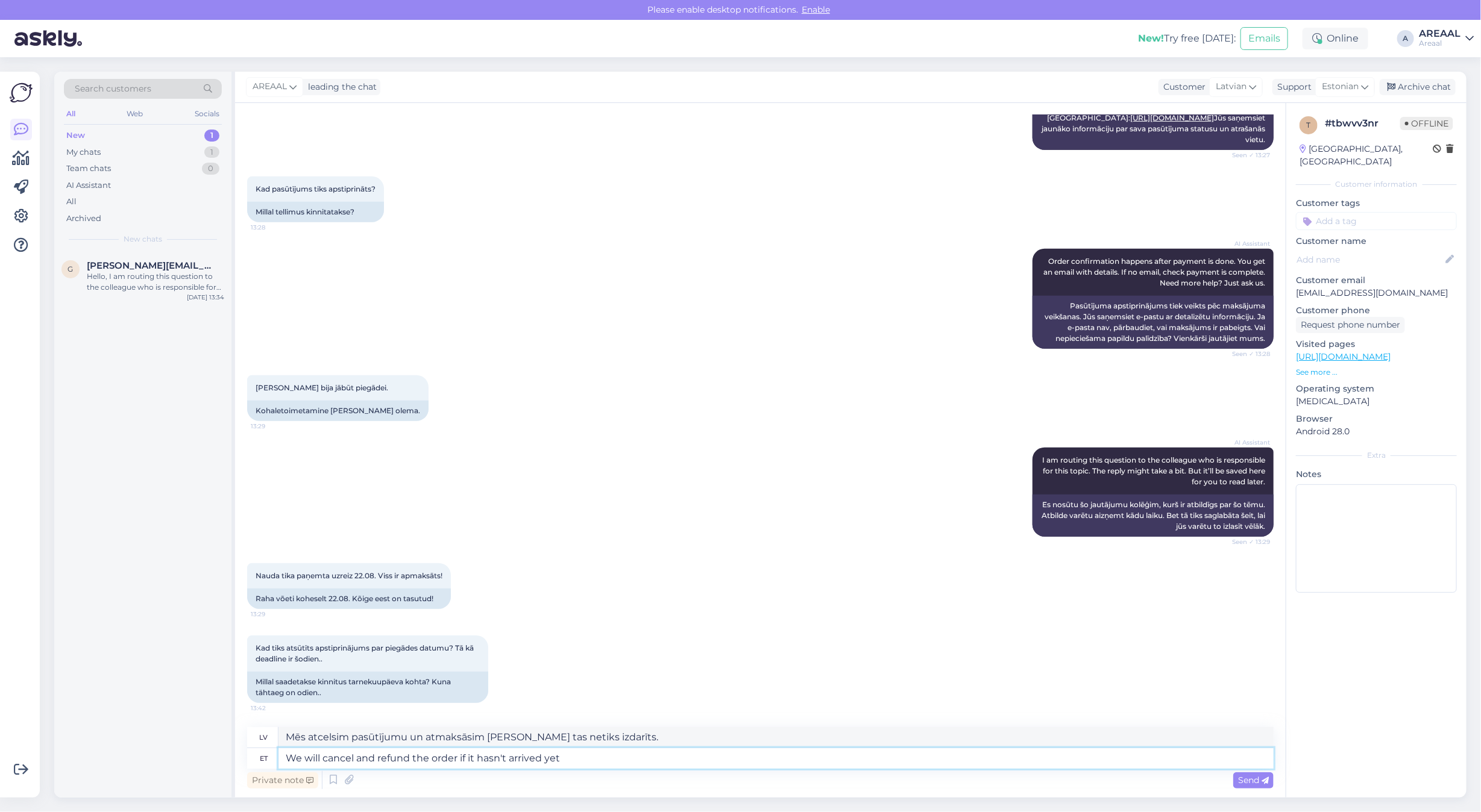
type textarea "We will cancel and refund the order if it hasn't arrived yet."
type textarea "Mēs atcelsim pasūtījumu un atmaksāsim tā vērtību, ja tas nebūs piegādāts."
type textarea "We will cancel and refund the order if it hasn't arrived yet."
type textarea "Mēs atcelsim pasūtījumu un atmaksāsim tā vērtību, ja tas vēl nebūs piegādāts."
type textarea "We will cancel and refund the order if it hasn't arrived yet. Refund will ar"
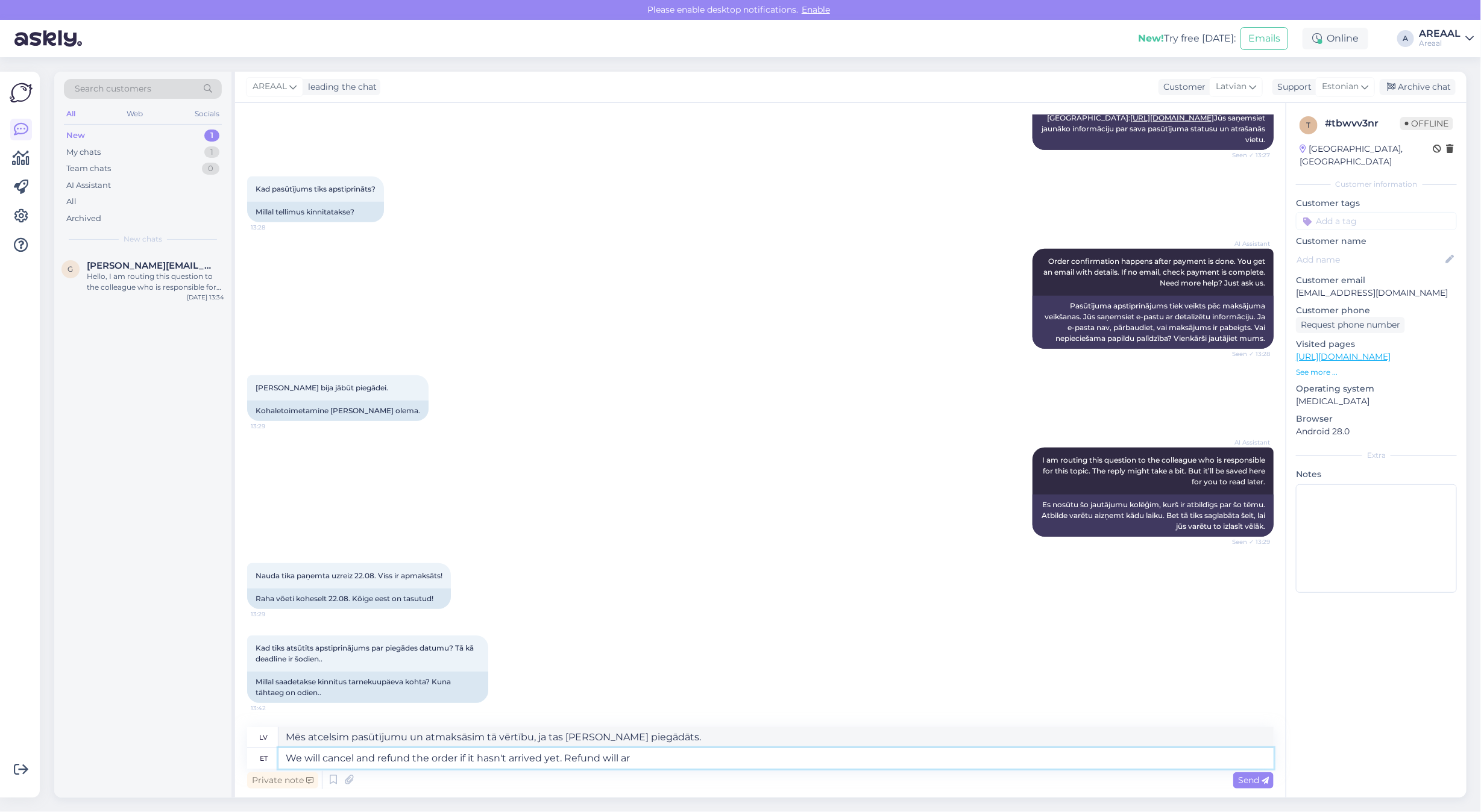
type textarea "Mēs atcelsim pasūtījumu un atmaksāsim tā vērtību, ja tas vēl nebūs piegādāts. A…"
type textarea "We will cancel and refund the order if it hasn't arrived yet. Refund will arr"
type textarea "Mēs atcelsim pasūtījumu un atmaksāsim tā vērtību, ja tas vēl nebūs piegādāts. A…"
type textarea "We will cancel and refund the order if it hasn't arrived yet. Refund will arriv…"
type textarea "Mēs atcelsim pasūtījumu un atmaksāsim tā vērtību, ja tas vēl nebūs piegādāts. A…"
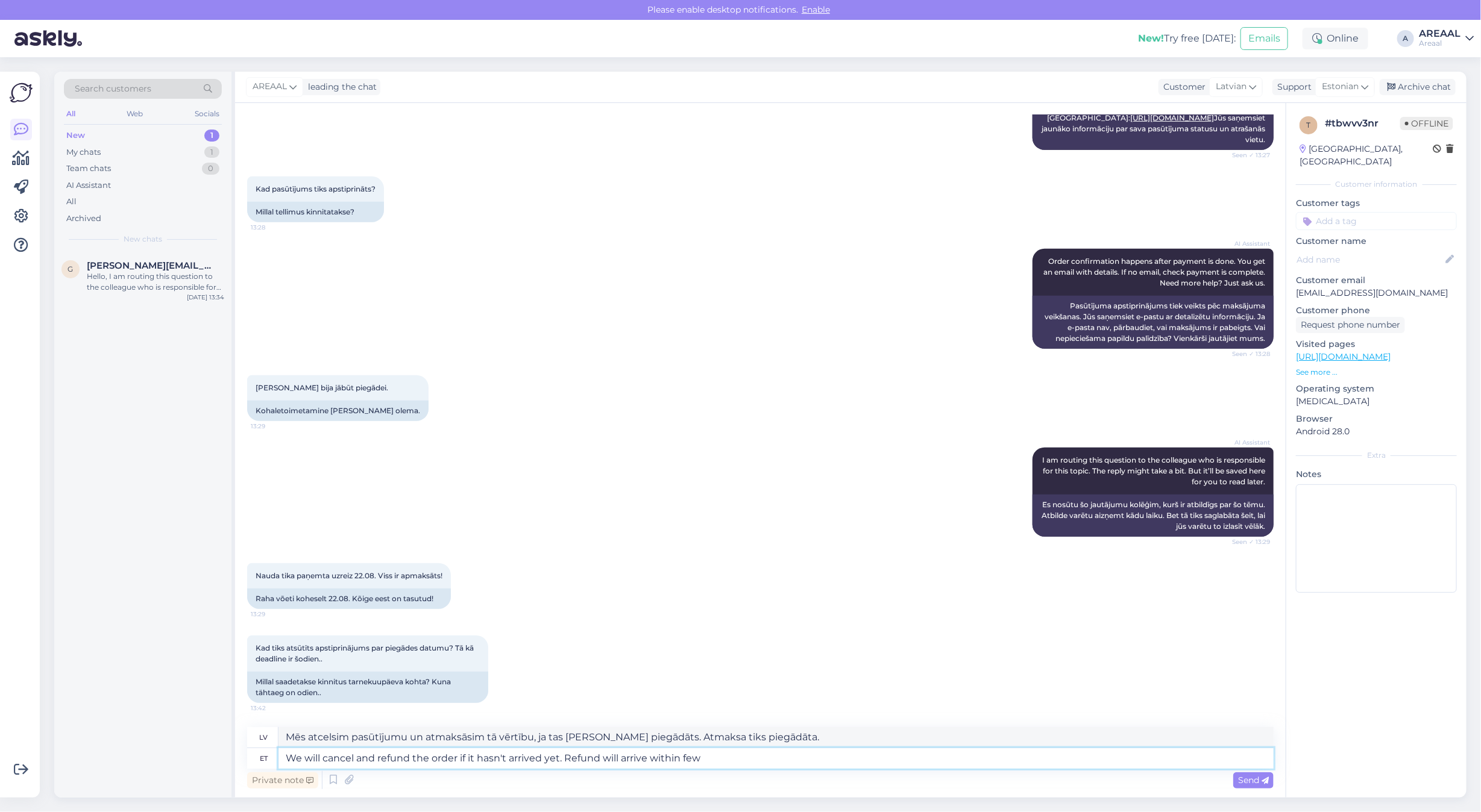
type textarea "We will cancel and refund the order if it hasn't arrived yet. Refund will arriv…"
type textarea "Mēs atcelsim pasūtījumu un atmaksāsim tā vērtību, ja tas vēl nebūs piegādāts. A…"
type textarea "We will cancel and refund the order if it hasn't arrived yet. Refund will arriv…"
type textarea "Mēs atcelsim pasūtījumu un atmaksāsim tā vērtību, ja tas vēl nebūs piegādāts. A…"
type textarea "We will cancel and refund the order if it hasn't arrived yet. Refund will arriv…"
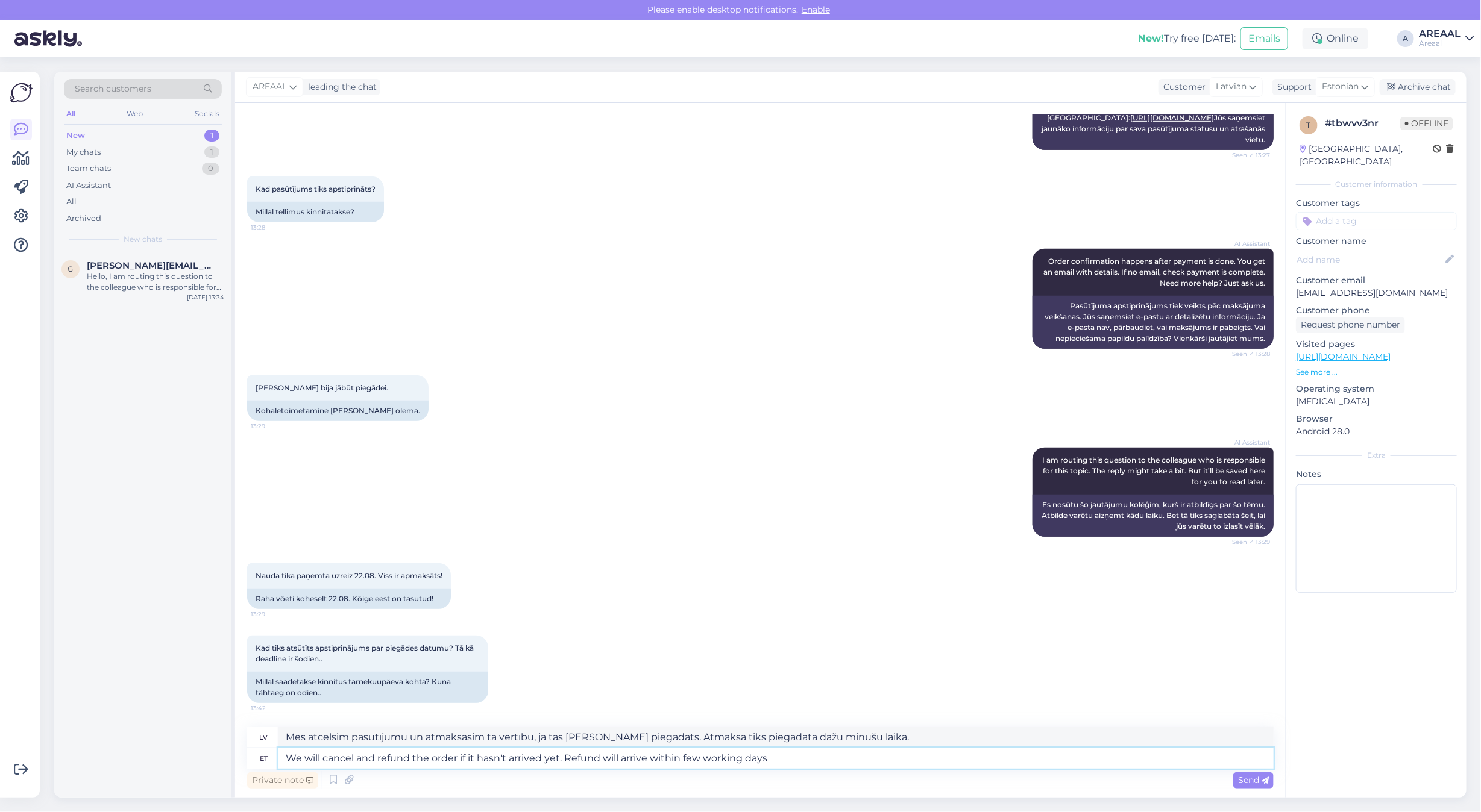
type textarea "Mēs atcelsim pasūtījumu un atmaksāsim tā vērtību, ja tas vēl nebūs piegādāts. A…"
type textarea "We will cancel and refund the order if it hasn't arrived yet. Refund will arriv…"
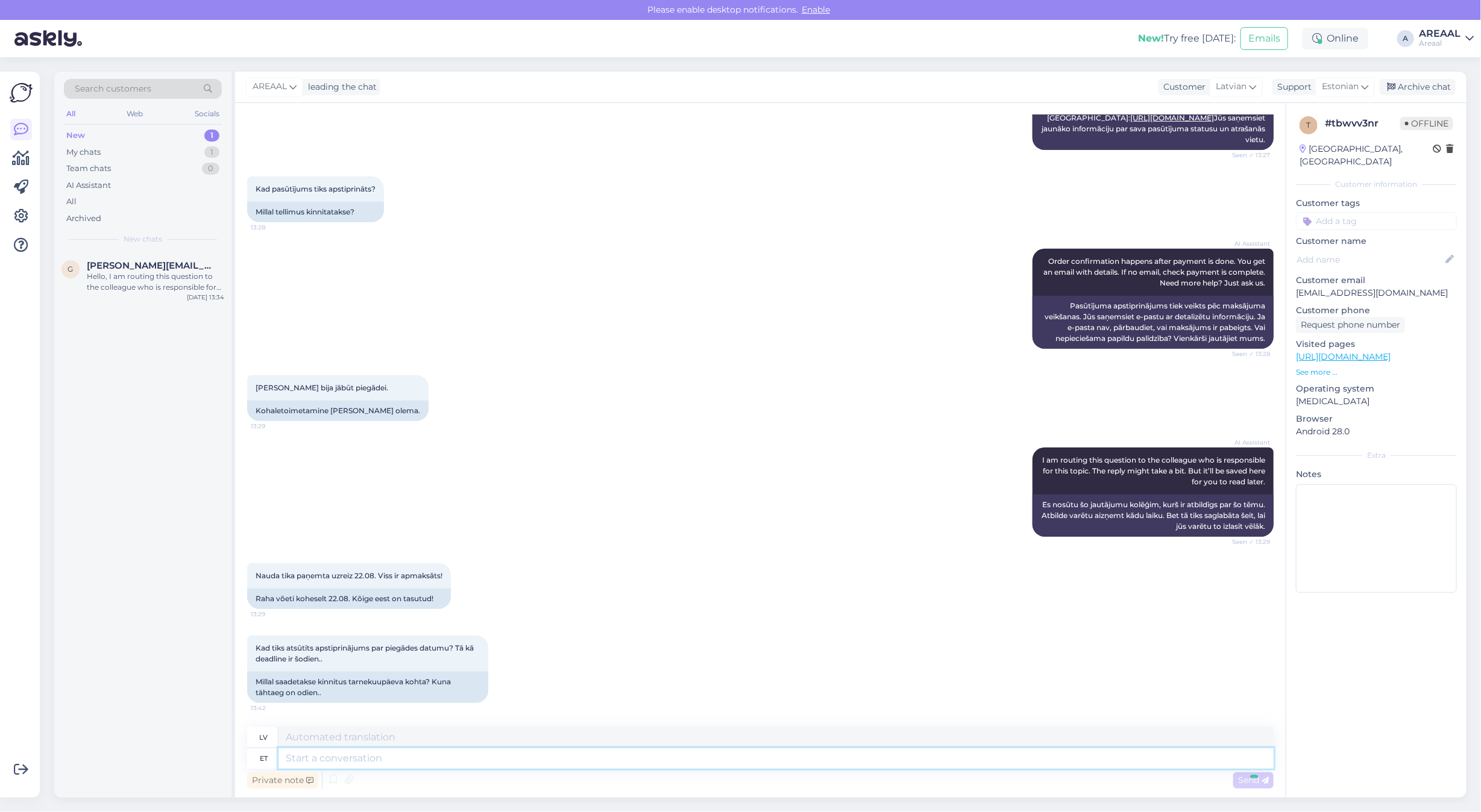
scroll to position [568, 0]
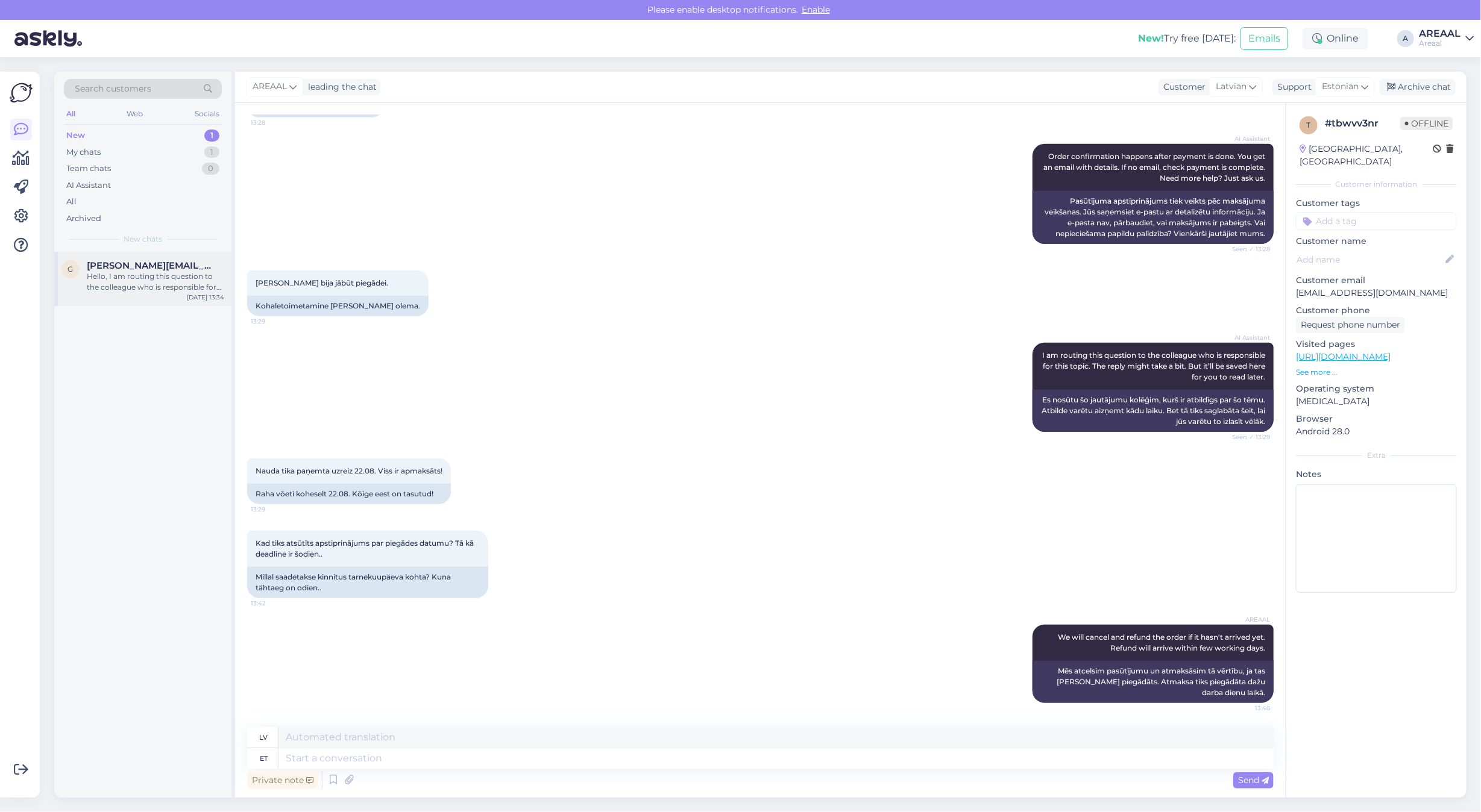
click at [160, 267] on span "[PERSON_NAME][EMAIL_ADDRESS][DOMAIN_NAME]" at bounding box center [149, 266] width 125 height 11
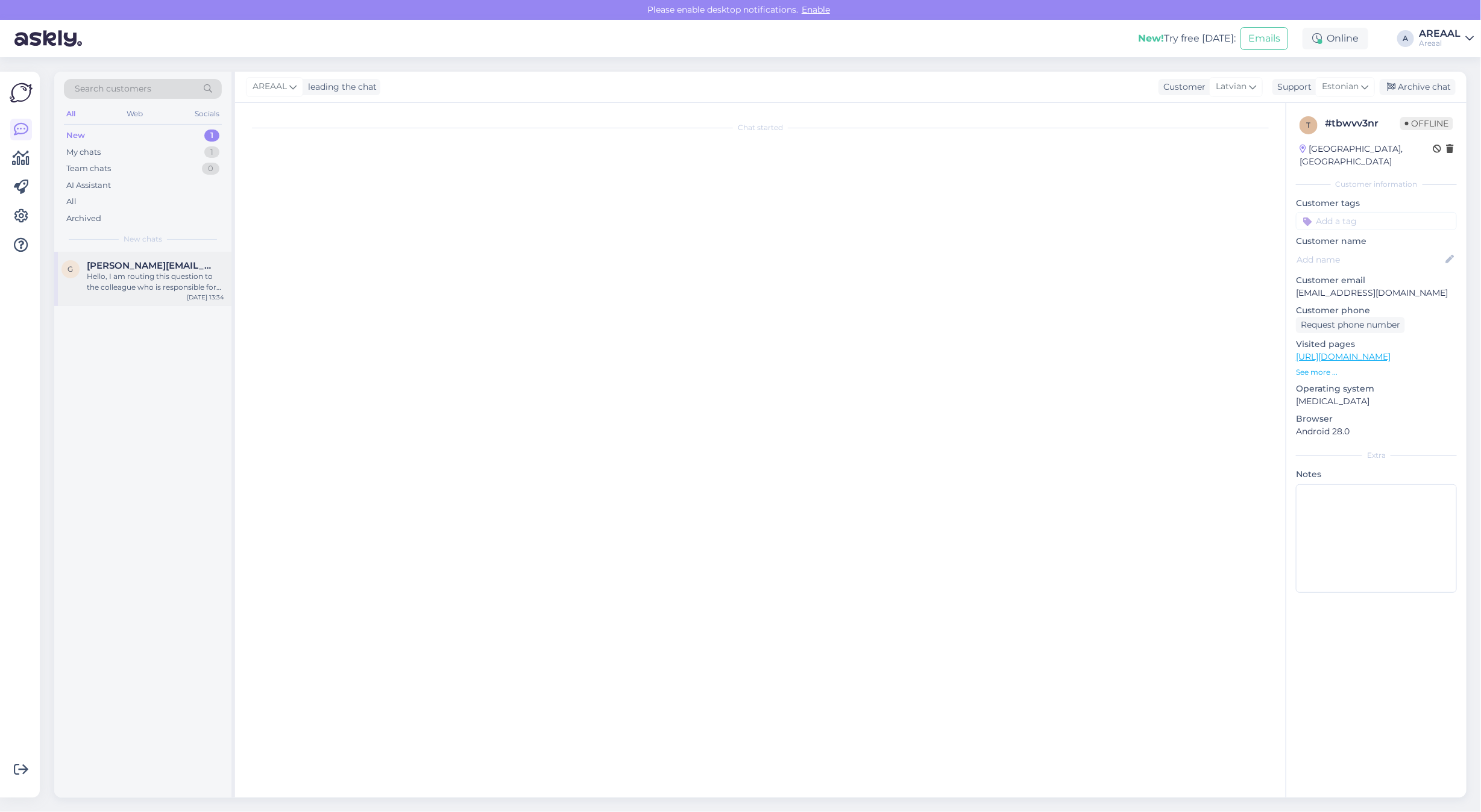
scroll to position [750, 0]
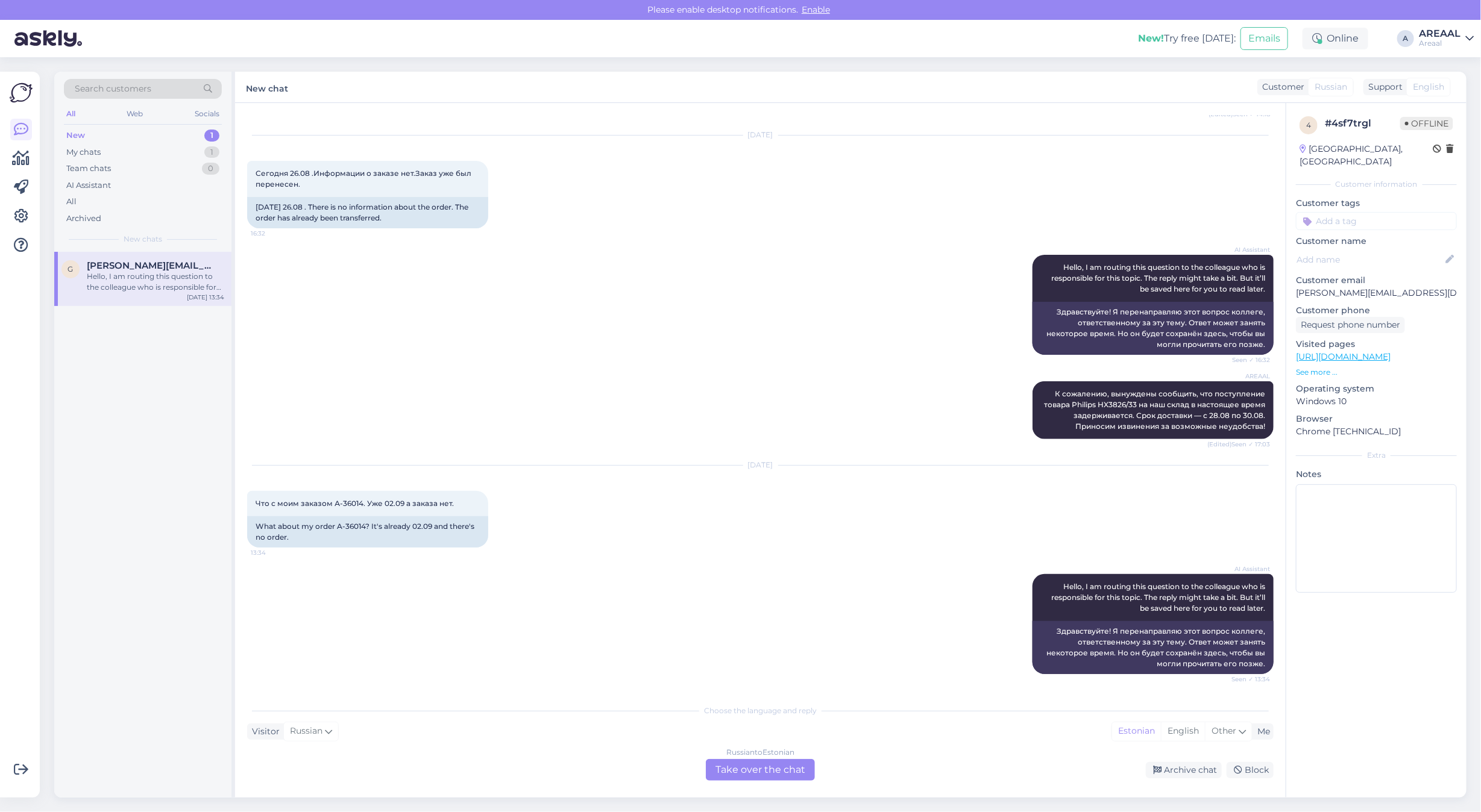
click at [561, 383] on div "AREAAL К сожалению, вынуждены сообщить, что поступление товара Philips HX3826/3…" at bounding box center [760, 410] width 1026 height 84
click at [726, 778] on div "Russian to Estonian Take over the chat" at bounding box center [760, 769] width 109 height 22
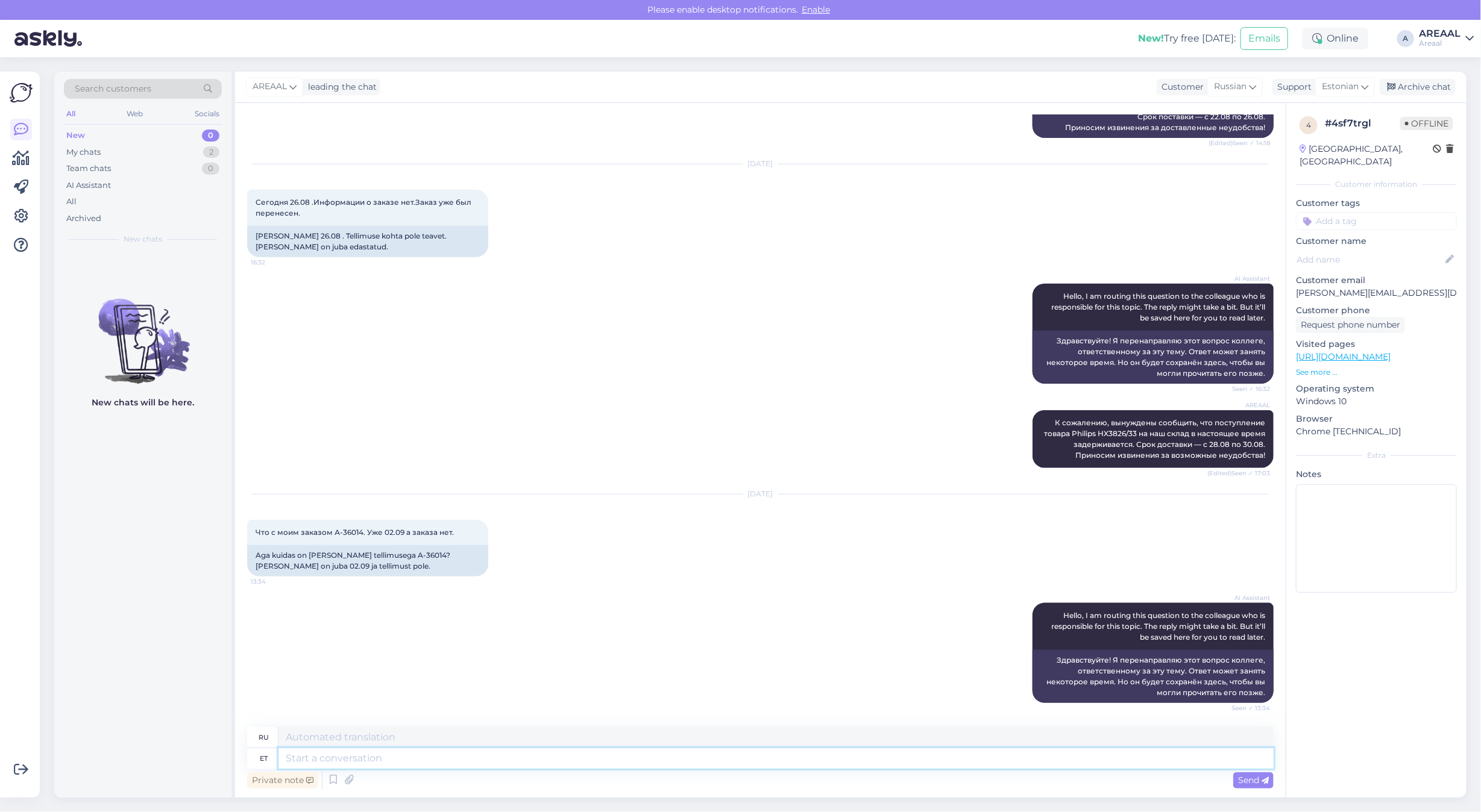
click at [712, 761] on textarea at bounding box center [776, 758] width 995 height 20
type textarea "Teie s"
type textarea "Твой"
type textarea "Teie saadetud k"
type textarea "Отправлено вами"
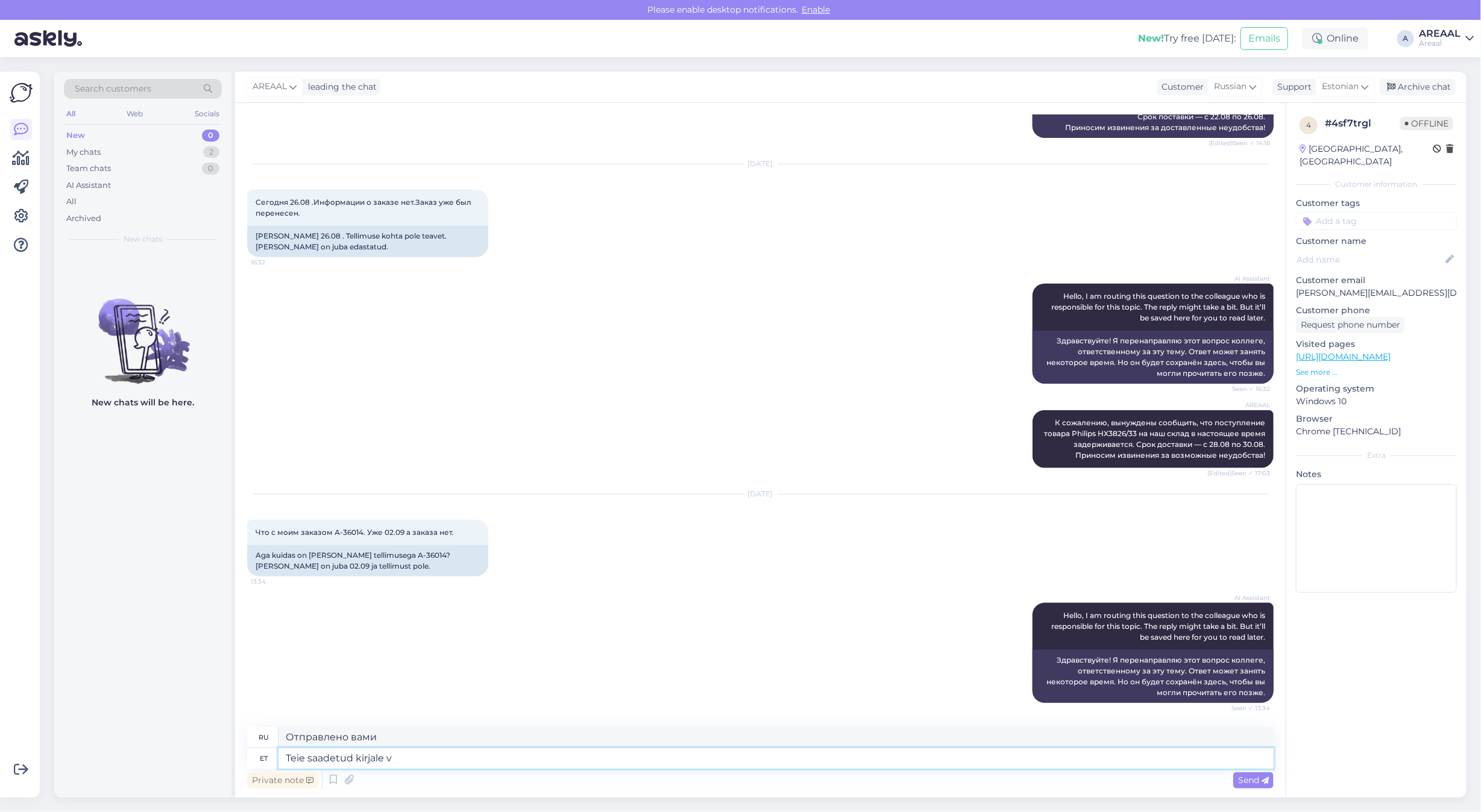
type textarea "Teie saadetud kirjale va"
type textarea "На письмо, которое вы отправили"
type textarea "Teie saadetud kirjale vastatakse tänase"
type textarea "На Ваше сообщение будет дан ответ."
type textarea "Teie saadetud kirjale vastatakse tänase päeva j"
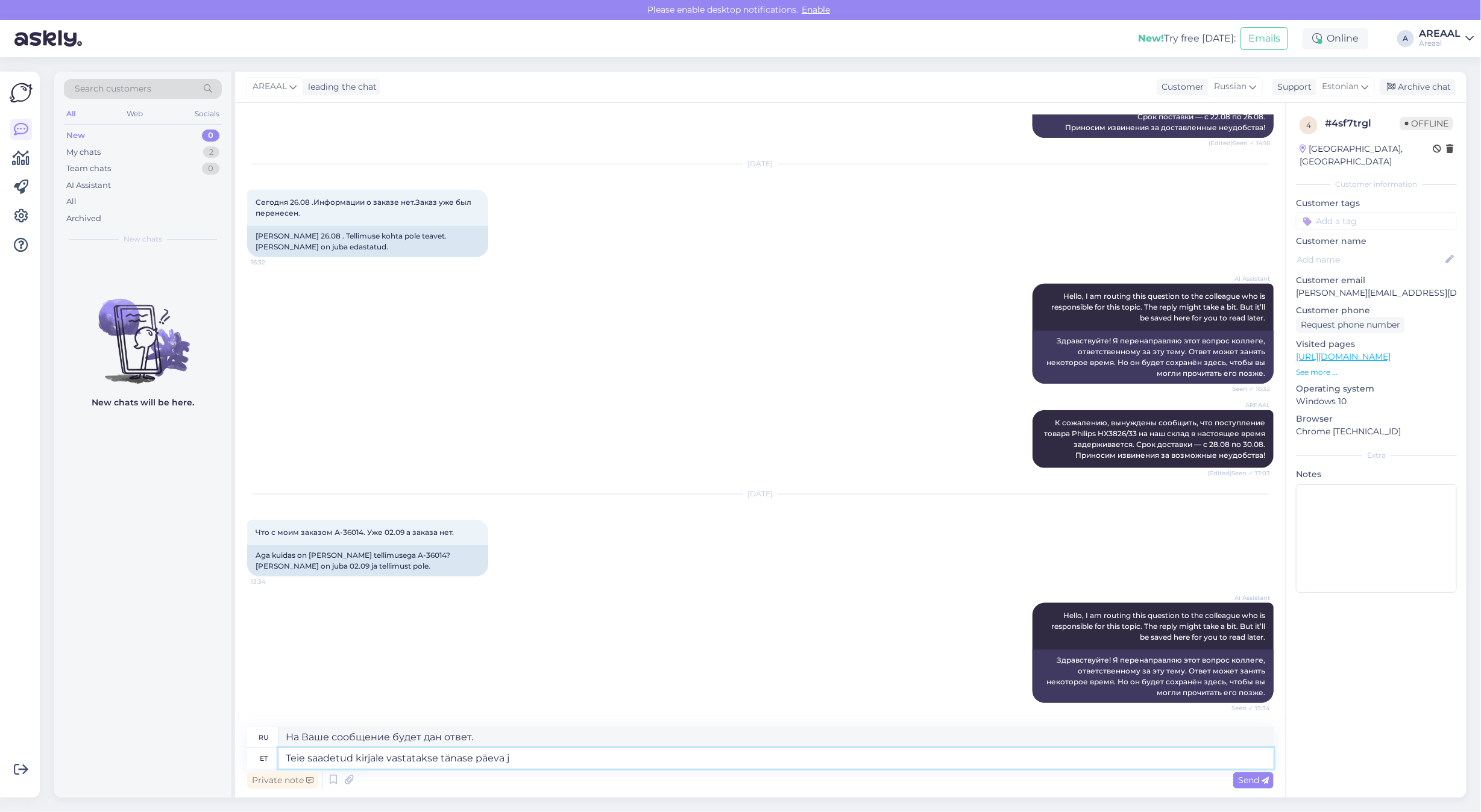
type textarea "На отправленное вами письмо мы ответим сегодня."
type textarea "Teie saadetud kirjale vastatakse tänase päeva jooksul."
type textarea "На Ваше сообщение будет дан ответ в течение сегодняшнего дня."
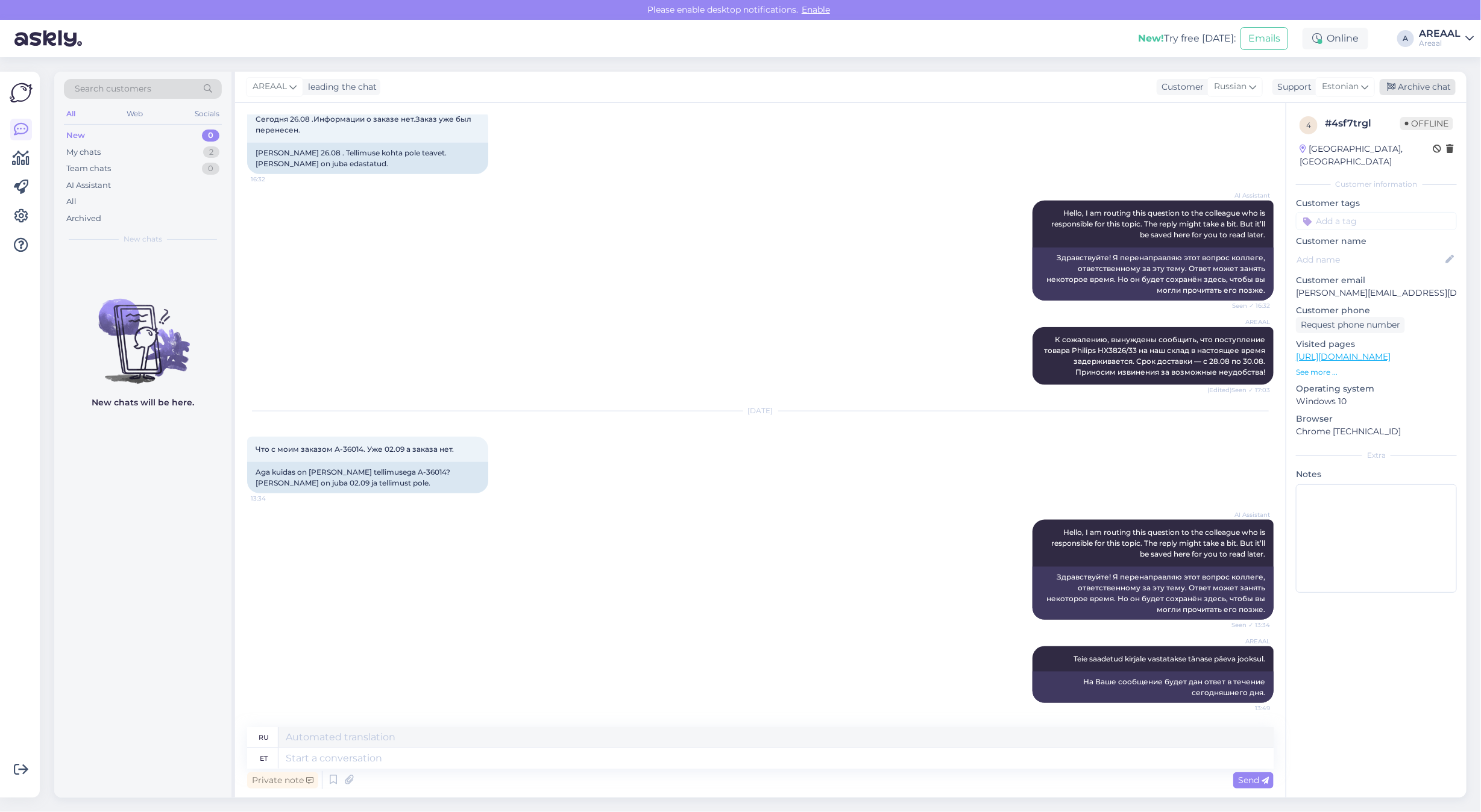
click at [1453, 86] on div "Archive chat" at bounding box center [1418, 87] width 76 height 16
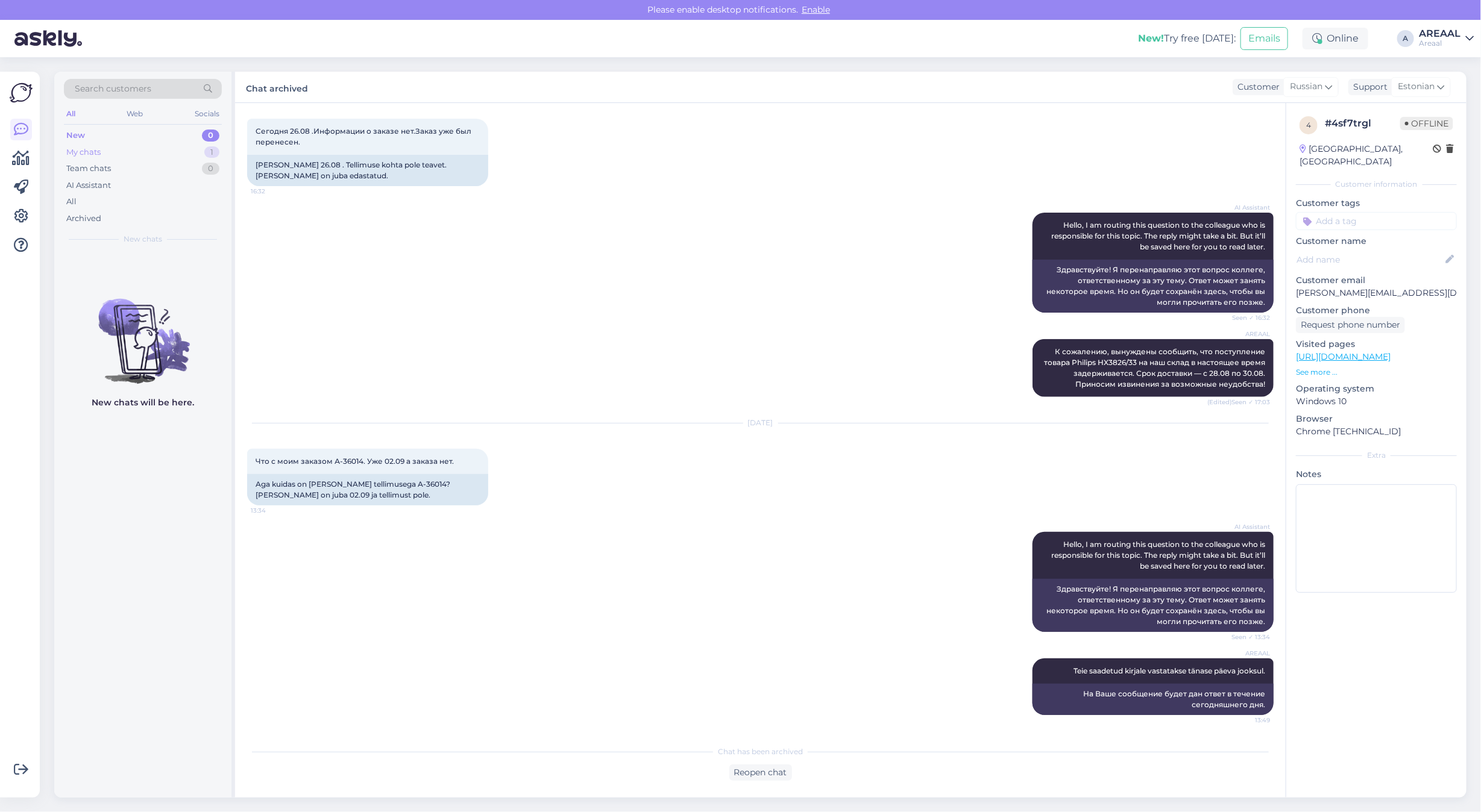
click at [178, 145] on div "New 0 My chats 1 Team chats 0 AI Assistant All Archived" at bounding box center [143, 176] width 158 height 99
click at [181, 149] on div "My chats 1" at bounding box center [143, 152] width 158 height 17
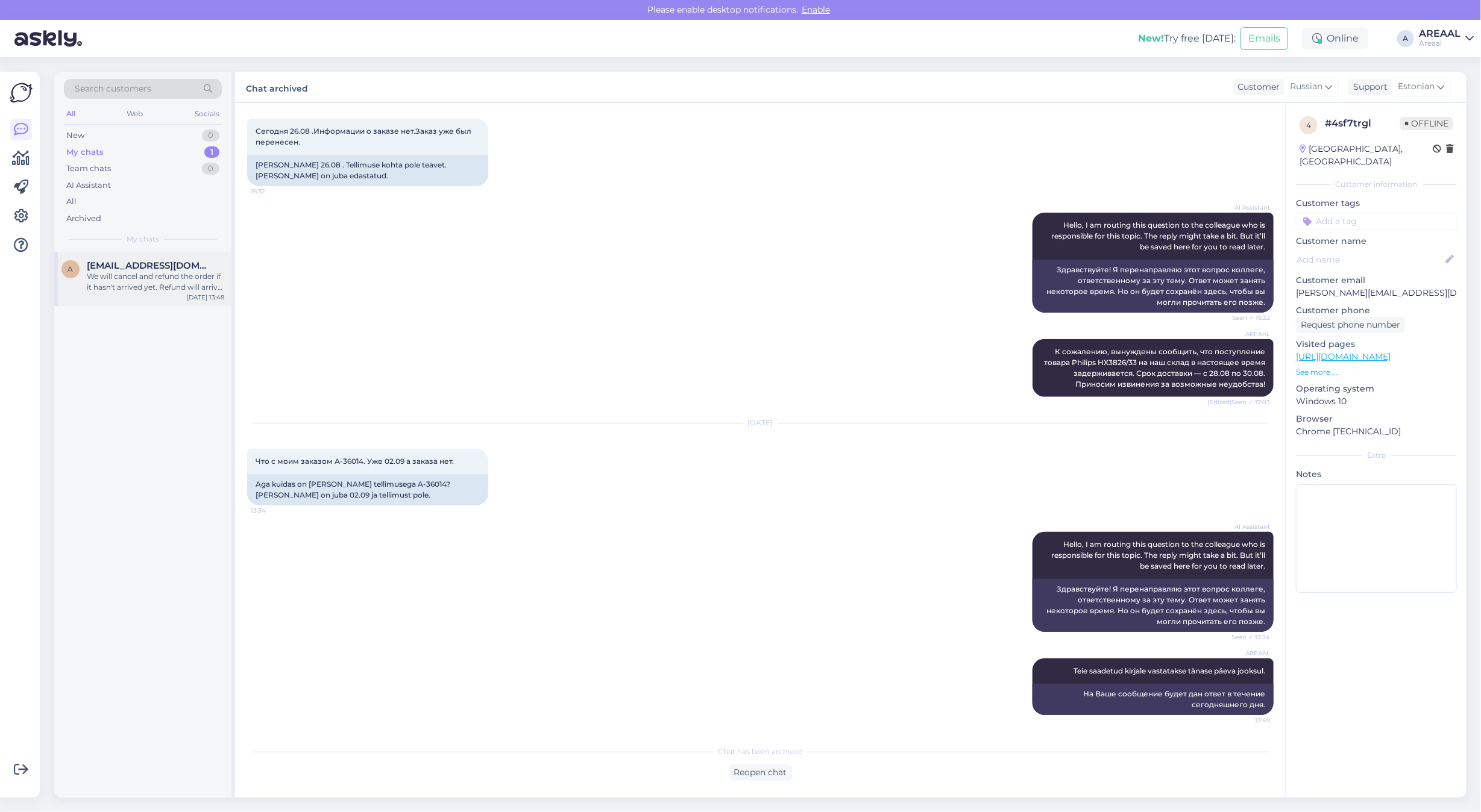
click at [167, 303] on div "a anastasija.razminovicha@gmail.com We will cancel and refund the order if it h…" at bounding box center [143, 278] width 177 height 54
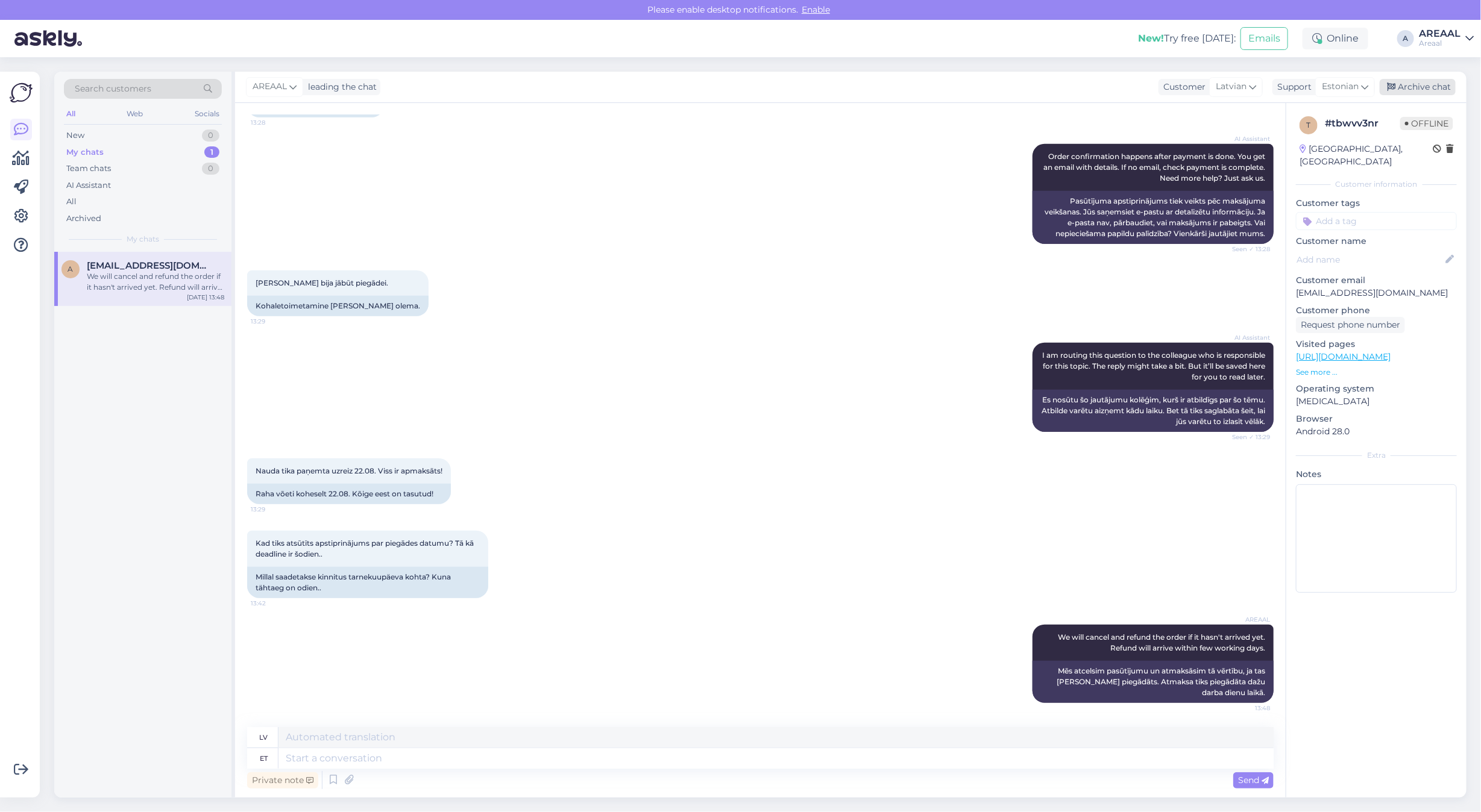
click at [1411, 92] on div "Archive chat" at bounding box center [1418, 87] width 76 height 16
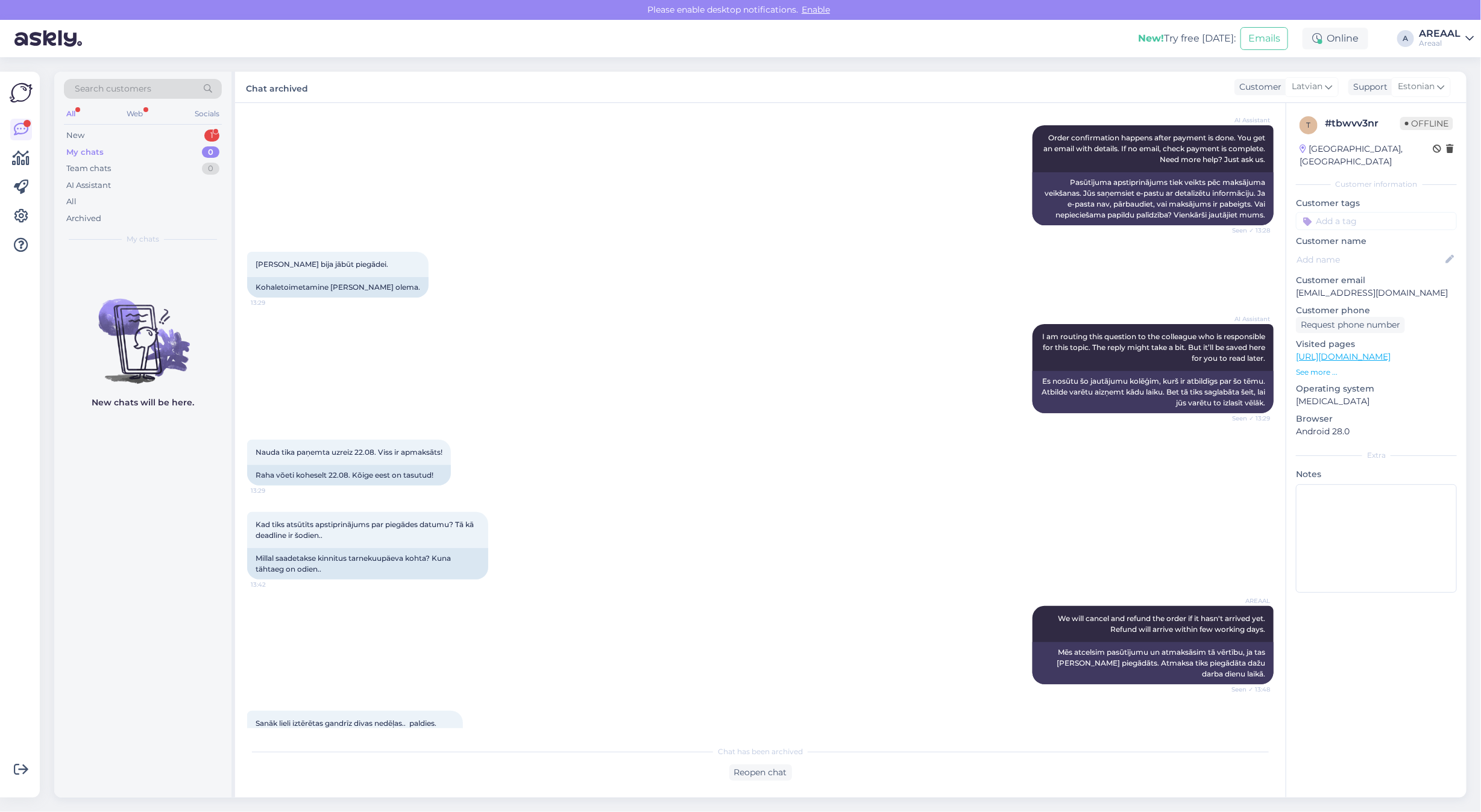
scroll to position [712, 0]
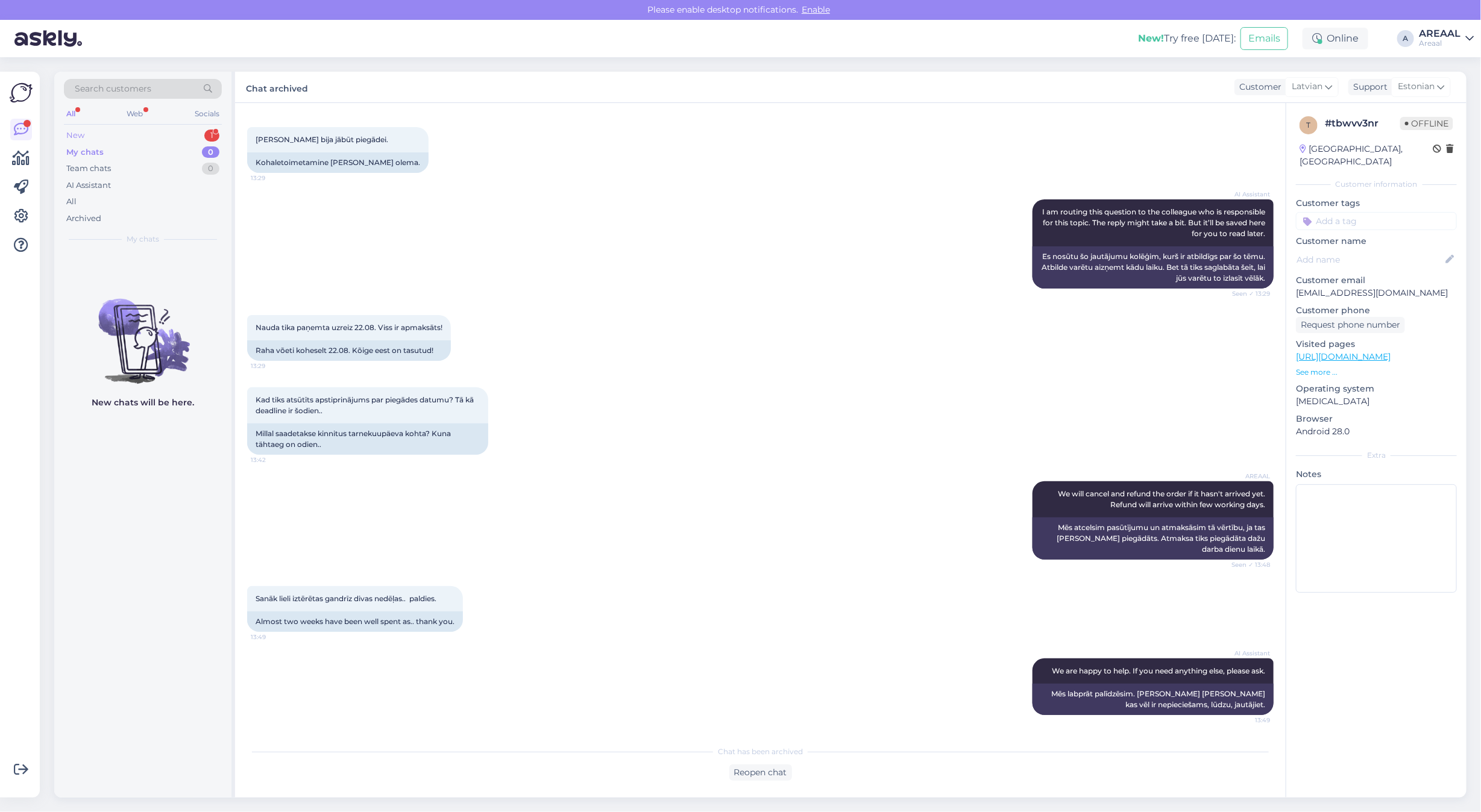
click at [198, 131] on div "New 1" at bounding box center [143, 135] width 158 height 17
click at [164, 251] on div "Search customers All Web Socials New 1 My chats 0 Team chats 0 AI Assistant All…" at bounding box center [143, 161] width 177 height 180
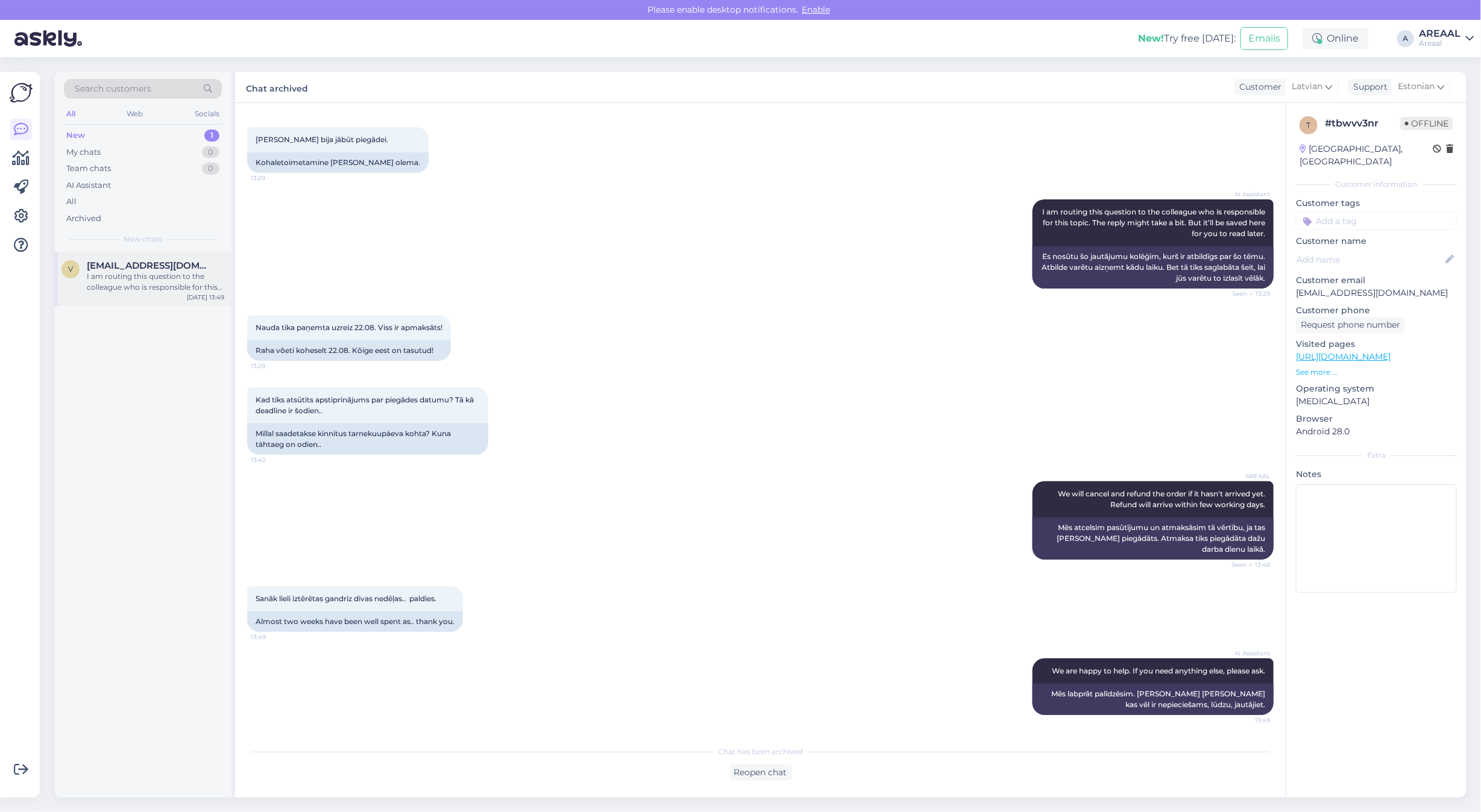
click at [169, 270] on span "[EMAIL_ADDRESS][DOMAIN_NAME]" at bounding box center [149, 266] width 125 height 11
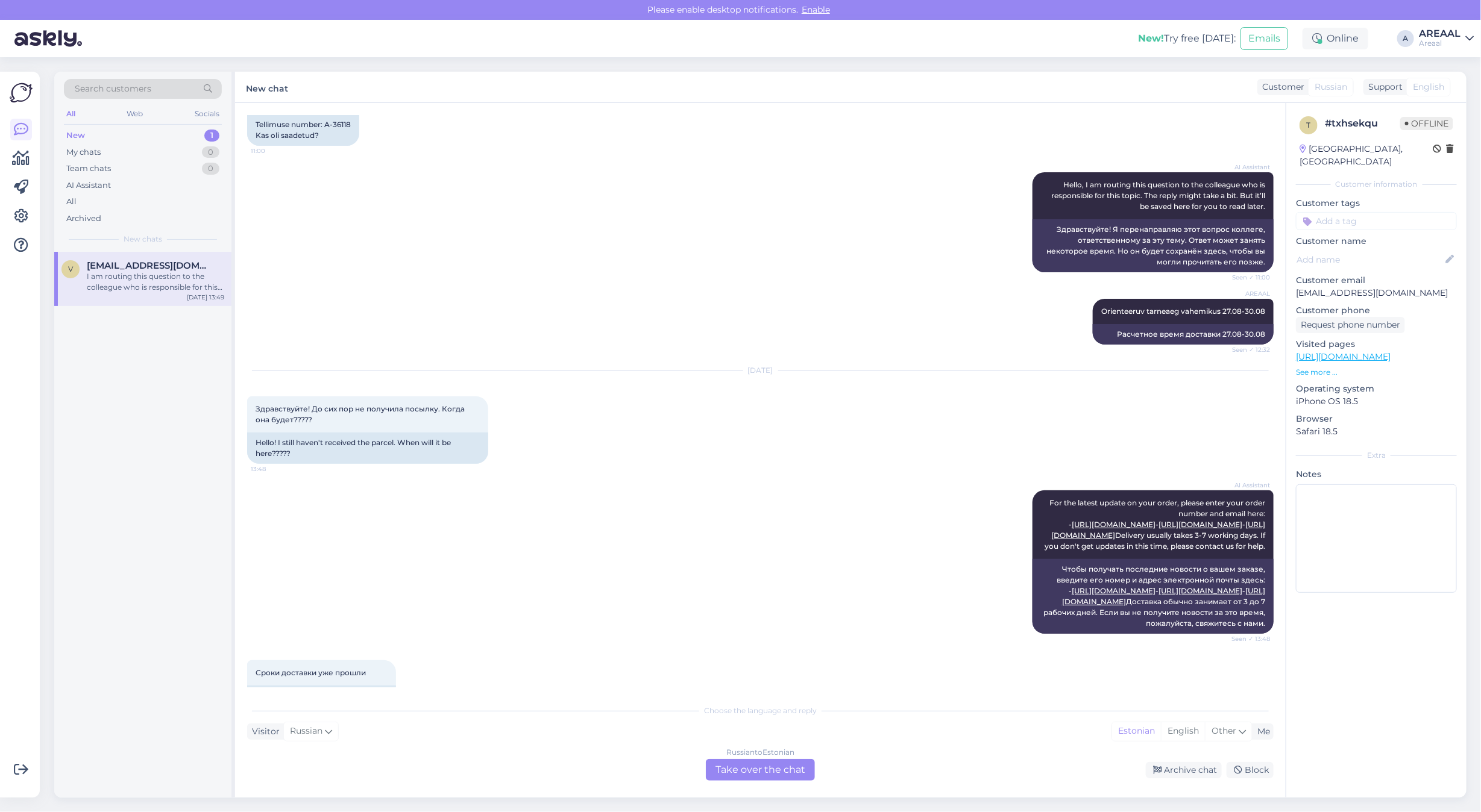
scroll to position [0, 0]
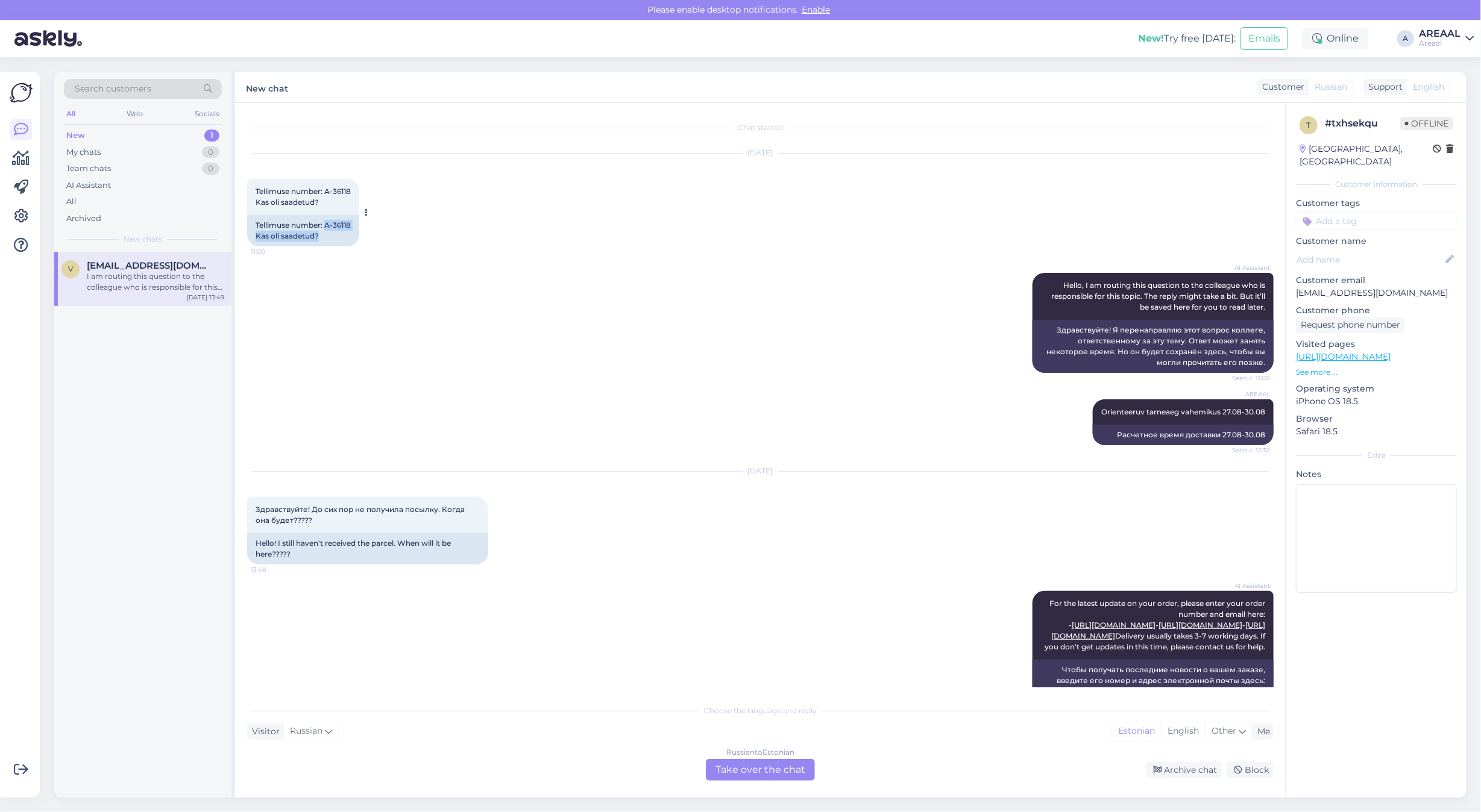
drag, startPoint x: 358, startPoint y: 236, endPoint x: 325, endPoint y: 235, distance: 33.0
click at [325, 235] on div "Tellimuse number: A-36118 Kas oli saadetud? 11:00 Tellimuse number: A-36118 Kas…" at bounding box center [303, 213] width 112 height 67
click at [325, 235] on div "Tellimuse number: A-36118 Kas oli saadetud?" at bounding box center [303, 231] width 112 height 31
drag, startPoint x: 325, startPoint y: 235, endPoint x: 351, endPoint y: 237, distance: 26.1
click at [351, 237] on div "Tellimuse number: A-36118 Kas oli saadetud?" at bounding box center [303, 231] width 112 height 31
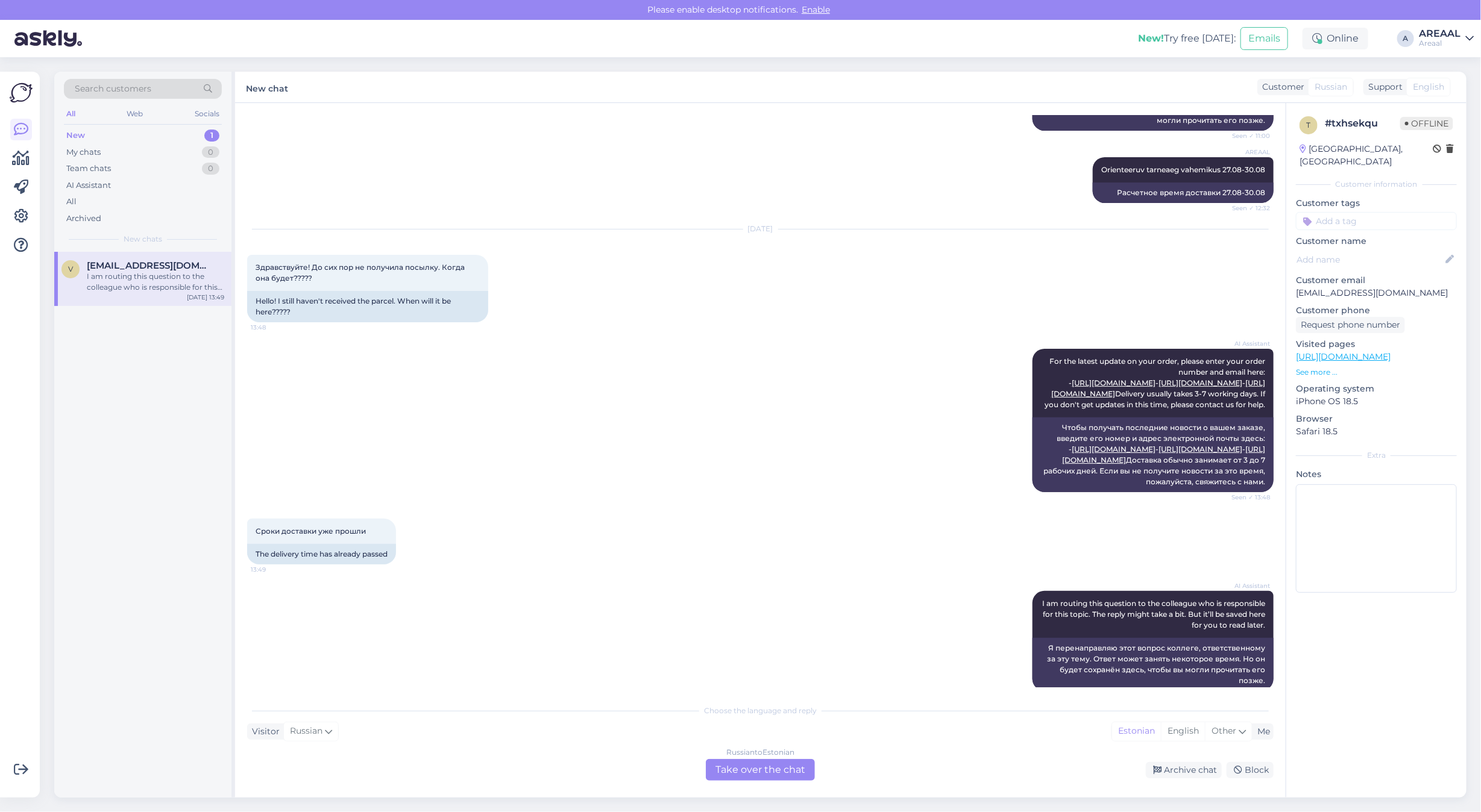
scroll to position [333, 0]
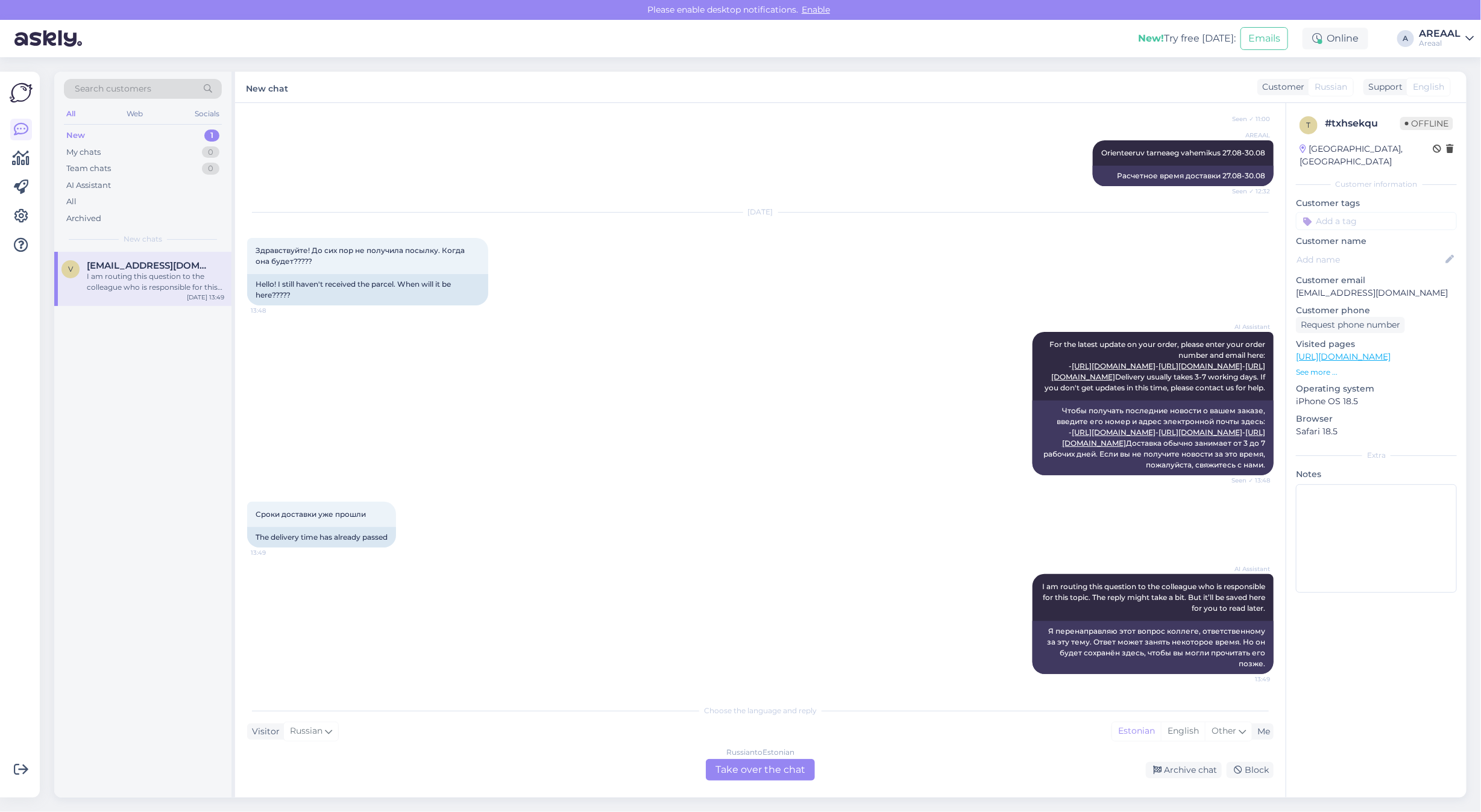
drag, startPoint x: 806, startPoint y: 628, endPoint x: 805, endPoint y: 669, distance: 41.0
click at [806, 628] on div "AI Assistant I am routing this question to the colleague who is responsible for…" at bounding box center [760, 625] width 1026 height 127
click at [734, 775] on div "Russian to Estonian Take over the chat" at bounding box center [760, 769] width 109 height 22
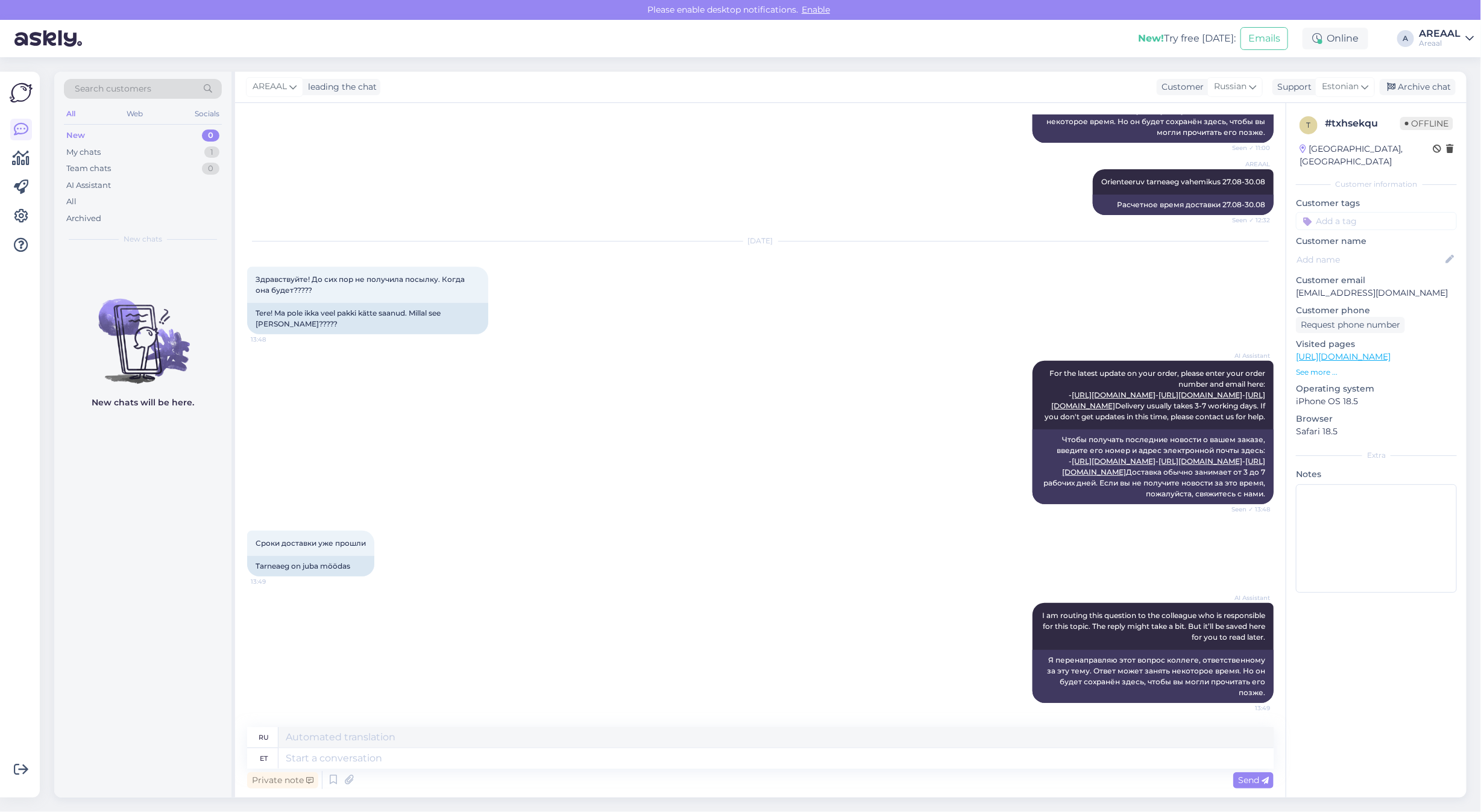
click at [19, 627] on div at bounding box center [21, 434] width 23 height 707
click at [734, 755] on textarea at bounding box center [776, 758] width 995 height 20
paste textarea "Kahjuks peame teada andma, et hetkel X jõudmine meie lattu on hilinenud. Tarnea…"
type textarea "Kahjuks peame teada andma, et hetkel X jõudmine meie lattu on hilinenud. Tarnea…"
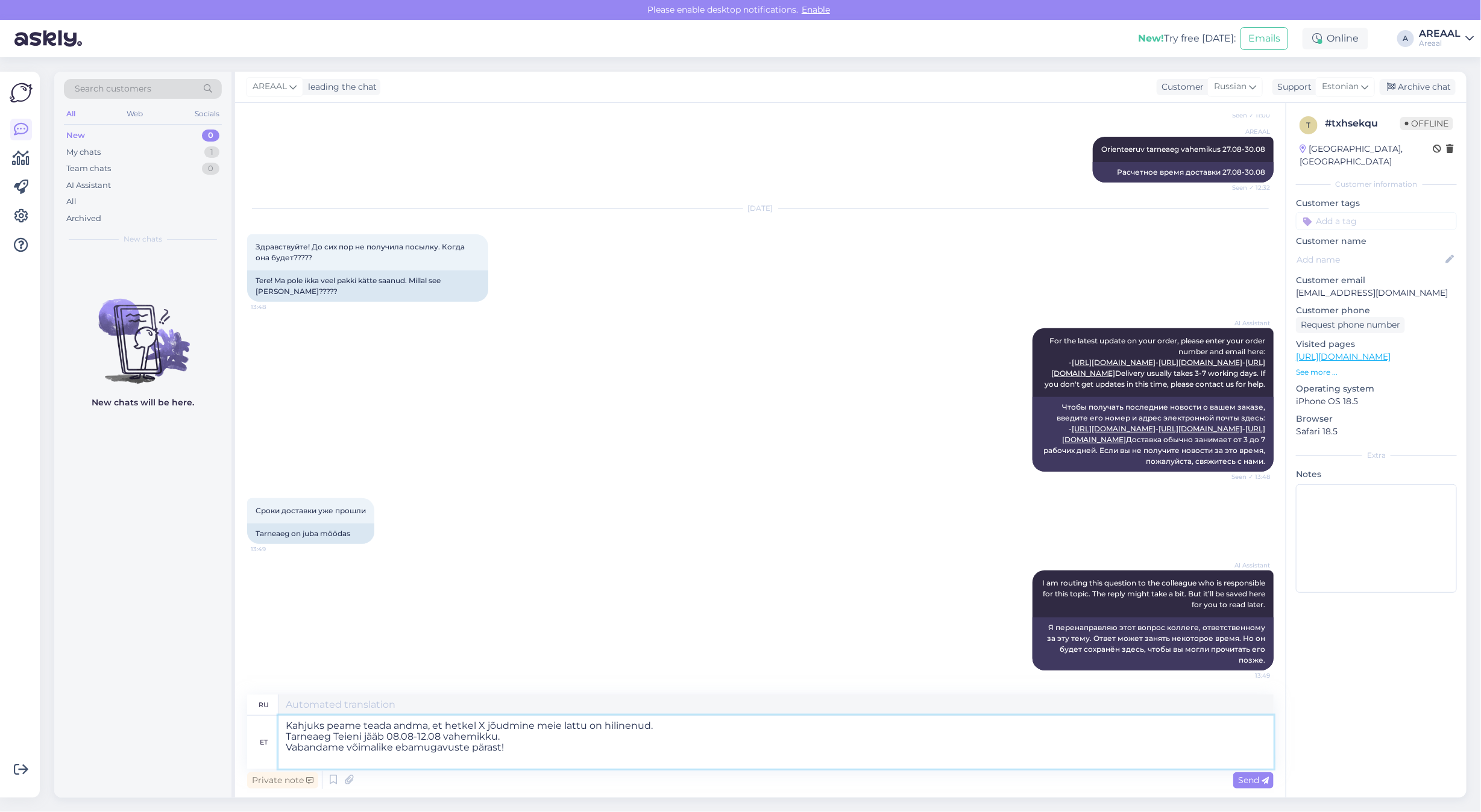
click at [483, 727] on textarea "Kahjuks peame teada andma, et hetkel X jõudmine meie lattu on hilinenud. Tarnea…" at bounding box center [776, 742] width 995 height 53
type textarea "К сожалению, мы вынуждены сообщить вам, что прибытие X на наш склад в настоящее…"
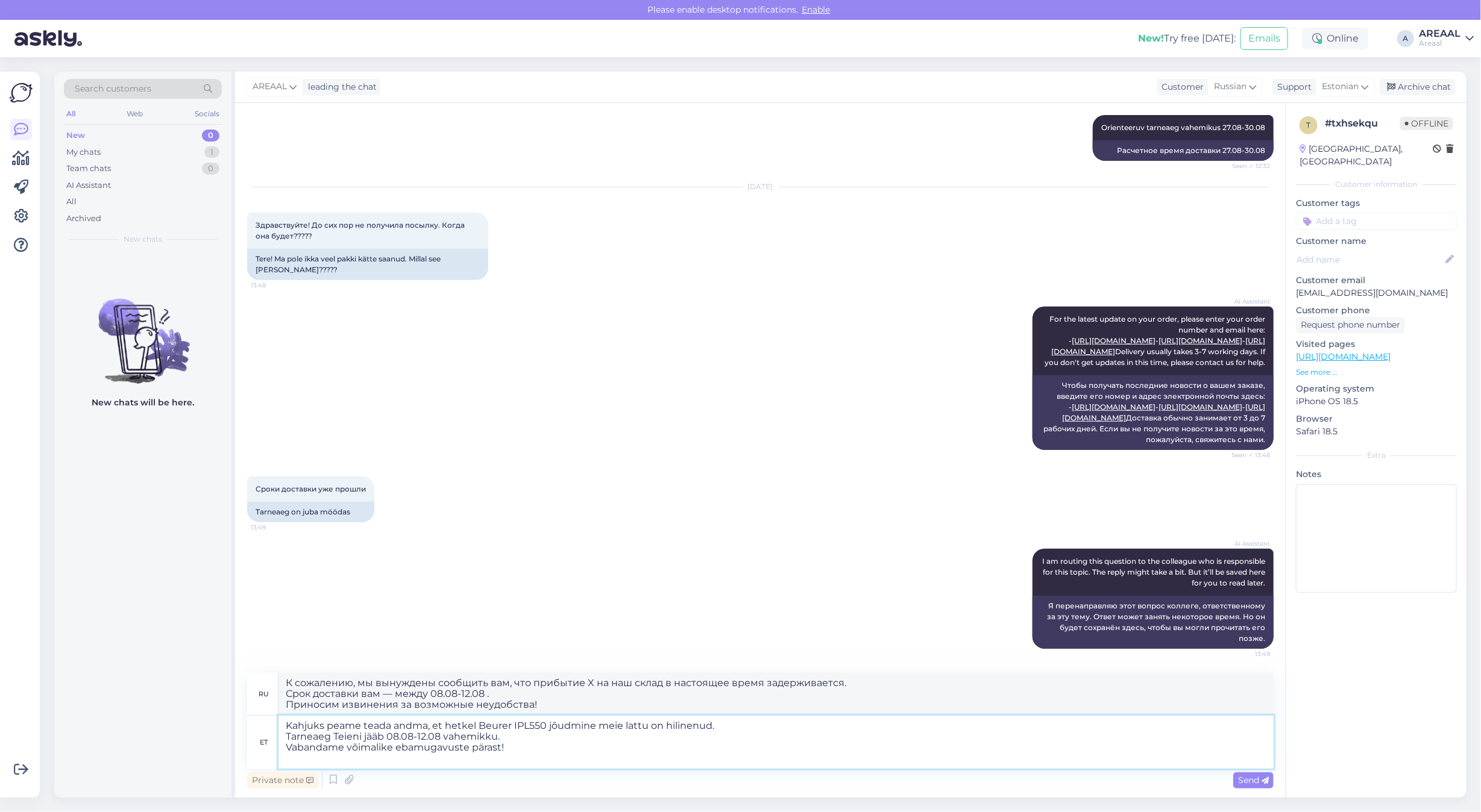
type textarea "Kahjuks peame teada andma, et hetkel Beurer IPL5500 jõudmine meie lattu on hili…"
click at [775, 727] on textarea "Kahjuks peame teada andma, et hetkel Beurer IPL5500 jõudmine meie lattu on hili…" at bounding box center [776, 742] width 995 height 53
type textarea "К сожалению, мы вынуждены сообщить вам, что поступление Beurer IPL5500 на наш с…"
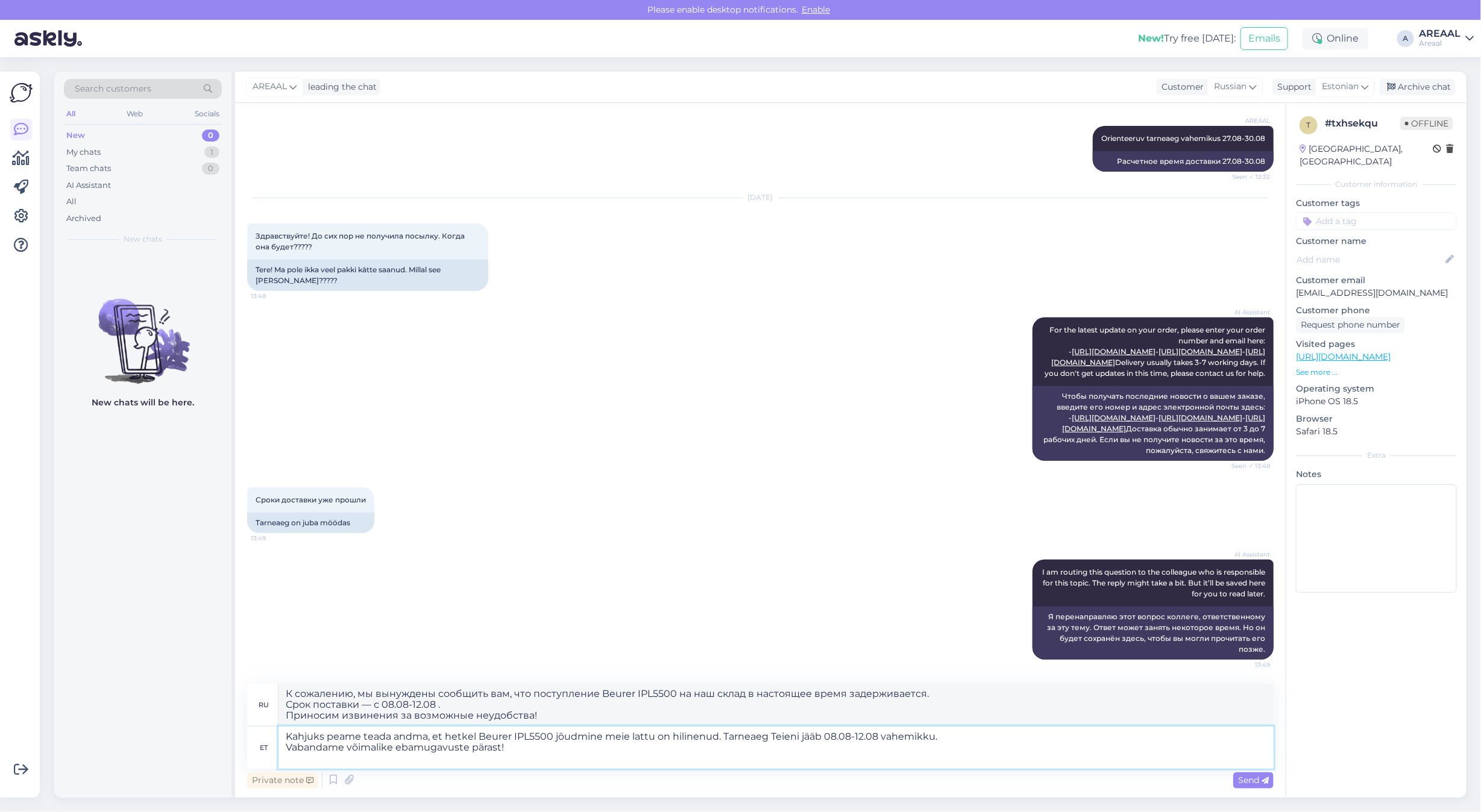
click at [1025, 736] on textarea "Kahjuks peame teada andma, et hetkel Beurer IPL5500 jõudmine meie lattu on hili…" at bounding box center [776, 748] width 995 height 43
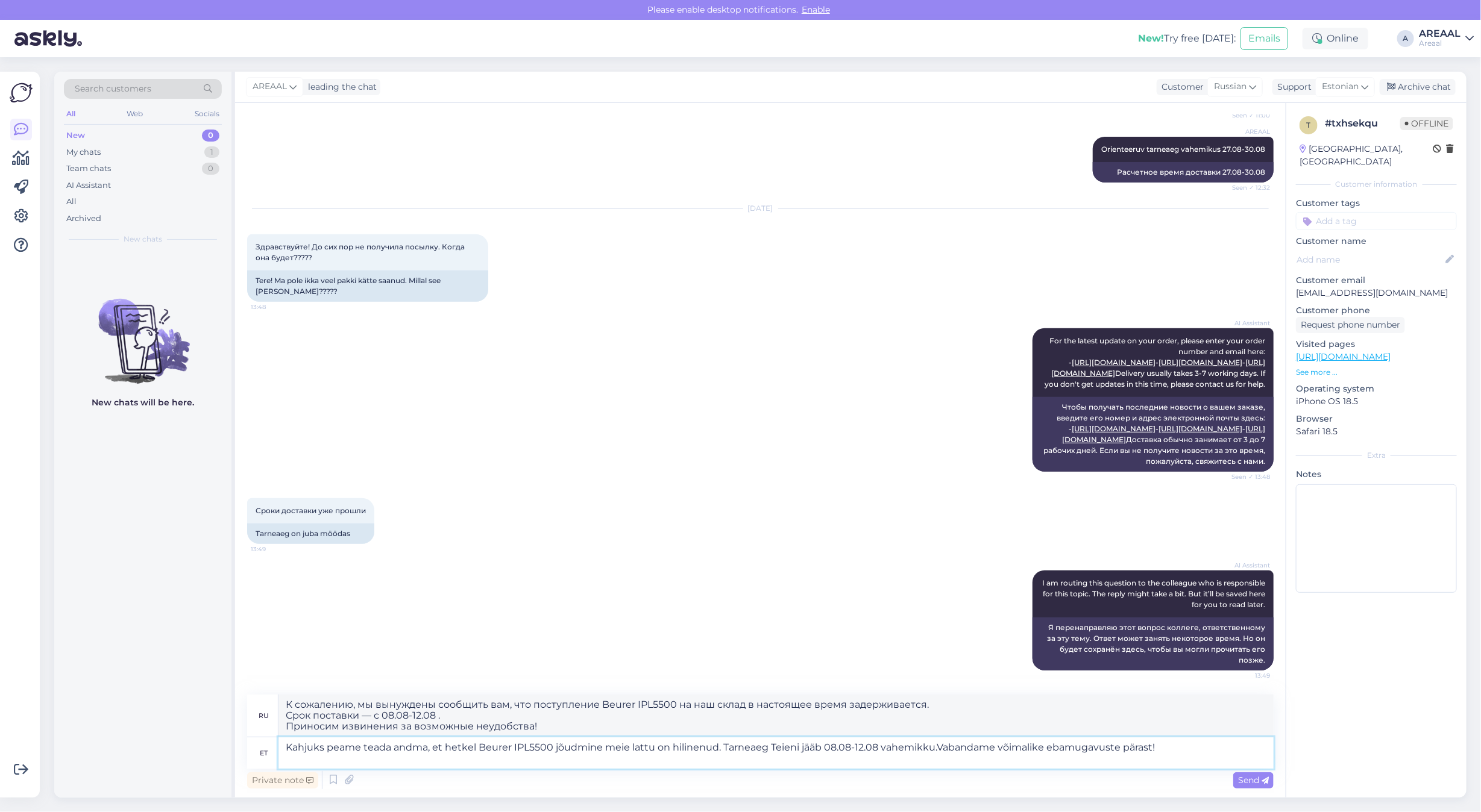
type textarea "Kahjuks peame teada andma, et hetkel Beurer IPL5500 jõudmine meie lattu on hili…"
drag, startPoint x: 874, startPoint y: 749, endPoint x: 827, endPoint y: 752, distance: 47.1
click at [827, 752] on textarea "Kahjuks peame teada andma, et hetkel Beurer IPL5500 jõudmine meie lattu on hili…" at bounding box center [776, 753] width 995 height 31
type textarea "К сожалению, вынуждены сообщить, что поступление Beurer IPL5500 на наш склад за…"
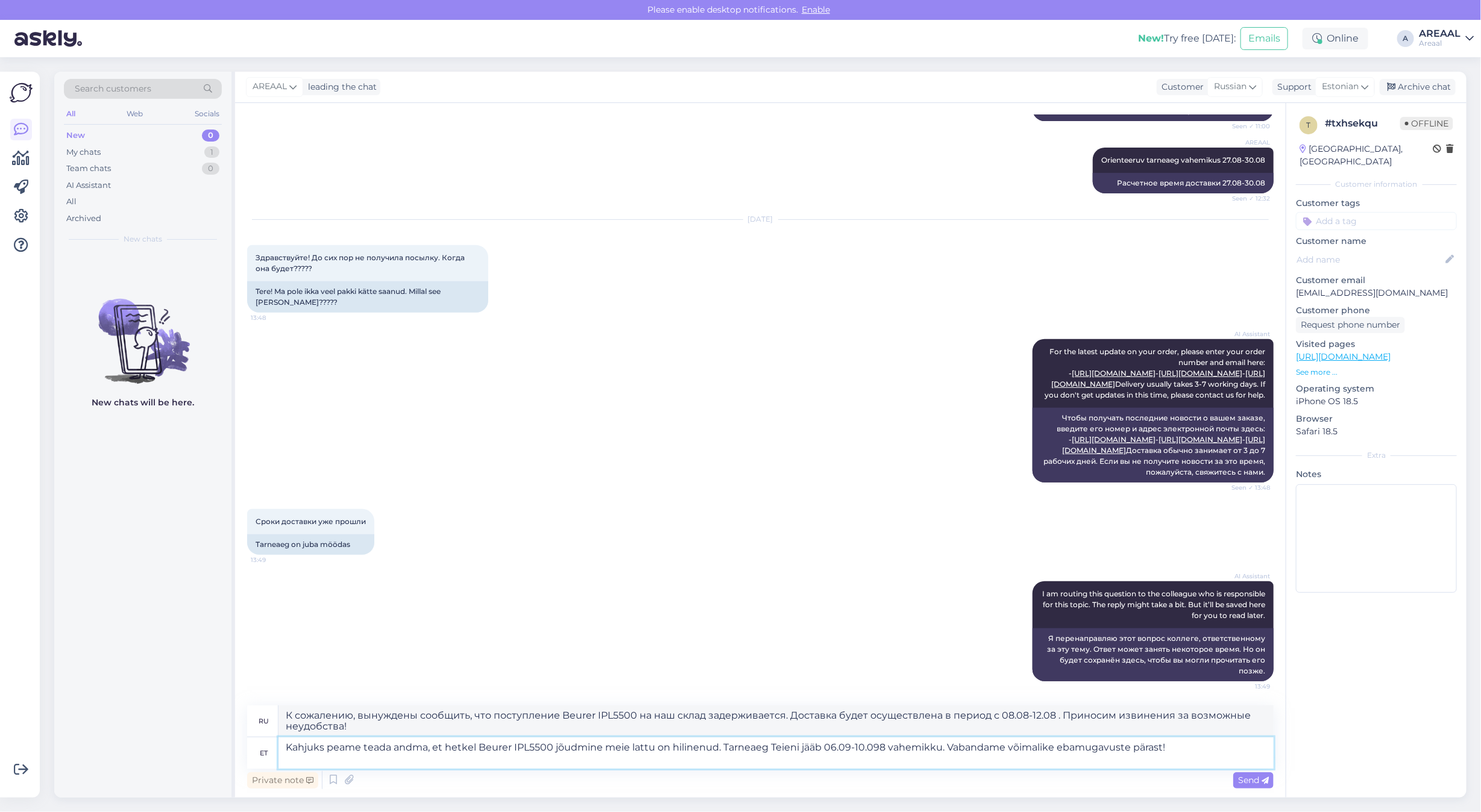
type textarea "Kahjuks peame teada andma, et hetkel Beurer IPL5500 jõudmine meie lattu on hili…"
type textarea "К сожалению, вынуждены сообщить, что поступление Beurer IPL5500 на наш склад за…"
type textarea "Kahjuks peame teada andma, et hetkel Beurer IPL5500 jõudmine meie lattu on hili…"
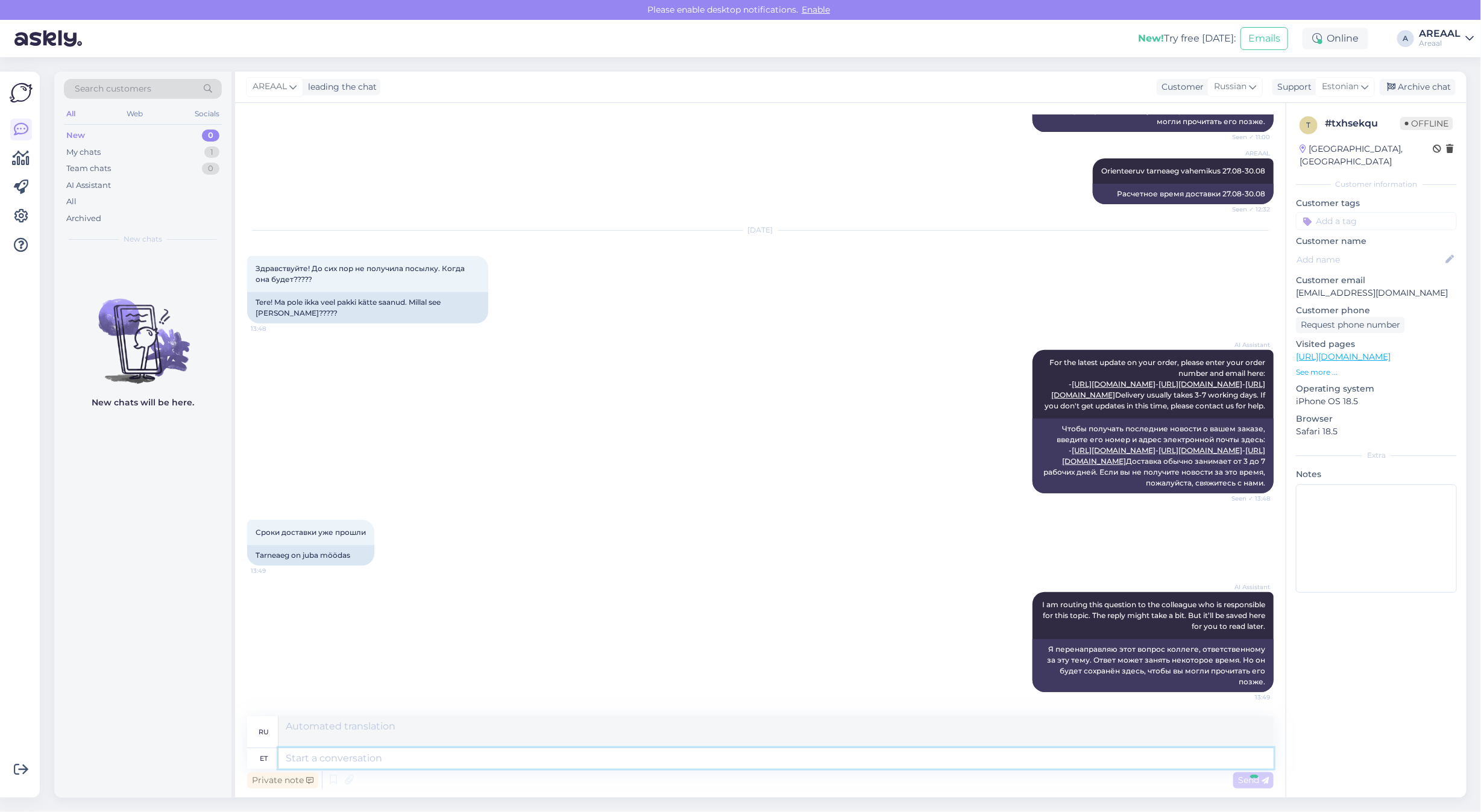
scroll to position [442, 0]
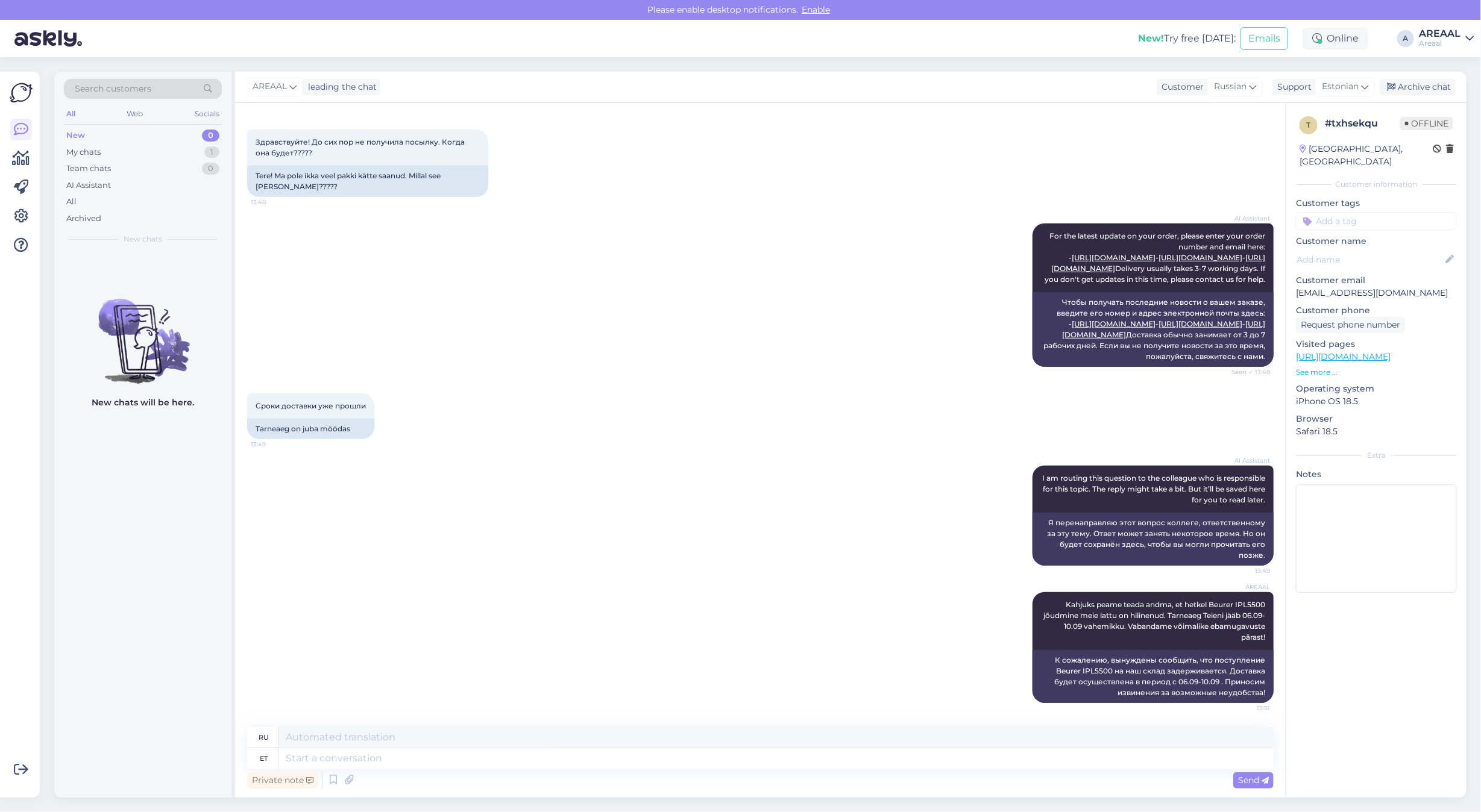
click at [461, 572] on div "AI Assistant I am routing this question to the colleague who is responsible for…" at bounding box center [760, 516] width 1026 height 127
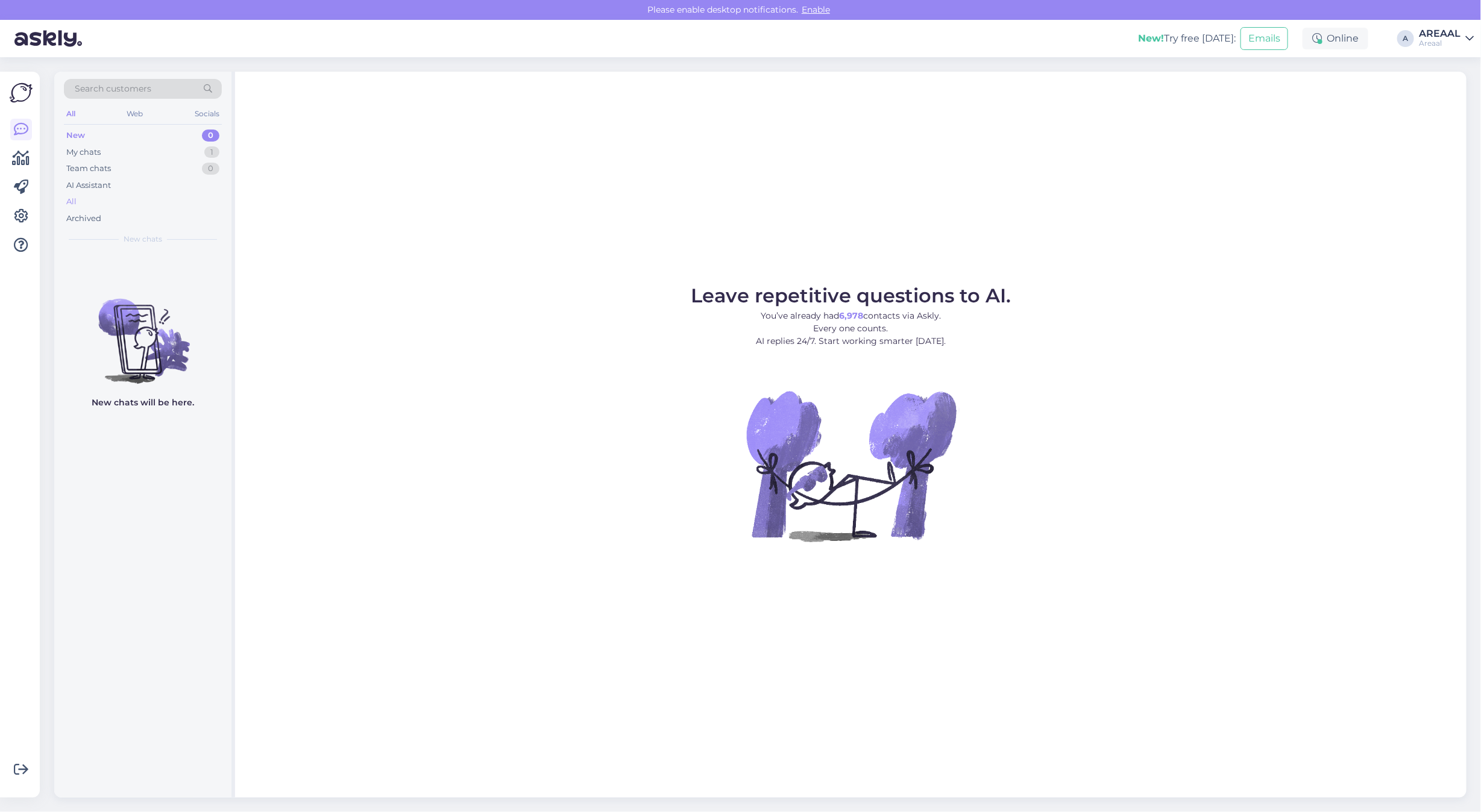
click at [181, 196] on div "All" at bounding box center [143, 202] width 158 height 17
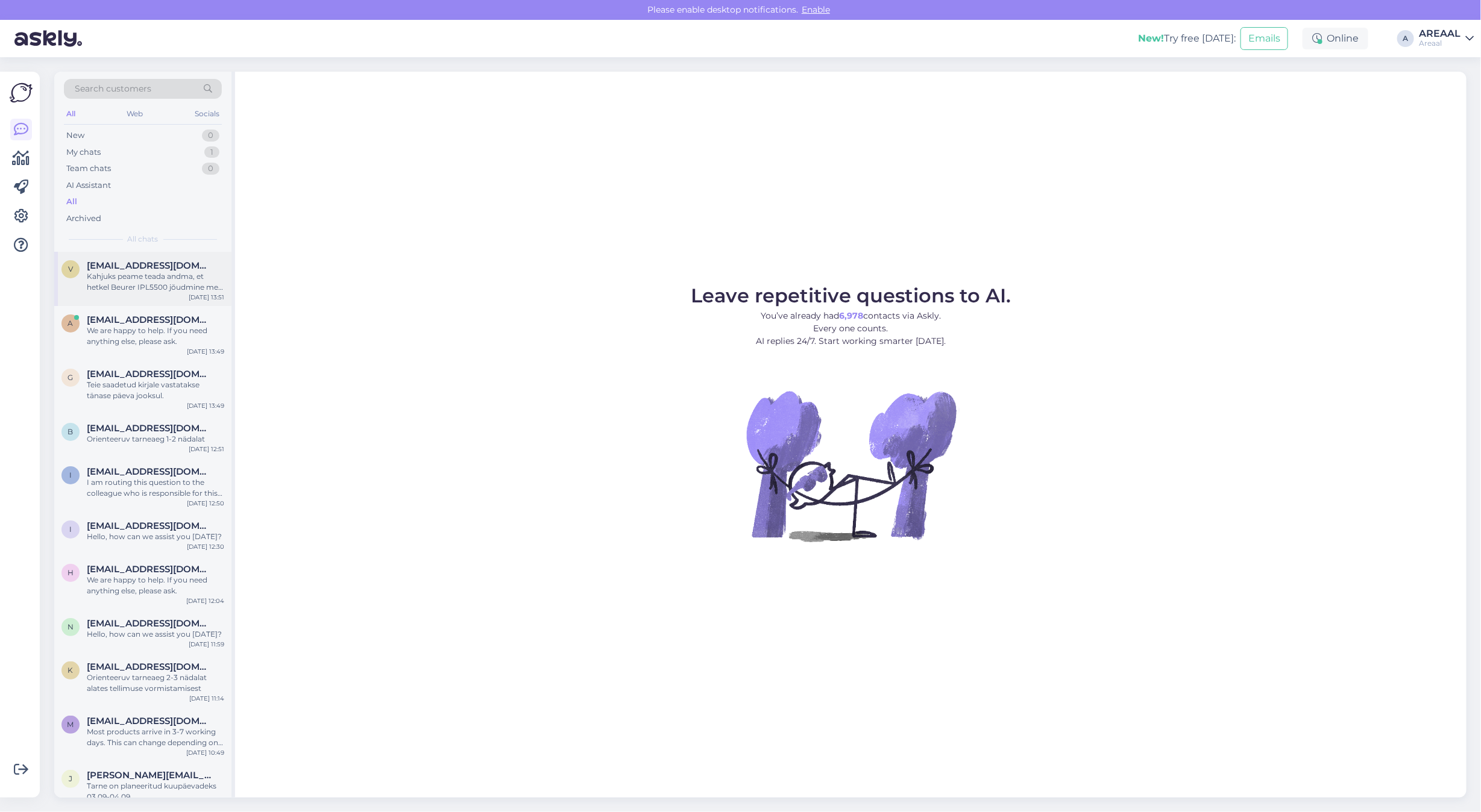
click at [190, 274] on div "Kahjuks peame teada andma, et hetkel Beurer IPL5500 jõudmine meie lattu on hili…" at bounding box center [155, 281] width 137 height 22
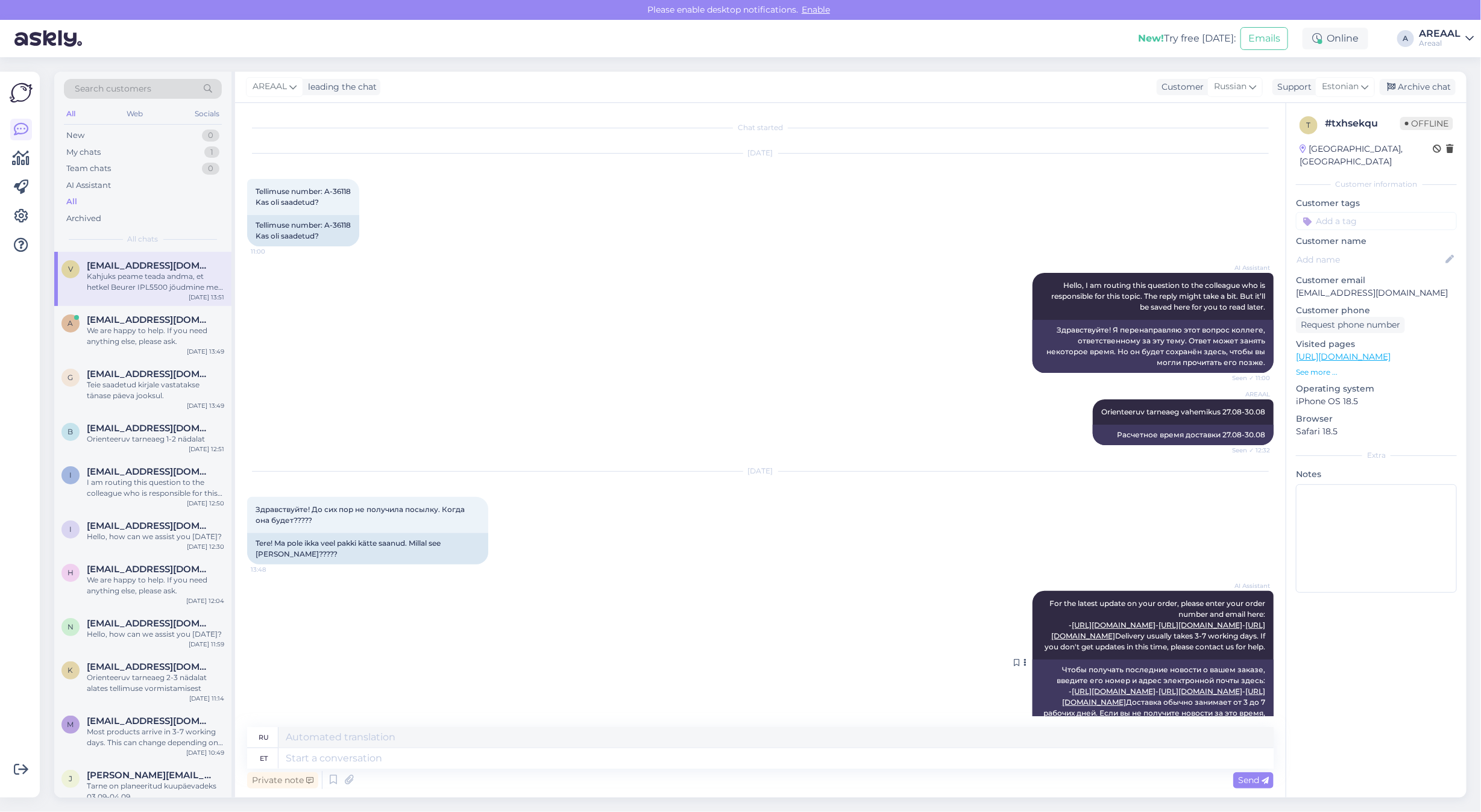
scroll to position [442, 0]
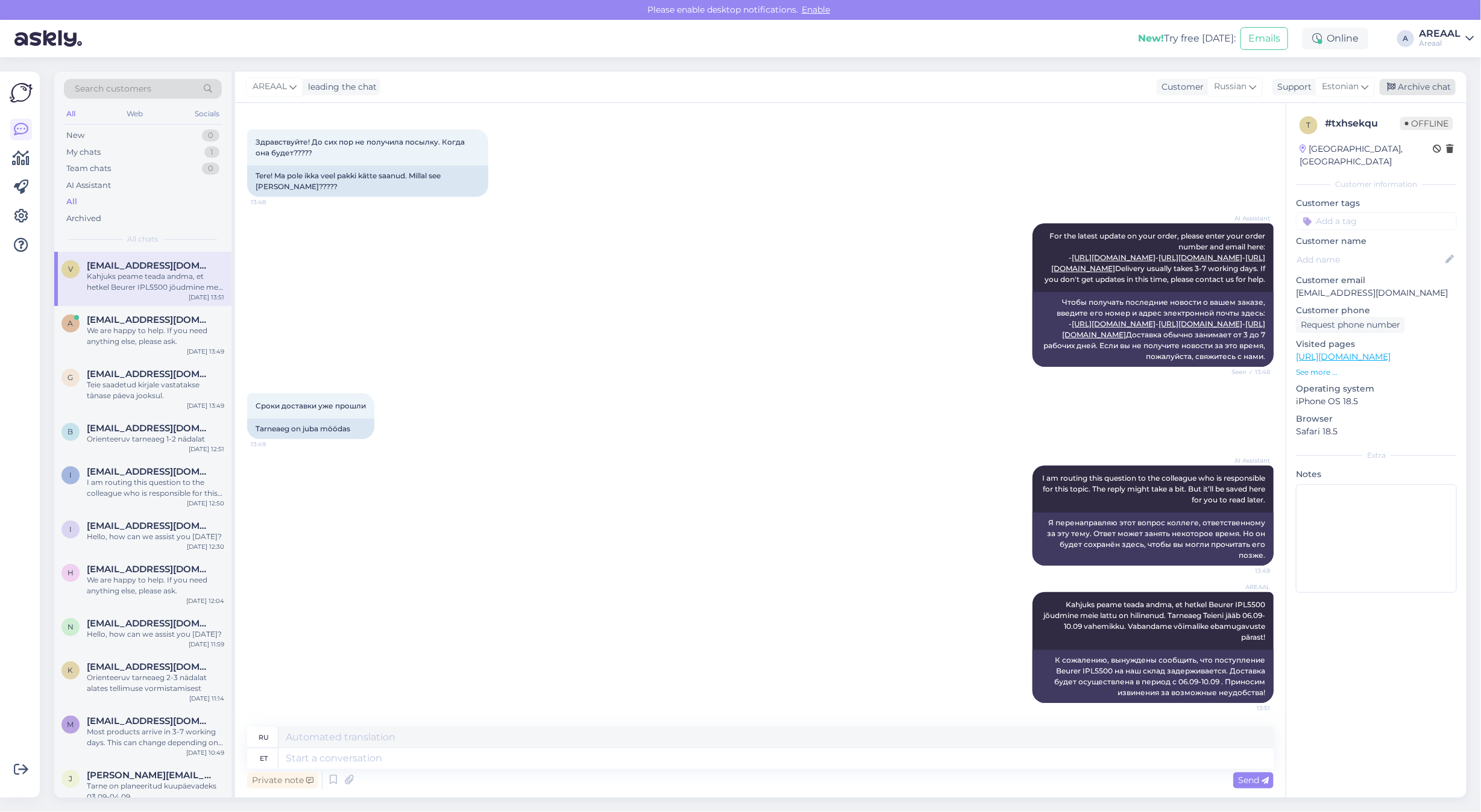
click at [1424, 80] on div "Archive chat" at bounding box center [1418, 87] width 76 height 16
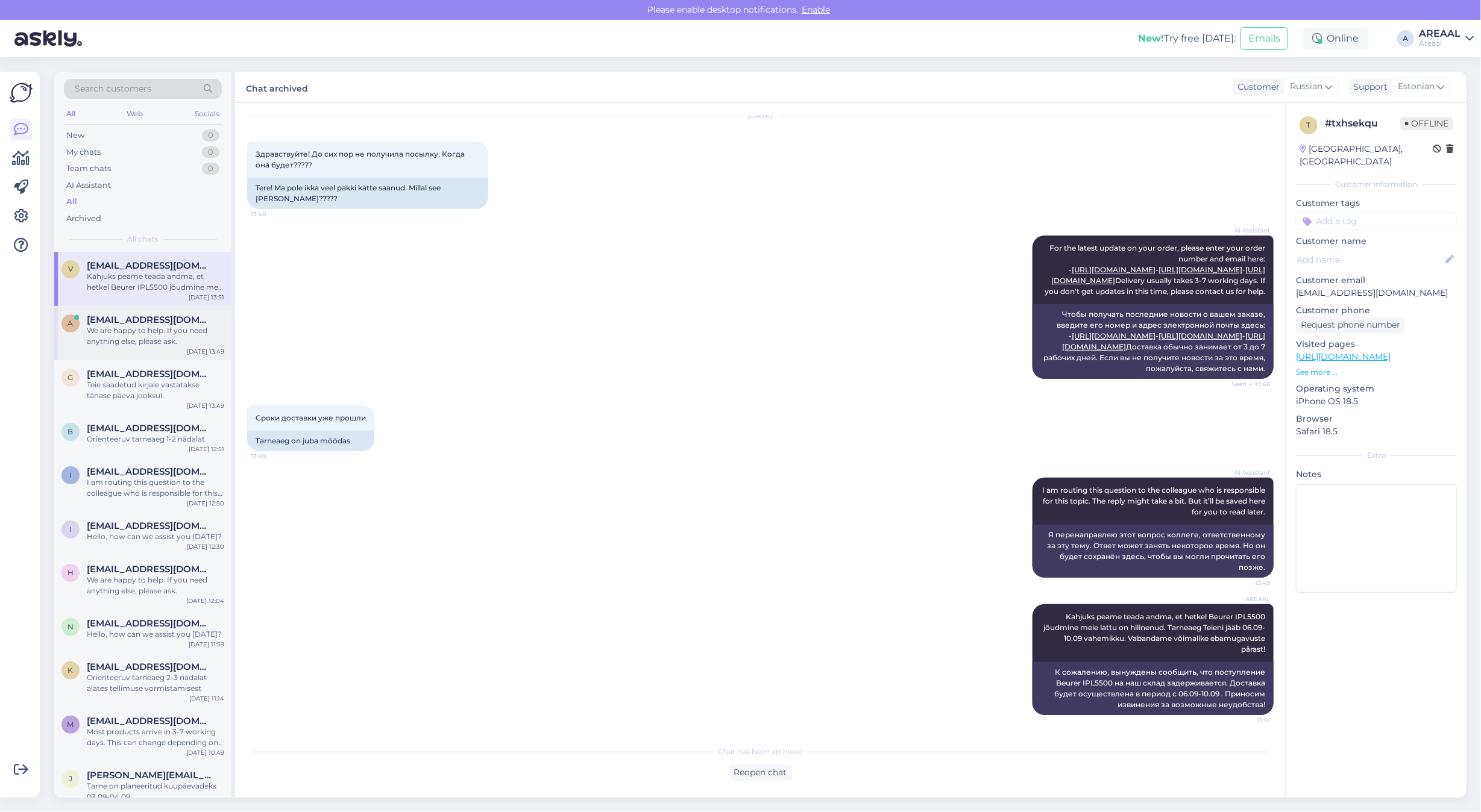
click at [146, 335] on div "We are happy to help. If you need anything else, please ask." at bounding box center [155, 336] width 137 height 22
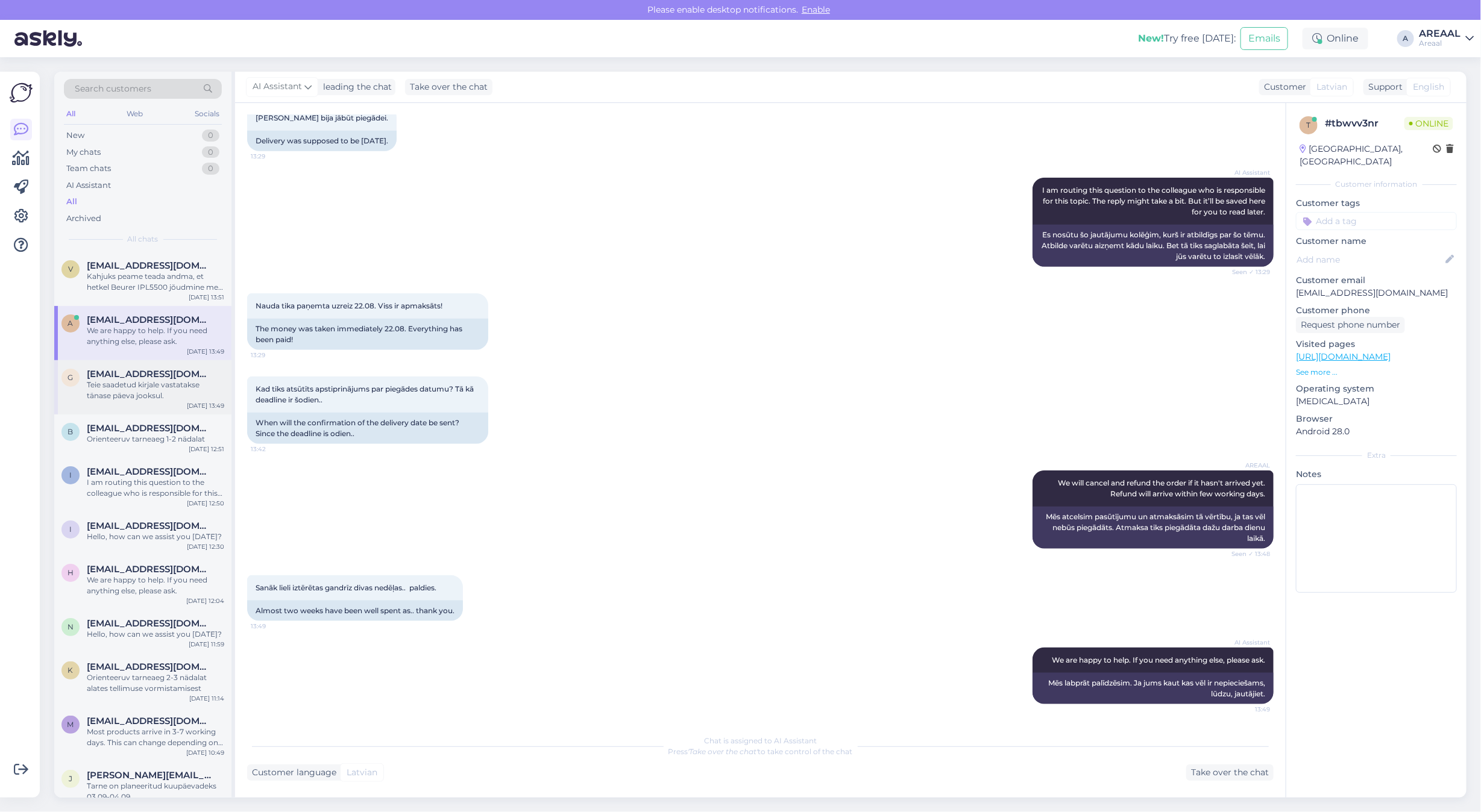
click at [134, 389] on div "Teie saadetud kirjale vastatakse tänase päeva jooksul." at bounding box center [155, 390] width 137 height 22
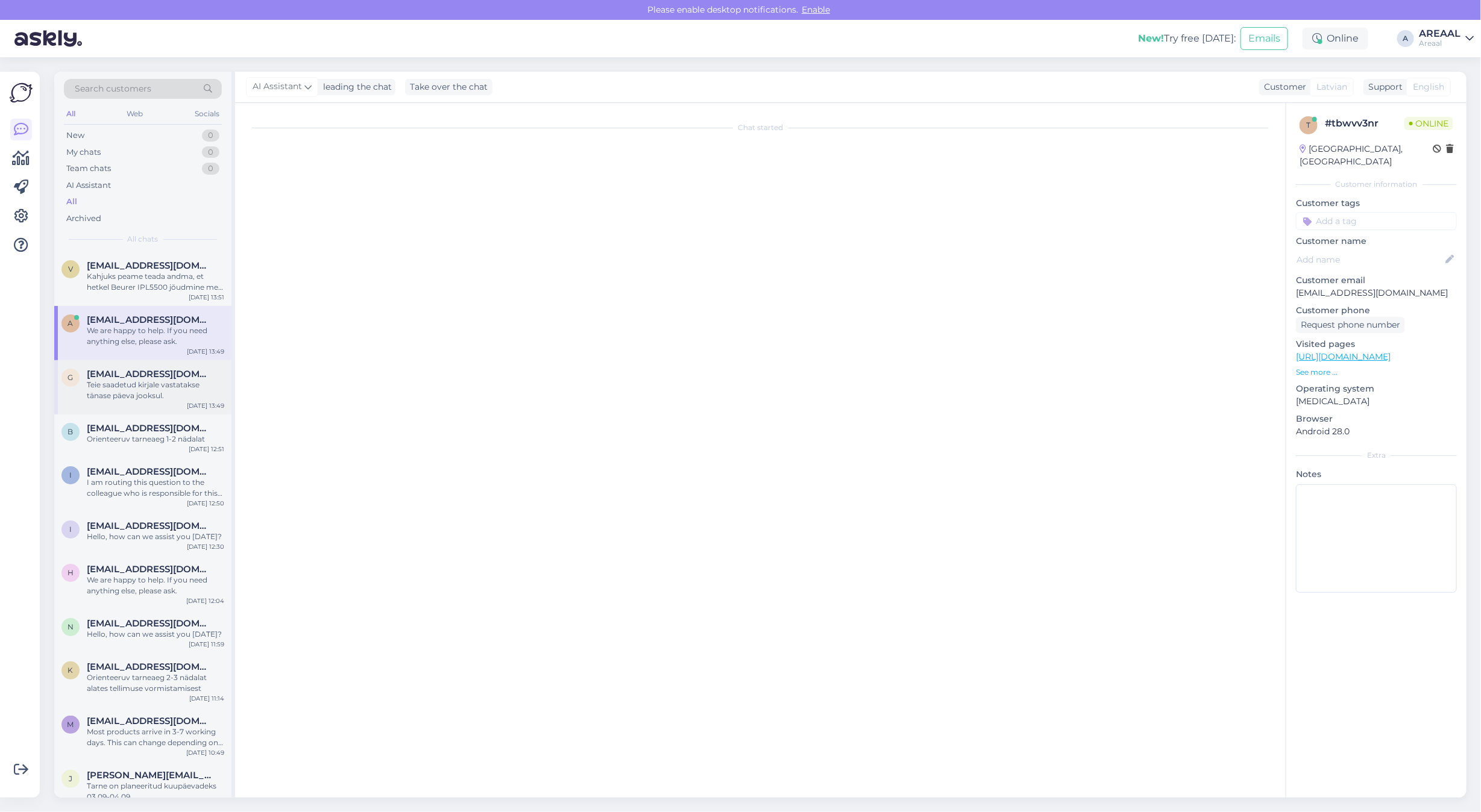
scroll to position [803, 0]
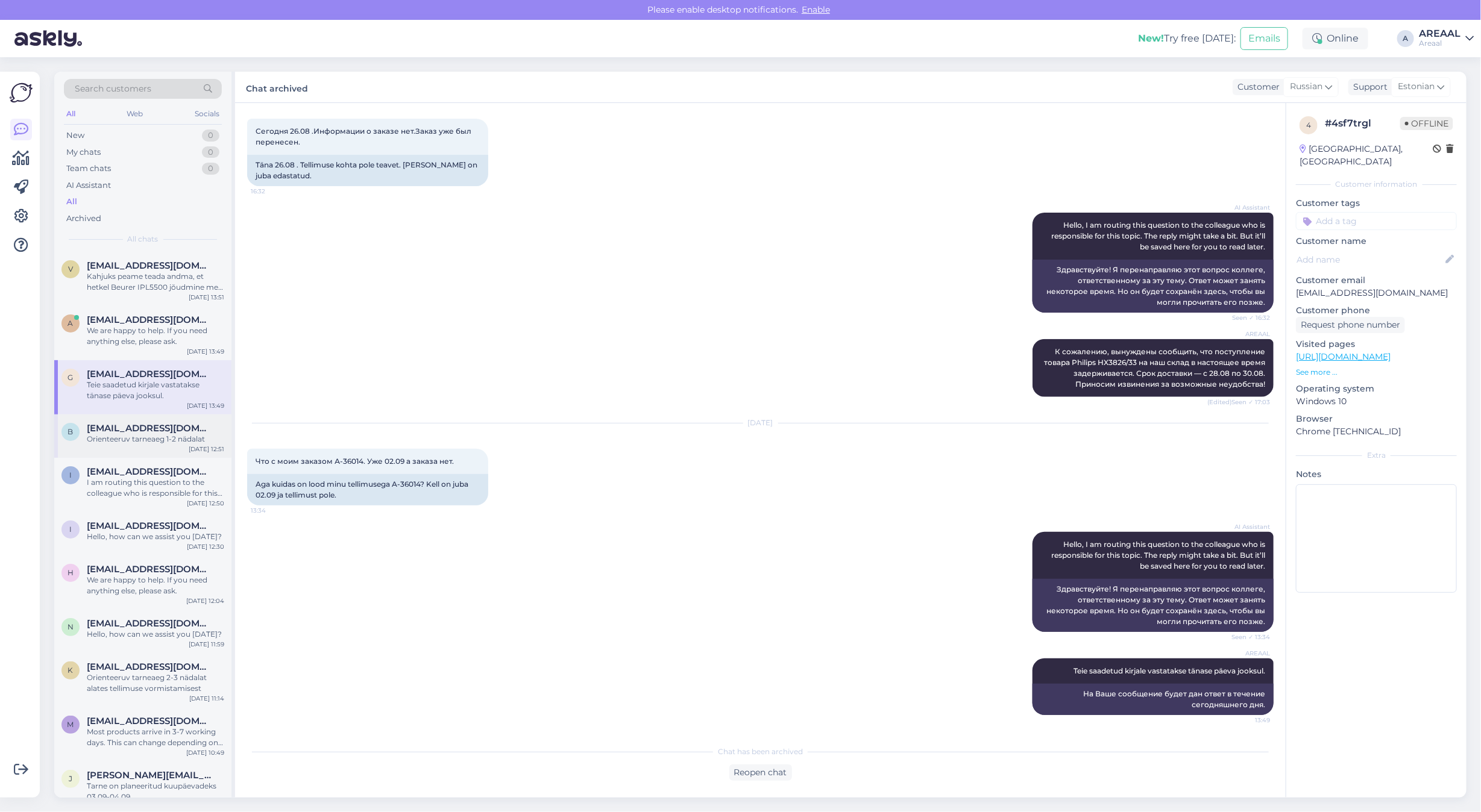
click at [122, 429] on span "birgitest@gmail.com" at bounding box center [149, 428] width 125 height 11
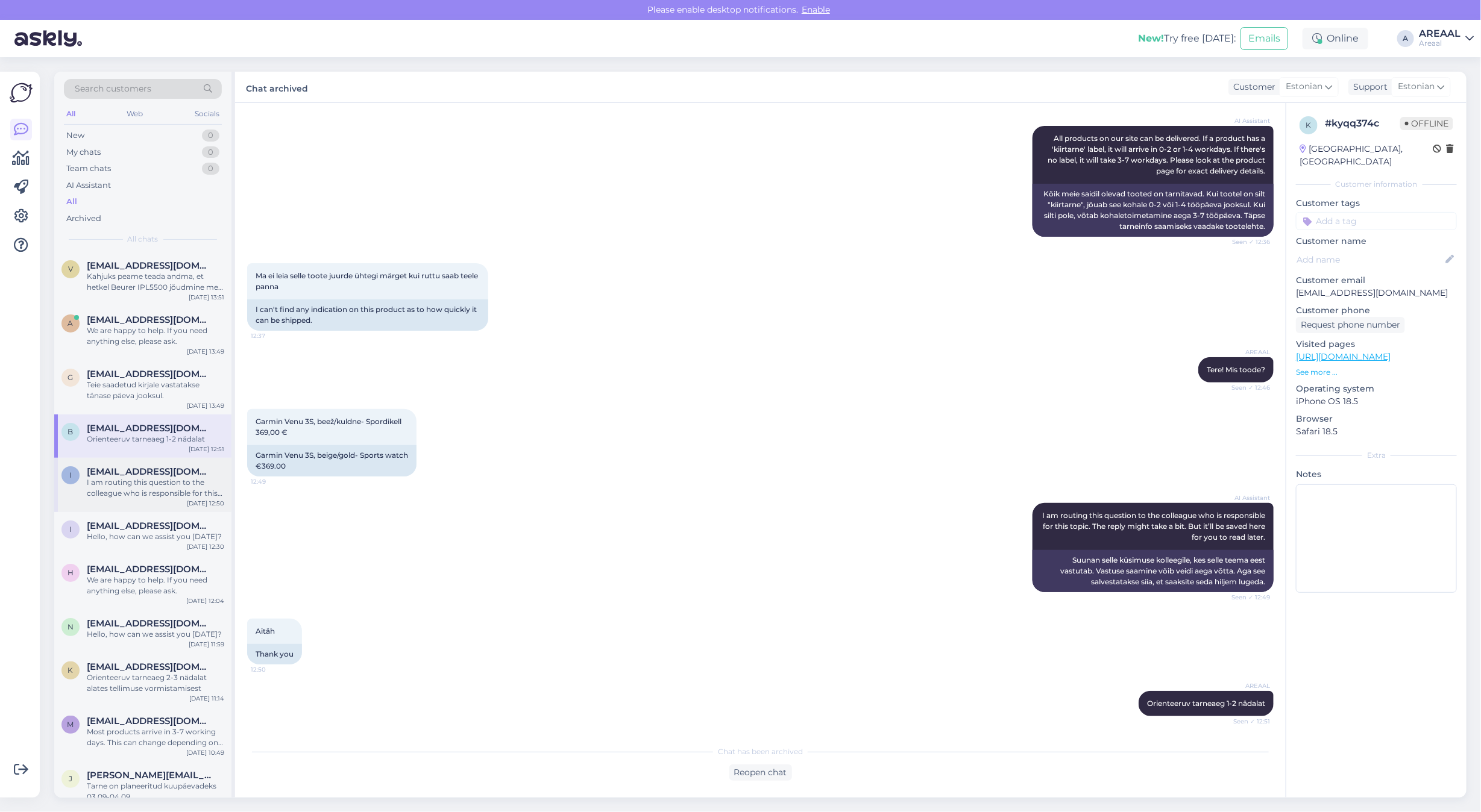
click at [148, 486] on div "I am routing this question to the colleague who is responsible for this topic. …" at bounding box center [155, 487] width 137 height 22
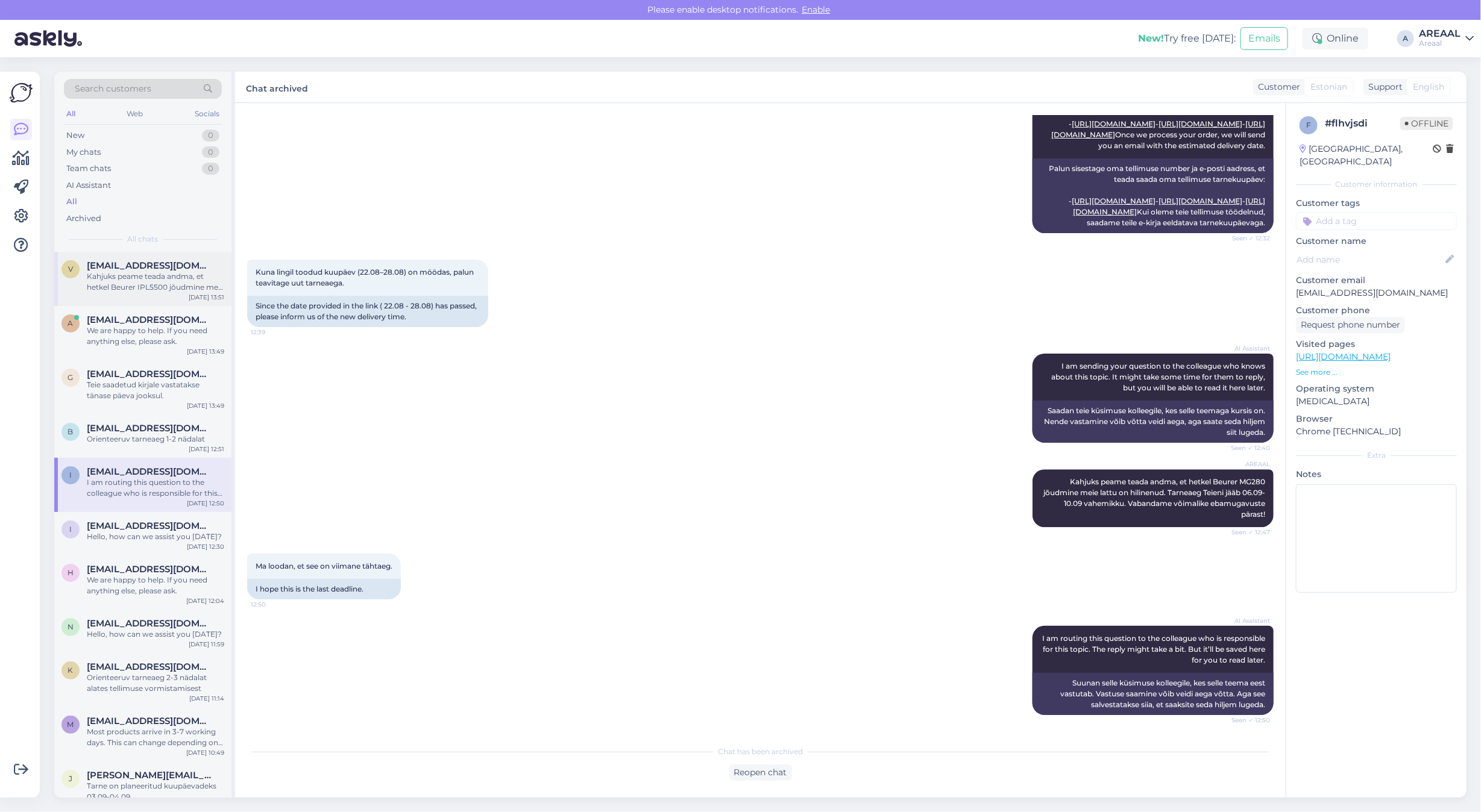
click at [145, 268] on span "[EMAIL_ADDRESS][DOMAIN_NAME]" at bounding box center [149, 266] width 125 height 11
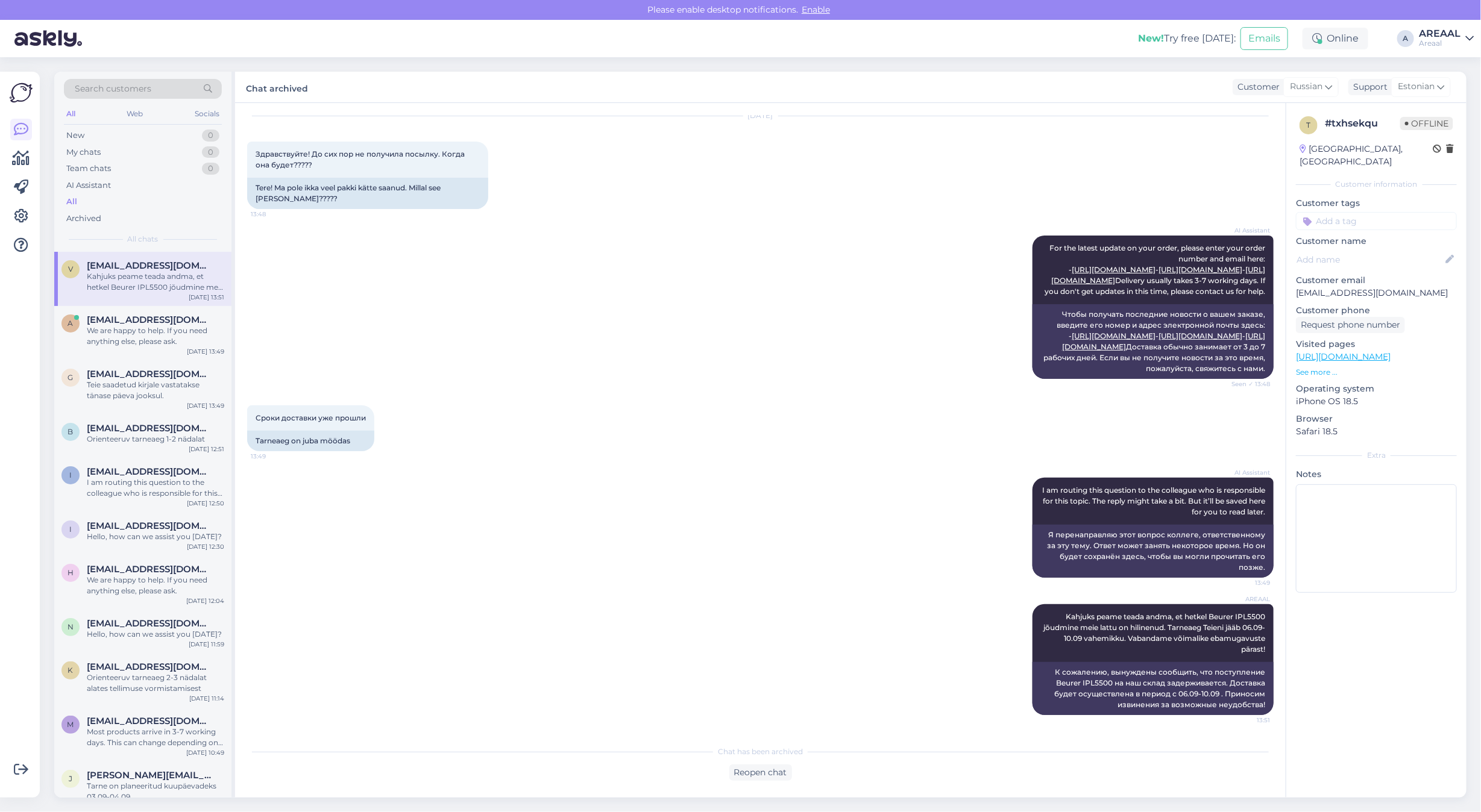
click at [1436, 29] on div "AREAAL" at bounding box center [1440, 34] width 42 height 10
click at [1453, 95] on button "Open" at bounding box center [1447, 93] width 34 height 19
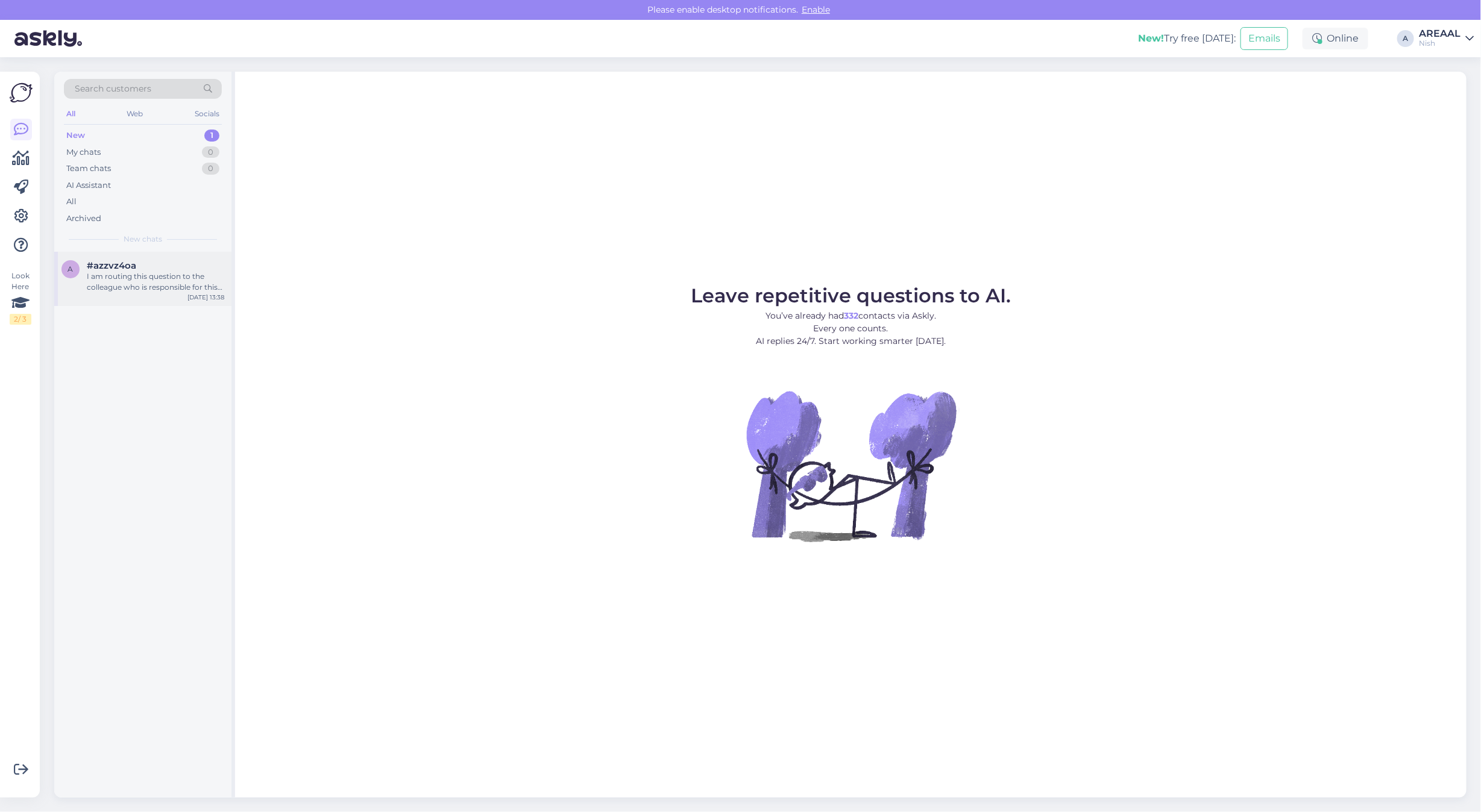
click at [149, 261] on div "#azzvz4oa" at bounding box center [155, 266] width 137 height 11
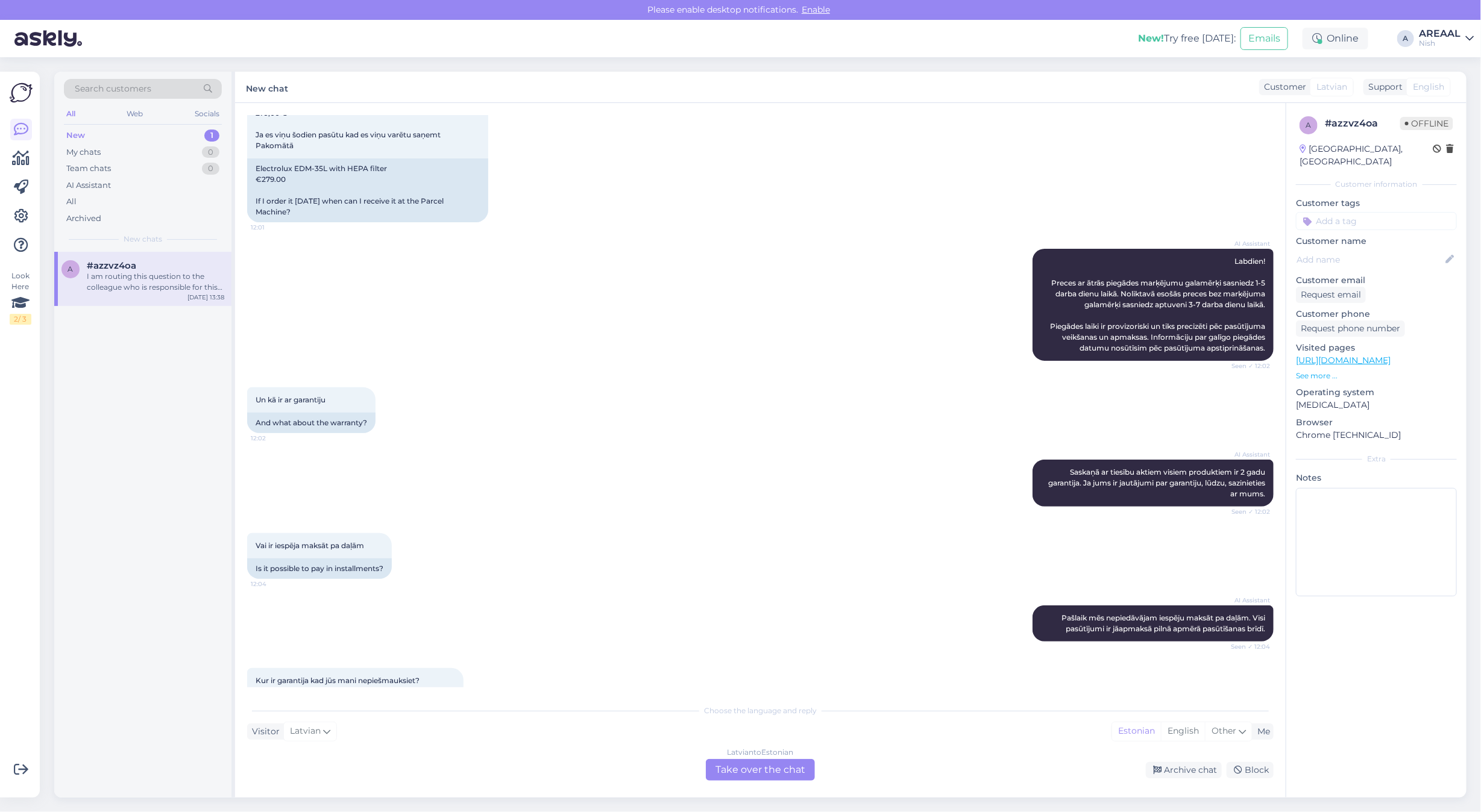
scroll to position [233, 0]
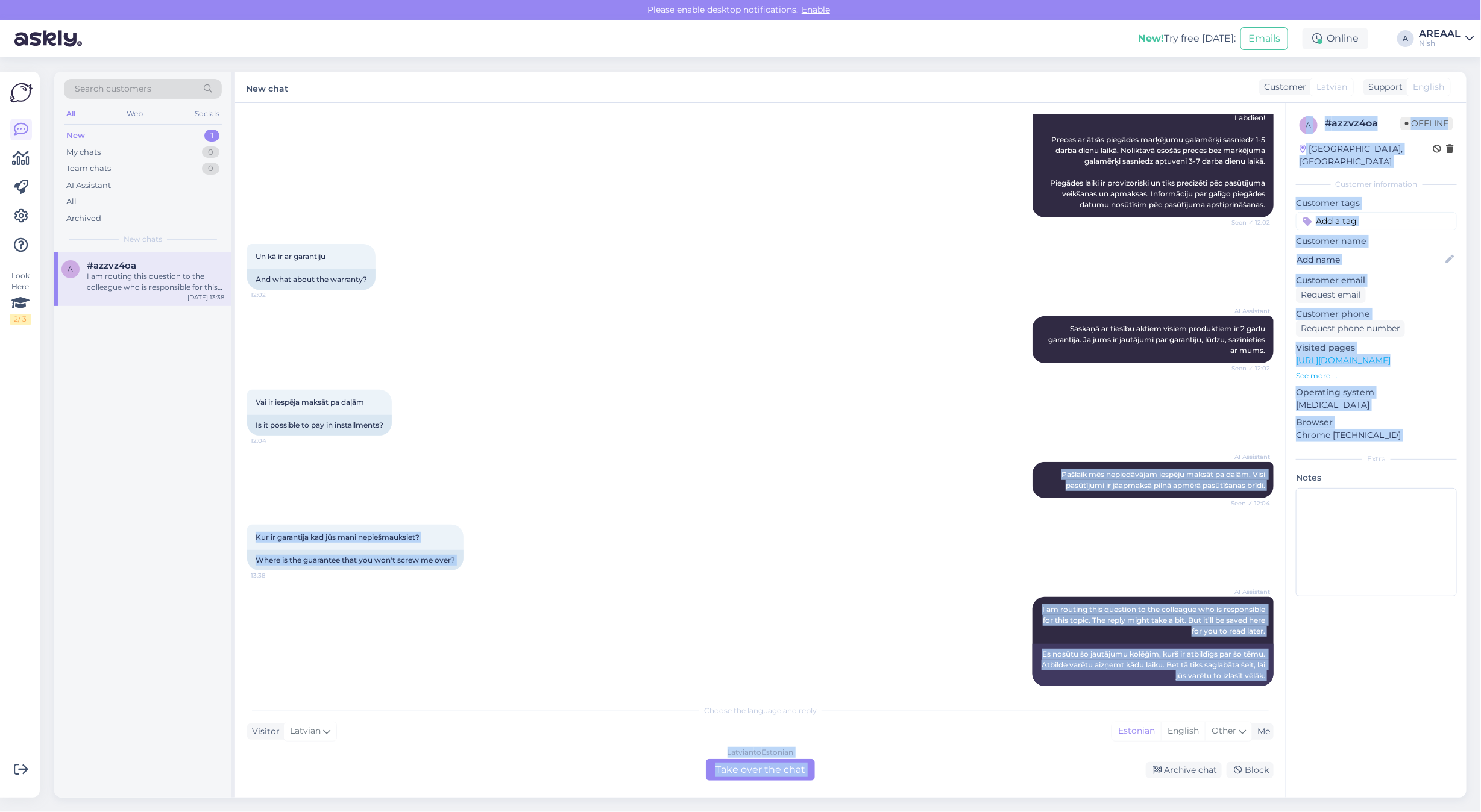
copy div "Pašlaik mēs nepiedāvājam iespēju maksāt pa daļām. Visi pasūtījumi ir jāapmaksā …"
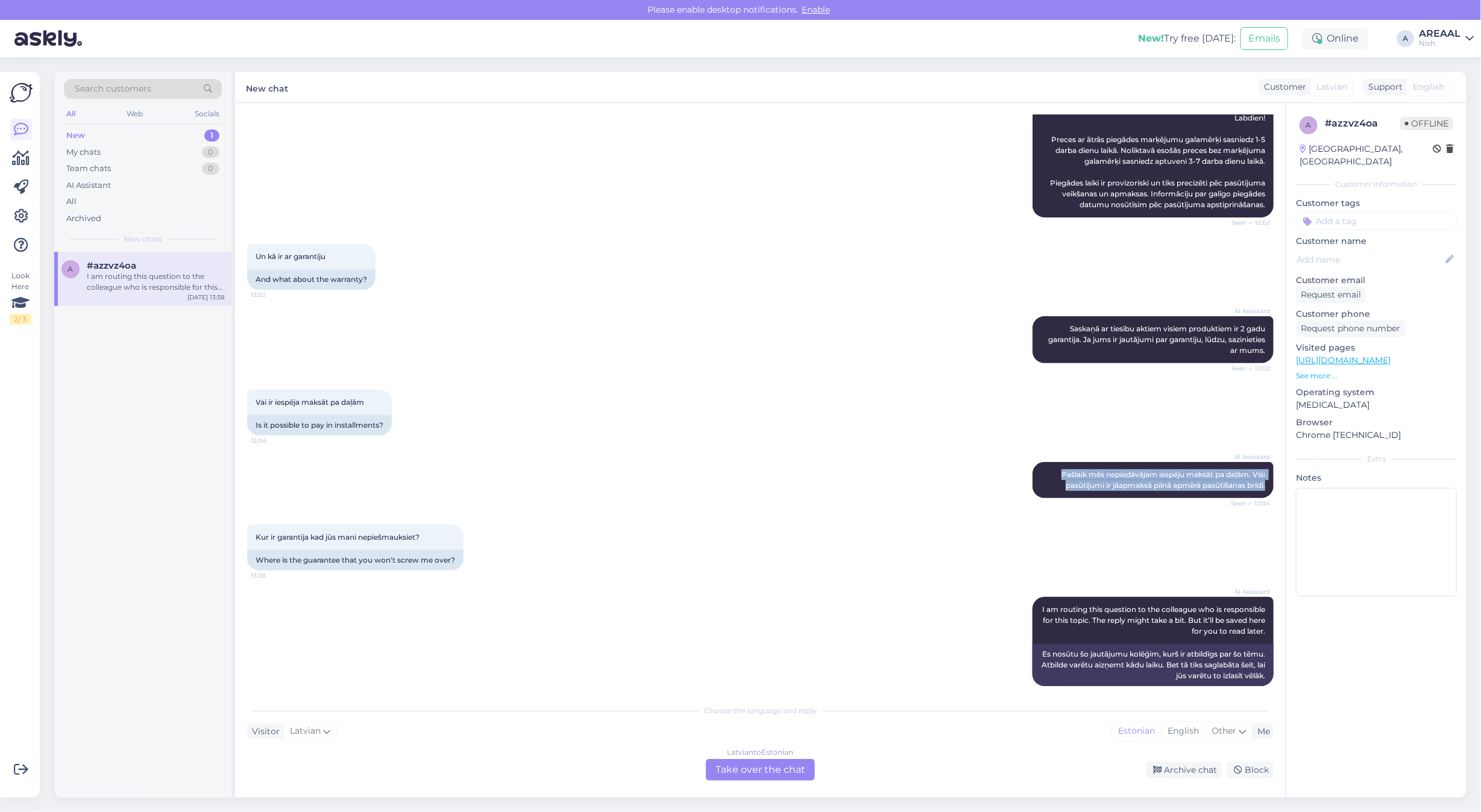
copy span "Pašlaik mēs nepiedāvājam iespēju maksāt pa daļām. Visi pasūtījumi ir jāapmaksā …"
drag, startPoint x: 1038, startPoint y: 460, endPoint x: 1263, endPoint y: 477, distance: 225.6
click at [1263, 477] on div "Chat started Sep 2 2025 Electrolux EDM-35L ar HEPA filtru 279,00 € Ja es viņu š…" at bounding box center [765, 401] width 1037 height 572
click at [791, 591] on div "AI Assistant I am routing this question to the colleague who is responsible for…" at bounding box center [760, 641] width 1026 height 116
click at [1203, 769] on div "Archive chat" at bounding box center [1184, 770] width 76 height 16
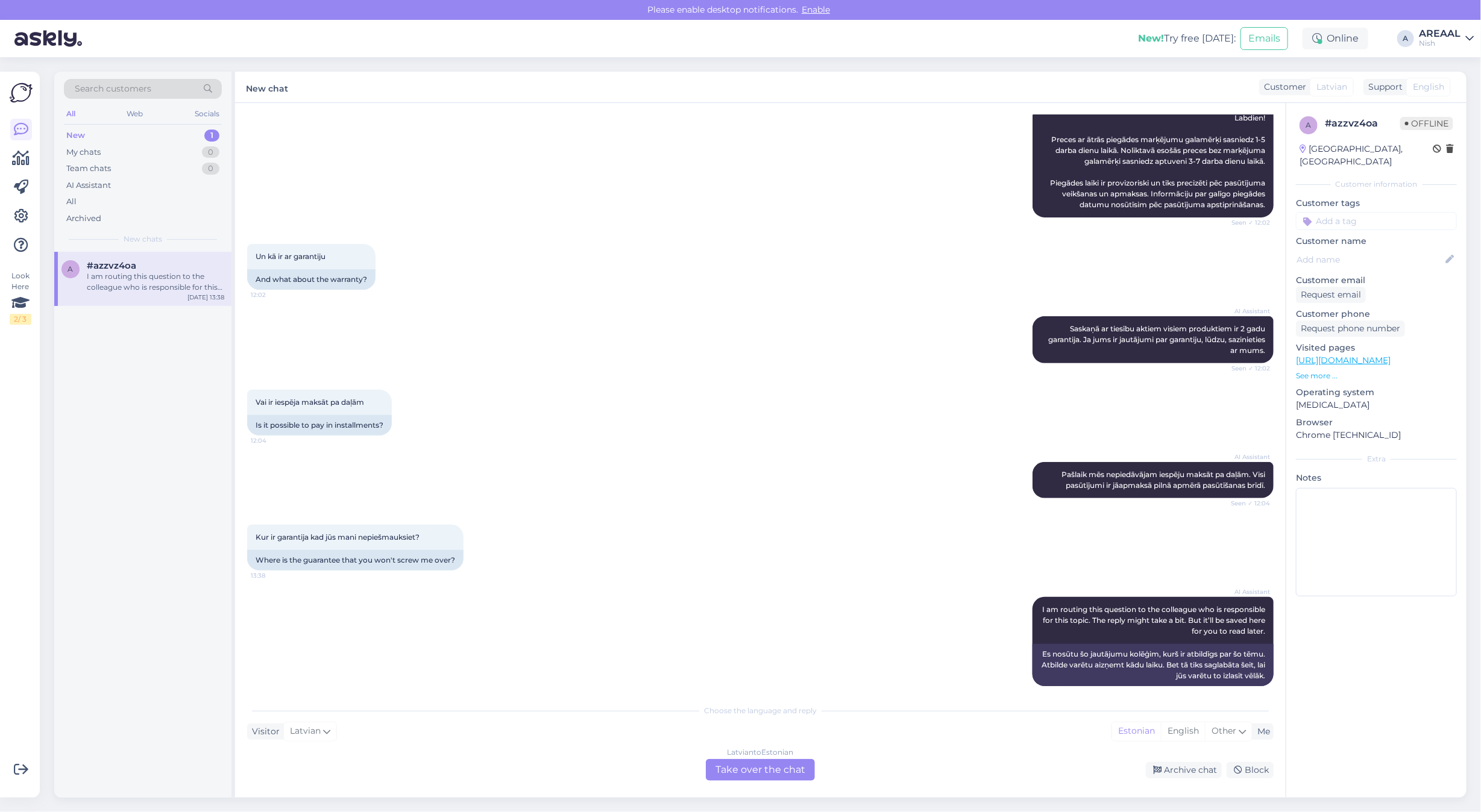
scroll to position [192, 0]
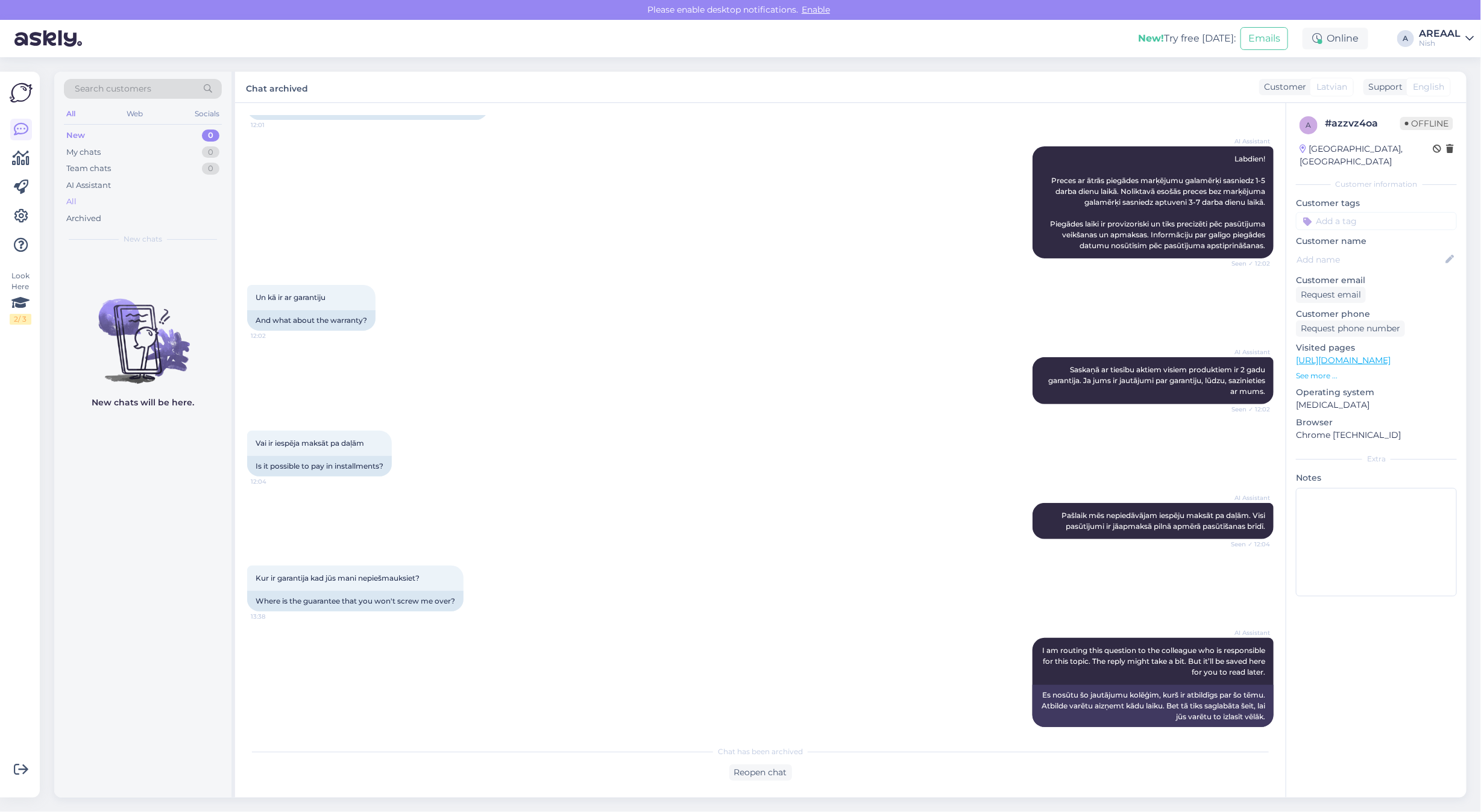
click at [125, 198] on div "All" at bounding box center [143, 202] width 158 height 17
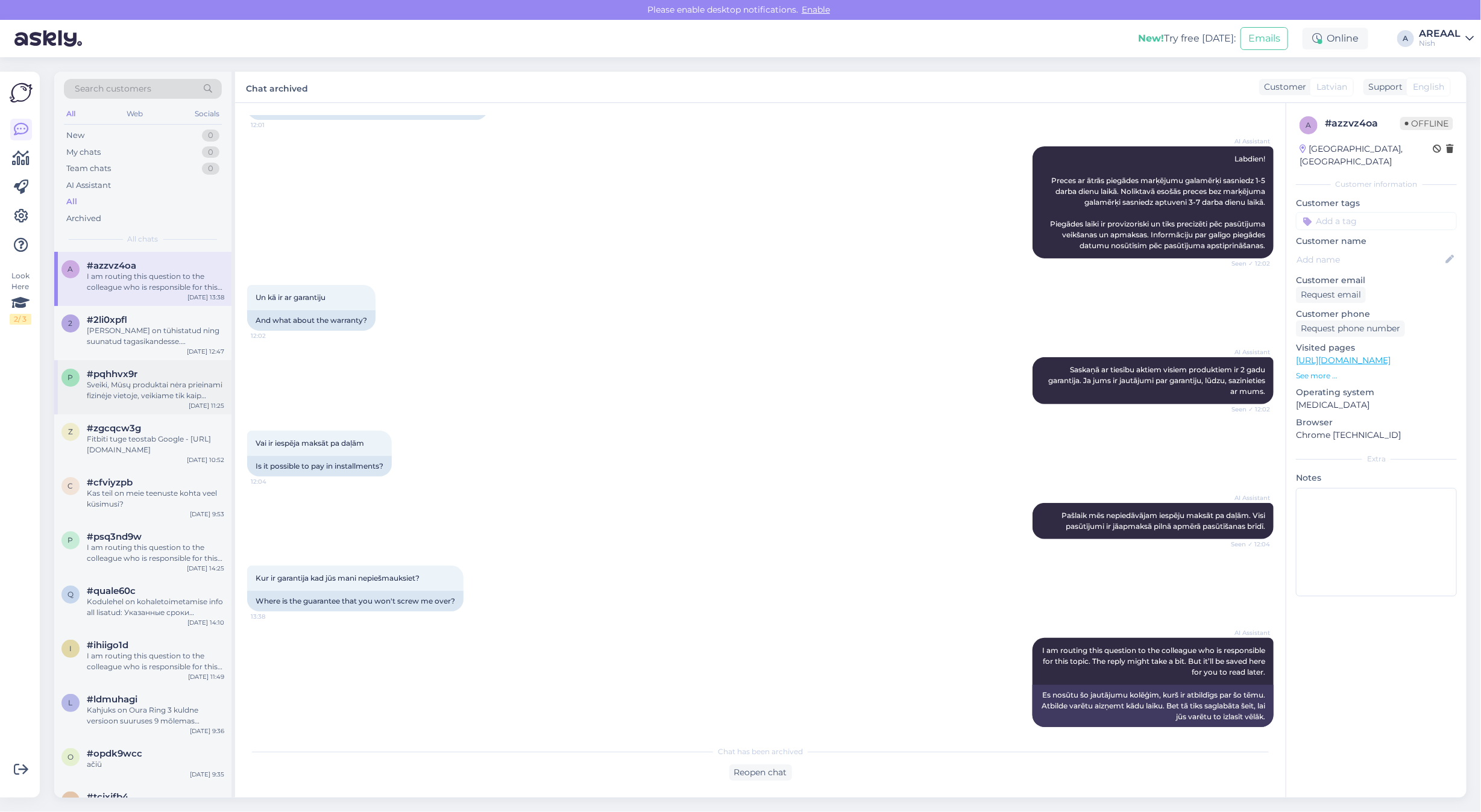
click at [93, 365] on div "p #pqhhvx9r Sveiki, Mūsų produktai nėra prieinami fizinėje vietoje, veikiame ti…" at bounding box center [143, 387] width 177 height 54
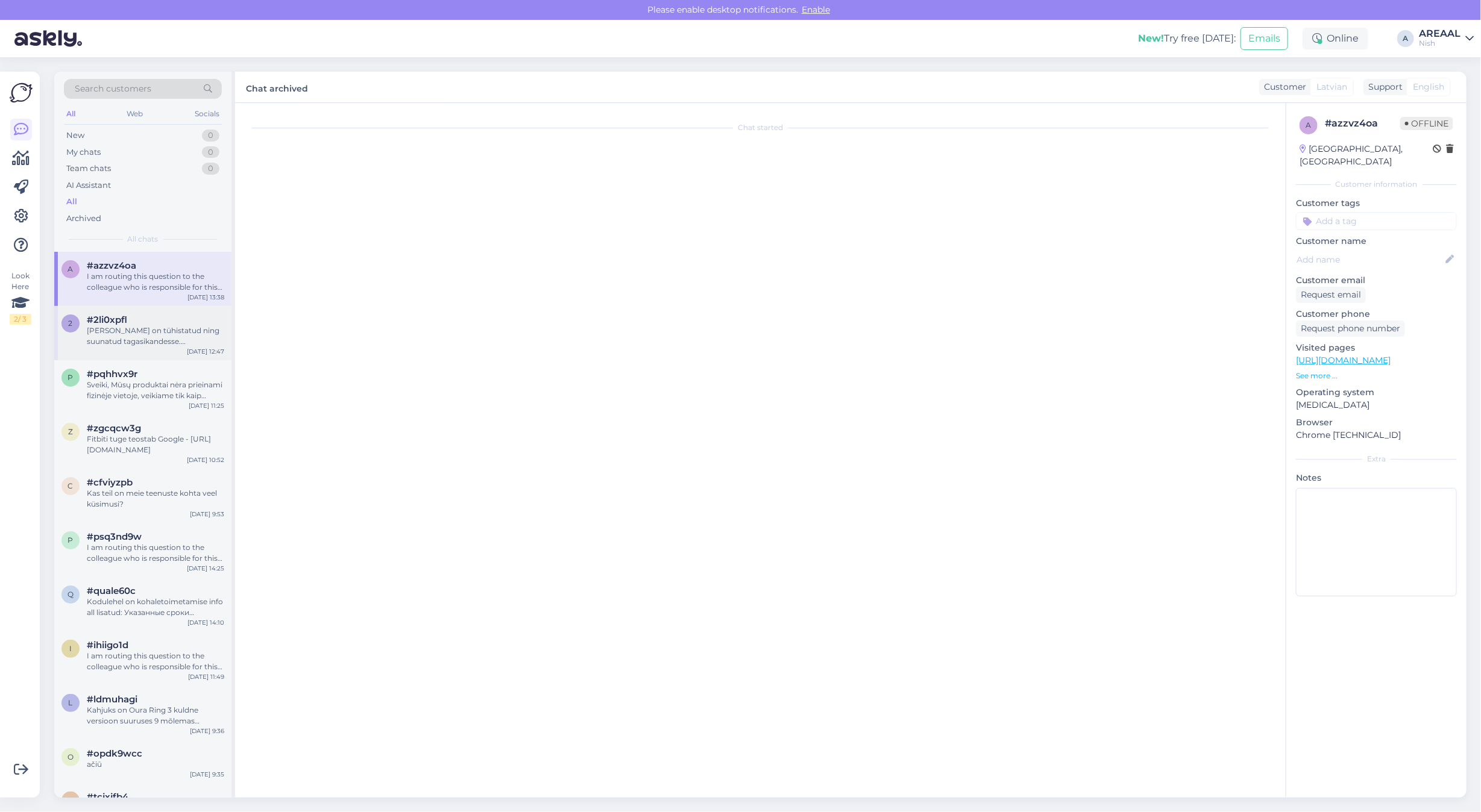
scroll to position [0, 0]
click at [116, 324] on span "#2li0xpfl" at bounding box center [107, 319] width 40 height 11
click at [131, 281] on div "I am routing this question to the colleague who is responsible for this topic. …" at bounding box center [155, 281] width 137 height 22
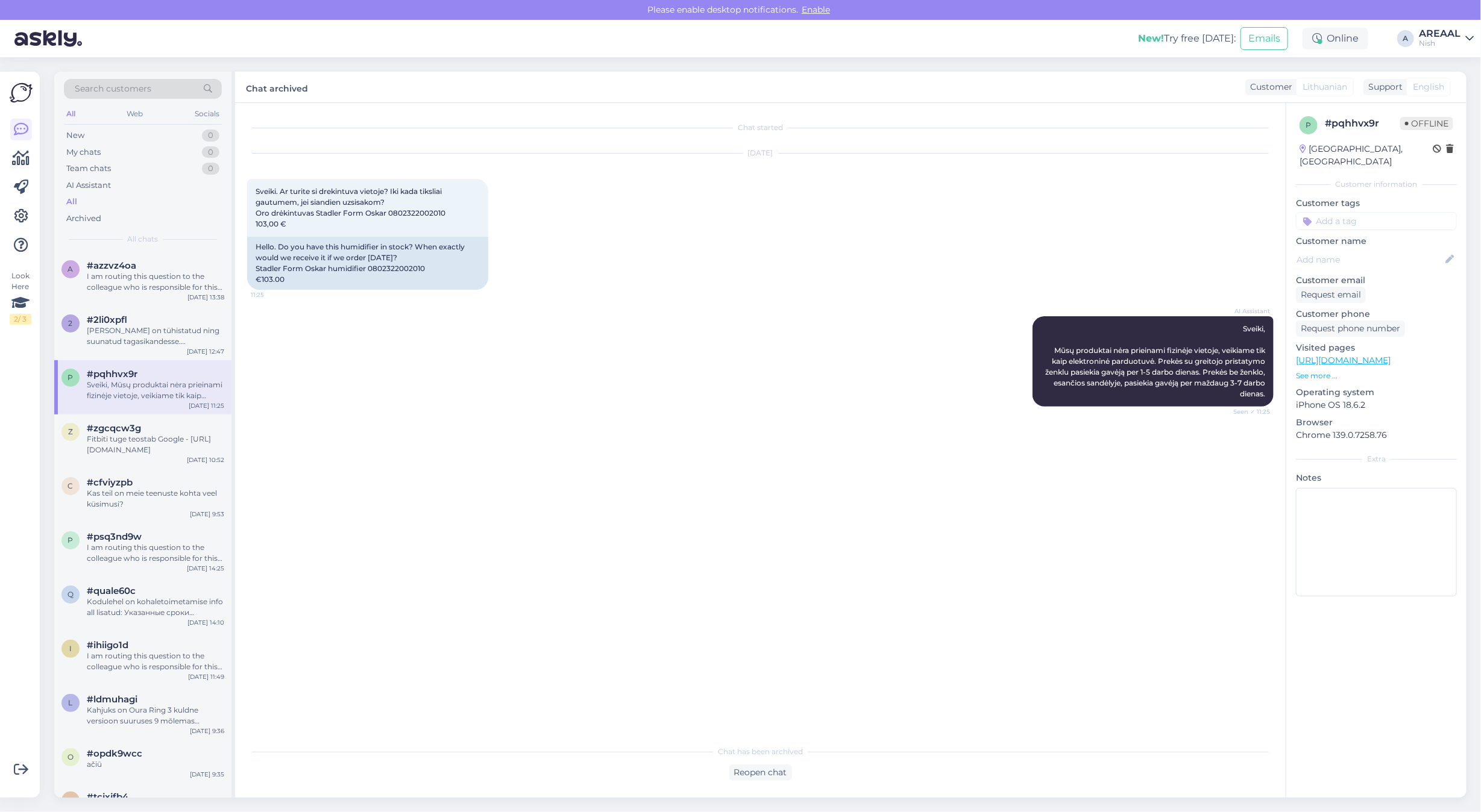
click at [1453, 25] on div "New! Try free today: Emails Online A AREAAL Nish" at bounding box center [740, 39] width 1481 height 37
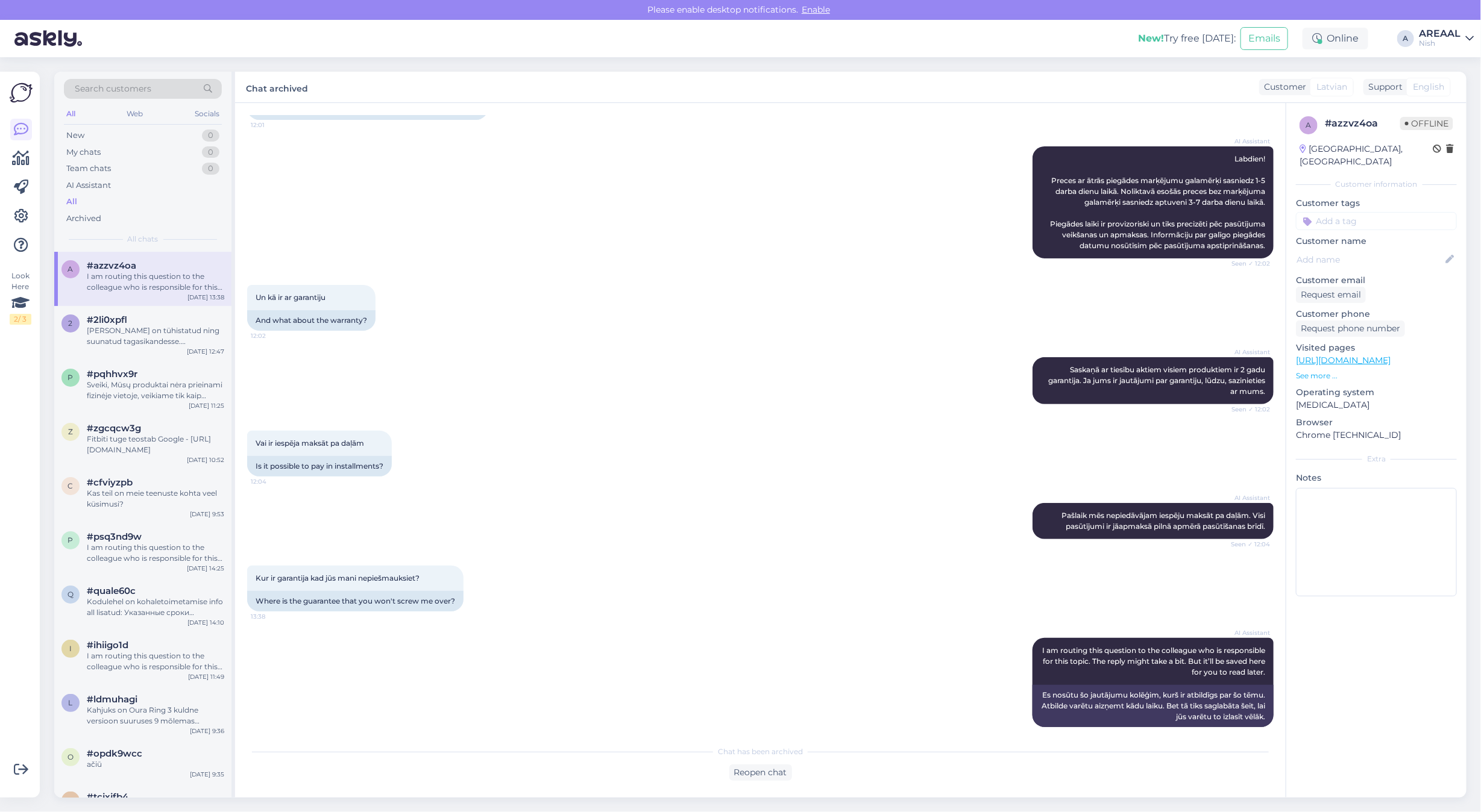
click at [1439, 28] on div "New! Try free today: Emails Online A AREAAL Nish" at bounding box center [740, 39] width 1481 height 37
click at [1448, 69] on div "Search customers All Web Socials New 0 My chats 0 Team chats 0 AI Assistant All…" at bounding box center [764, 435] width 1434 height 755
click at [1450, 35] on div "AREAAL" at bounding box center [1440, 34] width 42 height 10
click at [1459, 63] on button "Open" at bounding box center [1447, 67] width 34 height 19
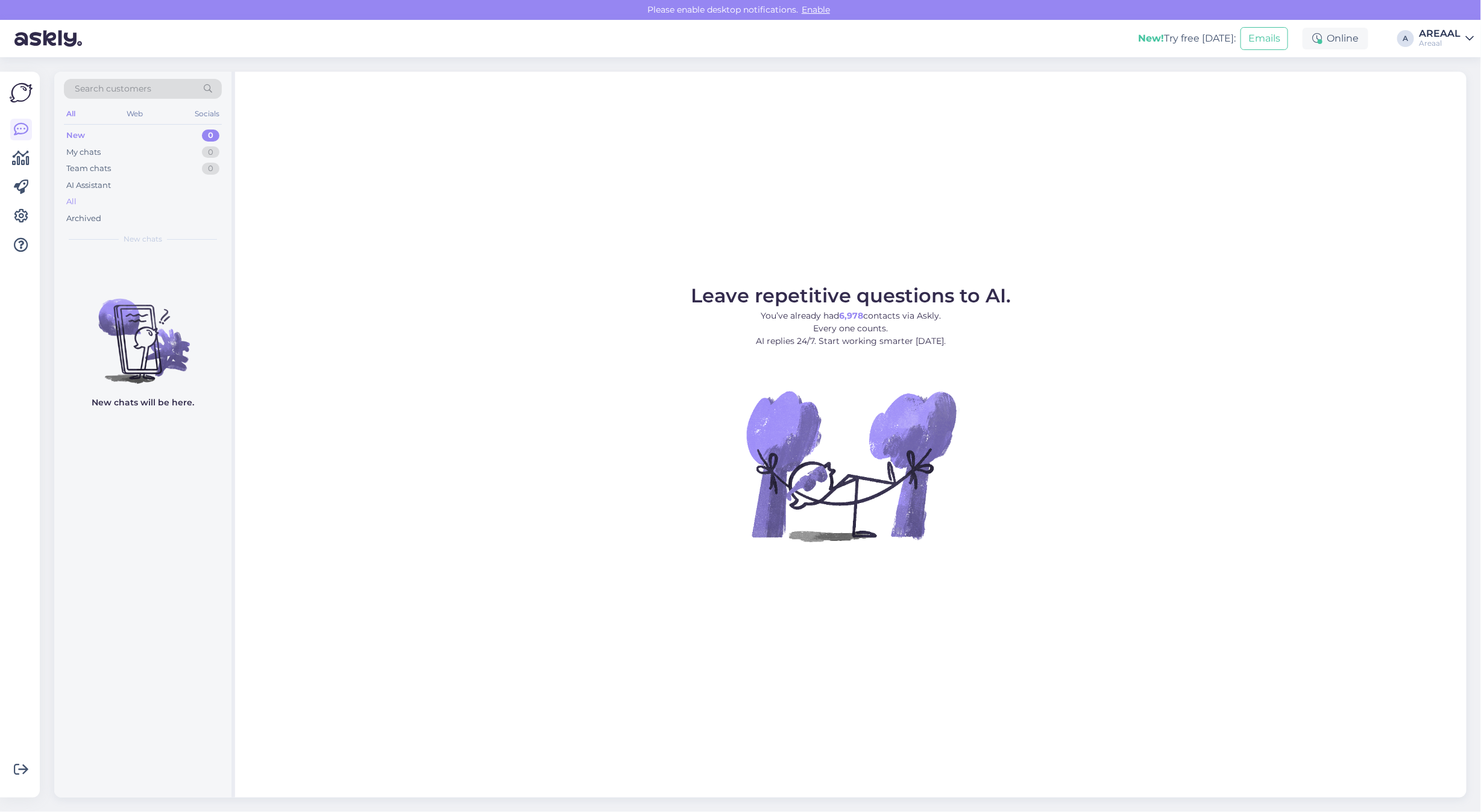
click at [117, 205] on div "All" at bounding box center [143, 202] width 158 height 17
click at [202, 205] on div "All" at bounding box center [143, 202] width 158 height 17
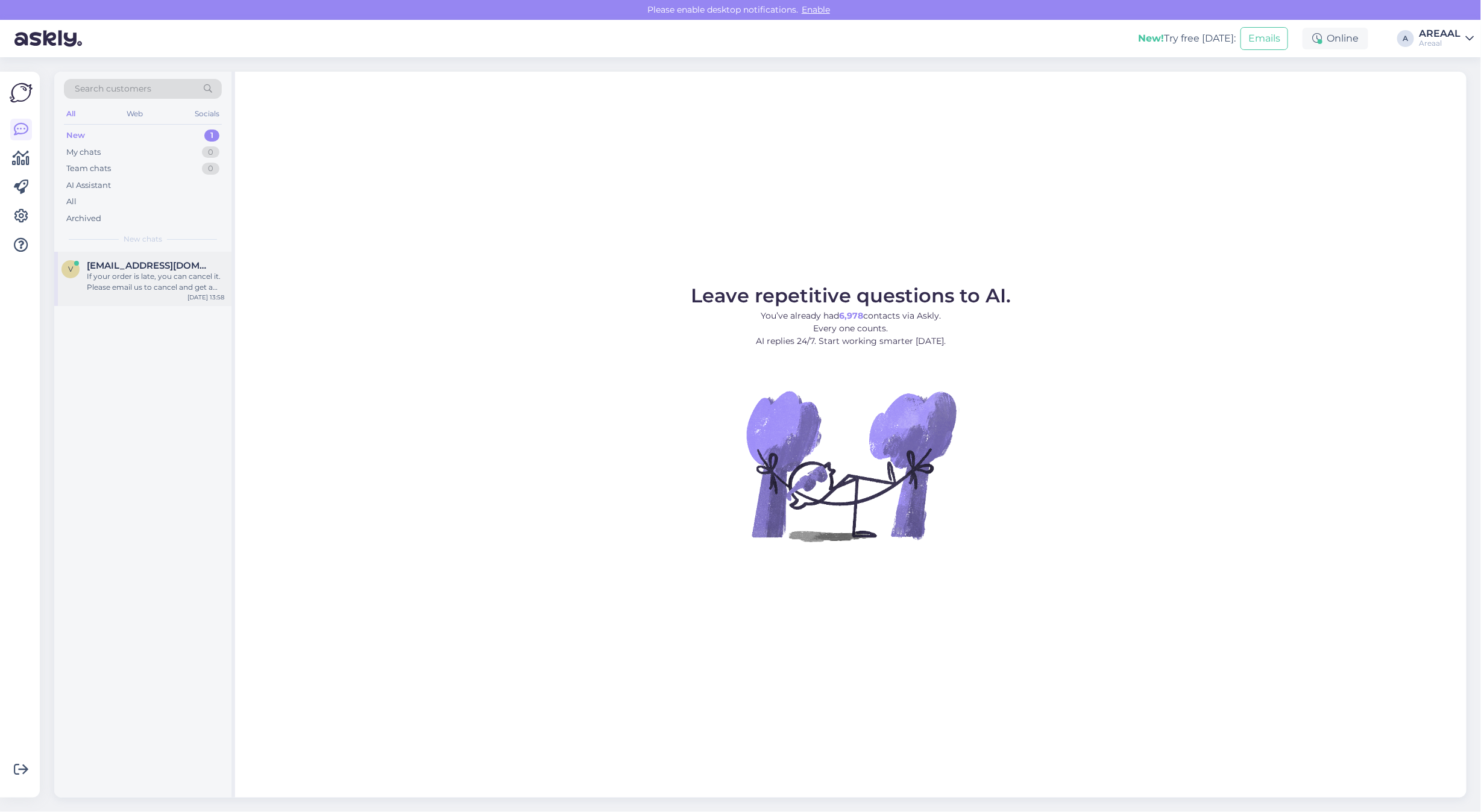
click at [125, 281] on div "If your order is late, you can cancel it. Please email us to cancel and get a r…" at bounding box center [155, 281] width 137 height 22
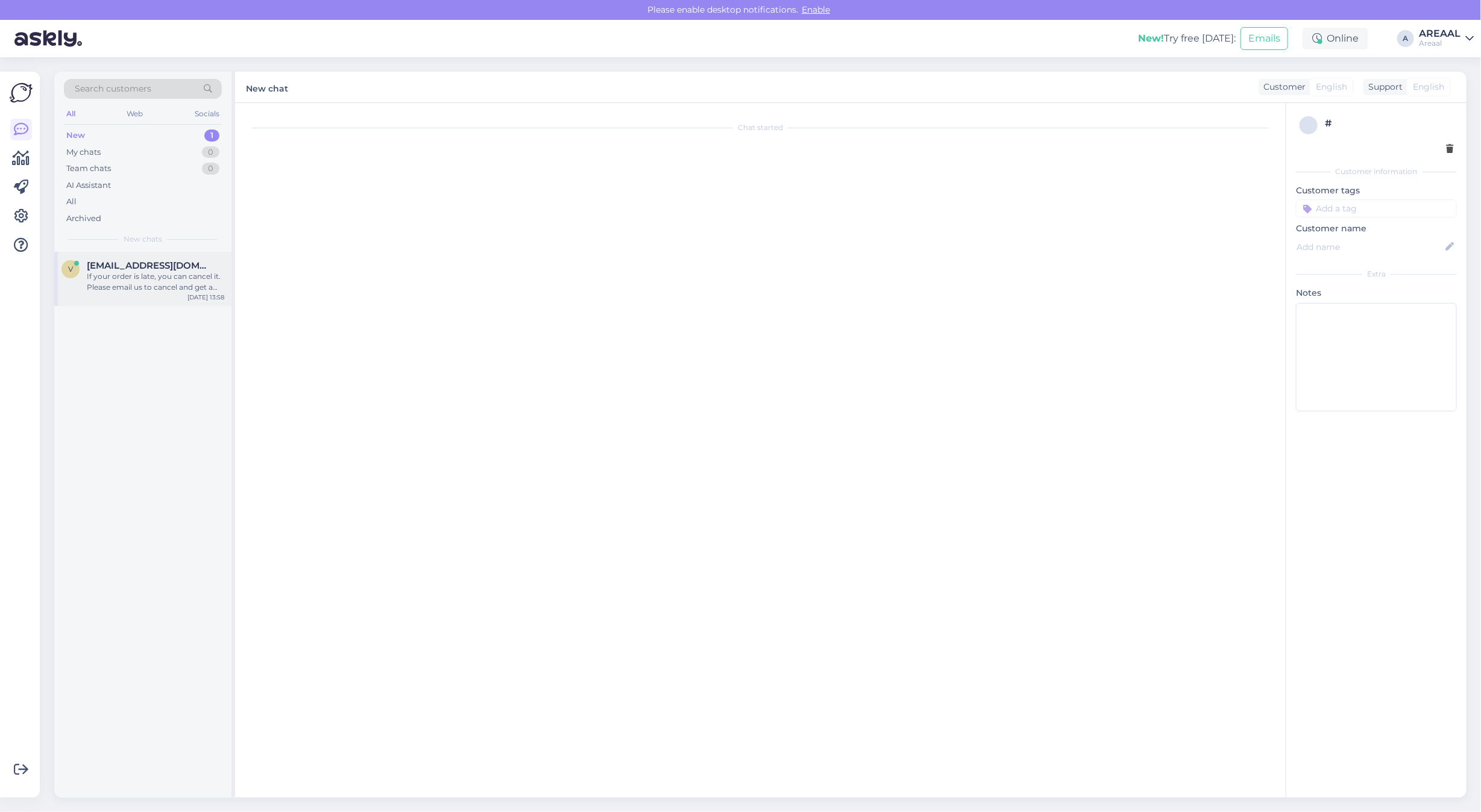
scroll to position [648, 0]
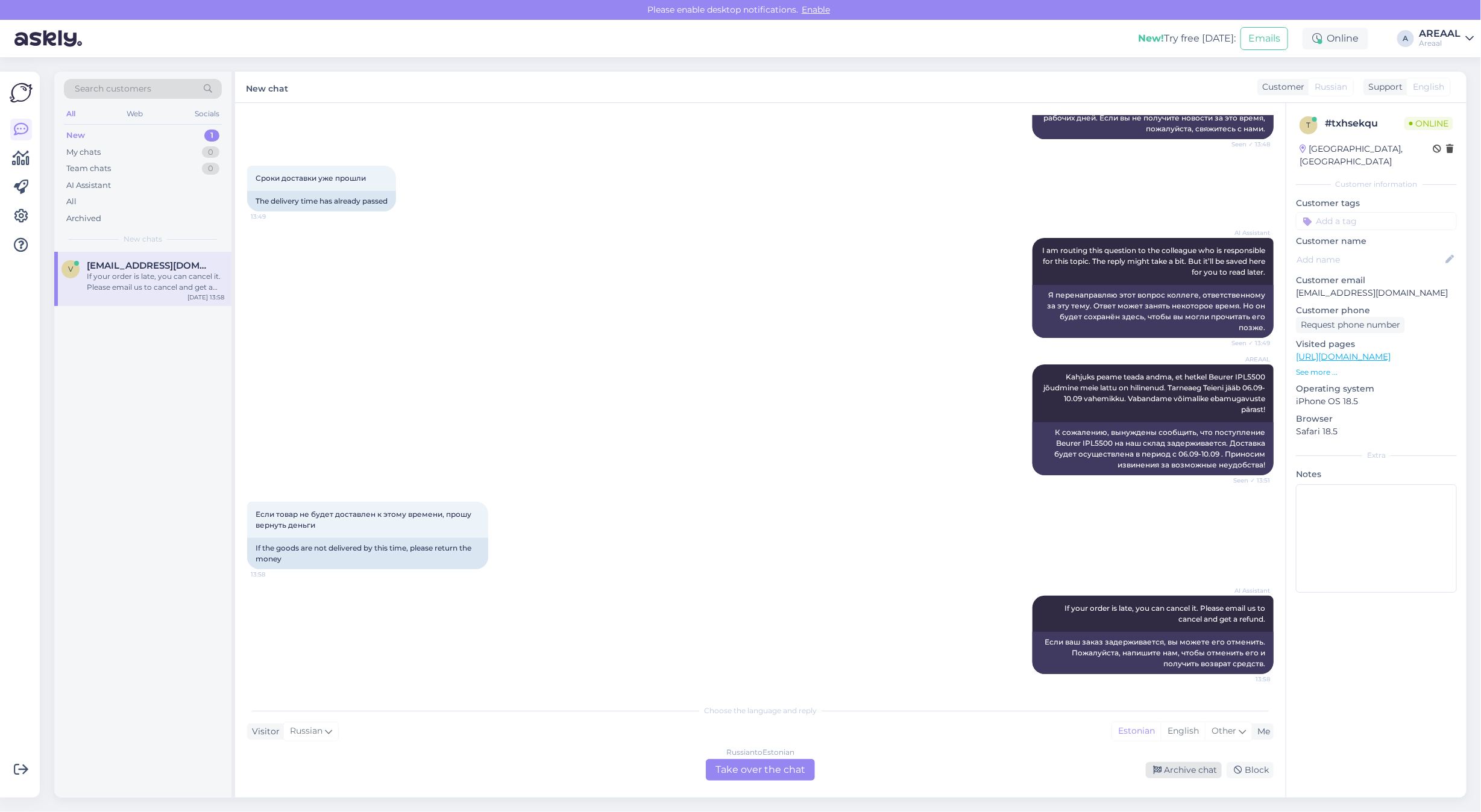
click at [1178, 776] on div "Archive chat" at bounding box center [1184, 770] width 76 height 16
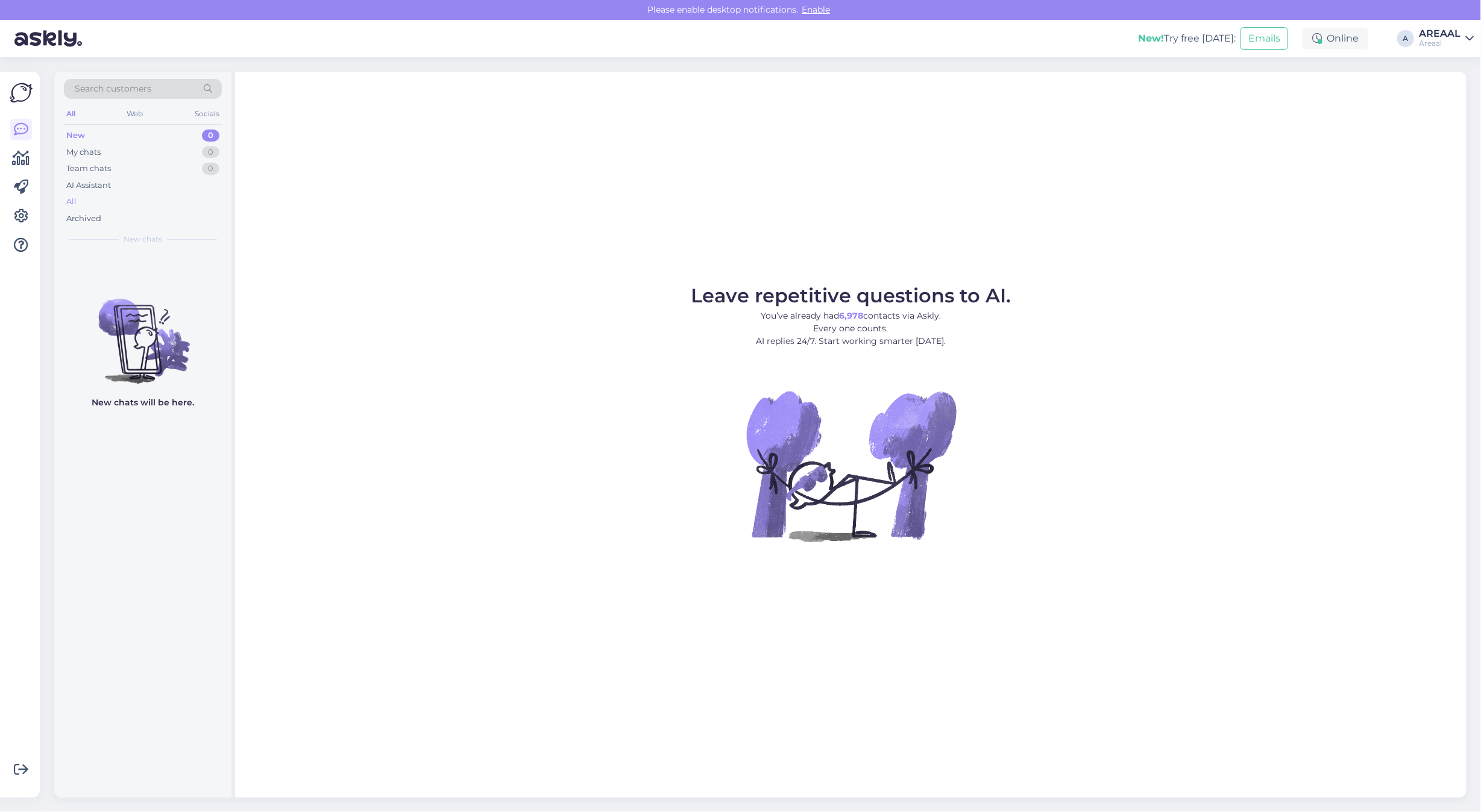
click at [155, 202] on div "All" at bounding box center [143, 202] width 158 height 17
click at [155, 208] on div "All" at bounding box center [143, 202] width 158 height 17
click at [67, 187] on div "AI Assistant" at bounding box center [89, 186] width 45 height 12
click at [86, 201] on div "All" at bounding box center [143, 202] width 158 height 17
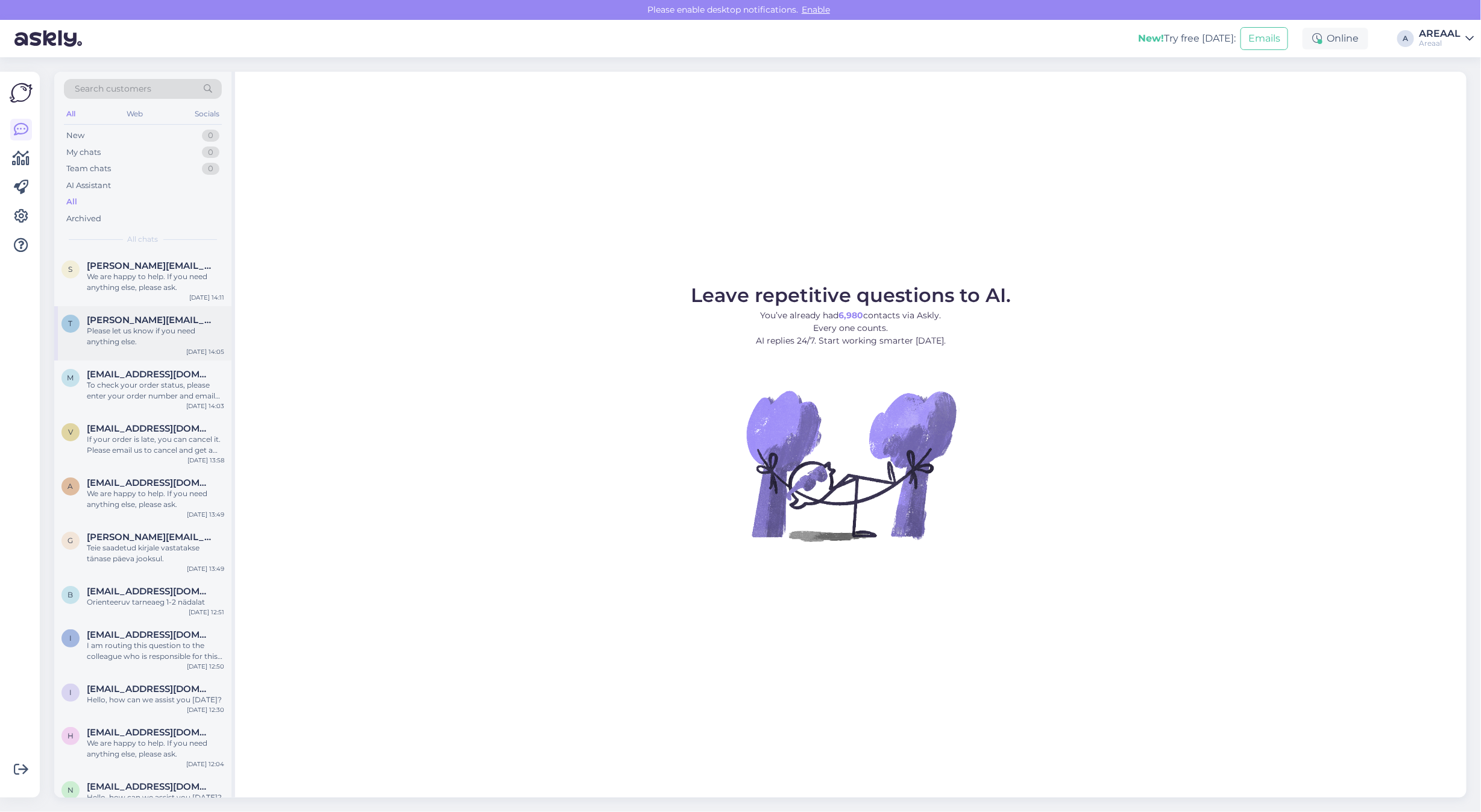
click at [130, 317] on span "[PERSON_NAME][EMAIL_ADDRESS][DOMAIN_NAME]" at bounding box center [149, 319] width 125 height 11
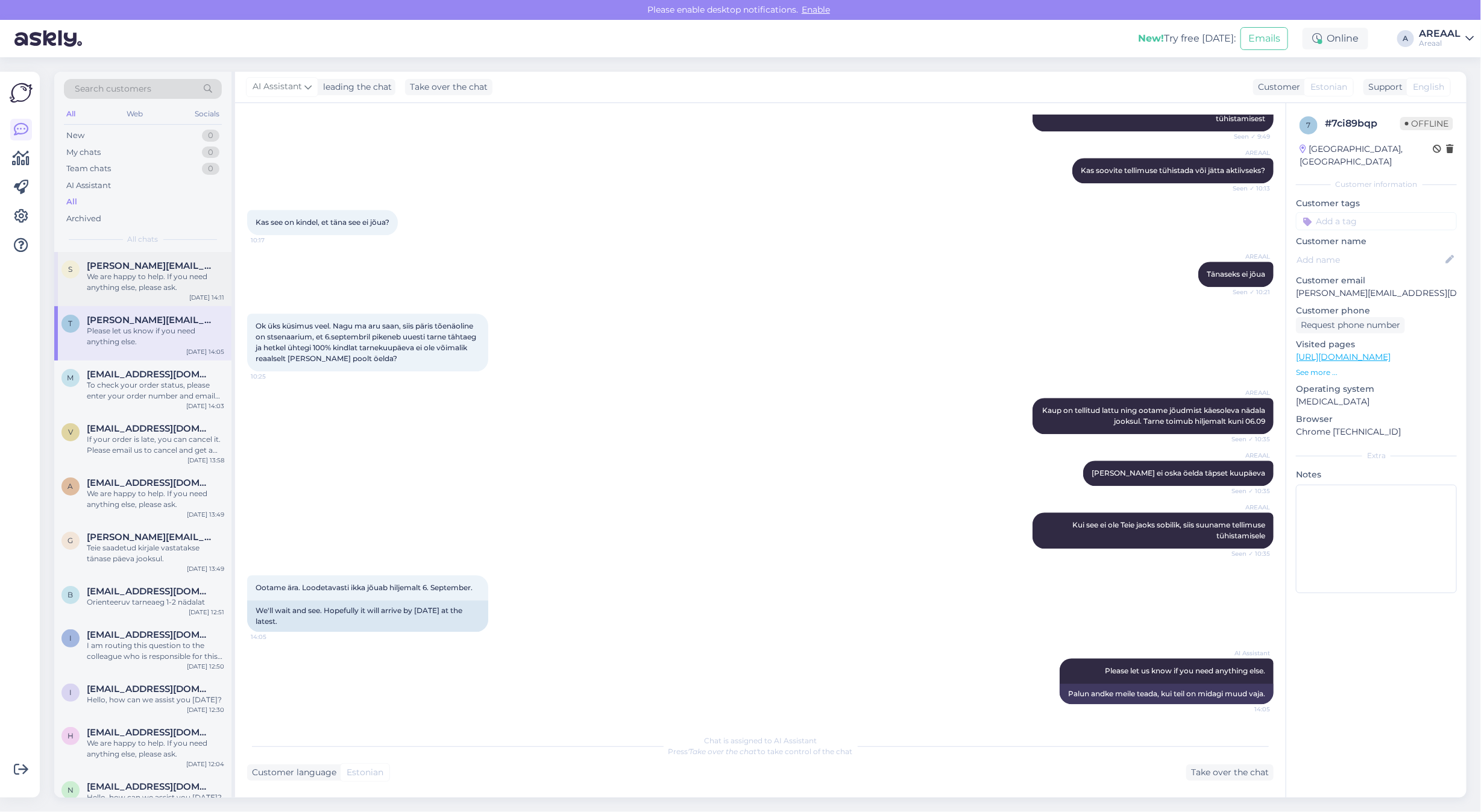
click at [131, 274] on div "We are happy to help. If you need anything else, please ask." at bounding box center [155, 281] width 137 height 22
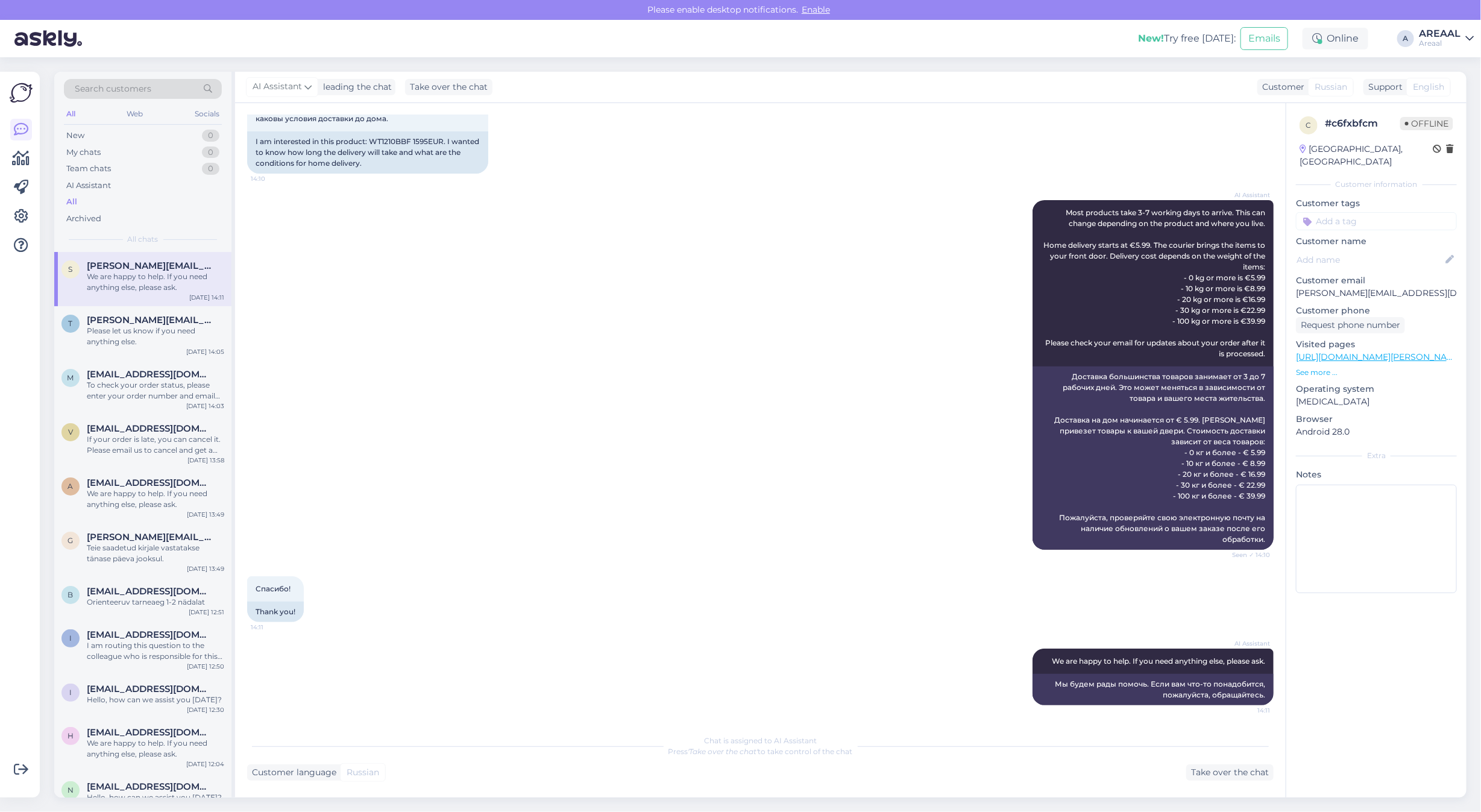
click at [441, 378] on div "AI Assistant Most products take 3-7 working days to arrive. This can change dep…" at bounding box center [760, 375] width 1026 height 376
click at [430, 377] on div "AI Assistant Most products take 3-7 working days to arrive. This can change dep…" at bounding box center [760, 375] width 1026 height 376
click at [384, 137] on div "I am interested in this product: WT1210BBF 1595EUR. I wanted to know how long t…" at bounding box center [367, 152] width 241 height 43
copy div "WT1210BBF"
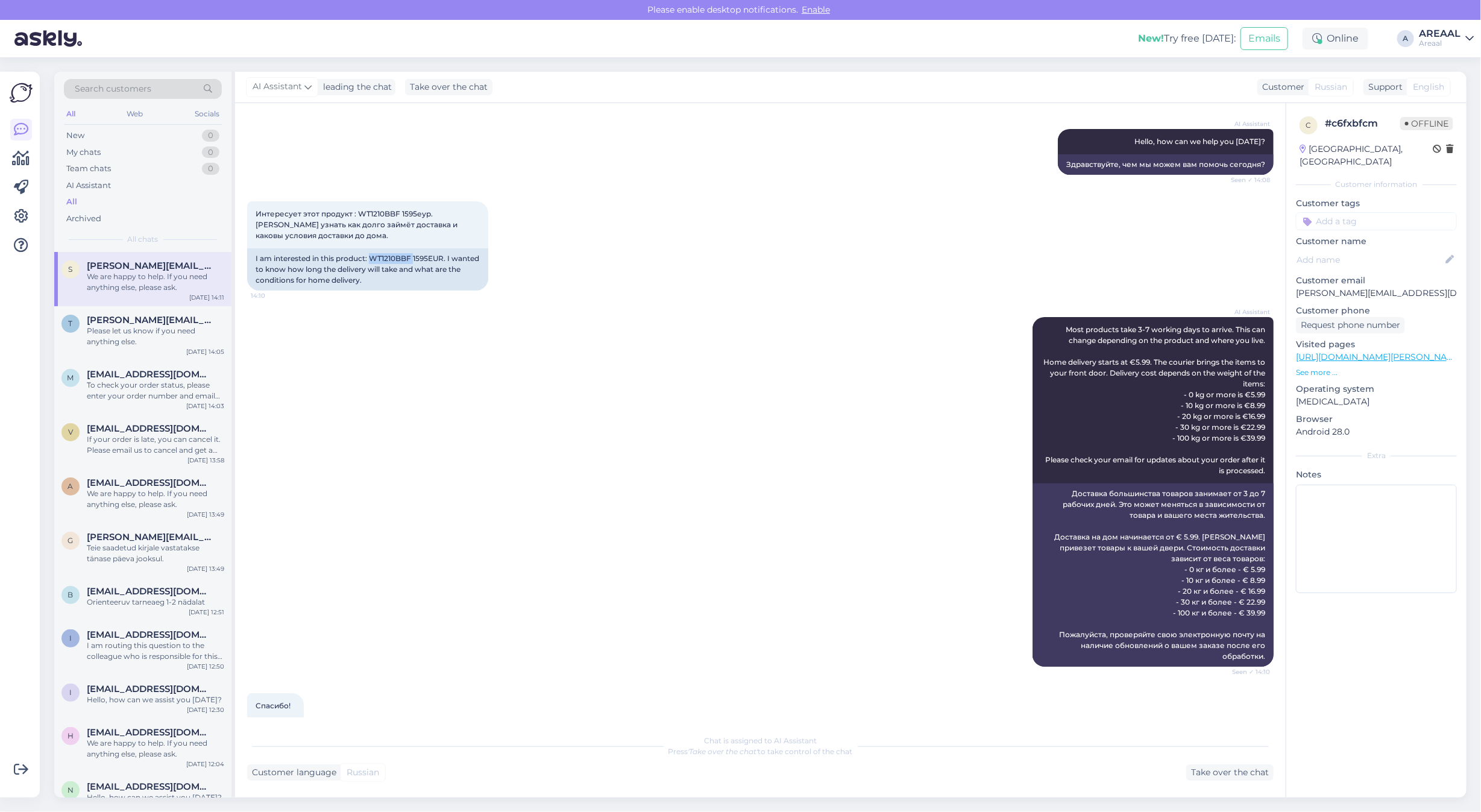
scroll to position [0, 0]
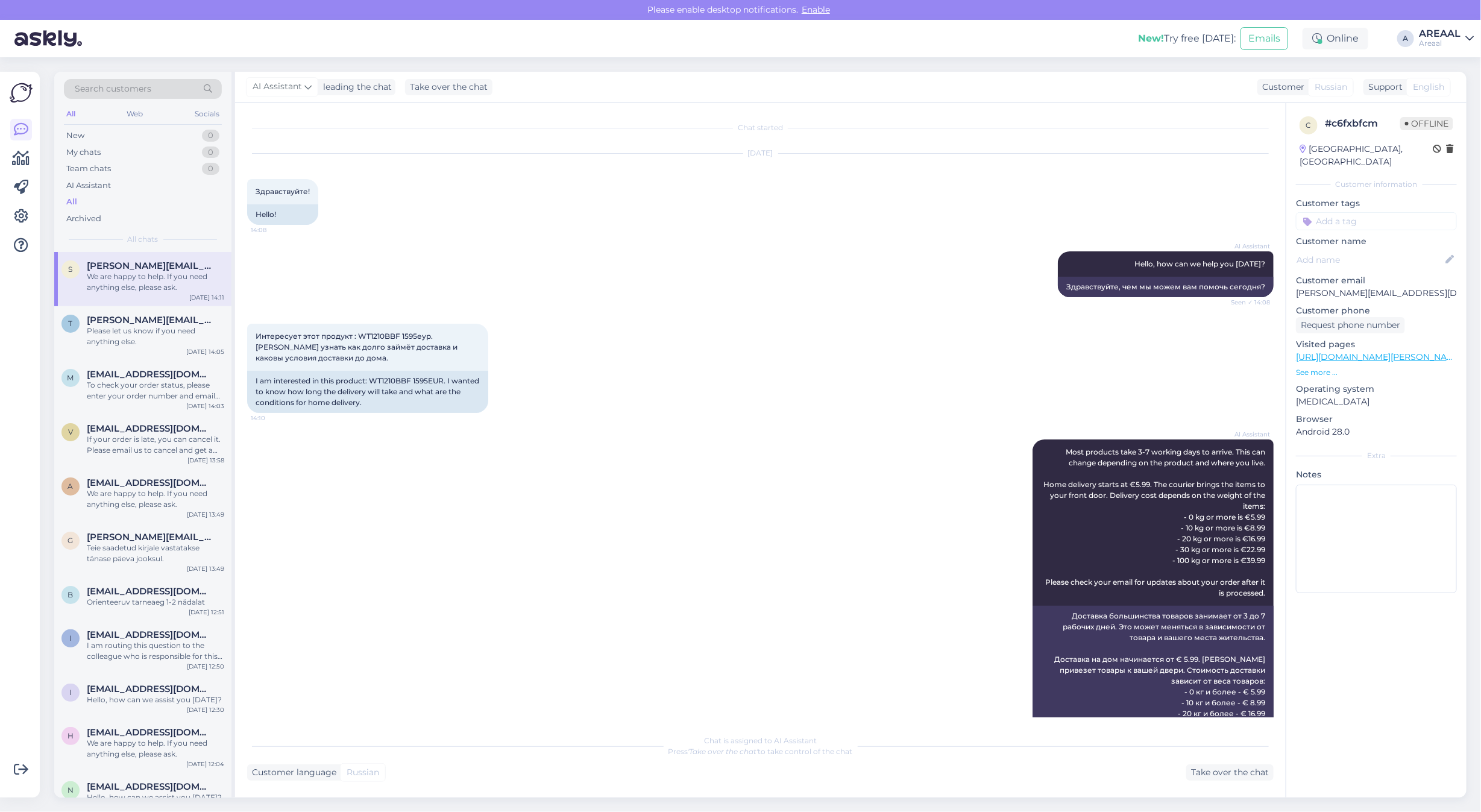
click at [1372, 287] on p "[PERSON_NAME][EMAIL_ADDRESS][DOMAIN_NAME]" at bounding box center [1376, 293] width 161 height 13
copy p "[PERSON_NAME][EMAIL_ADDRESS][DOMAIN_NAME]"
click at [61, 333] on div "t tervo.sadilov@gmail.com Please let us know if you need anything else." at bounding box center [143, 331] width 163 height 33
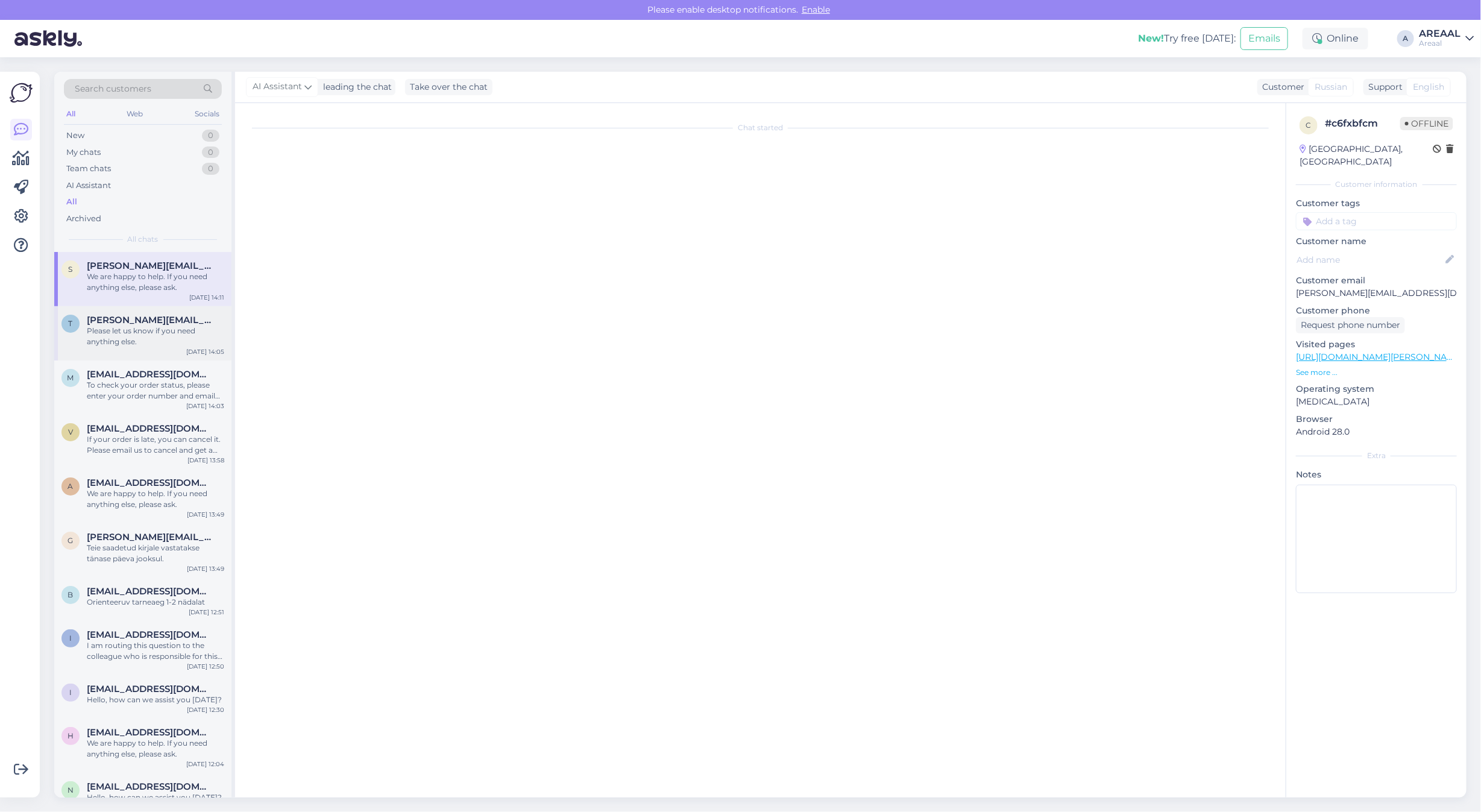
scroll to position [2034, 0]
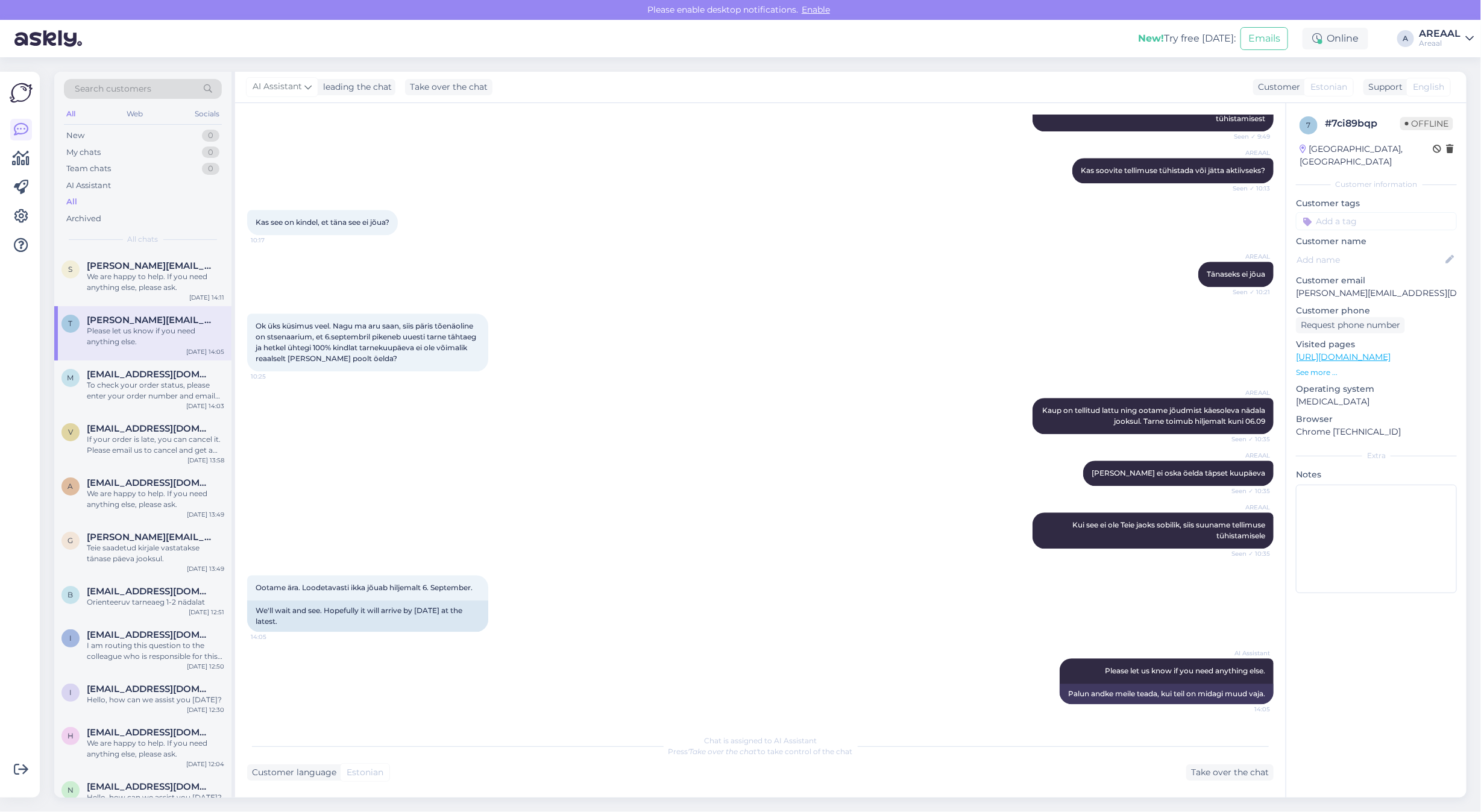
click at [600, 396] on div "AREAAL Kaup on tellitud lattu ning ootame jõudmist käesoleva nädala jooksul. Ta…" at bounding box center [760, 416] width 1026 height 63
drag, startPoint x: 708, startPoint y: 297, endPoint x: 687, endPoint y: 299, distance: 21.1
click at [707, 297] on div "AREAAL Tänaseks ei jõua Seen ✓ 10:21" at bounding box center [760, 274] width 1026 height 51
click at [139, 396] on div "To check your order status, please enter your order number and email here: - [U…" at bounding box center [155, 390] width 137 height 22
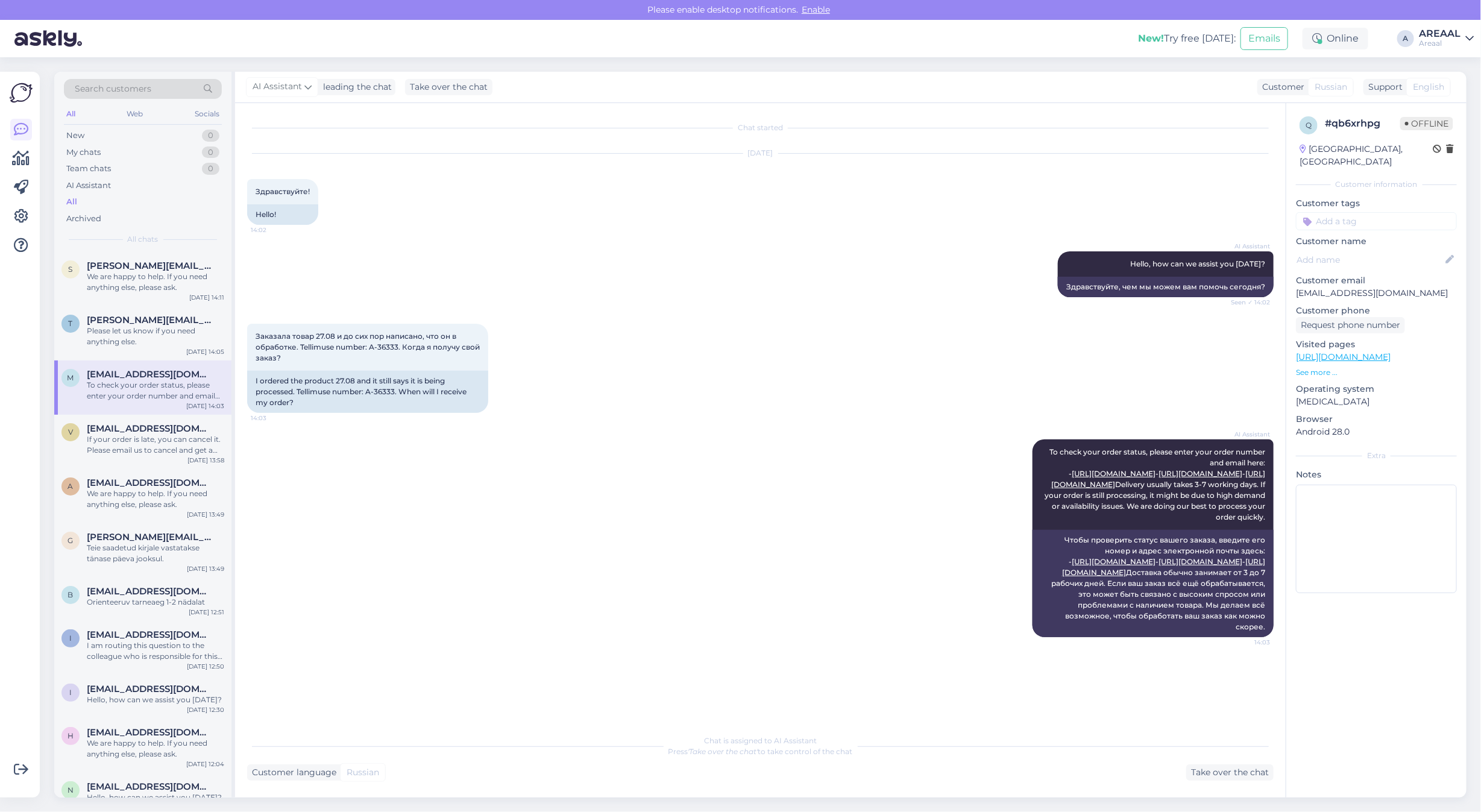
scroll to position [0, 0]
click at [178, 446] on div "If your order is late, you can cancel it. Please email us to cancel and get a r…" at bounding box center [155, 444] width 137 height 22
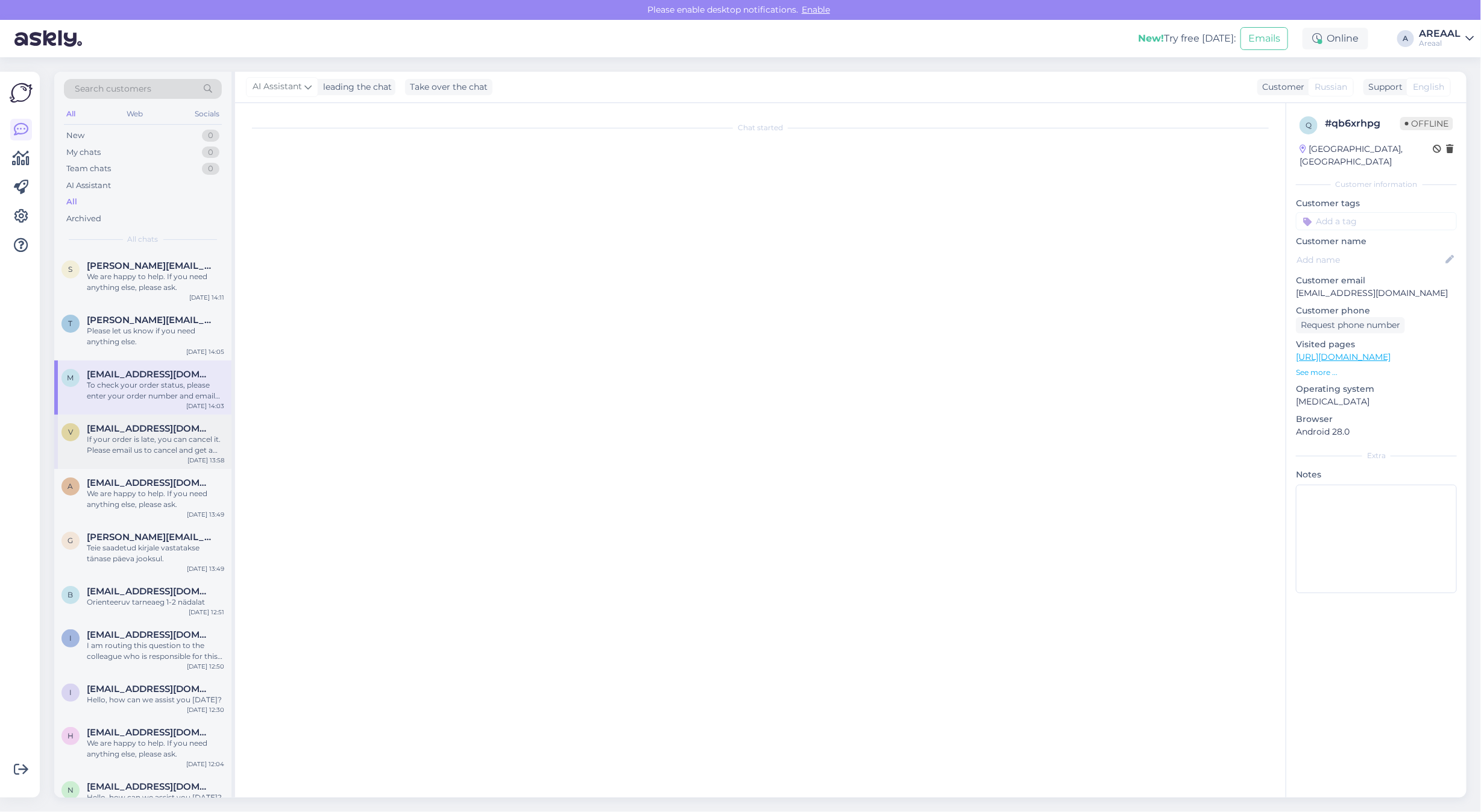
scroll to position [630, 0]
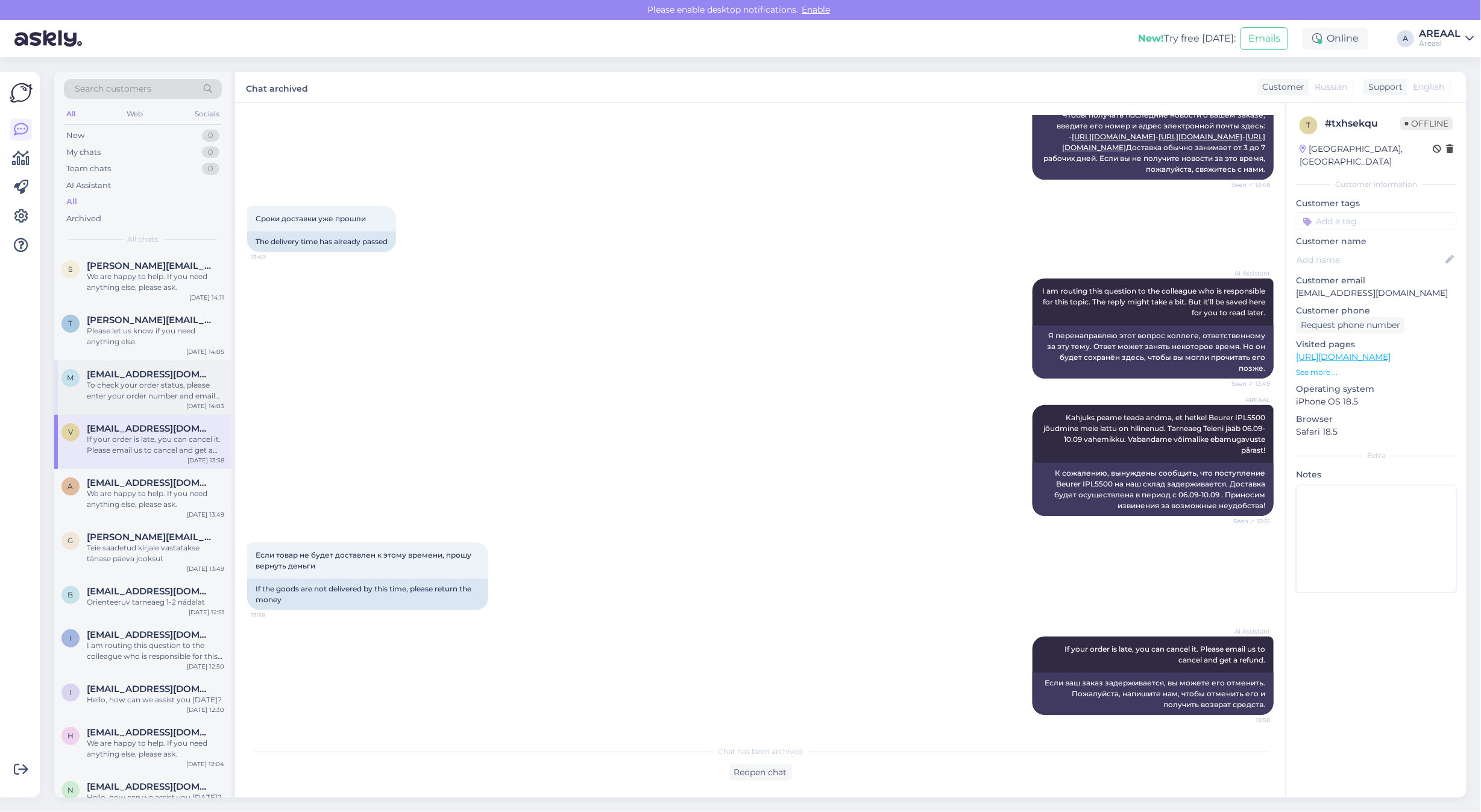
click at [128, 413] on div "m marinella.marinella8@gmail.com To check your order status, please enter your …" at bounding box center [143, 387] width 177 height 54
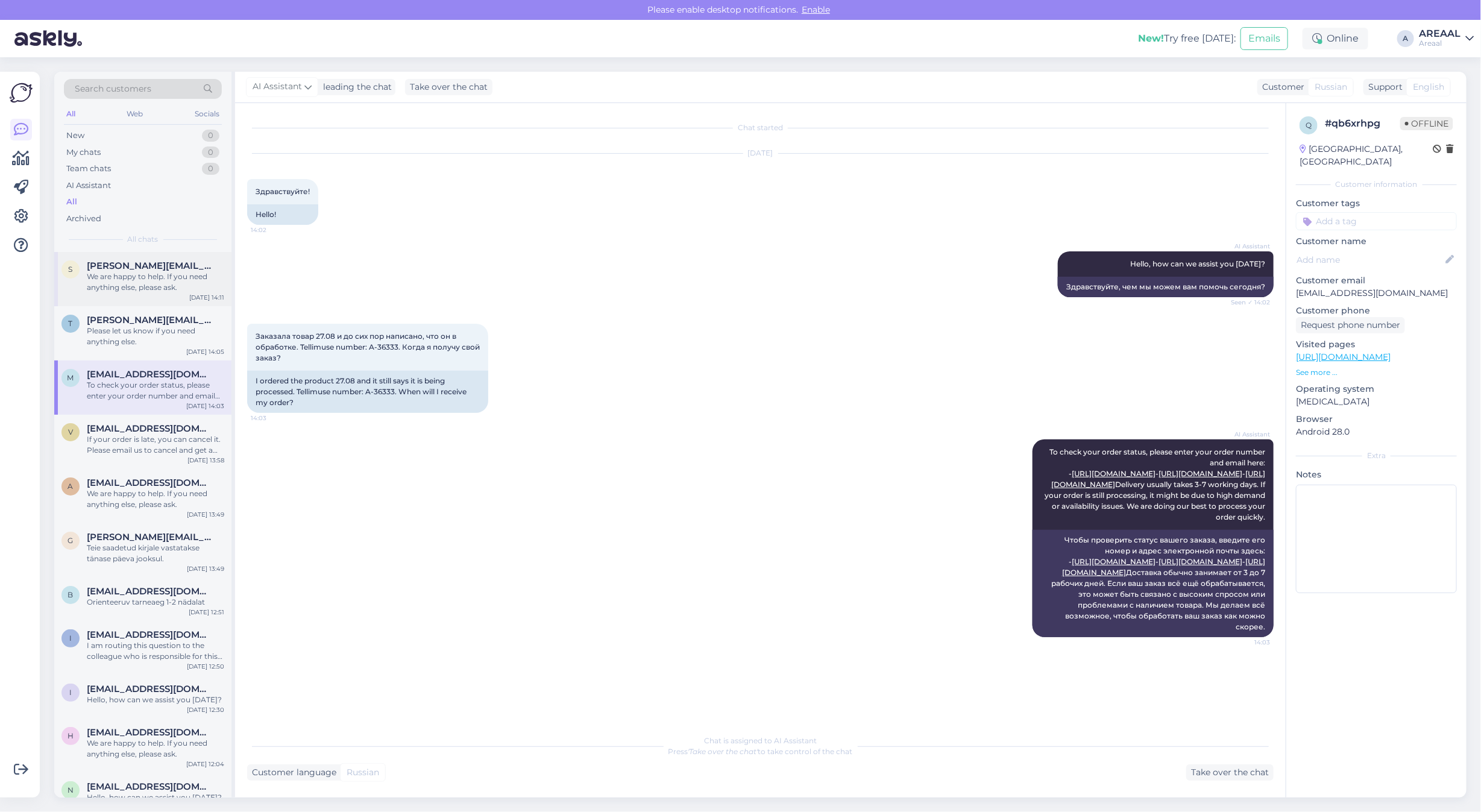
click at [145, 285] on div "We are happy to help. If you need anything else, please ask." at bounding box center [155, 281] width 137 height 22
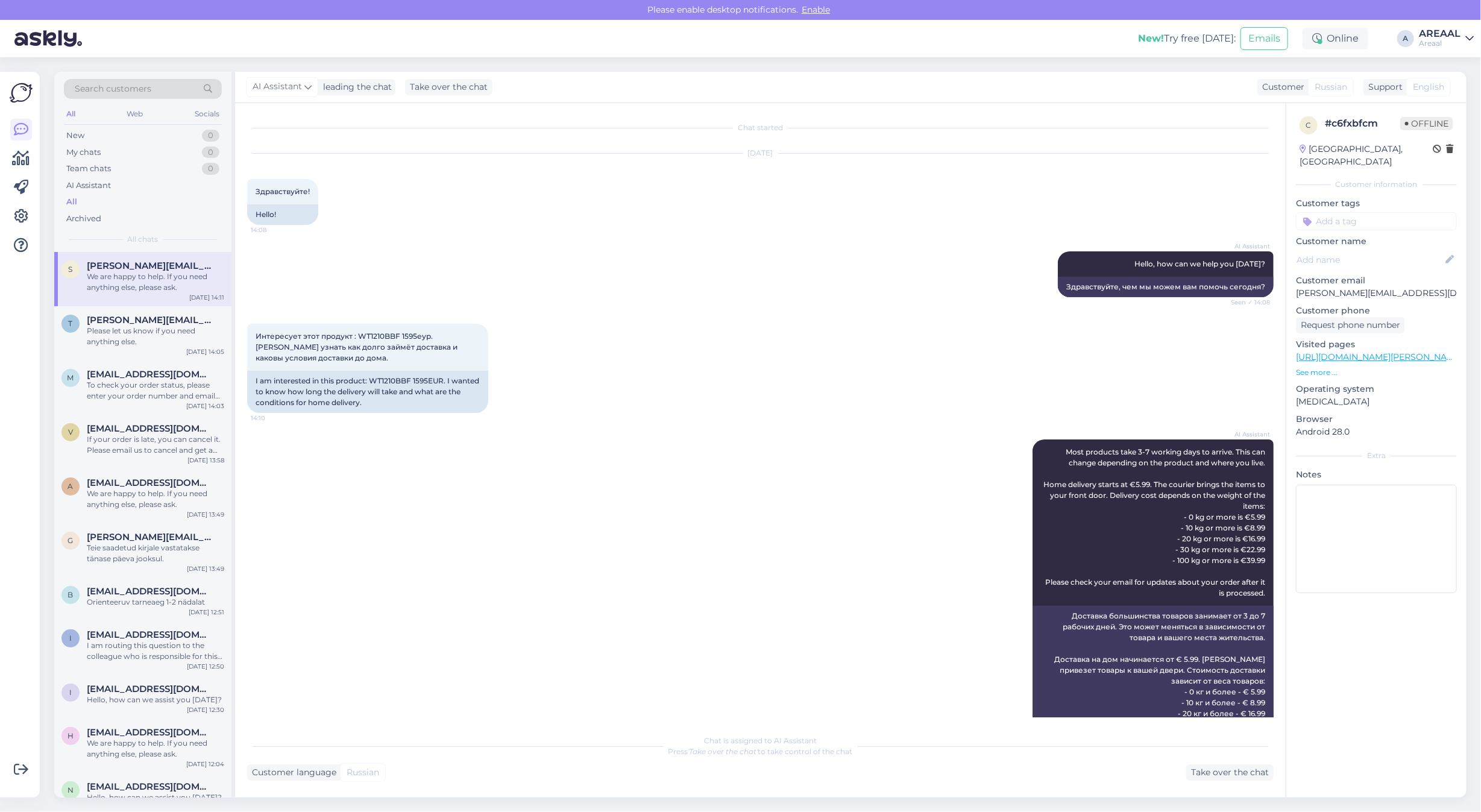
scroll to position [240, 0]
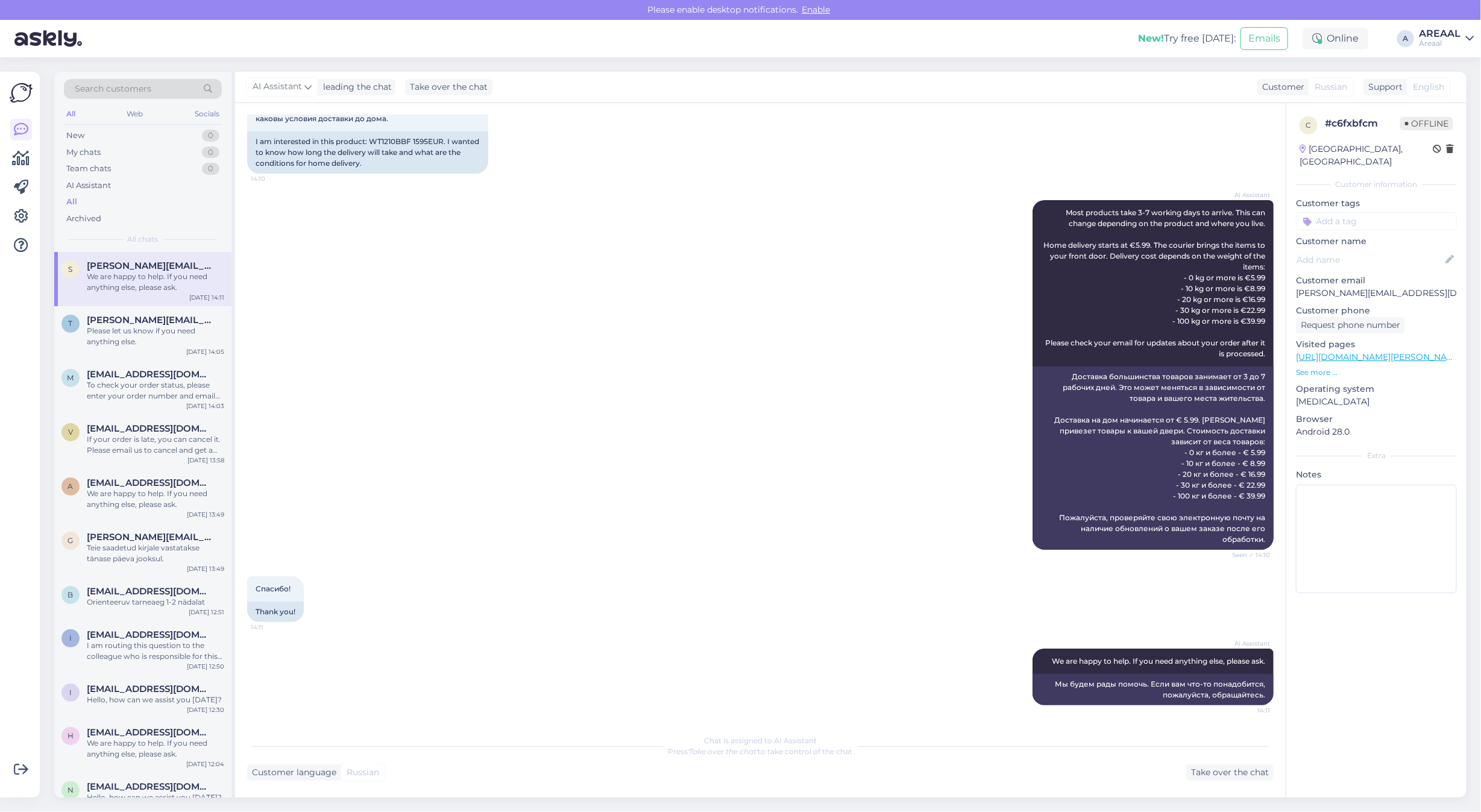
click at [1453, 41] on div "Areaal" at bounding box center [1440, 43] width 42 height 10
click at [1451, 93] on button "Open" at bounding box center [1447, 93] width 34 height 19
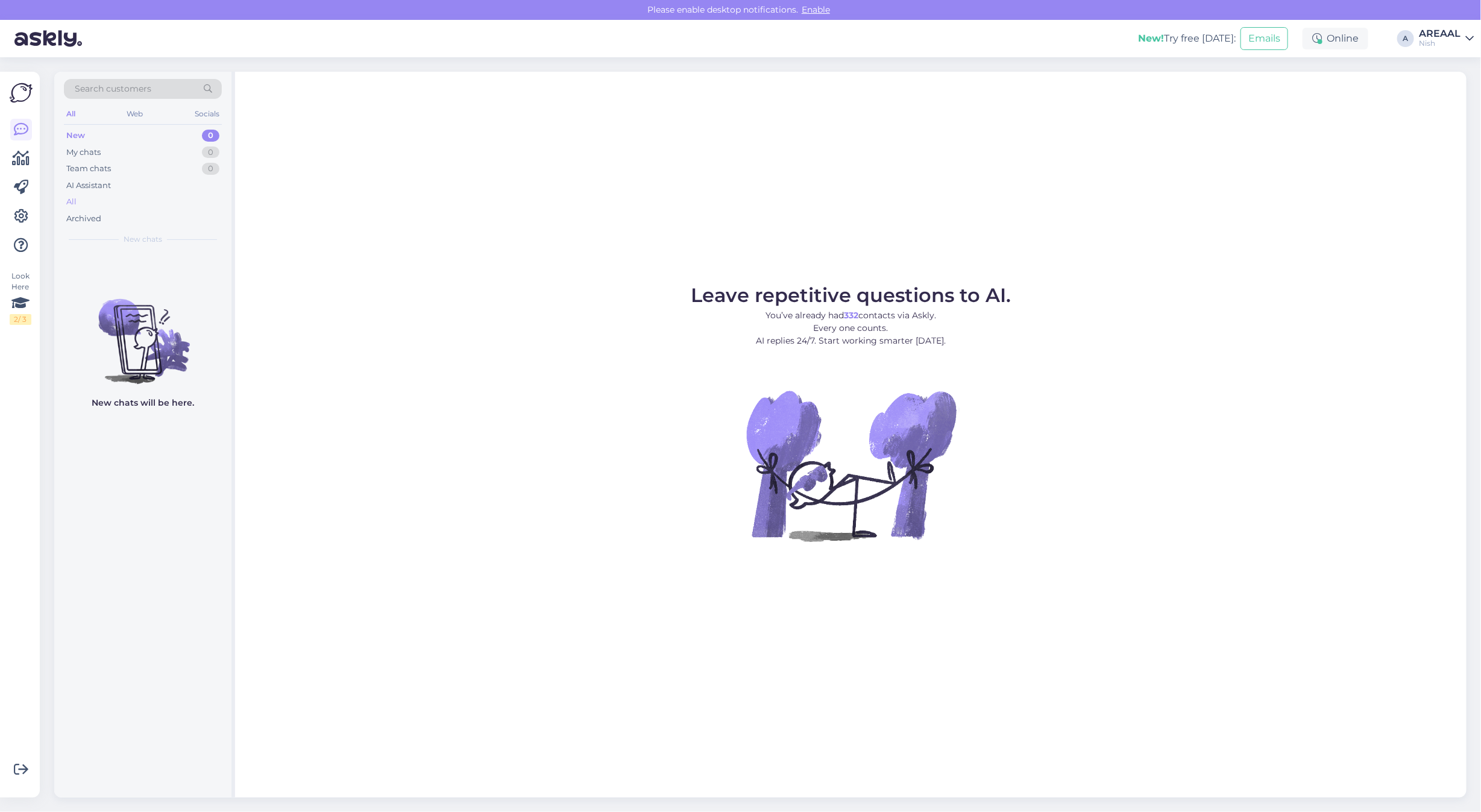
click at [85, 199] on div "All" at bounding box center [143, 202] width 158 height 17
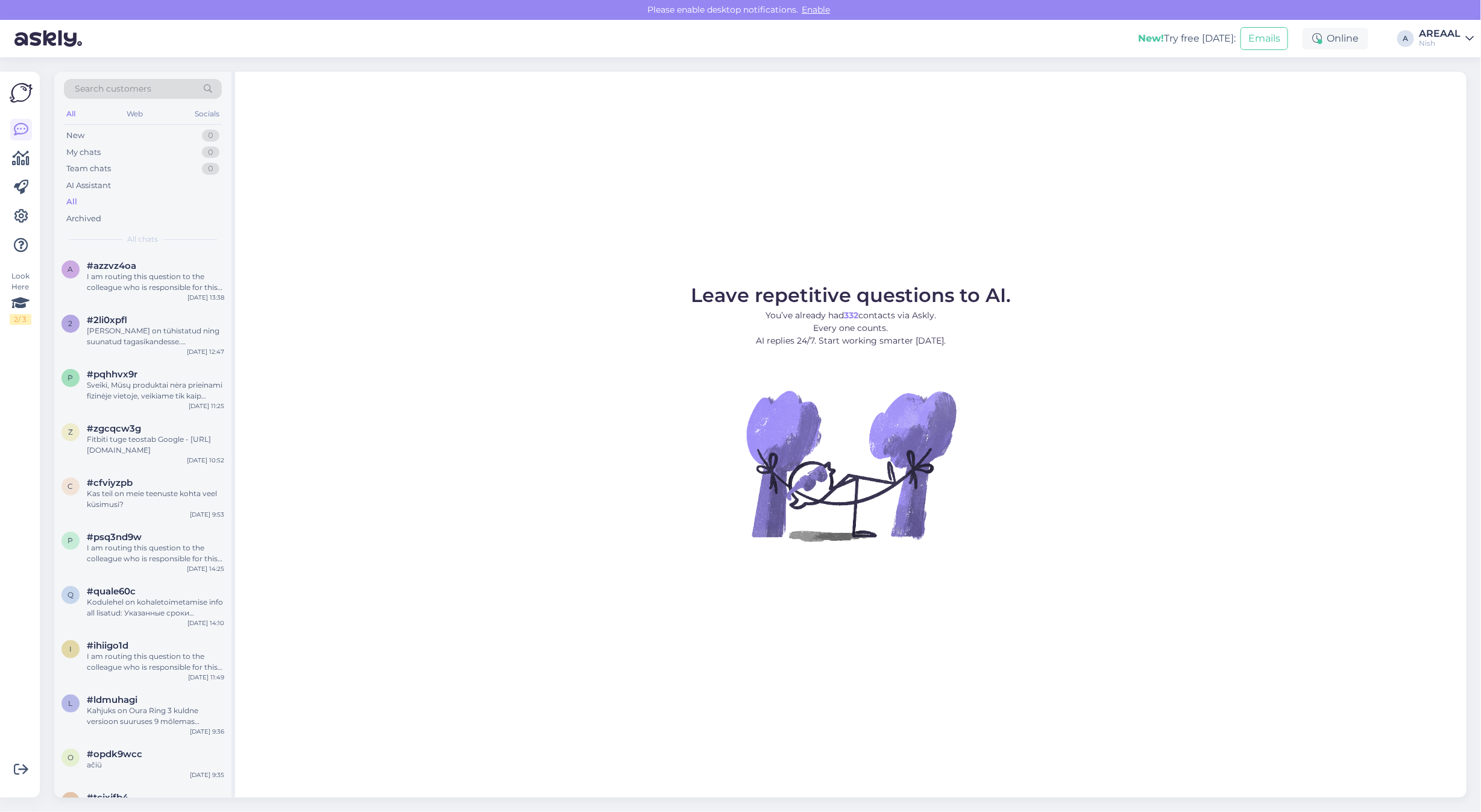
click at [684, 233] on div "Leave repetitive questions to AI. You’ve already had 332 contacts via Askly. Ev…" at bounding box center [850, 434] width 1231 height 725
click at [102, 280] on div "I am routing this question to the colleague who is responsible for this topic. …" at bounding box center [155, 281] width 137 height 22
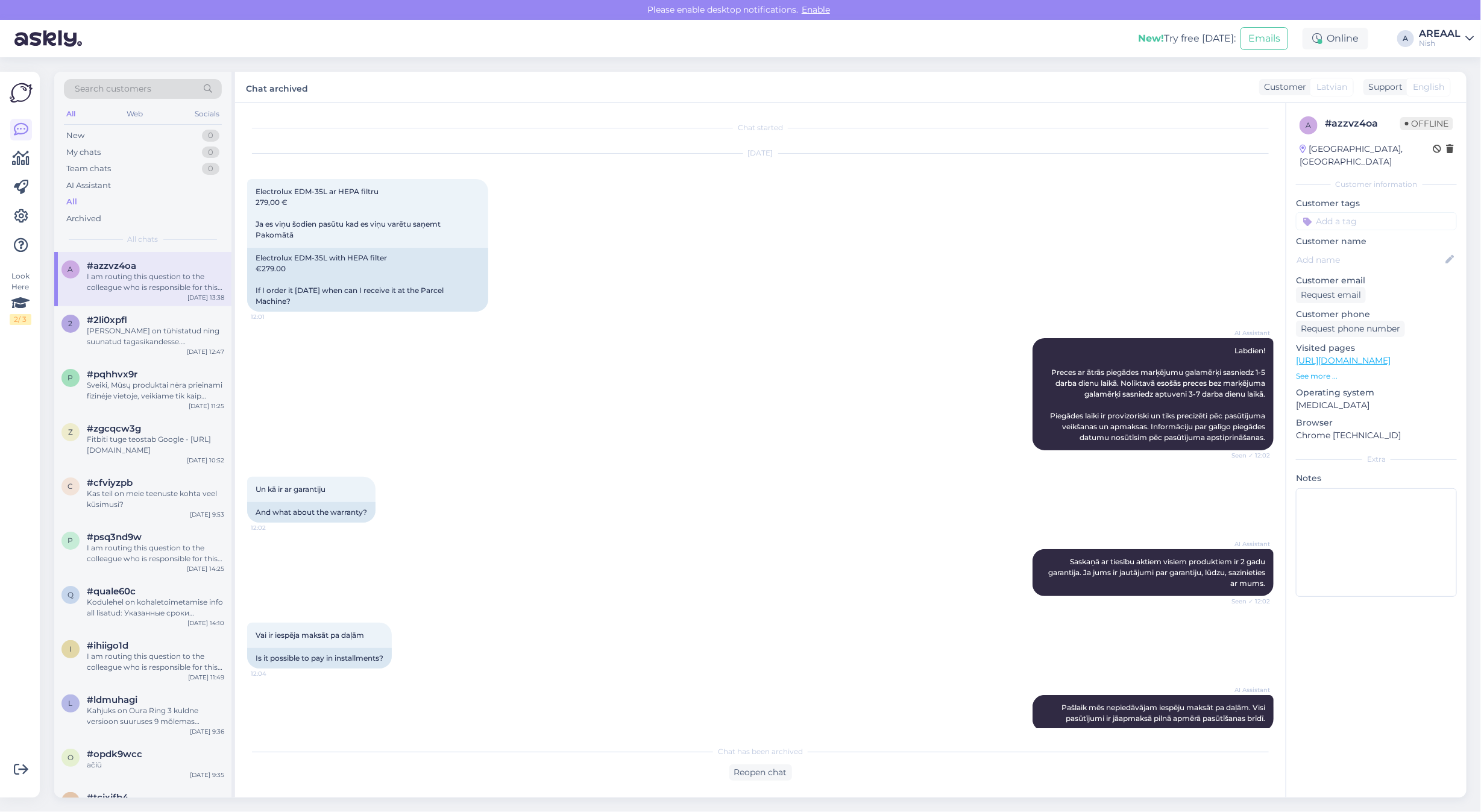
scroll to position [193, 0]
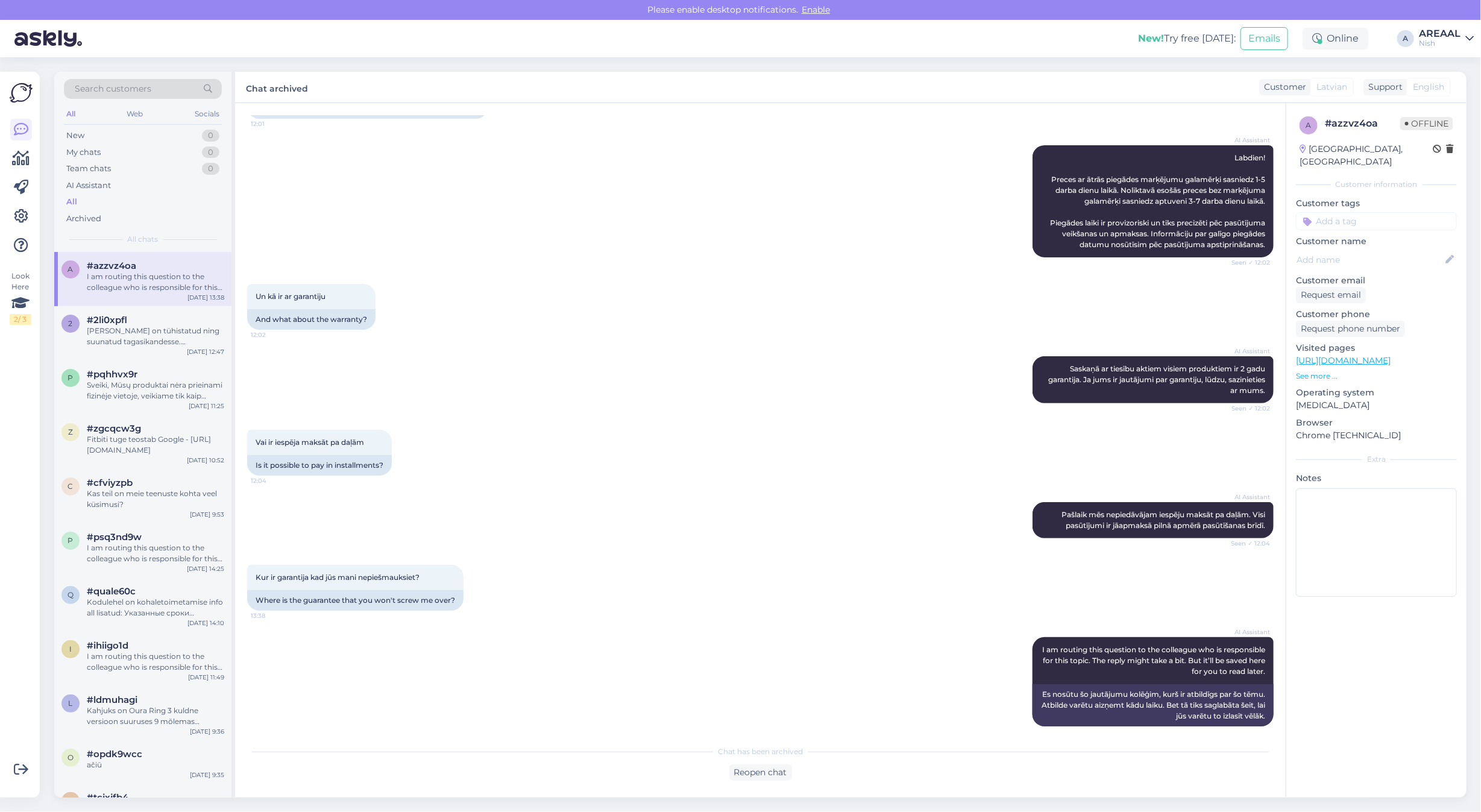
click at [1456, 37] on div "AREAAL" at bounding box center [1440, 34] width 42 height 10
click at [1459, 71] on button "Open" at bounding box center [1447, 67] width 34 height 19
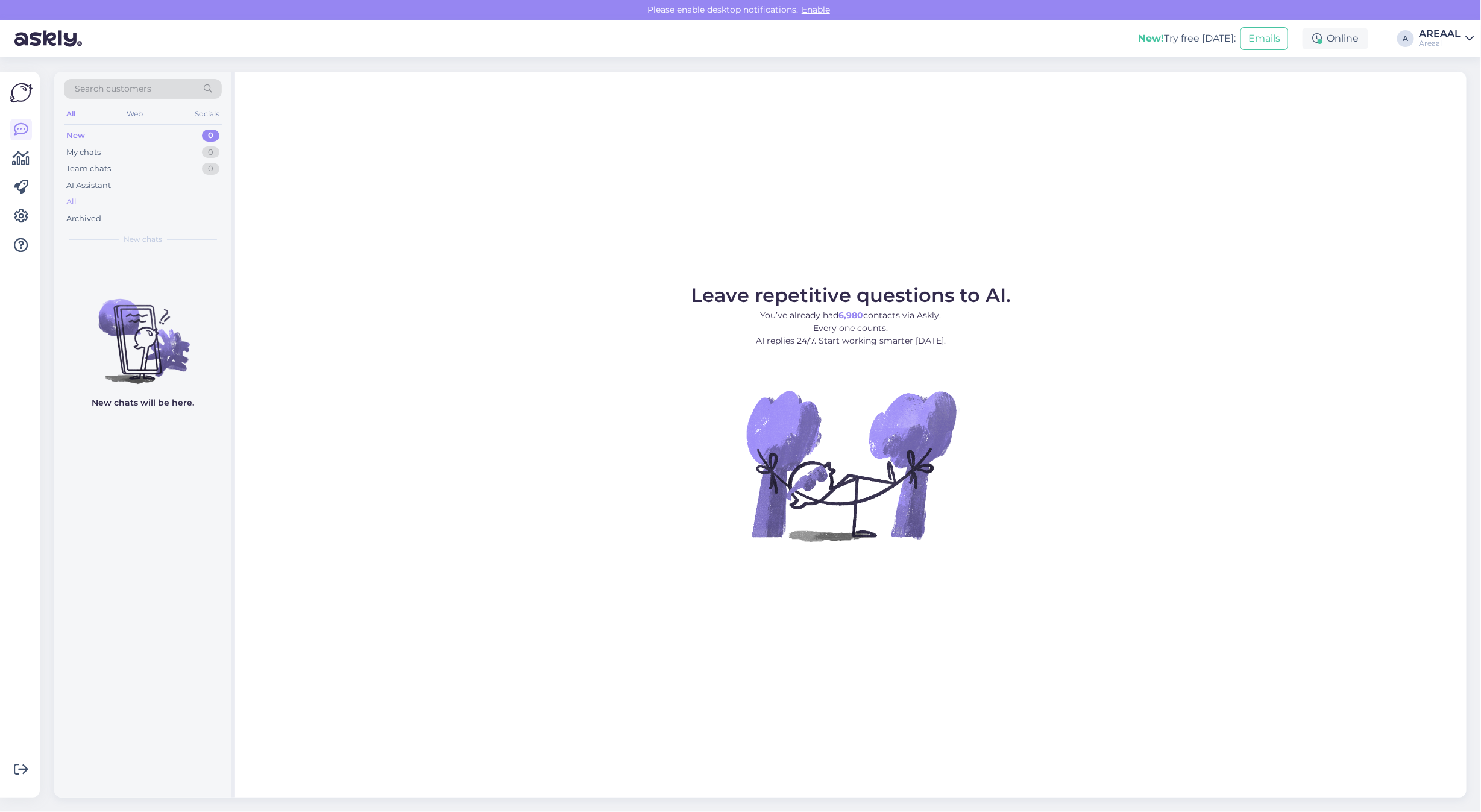
click at [158, 206] on div "All" at bounding box center [143, 202] width 158 height 17
click at [202, 212] on div "Archived" at bounding box center [143, 219] width 158 height 17
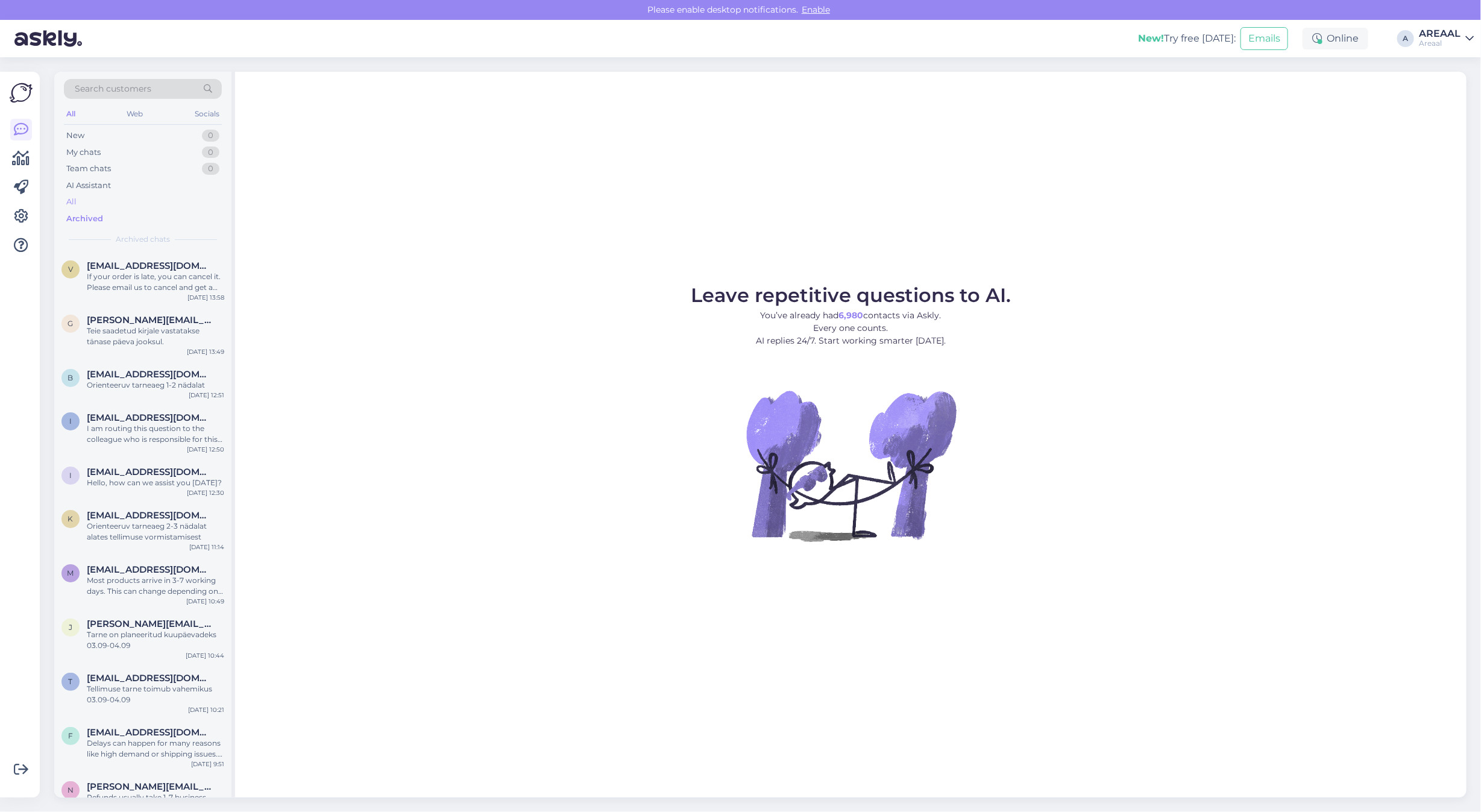
click at [202, 194] on div "All" at bounding box center [143, 202] width 158 height 17
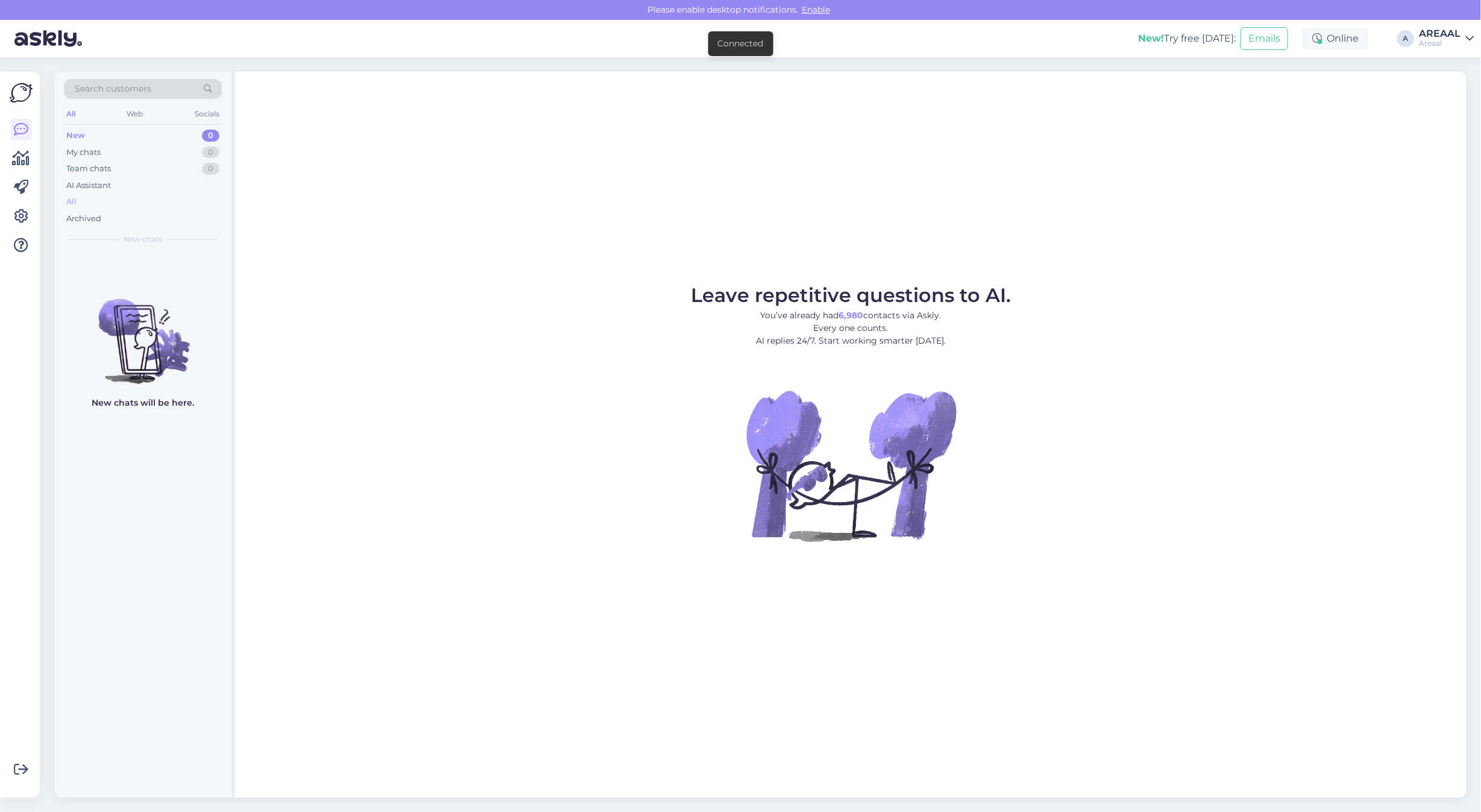
click at [145, 200] on div "All" at bounding box center [143, 202] width 158 height 17
click at [110, 202] on div "All" at bounding box center [143, 202] width 158 height 17
click at [115, 208] on div "All" at bounding box center [143, 202] width 158 height 17
click at [158, 195] on div "All" at bounding box center [143, 202] width 158 height 17
click at [133, 203] on div "All" at bounding box center [143, 202] width 158 height 17
